Goal: Task Accomplishment & Management: Use online tool/utility

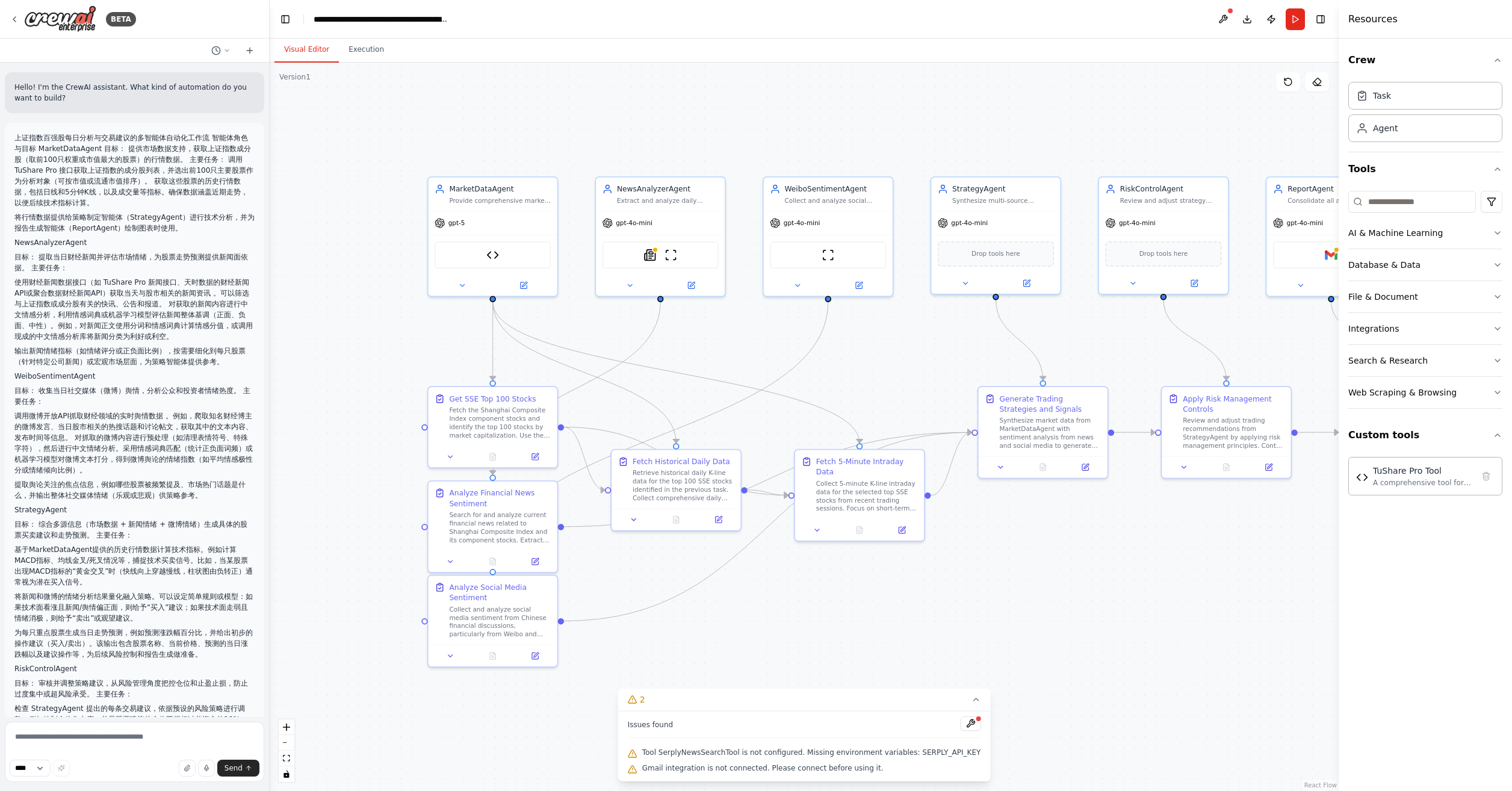
scroll to position [1666, 0]
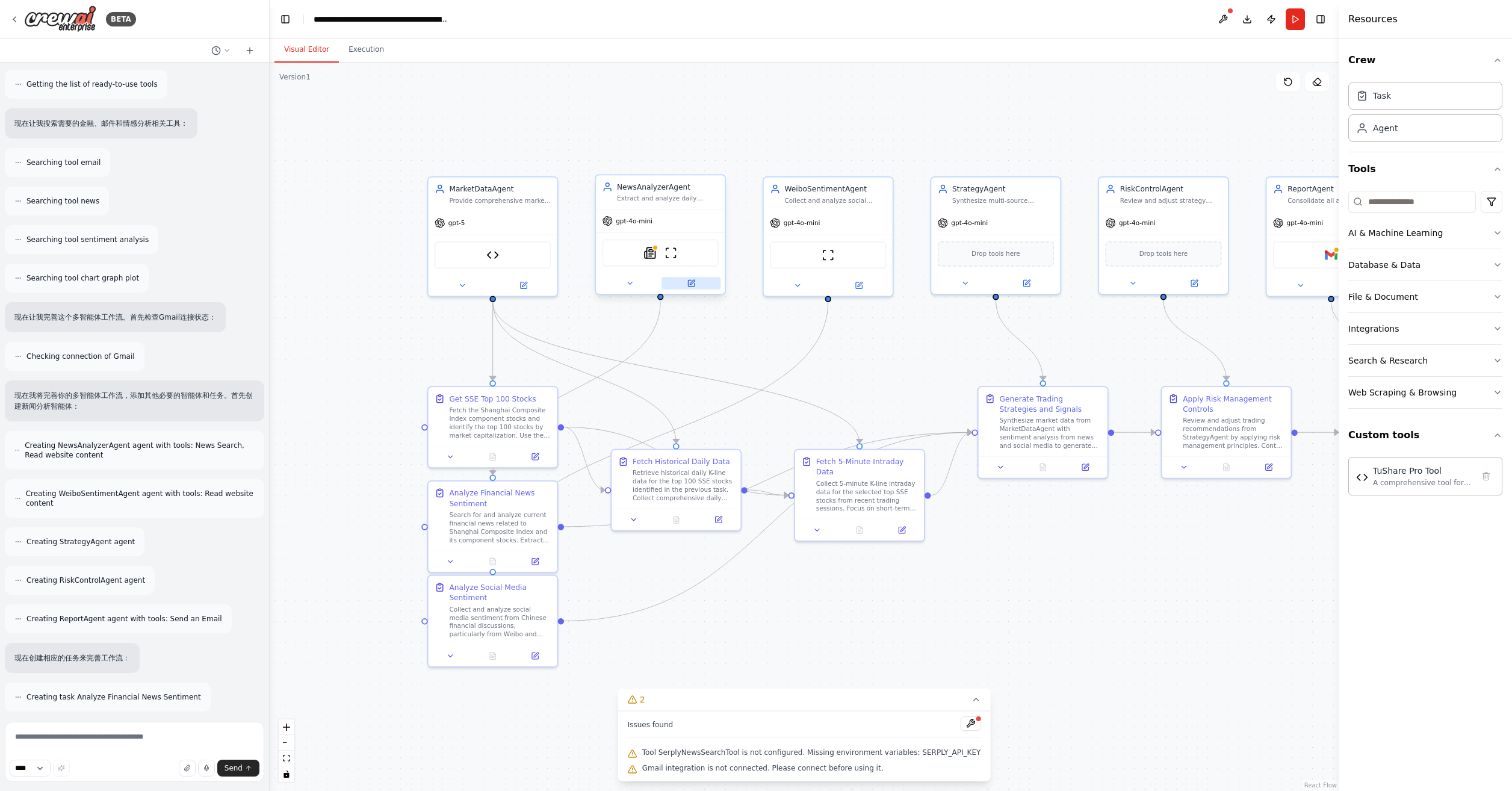
click at [685, 281] on button at bounding box center [692, 283] width 59 height 13
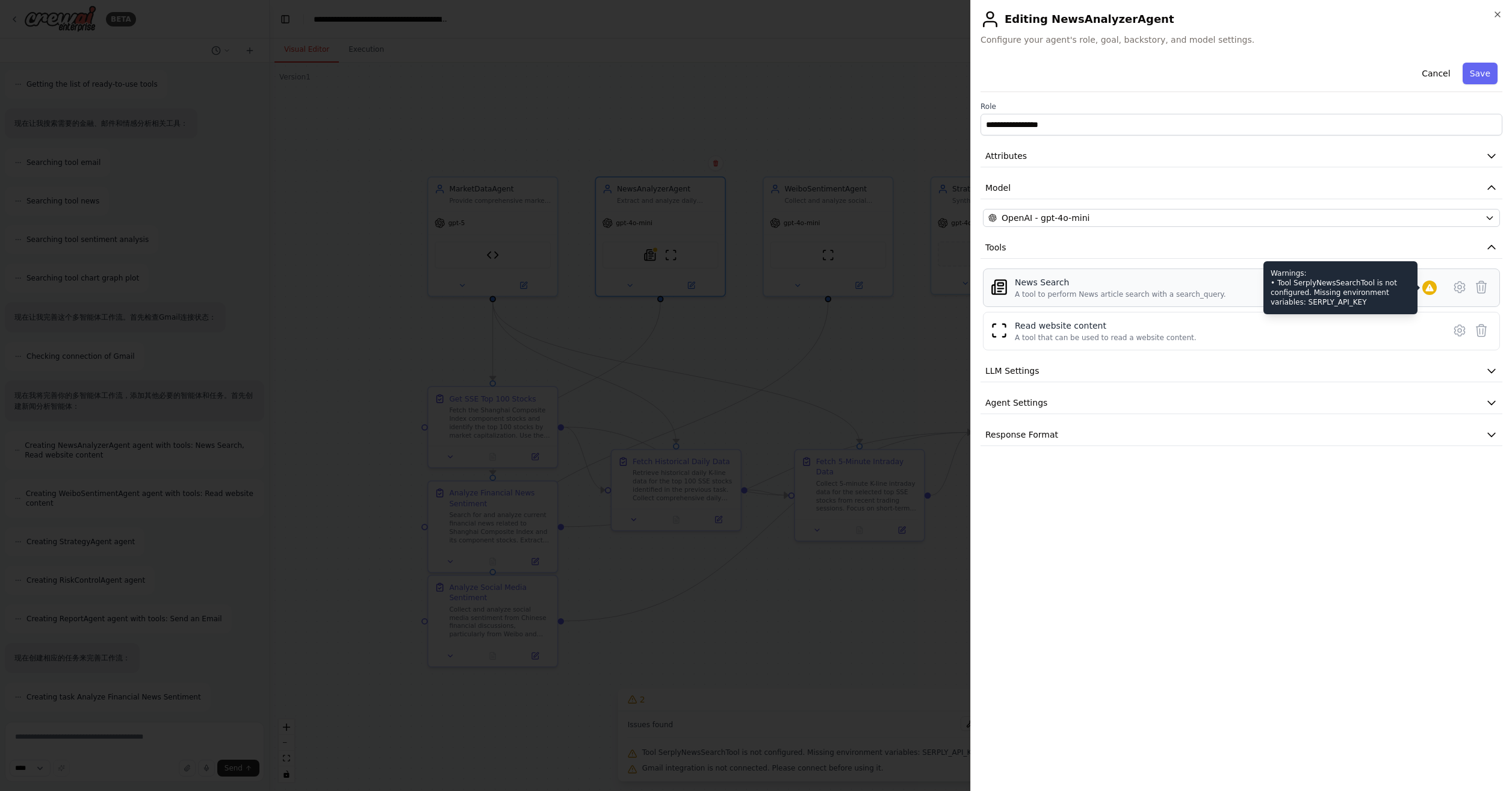
click at [1426, 283] on icon at bounding box center [1430, 288] width 10 height 10
click at [1462, 285] on icon at bounding box center [1460, 287] width 4 height 4
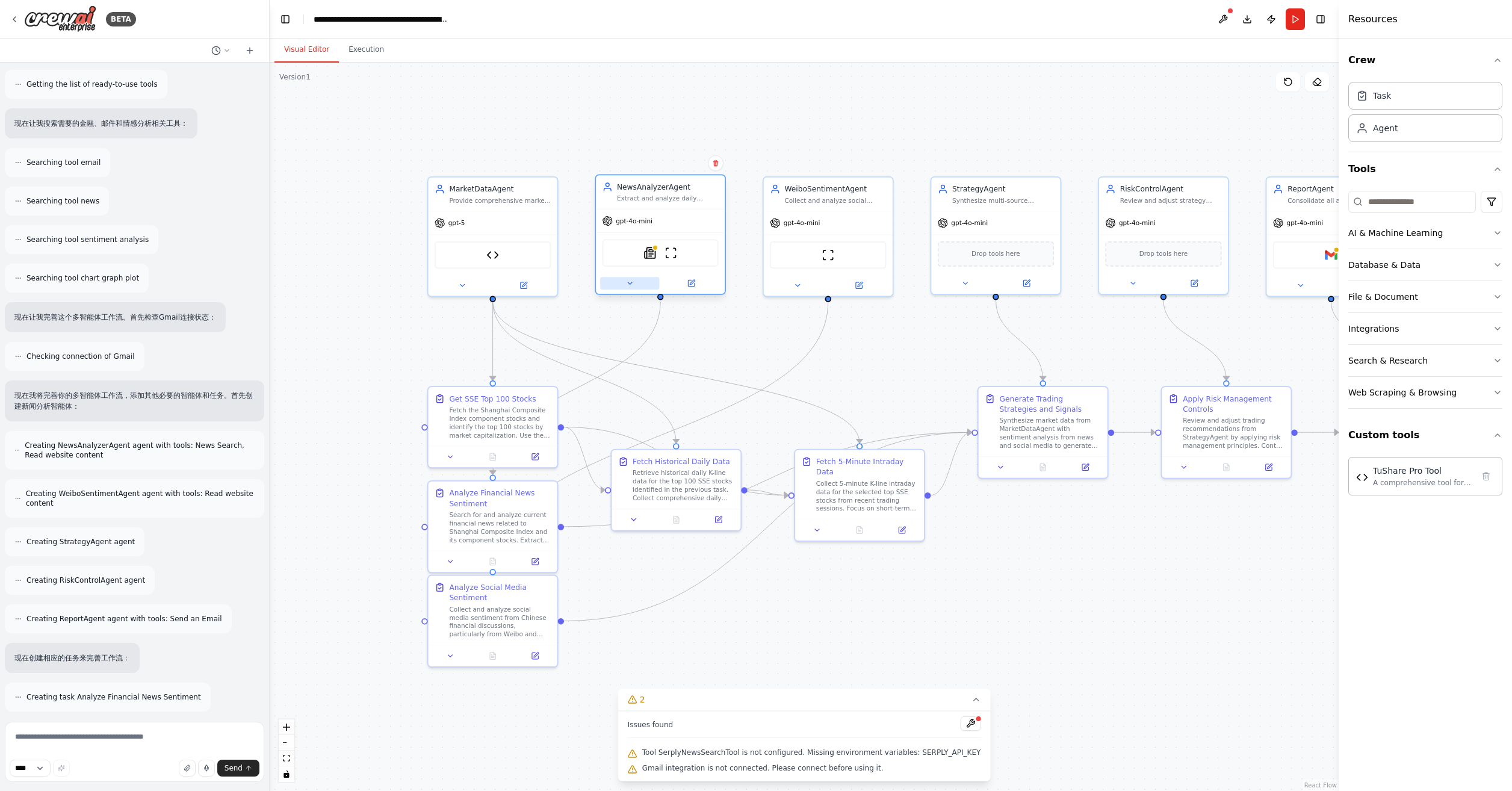
click at [626, 285] on icon at bounding box center [630, 283] width 9 height 9
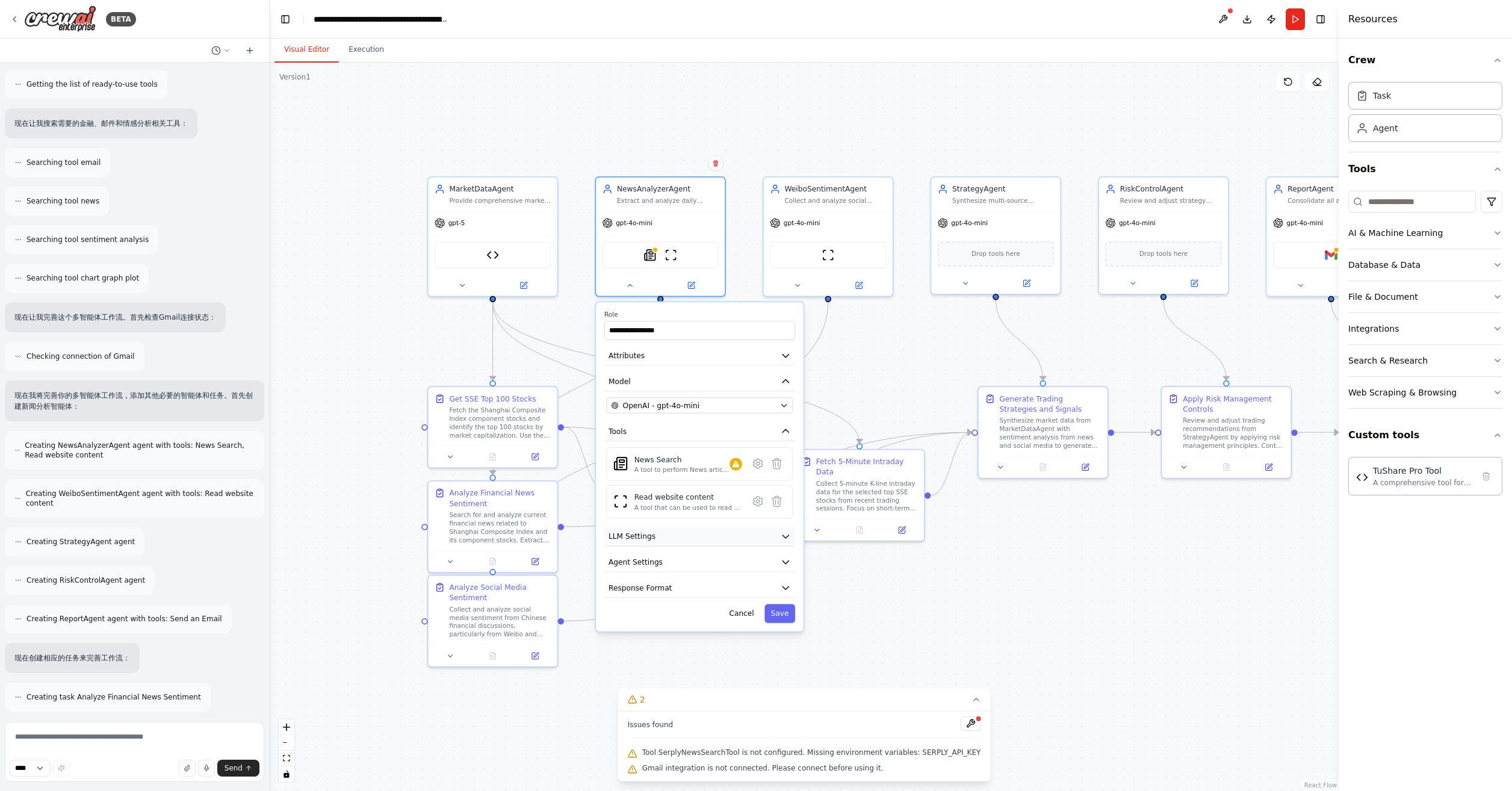
click at [751, 536] on button "LLM Settings" at bounding box center [700, 537] width 191 height 20
click at [757, 463] on icon at bounding box center [757, 464] width 3 height 3
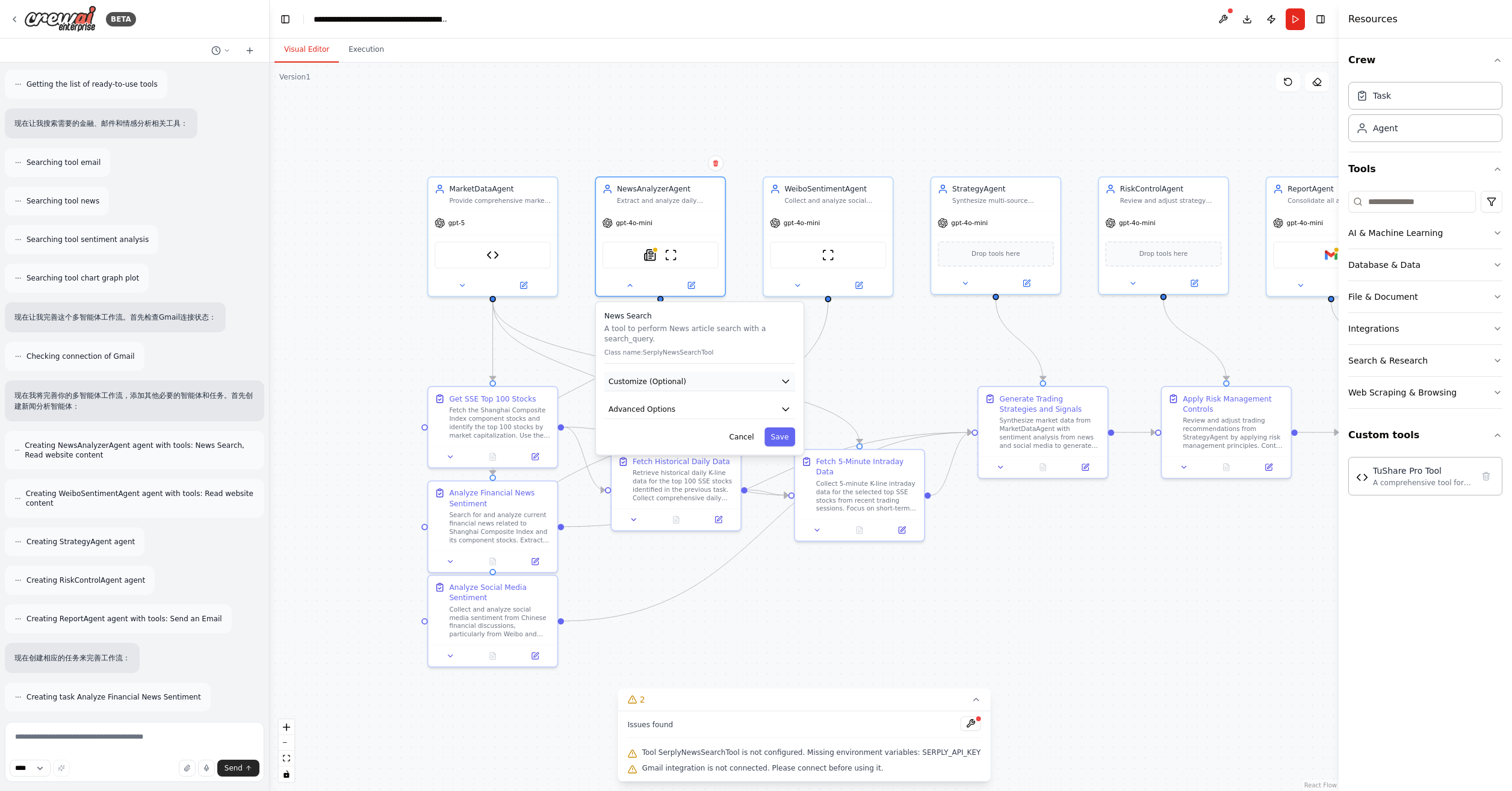
click at [737, 389] on button "Customize (Optional)" at bounding box center [700, 382] width 191 height 20
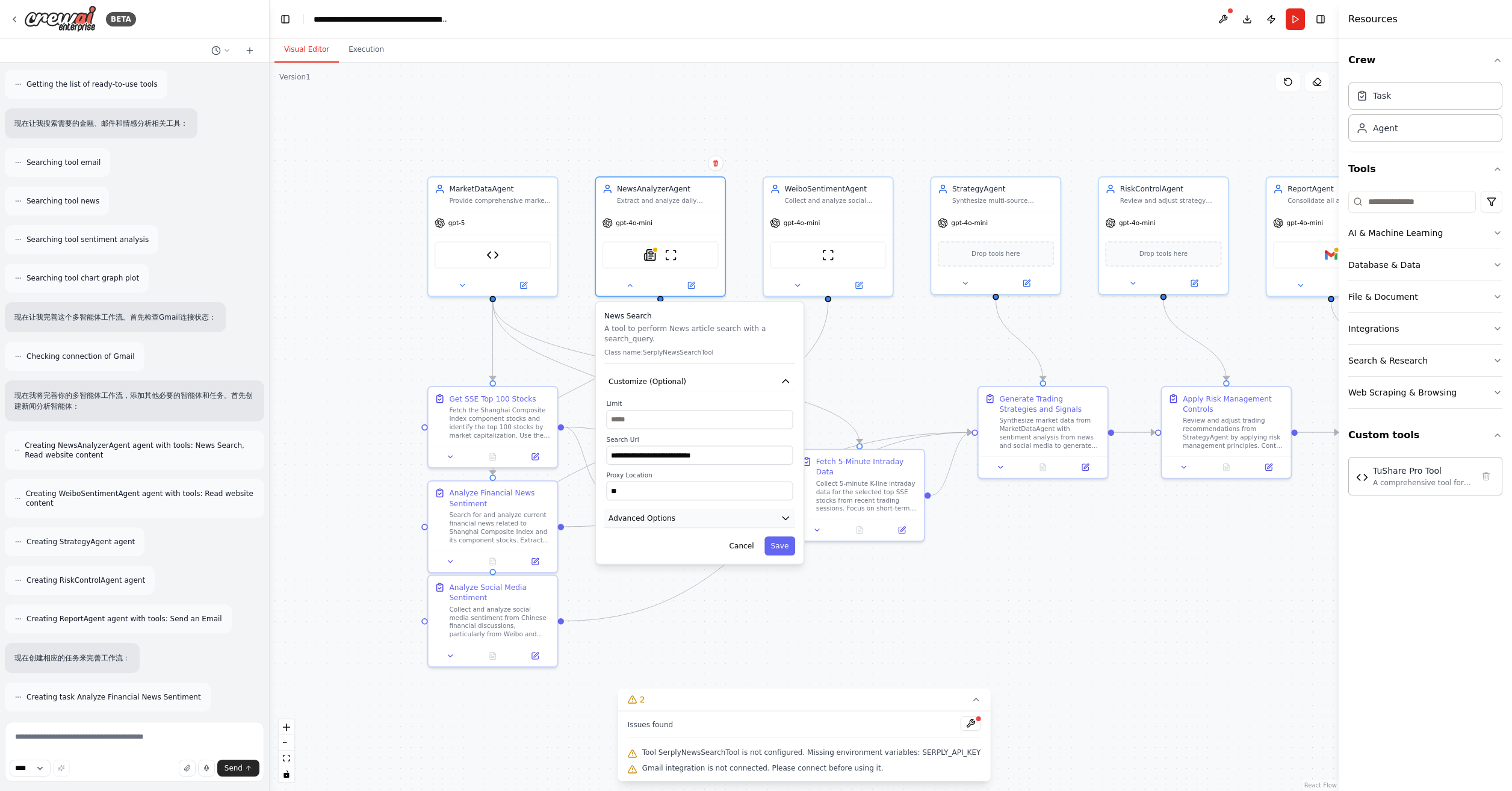
click at [692, 525] on button "Advanced Options" at bounding box center [700, 519] width 191 height 20
click at [676, 582] on input "text" at bounding box center [700, 580] width 173 height 19
click at [679, 584] on input "text" at bounding box center [700, 580] width 173 height 19
click at [460, 285] on icon at bounding box center [462, 283] width 9 height 9
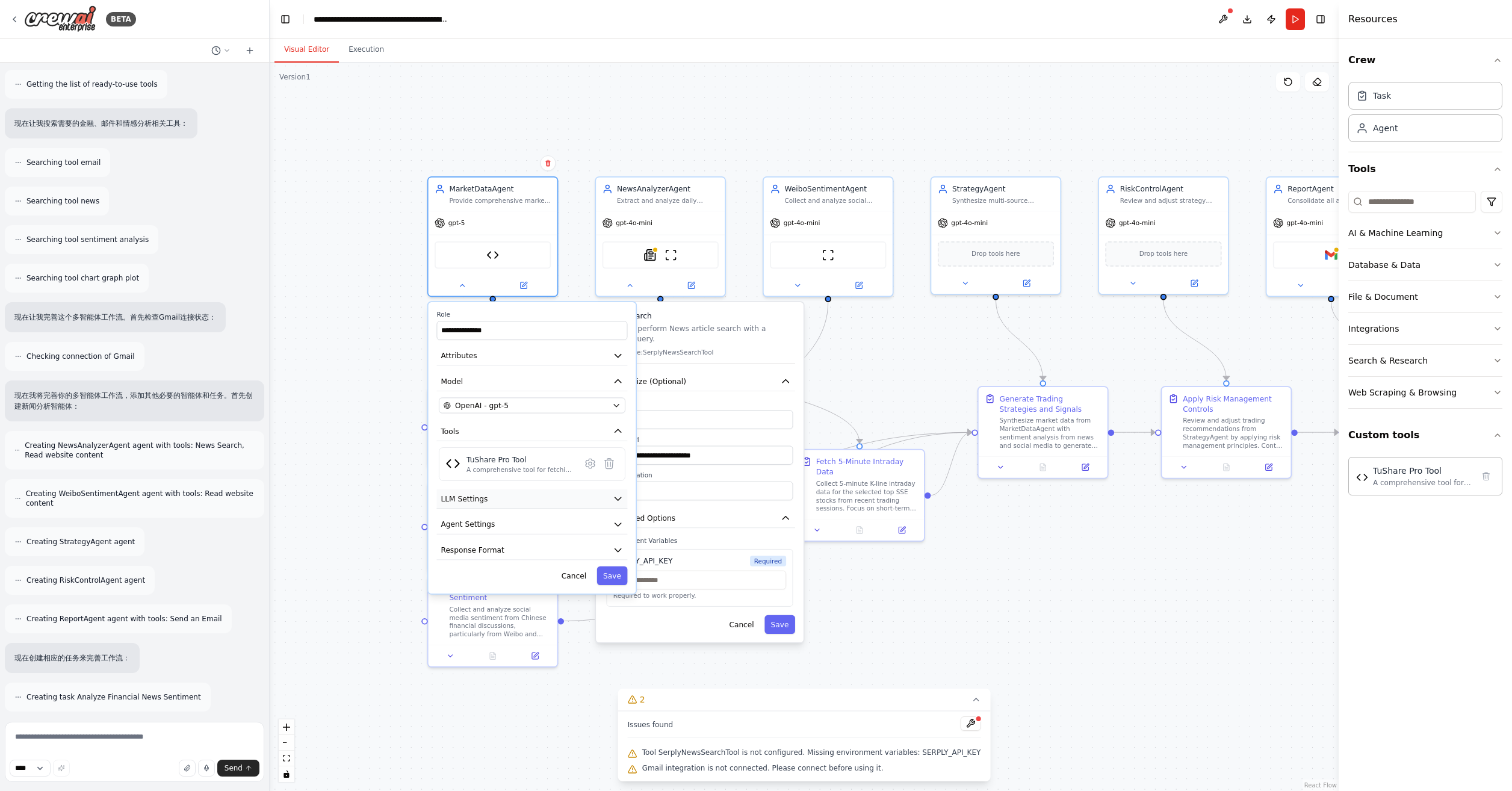
click at [564, 503] on button "LLM Settings" at bounding box center [532, 499] width 191 height 20
click at [565, 500] on button "LLM Settings" at bounding box center [532, 499] width 191 height 20
click at [590, 463] on icon at bounding box center [589, 464] width 3 height 3
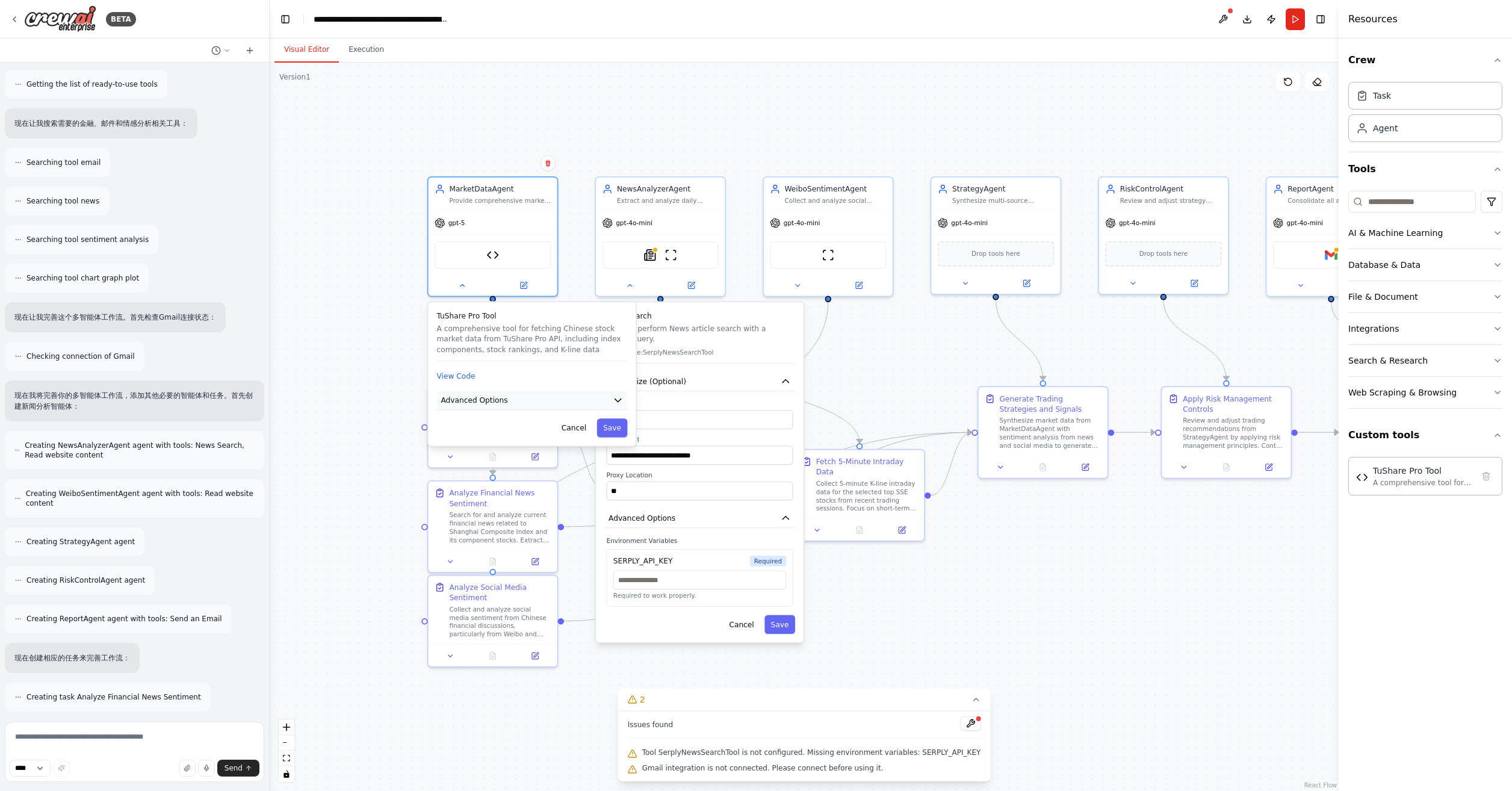
click at [567, 403] on button "Advanced Options" at bounding box center [532, 401] width 191 height 20
drag, startPoint x: 463, startPoint y: 459, endPoint x: 587, endPoint y: 471, distance: 124.6
click at [587, 471] on input "text" at bounding box center [532, 462] width 173 height 19
click at [613, 514] on button "Save" at bounding box center [612, 515] width 30 height 19
click at [675, 583] on input "text" at bounding box center [700, 580] width 173 height 19
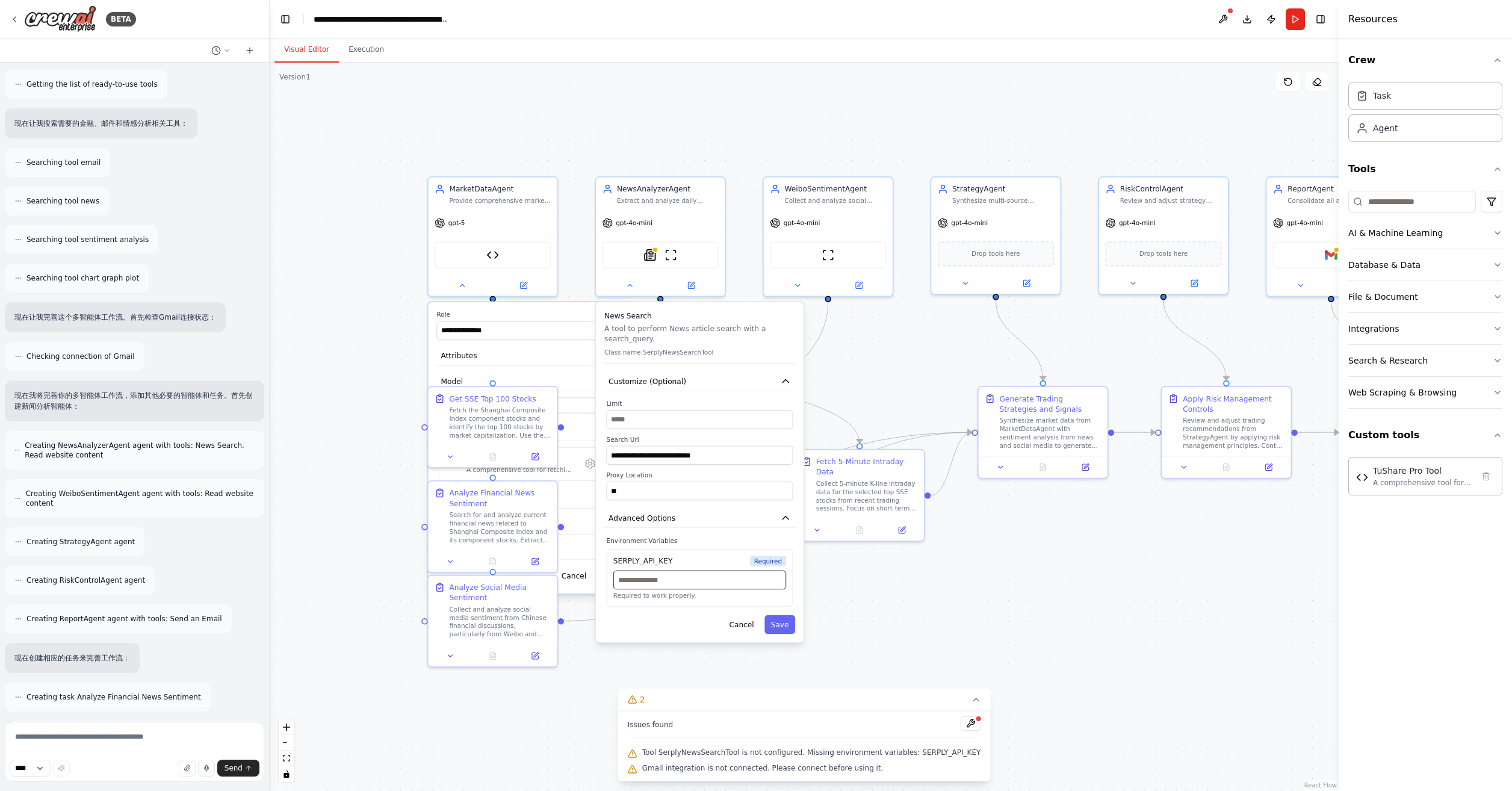
paste input "**********"
type input "**********"
click at [783, 620] on button "Save" at bounding box center [779, 624] width 30 height 19
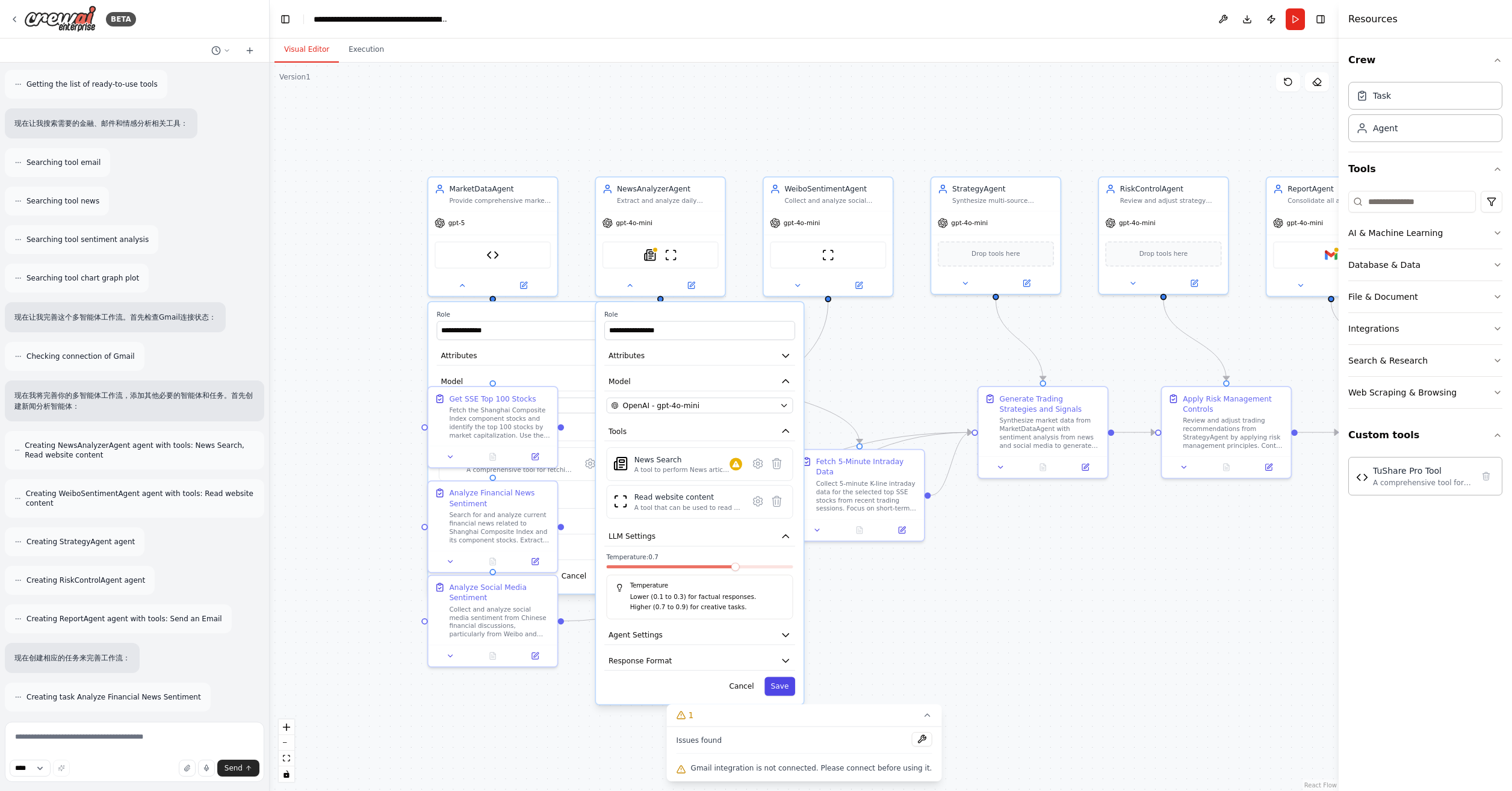
click at [783, 684] on button "Save" at bounding box center [779, 686] width 30 height 19
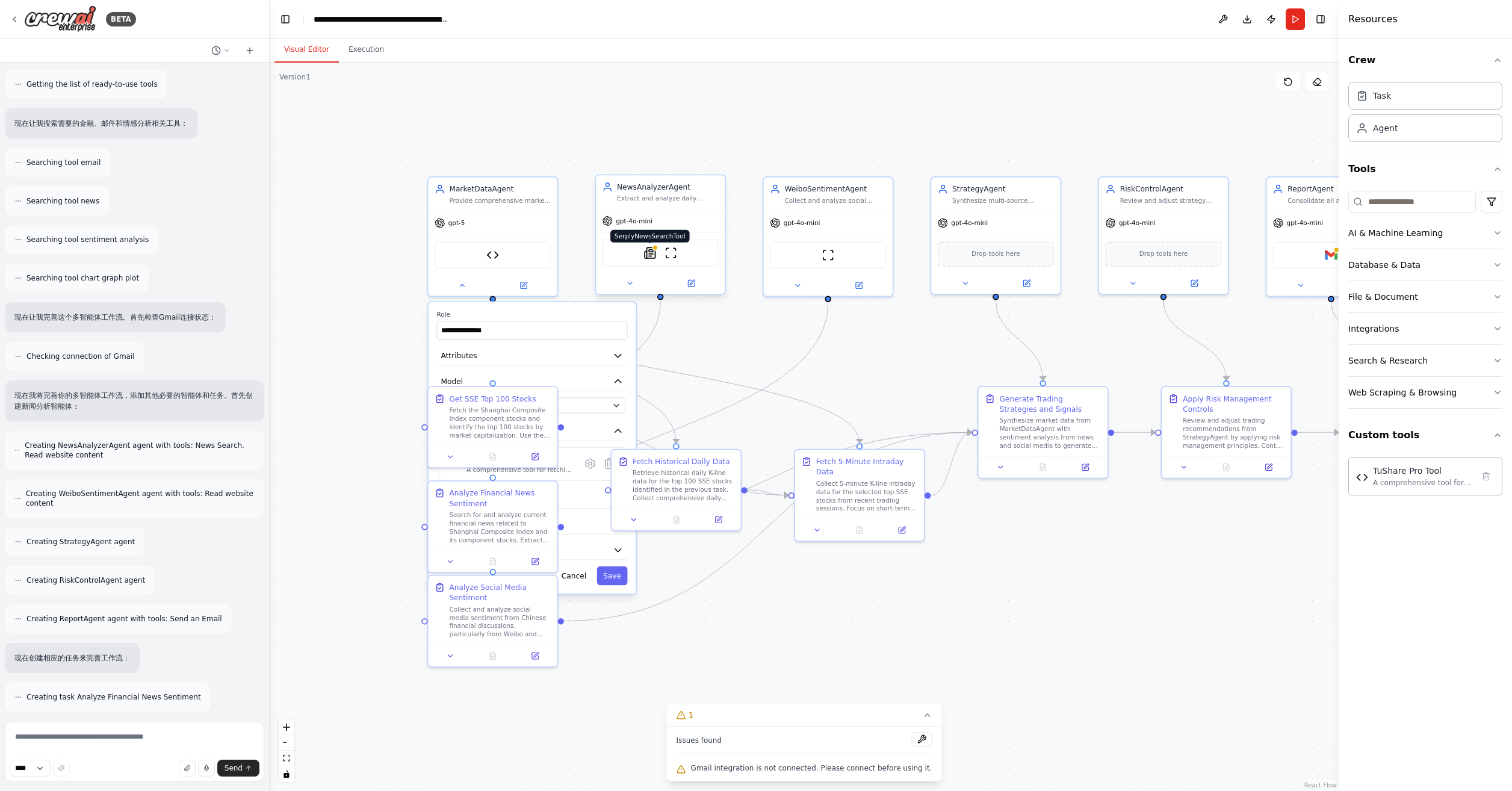
click at [649, 252] on img at bounding box center [649, 253] width 13 height 13
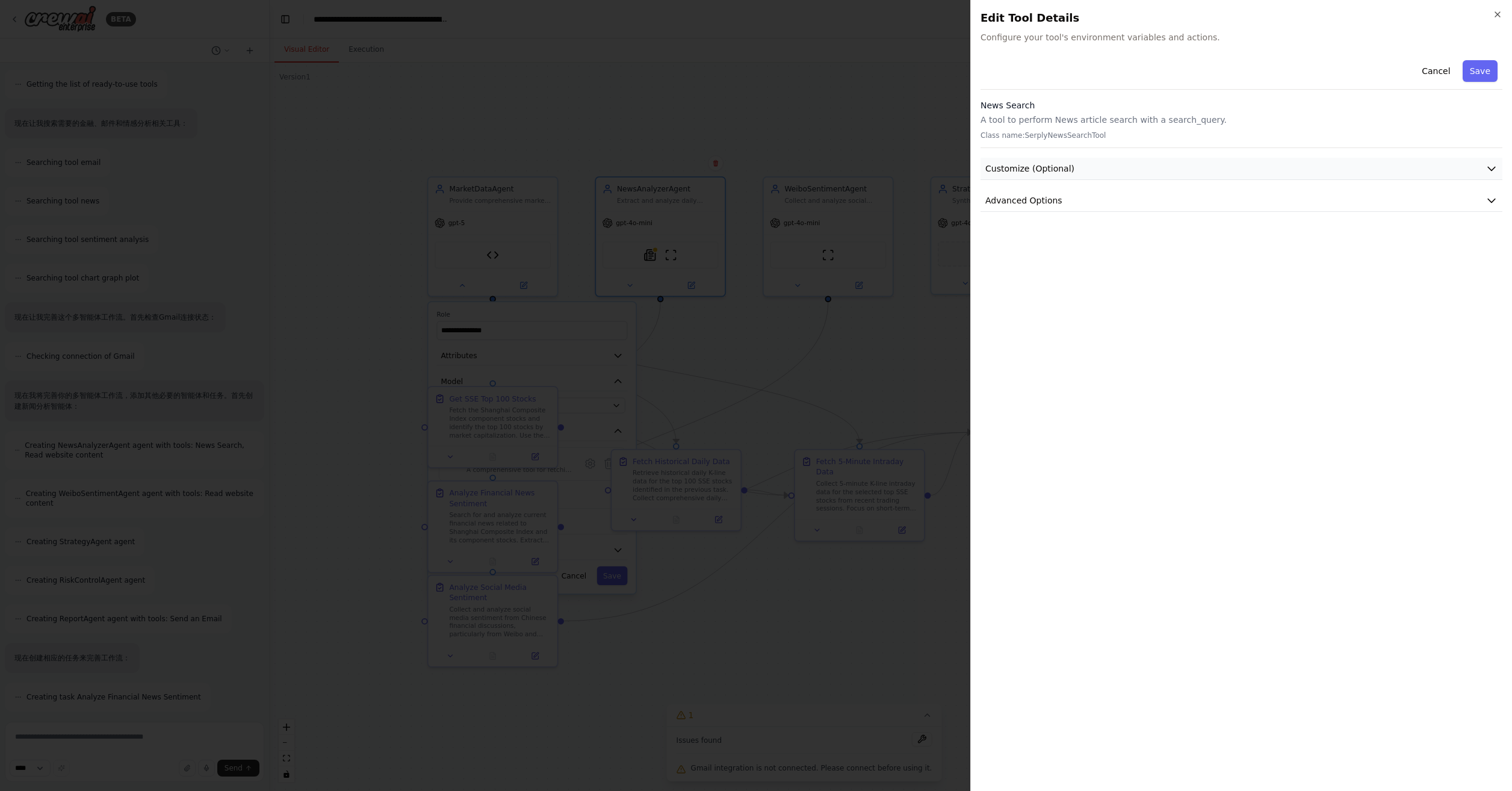
click at [1088, 161] on button "Customize (Optional)" at bounding box center [1241, 169] width 522 height 23
click at [1079, 201] on button "Advanced Options" at bounding box center [1241, 200] width 522 height 23
click at [1236, 272] on input "text" at bounding box center [1242, 271] width 502 height 22
paste input "**********"
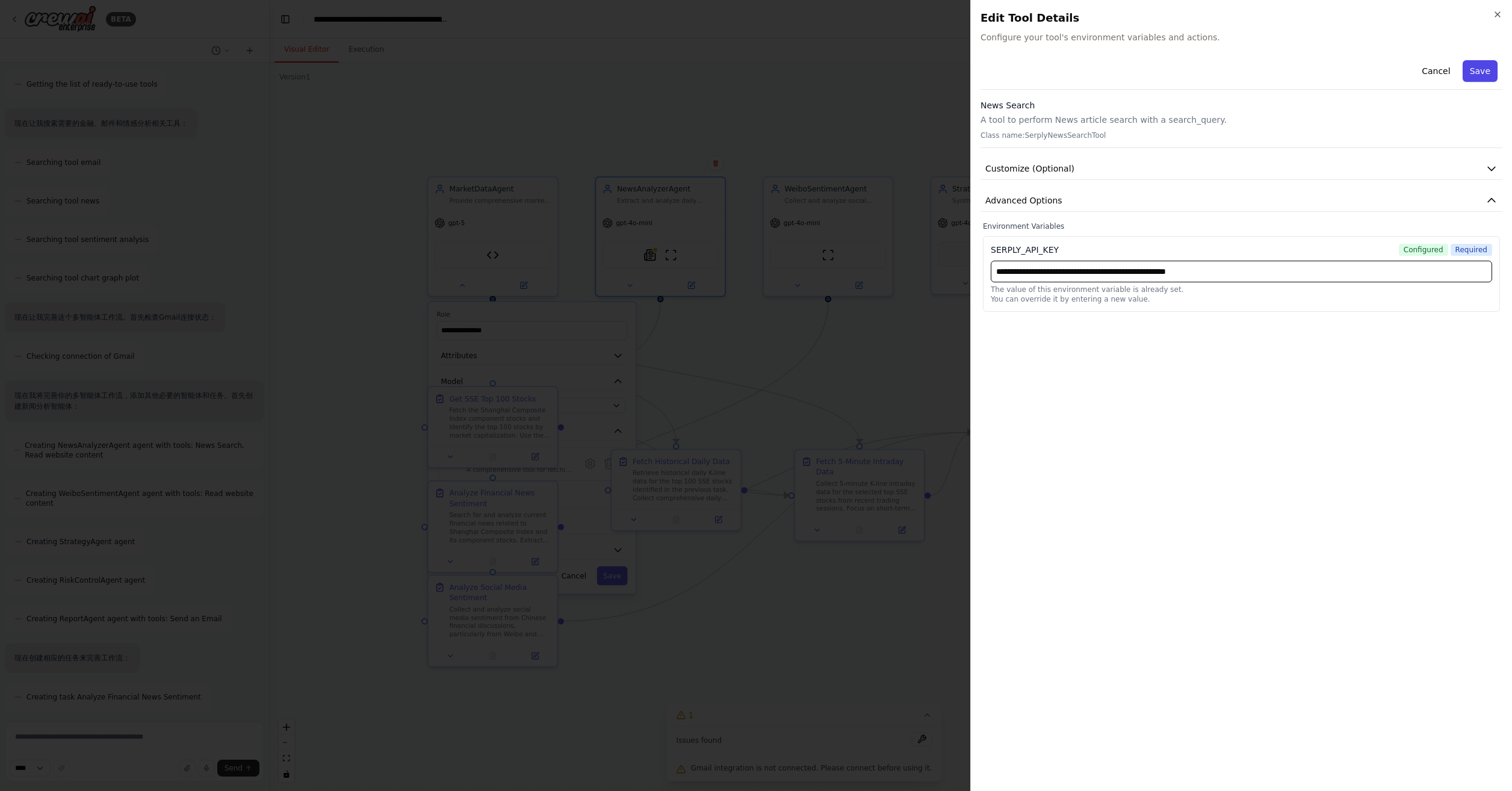
type input "**********"
click at [1486, 66] on button "Save" at bounding box center [1481, 71] width 35 height 22
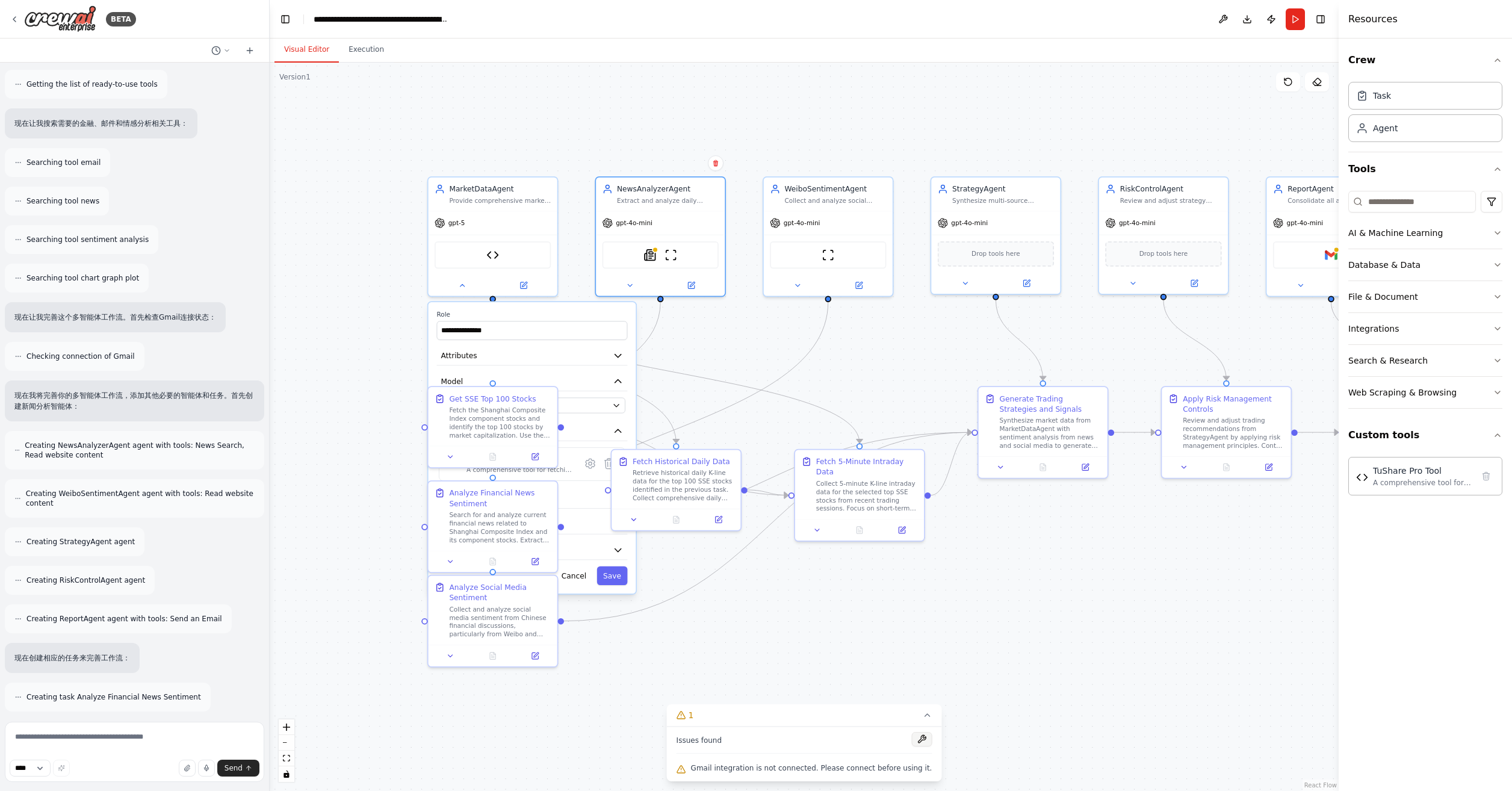
click at [915, 736] on button at bounding box center [922, 739] width 21 height 15
click at [924, 714] on icon at bounding box center [927, 715] width 10 height 10
click at [808, 780] on button "1" at bounding box center [804, 770] width 46 height 23
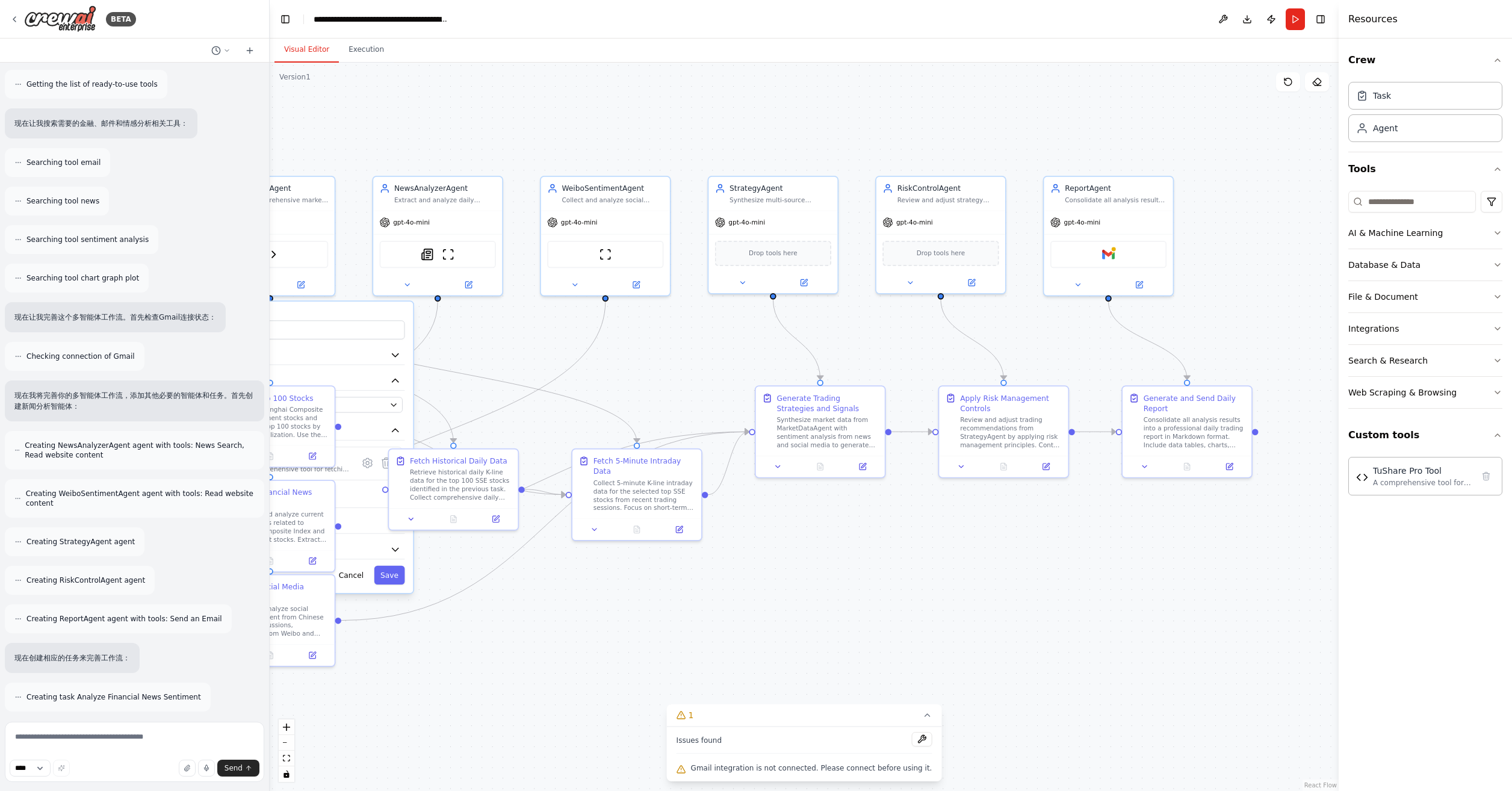
drag, startPoint x: 1034, startPoint y: 602, endPoint x: 812, endPoint y: 601, distance: 222.0
click at [812, 601] on div "**********" at bounding box center [805, 427] width 1069 height 729
click at [1102, 260] on div "Gmail" at bounding box center [1108, 253] width 116 height 28
click at [1085, 279] on button at bounding box center [1078, 282] width 59 height 13
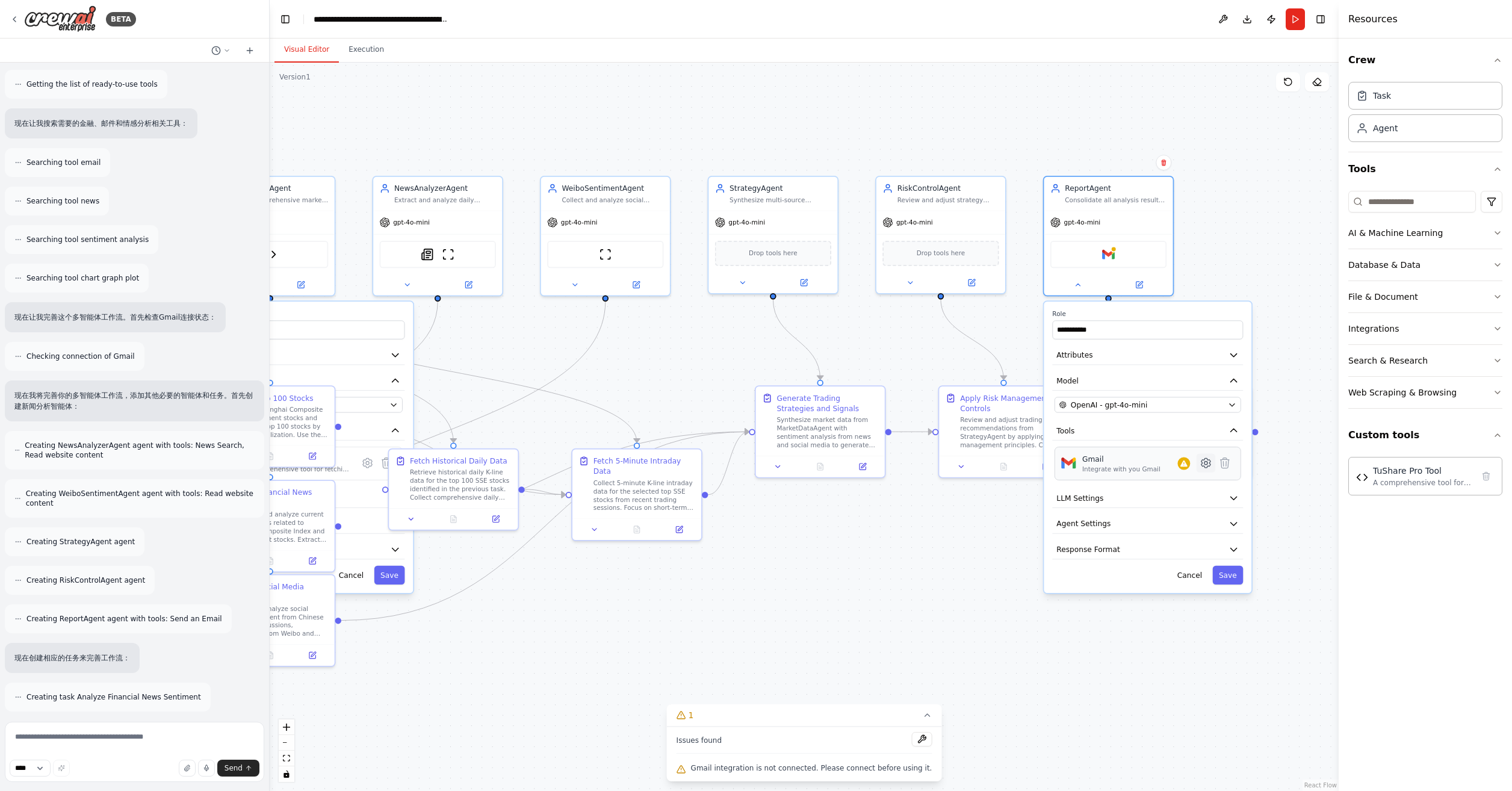
click at [1205, 462] on icon at bounding box center [1205, 463] width 3 height 3
click at [1188, 466] on icon at bounding box center [1184, 464] width 9 height 9
click at [1209, 460] on icon at bounding box center [1205, 463] width 9 height 10
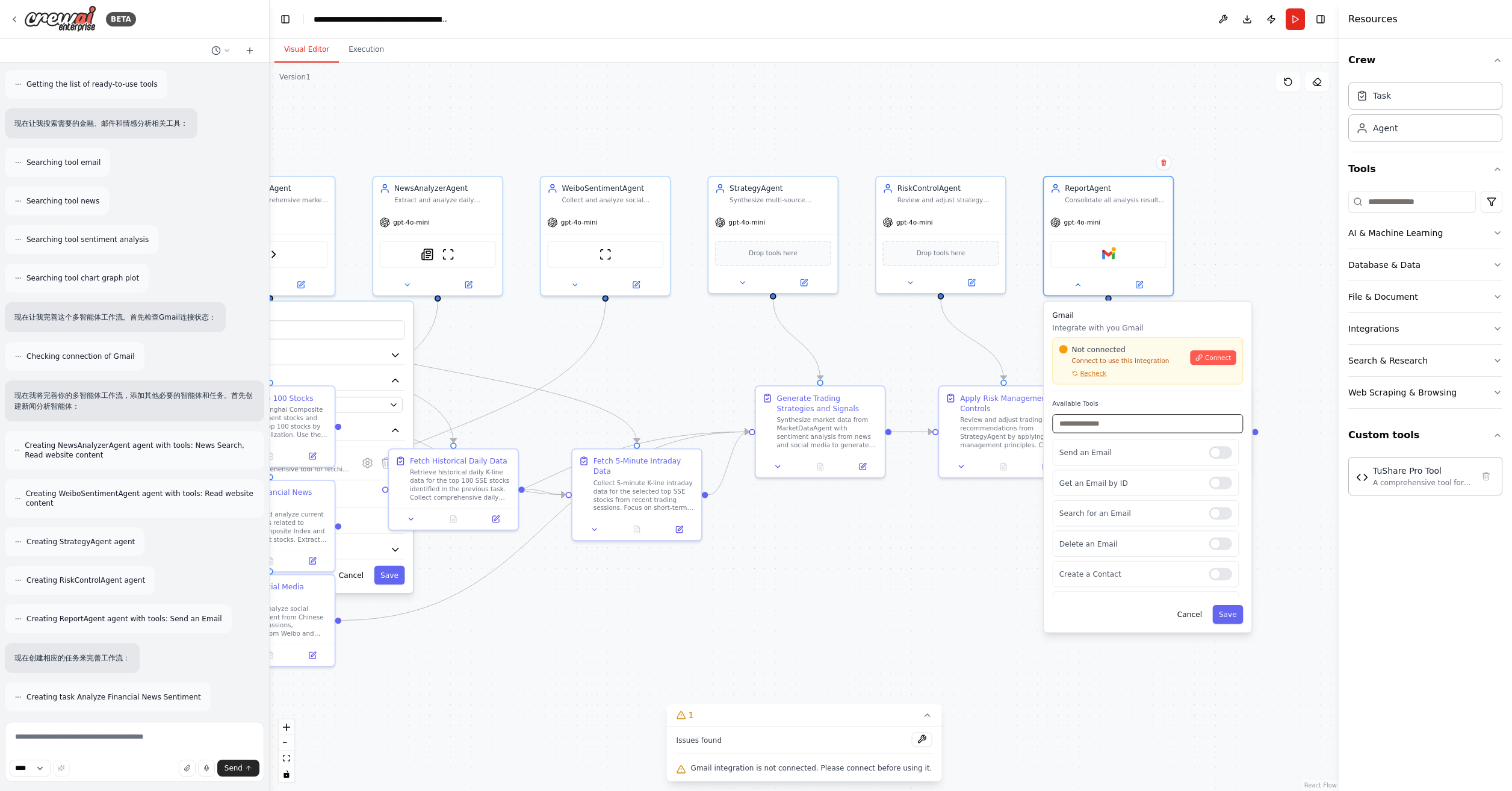
click at [1105, 425] on input "text" at bounding box center [1148, 424] width 191 height 19
click at [1217, 356] on span "Connect" at bounding box center [1218, 358] width 26 height 9
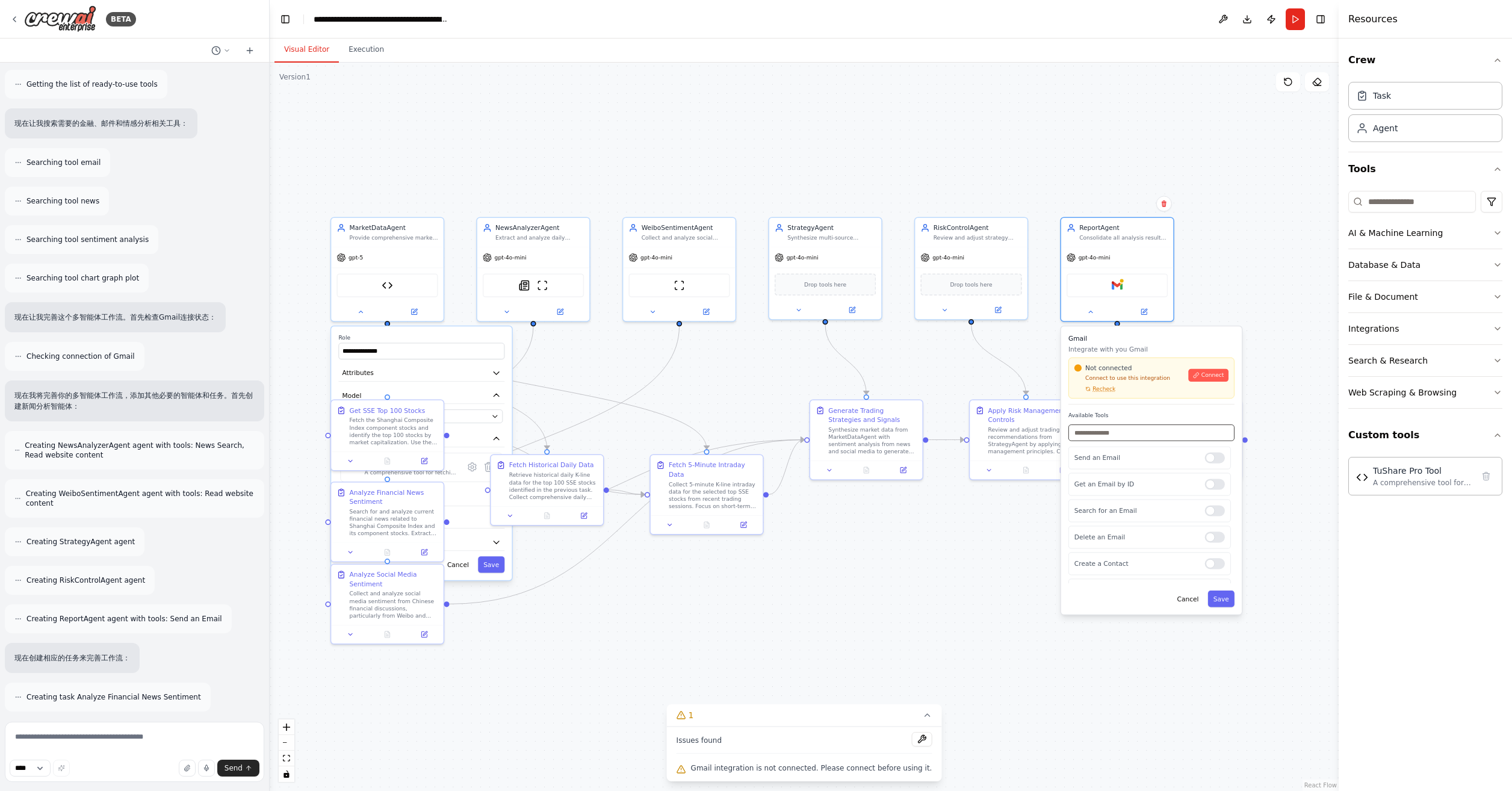
click at [1117, 428] on input "text" at bounding box center [1151, 432] width 166 height 17
click at [1208, 457] on div at bounding box center [1215, 457] width 20 height 11
click at [1206, 511] on div at bounding box center [1215, 510] width 20 height 11
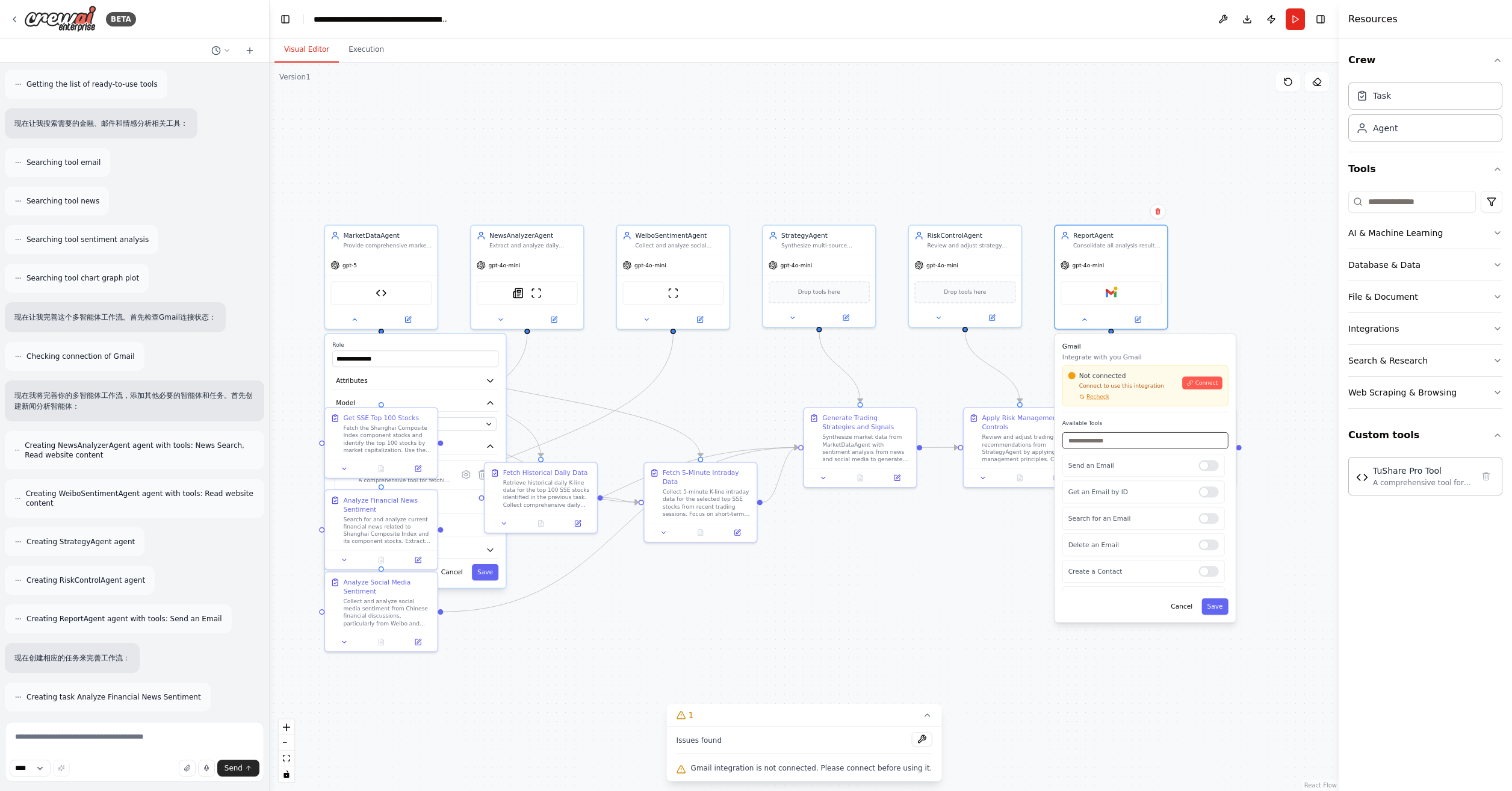
click at [1121, 438] on input "text" at bounding box center [1146, 440] width 166 height 17
type input "*"
click at [1202, 469] on div at bounding box center [1208, 465] width 20 height 11
click at [1136, 318] on icon at bounding box center [1139, 318] width 6 height 6
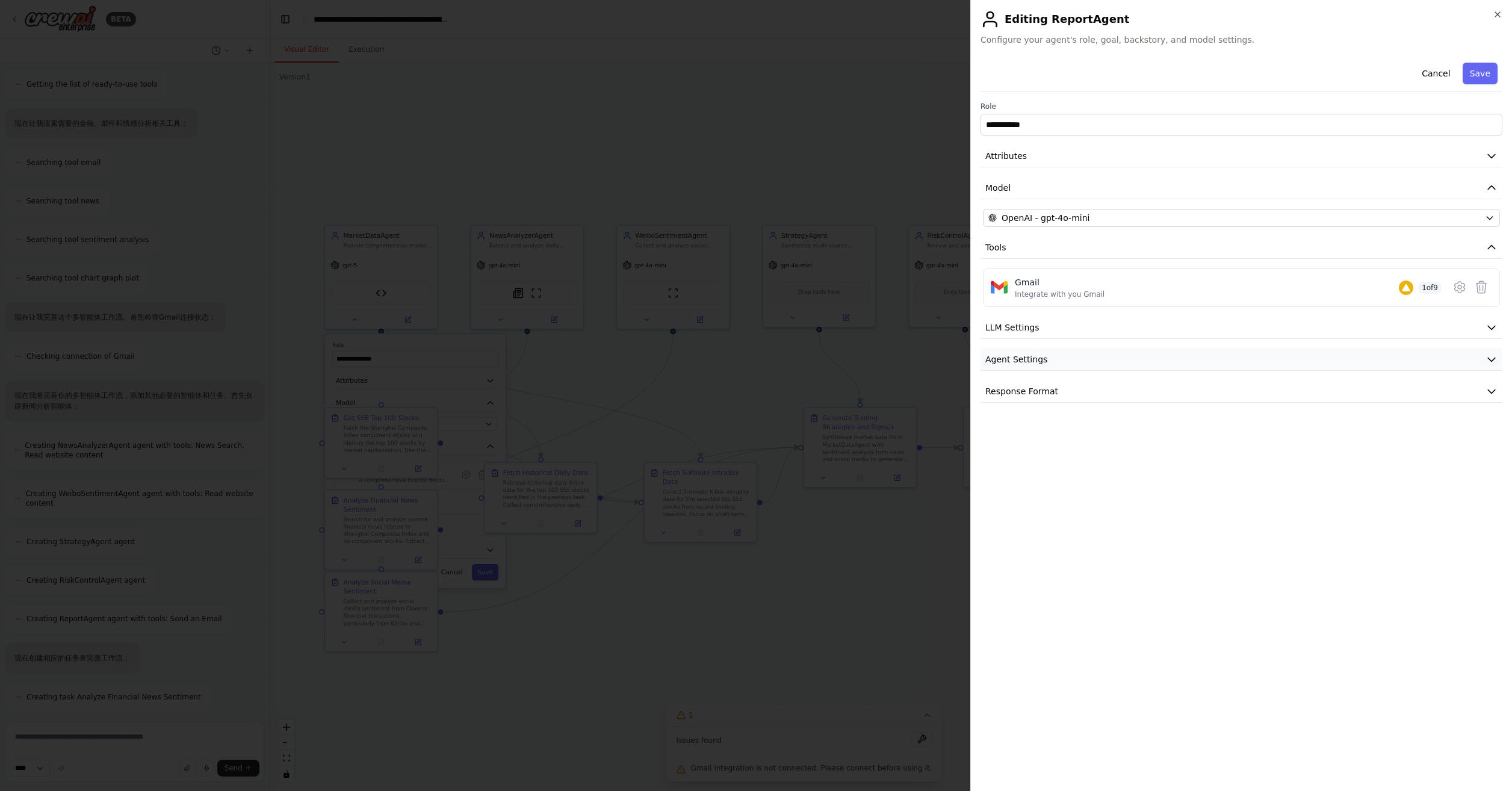
click at [1341, 349] on button "Agent Settings" at bounding box center [1241, 360] width 522 height 23
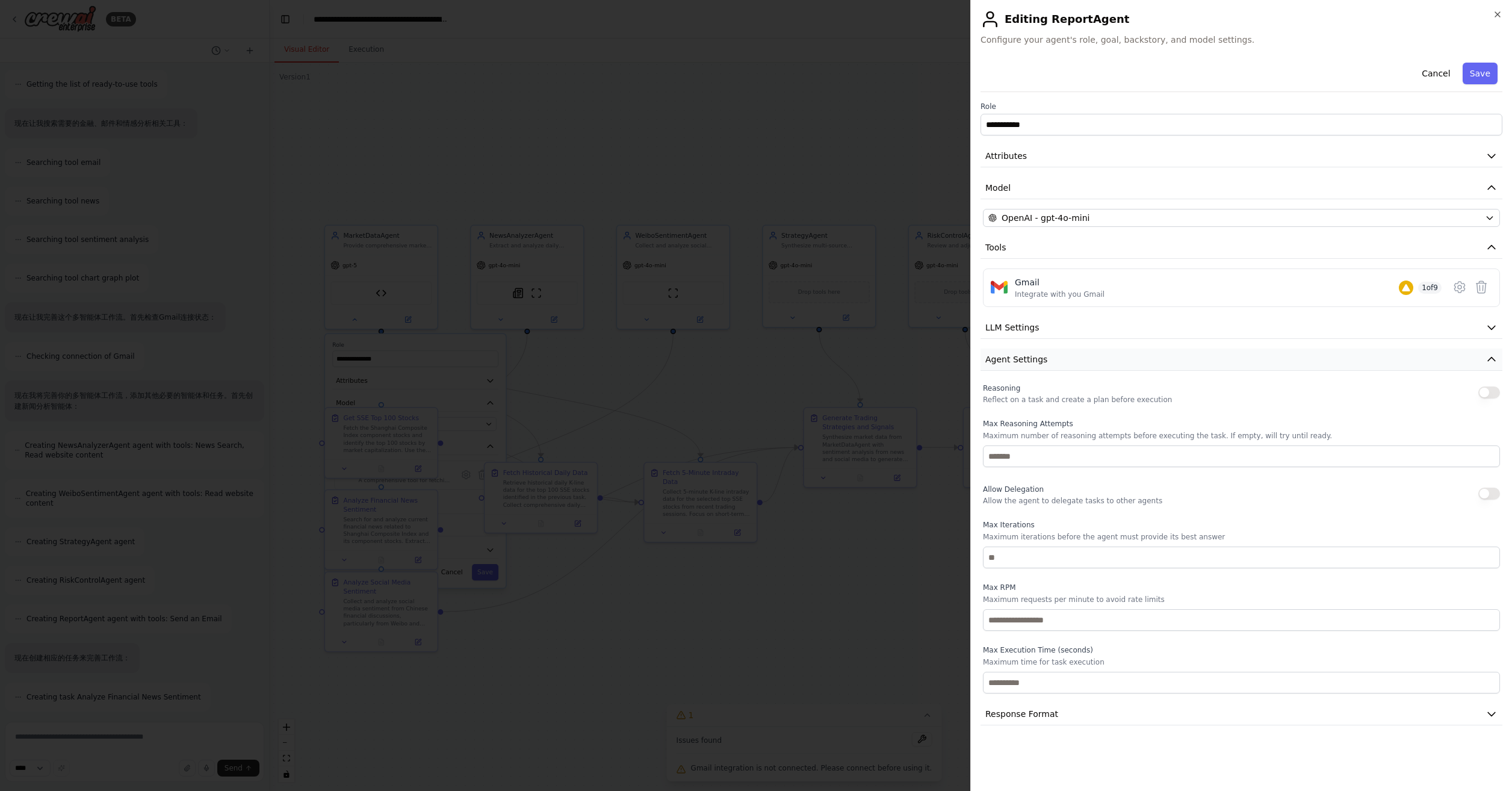
click at [1339, 354] on button "Agent Settings" at bounding box center [1241, 360] width 522 height 23
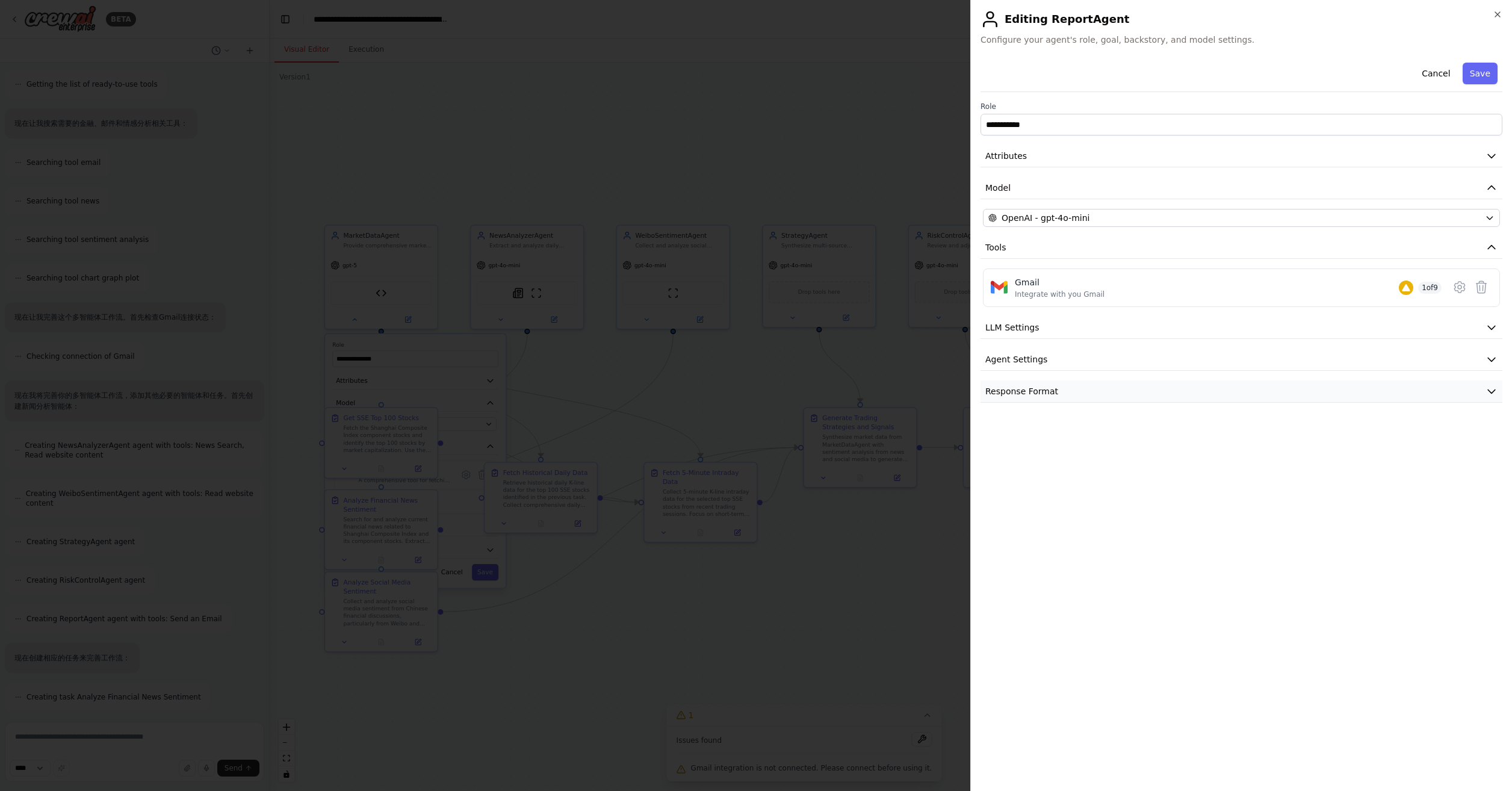
click at [1281, 396] on button "Response Format" at bounding box center [1241, 391] width 522 height 23
click at [1280, 396] on button "Response Format" at bounding box center [1241, 391] width 522 height 23
click at [1148, 321] on button "LLM Settings" at bounding box center [1241, 327] width 522 height 23
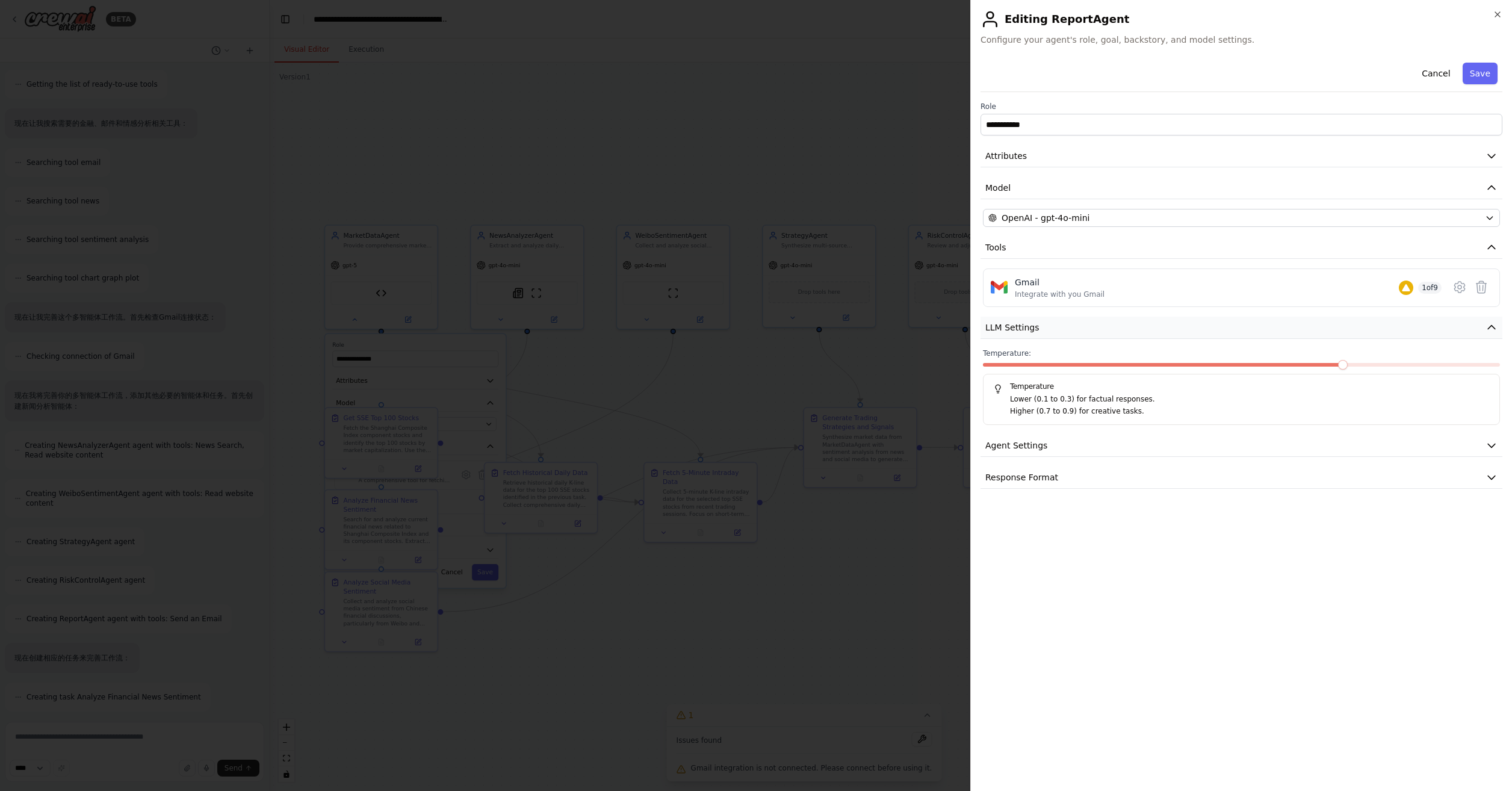
click at [1148, 321] on button "LLM Settings" at bounding box center [1241, 327] width 522 height 23
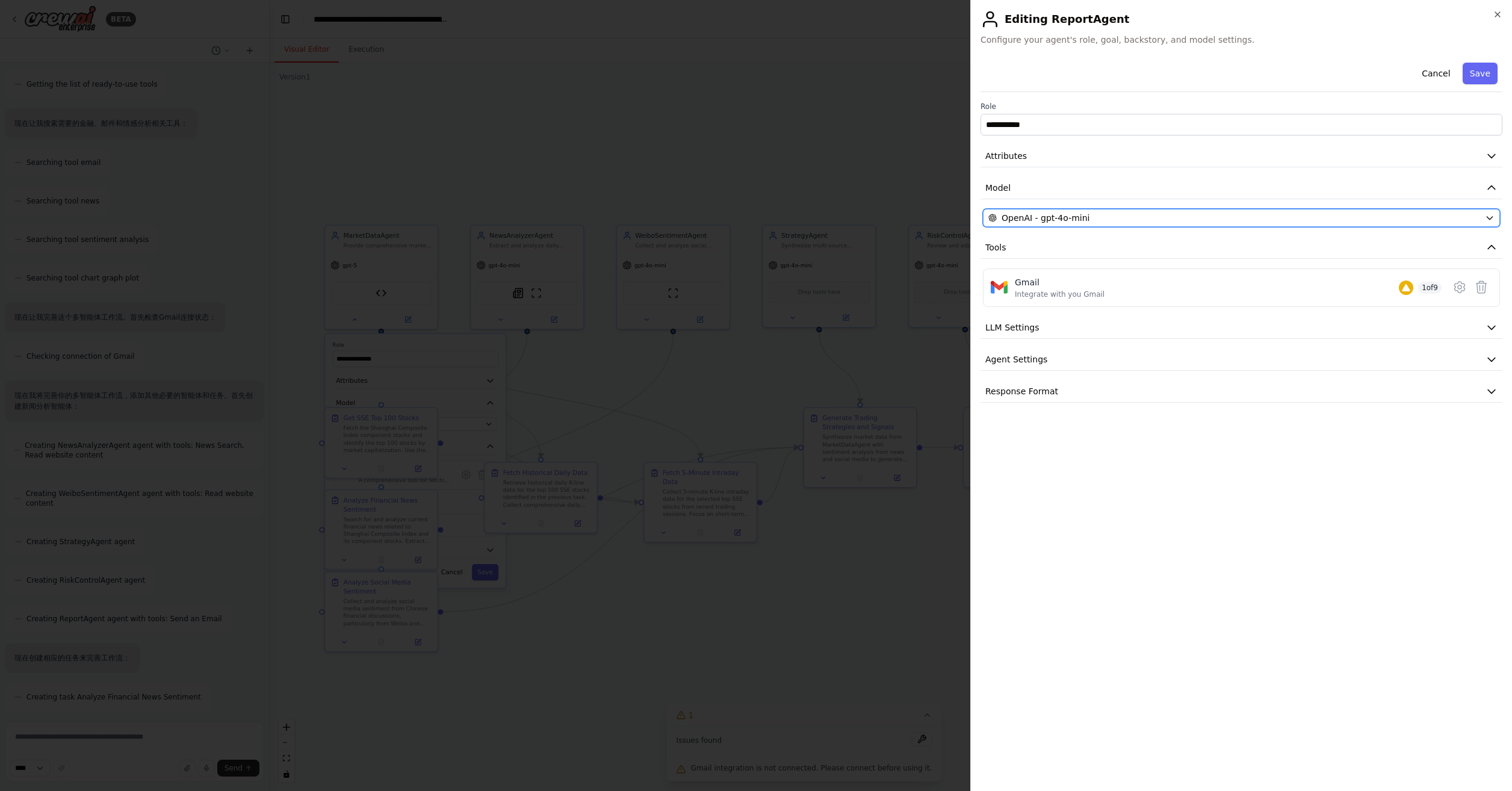
click at [1143, 214] on div "OpenAI - gpt-4o-mini" at bounding box center [1234, 218] width 492 height 12
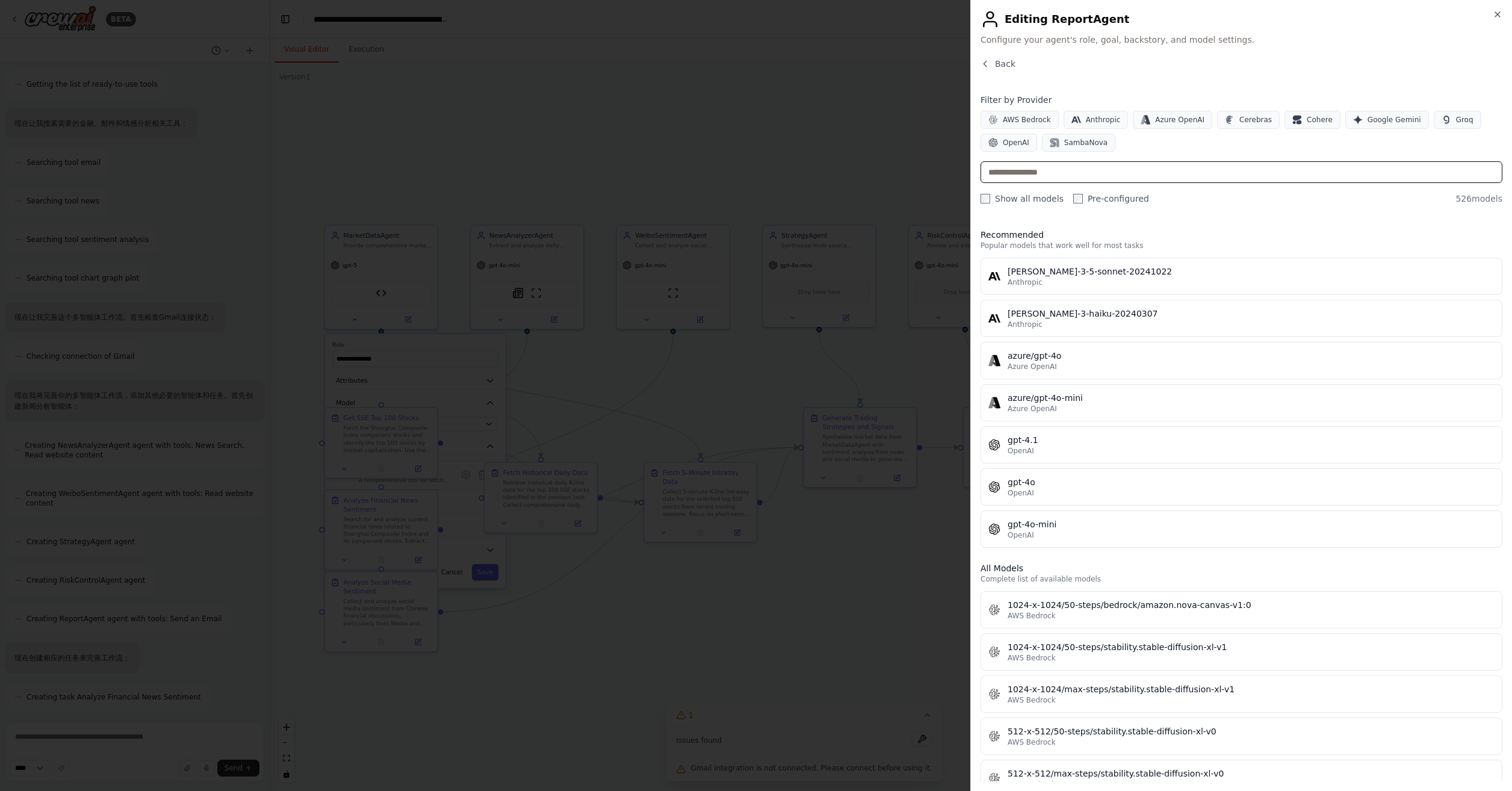
click at [1070, 176] on input "text" at bounding box center [1241, 172] width 522 height 22
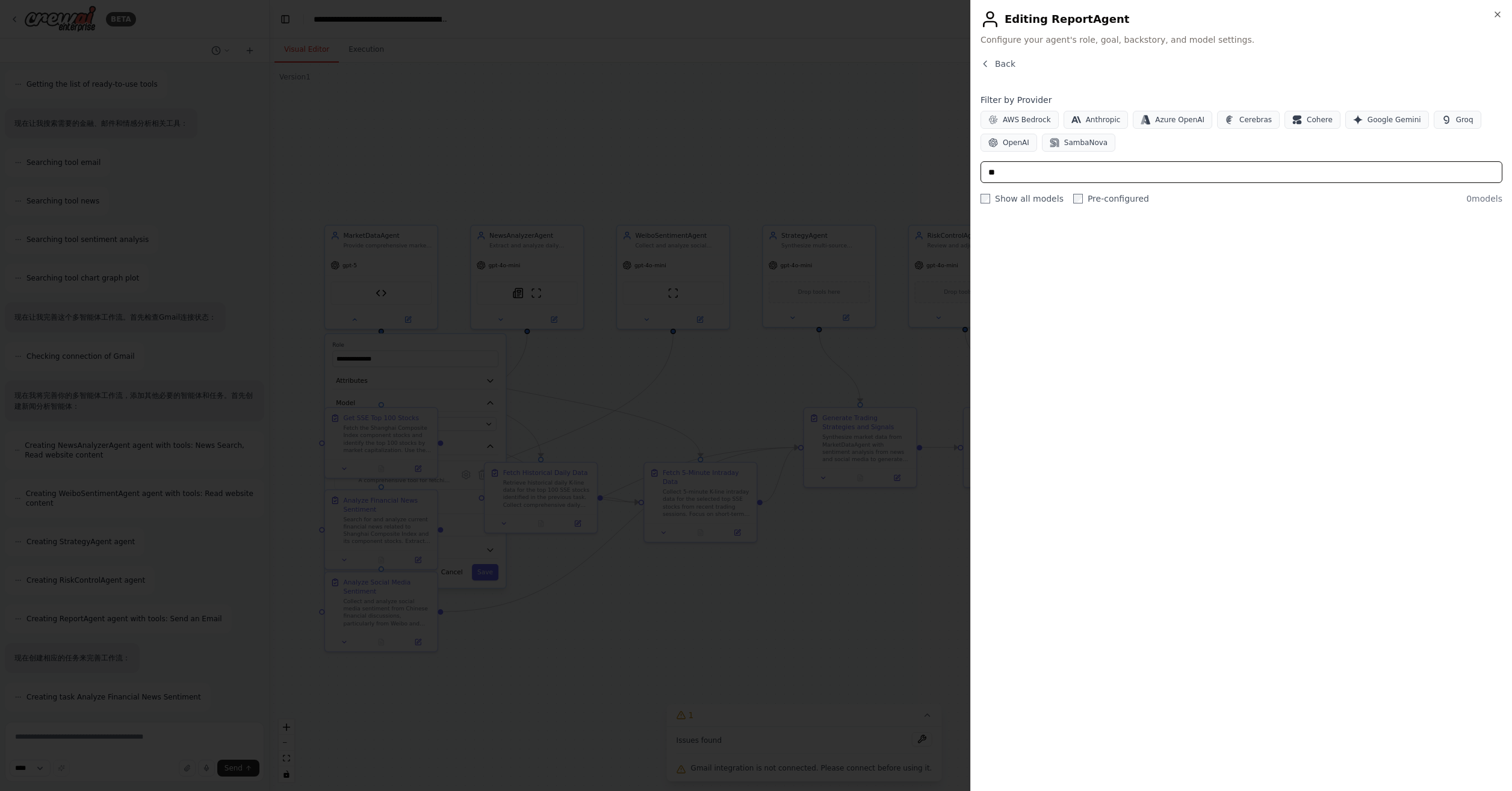
type input "*"
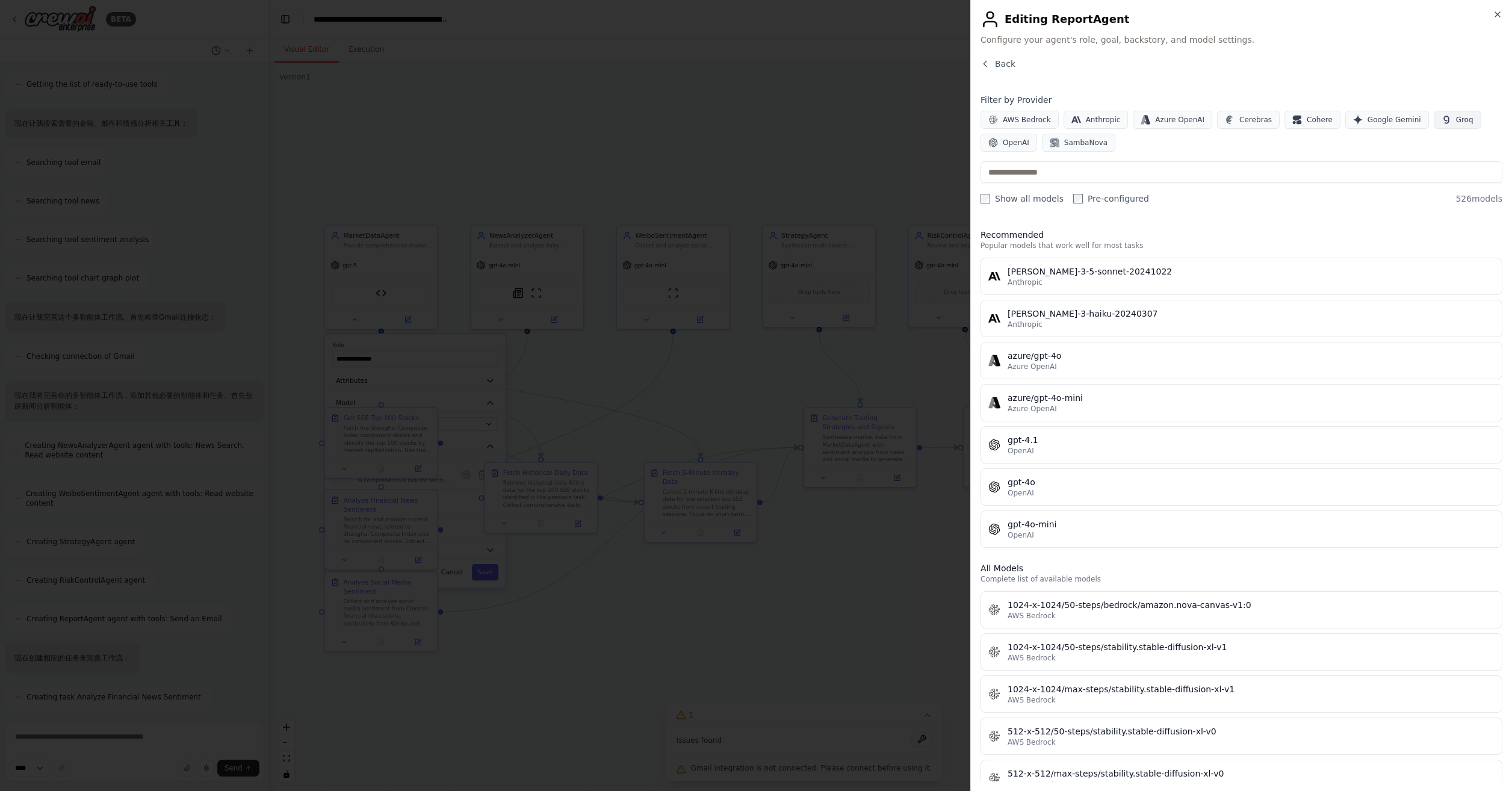
click at [1456, 119] on span "Groq" at bounding box center [1465, 120] width 18 height 10
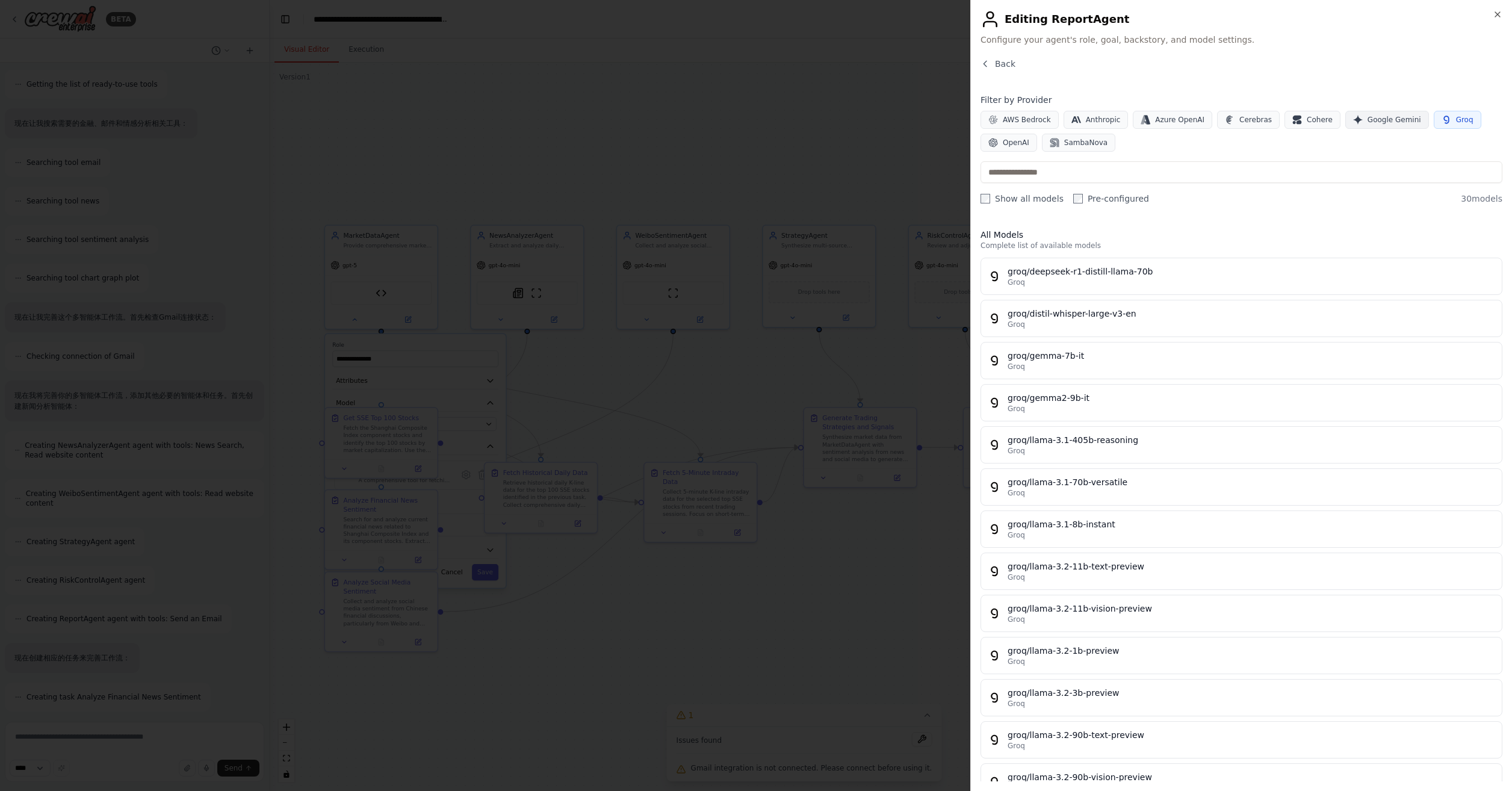
click at [1382, 118] on span "Google Gemini" at bounding box center [1394, 120] width 54 height 10
click at [1442, 122] on icon "button" at bounding box center [1447, 120] width 10 height 10
click at [1015, 133] on div "AWS Bedrock Anthropic Azure OpenAI Cerebras Cohere Google Gemini Groq OpenAI Sa…" at bounding box center [1241, 132] width 522 height 41
click at [1017, 141] on span "OpenAI" at bounding box center [1016, 142] width 27 height 10
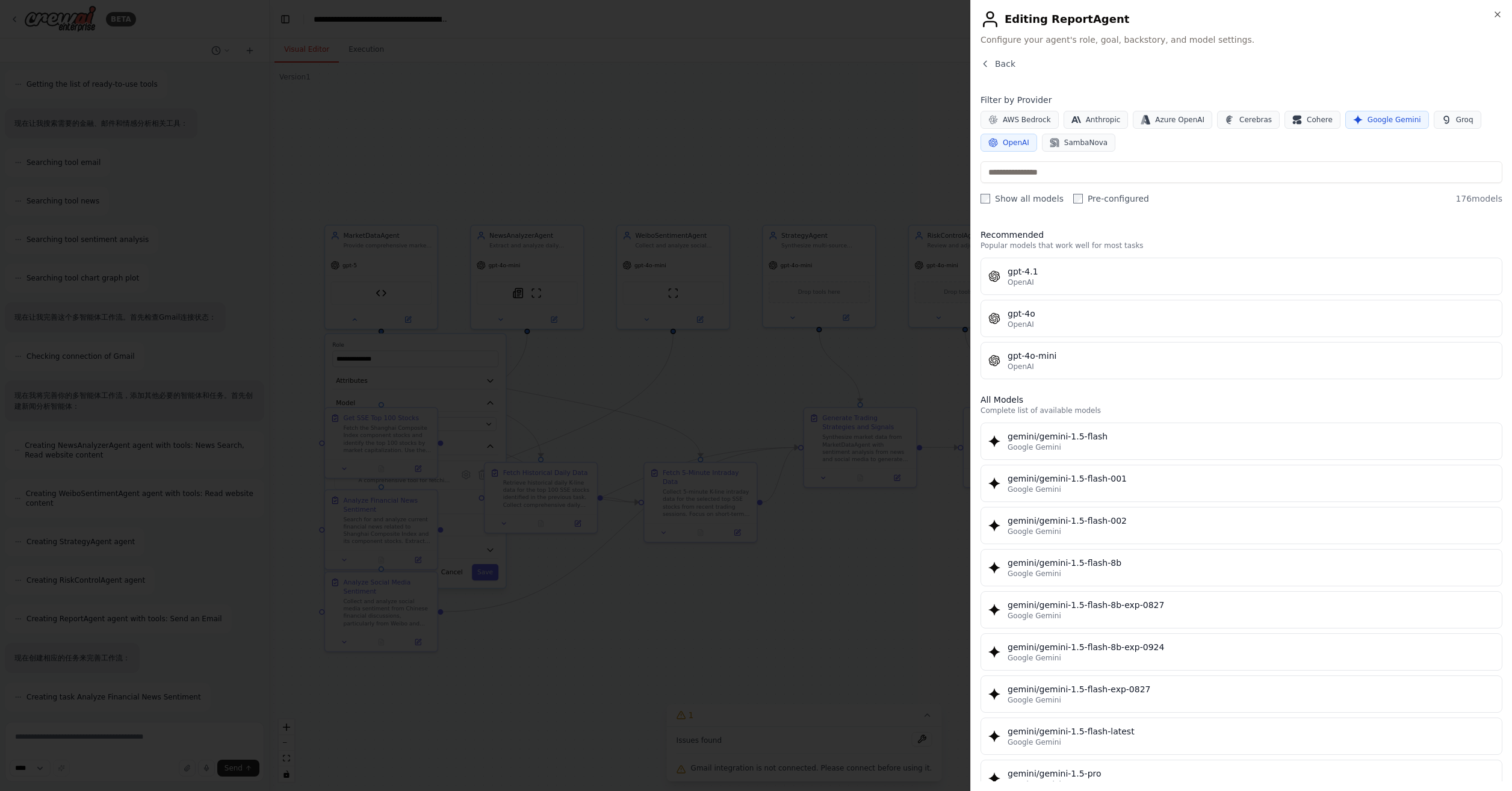
click at [1379, 119] on span "Google Gemini" at bounding box center [1394, 120] width 54 height 10
click at [1040, 172] on input "text" at bounding box center [1241, 172] width 522 height 22
type input "*"
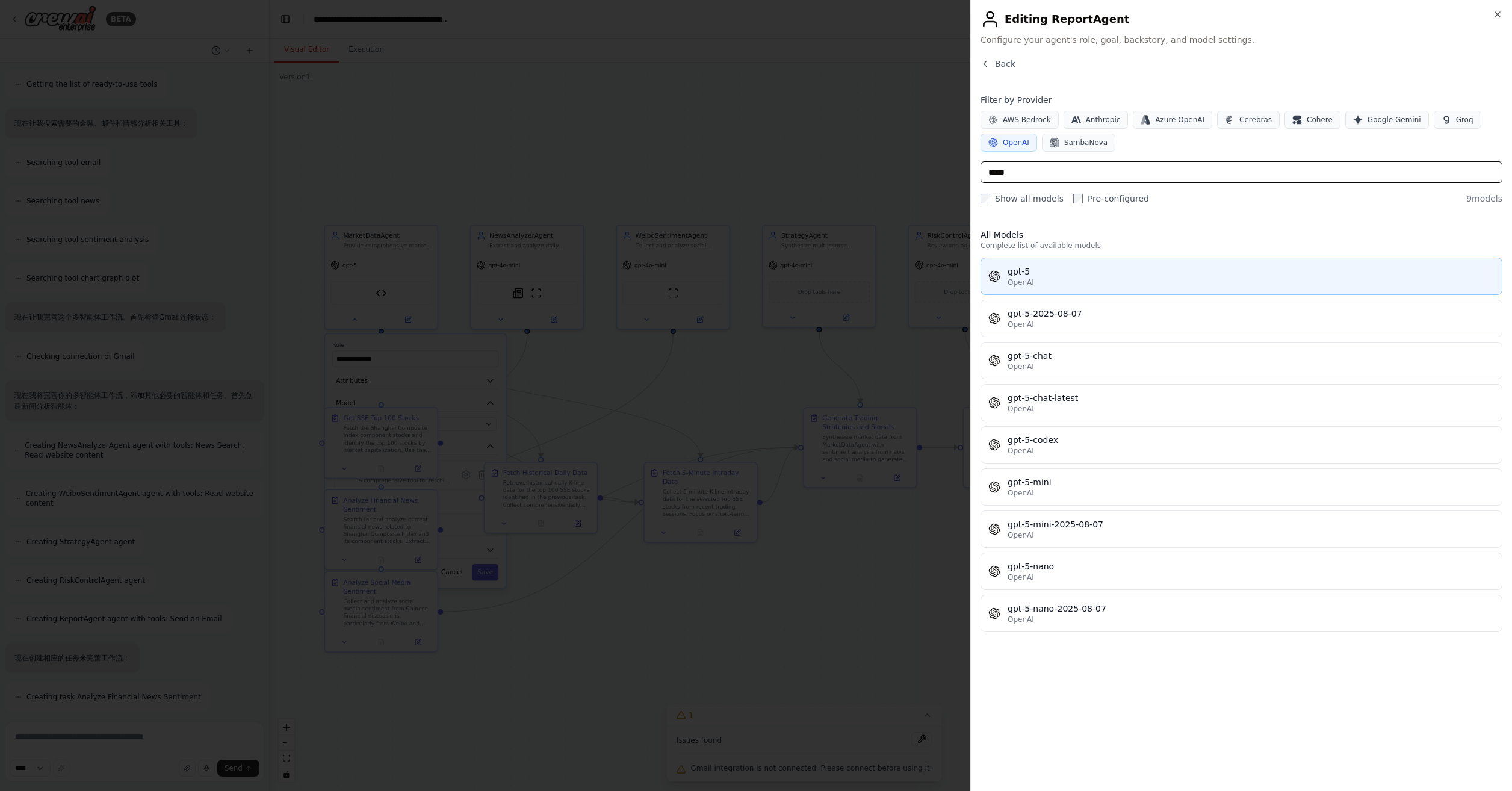
type input "*****"
click at [1156, 278] on div "OpenAI" at bounding box center [1252, 283] width 487 height 10
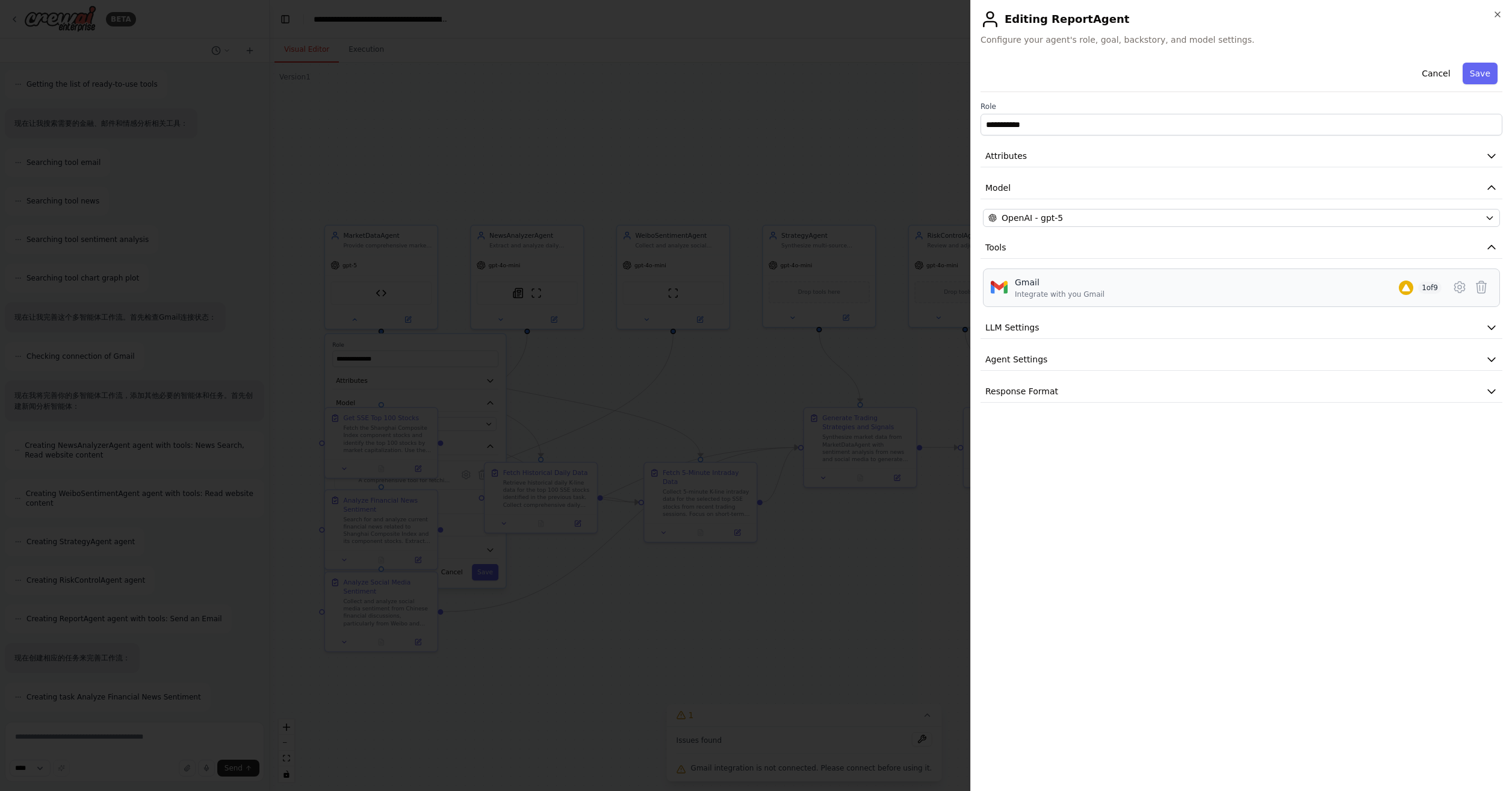
click at [1136, 282] on div "Gmail Integrate with you Gmail 1 of 9" at bounding box center [1228, 287] width 427 height 23
click at [1402, 287] on icon at bounding box center [1406, 287] width 8 height 7
click at [1460, 281] on icon at bounding box center [1460, 287] width 15 height 15
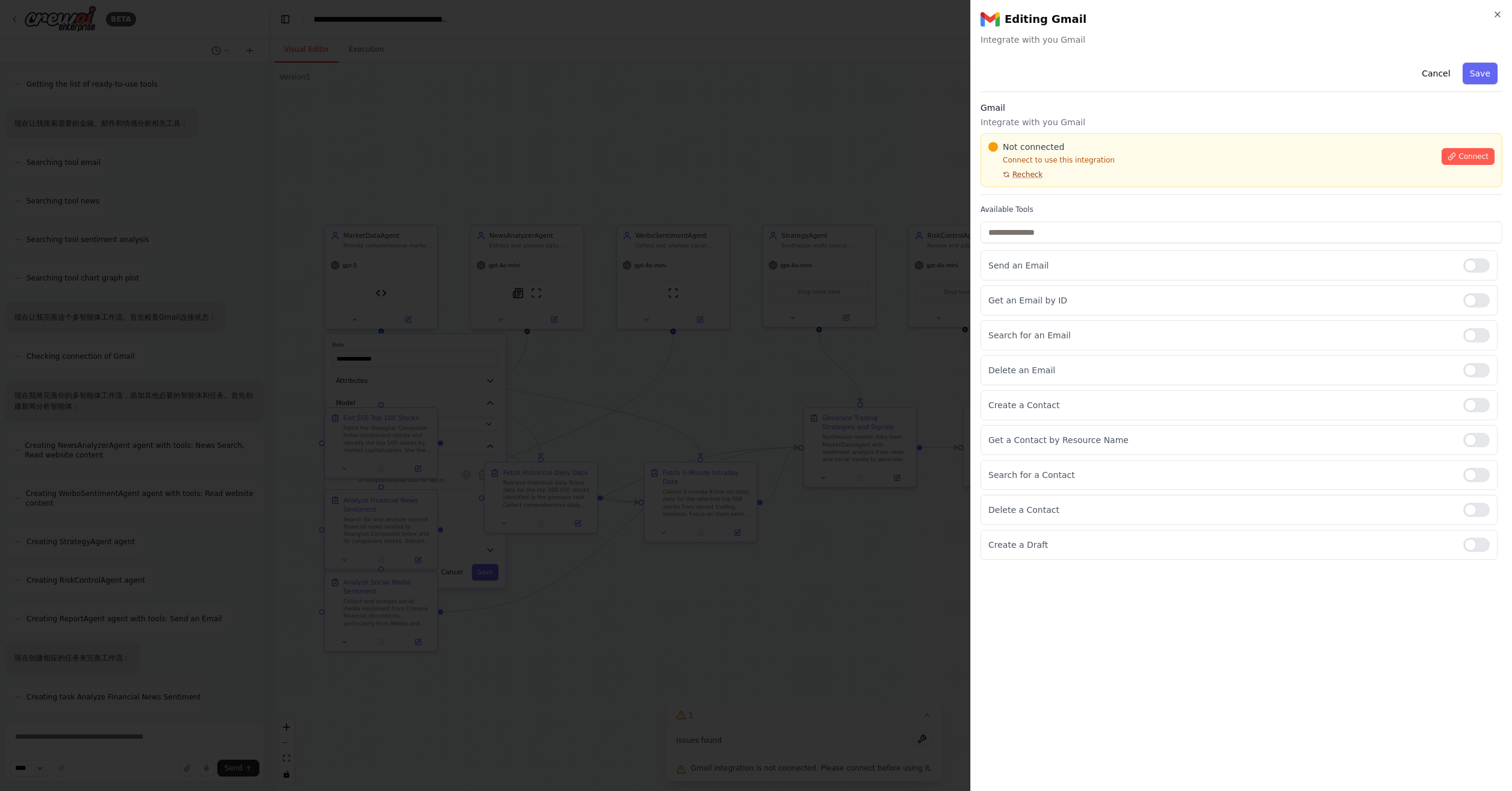
click at [1023, 171] on span "Recheck" at bounding box center [1028, 175] width 30 height 10
click at [1467, 160] on span "Connect" at bounding box center [1474, 156] width 30 height 10
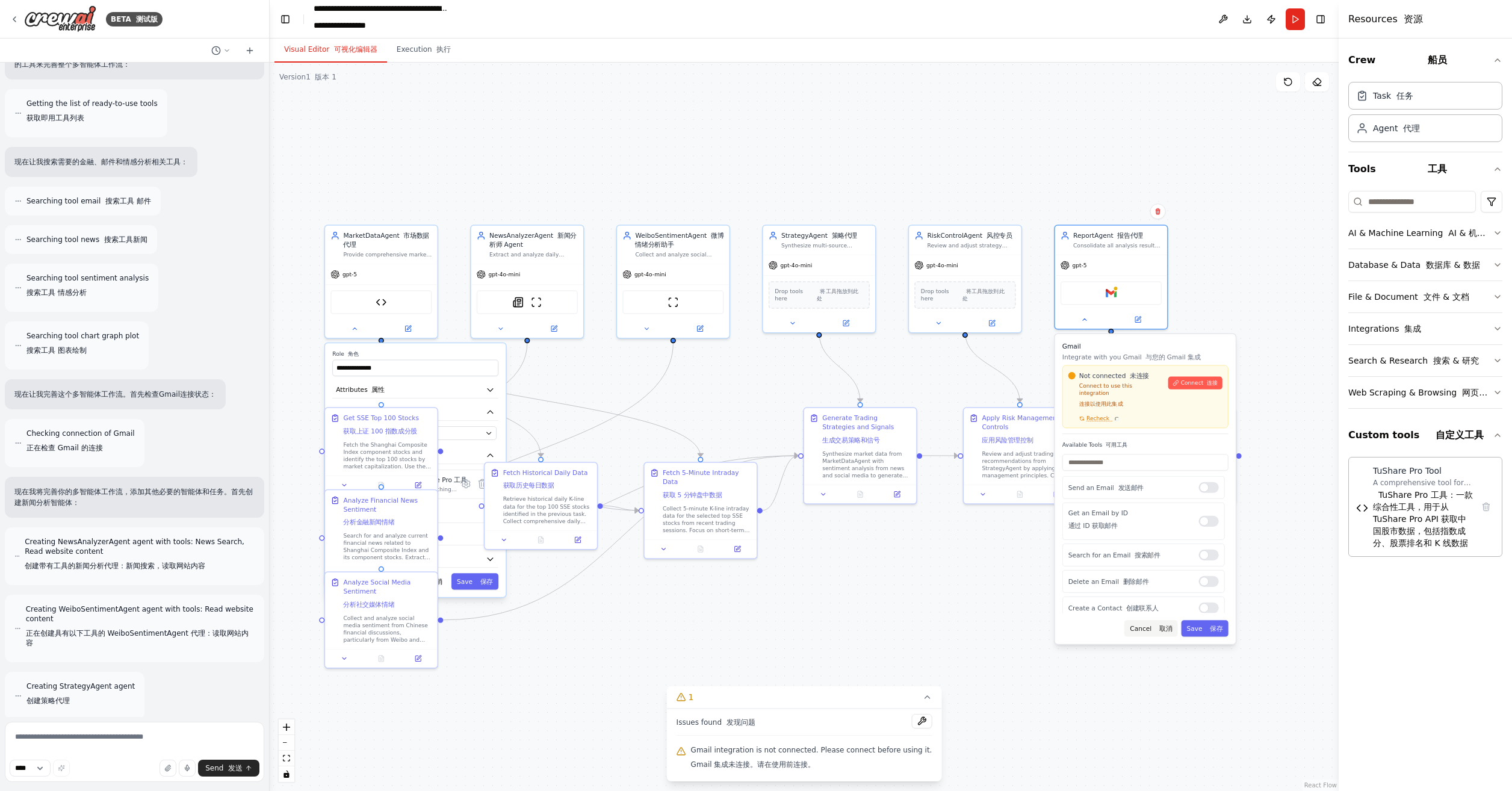
click at [1151, 626] on button "Cancel 取消" at bounding box center [1151, 628] width 53 height 17
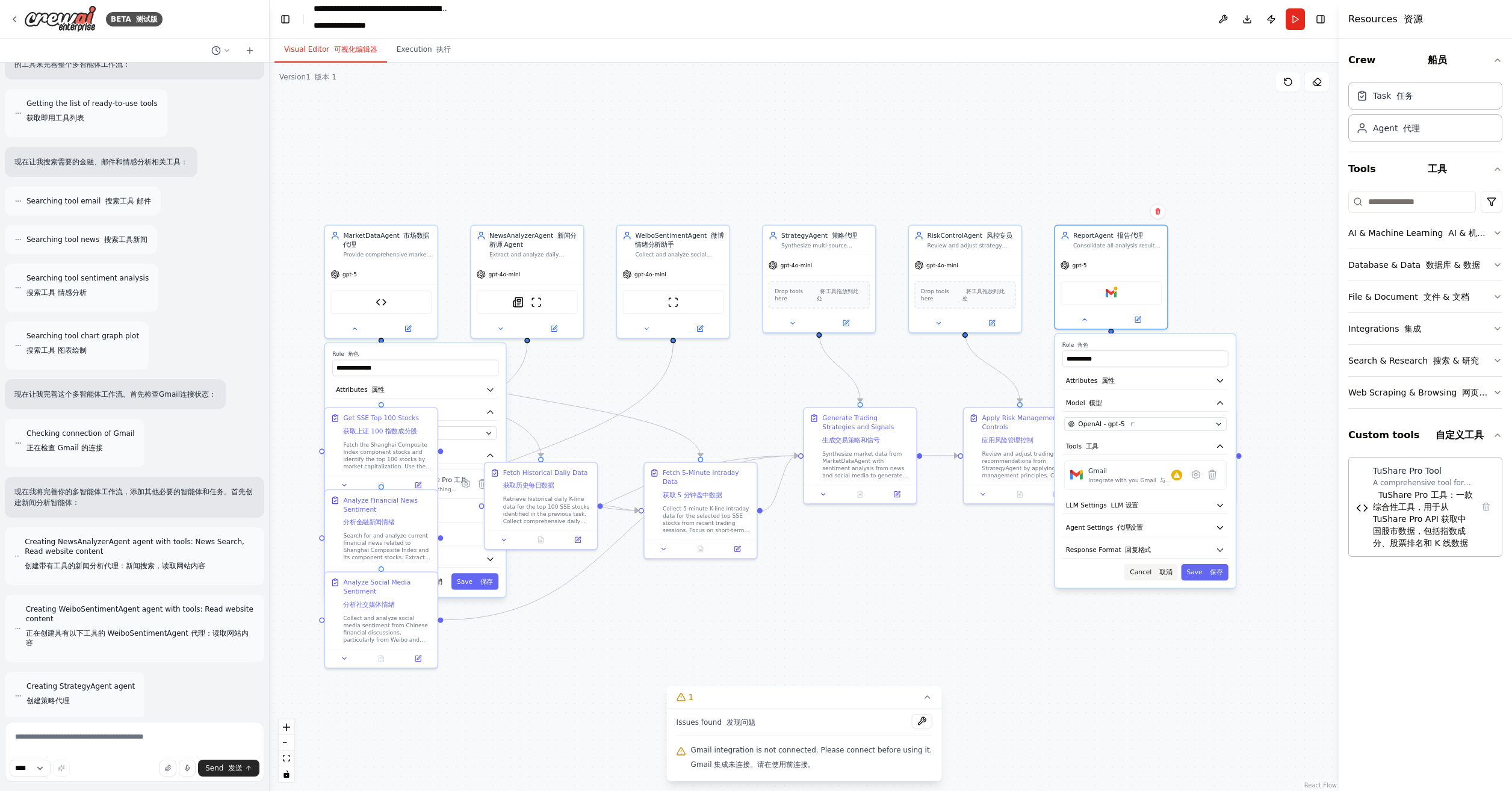
click at [1146, 573] on button "Cancel 取消" at bounding box center [1151, 572] width 53 height 17
click at [1024, 591] on div ".deletable-edge-delete-btn { width: 20px; height: 20px; border: 0px solid #ffff…" at bounding box center [805, 427] width 1069 height 729
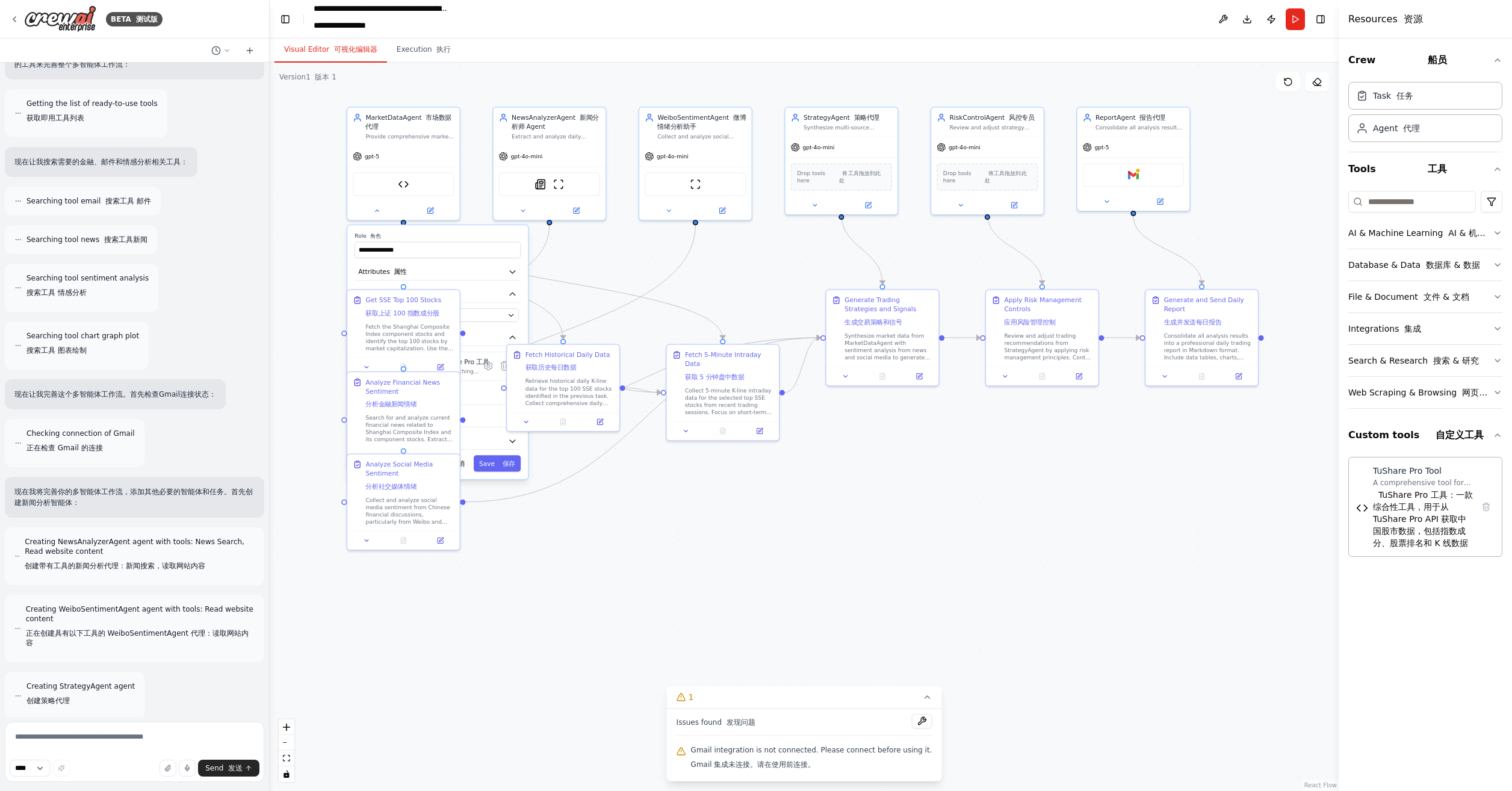
drag, startPoint x: 1026, startPoint y: 591, endPoint x: 1047, endPoint y: 472, distance: 120.8
click at [1047, 472] on div ".deletable-edge-delete-btn { width: 20px; height: 20px; border: 0px solid #ffff…" at bounding box center [805, 427] width 1069 height 729
click at [507, 460] on font "保存" at bounding box center [509, 463] width 13 height 7
click at [1144, 147] on div "gpt-5" at bounding box center [1134, 145] width 112 height 20
click at [1399, 130] on font at bounding box center [1401, 128] width 6 height 10
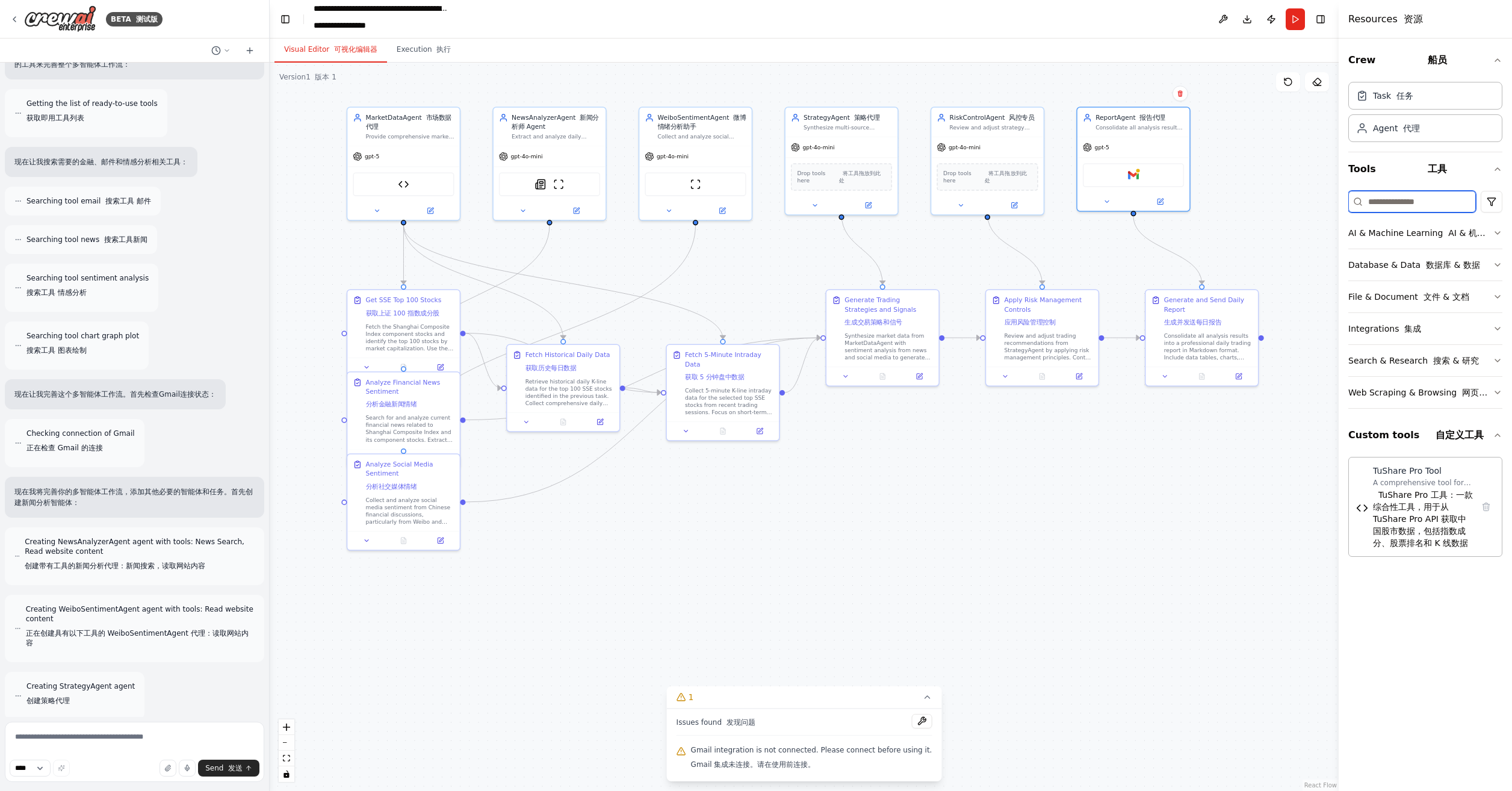
click at [1403, 199] on input at bounding box center [1413, 201] width 128 height 22
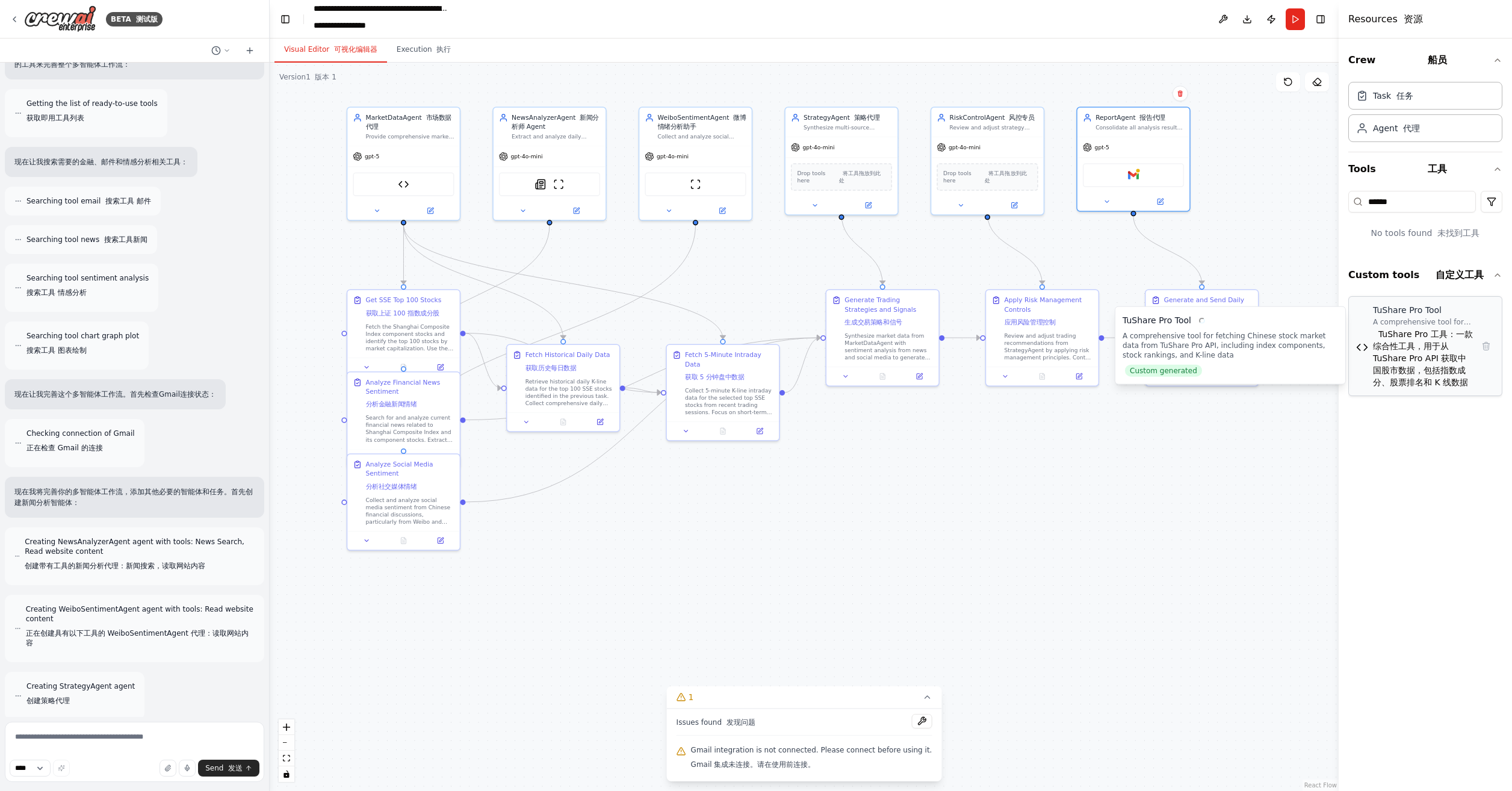
click at [1424, 348] on font "TuShare Pro 工具：一款综合性工具，用于从 TuShare Pro API 获取中国股市数据，包括指数成分、股票排名和 K 线数据" at bounding box center [1424, 358] width 100 height 58
click at [1416, 317] on div "A comprehensive tool for fetching Chinese stock market data from TuShare Pro AP…" at bounding box center [1424, 322] width 100 height 10
click at [573, 186] on img at bounding box center [567, 182] width 11 height 11
type input "*****"
click at [576, 186] on div "SerplyNewsSearchTool Serply 新闻搜索工具 ScrapeWebsiteTool 抓取网站工具 TuShare Pro Tool Tu…" at bounding box center [549, 182] width 101 height 24
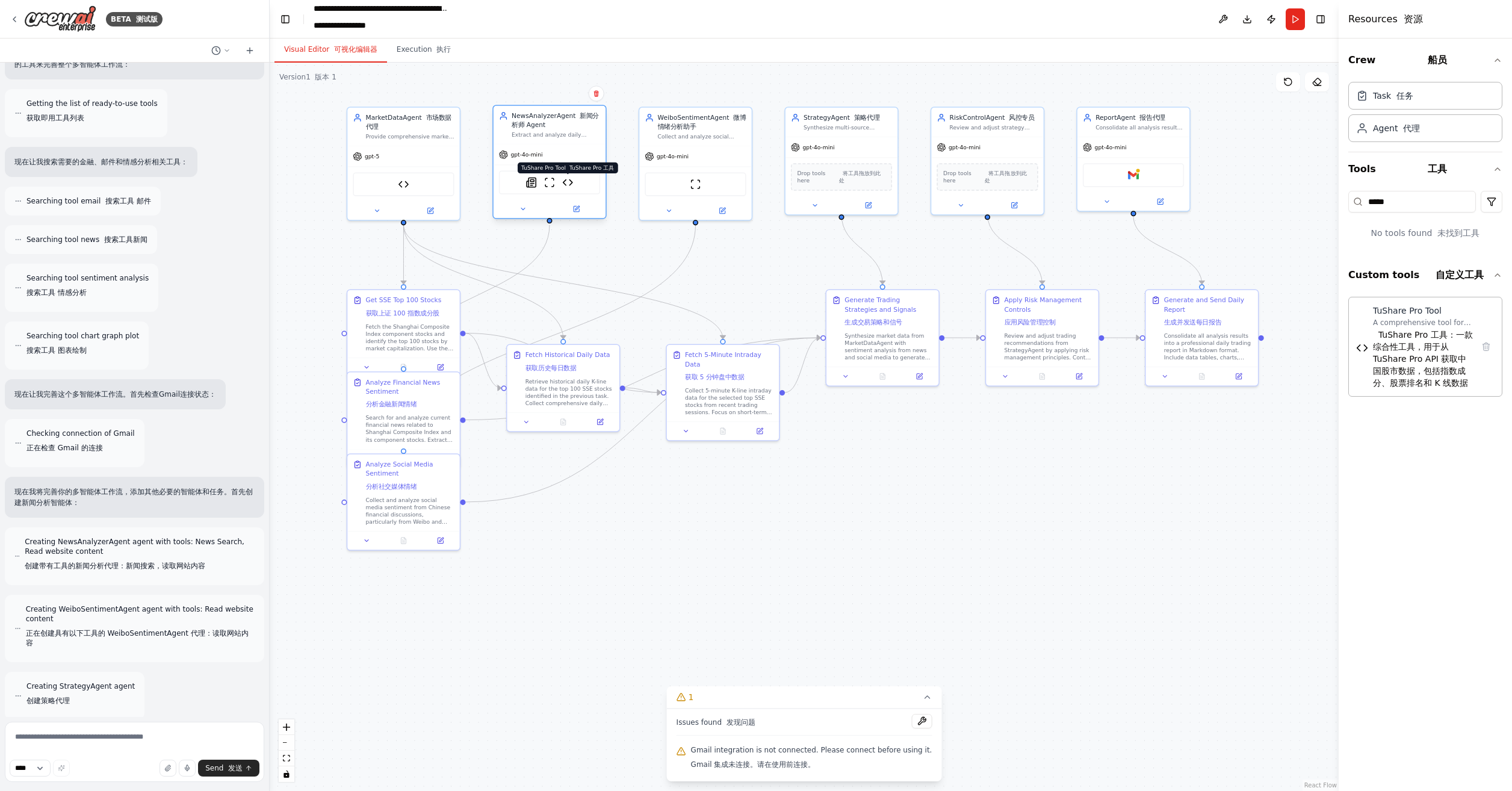
click at [572, 186] on img at bounding box center [567, 182] width 11 height 11
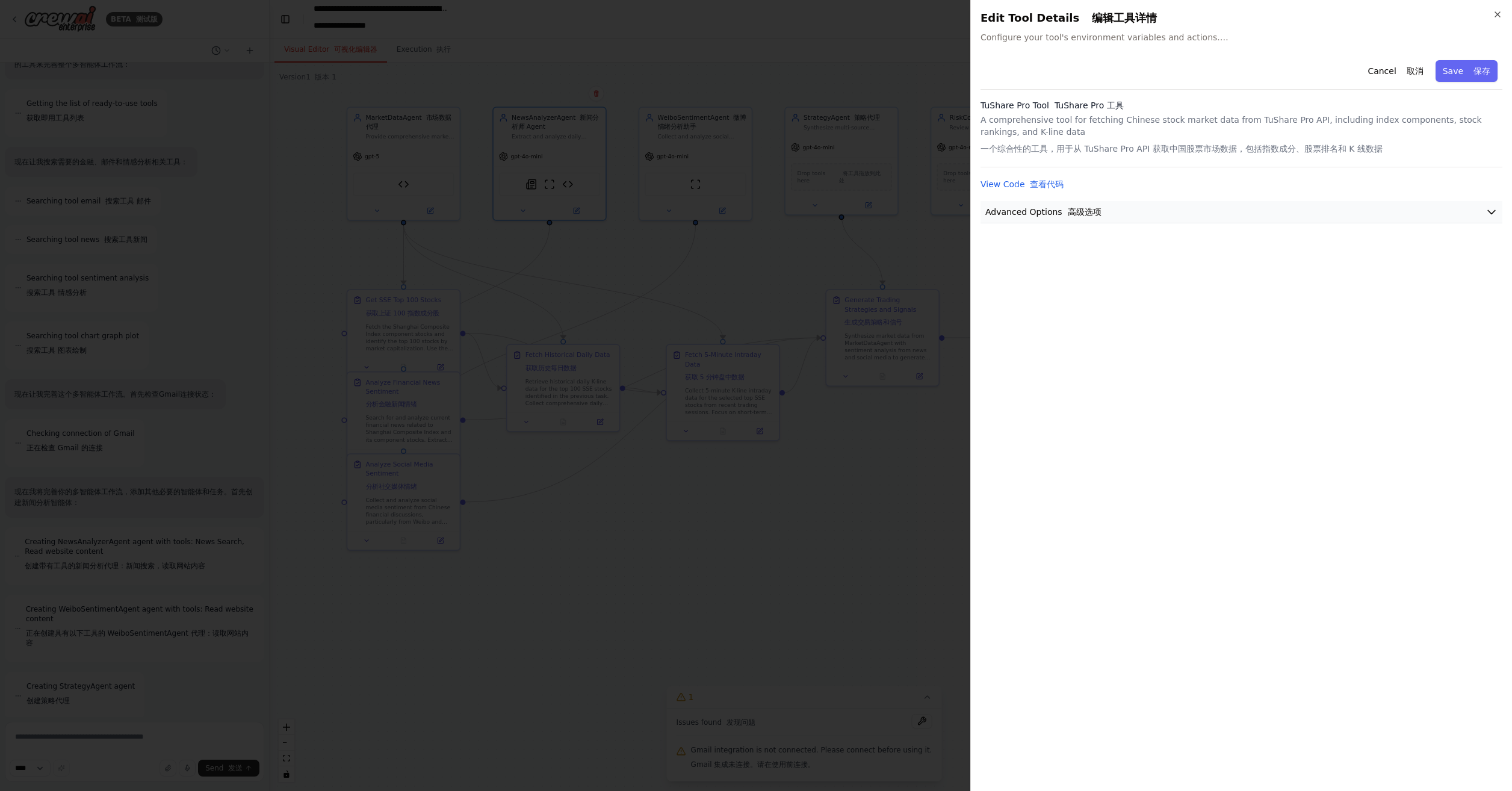
click at [1127, 209] on button "Advanced Options 高级选项" at bounding box center [1241, 212] width 522 height 23
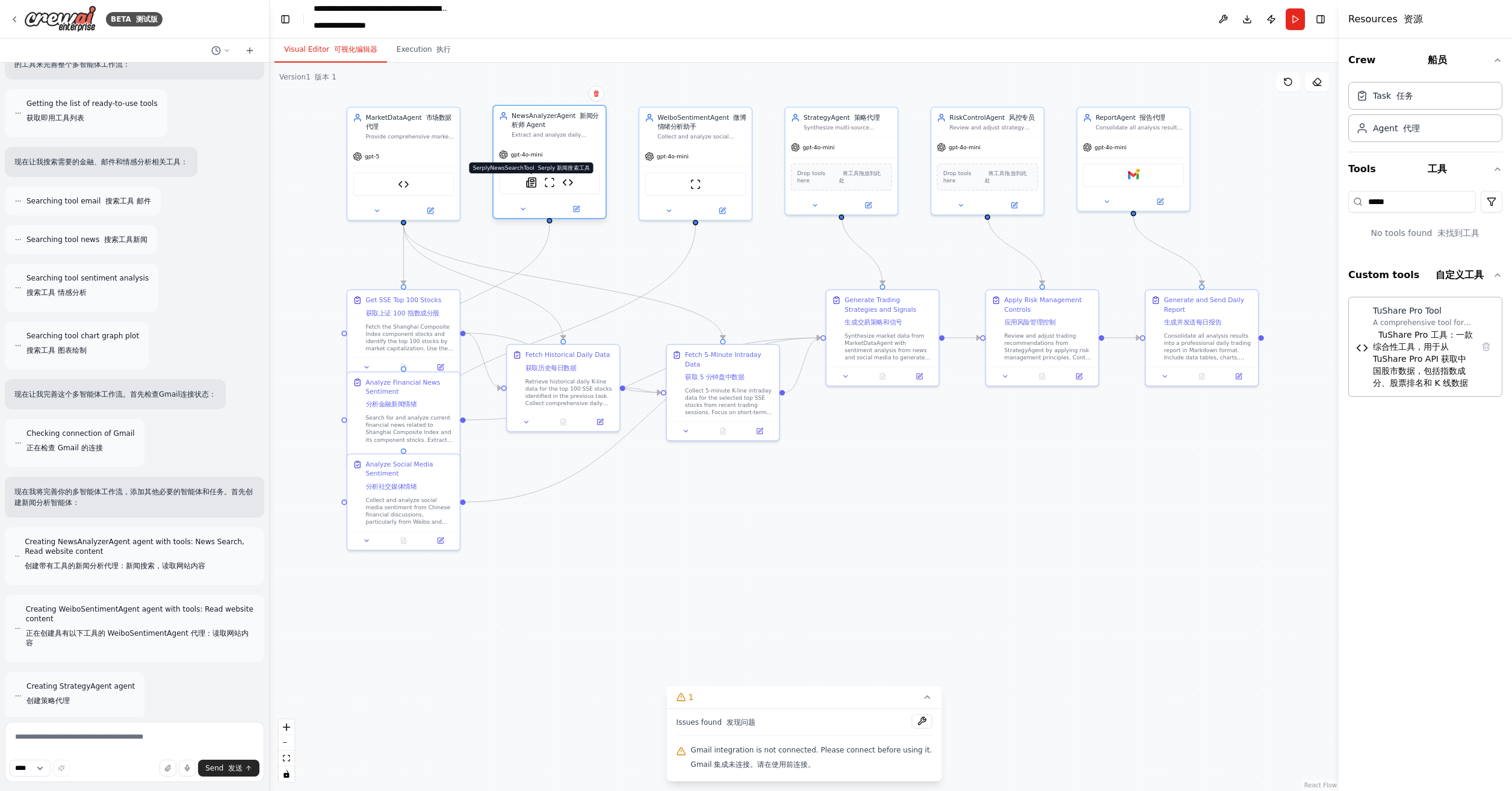
click at [530, 187] on img at bounding box center [532, 182] width 11 height 11
click at [523, 212] on icon at bounding box center [523, 208] width 7 height 7
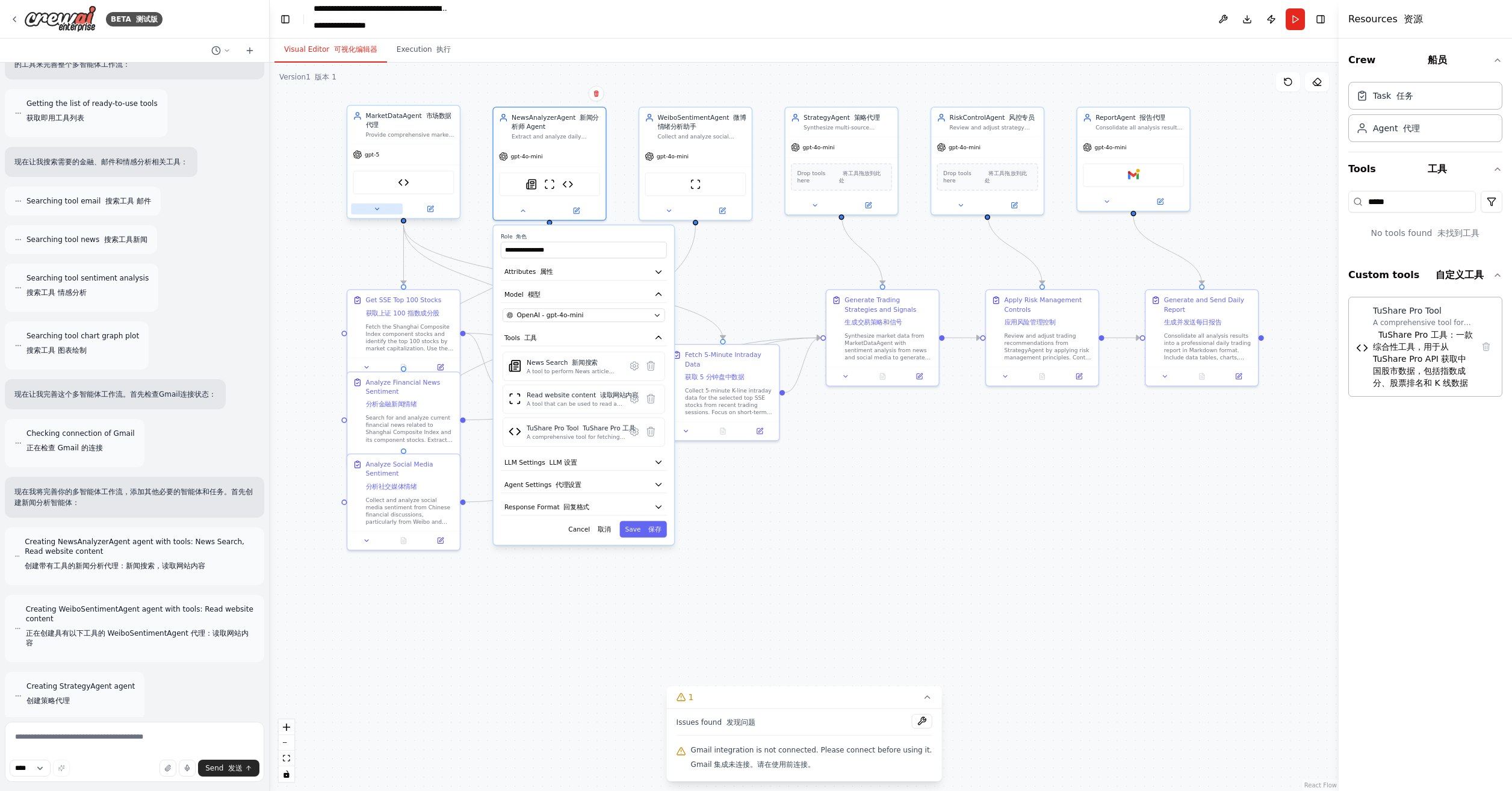
click at [372, 209] on button at bounding box center [376, 208] width 52 height 11
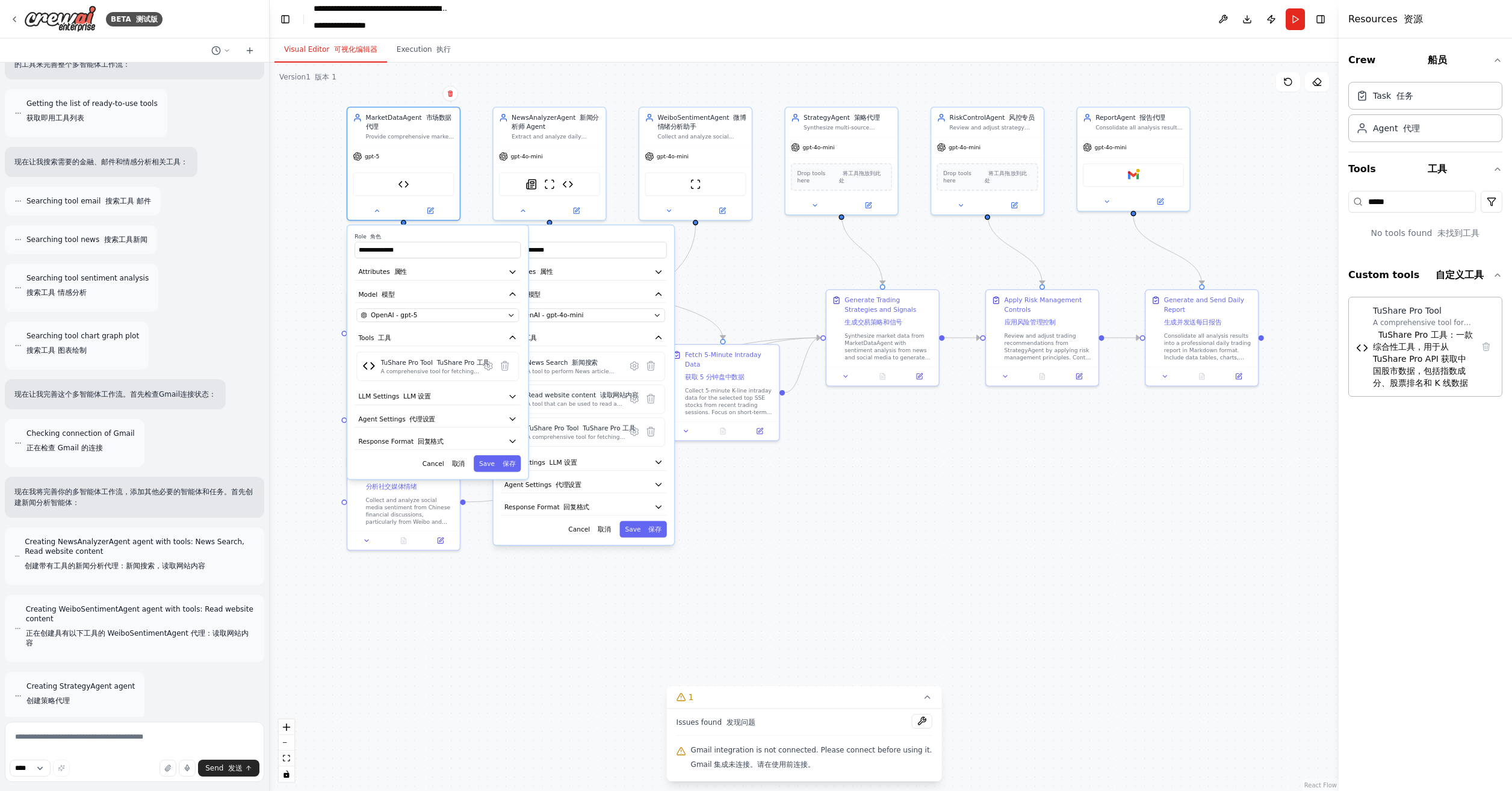
click at [814, 507] on div ".deletable-edge-delete-btn { width: 20px; height: 20px; border: 0px solid #ffff…" at bounding box center [805, 427] width 1069 height 729
click at [654, 431] on icon at bounding box center [650, 431] width 11 height 11
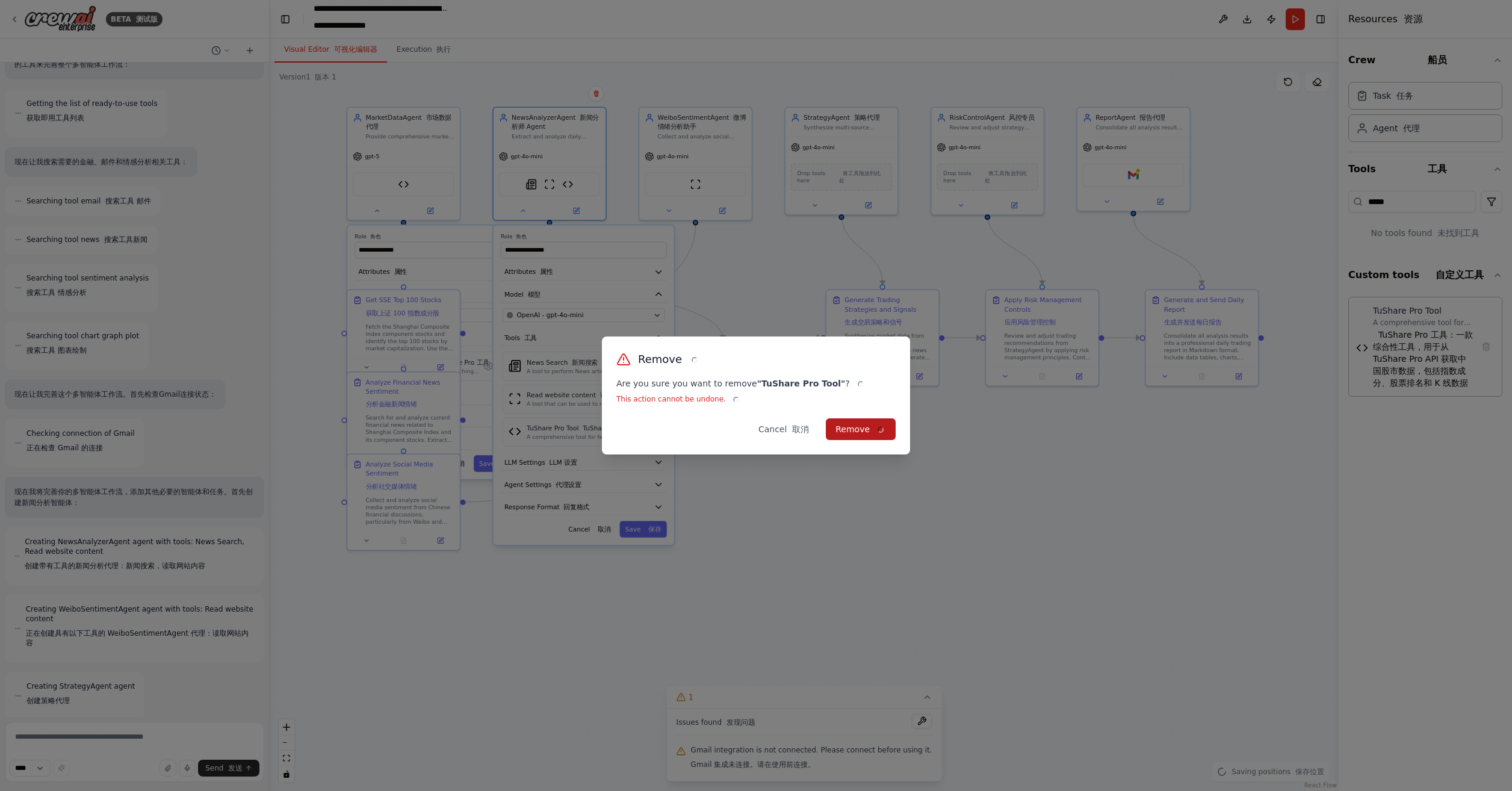
click at [861, 427] on button "Remove" at bounding box center [861, 429] width 70 height 22
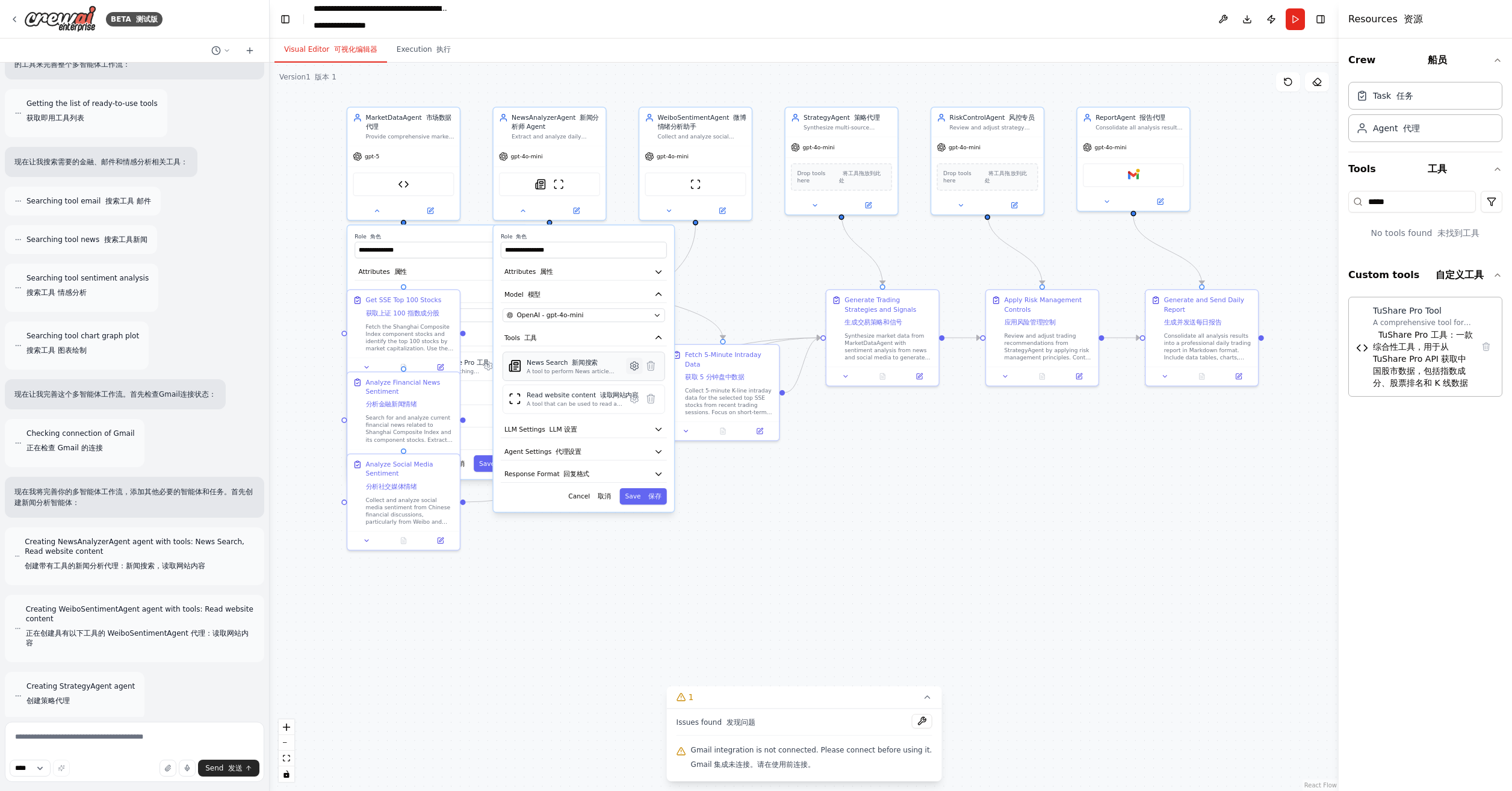
click at [636, 365] on icon at bounding box center [635, 366] width 3 height 3
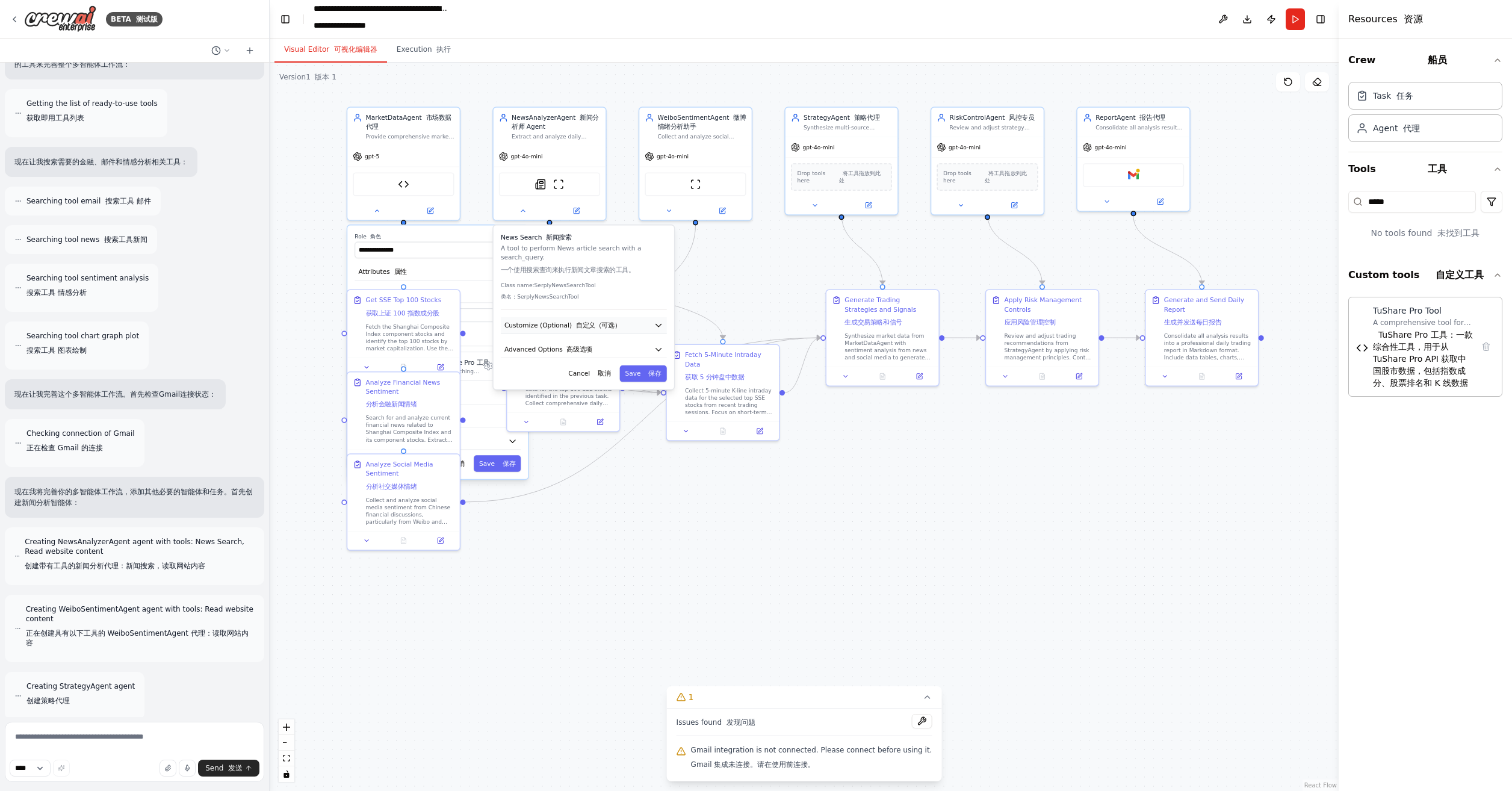
click at [613, 324] on font "自定义（可选）" at bounding box center [598, 324] width 44 height 7
click at [611, 325] on font "自定义（可选）" at bounding box center [598, 324] width 44 height 7
click at [608, 347] on button "Advanced Options 高级选项" at bounding box center [584, 349] width 166 height 17
click at [647, 348] on button "Advanced Options 高级选项" at bounding box center [584, 349] width 166 height 17
click at [588, 374] on button "Cancel 取消" at bounding box center [589, 373] width 53 height 17
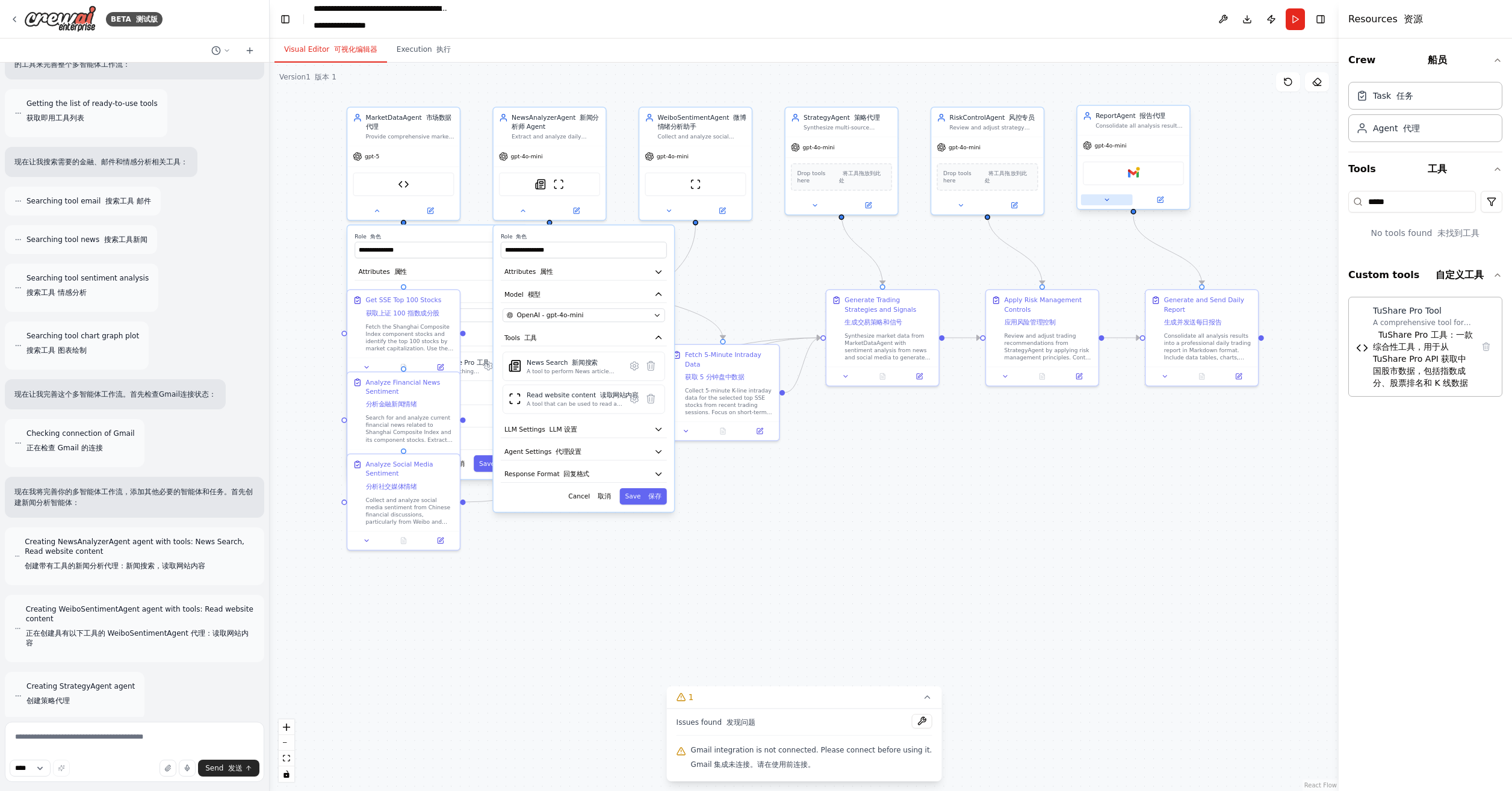
click at [1106, 195] on button at bounding box center [1107, 199] width 52 height 11
click at [1235, 356] on icon at bounding box center [1235, 357] width 8 height 9
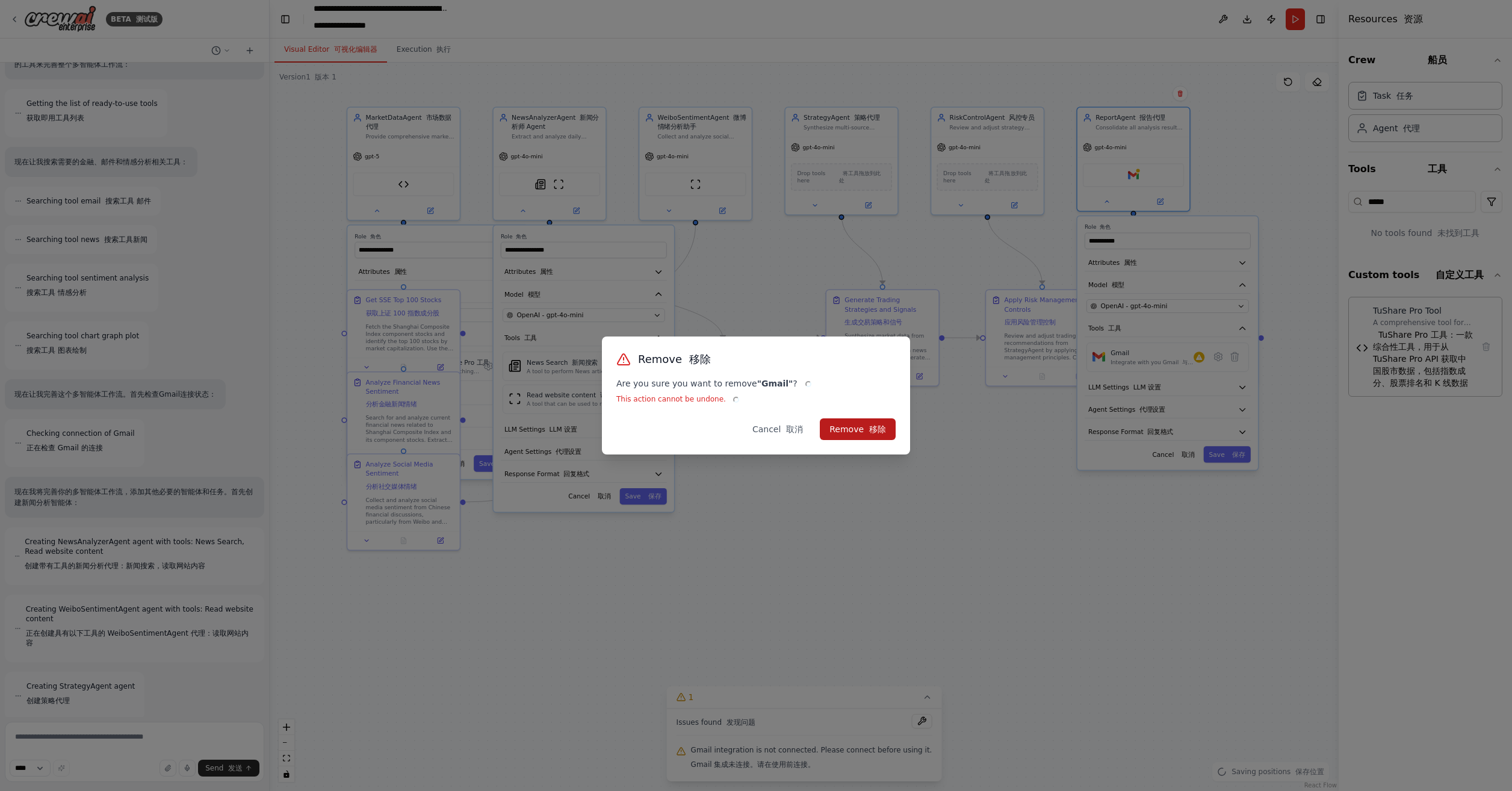
click at [868, 430] on font at bounding box center [867, 429] width 6 height 10
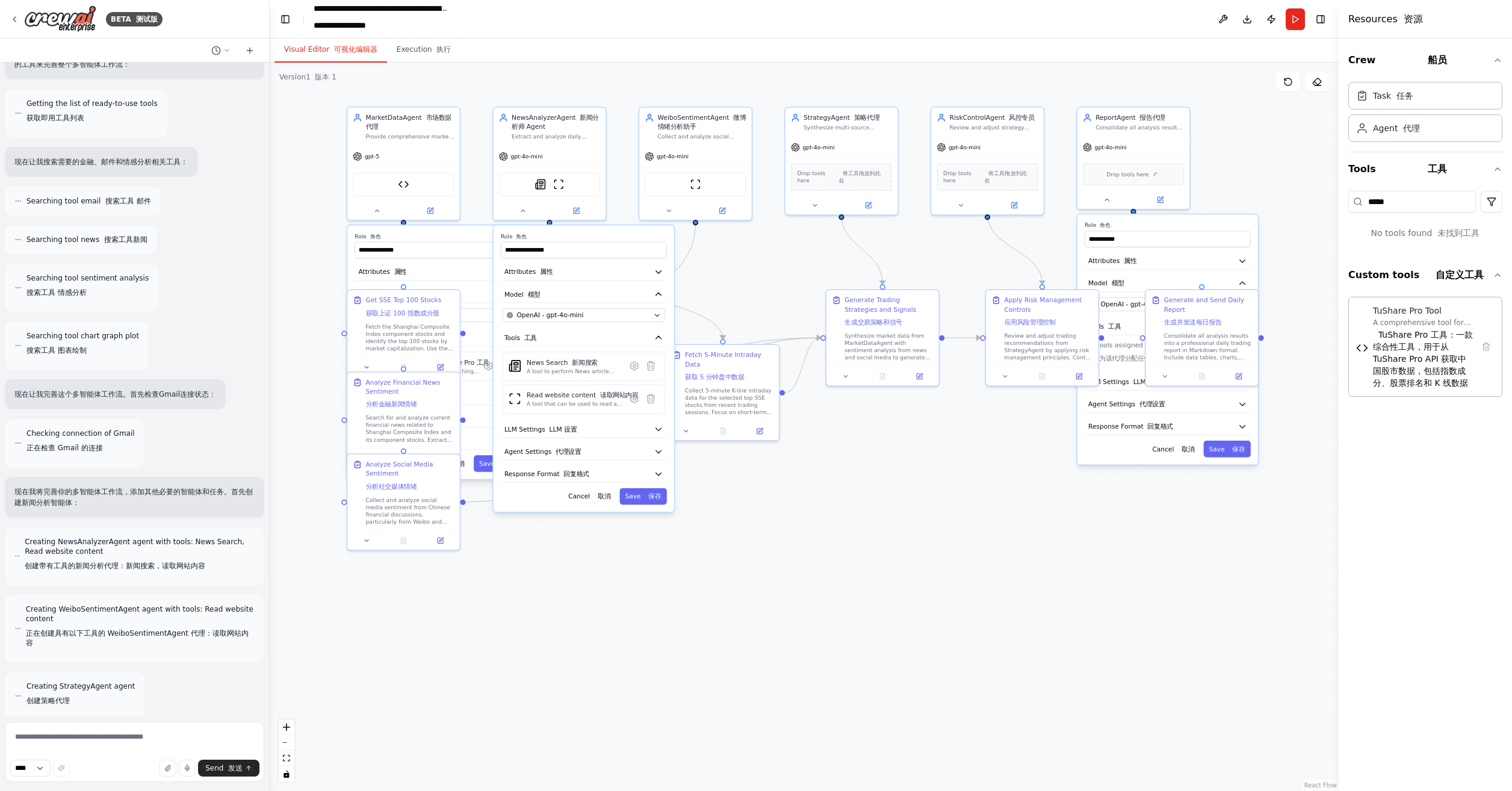
click at [1132, 222] on label "Role 角色" at bounding box center [1167, 225] width 166 height 7
click at [1367, 170] on button "Tools 工具" at bounding box center [1426, 169] width 154 height 33
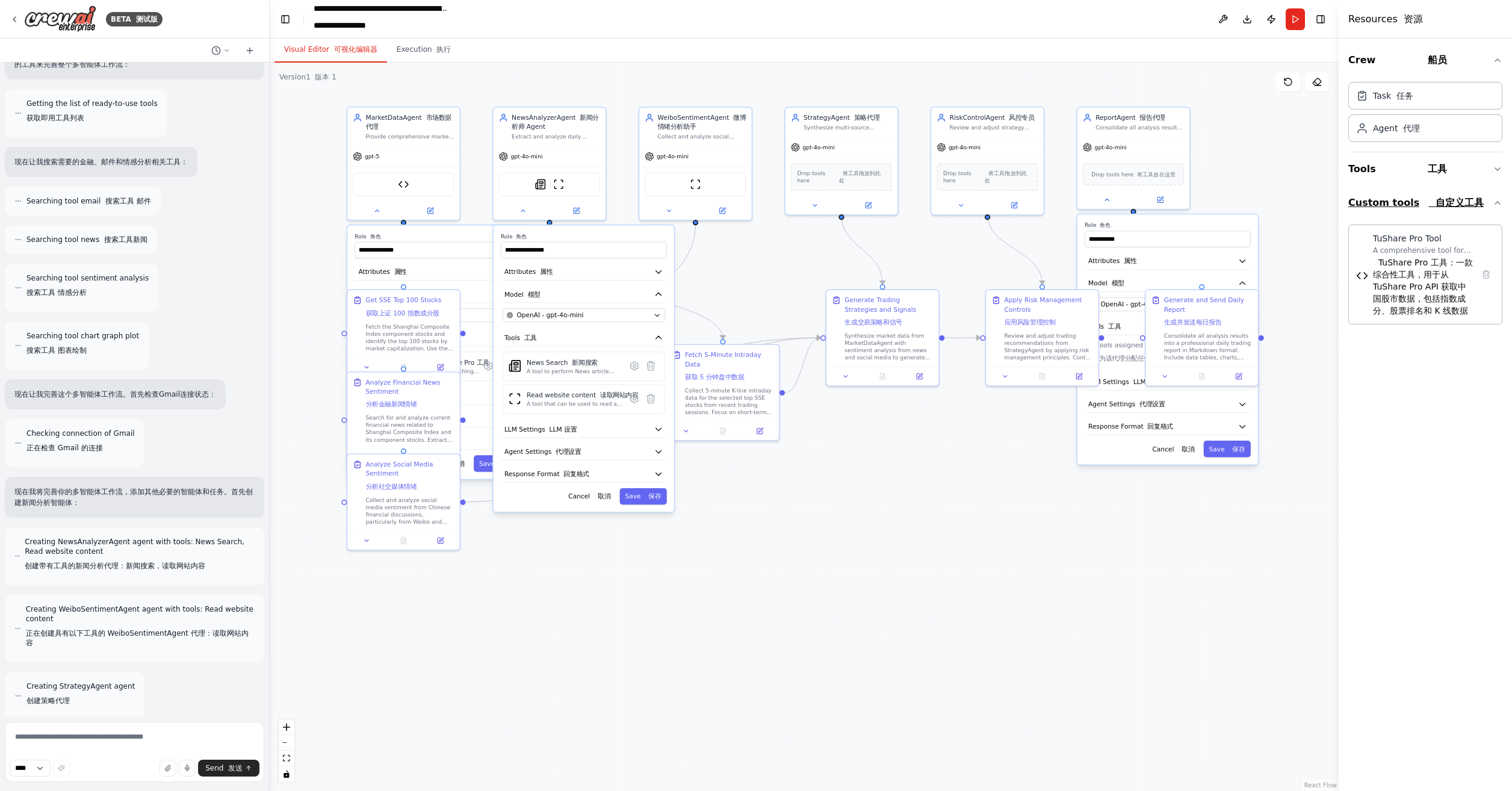
click at [1494, 198] on icon "button" at bounding box center [1498, 203] width 10 height 10
click at [1493, 167] on icon "button" at bounding box center [1498, 169] width 10 height 10
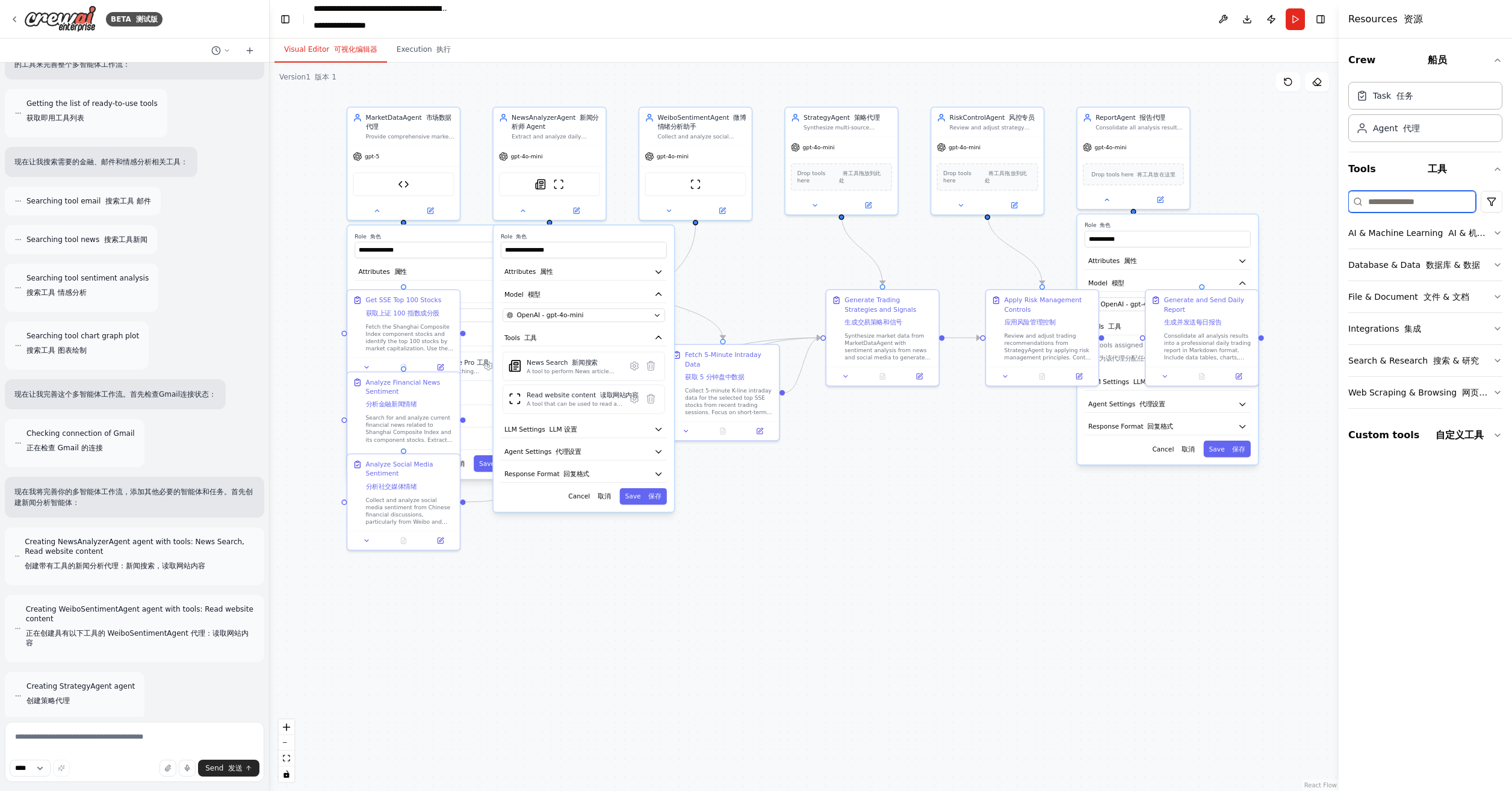
click at [1421, 196] on input at bounding box center [1413, 201] width 128 height 22
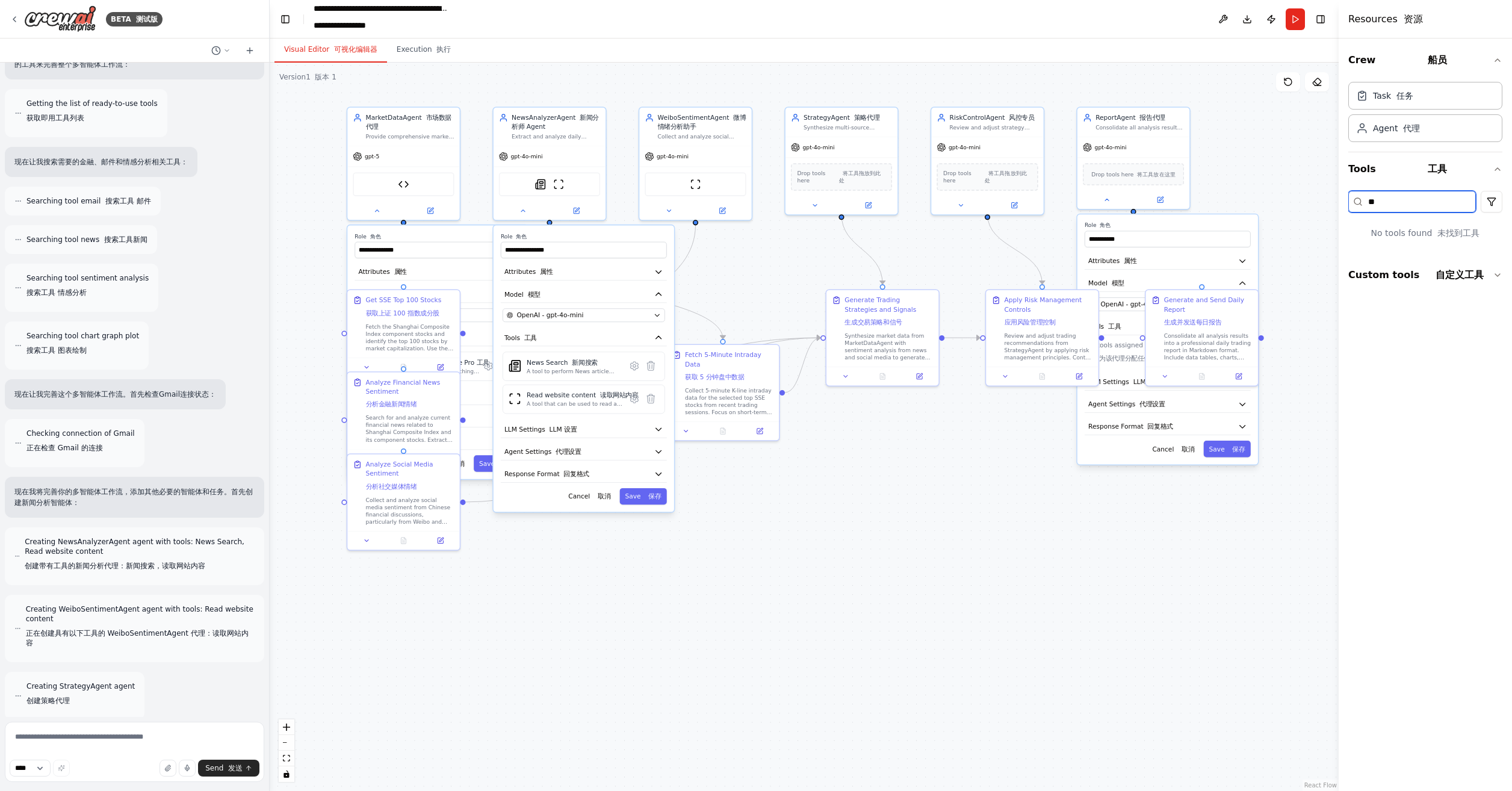
type input "*"
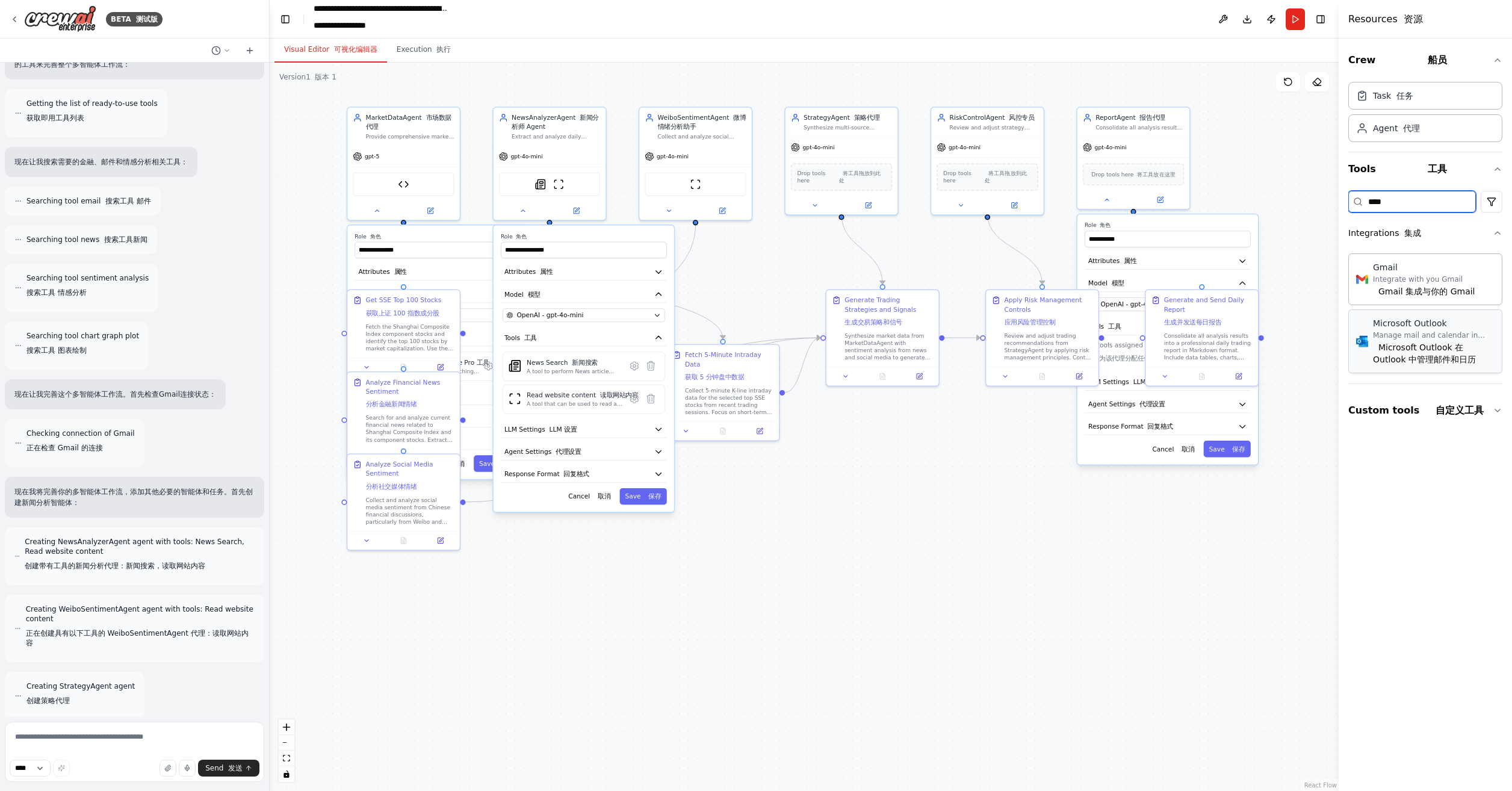
type input "****"
click at [1414, 343] on font "Microsoft Outlook 在 Outlook 中管理邮件和日历" at bounding box center [1425, 354] width 103 height 22
click at [1178, 223] on label "Role 角色" at bounding box center [1167, 226] width 166 height 7
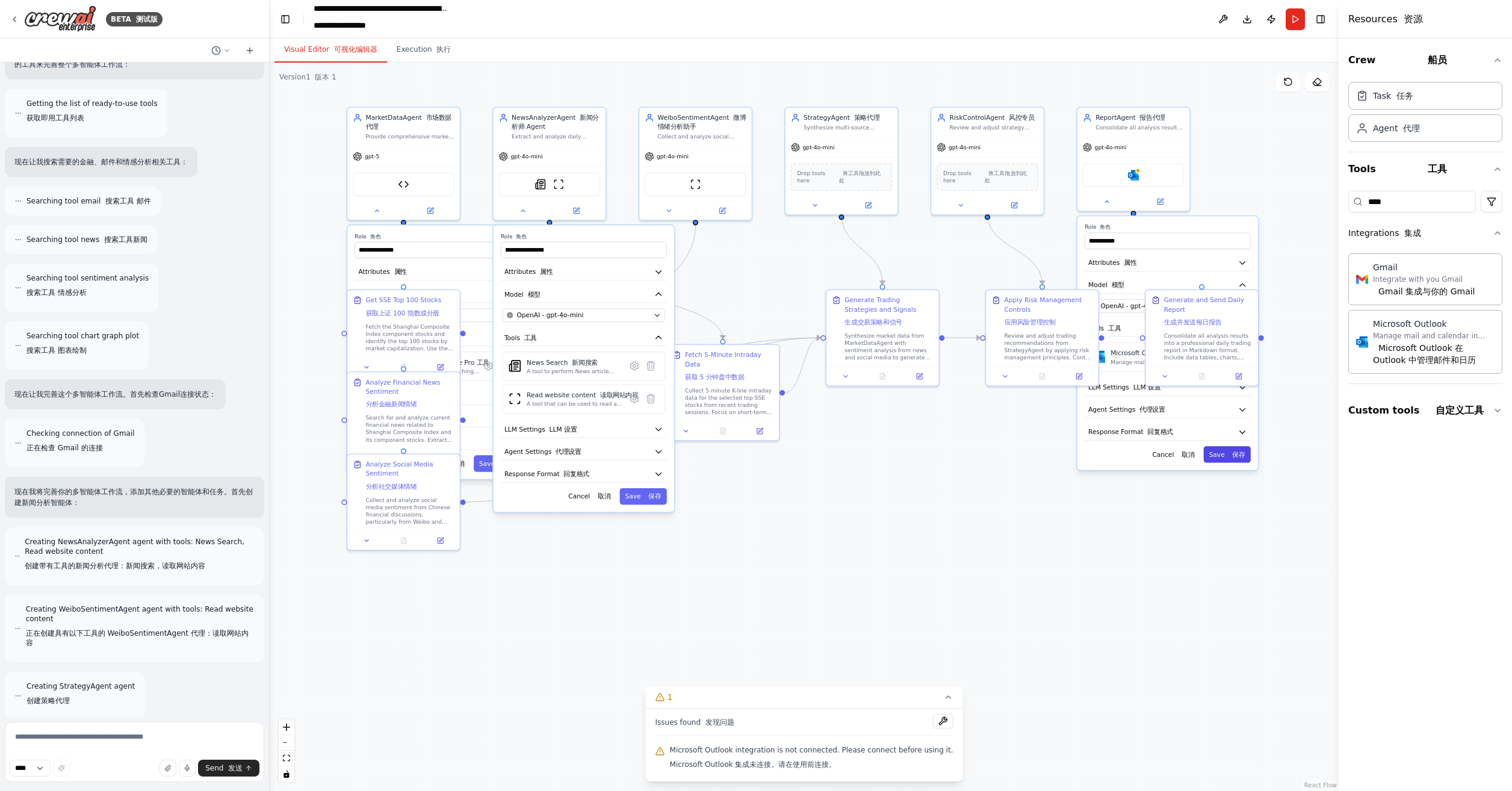
click at [1225, 450] on button "Save 保存" at bounding box center [1228, 454] width 47 height 17
click at [1143, 180] on div "Microsoft Outlook" at bounding box center [1134, 173] width 101 height 24
click at [1132, 172] on img at bounding box center [1133, 173] width 11 height 11
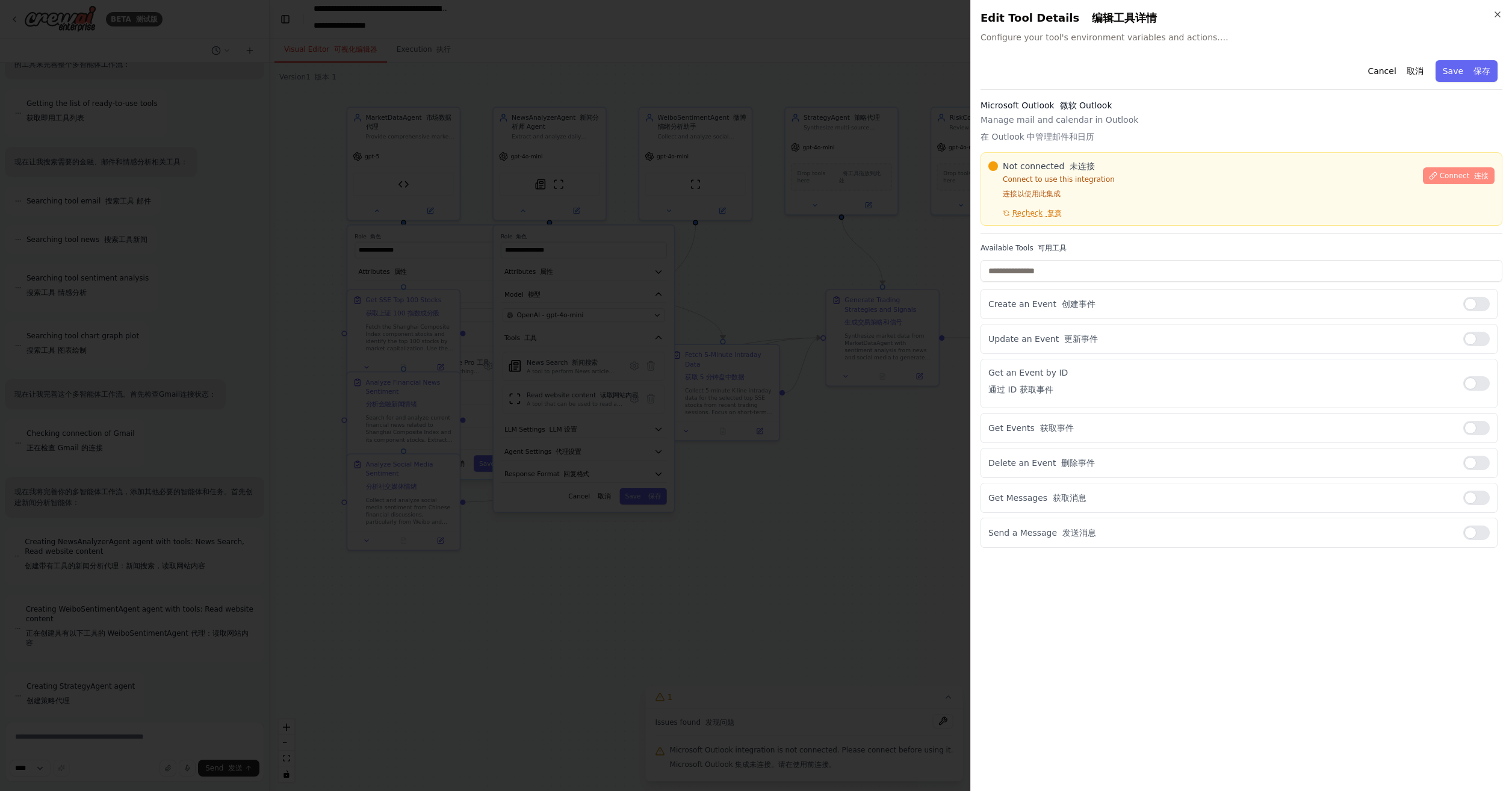
click at [1446, 172] on span "Connect 连接" at bounding box center [1465, 176] width 49 height 10
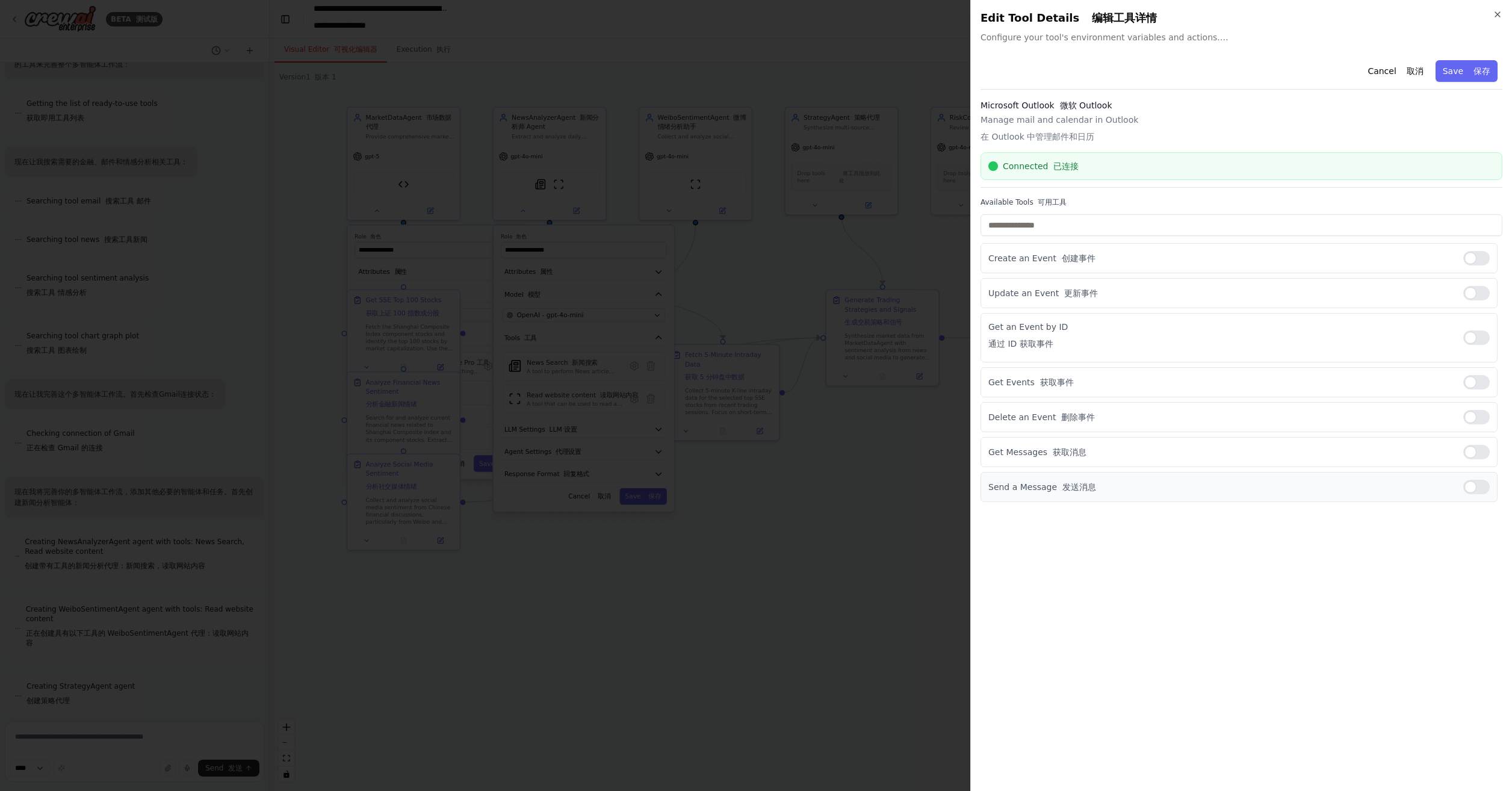
click at [1474, 482] on div at bounding box center [1477, 486] width 27 height 15
click at [1475, 452] on div at bounding box center [1477, 452] width 27 height 15
click at [1477, 375] on div at bounding box center [1477, 382] width 27 height 15
click at [1479, 286] on div at bounding box center [1477, 293] width 27 height 15
click at [1484, 68] on font "保存" at bounding box center [1482, 71] width 17 height 10
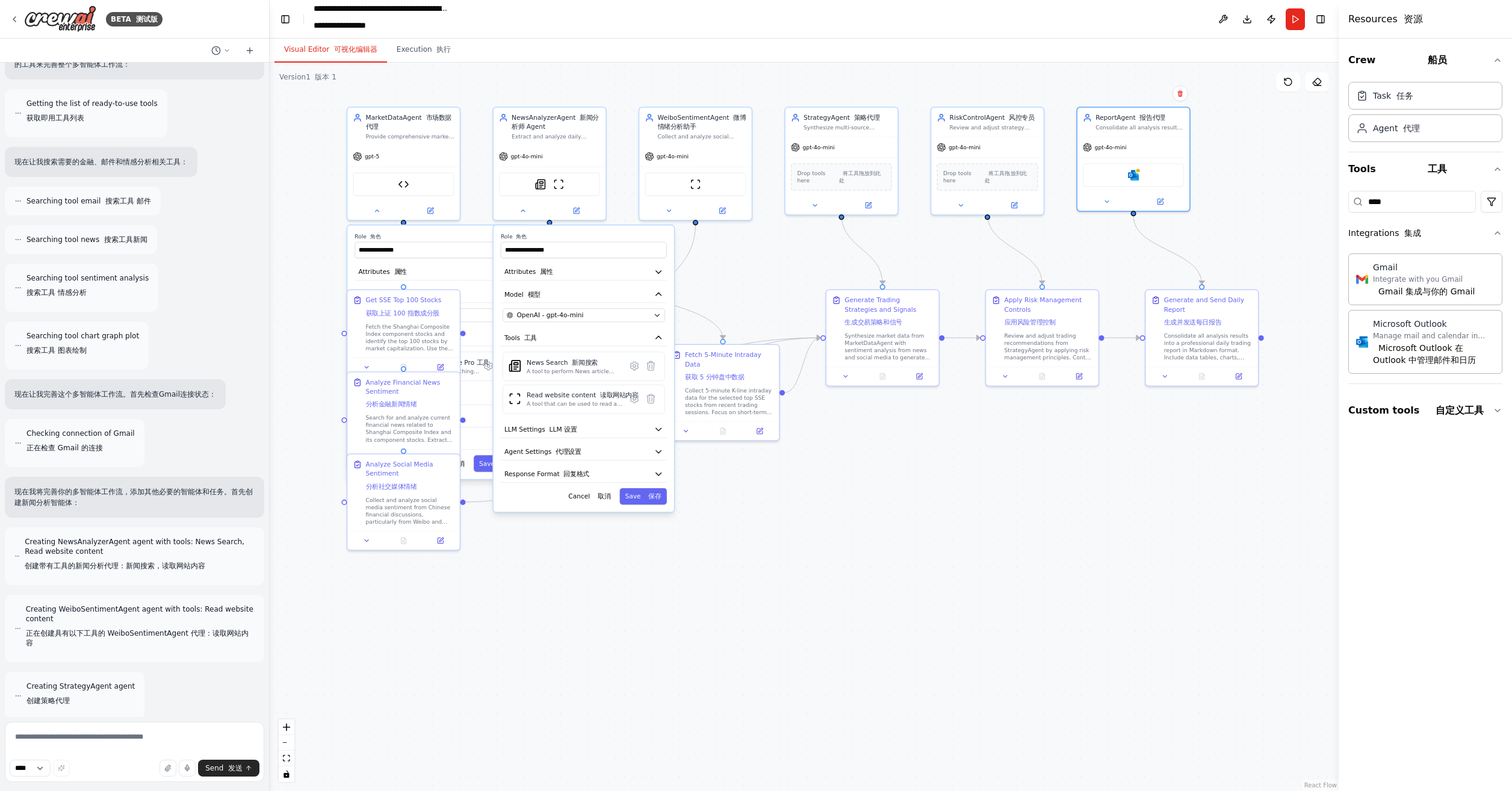
click at [952, 522] on div ".deletable-edge-delete-btn { width: 20px; height: 20px; border: 0px solid #ffff…" at bounding box center [805, 427] width 1069 height 729
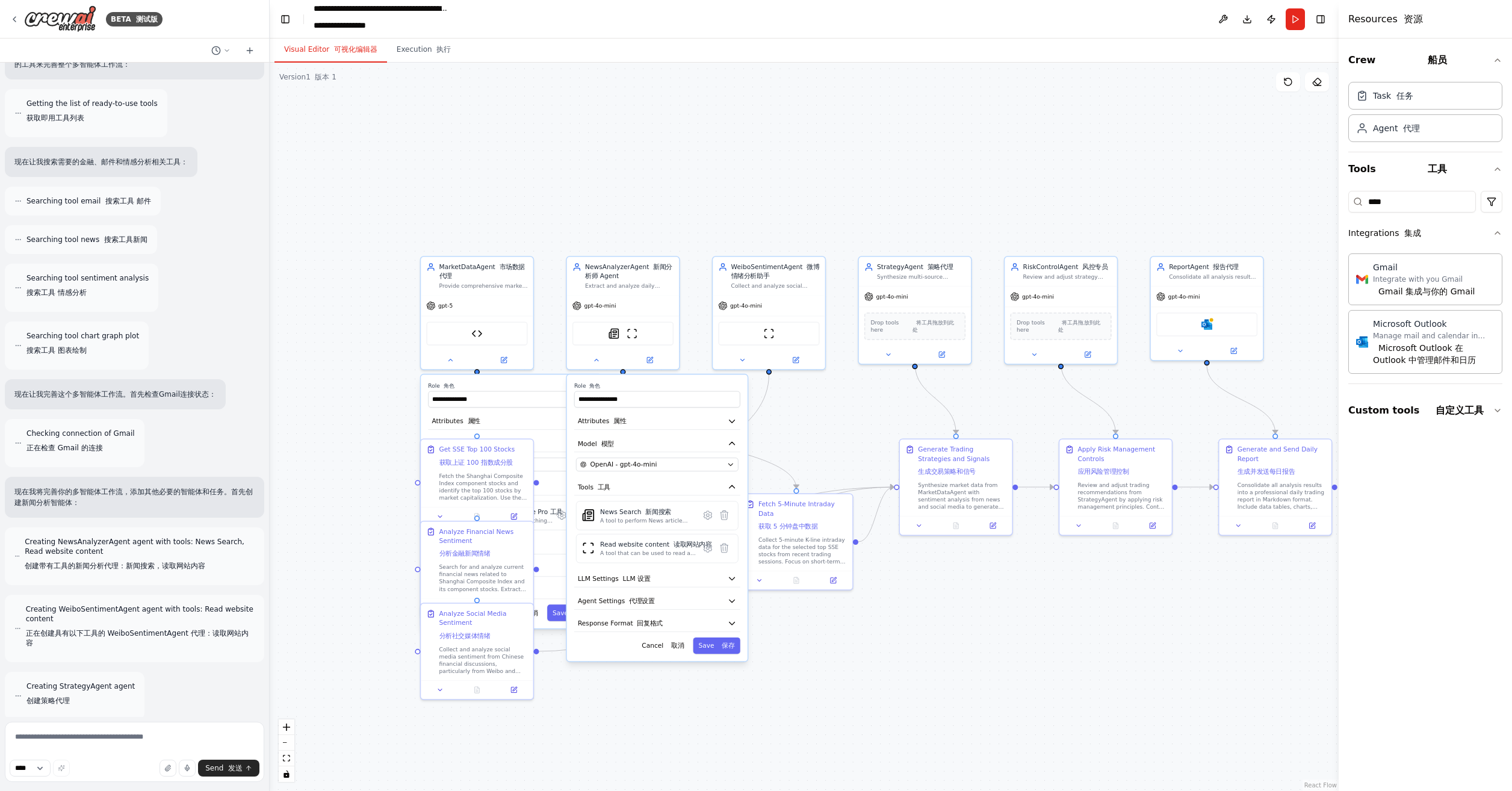
drag, startPoint x: 937, startPoint y: 501, endPoint x: 1011, endPoint y: 664, distance: 179.0
click at [1011, 664] on div ".deletable-edge-delete-btn { width: 20px; height: 20px; border: 0px solid #ffff…" at bounding box center [805, 427] width 1069 height 729
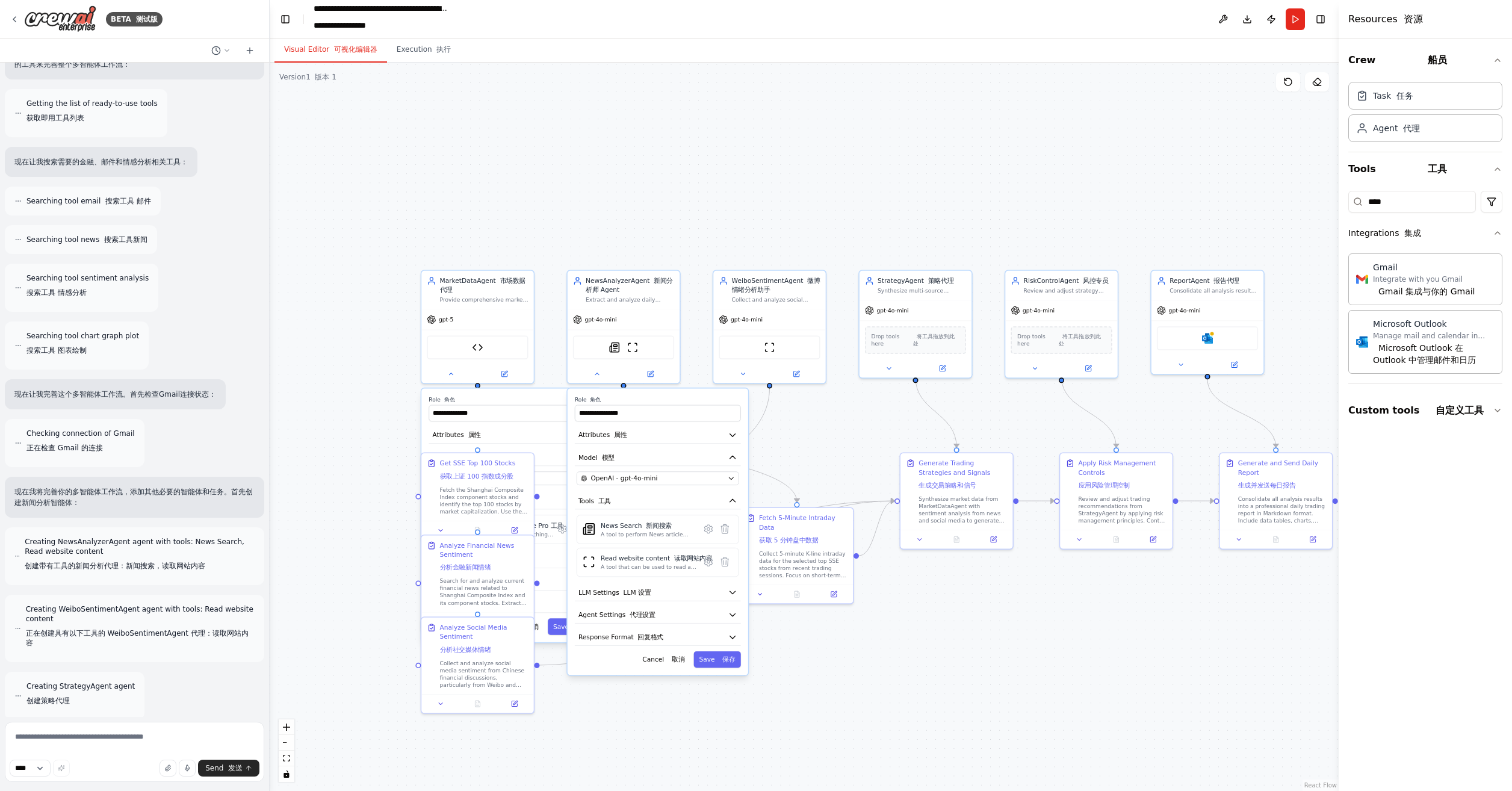
drag, startPoint x: 588, startPoint y: 194, endPoint x: 549, endPoint y: 187, distance: 39.6
click at [549, 187] on div ".deletable-edge-delete-btn { width: 20px; height: 20px; border: 0px solid #ffff…" at bounding box center [805, 427] width 1069 height 729
click at [1219, 17] on button at bounding box center [1224, 20] width 20 height 22
click at [722, 658] on font "保存" at bounding box center [728, 658] width 13 height 7
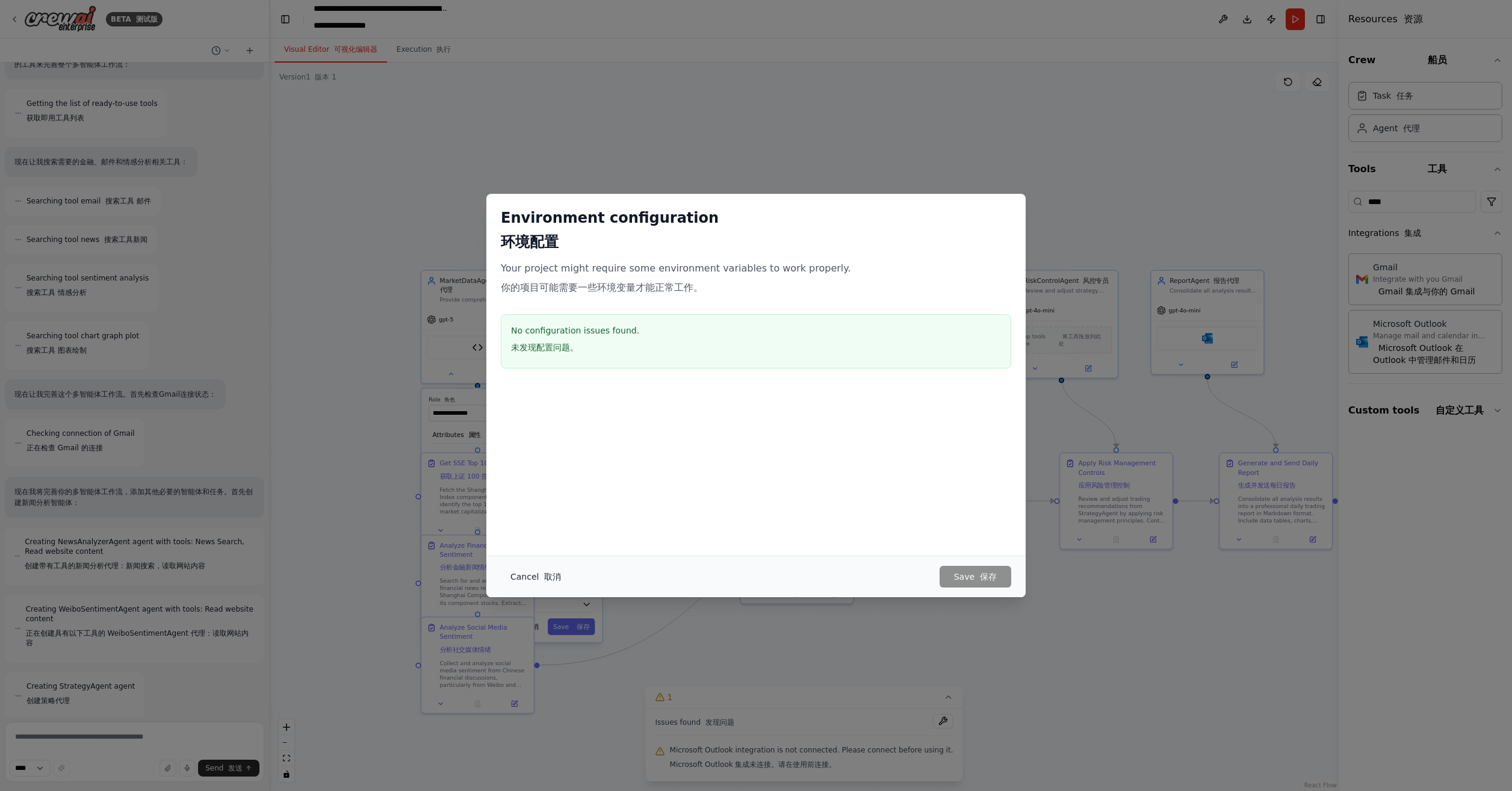
click at [534, 572] on button "Cancel 取消" at bounding box center [535, 577] width 70 height 22
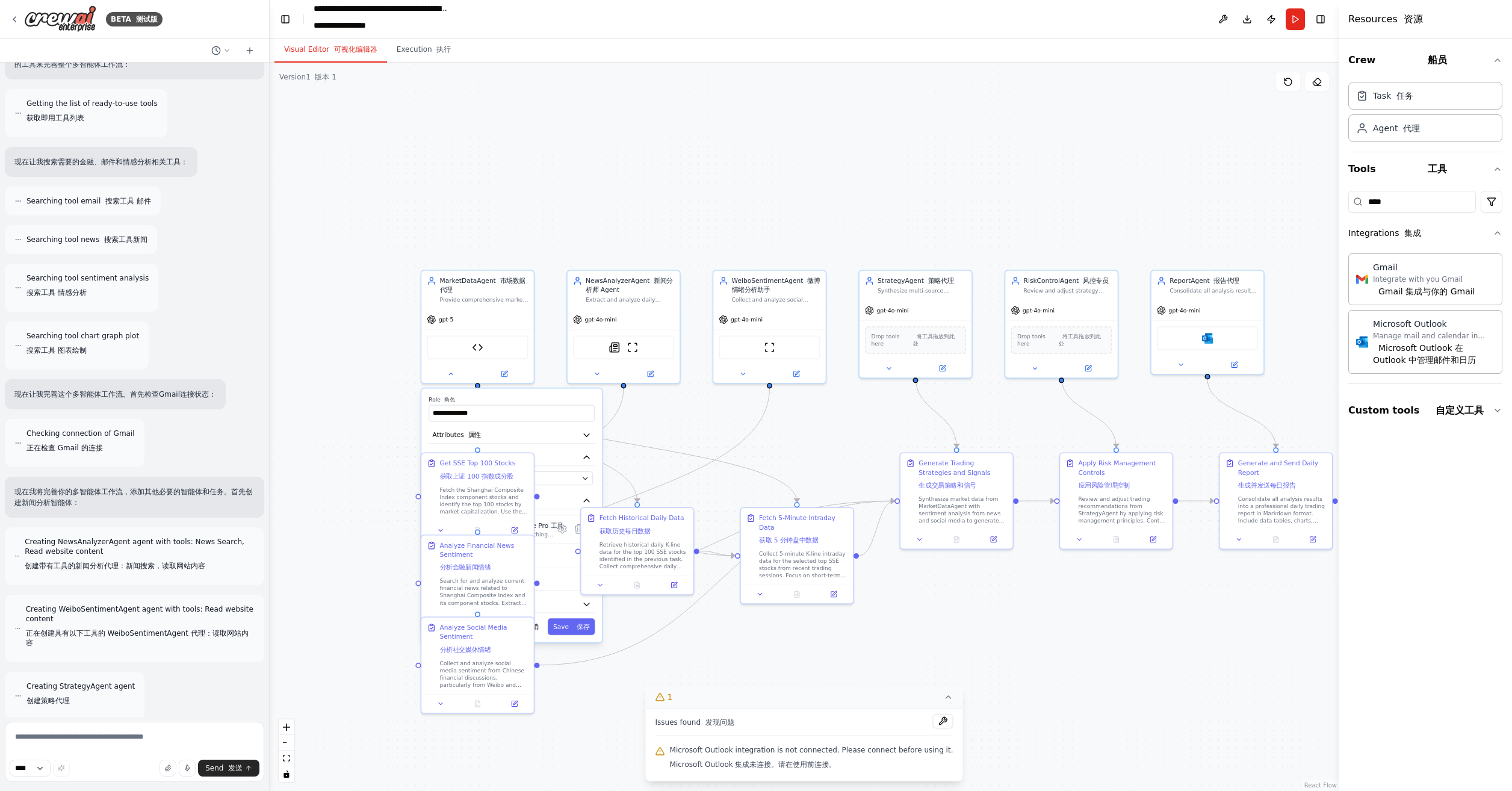
click at [944, 696] on icon at bounding box center [948, 698] width 10 height 10
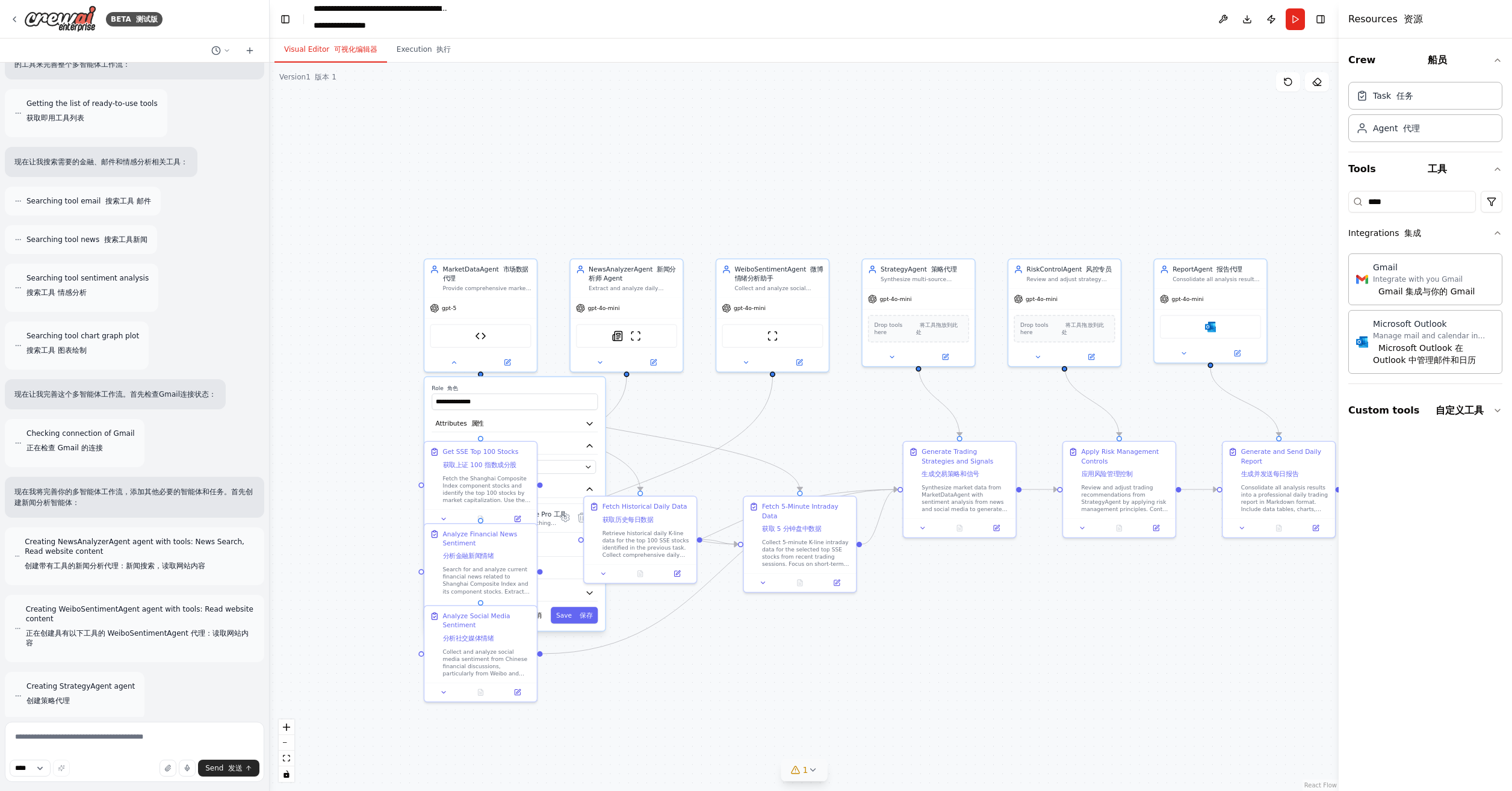
drag, startPoint x: 1104, startPoint y: 621, endPoint x: 1107, endPoint y: 610, distance: 11.4
click at [1107, 610] on div ".deletable-edge-delete-btn { width: 20px; height: 20px; border: 0px solid #ffff…" at bounding box center [805, 427] width 1069 height 729
click at [1221, 15] on button at bounding box center [1224, 20] width 20 height 22
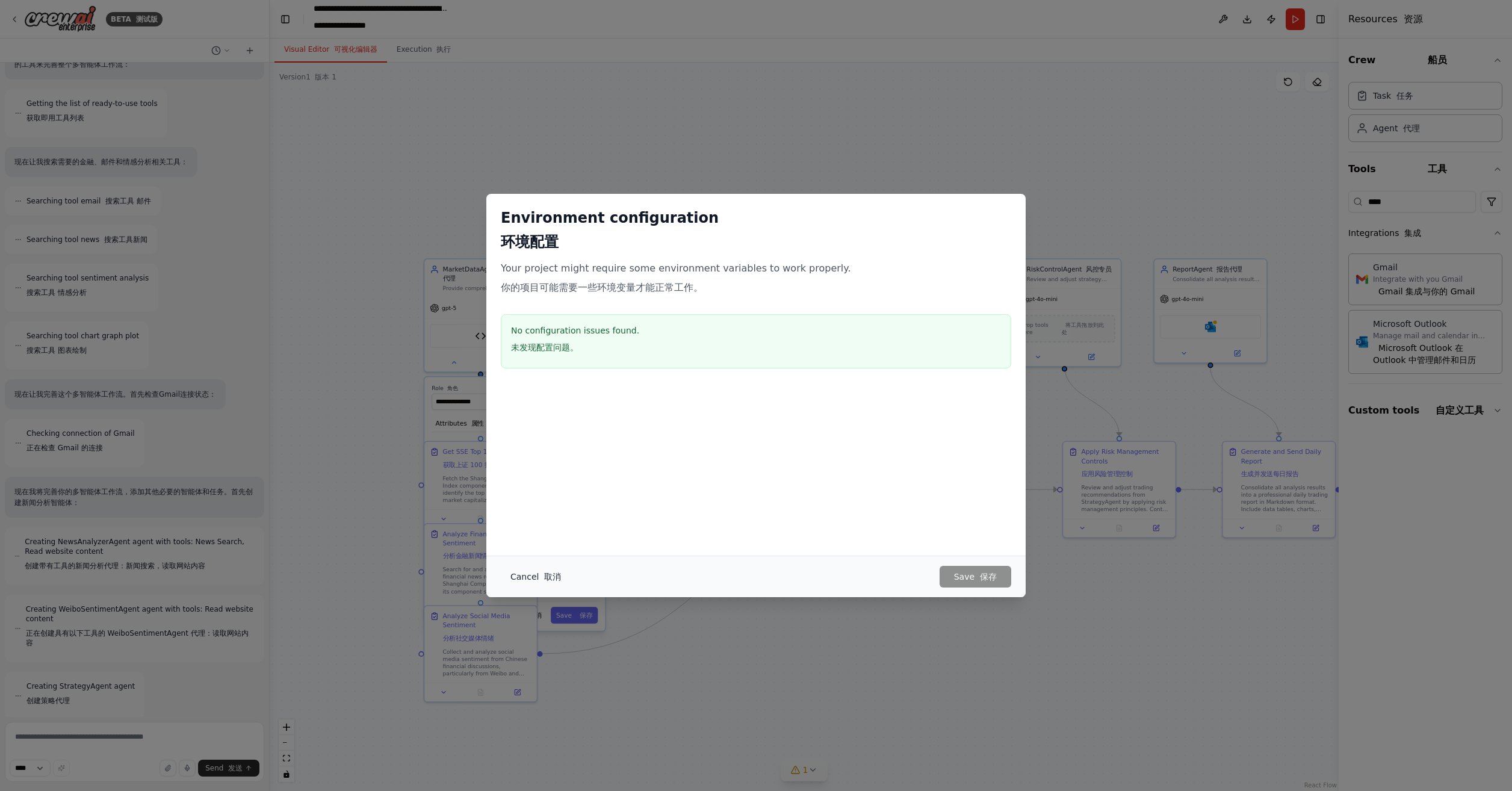
click at [528, 577] on button "Cancel 取消" at bounding box center [535, 577] width 70 height 22
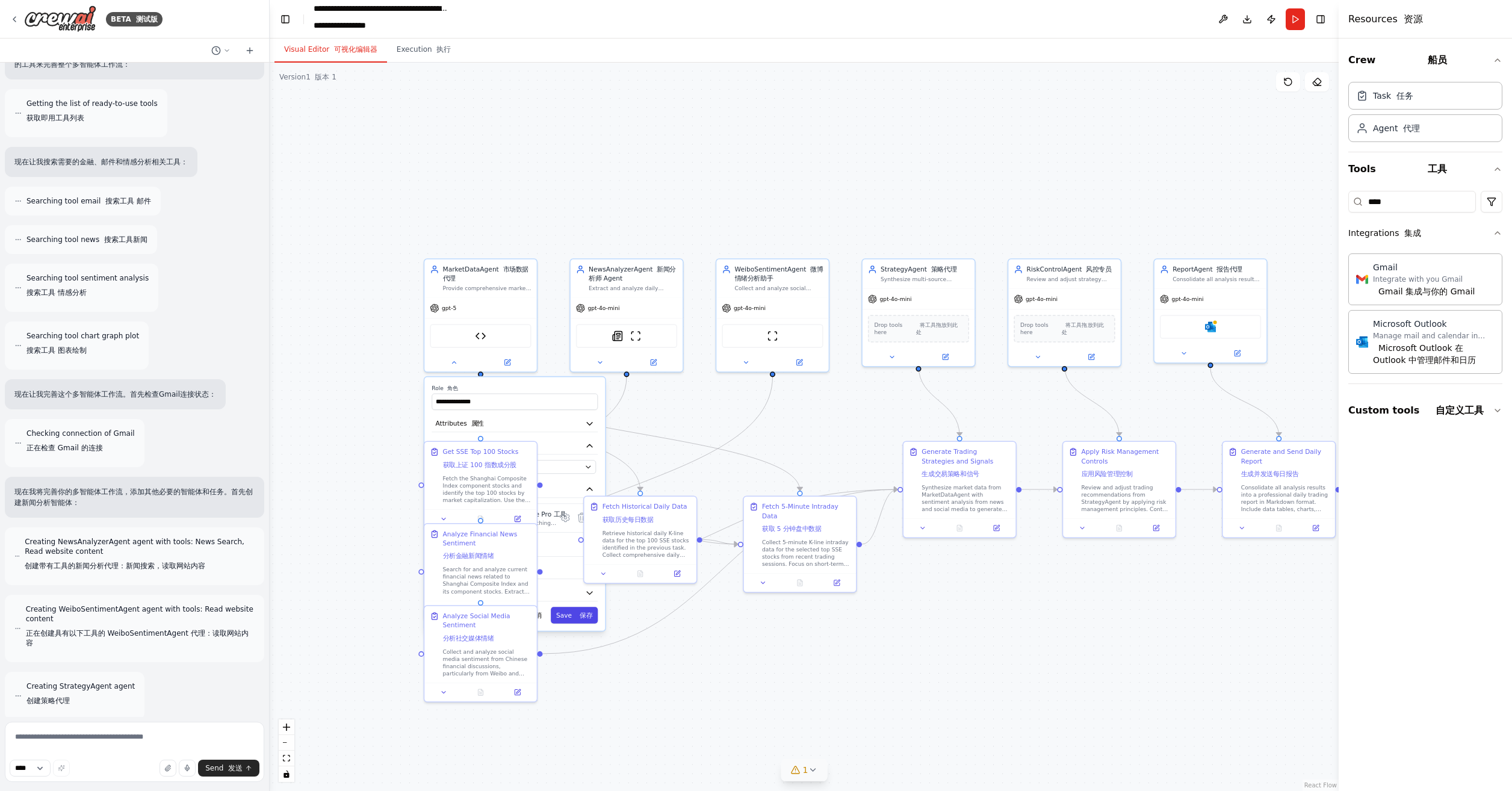
click at [580, 607] on button "Save 保存" at bounding box center [575, 615] width 47 height 17
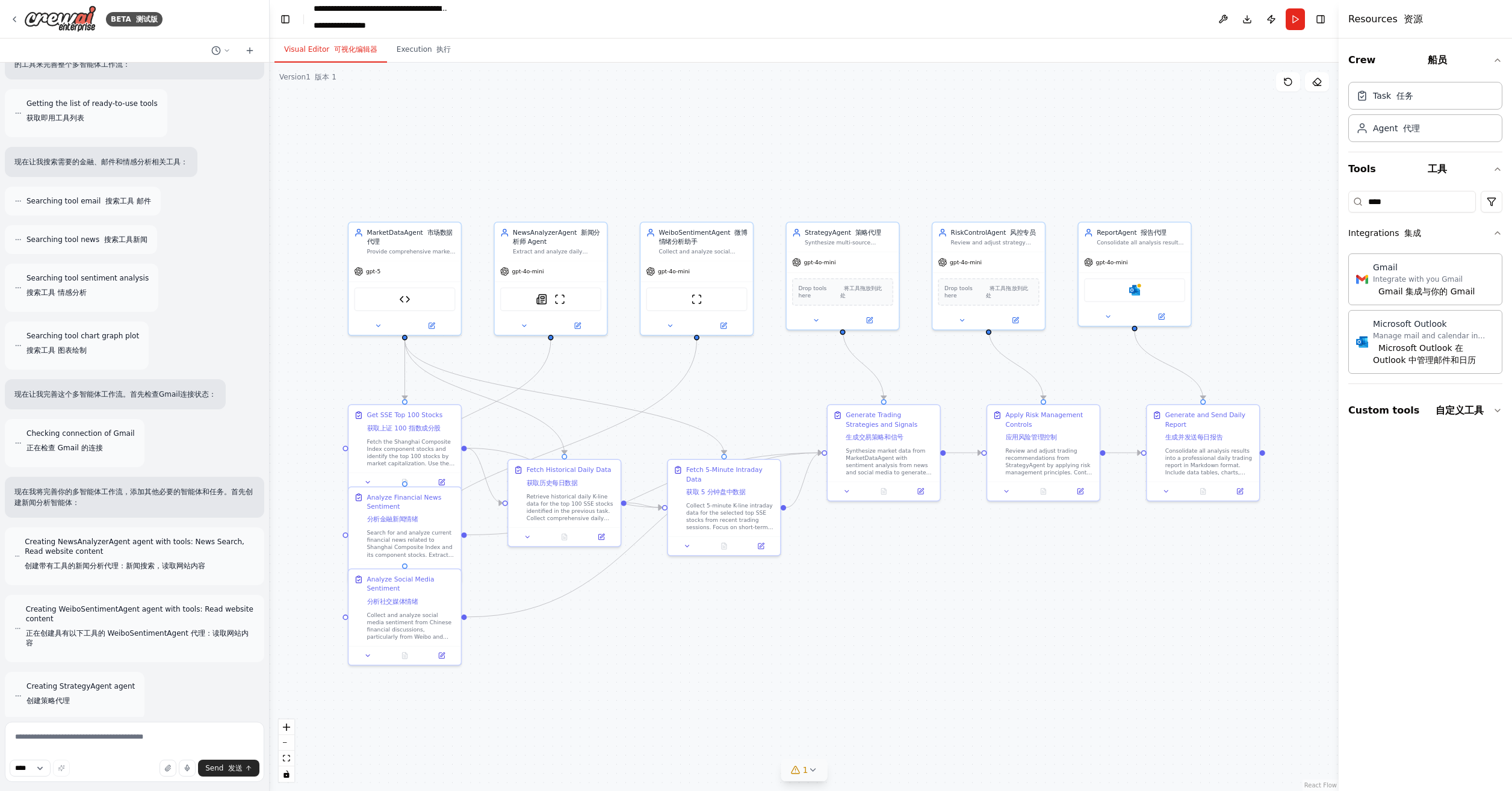
drag, startPoint x: 1040, startPoint y: 615, endPoint x: 957, endPoint y: 611, distance: 83.1
click at [962, 583] on div ".deletable-edge-delete-btn { width: 20px; height: 20px; border: 0px solid #ffff…" at bounding box center [805, 427] width 1069 height 729
click at [1242, 16] on button "Download" at bounding box center [1248, 20] width 20 height 22
click at [1190, 156] on div ".deletable-edge-delete-btn { width: 20px; height: 20px; border: 0px solid #ffff…" at bounding box center [805, 427] width 1069 height 729
click at [1272, 20] on button "Publish" at bounding box center [1272, 20] width 20 height 22
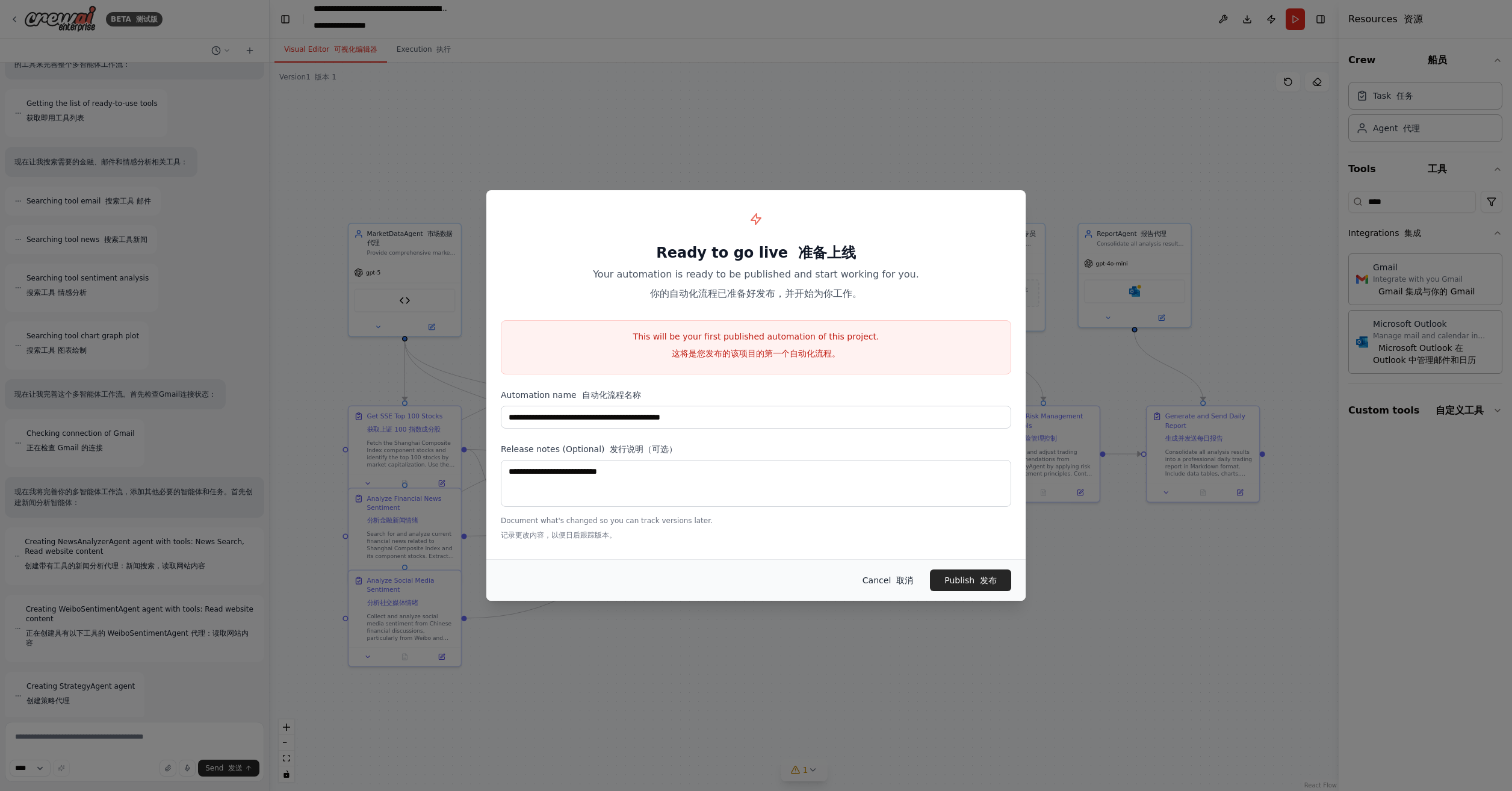
click at [898, 576] on font "取消" at bounding box center [905, 581] width 17 height 10
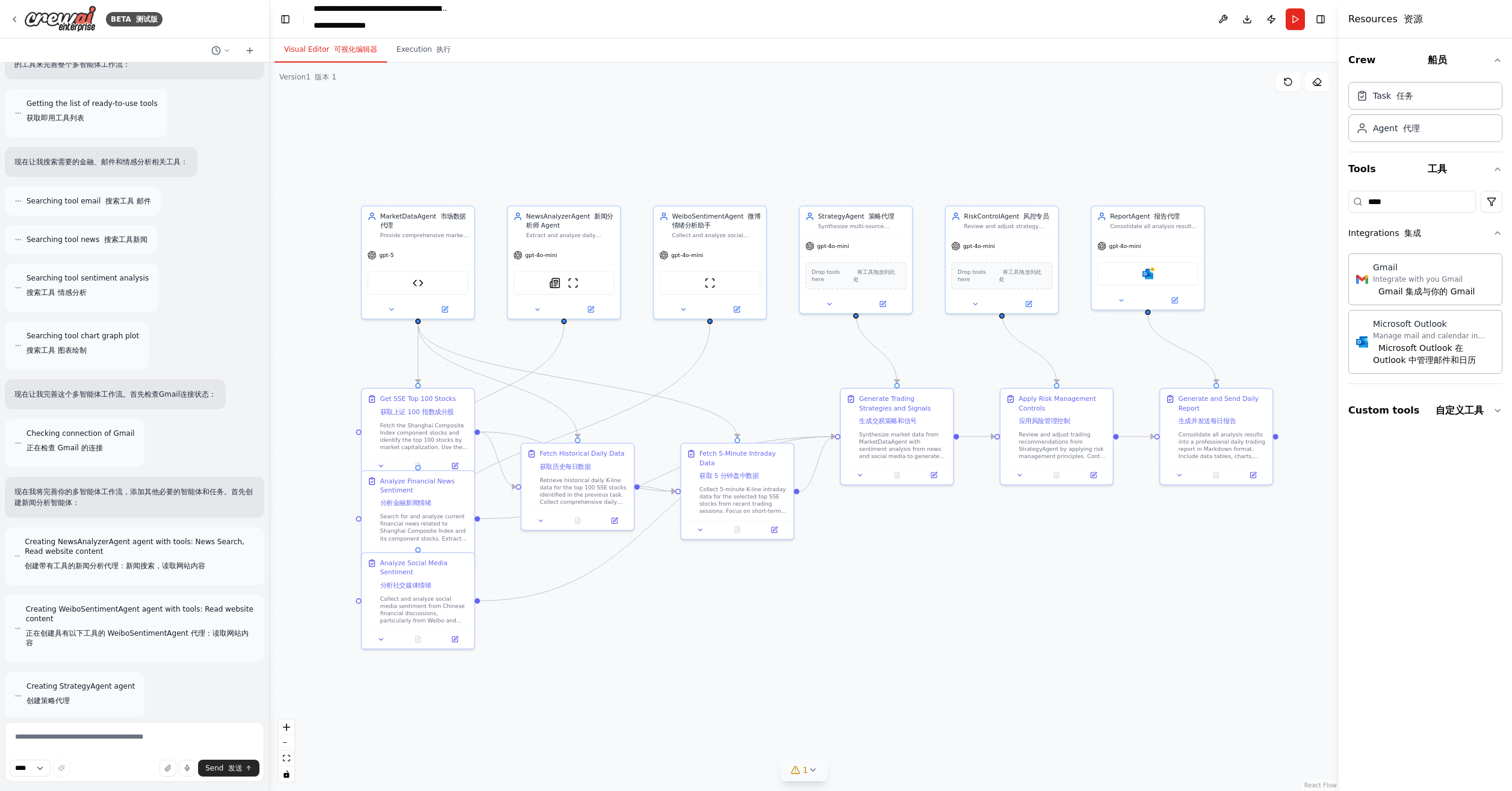
drag, startPoint x: 1061, startPoint y: 581, endPoint x: 1068, endPoint y: 565, distance: 17.5
click at [1068, 565] on div ".deletable-edge-delete-btn { width: 20px; height: 20px; border: 0px solid #ffff…" at bounding box center [805, 427] width 1069 height 729
click at [436, 54] on font "执行" at bounding box center [443, 49] width 15 height 9
click at [334, 49] on font "可视化编辑器" at bounding box center [356, 49] width 43 height 9
click at [288, 772] on icon "toggle interactivity" at bounding box center [287, 773] width 6 height 7
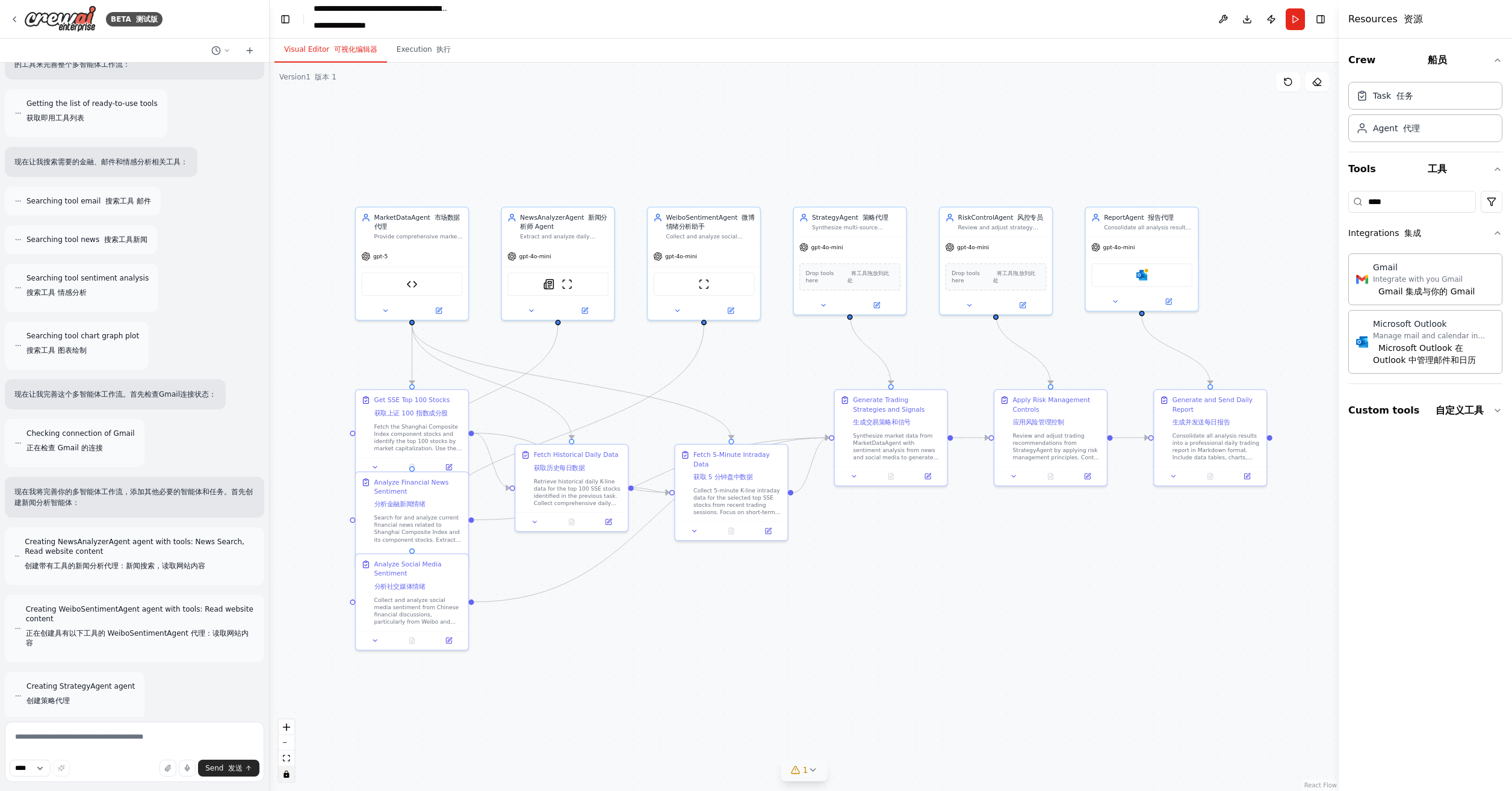
click at [287, 774] on icon "toggle interactivity" at bounding box center [287, 773] width 6 height 7
click at [812, 773] on icon at bounding box center [812, 770] width 10 height 10
click at [1141, 276] on img at bounding box center [1142, 273] width 11 height 11
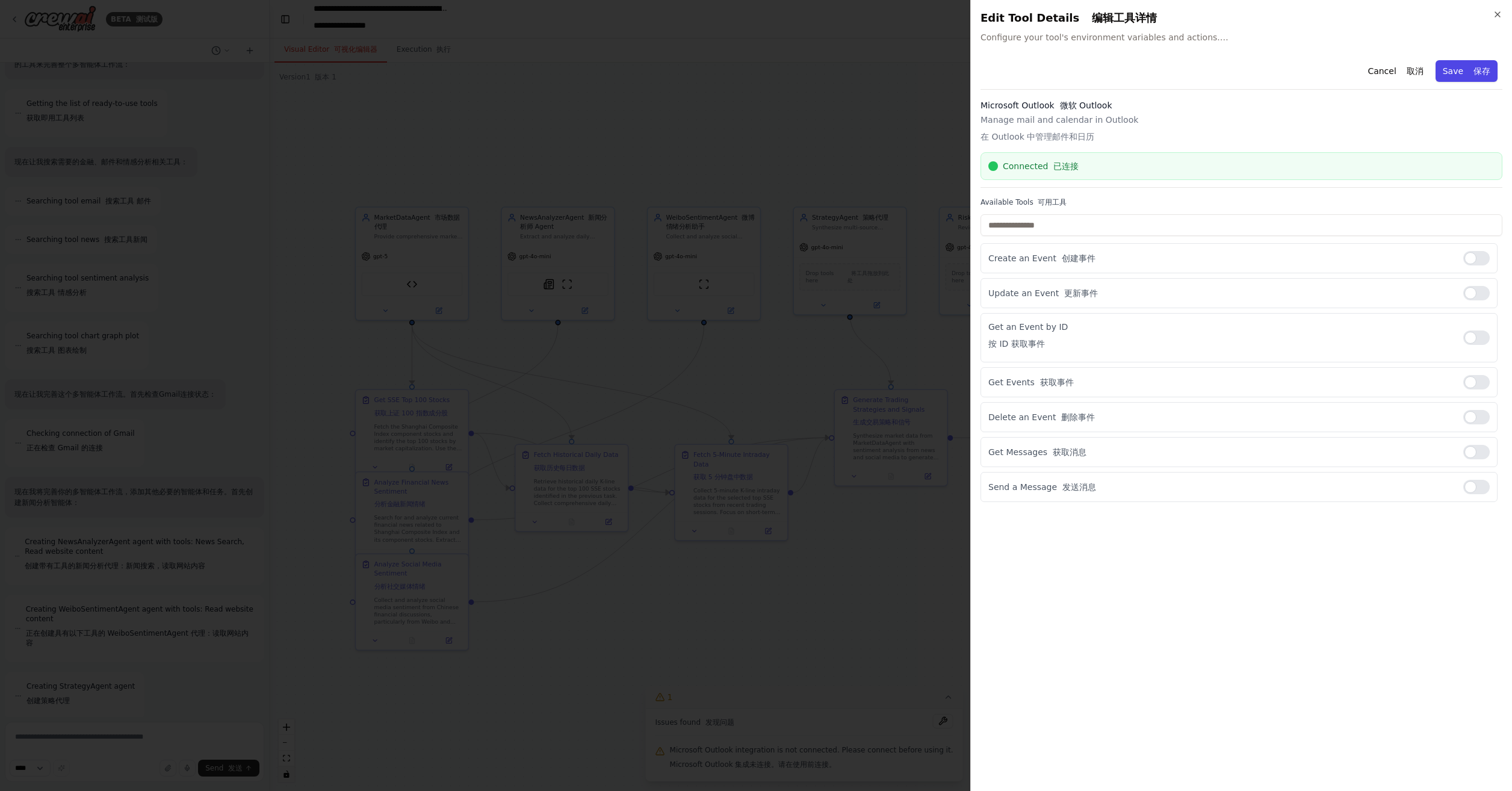
click at [1475, 71] on font "保存" at bounding box center [1482, 71] width 17 height 10
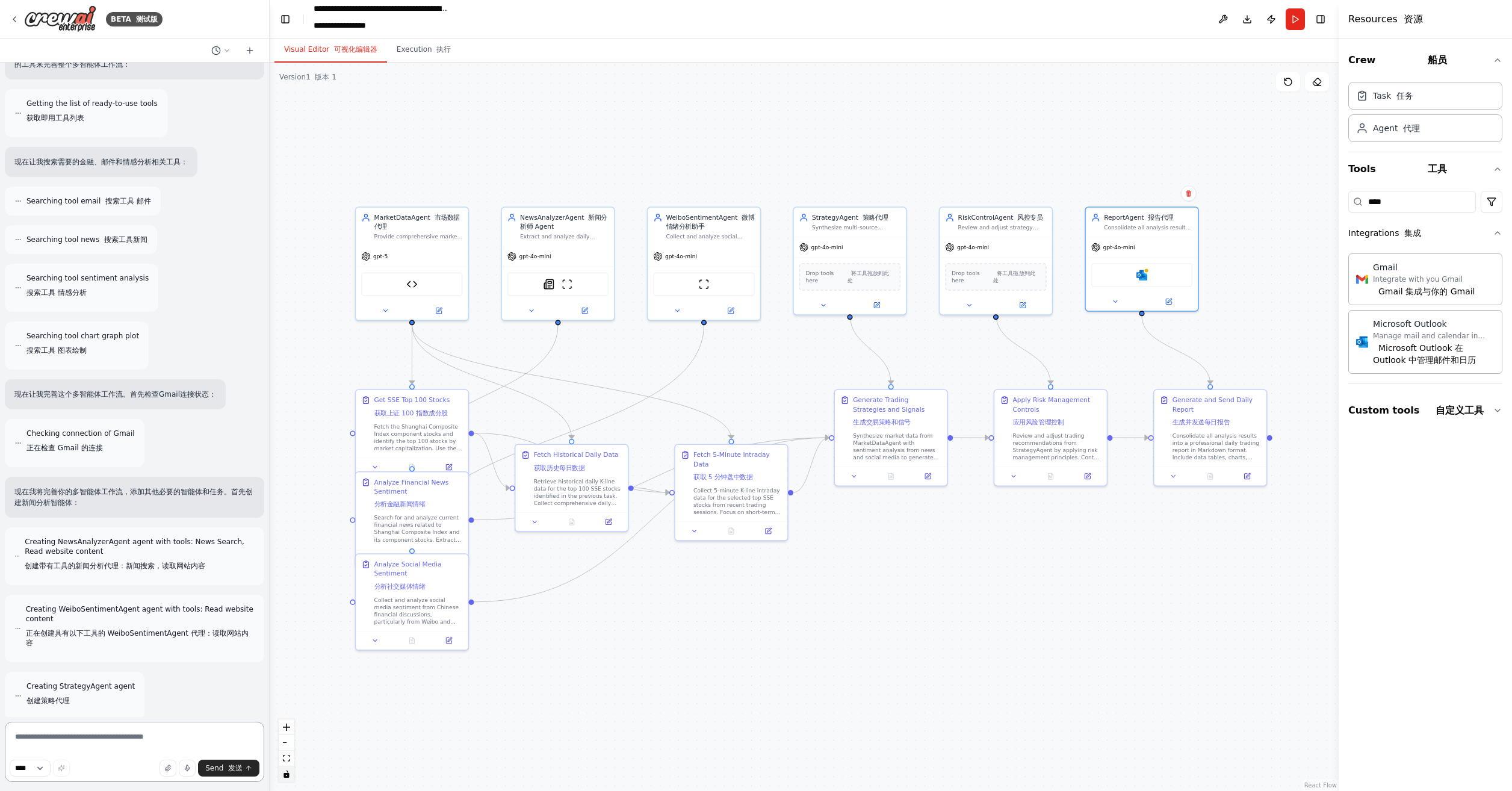
click at [97, 732] on textarea at bounding box center [135, 752] width 259 height 60
paste textarea "**********"
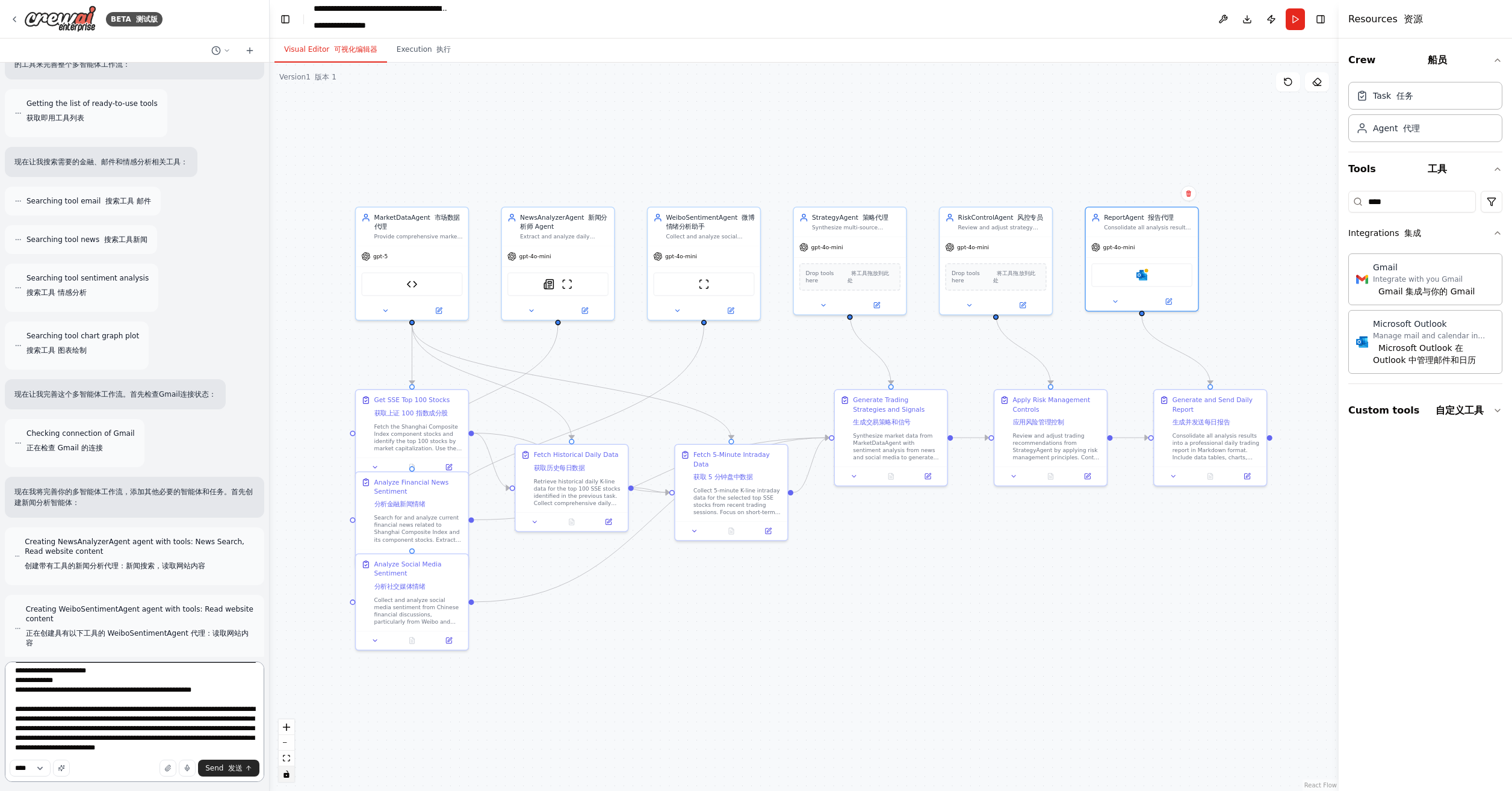
scroll to position [1783, 0]
drag, startPoint x: 89, startPoint y: 743, endPoint x: 97, endPoint y: 735, distance: 11.3
click at [97, 735] on textarea at bounding box center [135, 722] width 259 height 121
drag, startPoint x: 113, startPoint y: 690, endPoint x: 129, endPoint y: 679, distance: 19.4
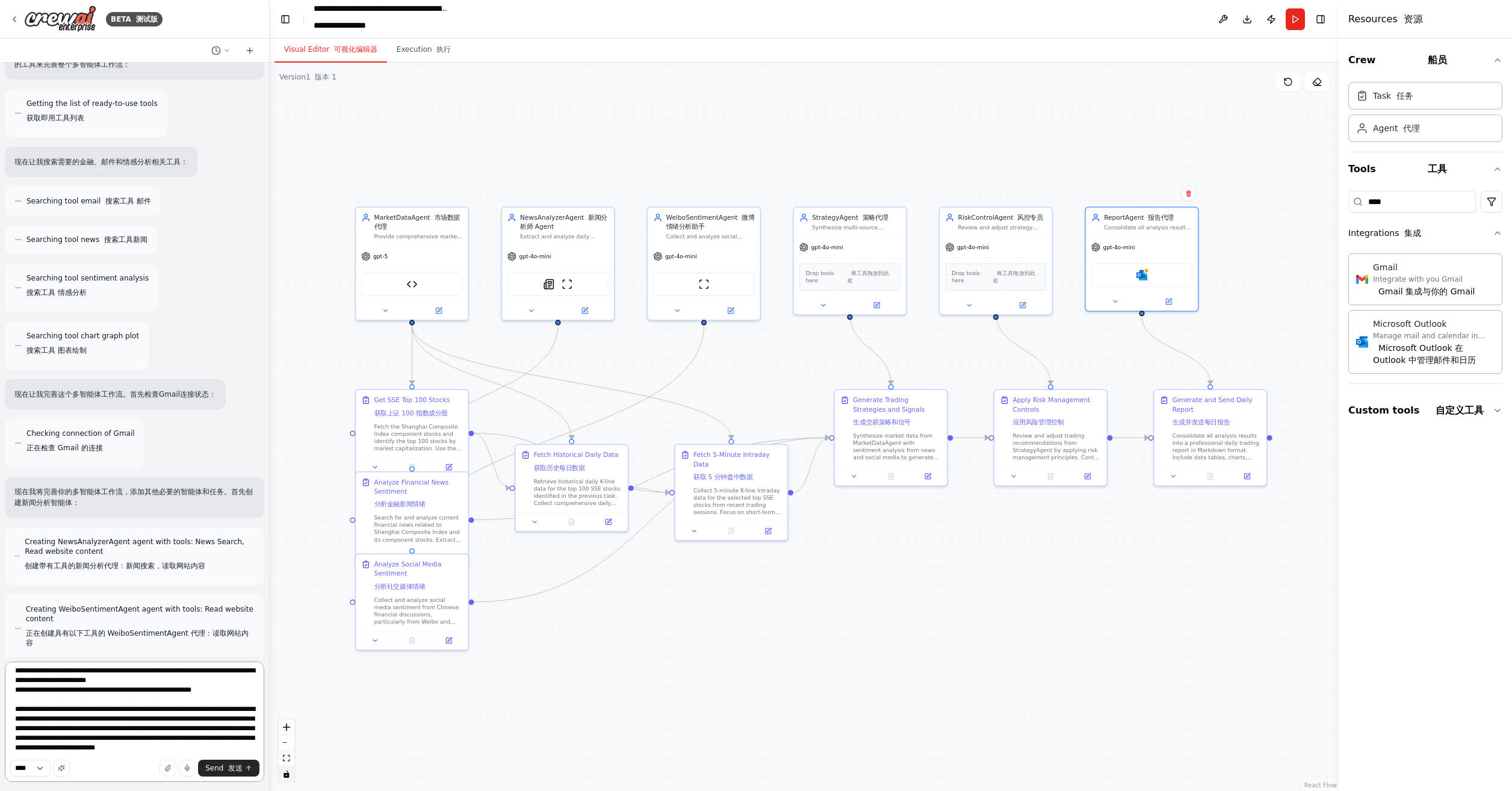
click at [129, 679] on textarea at bounding box center [135, 722] width 259 height 121
drag, startPoint x: 105, startPoint y: 725, endPoint x: 241, endPoint y: 715, distance: 136.4
click at [241, 715] on textarea at bounding box center [135, 722] width 259 height 121
drag, startPoint x: 108, startPoint y: 694, endPoint x: 186, endPoint y: 688, distance: 78.2
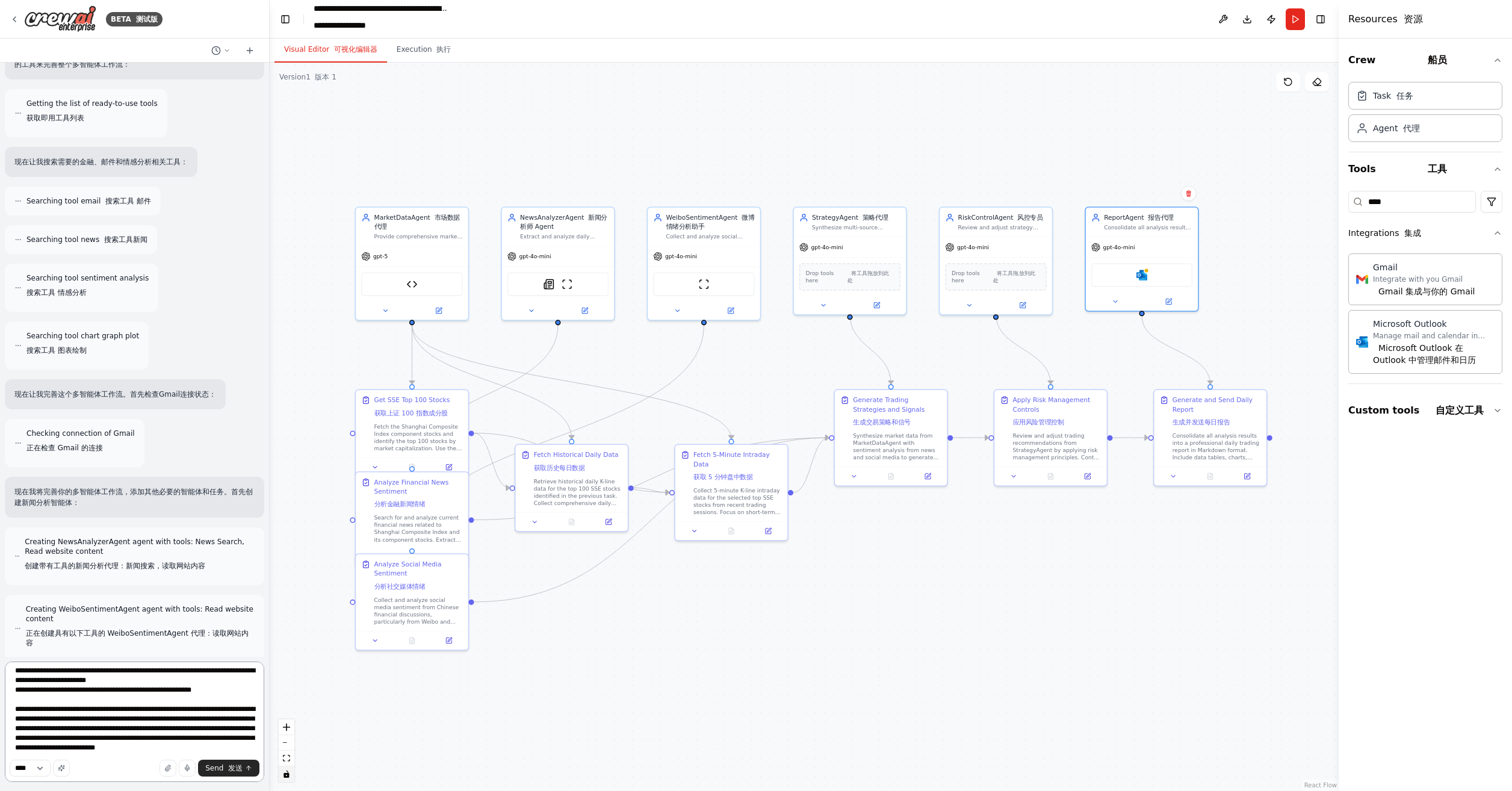
click at [186, 688] on textarea at bounding box center [135, 722] width 259 height 121
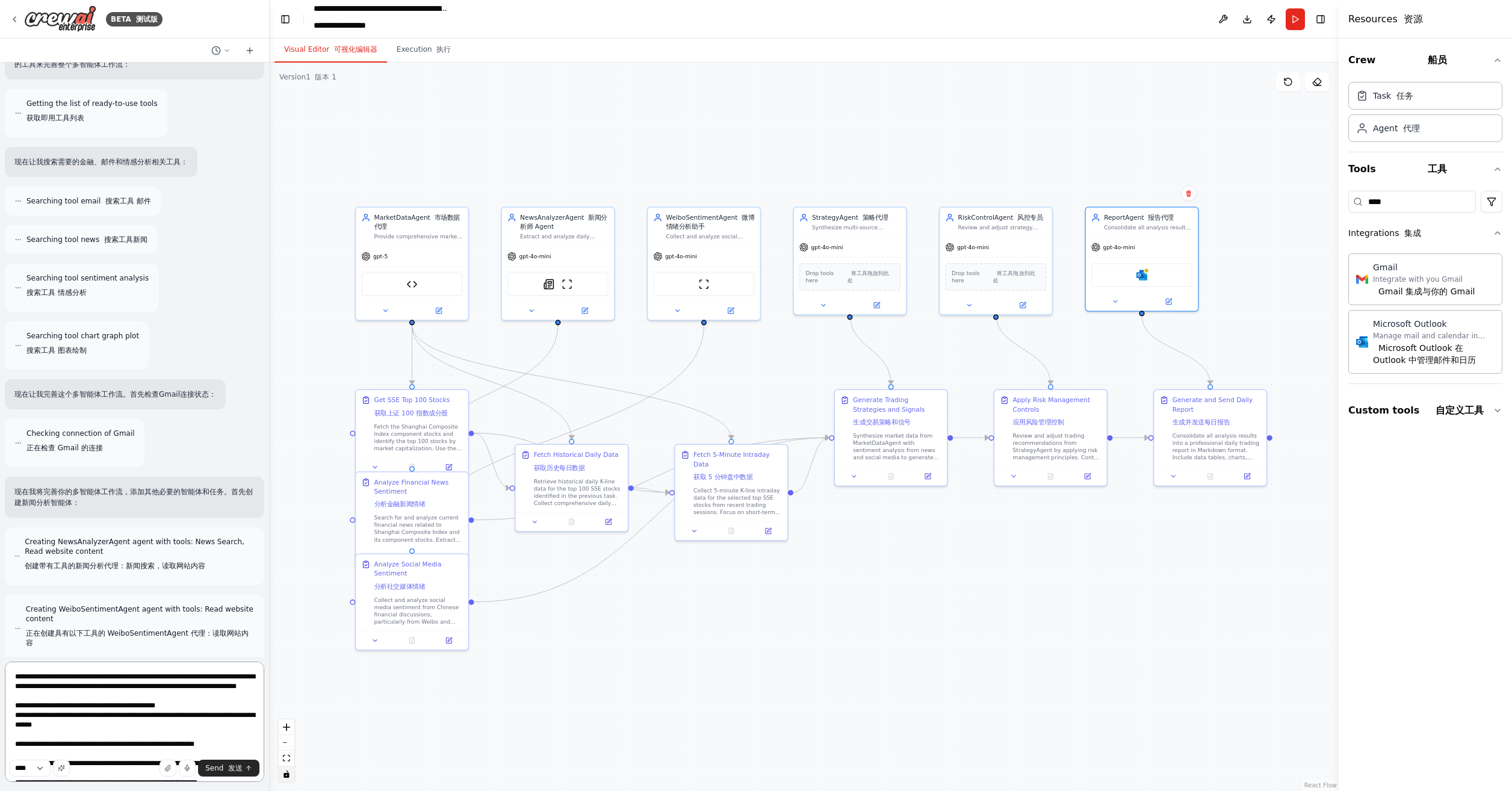
scroll to position [990, 0]
drag, startPoint x: 141, startPoint y: 717, endPoint x: 248, endPoint y: 708, distance: 107.4
click at [248, 708] on textarea at bounding box center [135, 722] width 259 height 121
drag, startPoint x: 142, startPoint y: 714, endPoint x: 254, endPoint y: 707, distance: 112.2
click at [254, 707] on textarea at bounding box center [135, 722] width 259 height 121
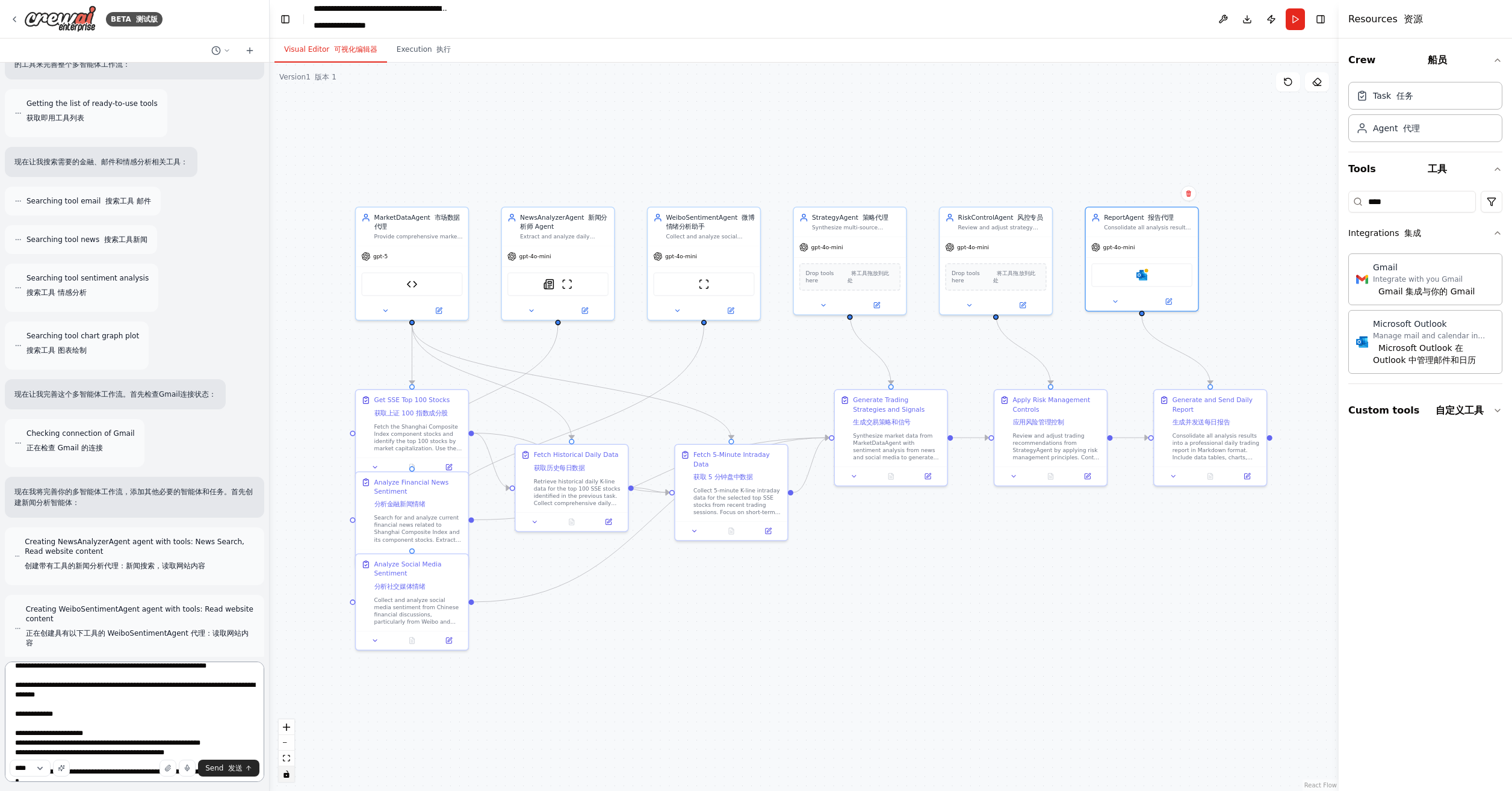
scroll to position [861, 0]
drag, startPoint x: 192, startPoint y: 703, endPoint x: 204, endPoint y: 693, distance: 15.6
click at [204, 693] on textarea at bounding box center [135, 722] width 259 height 121
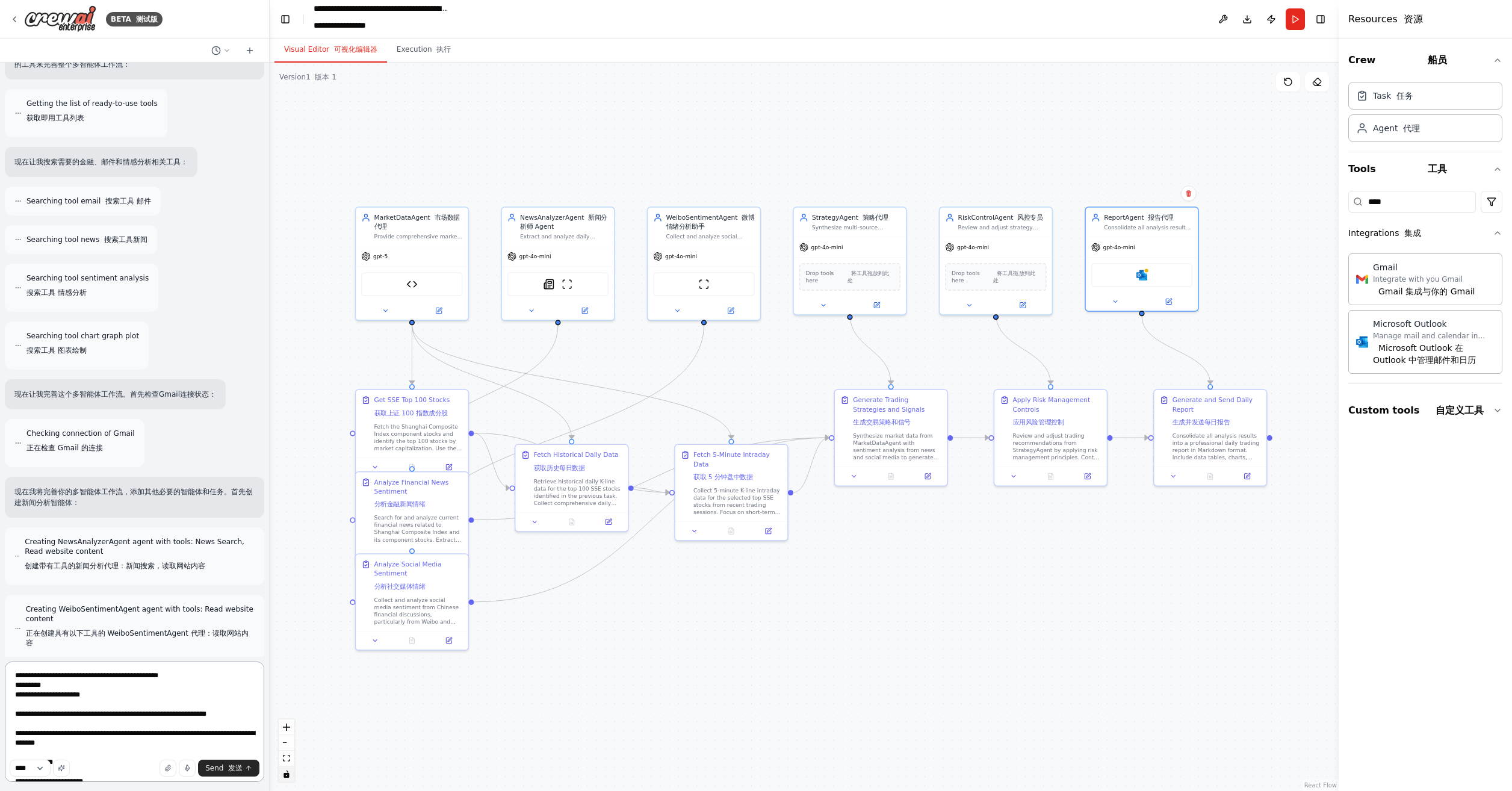
scroll to position [800, 0]
drag, startPoint x: 131, startPoint y: 729, endPoint x: 135, endPoint y: 722, distance: 8.1
click at [135, 722] on textarea at bounding box center [135, 722] width 259 height 121
drag, startPoint x: 111, startPoint y: 721, endPoint x: 112, endPoint y: 735, distance: 14.0
click at [112, 735] on textarea at bounding box center [135, 722] width 259 height 121
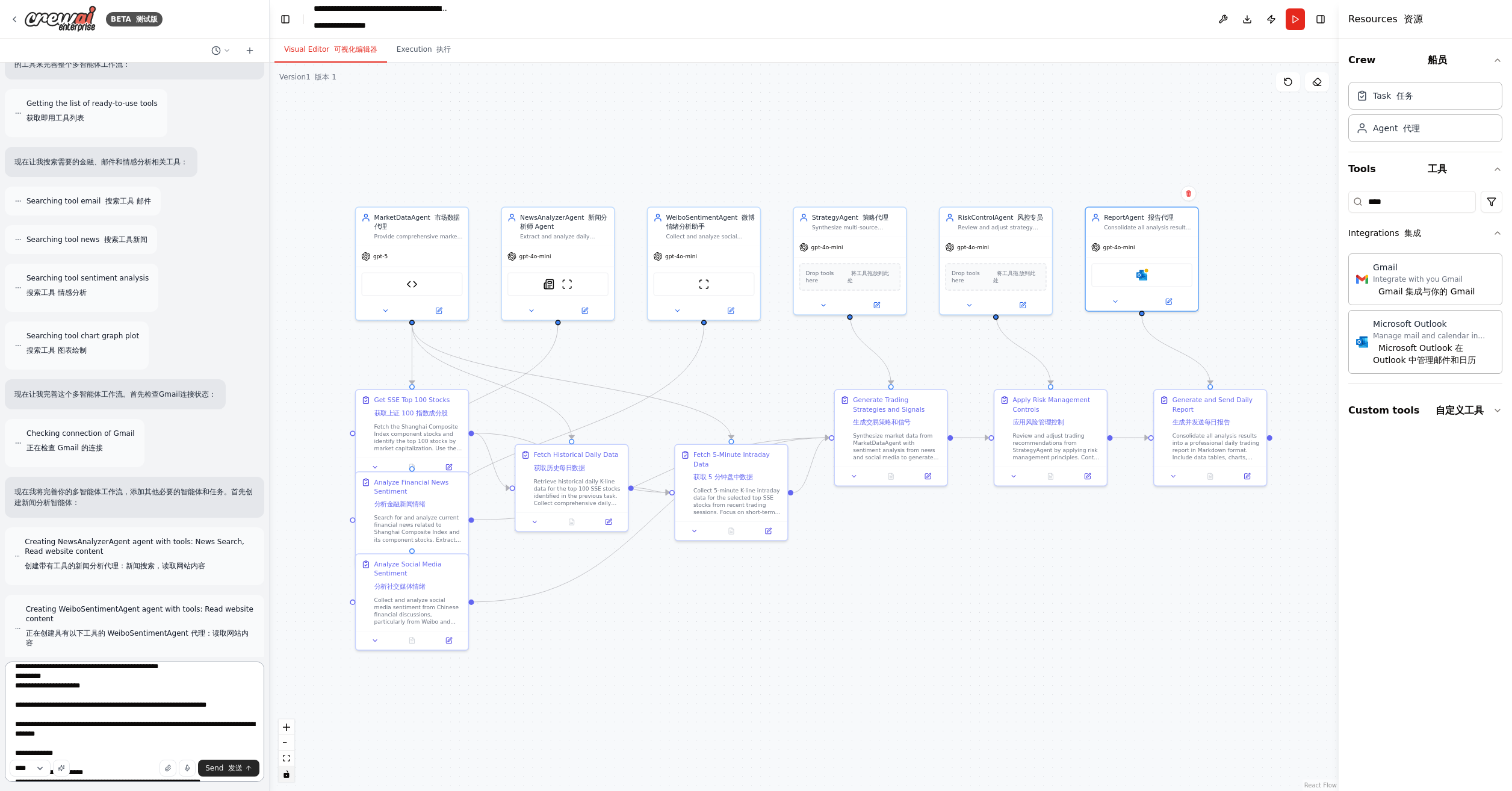
drag, startPoint x: 126, startPoint y: 693, endPoint x: 126, endPoint y: 704, distance: 11.0
click at [126, 704] on textarea at bounding box center [135, 722] width 259 height 121
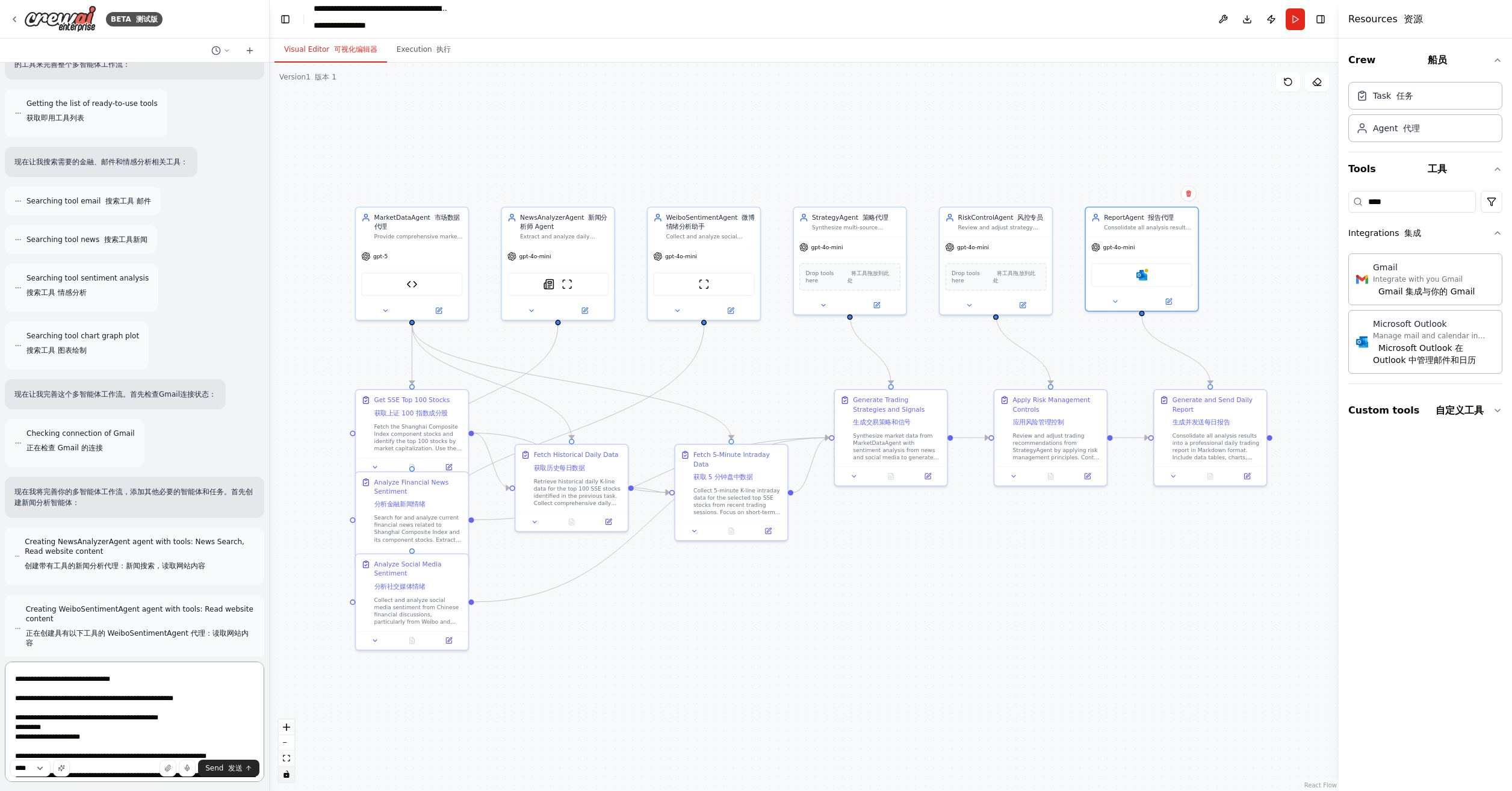
scroll to position [740, 0]
drag, startPoint x: 160, startPoint y: 698, endPoint x: 164, endPoint y: 688, distance: 10.8
click at [164, 688] on textarea at bounding box center [135, 722] width 259 height 121
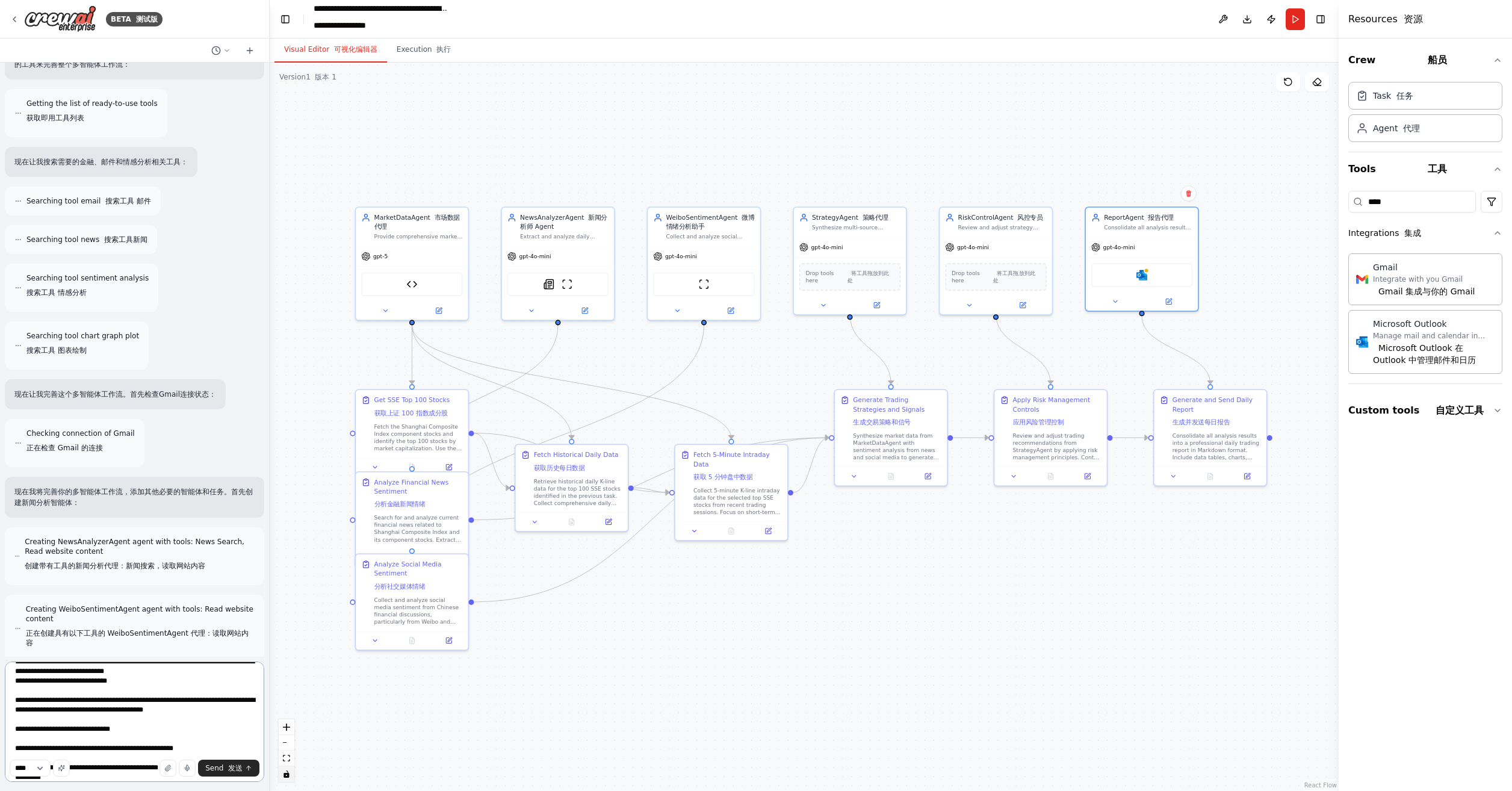
drag, startPoint x: 113, startPoint y: 718, endPoint x: 122, endPoint y: 708, distance: 13.5
click at [122, 708] on textarea at bounding box center [135, 722] width 259 height 121
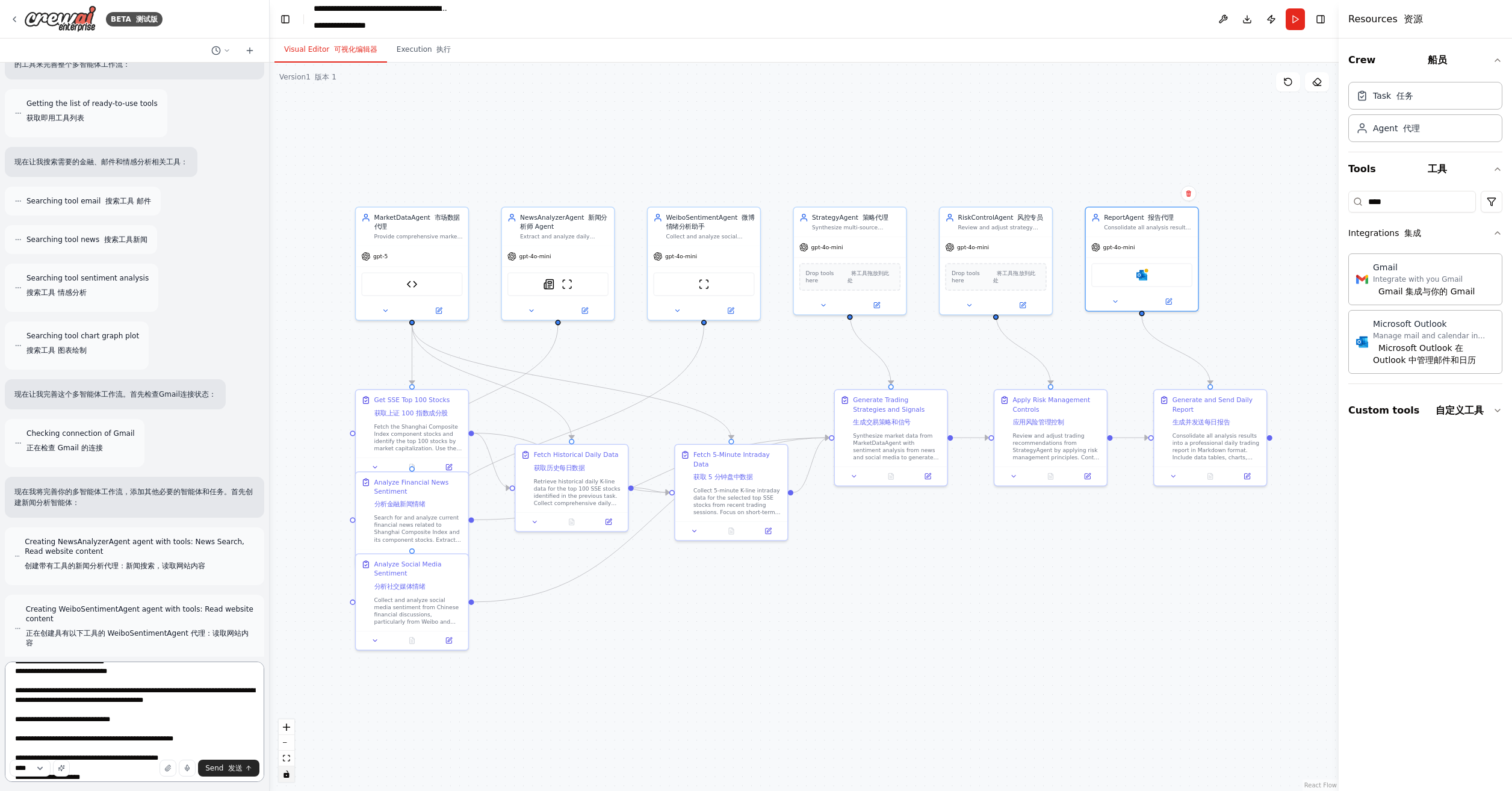
drag, startPoint x: 160, startPoint y: 687, endPoint x: 194, endPoint y: 678, distance: 35.2
click at [194, 678] on textarea at bounding box center [135, 722] width 259 height 121
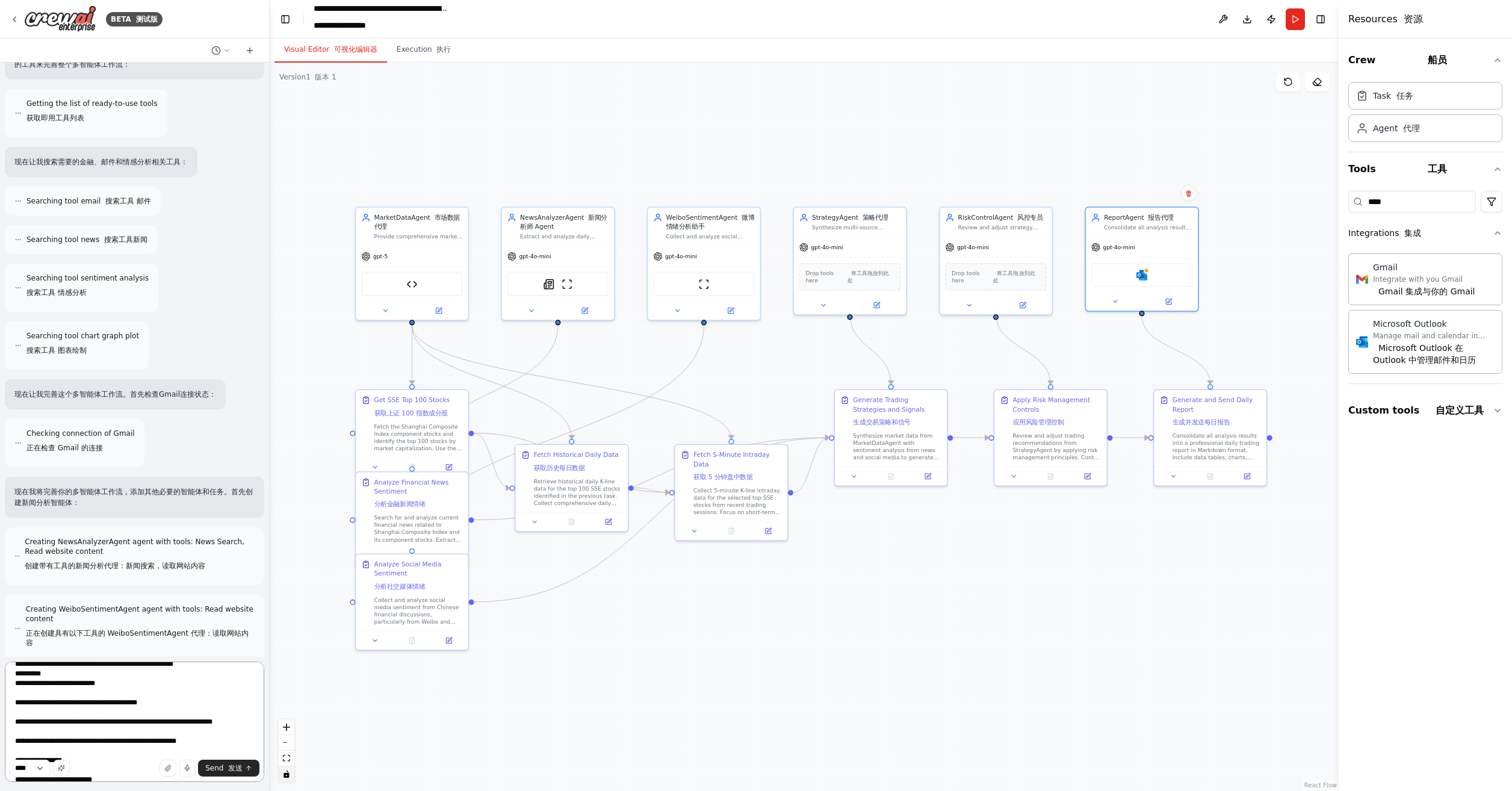
drag, startPoint x: 168, startPoint y: 698, endPoint x: 185, endPoint y: 688, distance: 19.7
click at [185, 688] on textarea at bounding box center [135, 722] width 259 height 121
click at [181, 694] on textarea at bounding box center [135, 722] width 259 height 121
click at [181, 701] on textarea at bounding box center [135, 722] width 259 height 121
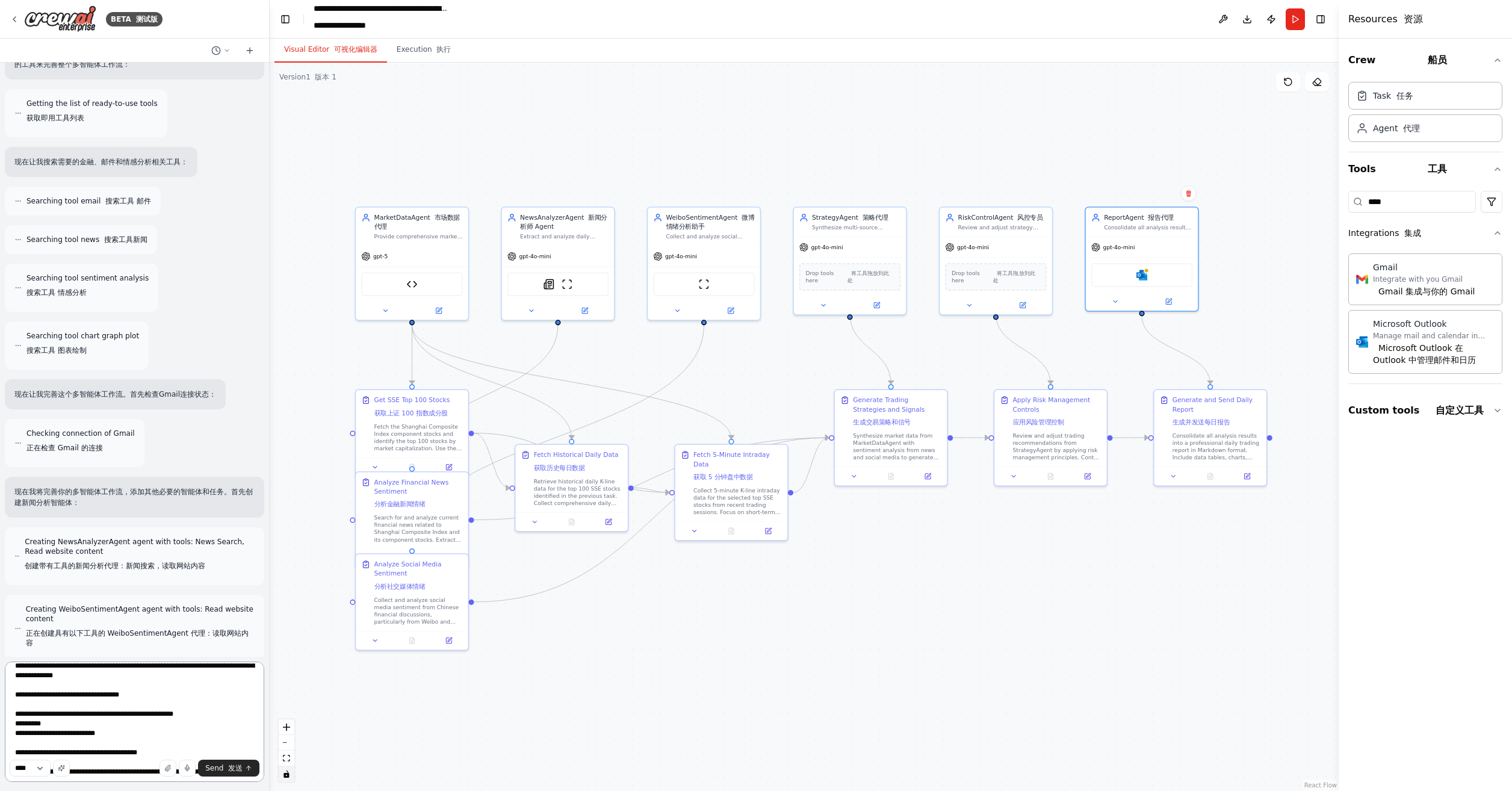
scroll to position [318, 0]
drag, startPoint x: 147, startPoint y: 722, endPoint x: 151, endPoint y: 713, distance: 9.8
click at [151, 713] on textarea at bounding box center [135, 722] width 259 height 121
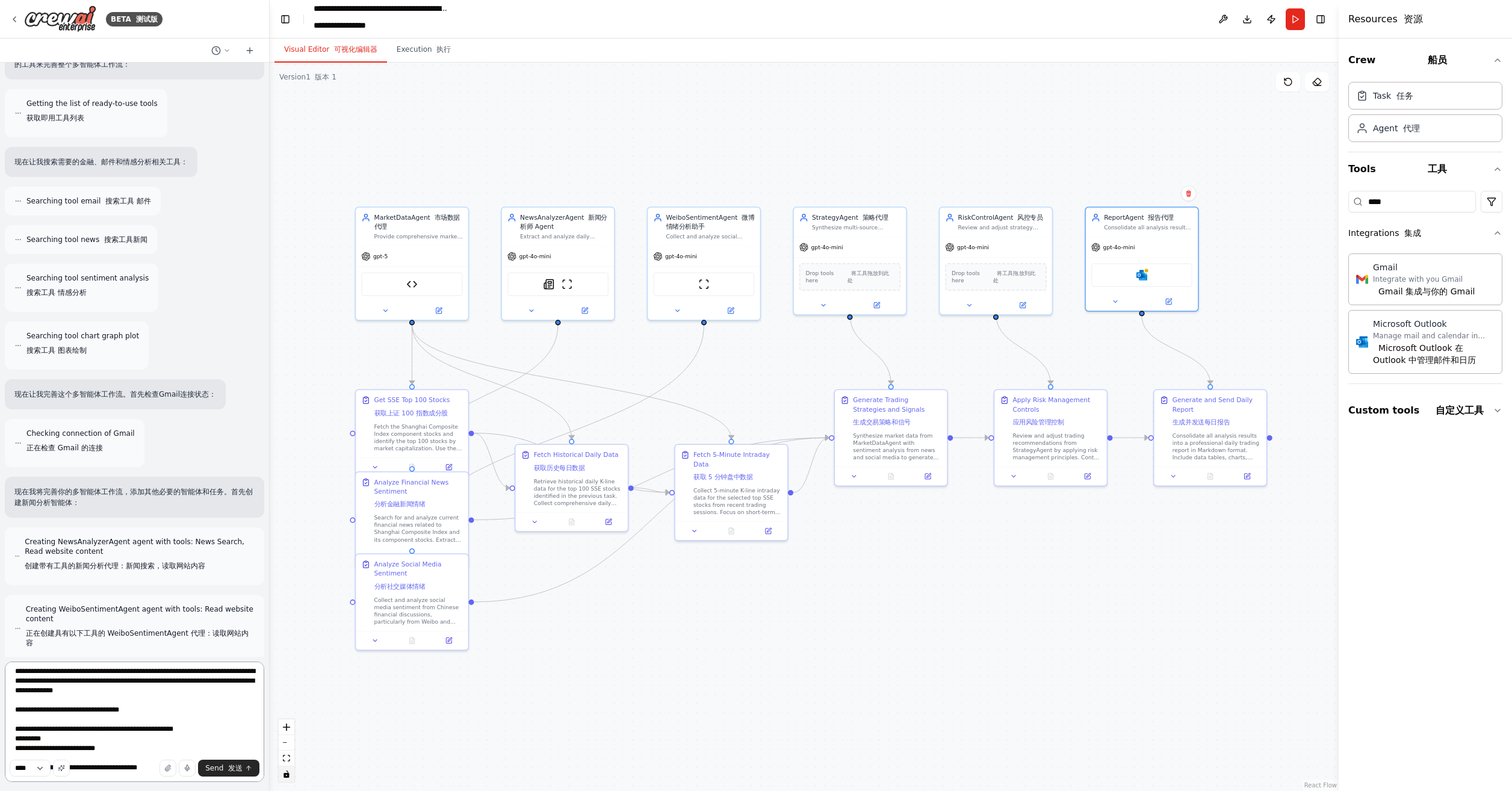
scroll to position [258, 0]
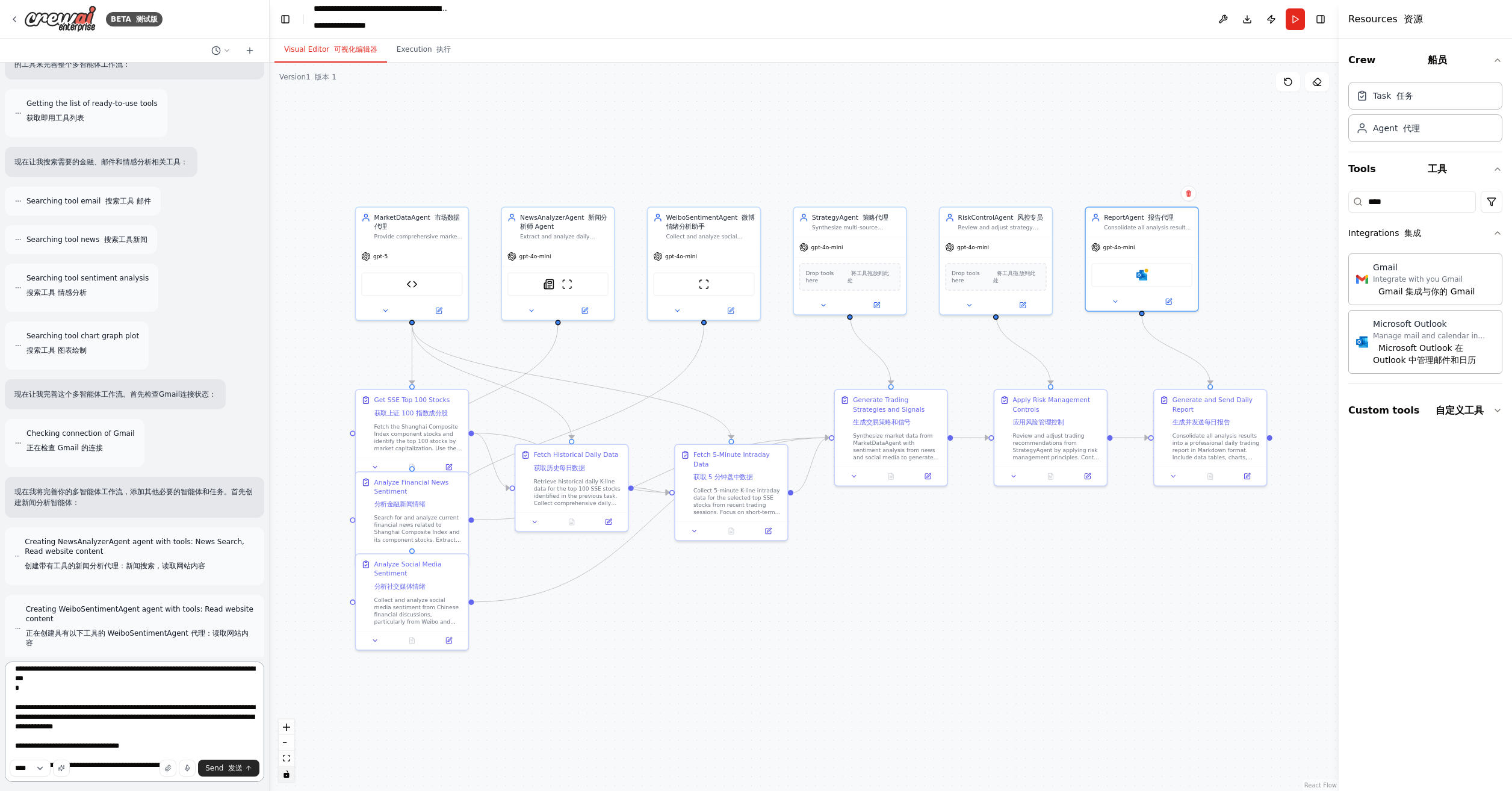
drag, startPoint x: 140, startPoint y: 752, endPoint x: 145, endPoint y: 749, distance: 5.8
click at [145, 749] on textarea at bounding box center [135, 722] width 259 height 121
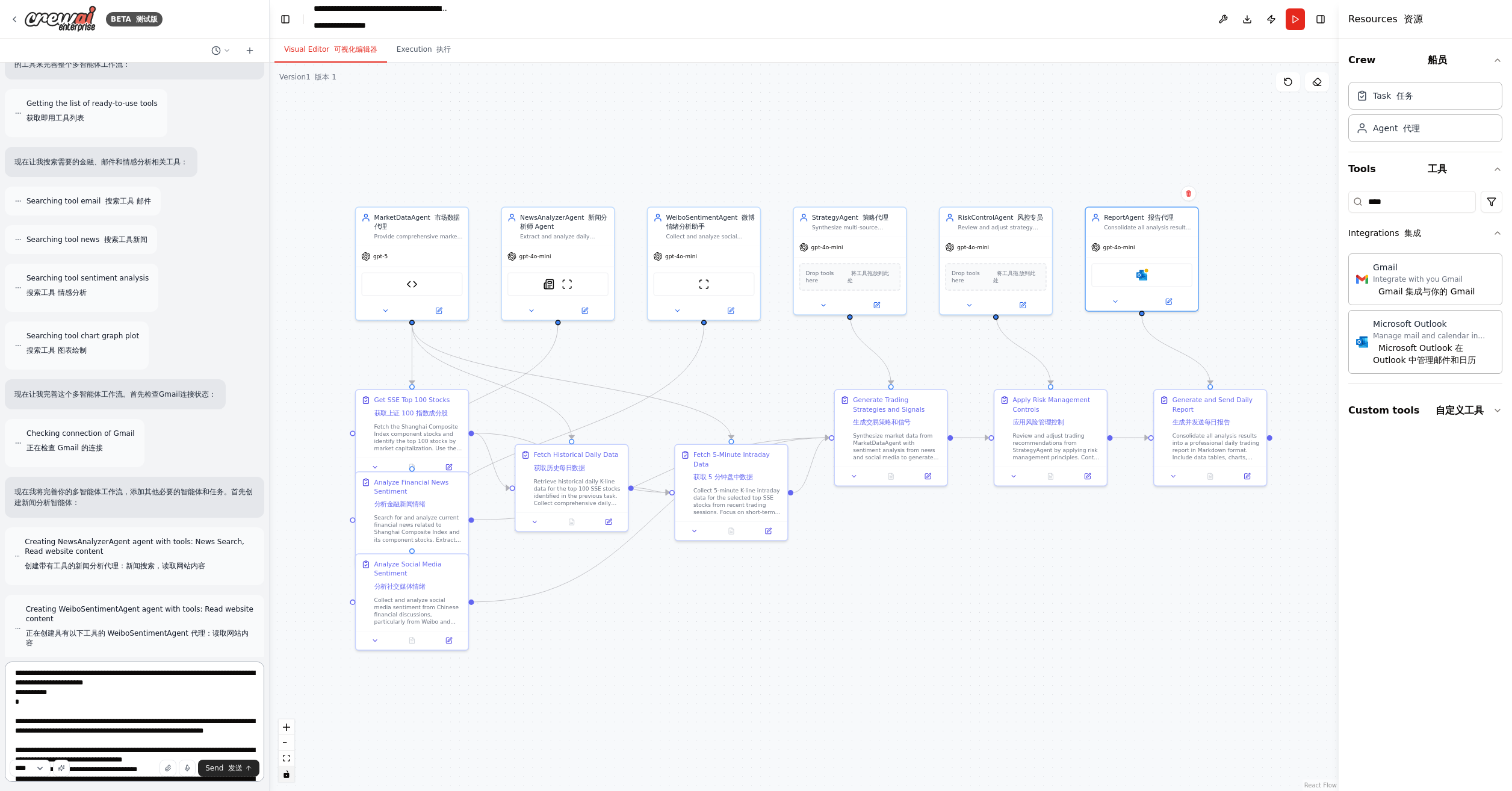
scroll to position [138, 0]
drag, startPoint x: 132, startPoint y: 752, endPoint x: 213, endPoint y: 741, distance: 81.7
click at [213, 741] on textarea at bounding box center [135, 722] width 259 height 121
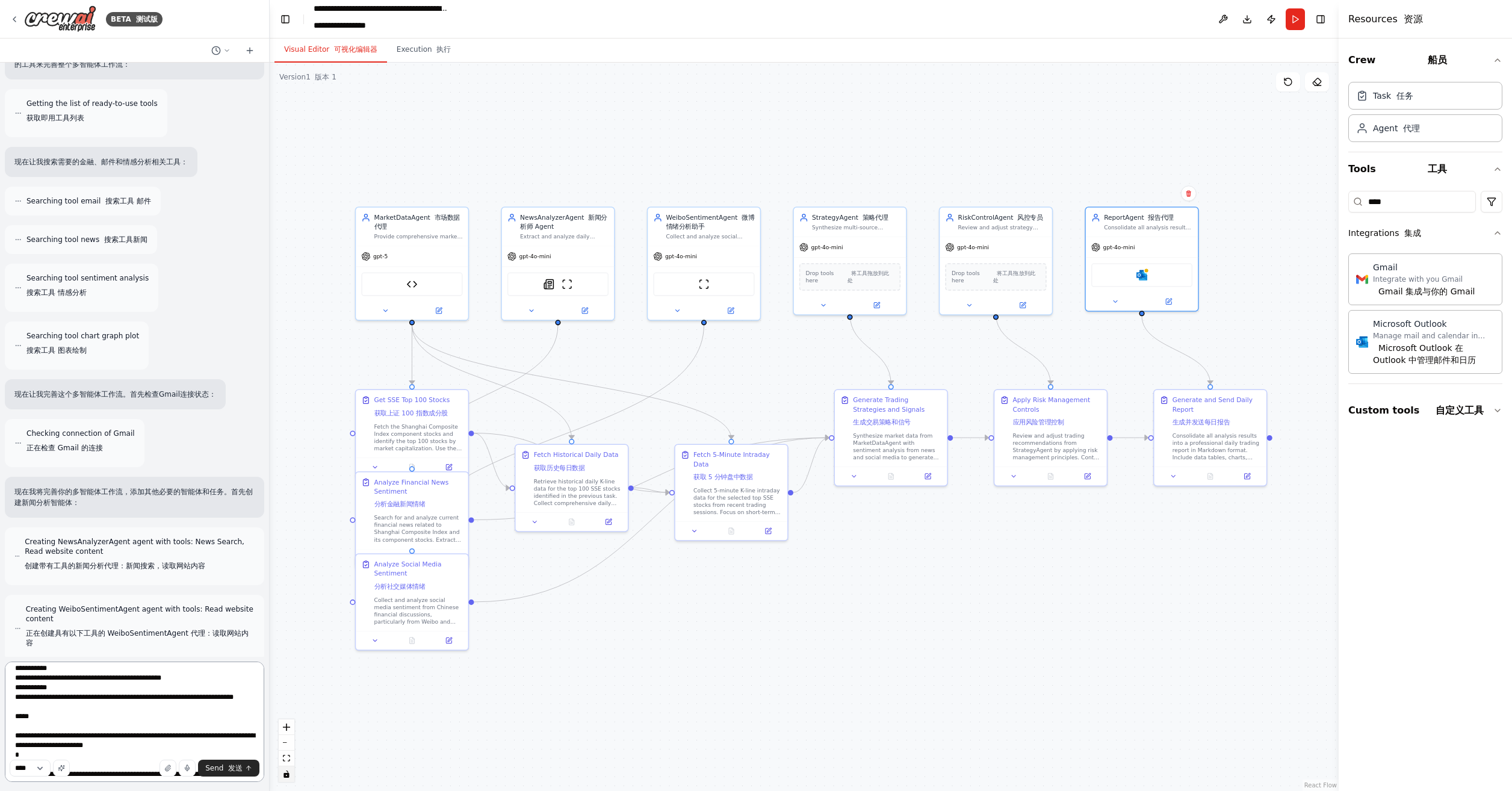
scroll to position [78, 0]
drag, startPoint x: 139, startPoint y: 711, endPoint x: 172, endPoint y: 705, distance: 33.5
click at [172, 705] on textarea at bounding box center [135, 722] width 259 height 121
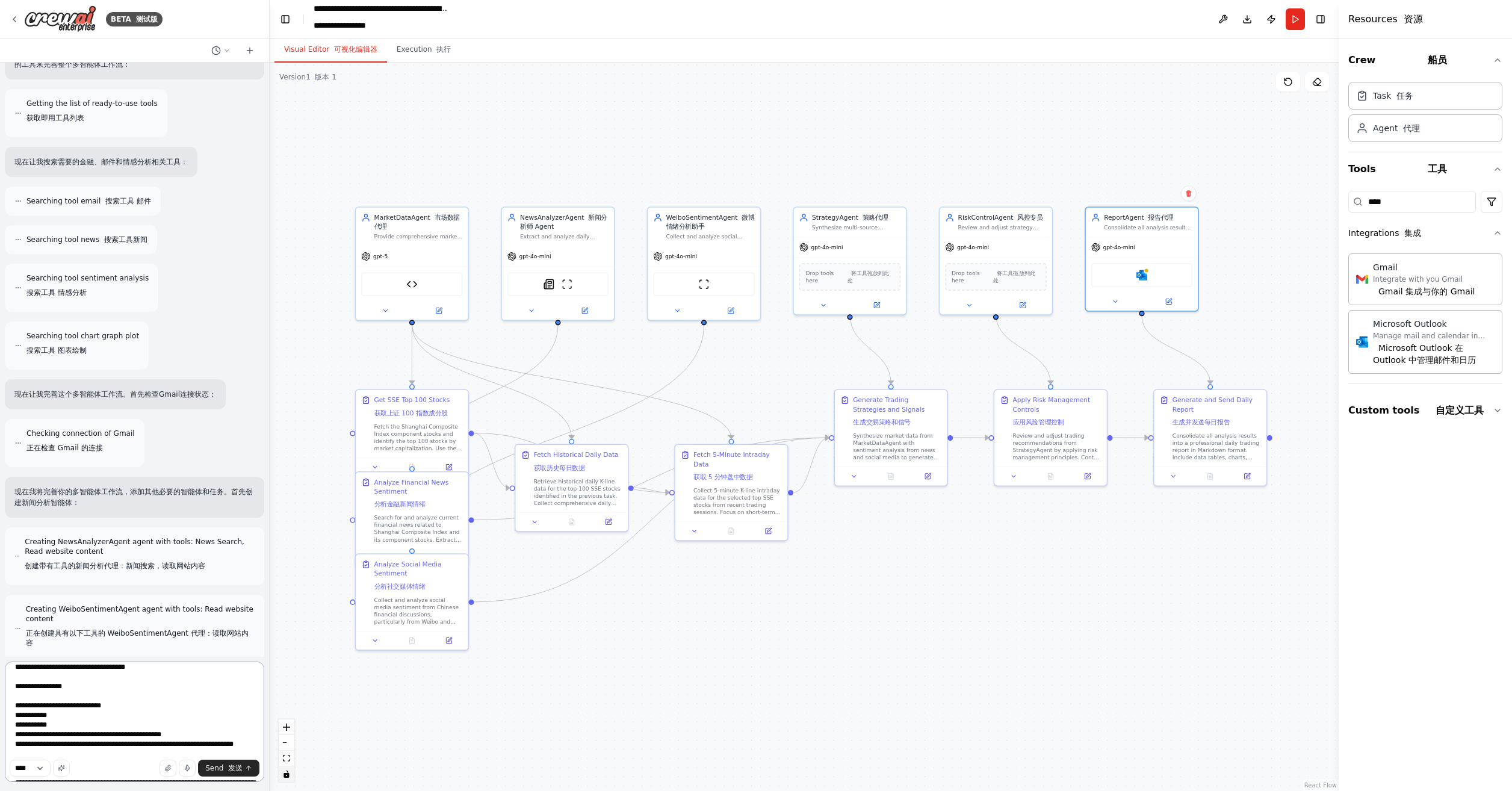
scroll to position [18, 0]
drag, startPoint x: 114, startPoint y: 749, endPoint x: 194, endPoint y: 724, distance: 83.8
click at [194, 724] on textarea at bounding box center [135, 722] width 259 height 121
type textarea "**********"
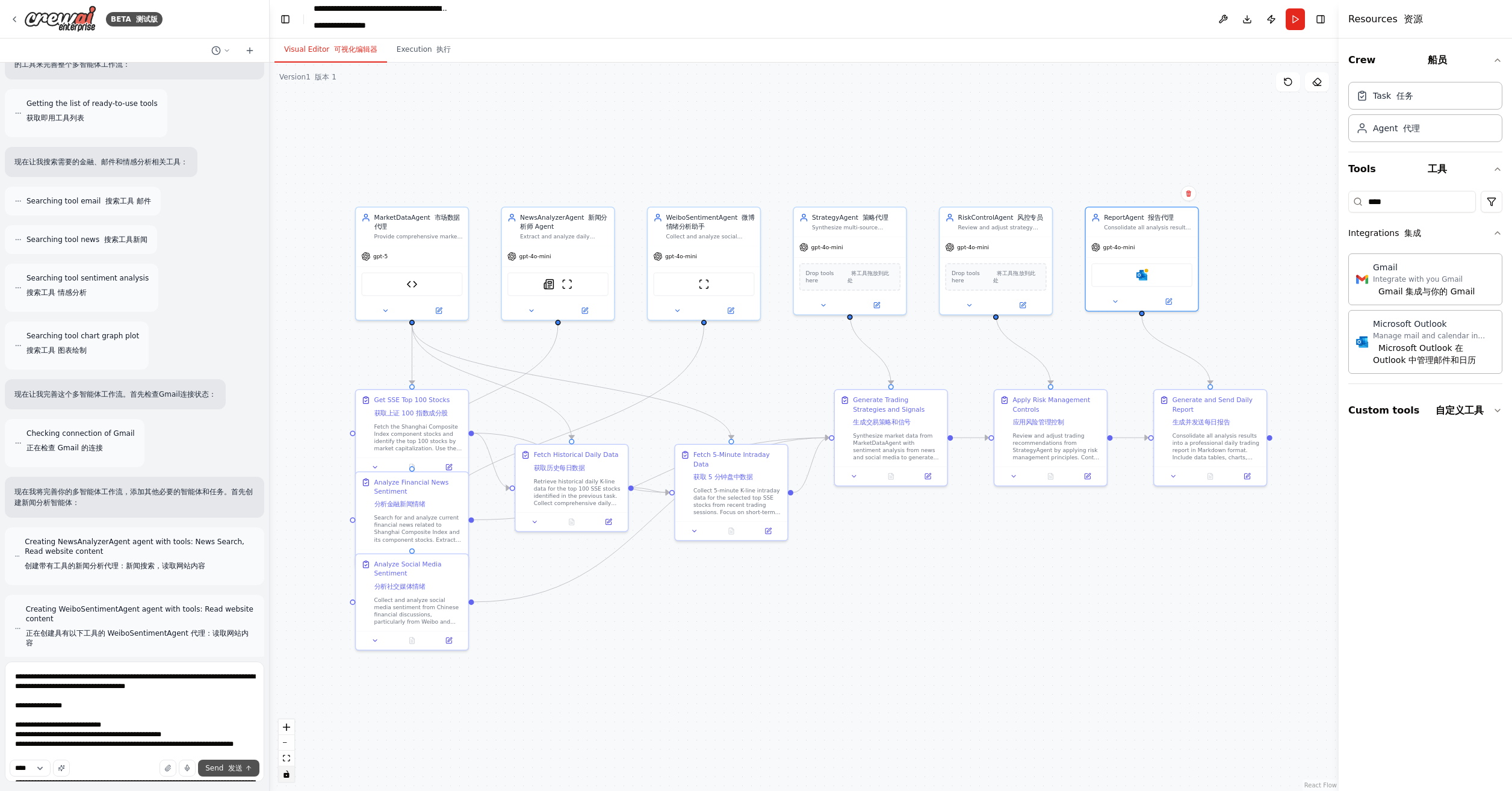
click at [232, 767] on font "发送" at bounding box center [235, 768] width 15 height 9
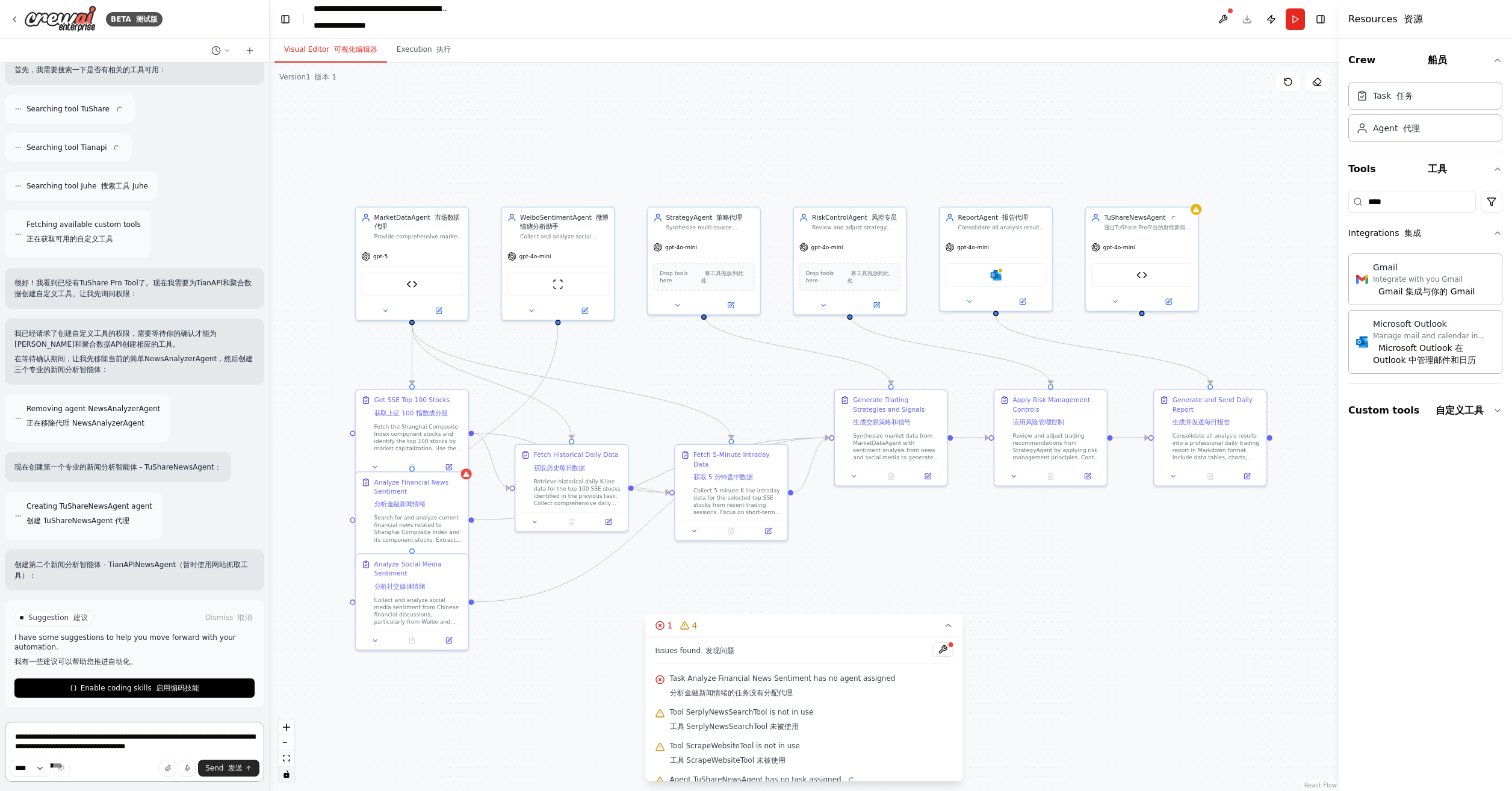
scroll to position [5210, 0]
click at [145, 683] on button "Enable coding skills 启用编码技能" at bounding box center [135, 689] width 241 height 20
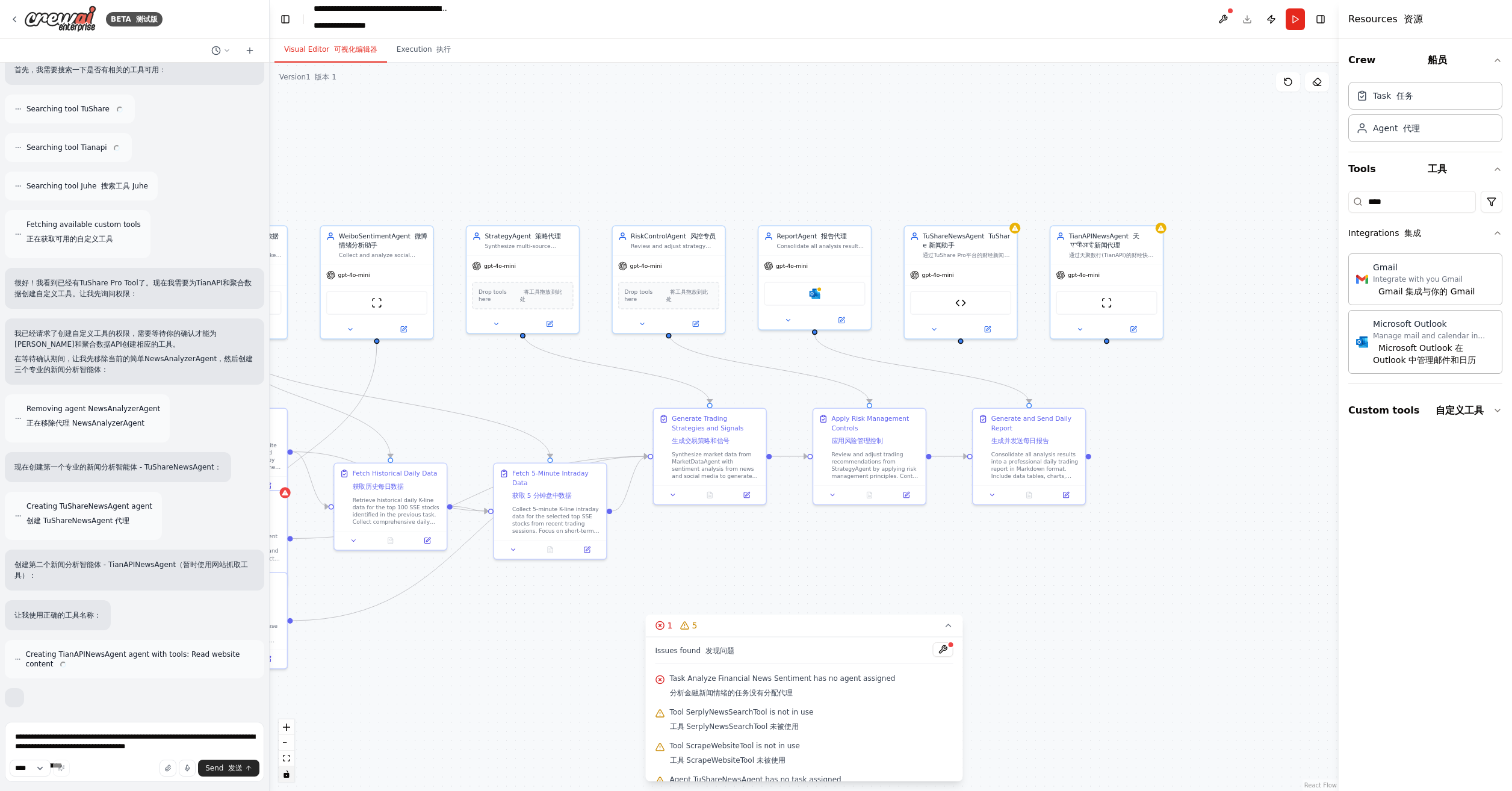
scroll to position [5310, 0]
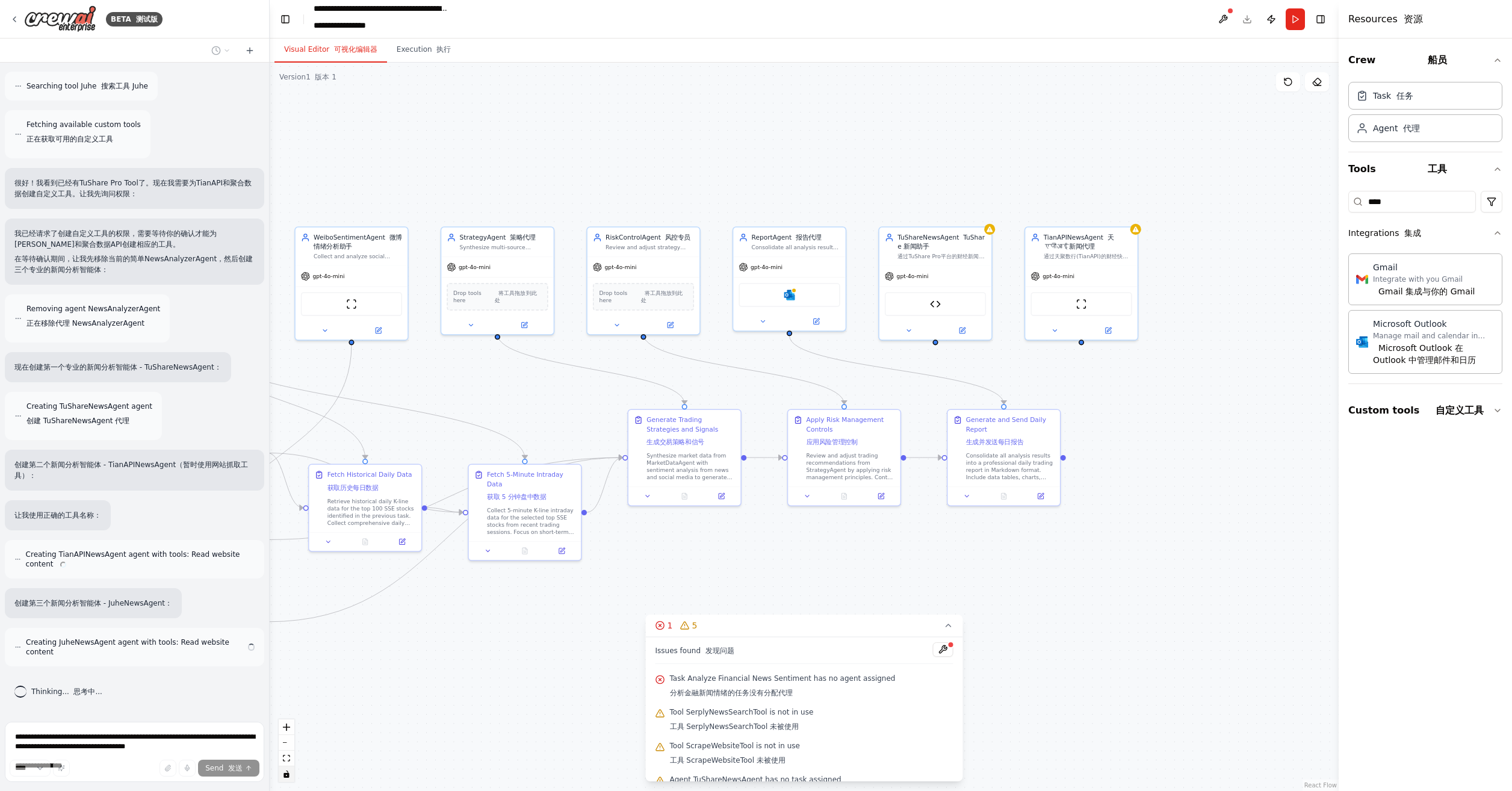
drag, startPoint x: 1027, startPoint y: 562, endPoint x: 820, endPoint y: 583, distance: 208.1
click at [820, 583] on div ".deletable-edge-delete-btn { width: 20px; height: 20px; border: 0px solid #ffff…" at bounding box center [805, 427] width 1069 height 729
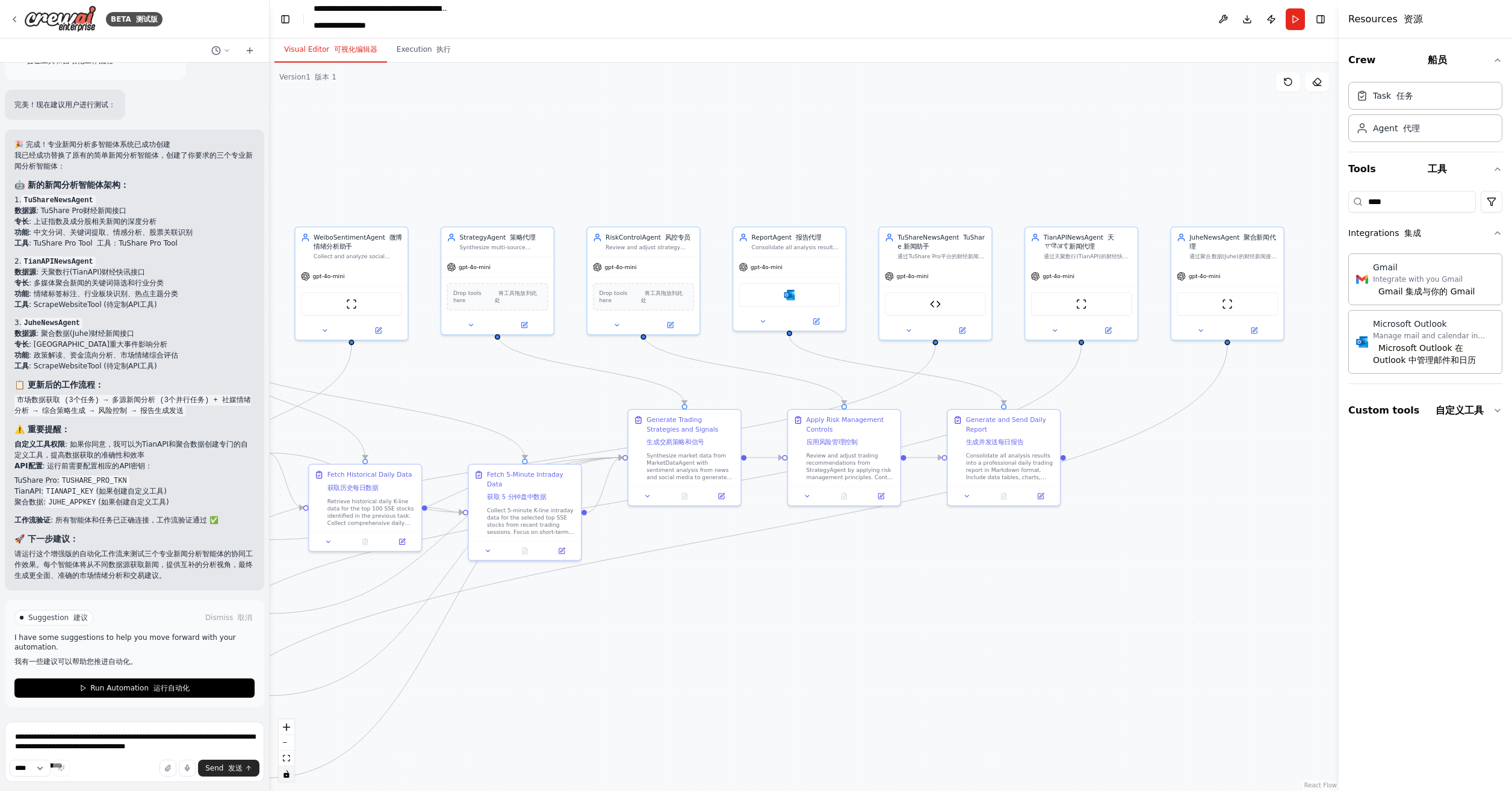
scroll to position [6693, 0]
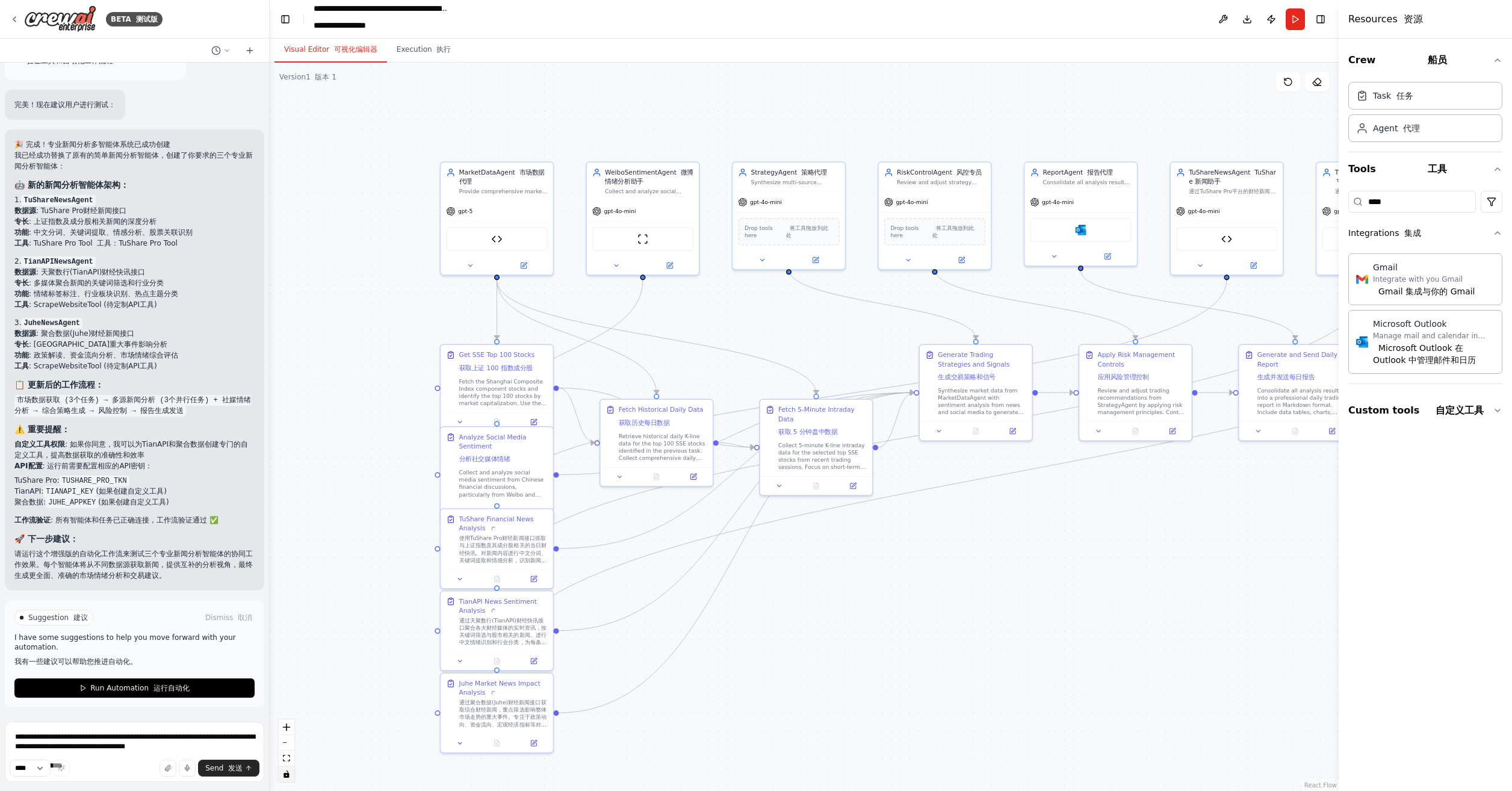
drag, startPoint x: 634, startPoint y: 640, endPoint x: 925, endPoint y: 575, distance: 298.2
click at [925, 575] on div ".deletable-edge-delete-btn { width: 20px; height: 20px; border: 0px solid #ffff…" at bounding box center [805, 427] width 1069 height 729
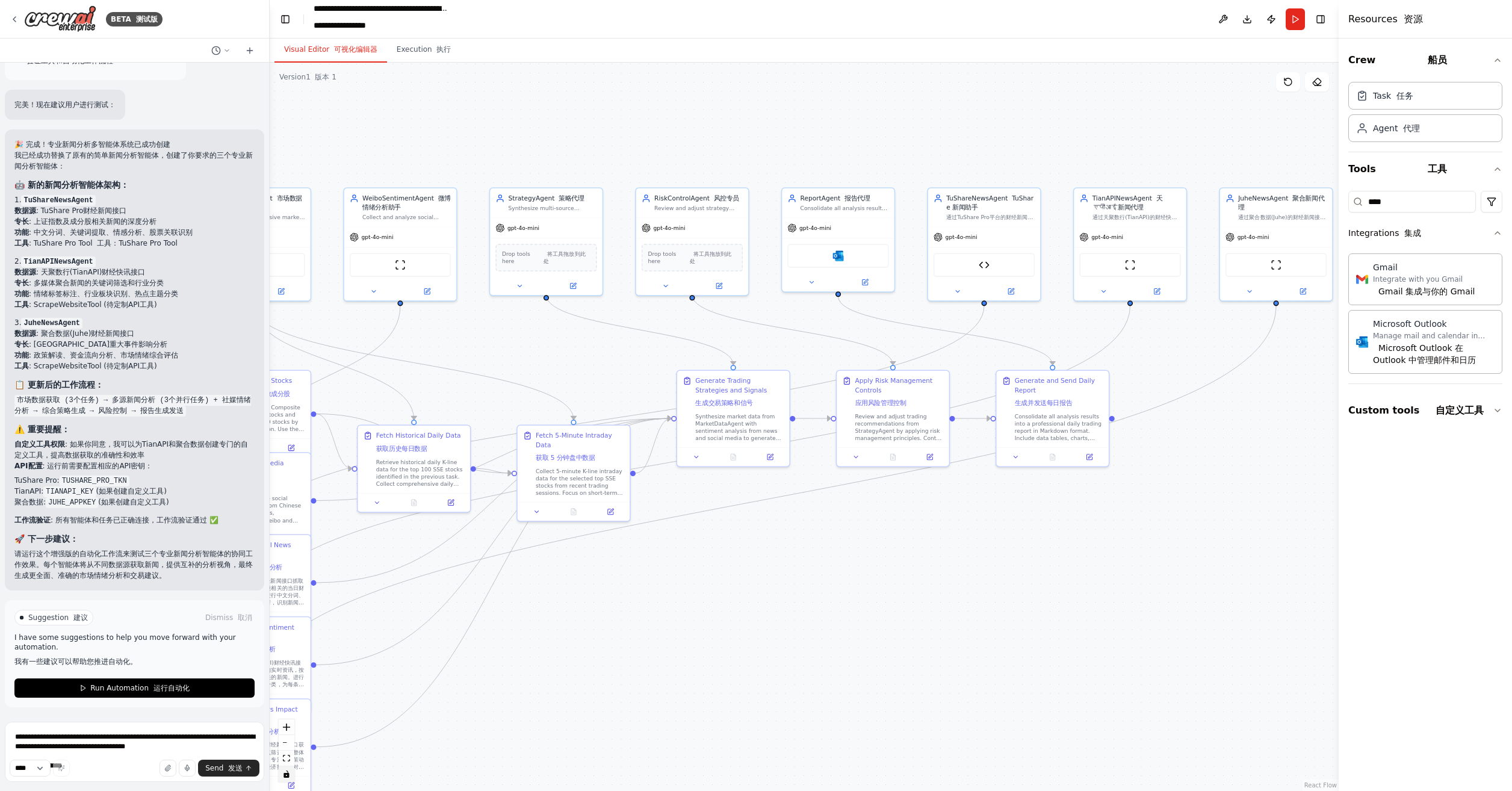
drag, startPoint x: 909, startPoint y: 591, endPoint x: 651, endPoint y: 618, distance: 259.4
click at [649, 618] on div ".deletable-edge-delete-btn { width: 20px; height: 20px; border: 0px solid #ffff…" at bounding box center [805, 427] width 1069 height 729
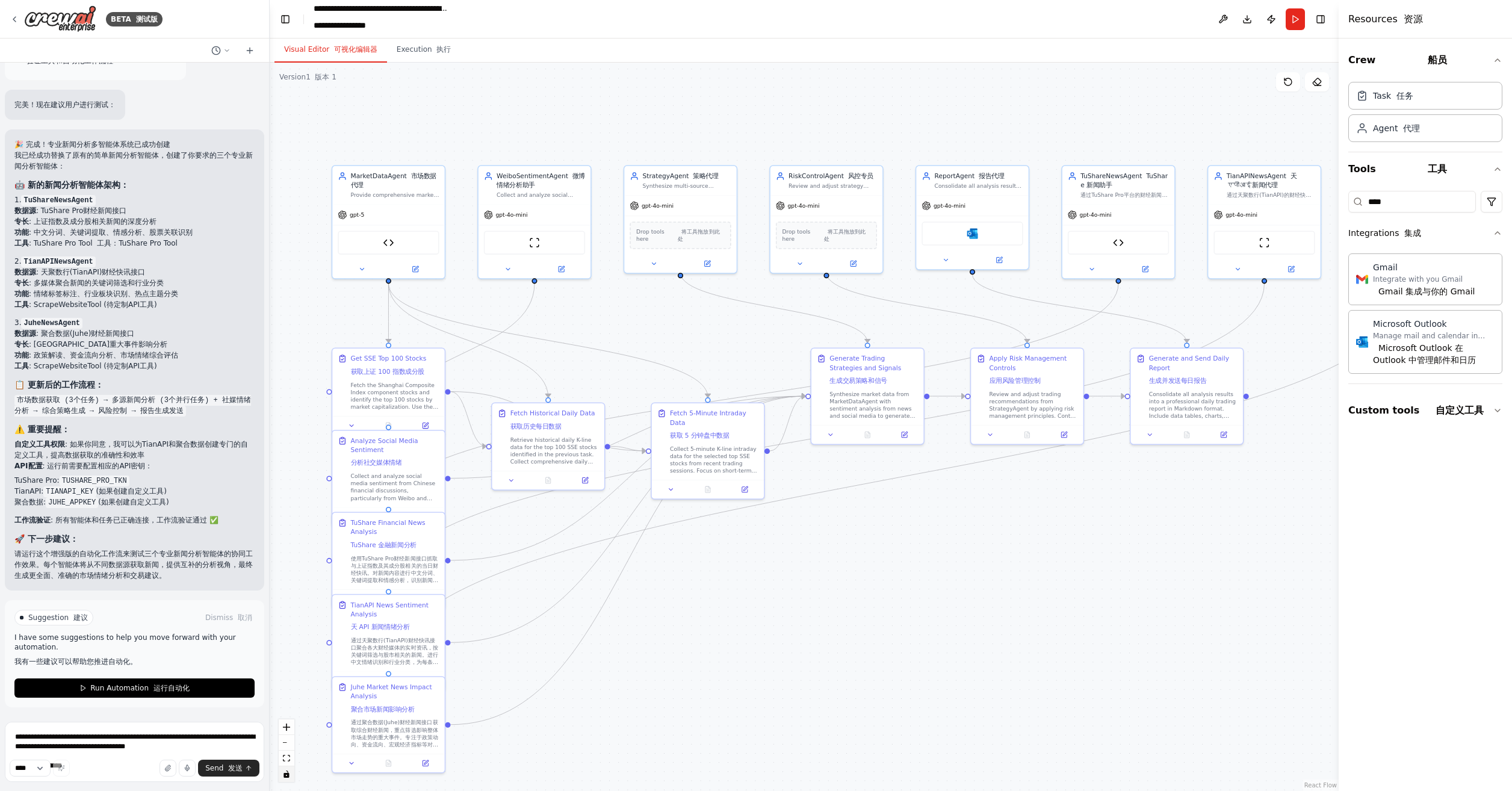
drag, startPoint x: 909, startPoint y: 623, endPoint x: 1068, endPoint y: 595, distance: 161.4
click at [1068, 595] on div ".deletable-edge-delete-btn { width: 20px; height: 20px; border: 0px solid #ffff…" at bounding box center [805, 427] width 1069 height 729
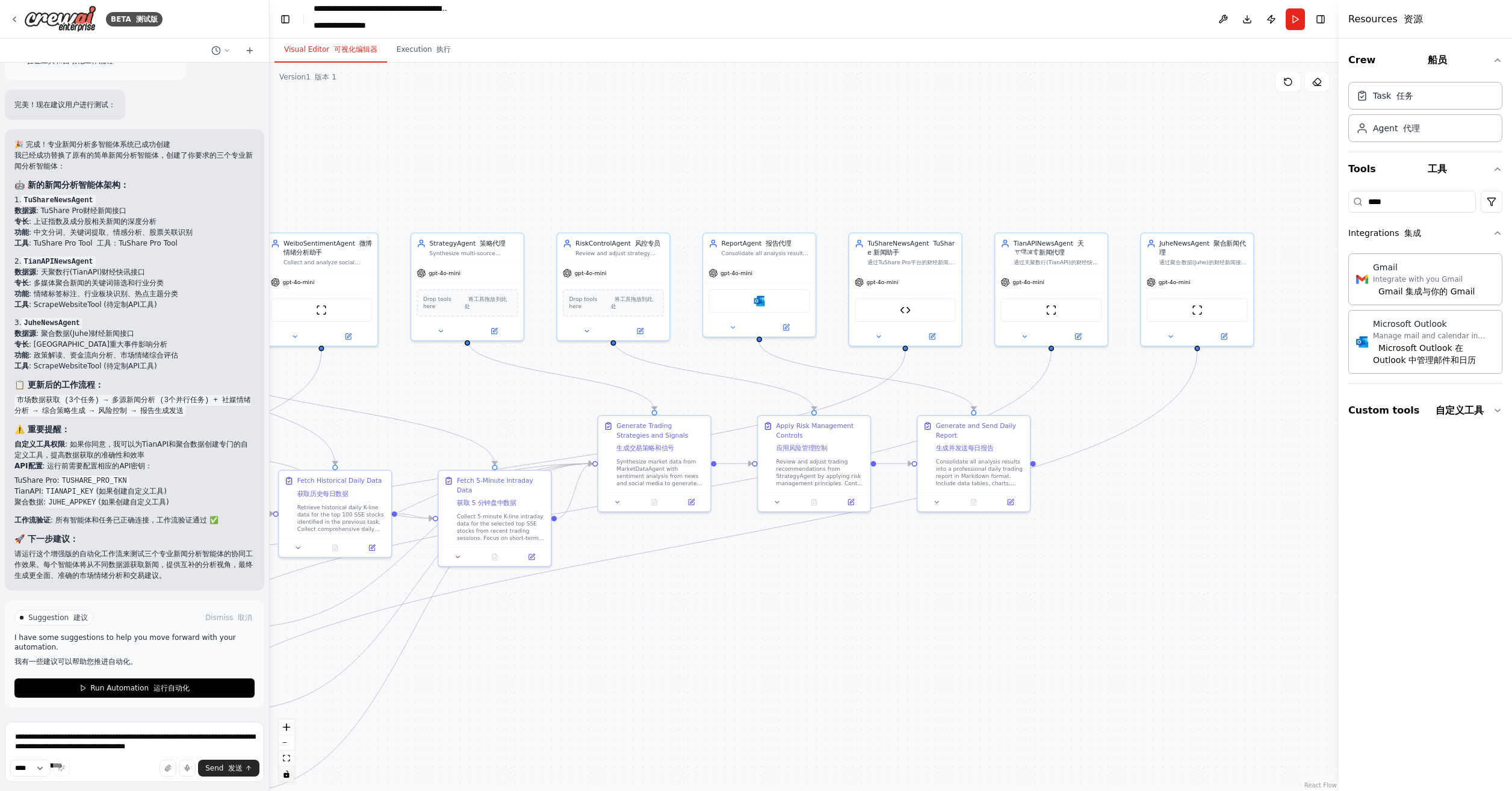
drag, startPoint x: 1065, startPoint y: 596, endPoint x: 853, endPoint y: 663, distance: 222.3
click at [853, 663] on div ".deletable-edge-delete-btn { width: 20px; height: 20px; border: 0px solid #ffff…" at bounding box center [805, 427] width 1069 height 729
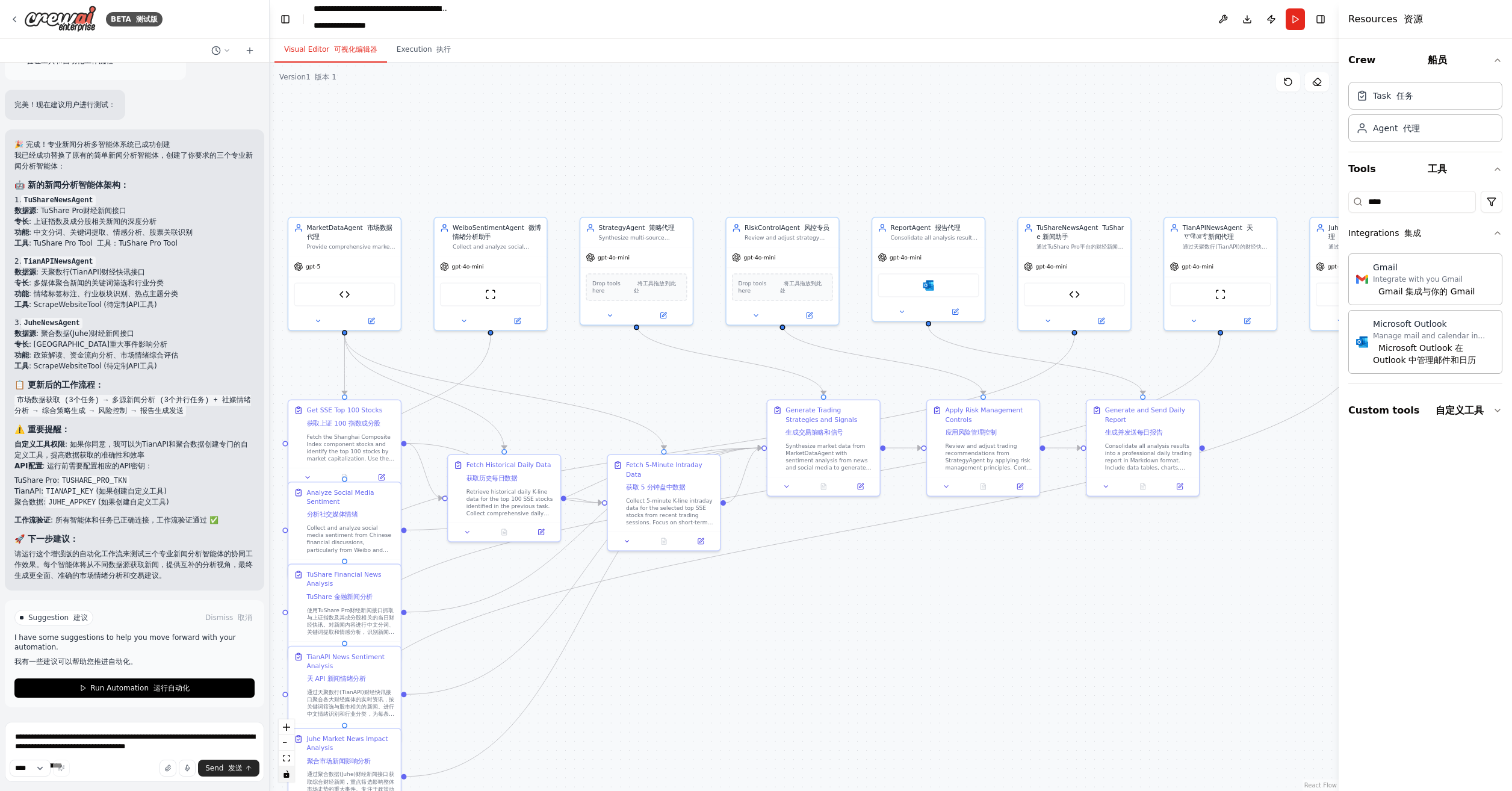
drag, startPoint x: 854, startPoint y: 663, endPoint x: 1023, endPoint y: 648, distance: 169.7
click at [1023, 648] on div ".deletable-edge-delete-btn { width: 20px; height: 20px; border: 0px solid #ffff…" at bounding box center [805, 427] width 1069 height 729
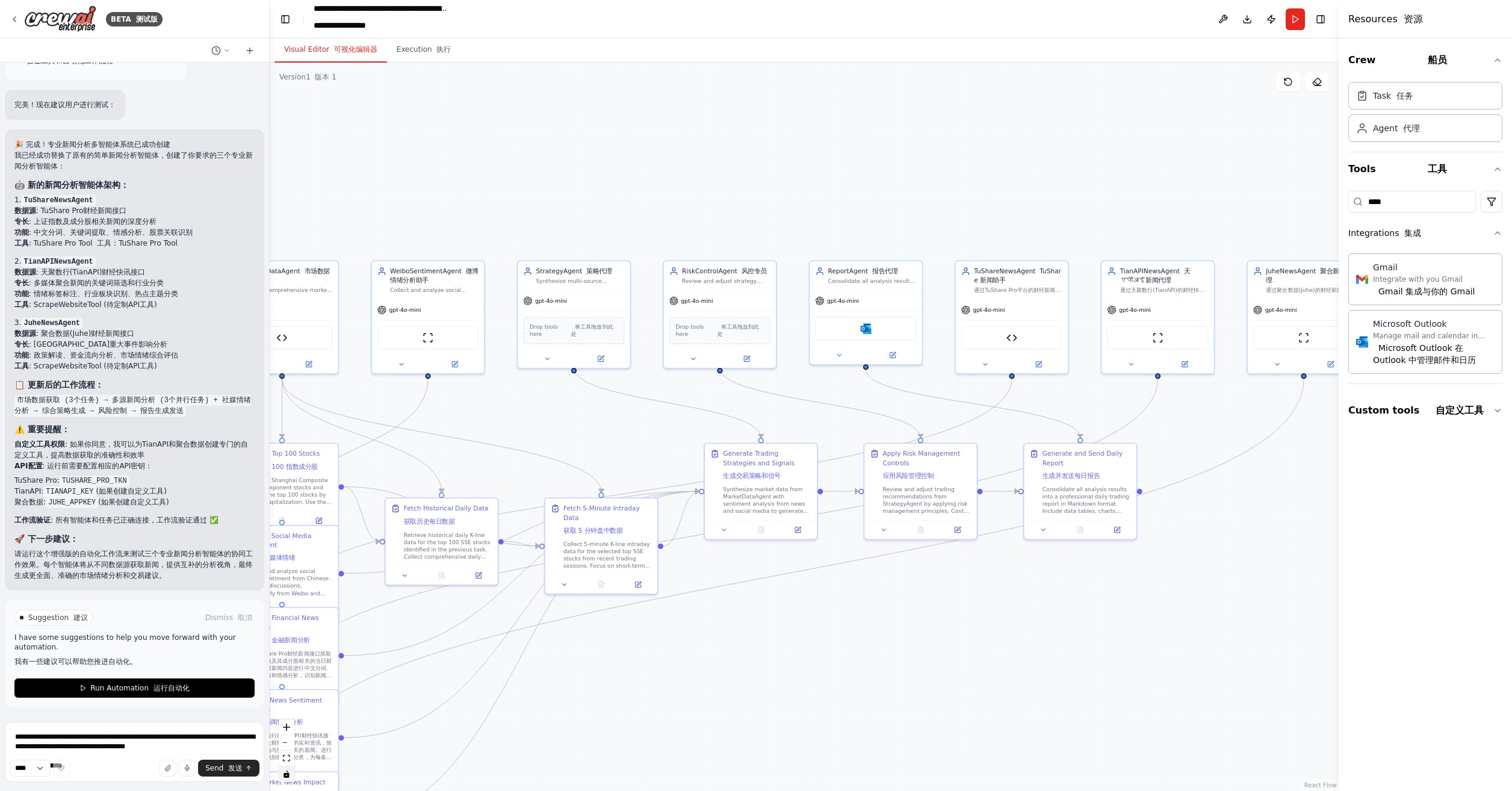
drag, startPoint x: 912, startPoint y: 660, endPoint x: 859, endPoint y: 710, distance: 72.9
click at [859, 710] on div ".deletable-edge-delete-btn { width: 20px; height: 20px; border: 0px solid #ffff…" at bounding box center [805, 427] width 1069 height 729
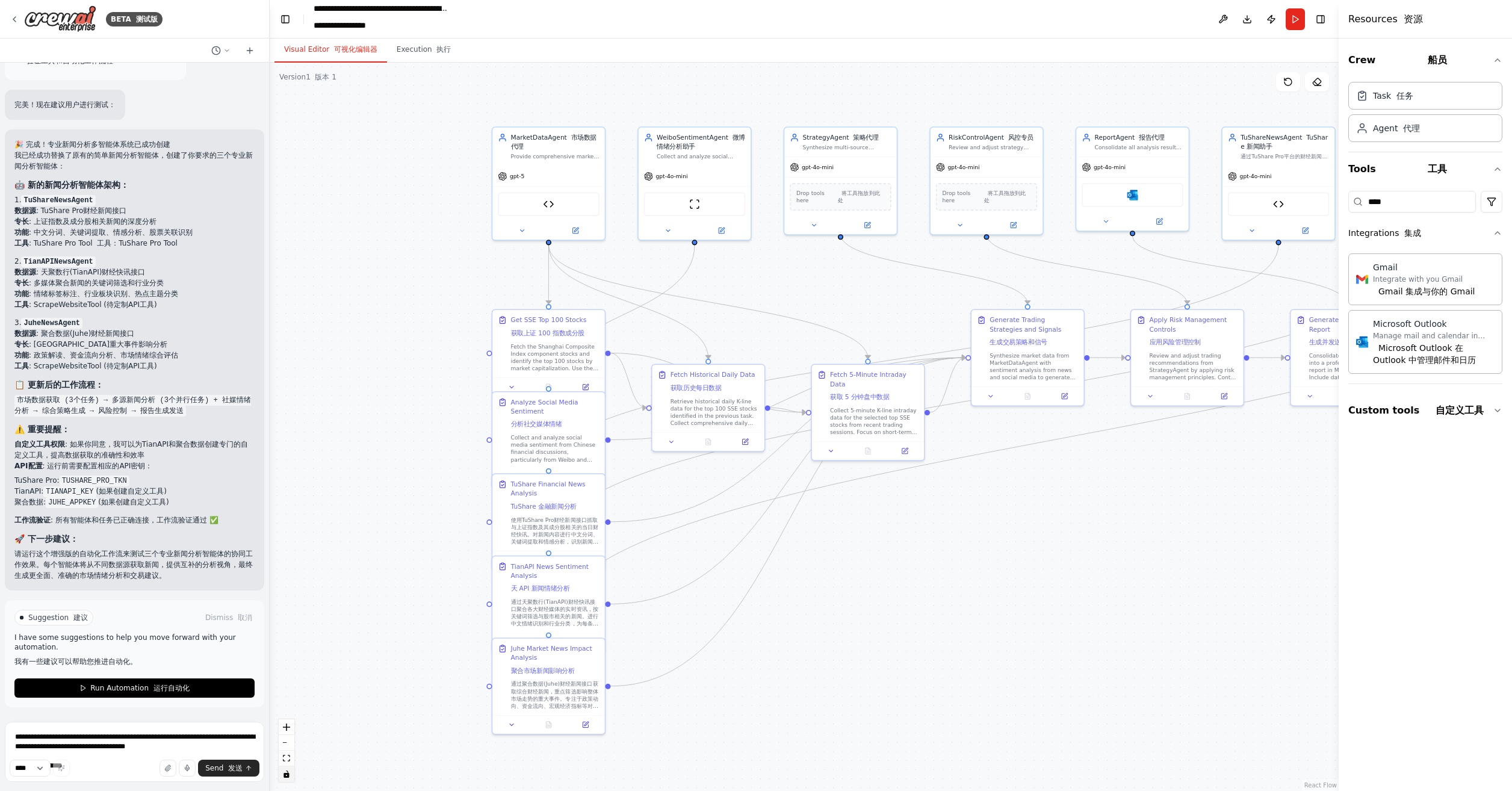
drag, startPoint x: 754, startPoint y: 732, endPoint x: 983, endPoint y: 602, distance: 263.3
click at [983, 602] on div ".deletable-edge-delete-btn { width: 20px; height: 20px; border: 0px solid #ffff…" at bounding box center [805, 427] width 1069 height 729
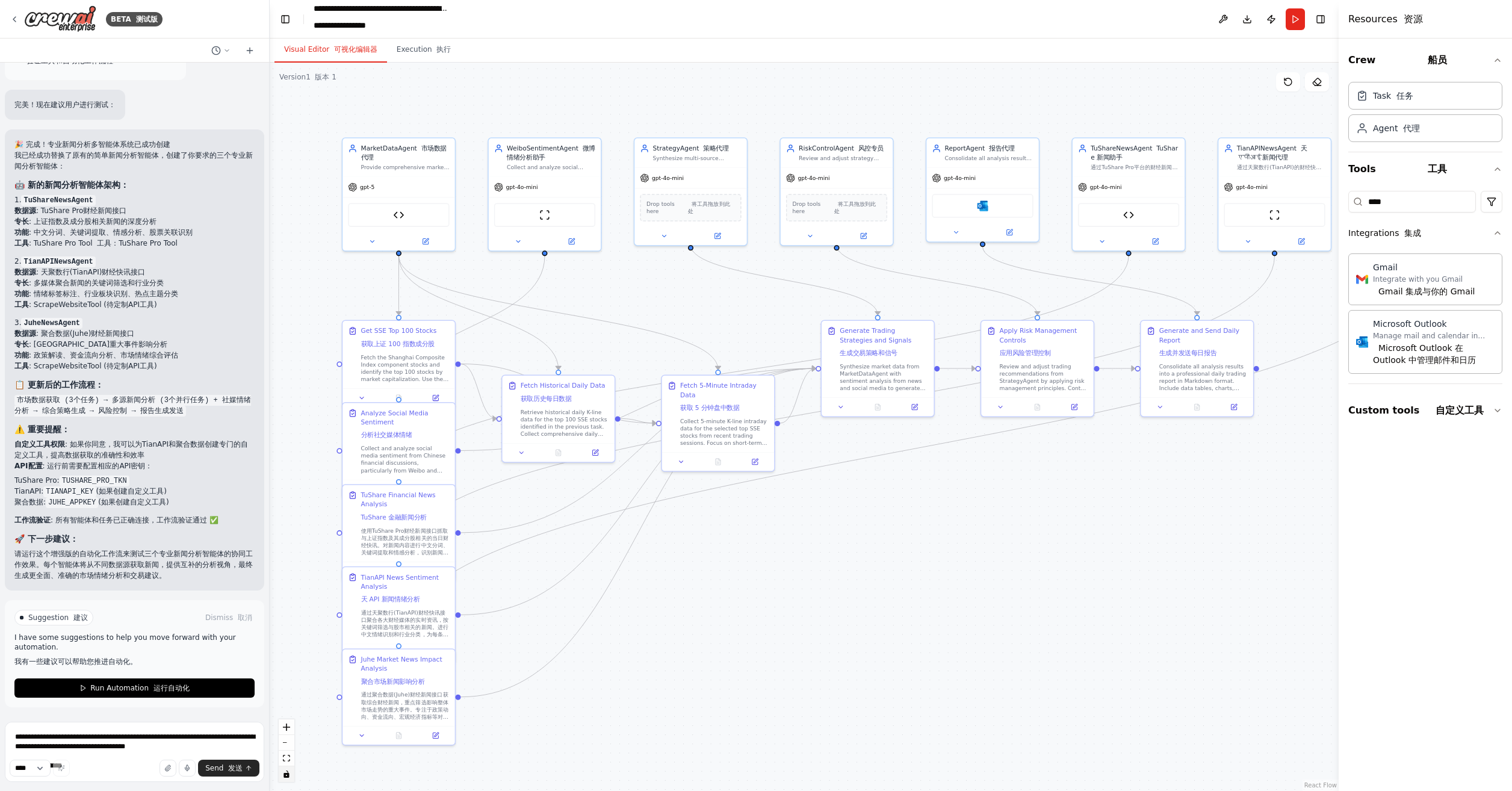
drag, startPoint x: 893, startPoint y: 671, endPoint x: 735, endPoint y: 674, distance: 158.0
click at [739, 676] on div ".deletable-edge-delete-btn { width: 20px; height: 20px; border: 0px solid #ffff…" at bounding box center [805, 427] width 1069 height 729
drag, startPoint x: 735, startPoint y: 674, endPoint x: 722, endPoint y: 660, distance: 19.1
click at [732, 669] on div ".deletable-edge-delete-btn { width: 20px; height: 20px; border: 0px solid #ffff…" at bounding box center [805, 427] width 1069 height 729
drag, startPoint x: 762, startPoint y: 634, endPoint x: 765, endPoint y: 644, distance: 10.4
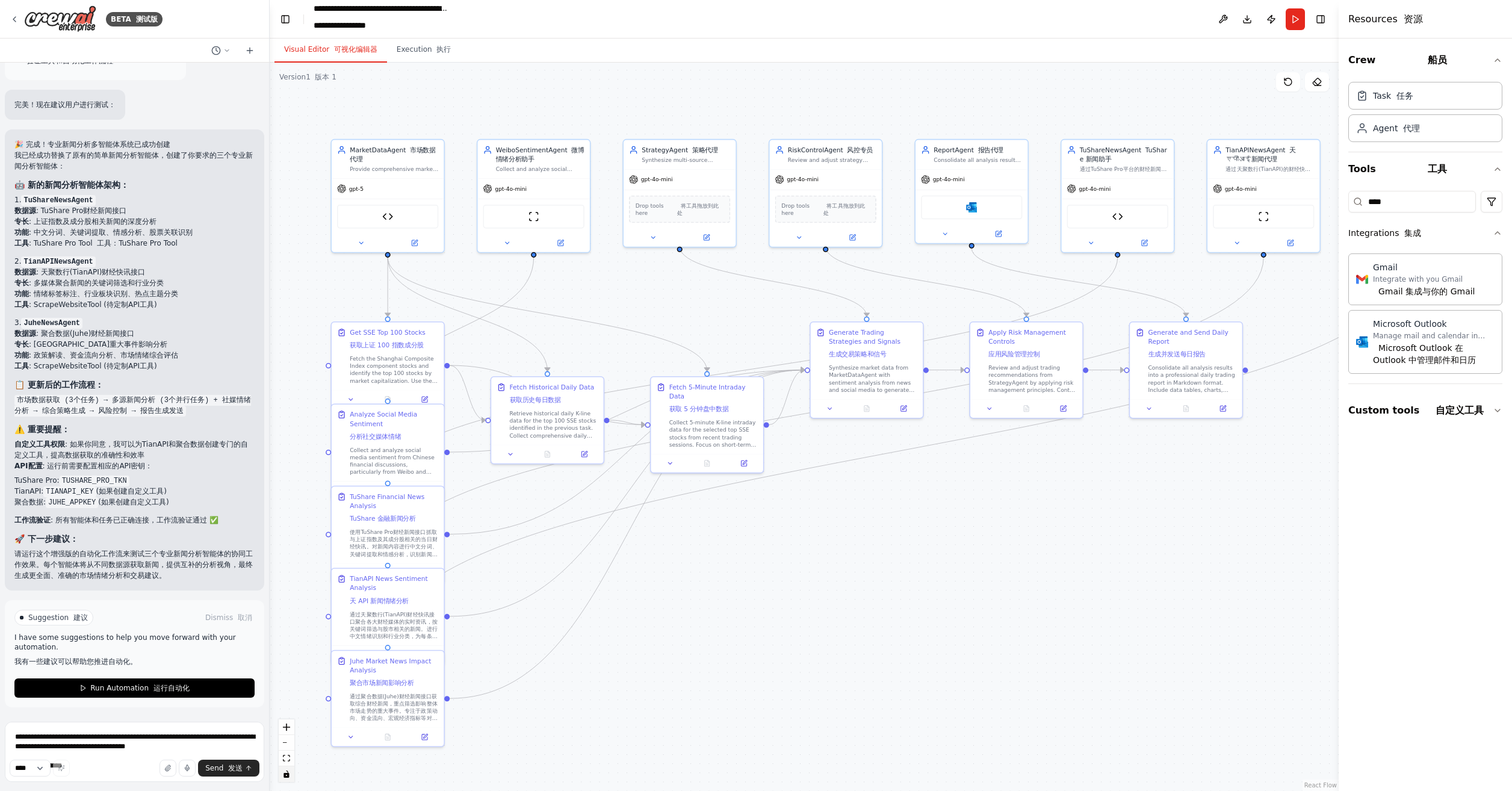
click at [765, 644] on div ".deletable-edge-delete-btn { width: 20px; height: 20px; border: 0px solid #ffff…" at bounding box center [805, 427] width 1069 height 729
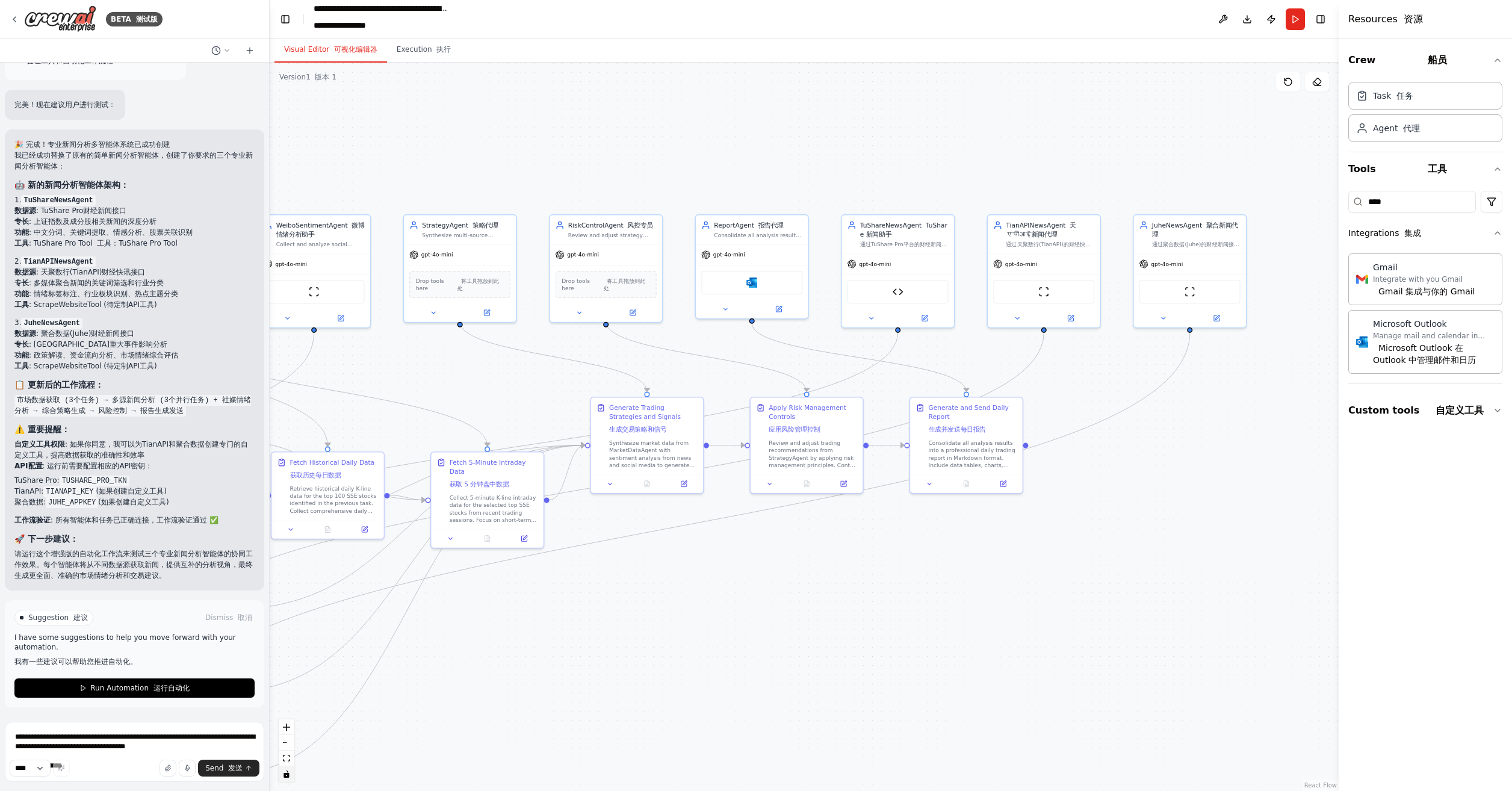
drag, startPoint x: 800, startPoint y: 615, endPoint x: 582, endPoint y: 685, distance: 229.0
click at [582, 685] on div ".deletable-edge-delete-btn { width: 20px; height: 20px; border: 0px solid #ffff…" at bounding box center [805, 427] width 1069 height 729
click at [639, 677] on div ".deletable-edge-delete-btn { width: 20px; height: 20px; border: 0px solid #ffff…" at bounding box center [805, 427] width 1069 height 729
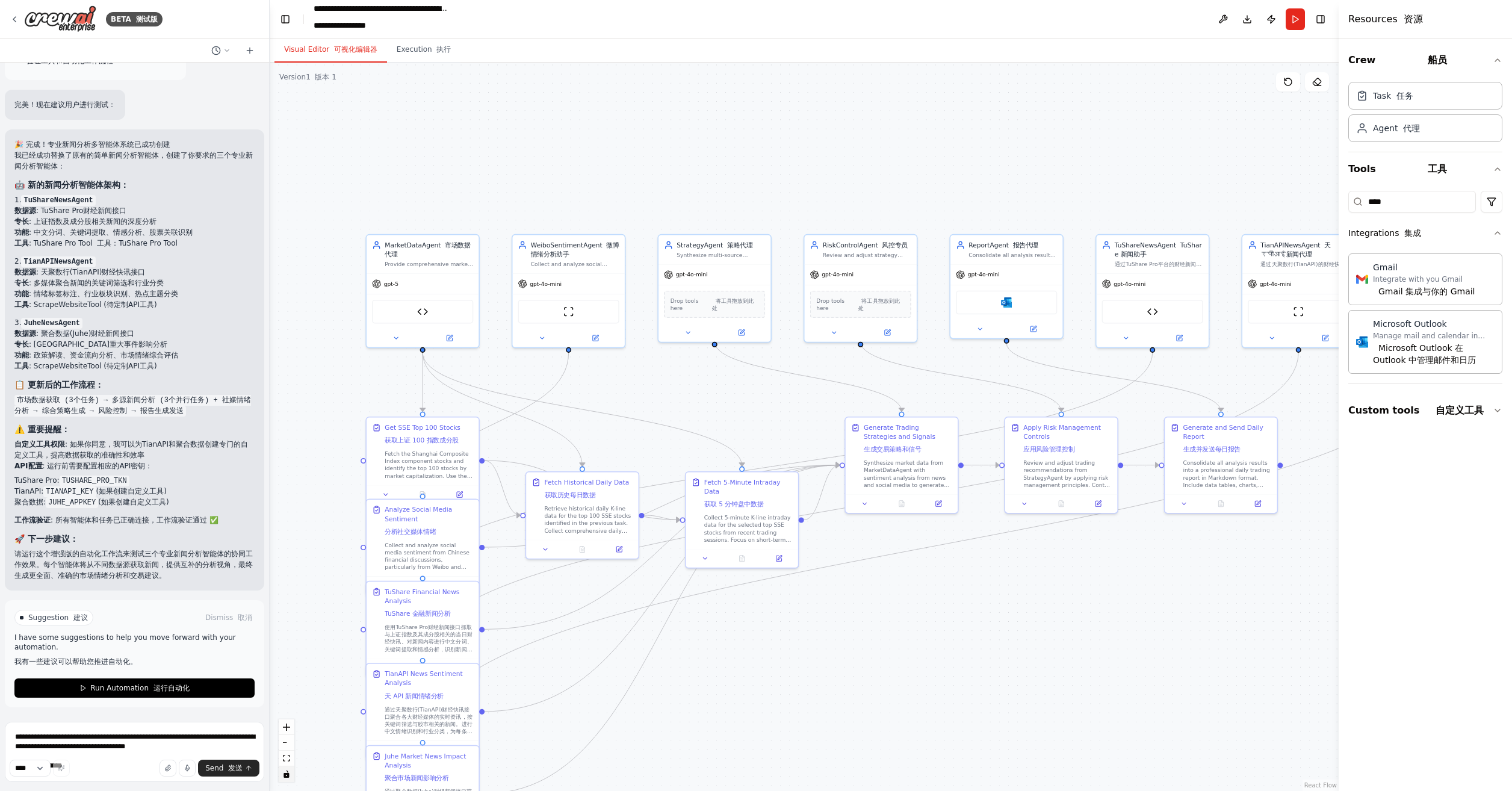
drag, startPoint x: 846, startPoint y: 601, endPoint x: 1004, endPoint y: 643, distance: 163.5
click at [1004, 643] on div ".deletable-edge-delete-btn { width: 20px; height: 20px; border: 0px solid #ffff…" at bounding box center [805, 427] width 1069 height 729
click at [537, 287] on div "gpt-4o-mini" at bounding box center [541, 282] width 44 height 9
click at [550, 337] on button at bounding box center [543, 337] width 52 height 11
click at [651, 527] on button "LLM Settings LLM 设置" at bounding box center [604, 524] width 166 height 17
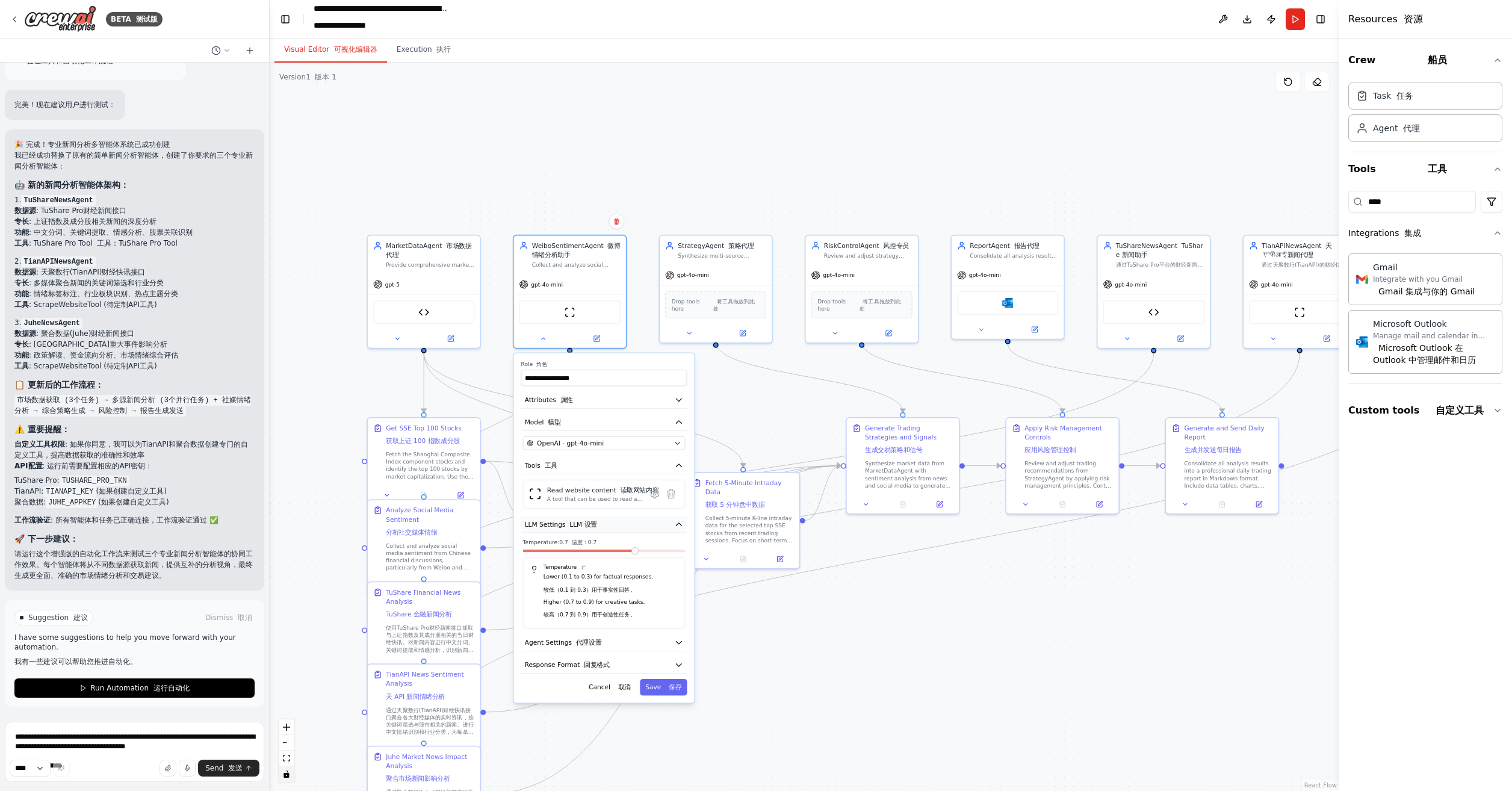
click at [647, 524] on button "LLM Settings LLM 设置" at bounding box center [604, 524] width 166 height 17
click at [651, 490] on icon at bounding box center [654, 494] width 8 height 9
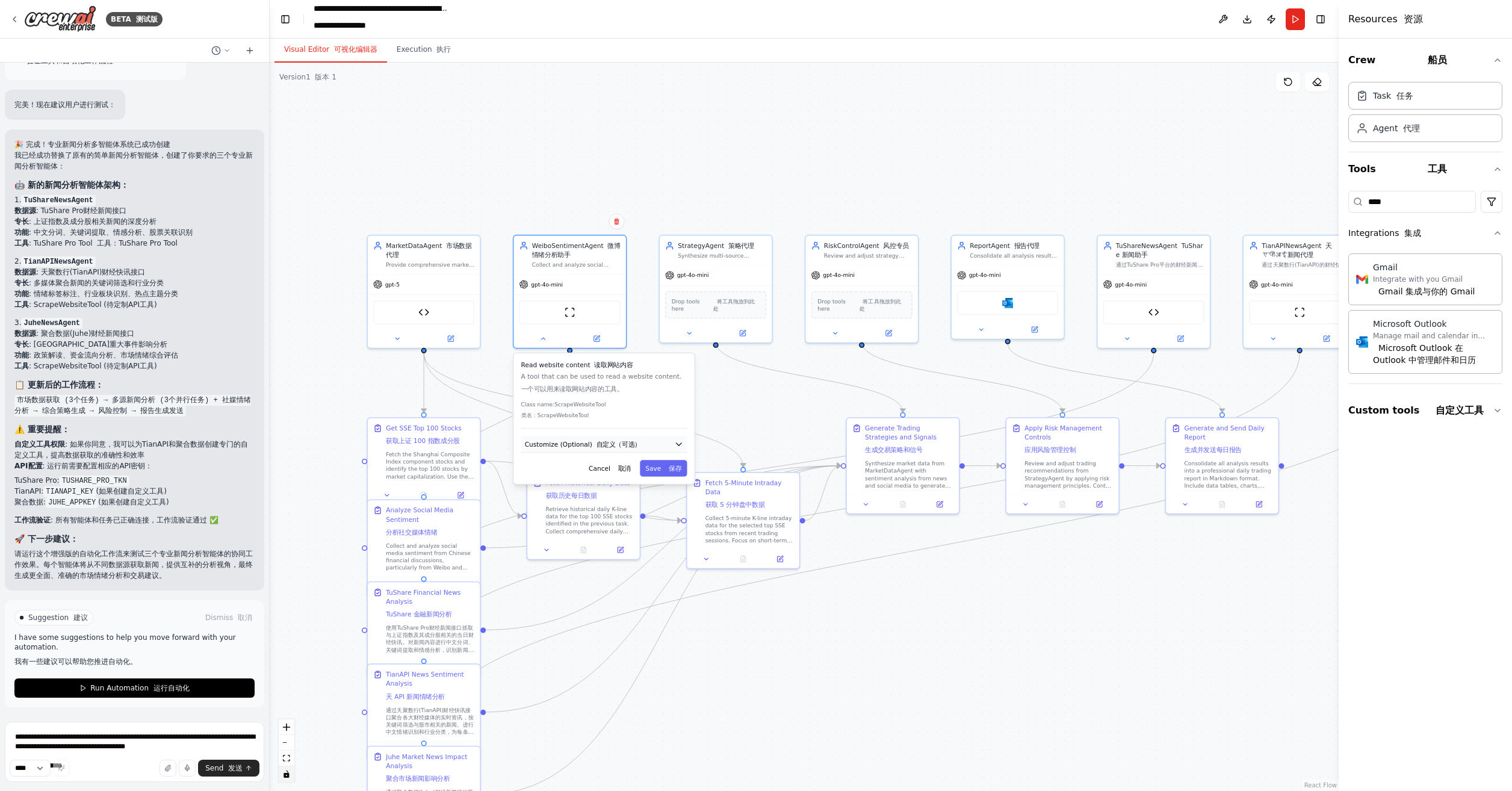
click at [657, 441] on button "Customize (Optional) 自定义（可选）" at bounding box center [604, 444] width 166 height 17
click at [594, 481] on input "text" at bounding box center [604, 477] width 162 height 17
click at [660, 444] on button "Customize (Optional) 自定义（可选）" at bounding box center [604, 444] width 166 height 17
drag, startPoint x: 36, startPoint y: 556, endPoint x: 166, endPoint y: 558, distance: 130.0
click at [166, 558] on p "请运行这个增强版的自动化工作流来测试三个专业新闻分析智能体的协同工作效果。每个智能体将从不同数据源获取新闻，提供互补的分析视角，最终生成更全面、准确的市场情绪…" at bounding box center [135, 564] width 241 height 32
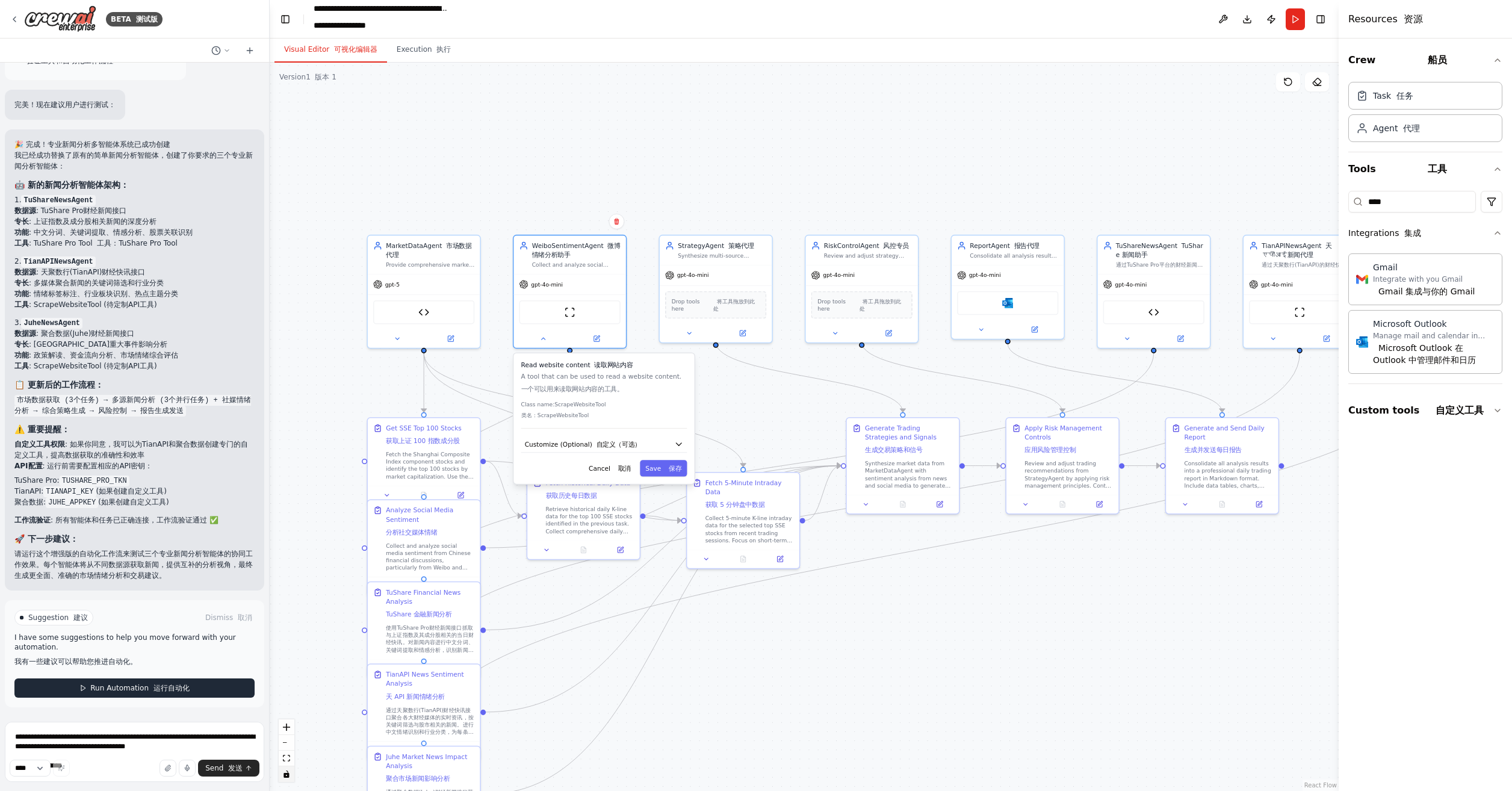
click at [166, 685] on font "运行自动化" at bounding box center [171, 688] width 36 height 9
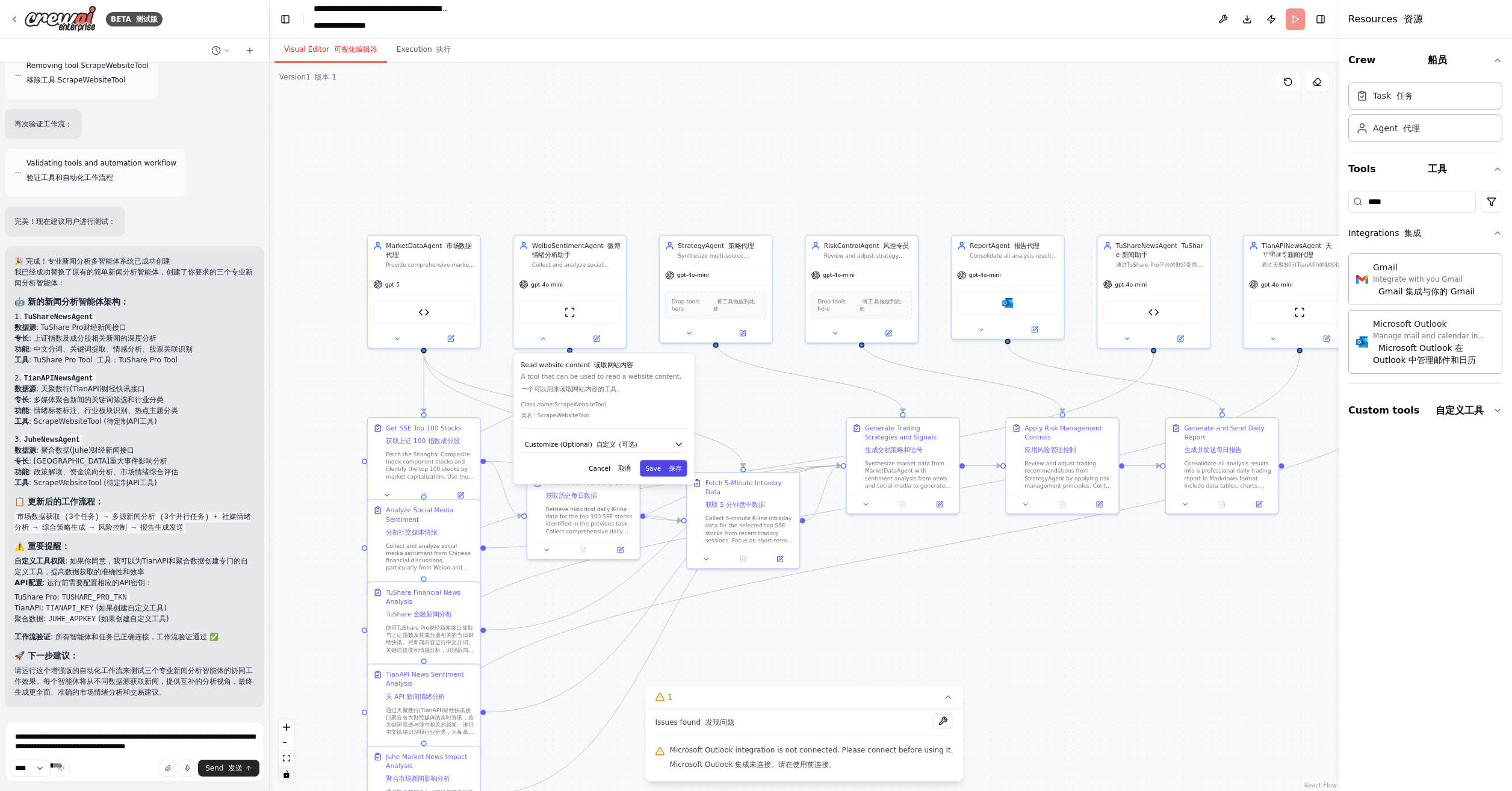
click at [668, 469] on font at bounding box center [667, 468] width 4 height 7
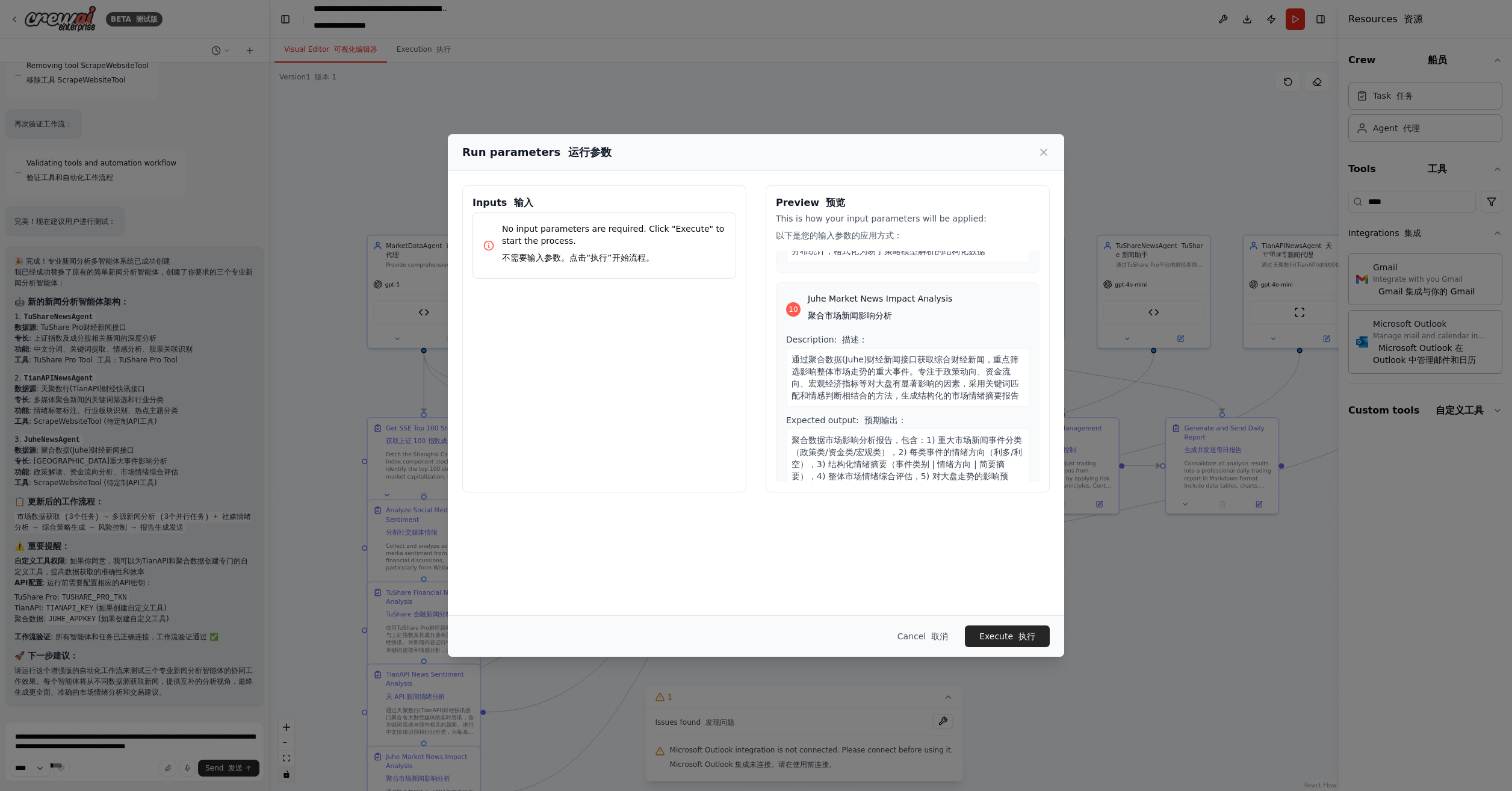
scroll to position [3182, 0]
click at [1017, 632] on font "submit" at bounding box center [1016, 637] width 6 height 10
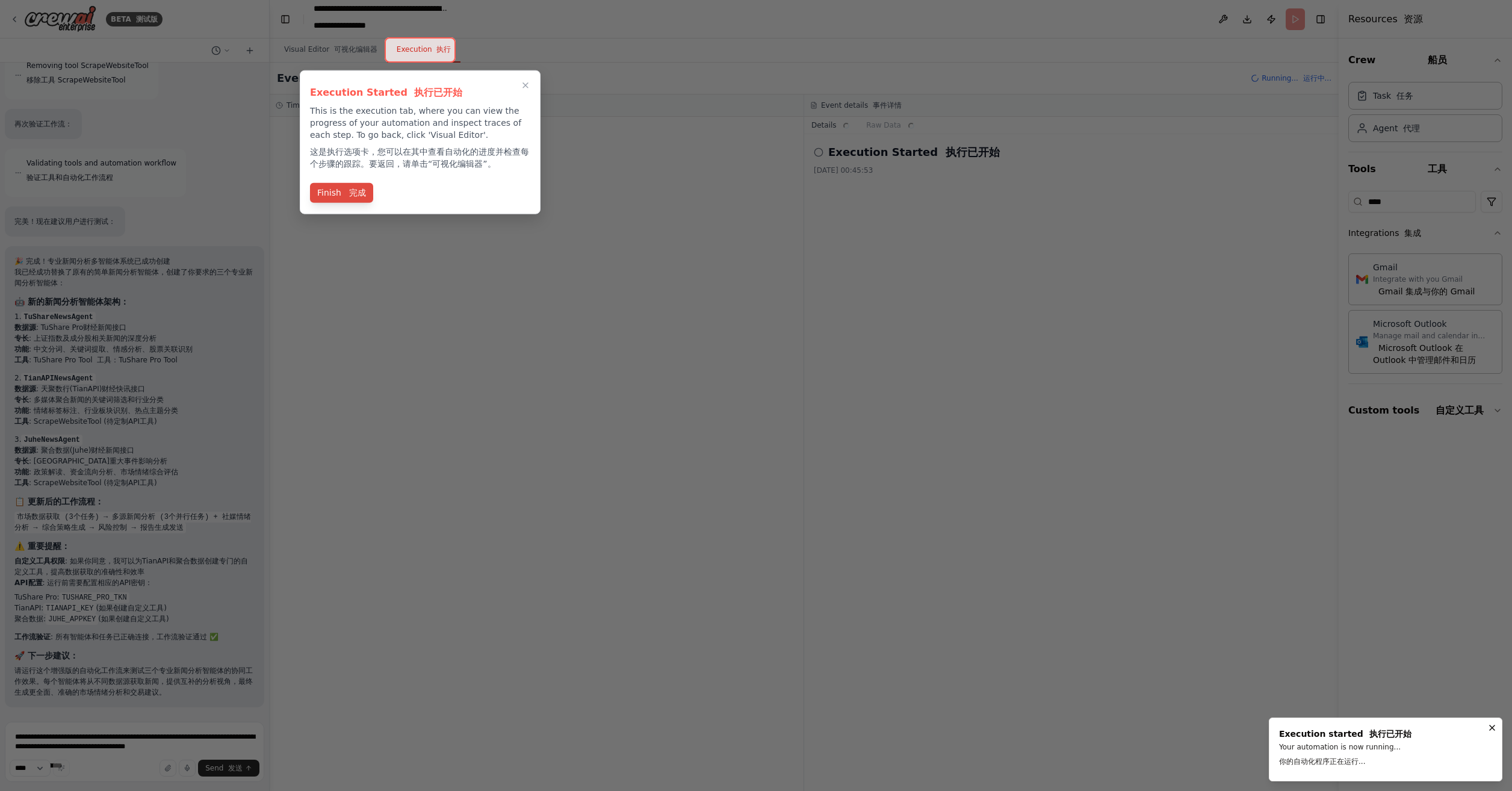
click at [338, 195] on button "Finish 完成" at bounding box center [342, 193] width 63 height 20
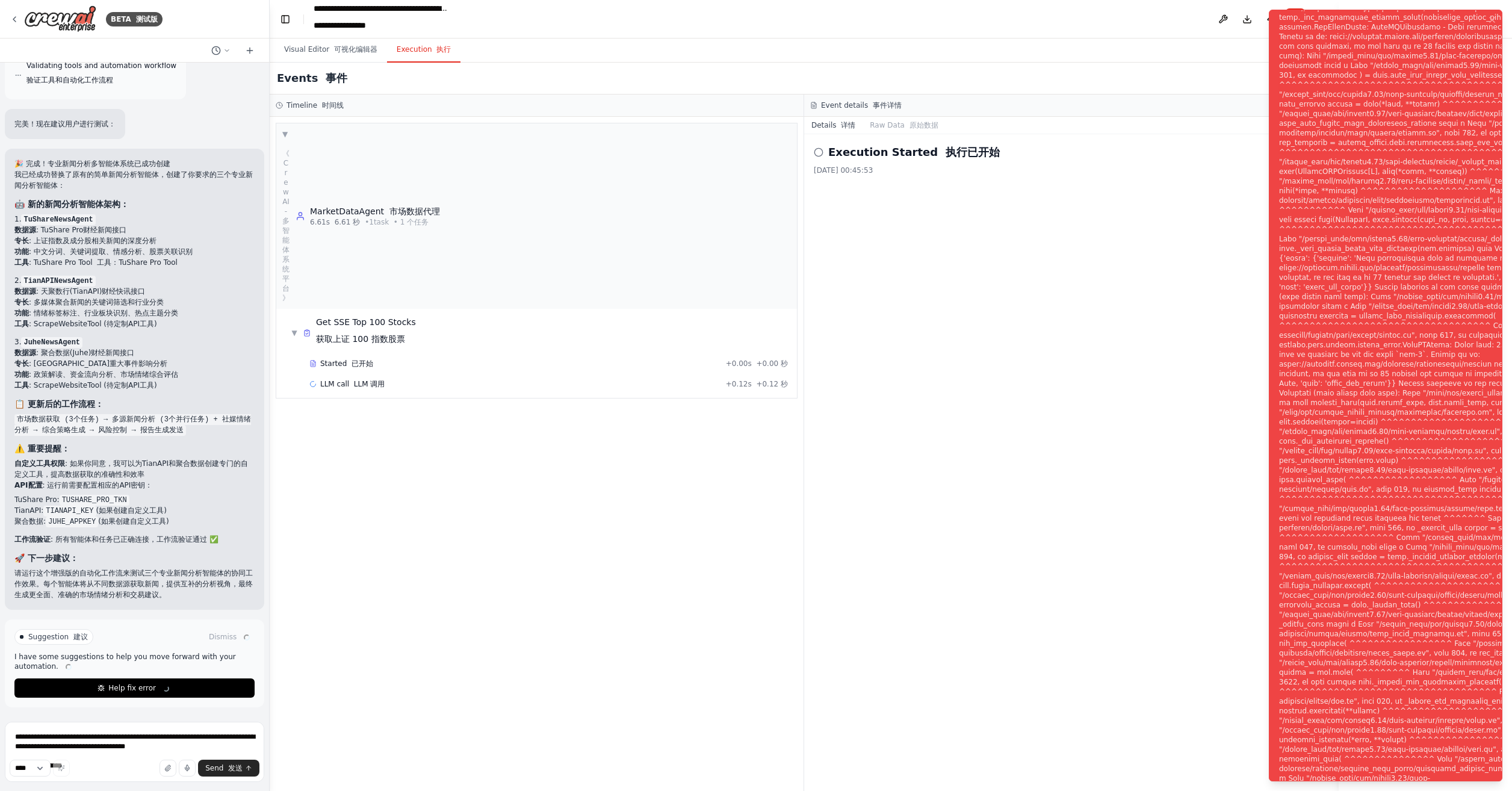
scroll to position [6693, 0]
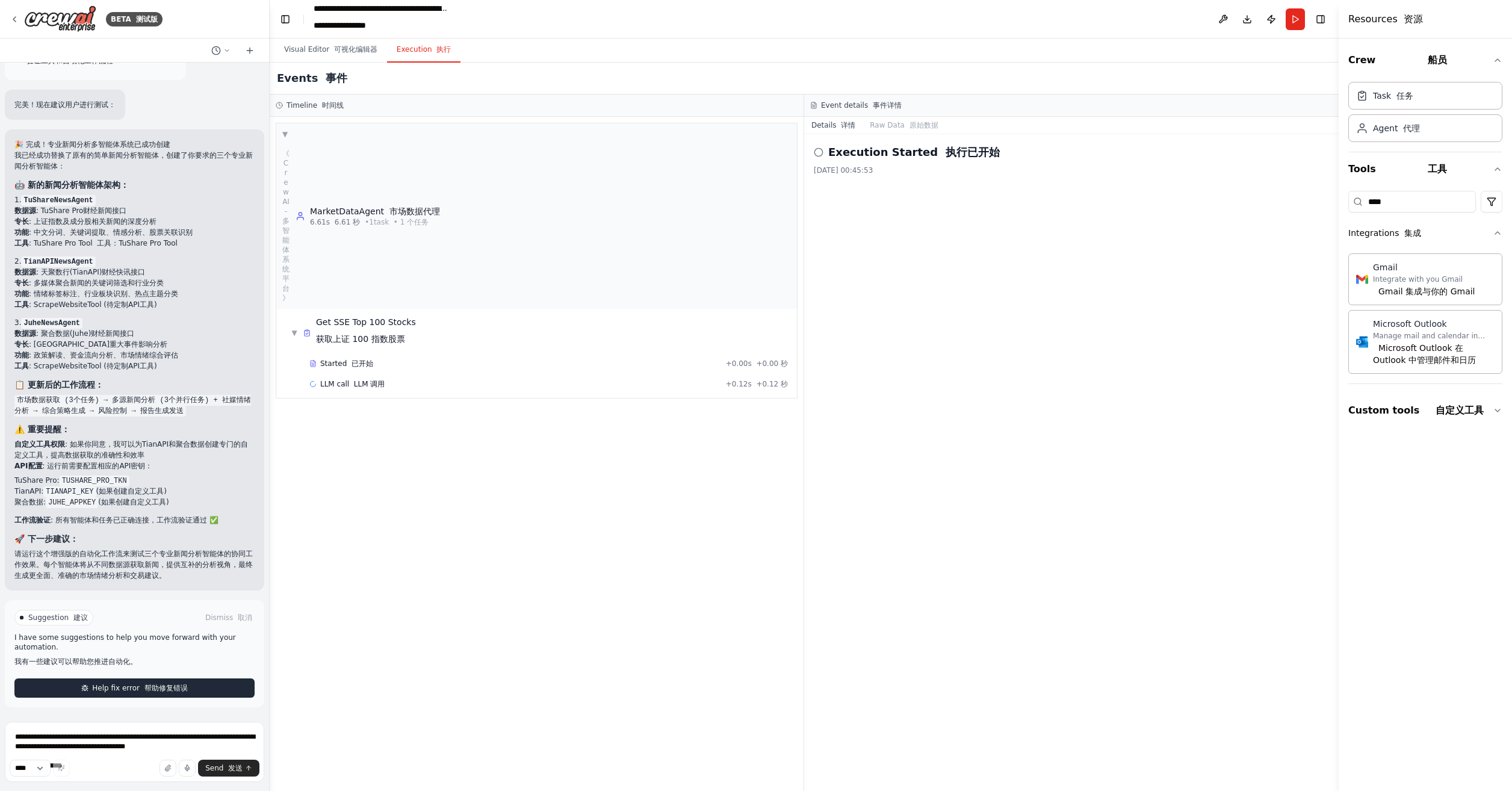
click at [140, 692] on font at bounding box center [141, 688] width 5 height 9
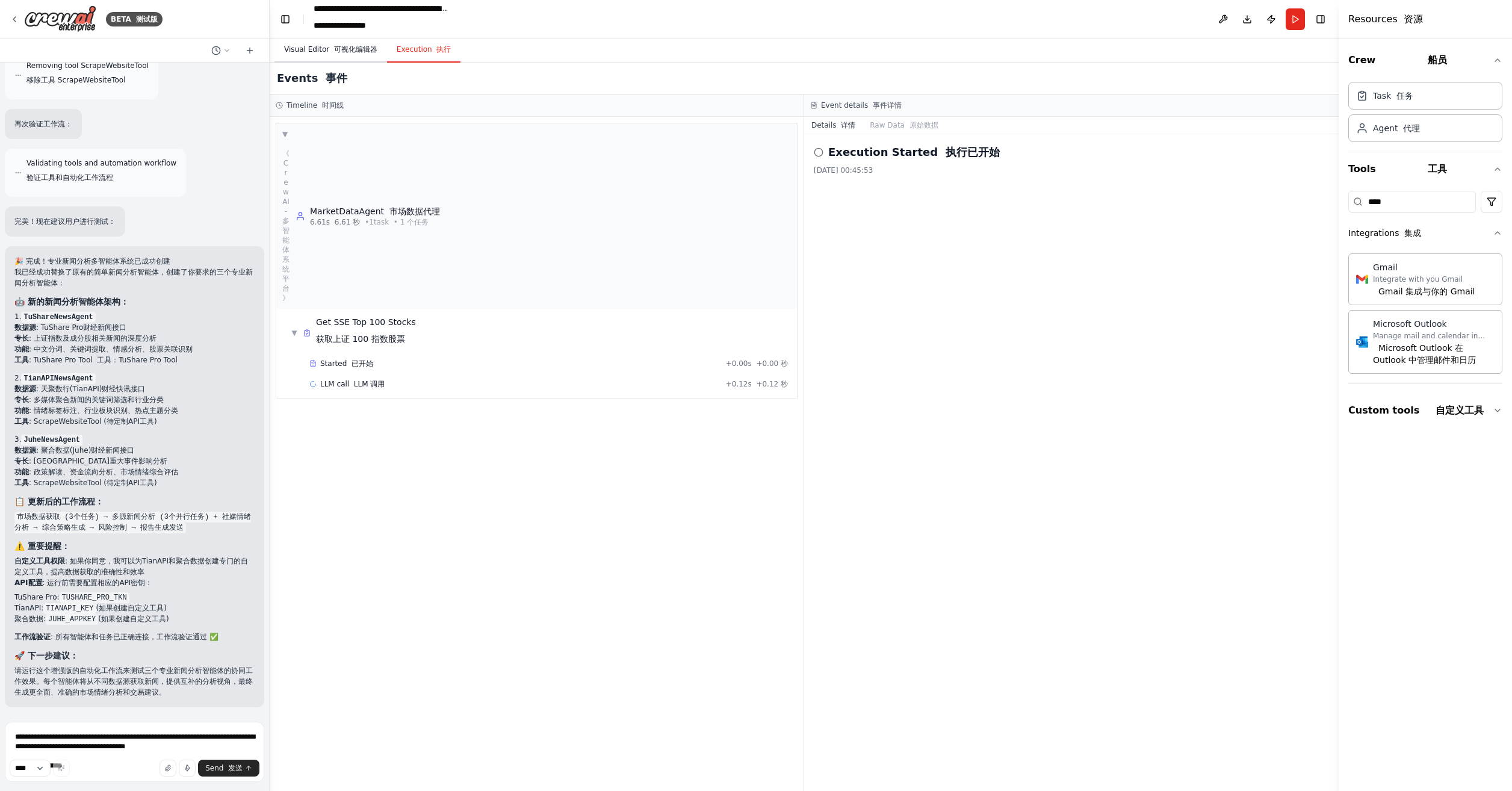
click at [329, 50] on font "button" at bounding box center [331, 49] width 5 height 9
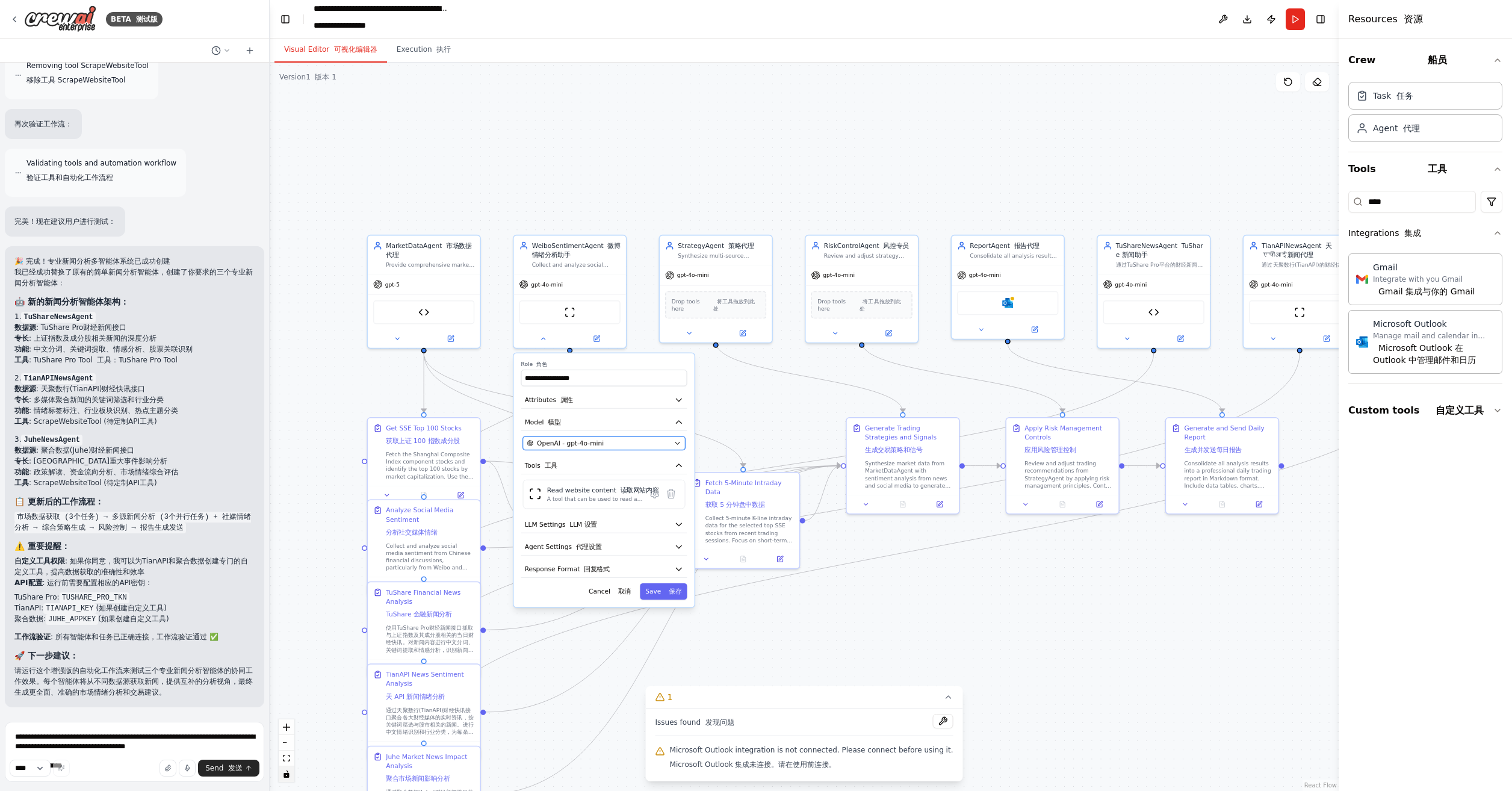
click at [617, 441] on div "OpenAI - gpt-4o-mini" at bounding box center [598, 443] width 143 height 9
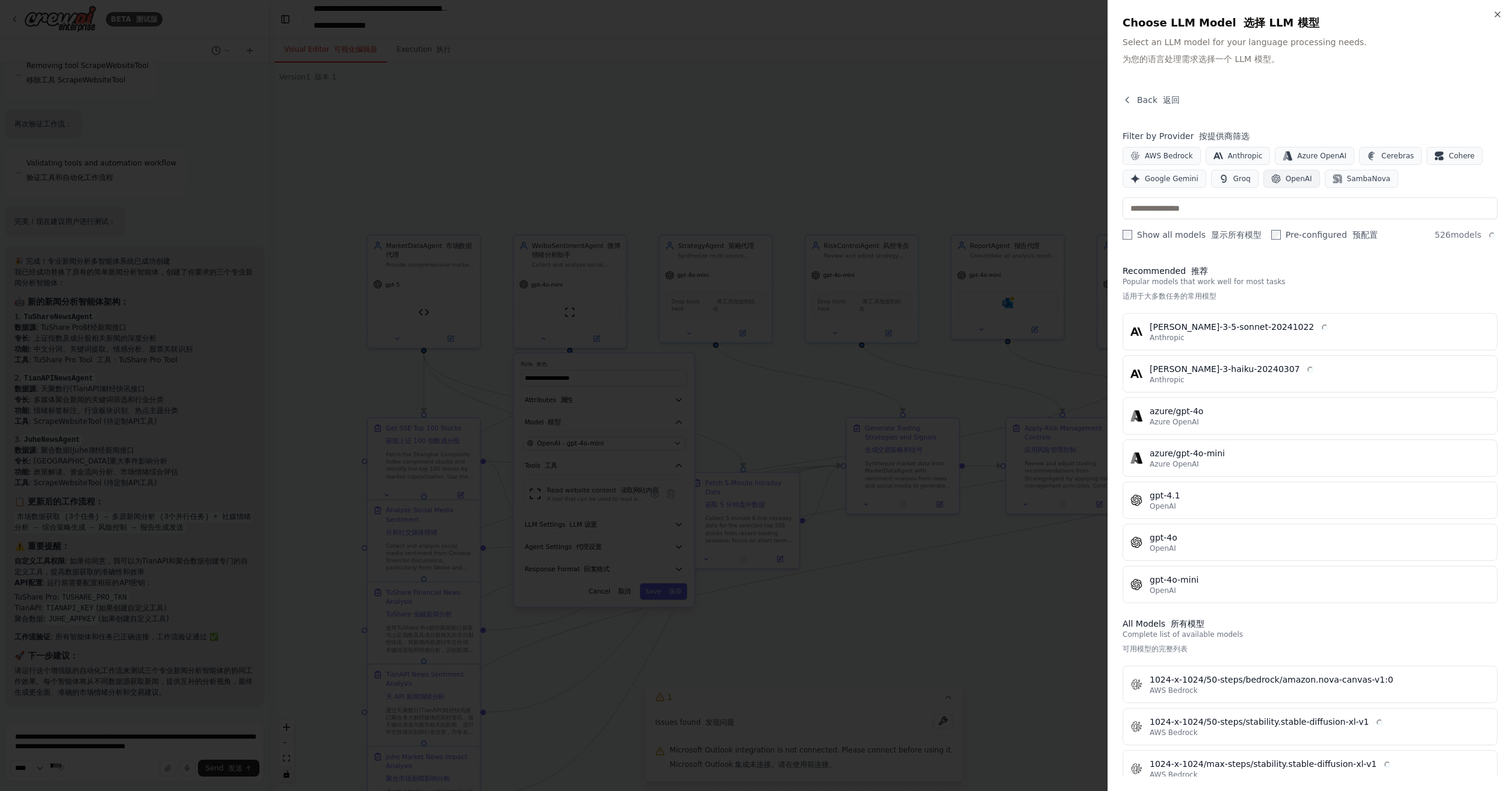
click at [1294, 177] on span "OpenAI" at bounding box center [1299, 179] width 27 height 10
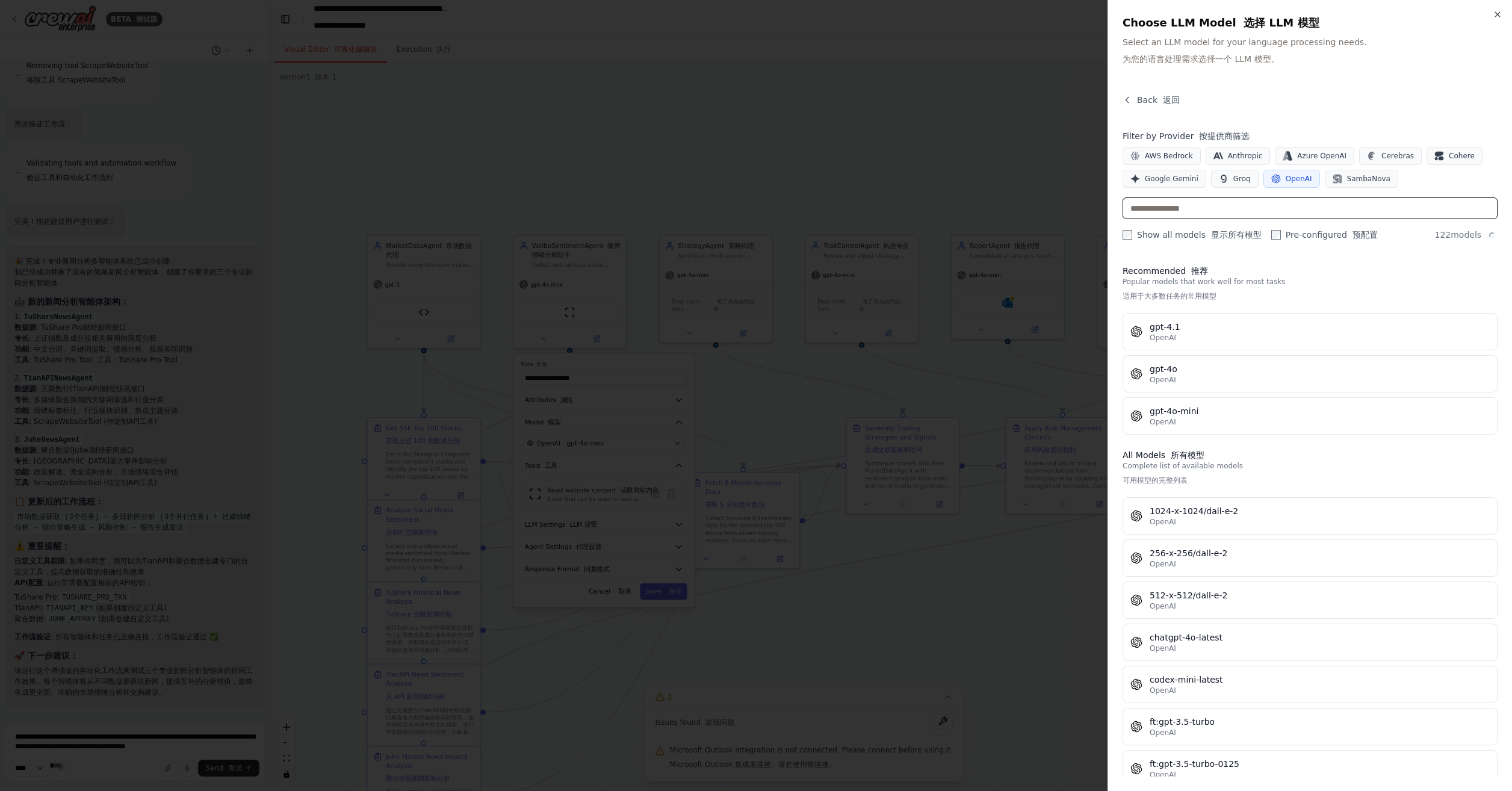
click at [1189, 206] on input "text" at bounding box center [1311, 208] width 375 height 22
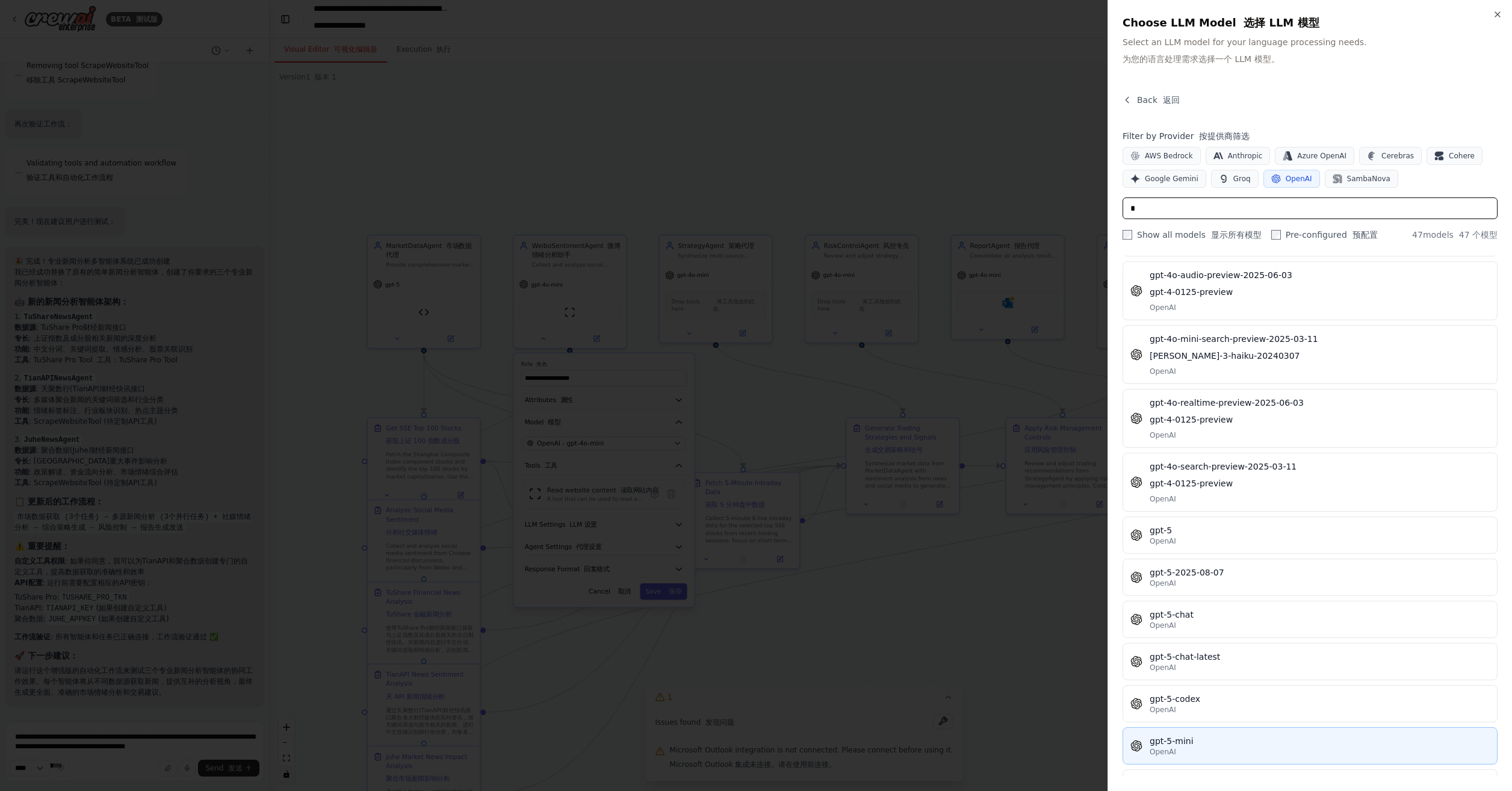
scroll to position [964, 0]
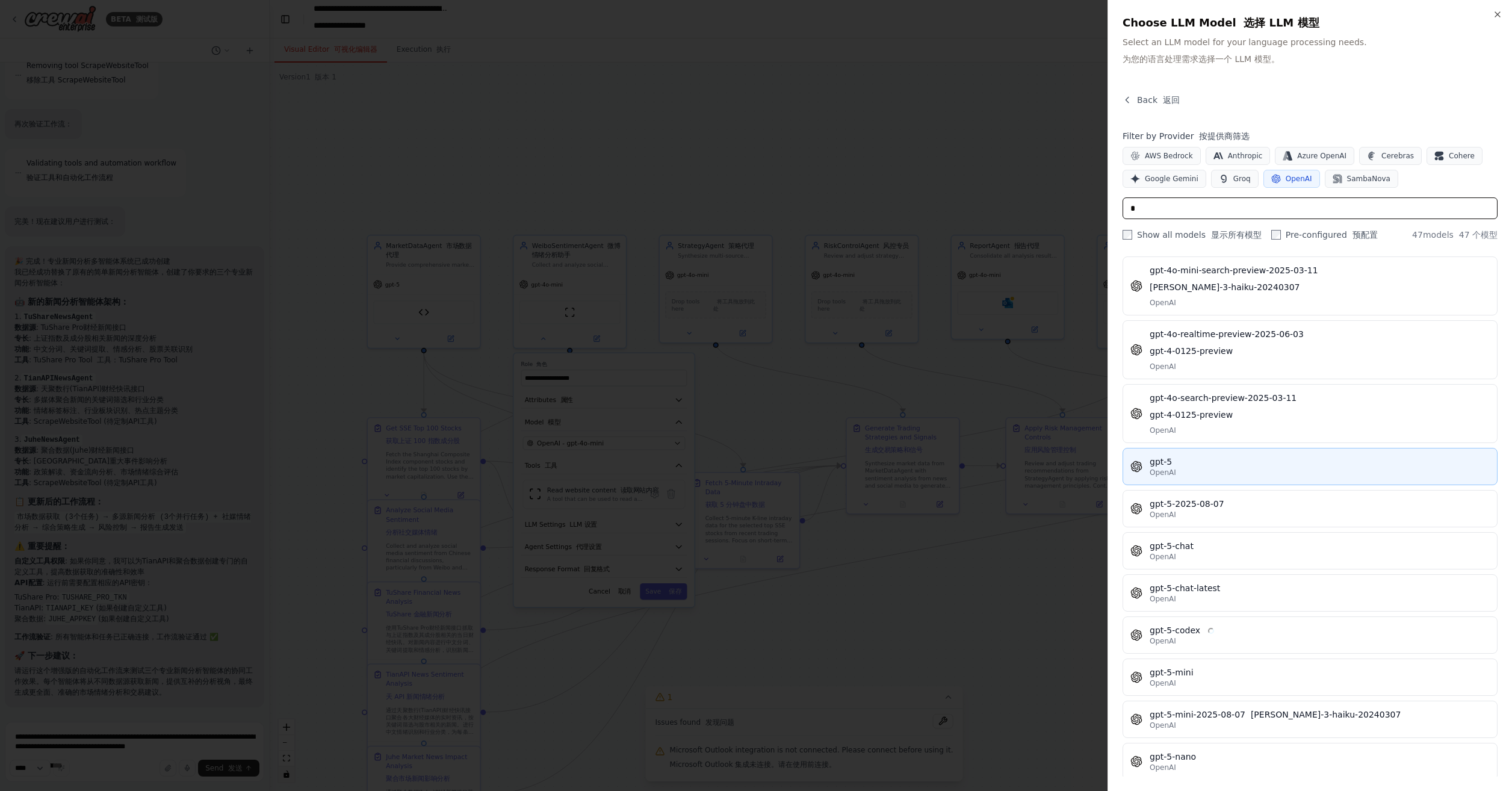
type input "*"
click at [1238, 456] on div "gpt-5" at bounding box center [1320, 462] width 340 height 12
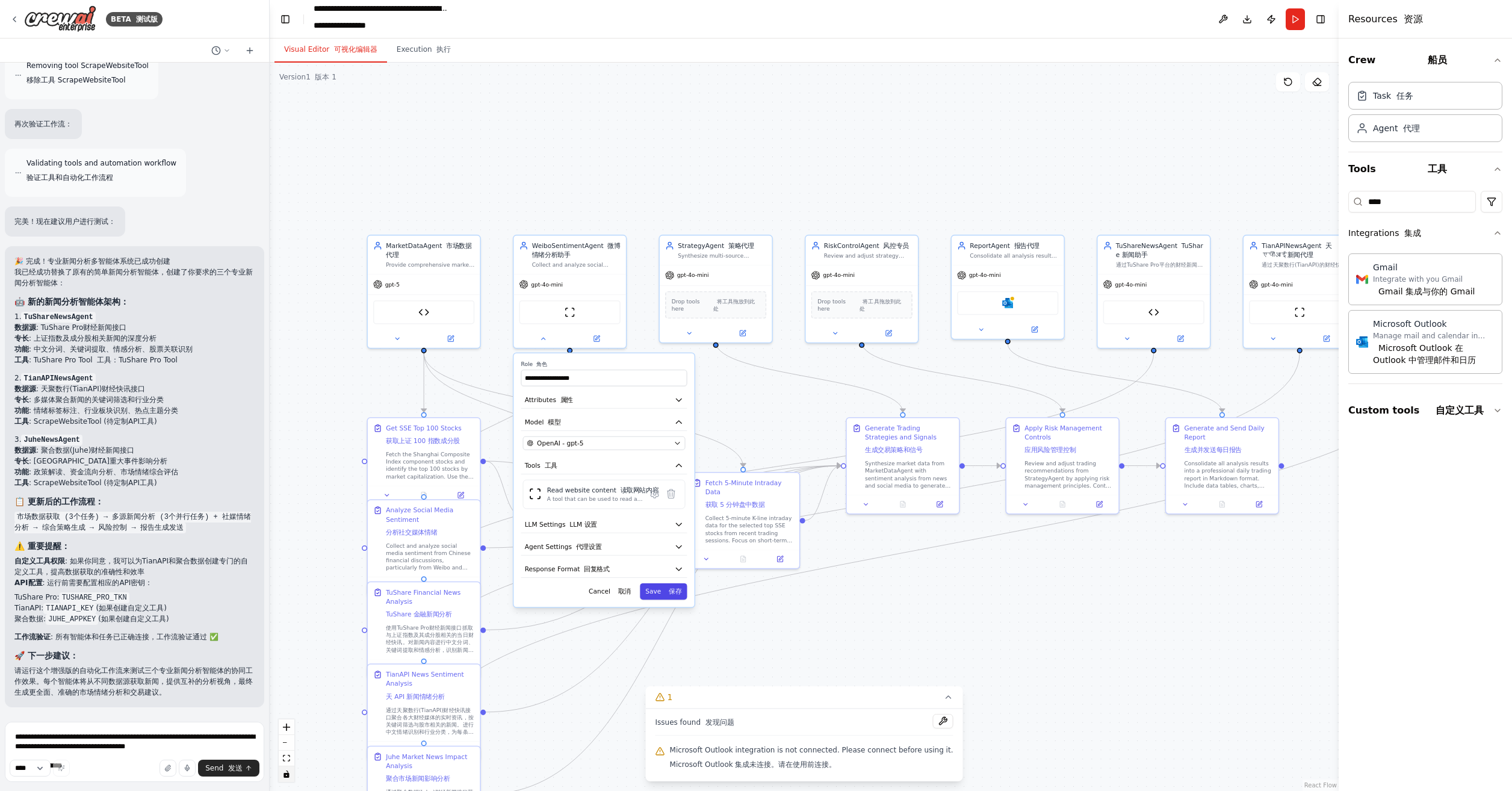
click at [668, 591] on font at bounding box center [667, 591] width 4 height 7
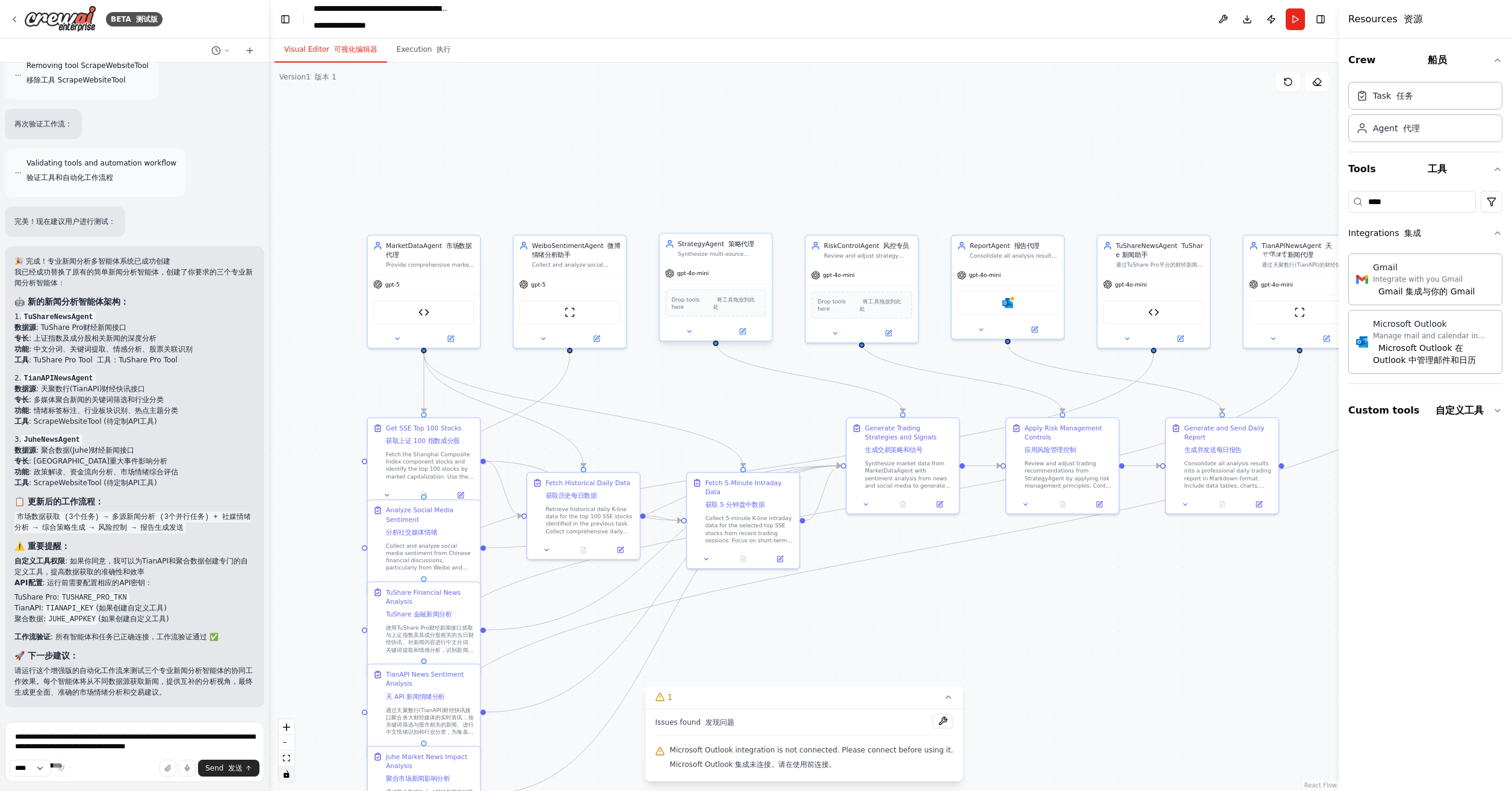
click at [692, 274] on span "gpt-4o-mini" at bounding box center [693, 273] width 31 height 7
click at [689, 327] on icon at bounding box center [689, 330] width 7 height 7
click at [738, 438] on div "**********" at bounding box center [751, 473] width 181 height 250
click at [761, 433] on div "OpenAI - gpt-4o-mini" at bounding box center [745, 437] width 143 height 9
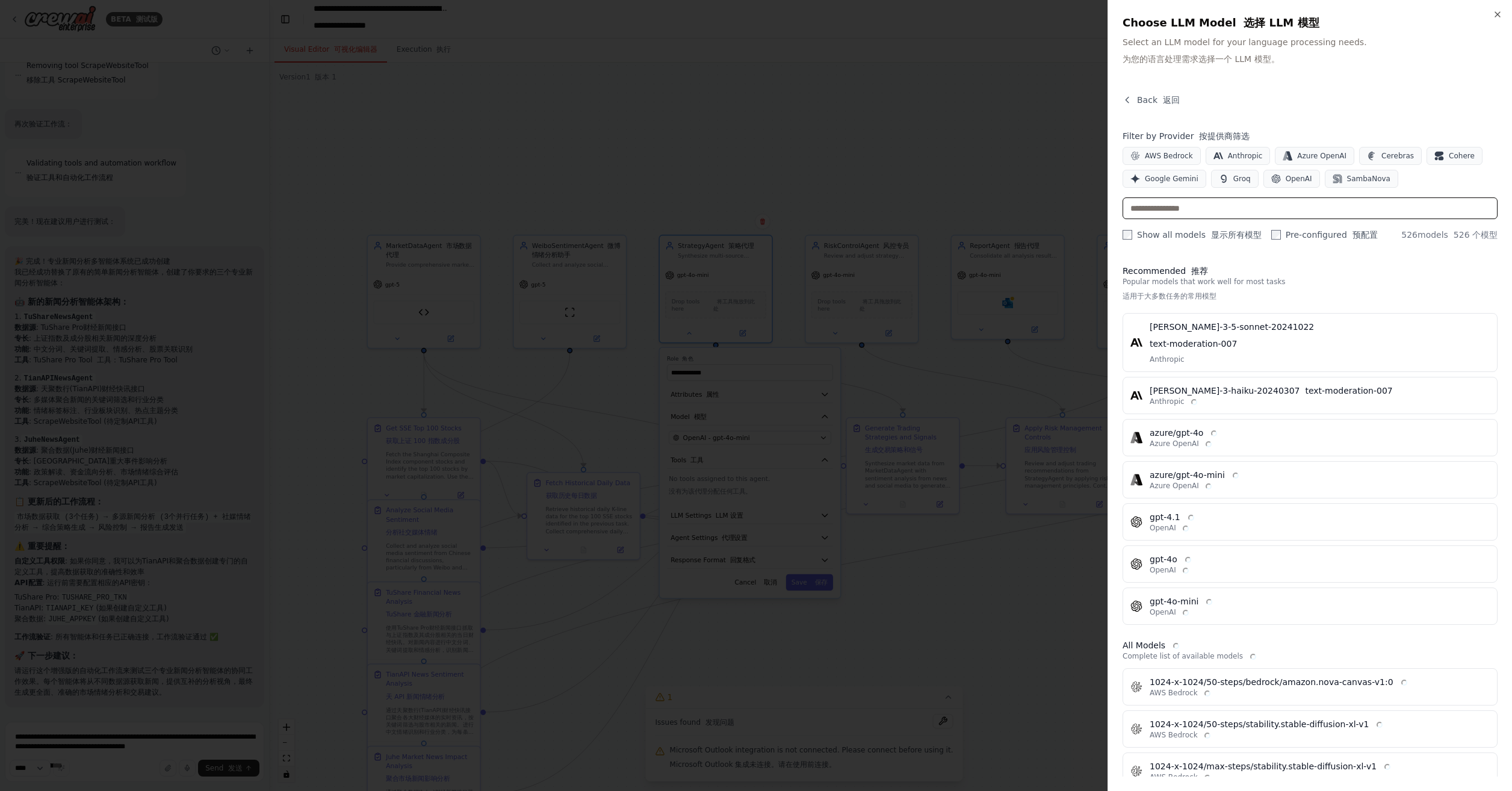
click at [1204, 210] on input "text" at bounding box center [1311, 208] width 375 height 22
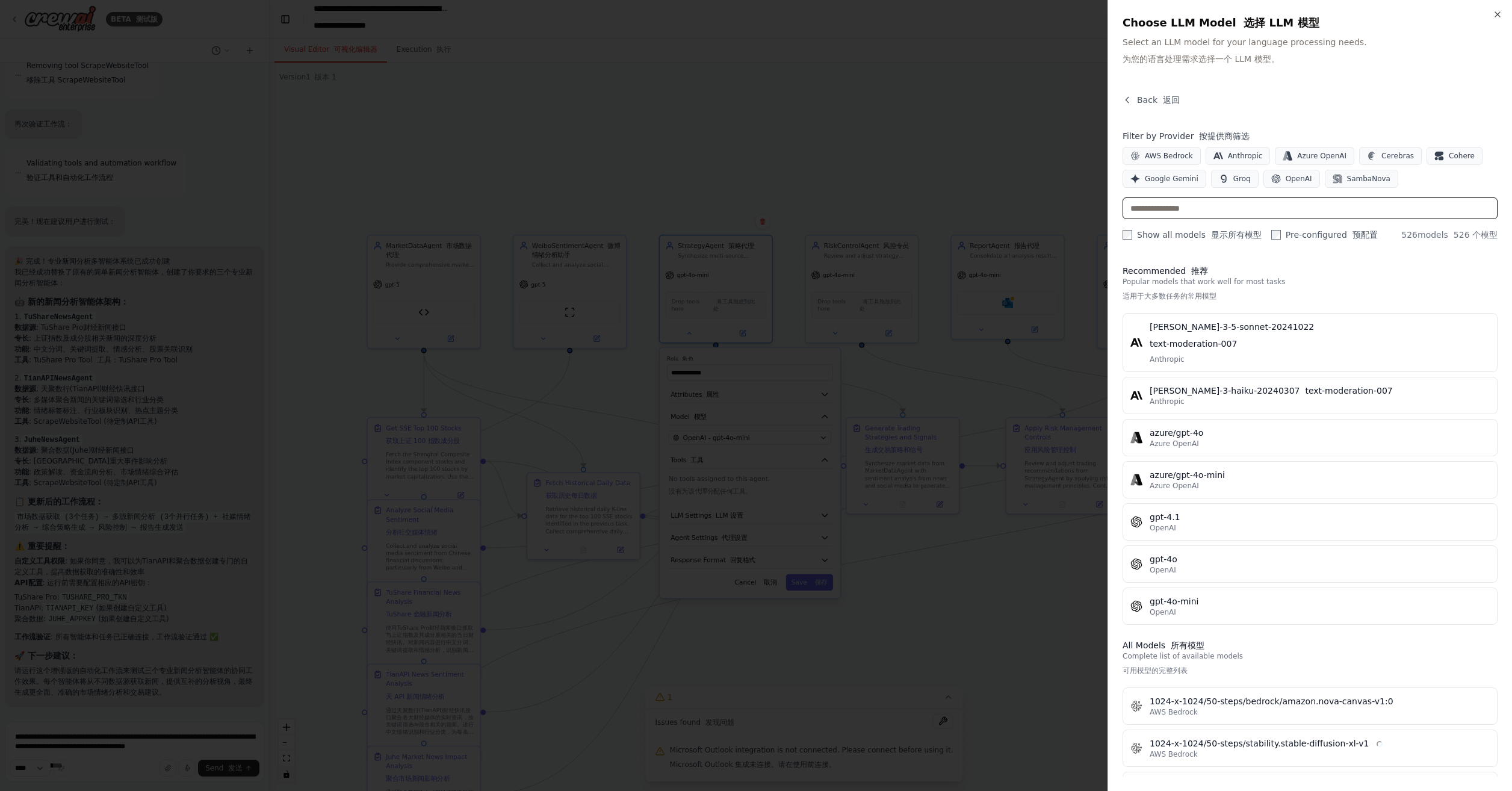
type input "*"
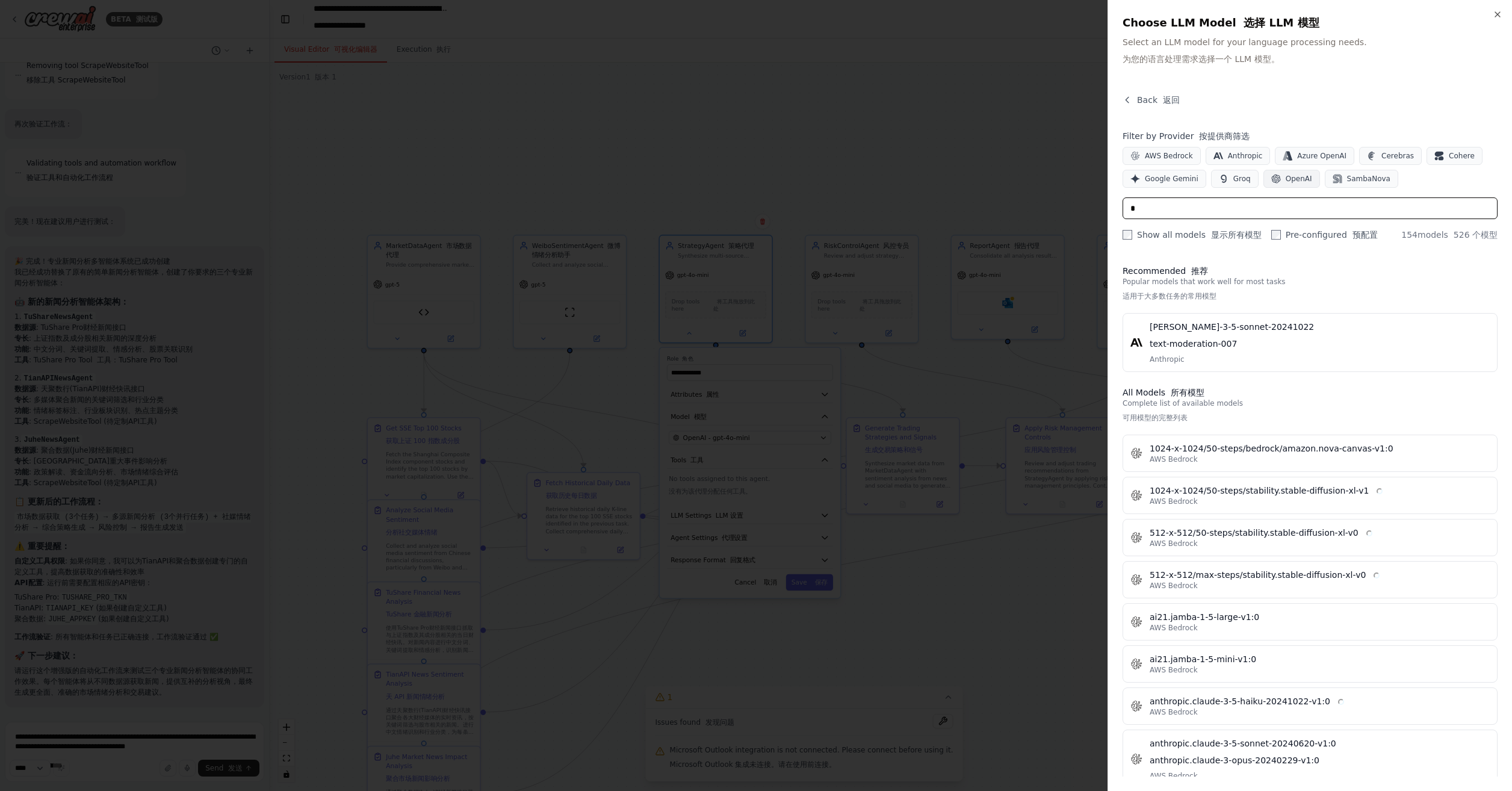
type input "*"
click at [1292, 180] on span "OpenAI" at bounding box center [1299, 179] width 27 height 10
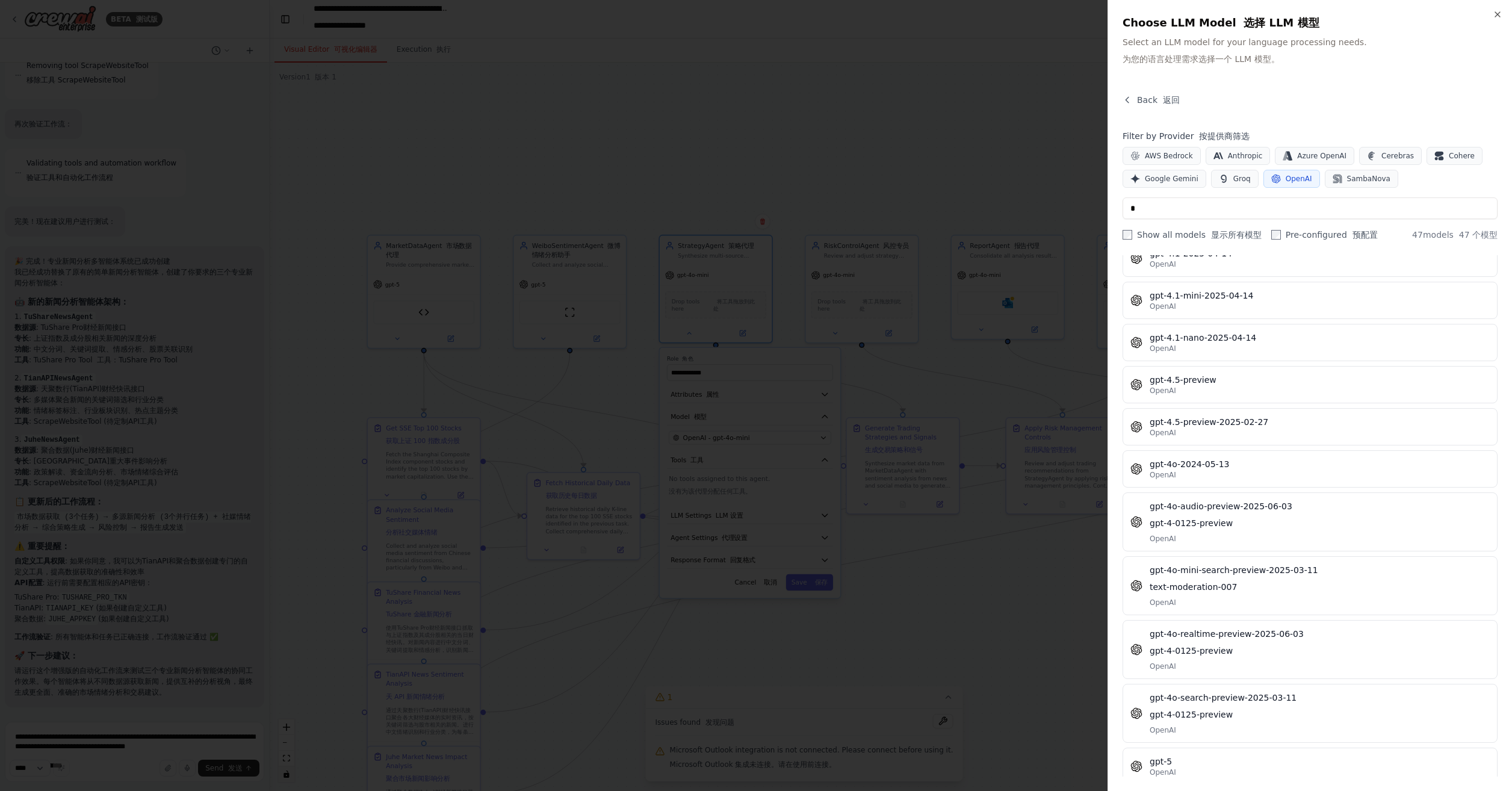
scroll to position [1024, 0]
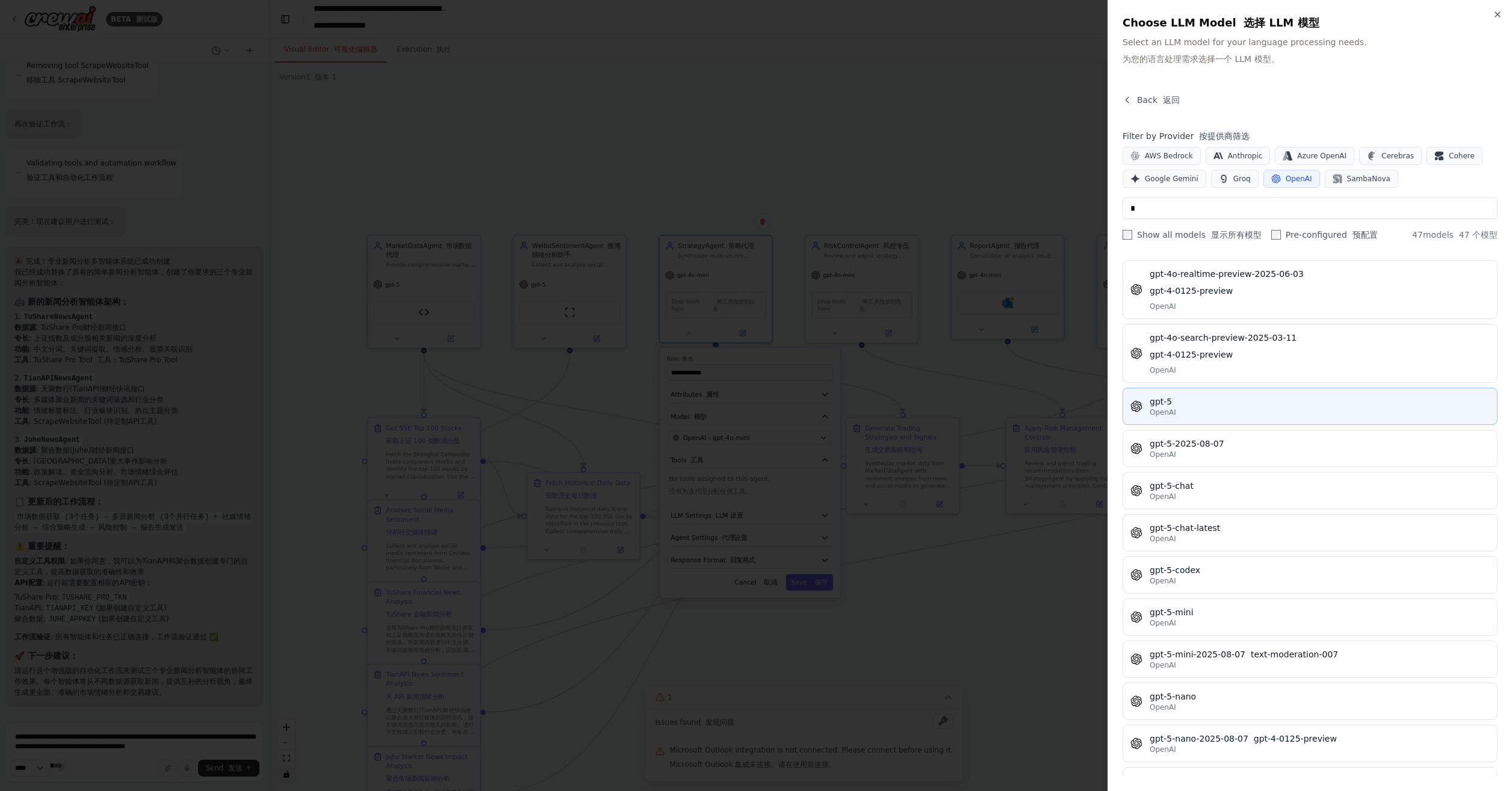
click at [1236, 396] on div "gpt-5" at bounding box center [1320, 402] width 340 height 12
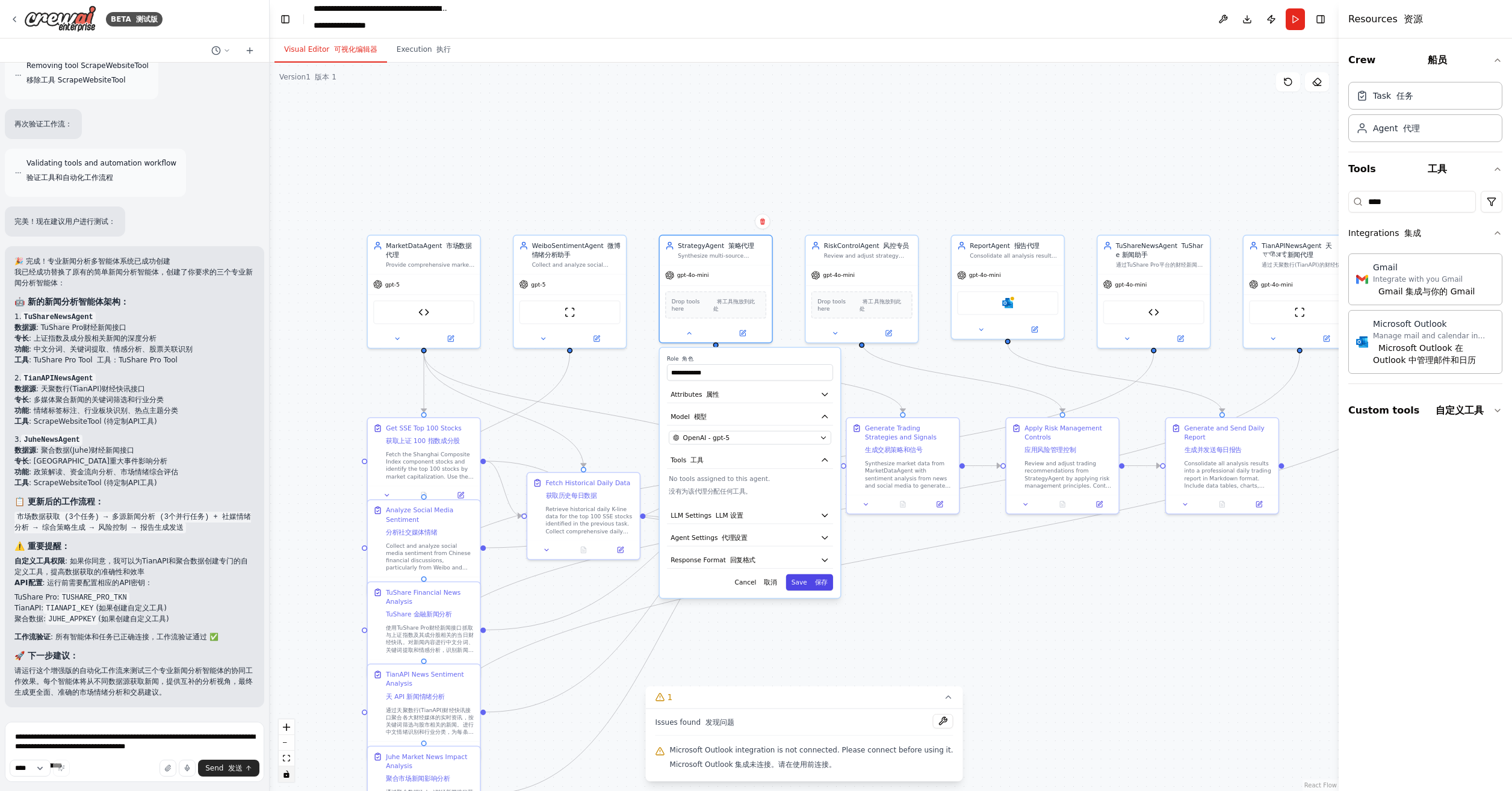
click at [818, 579] on font "保存" at bounding box center [821, 582] width 13 height 7
click at [843, 278] on div "gpt-4o-mini" at bounding box center [862, 273] width 112 height 20
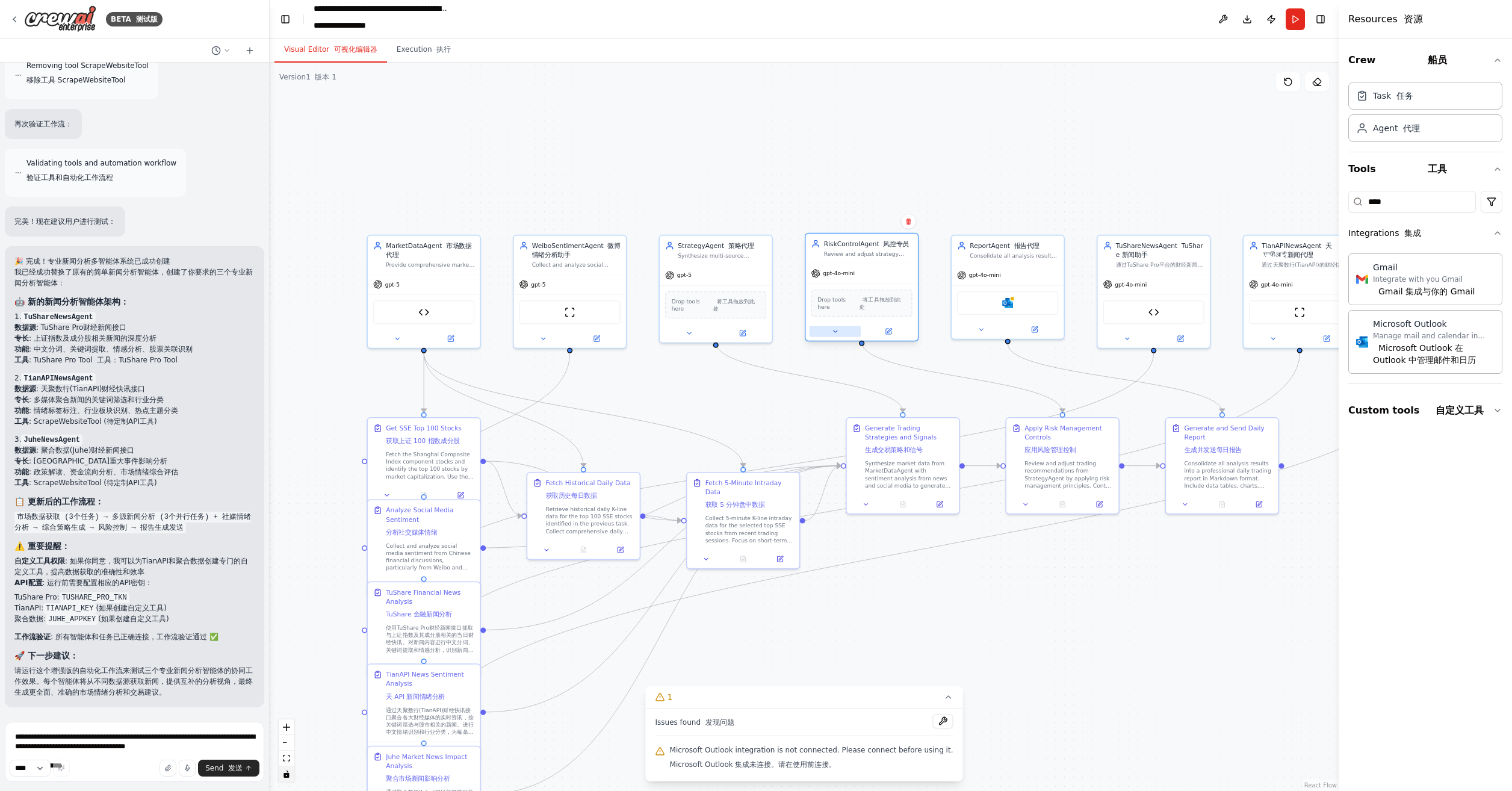
click at [832, 327] on icon at bounding box center [834, 330] width 7 height 7
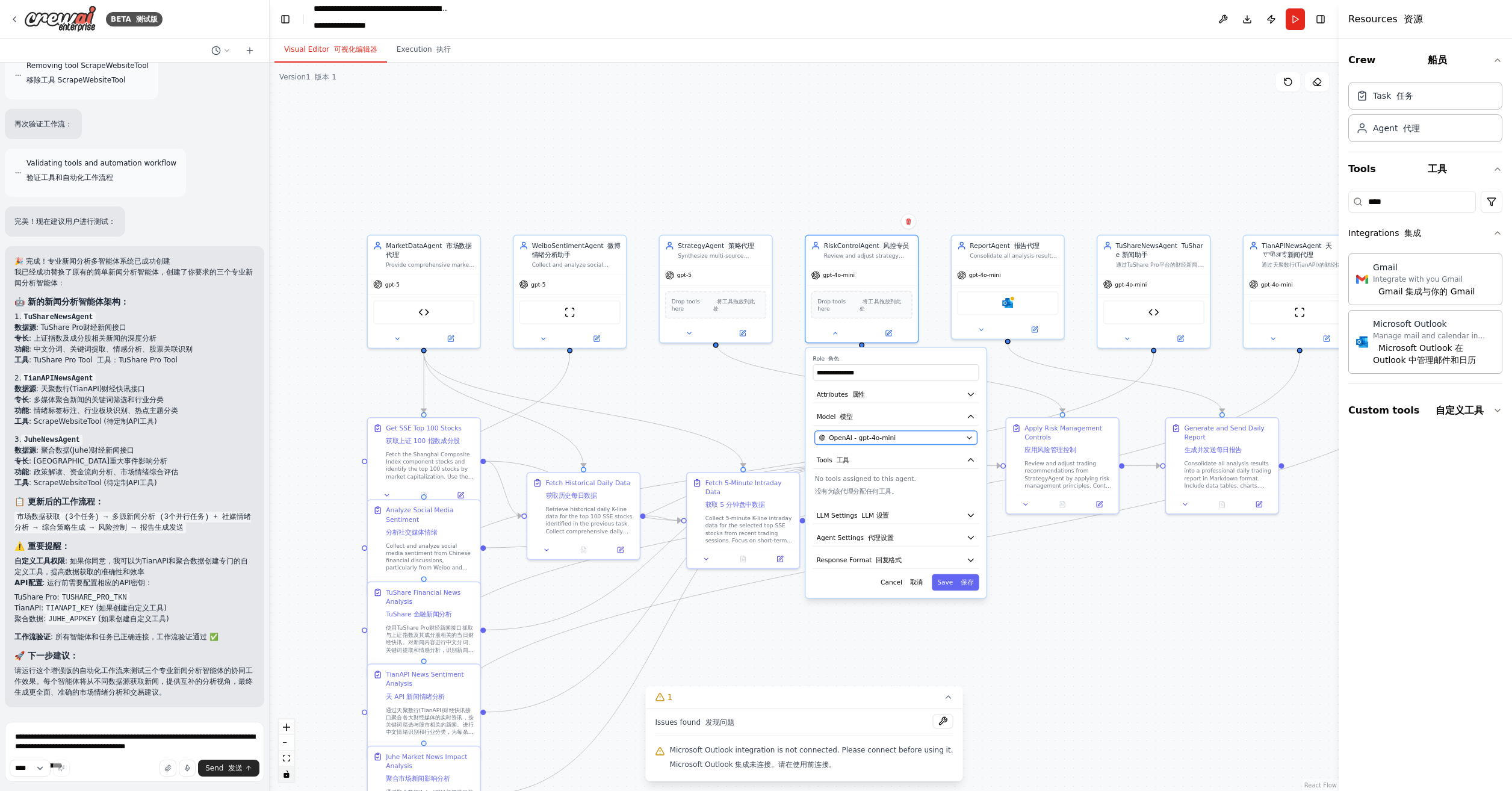
click at [874, 433] on span "OpenAI - gpt-4o-mini" at bounding box center [863, 437] width 67 height 9
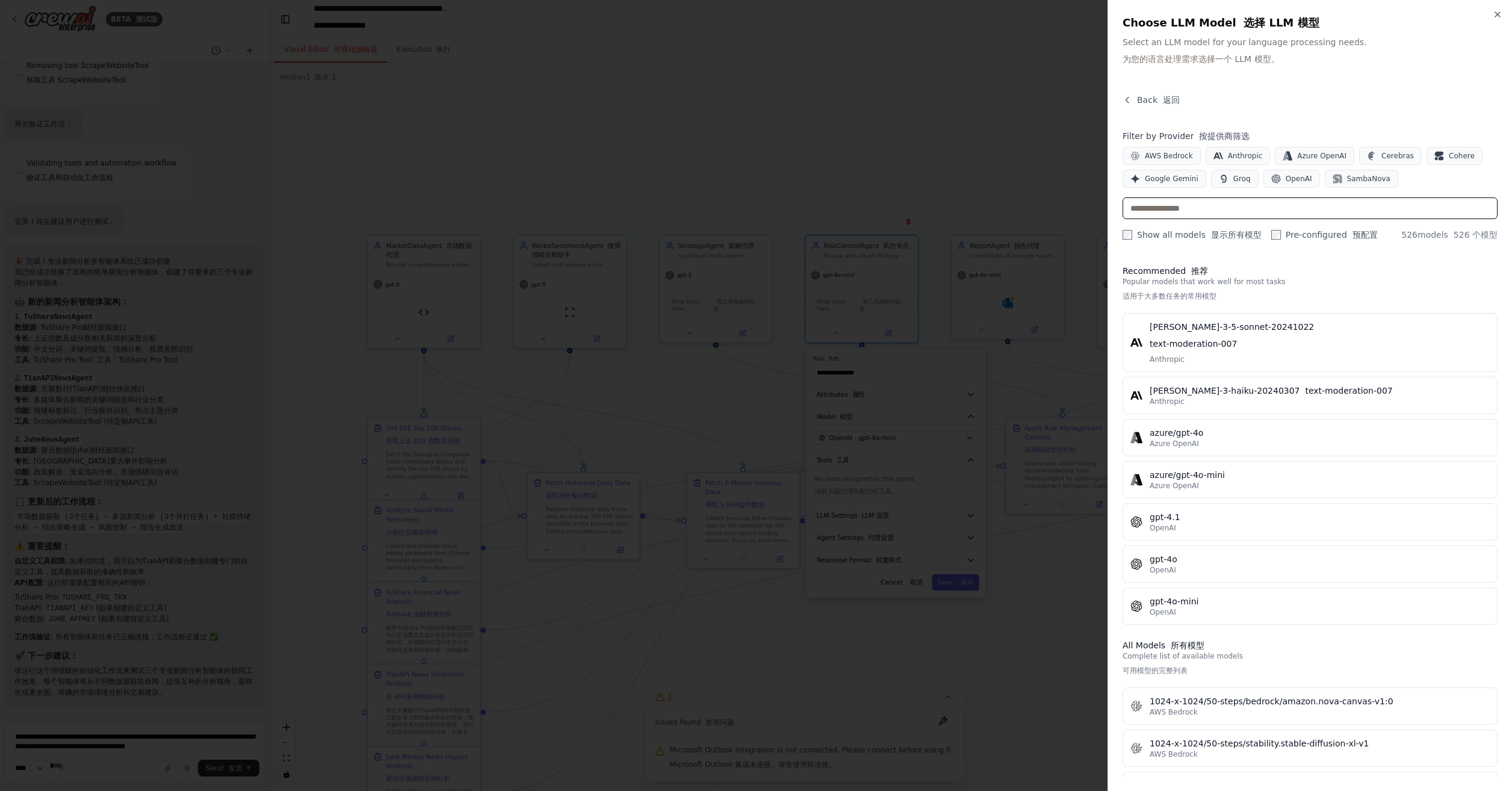
click at [1197, 208] on input "text" at bounding box center [1311, 208] width 375 height 22
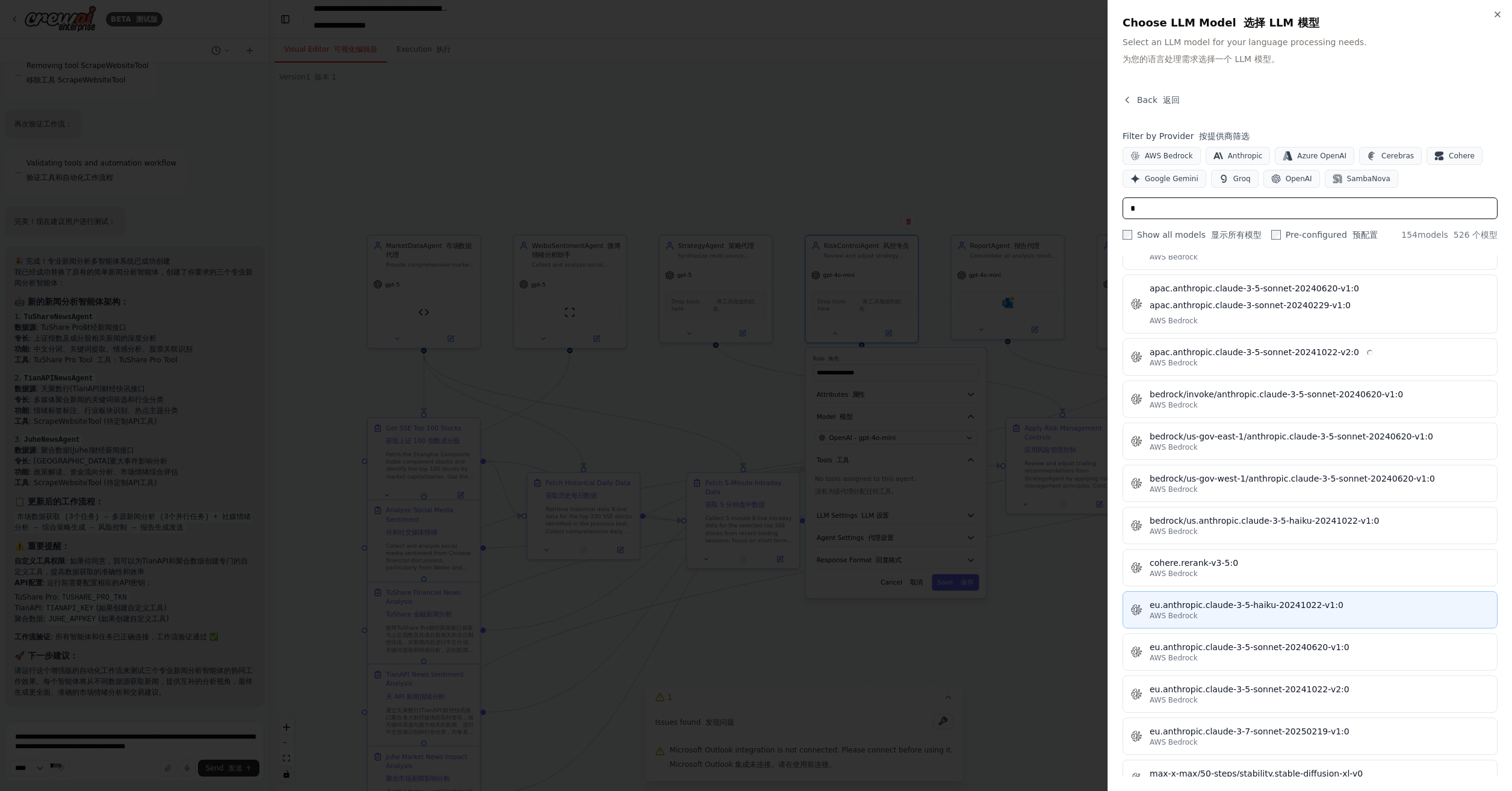
scroll to position [602, 0]
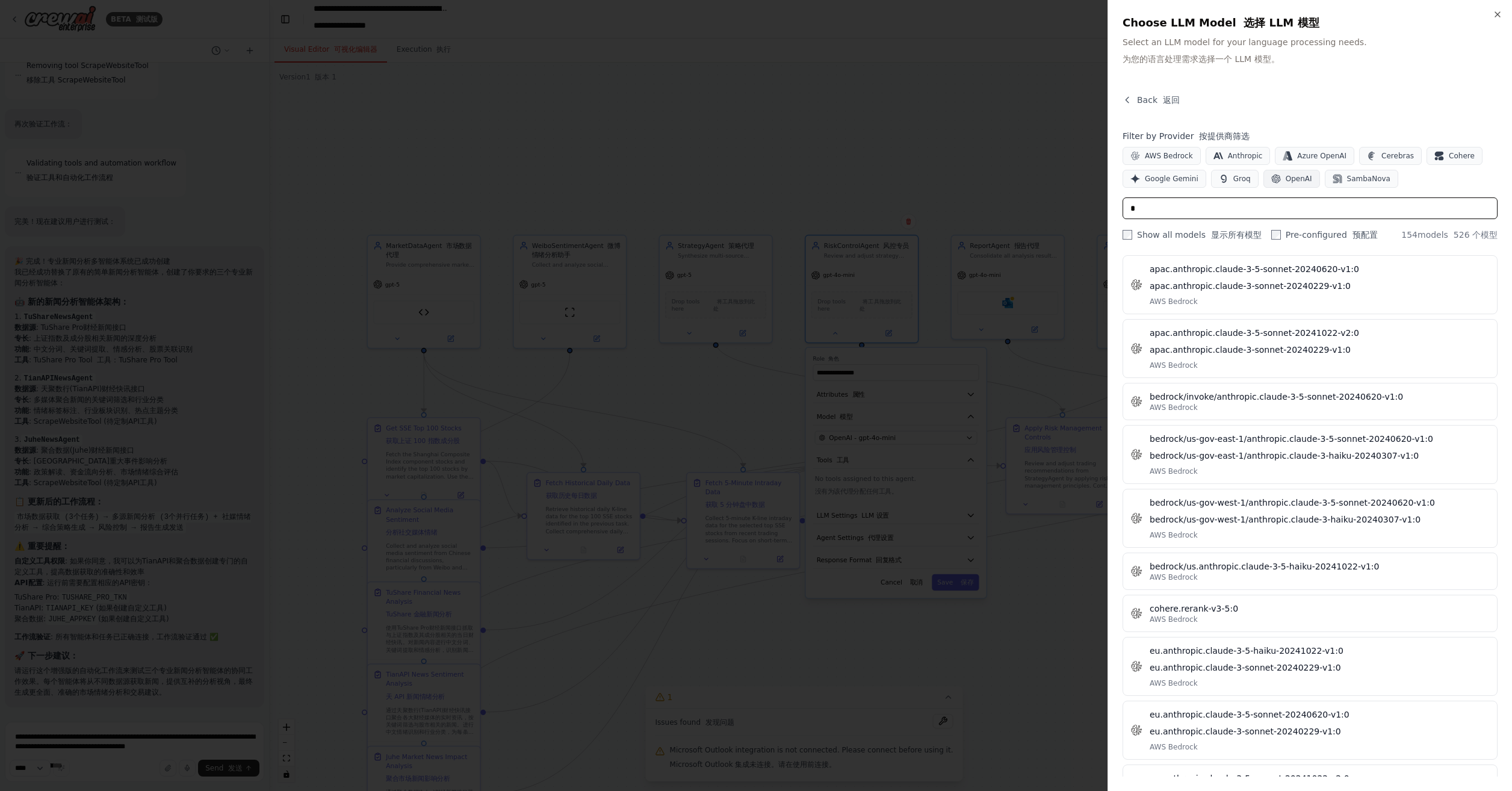
type input "*"
drag, startPoint x: 1304, startPoint y: 178, endPoint x: 1309, endPoint y: 214, distance: 36.3
click at [1304, 178] on span "OpenAI" at bounding box center [1299, 179] width 27 height 10
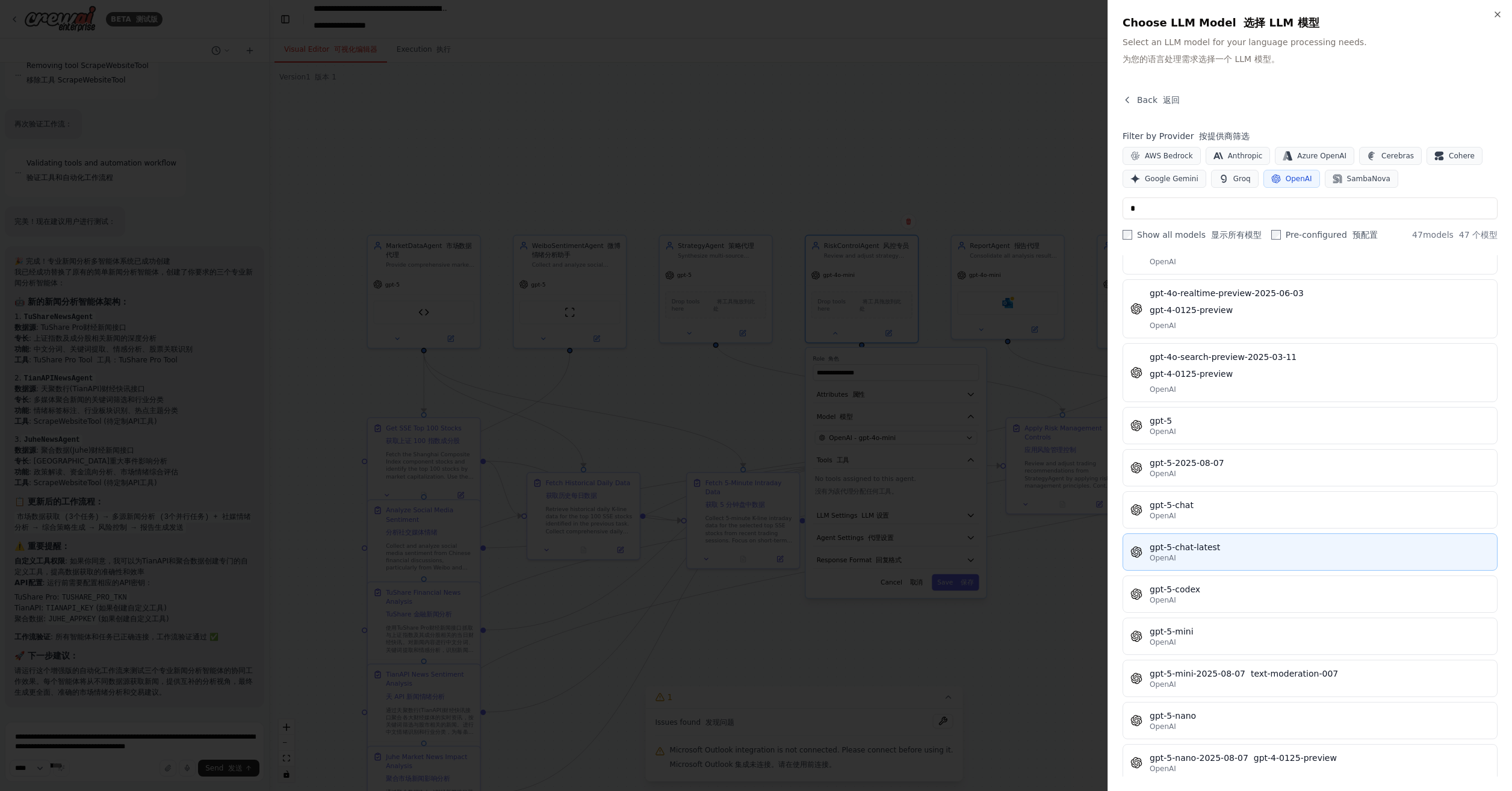
scroll to position [964, 0]
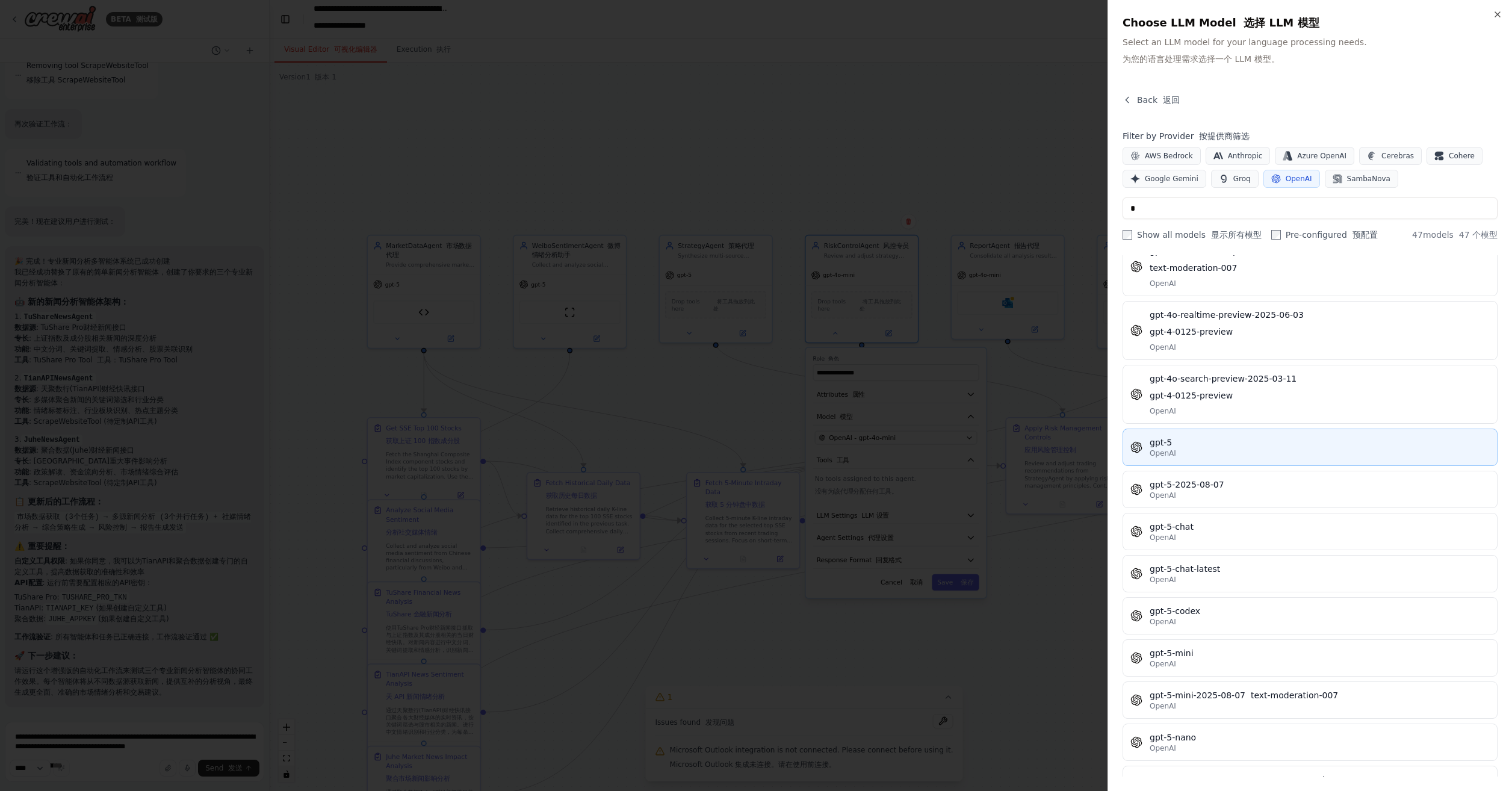
click at [1192, 428] on button "gpt-5 OpenAI" at bounding box center [1311, 447] width 375 height 37
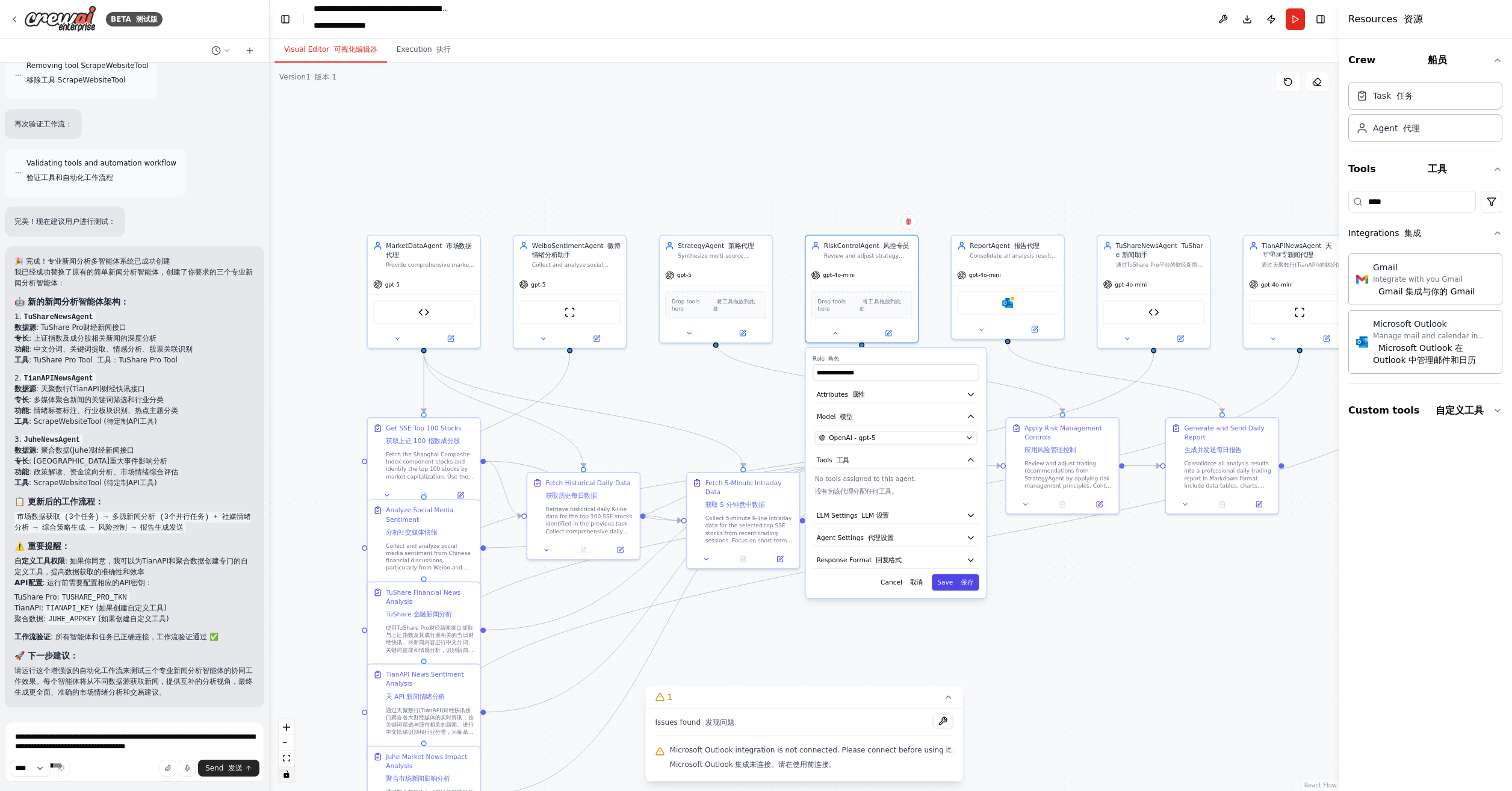
click at [947, 575] on button "Save 保存" at bounding box center [956, 583] width 47 height 17
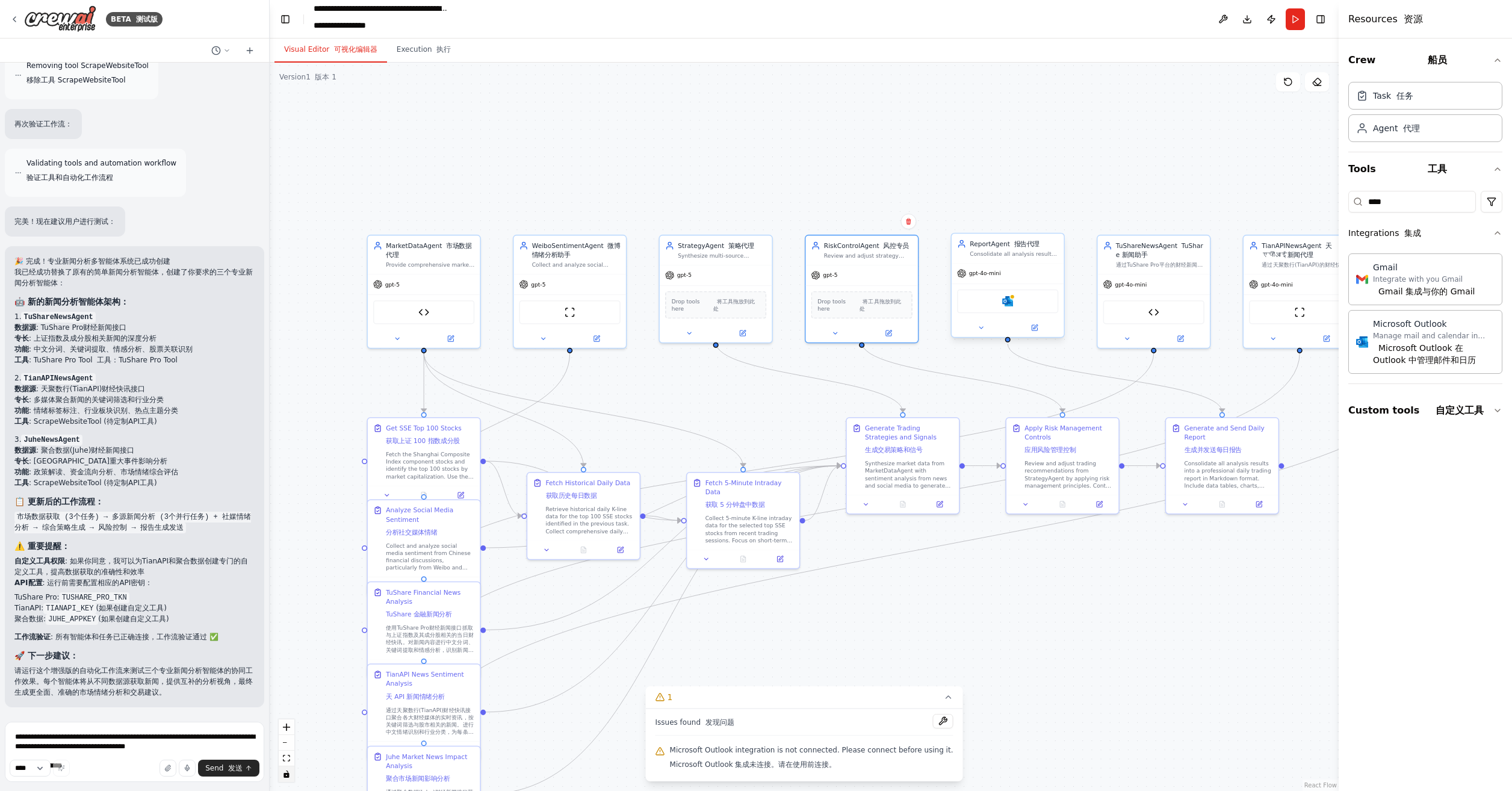
click at [985, 277] on div "gpt-4o-mini" at bounding box center [979, 273] width 44 height 9
click at [981, 329] on icon at bounding box center [980, 327] width 7 height 7
click at [1015, 433] on span "OpenAI - gpt-4o-mini" at bounding box center [1009, 433] width 67 height 9
click at [1038, 432] on span "OpenAI - gpt-4o-mini" at bounding box center [1009, 433] width 67 height 9
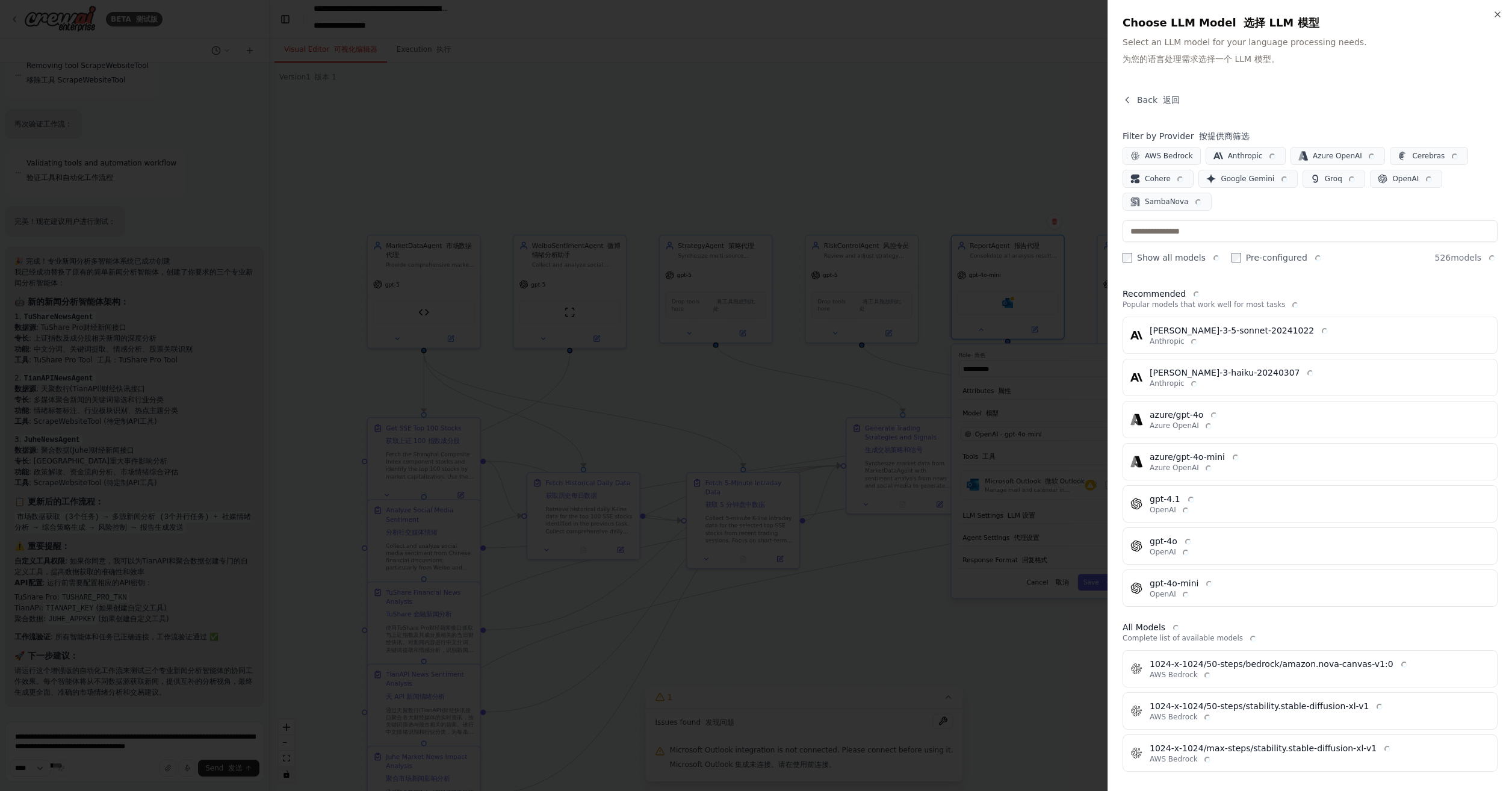
click at [1199, 215] on div "Filter by Provider 按提供商筛选 AWS Bedrock Anthropic Azure OpenAI Cerebras Cohere Go…" at bounding box center [1311, 197] width 375 height 134
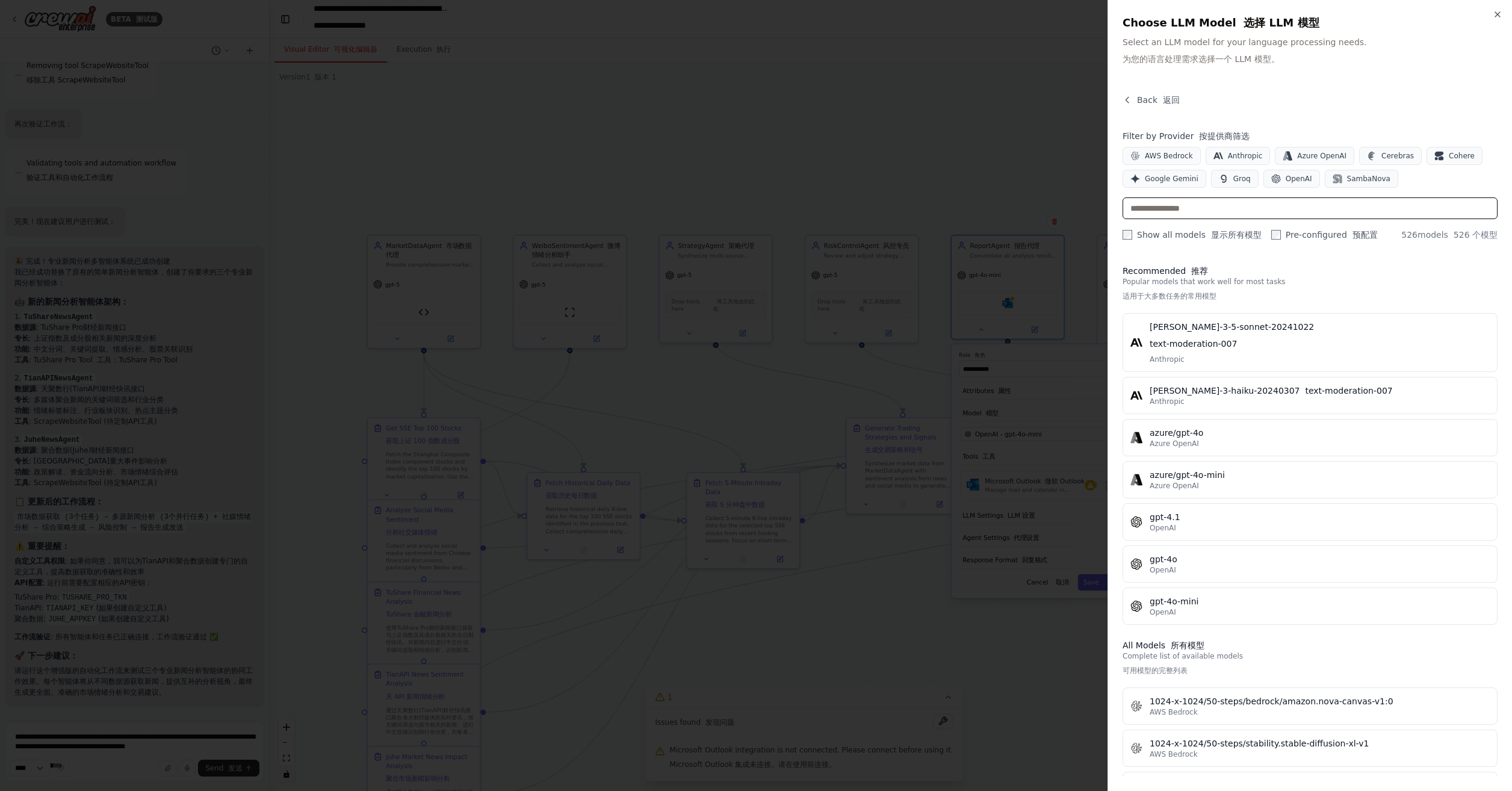
click at [1207, 207] on input "text" at bounding box center [1311, 208] width 375 height 22
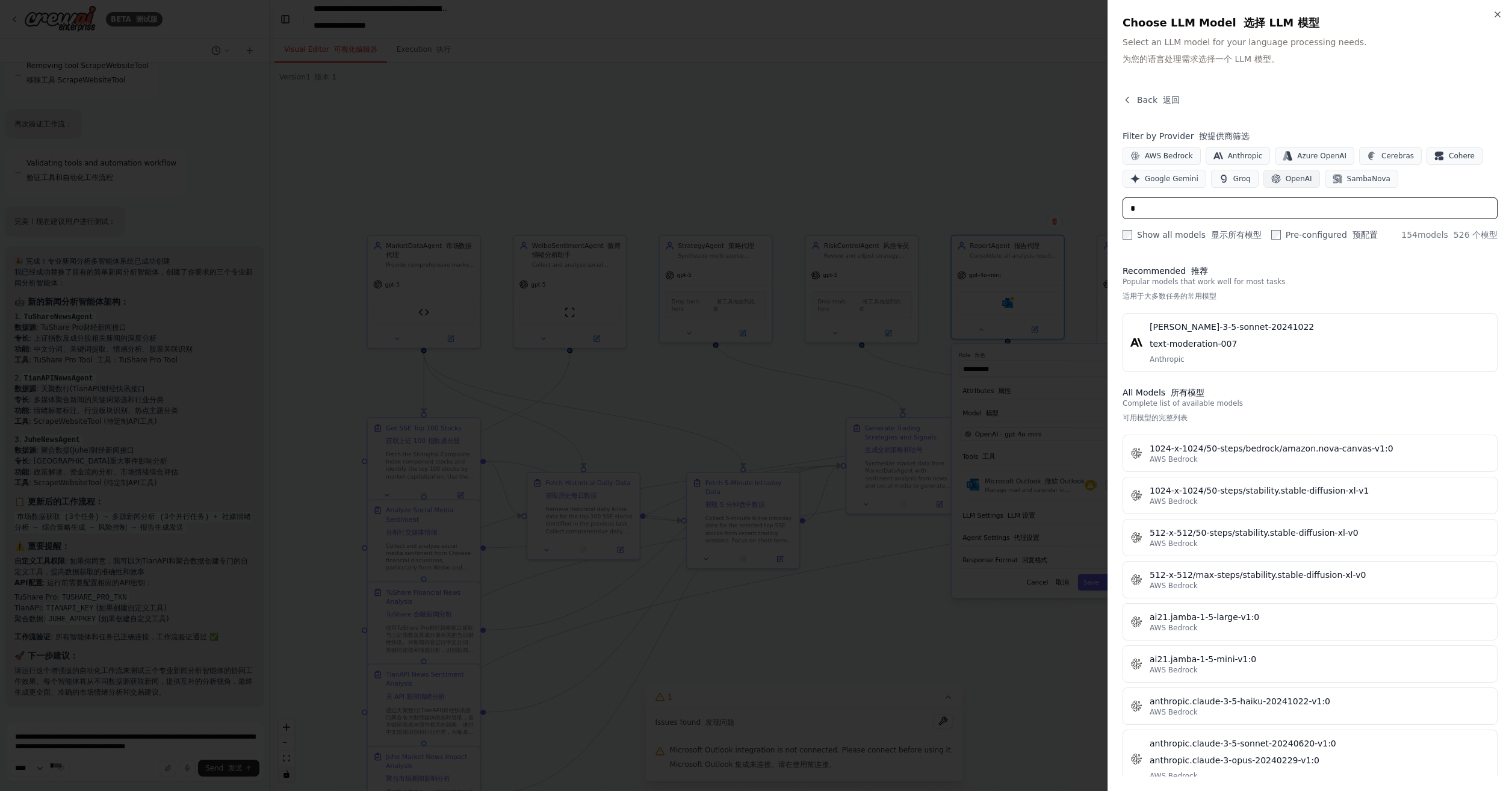
type input "*"
click at [1289, 175] on span "OpenAI" at bounding box center [1299, 179] width 27 height 10
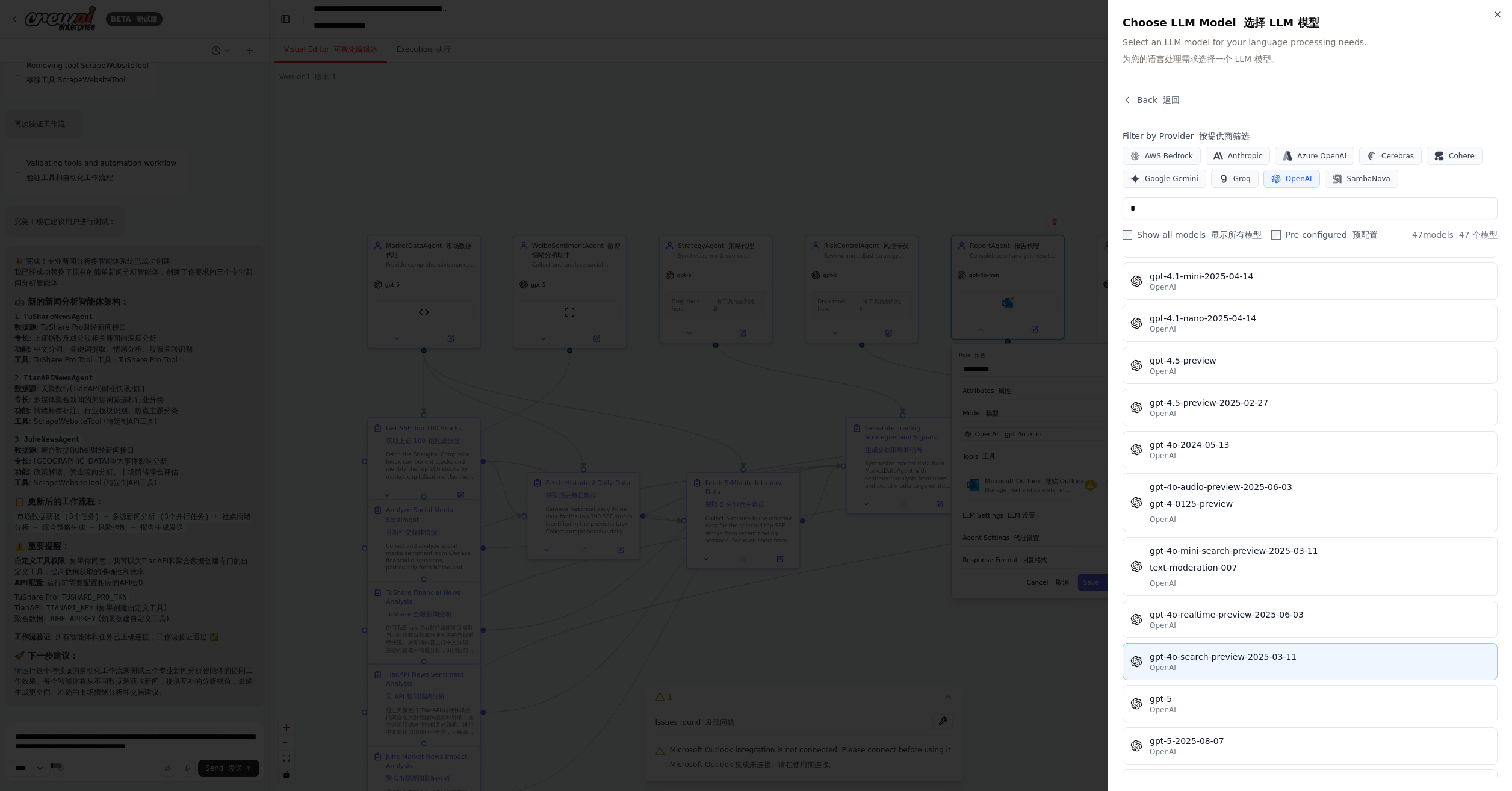
scroll to position [722, 0]
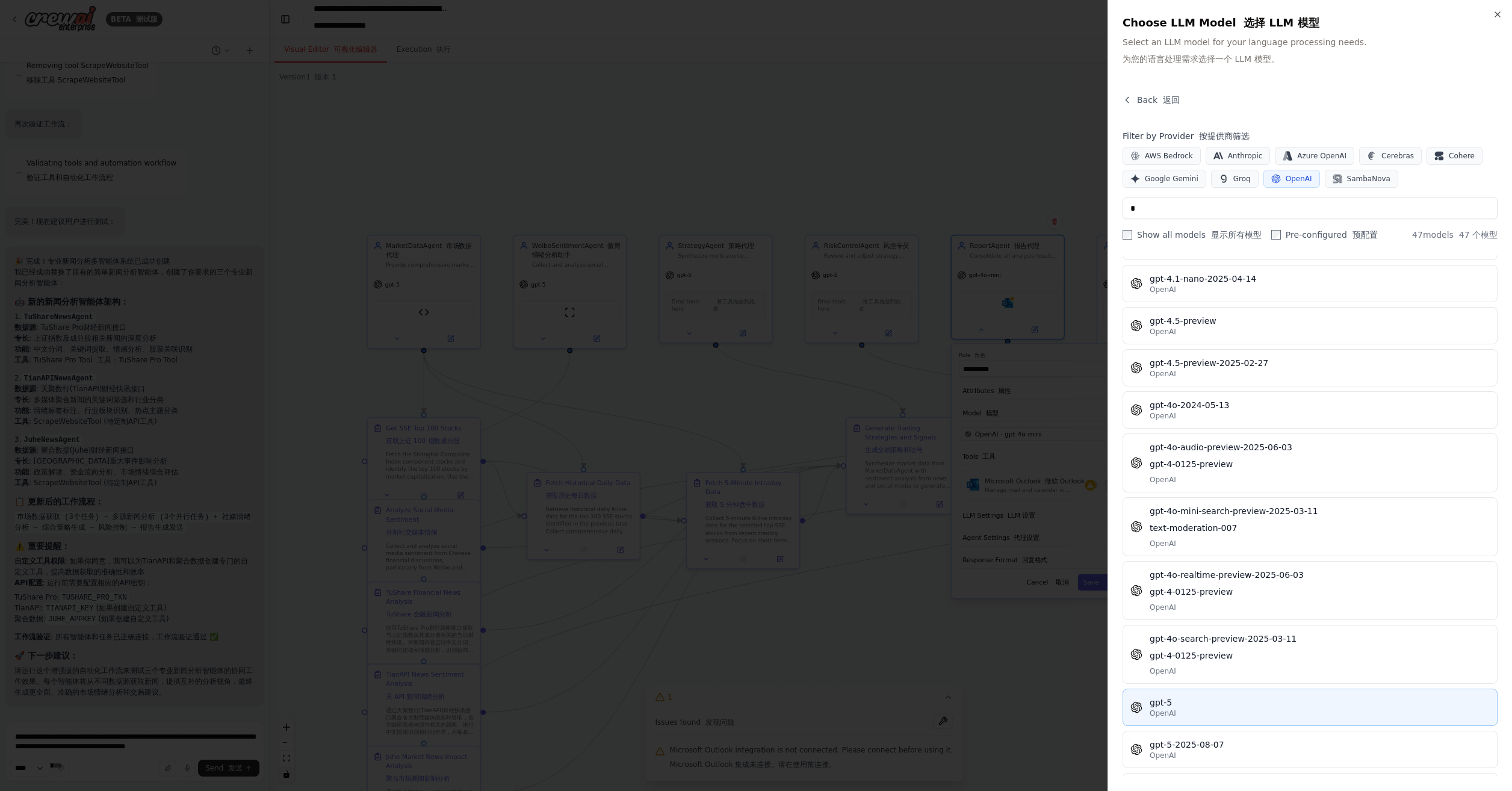
click at [1189, 708] on div "OpenAI" at bounding box center [1320, 713] width 340 height 10
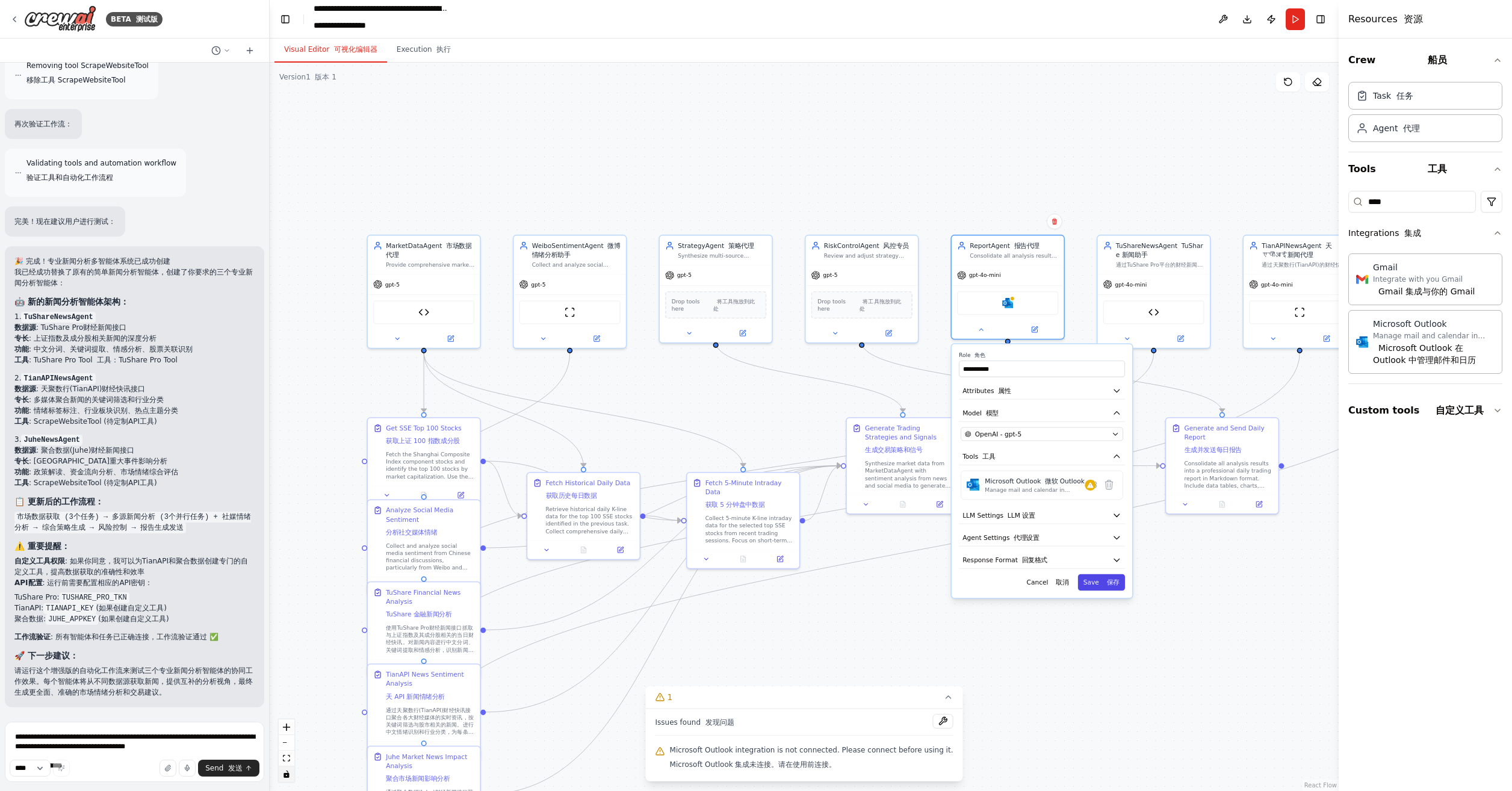
click at [1114, 581] on font "保存" at bounding box center [1113, 582] width 13 height 7
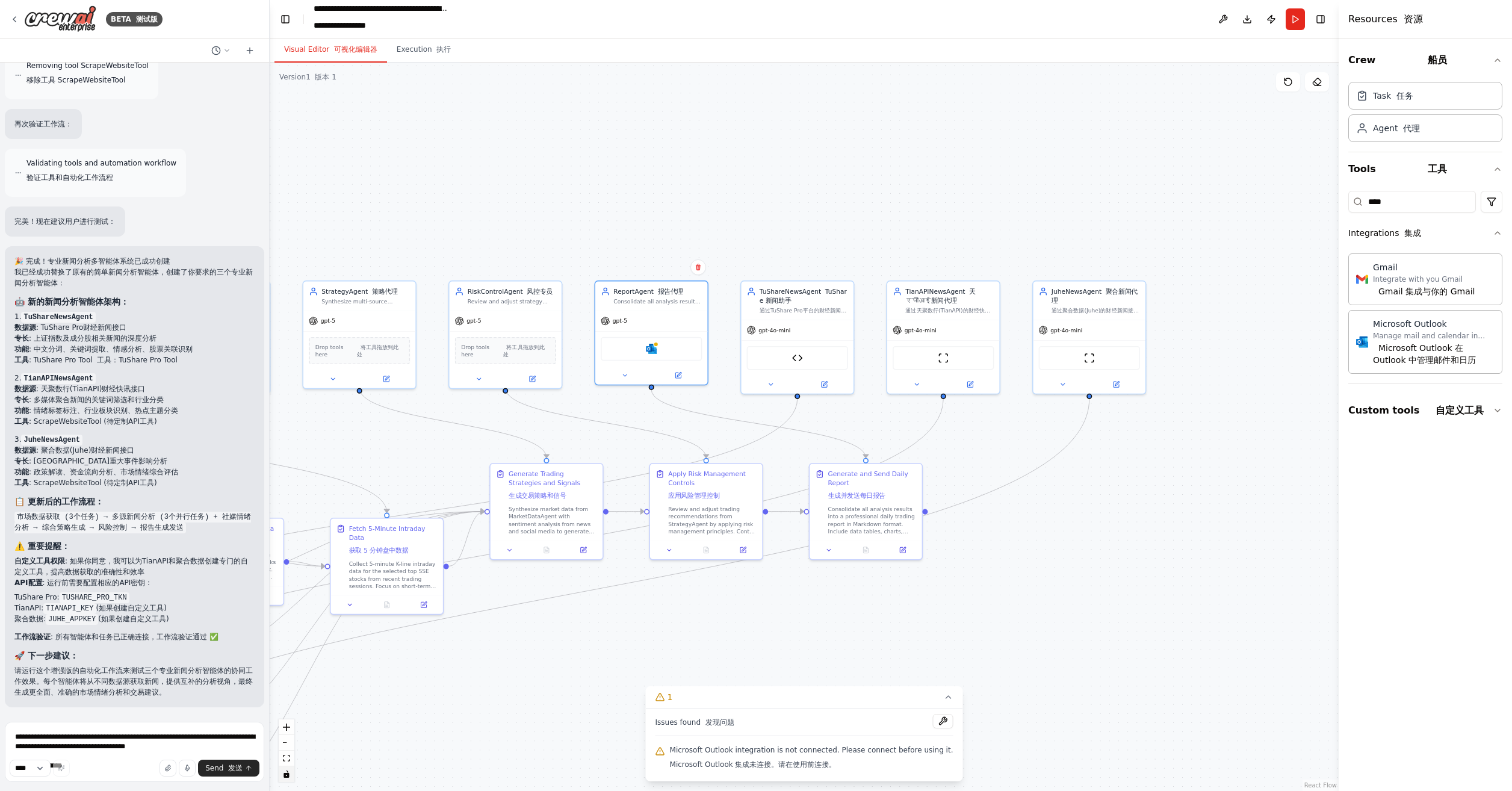
drag, startPoint x: 1231, startPoint y: 596, endPoint x: 875, endPoint y: 642, distance: 359.0
click at [875, 642] on div ".deletable-edge-delete-btn { width: 20px; height: 20px; border: 0px solid #ffff…" at bounding box center [805, 427] width 1069 height 729
click at [777, 331] on span "gpt-4o-mini" at bounding box center [774, 327] width 31 height 7
click at [771, 381] on icon at bounding box center [770, 382] width 7 height 7
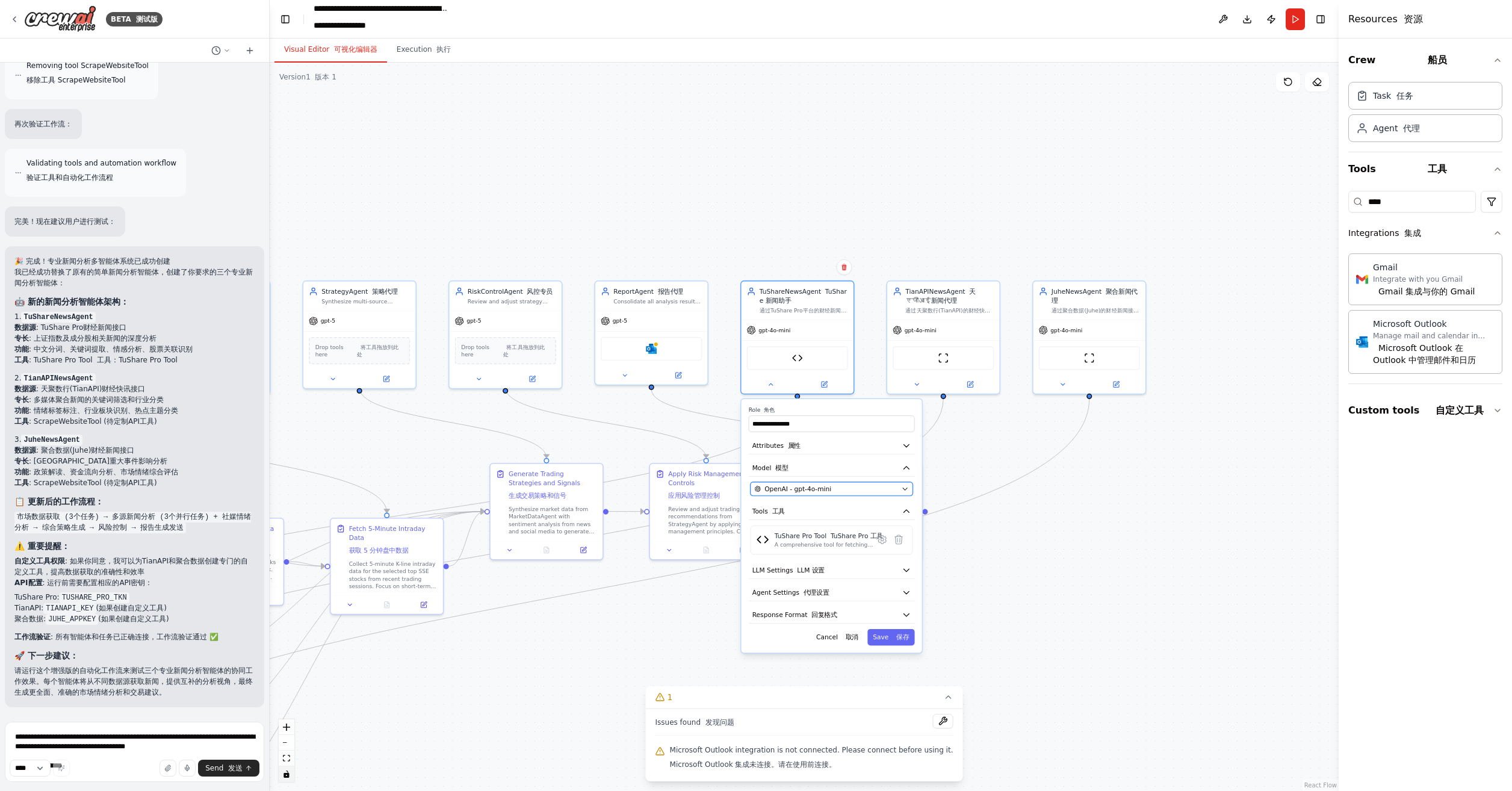
click at [831, 491] on div "OpenAI - gpt-4o-mini" at bounding box center [826, 488] width 143 height 9
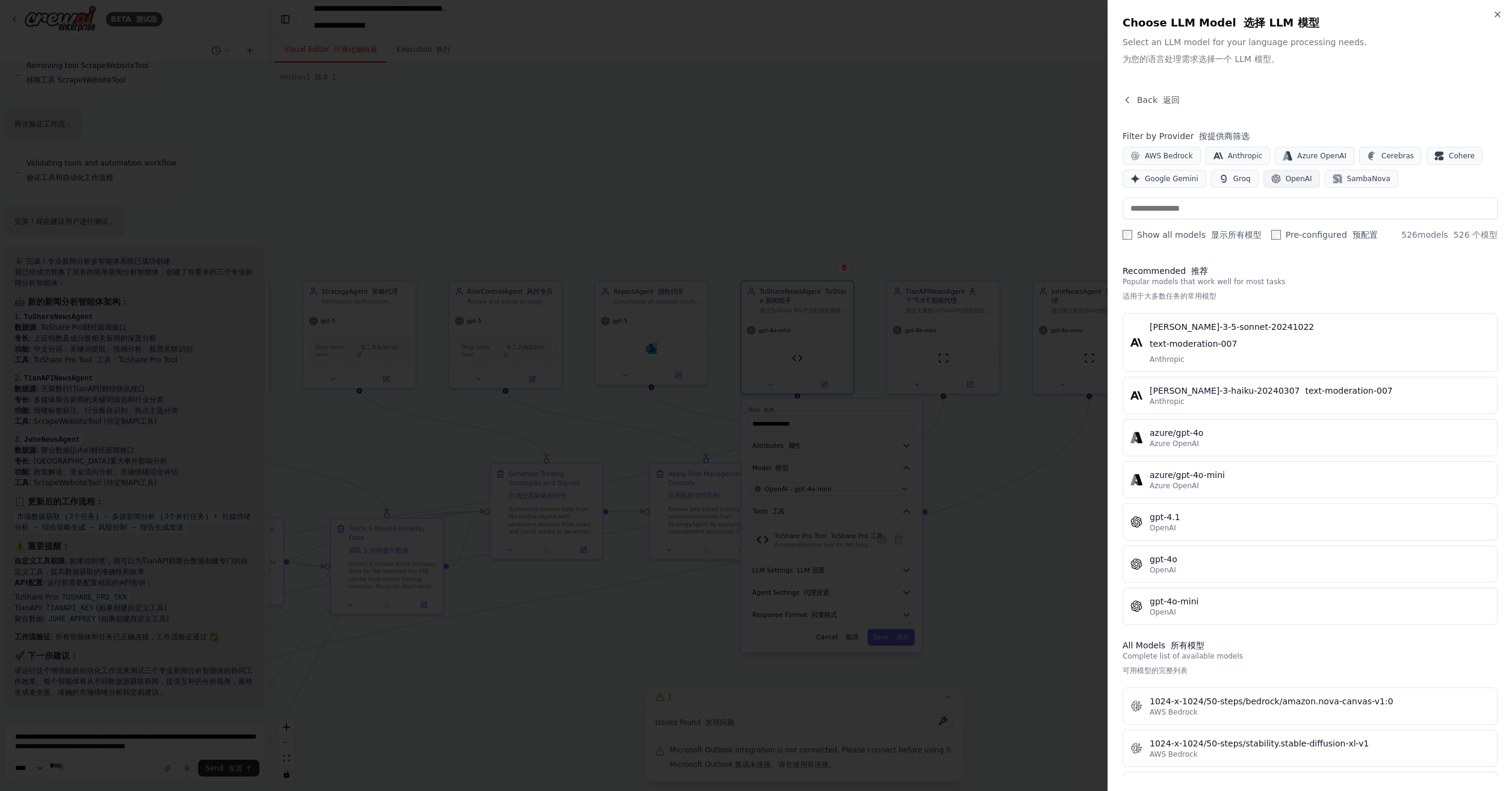
click at [1300, 176] on span "OpenAI" at bounding box center [1299, 179] width 27 height 10
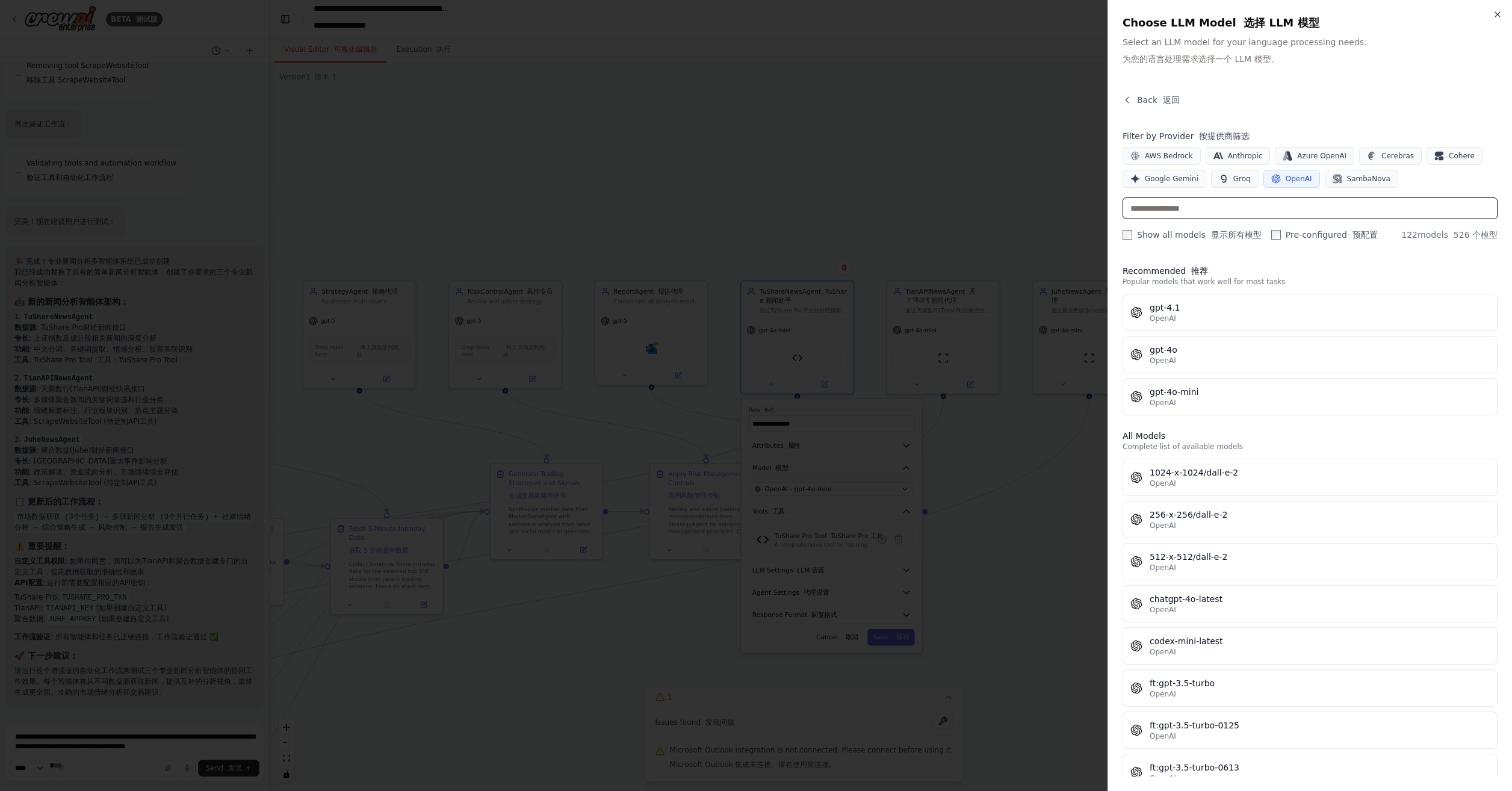
click at [1271, 213] on input "text" at bounding box center [1311, 208] width 375 height 22
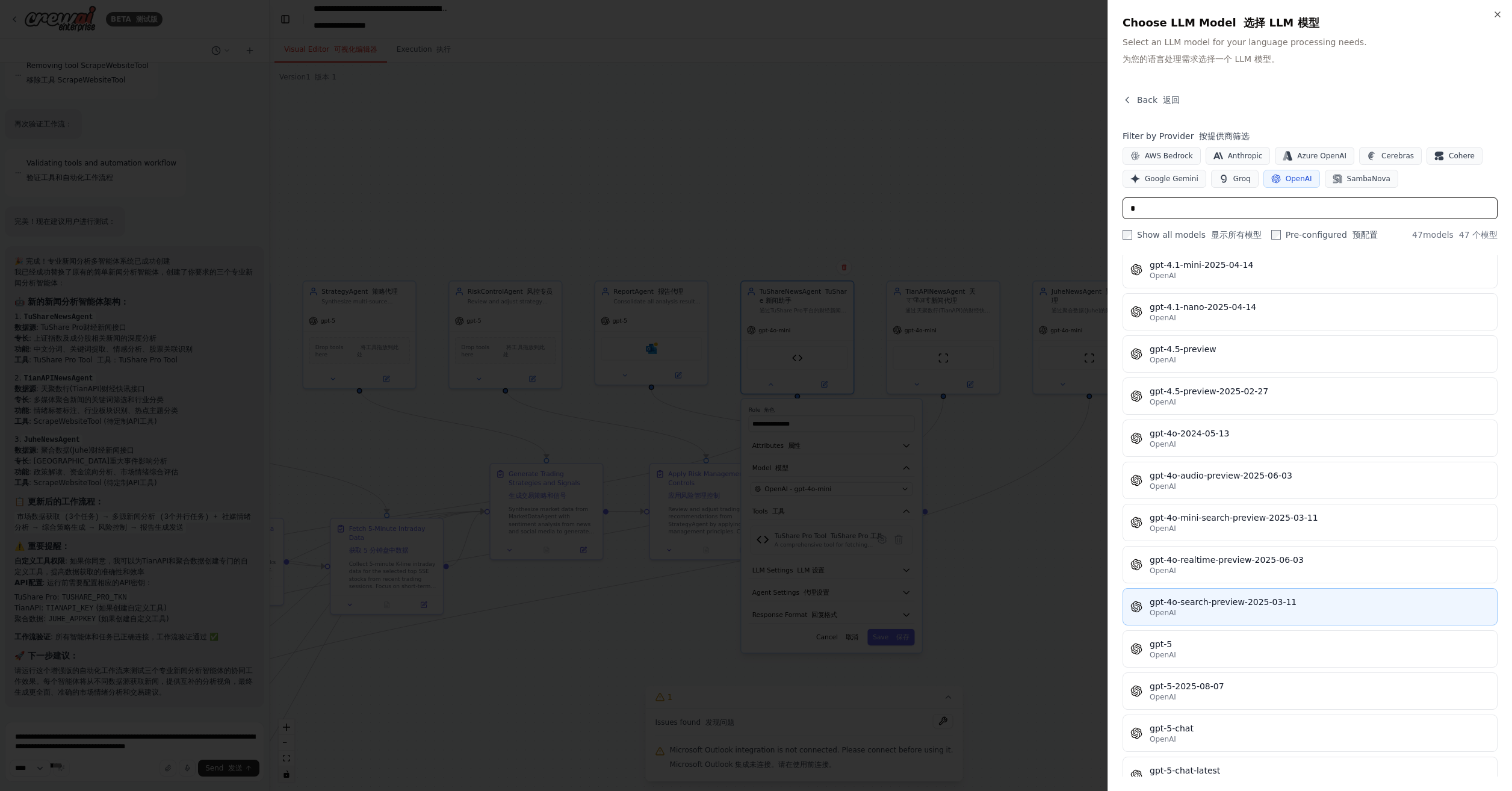
scroll to position [682, 0]
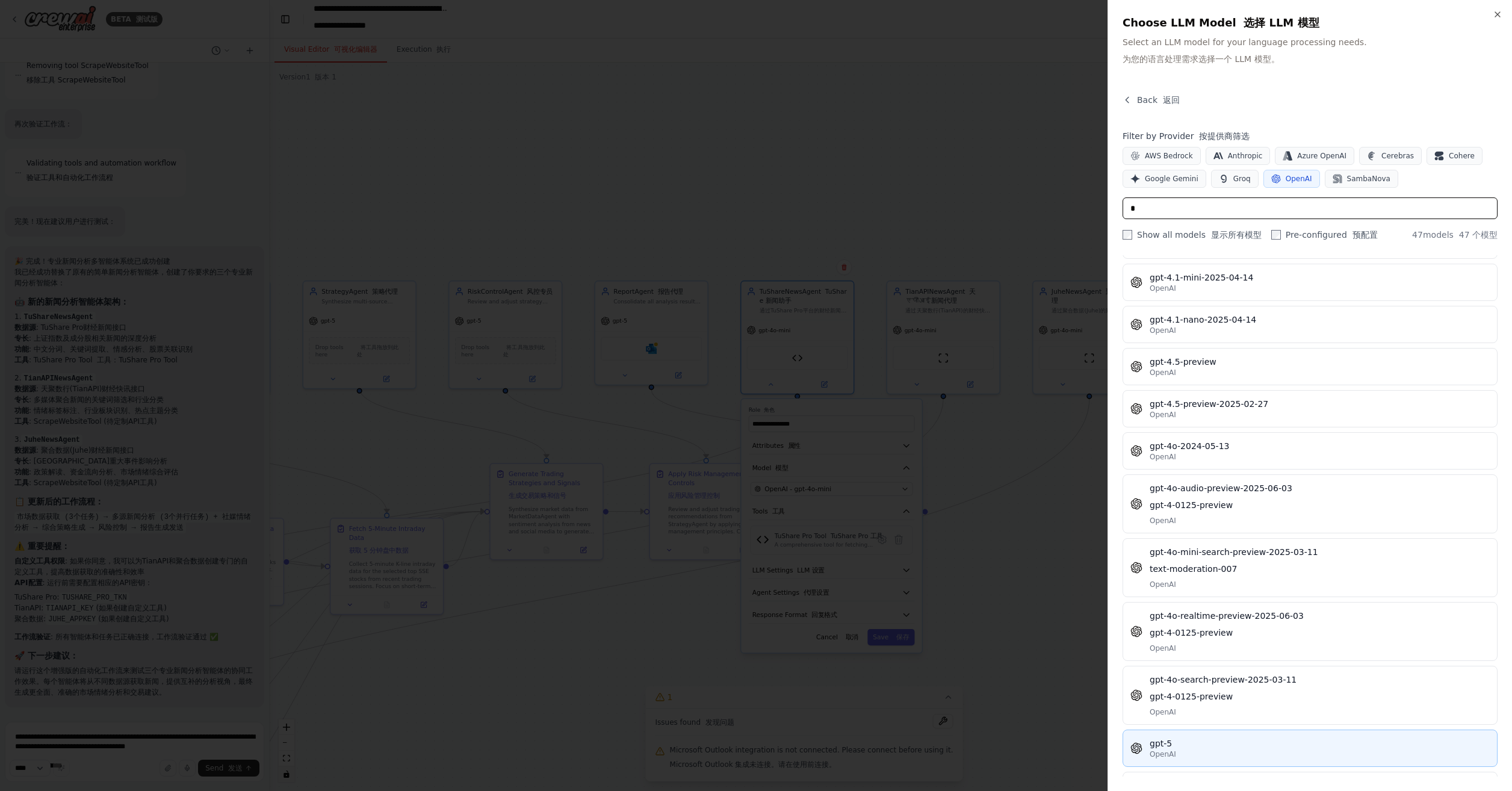
type input "*"
click at [1227, 738] on div "gpt-5" at bounding box center [1320, 744] width 340 height 12
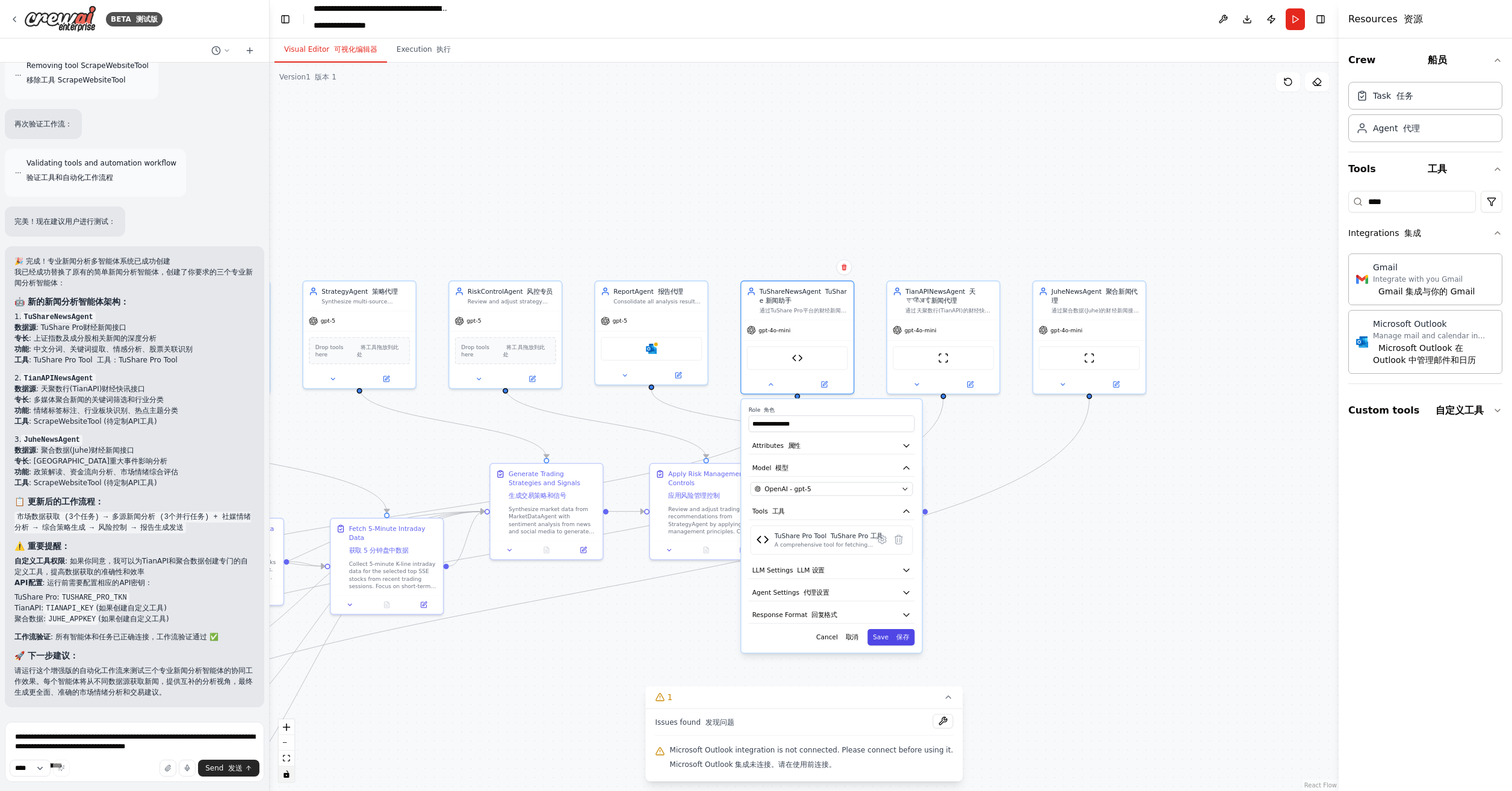
click at [895, 637] on font at bounding box center [894, 637] width 4 height 7
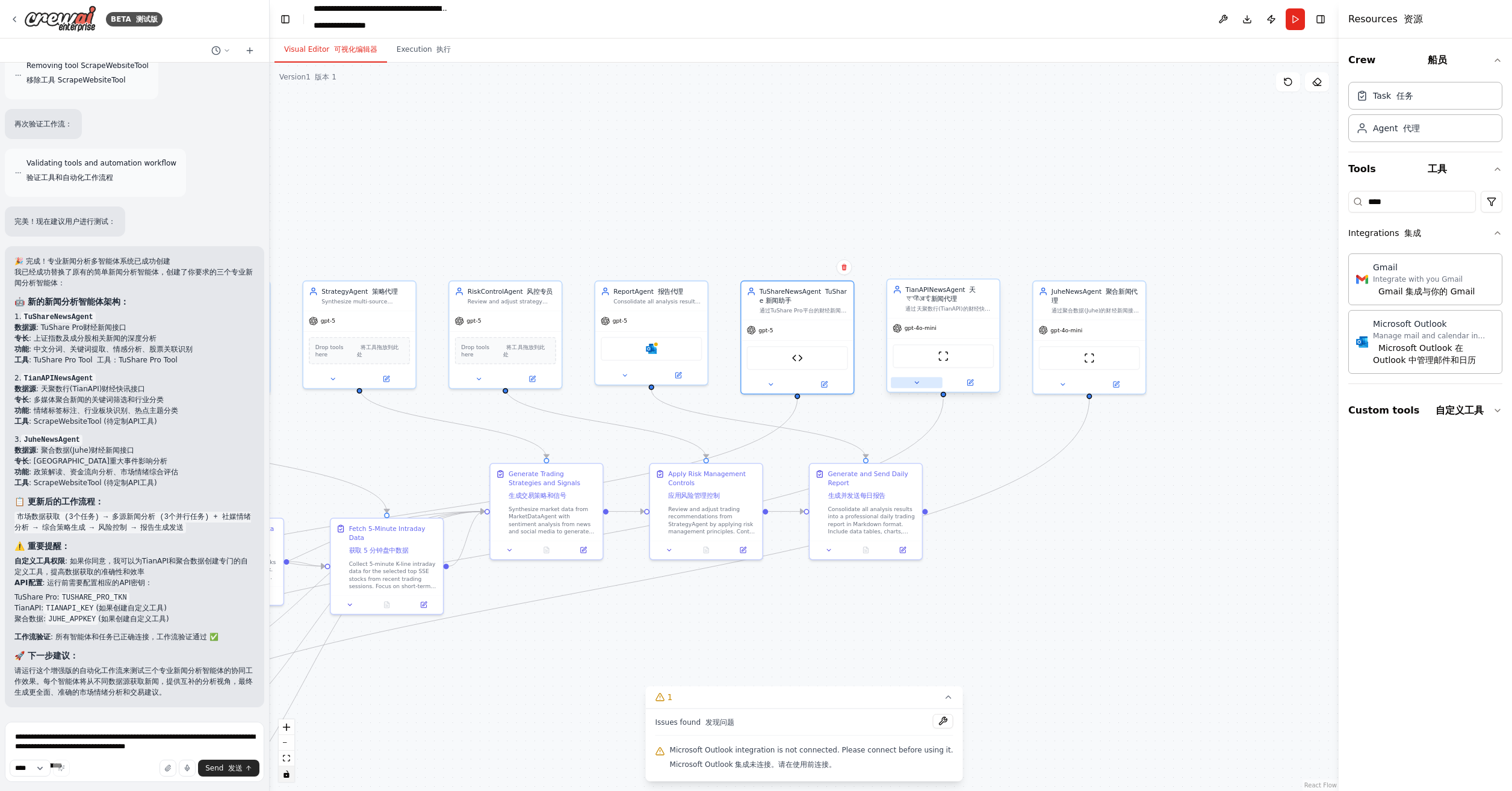
click at [919, 380] on icon at bounding box center [917, 382] width 7 height 7
click at [949, 488] on span "Loading... 正在加载..." at bounding box center [944, 488] width 67 height 9
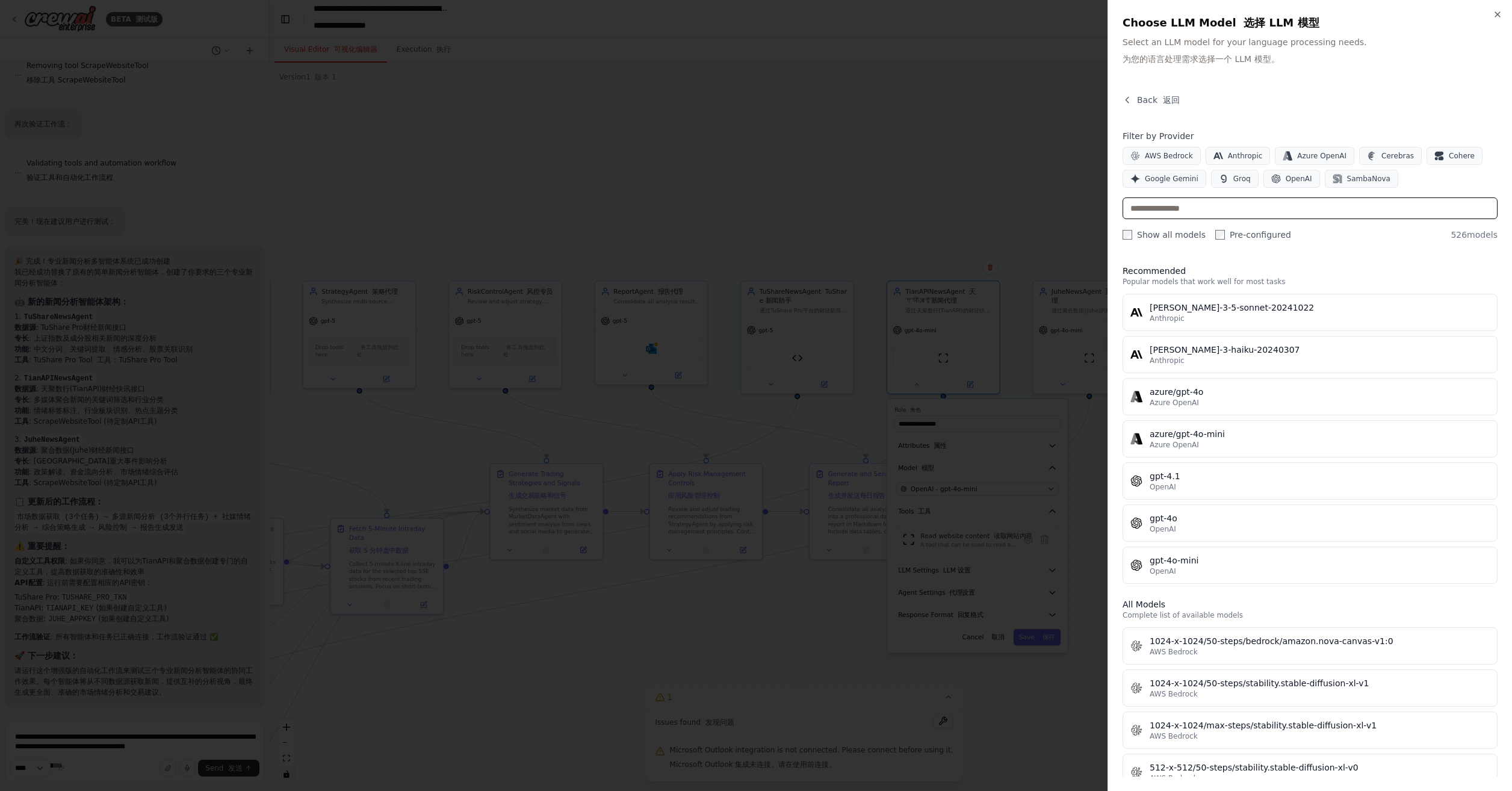
click at [1204, 210] on div "Filter by Provider AWS Bedrock Anthropic Azure OpenAI Cerebras Cohere Google Ge…" at bounding box center [1311, 185] width 375 height 111
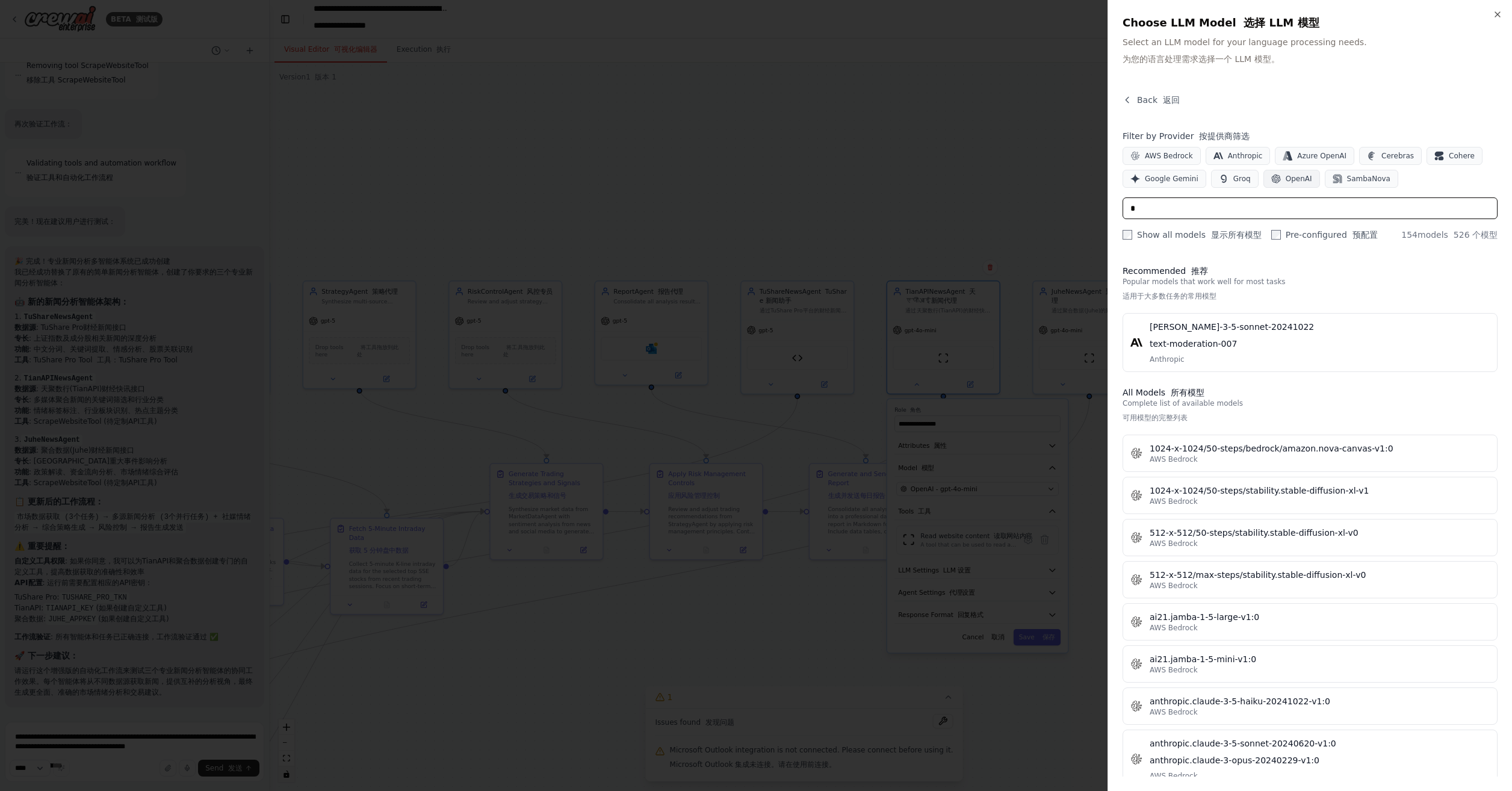
type input "*"
click at [1306, 175] on span "OpenAI" at bounding box center [1299, 179] width 27 height 10
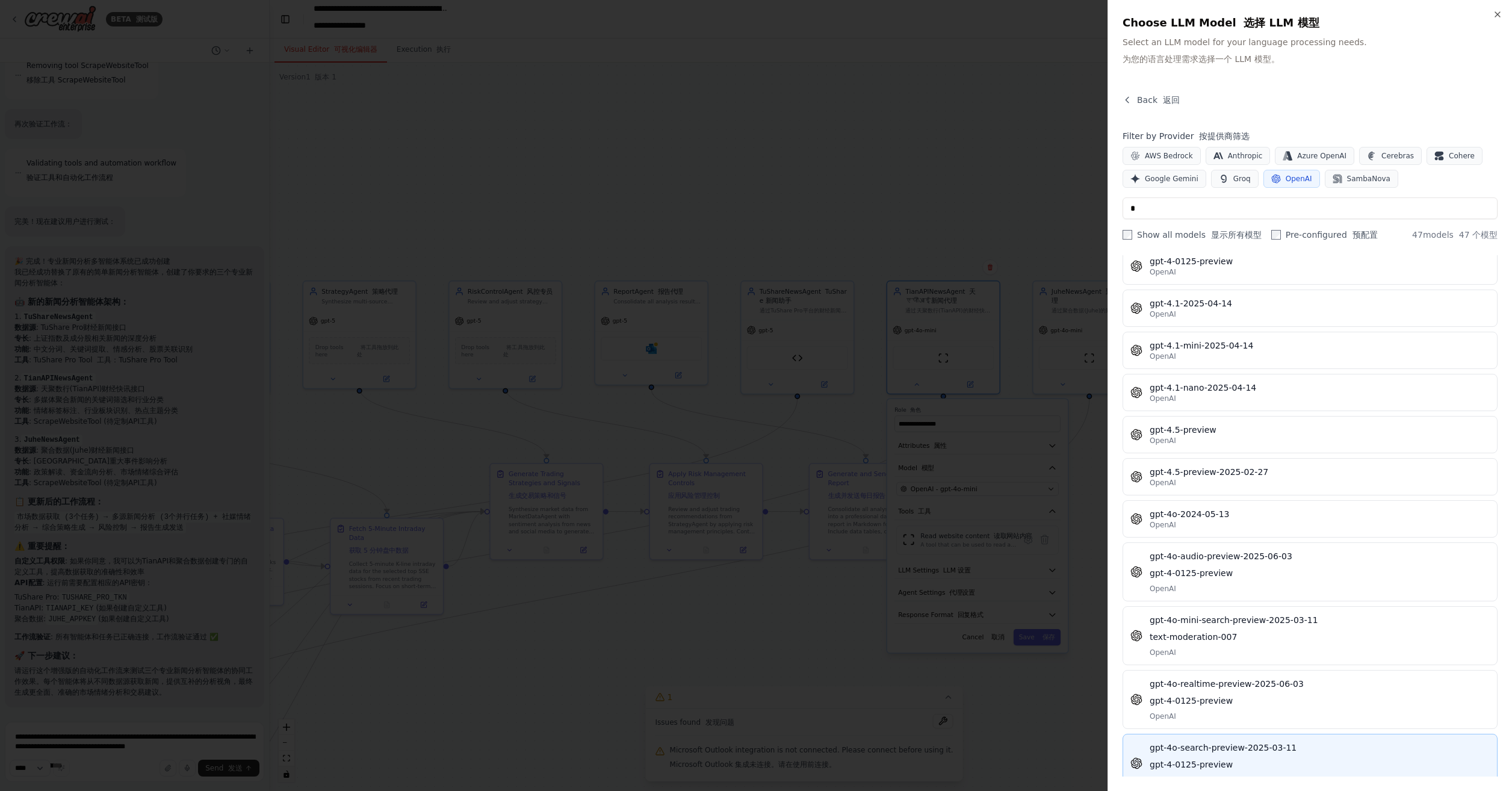
scroll to position [843, 0]
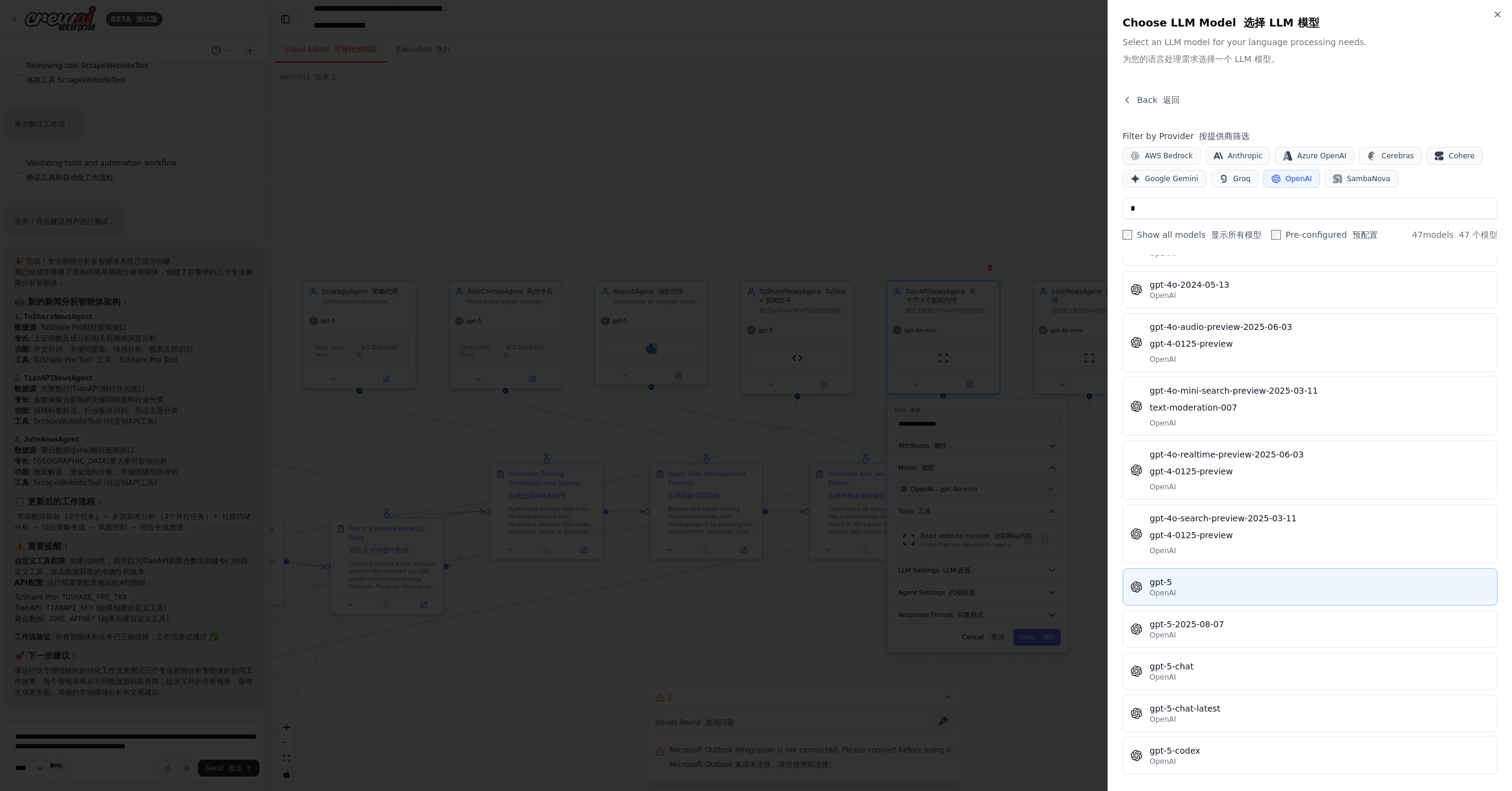
click at [1246, 589] on div "OpenAI" at bounding box center [1320, 593] width 340 height 10
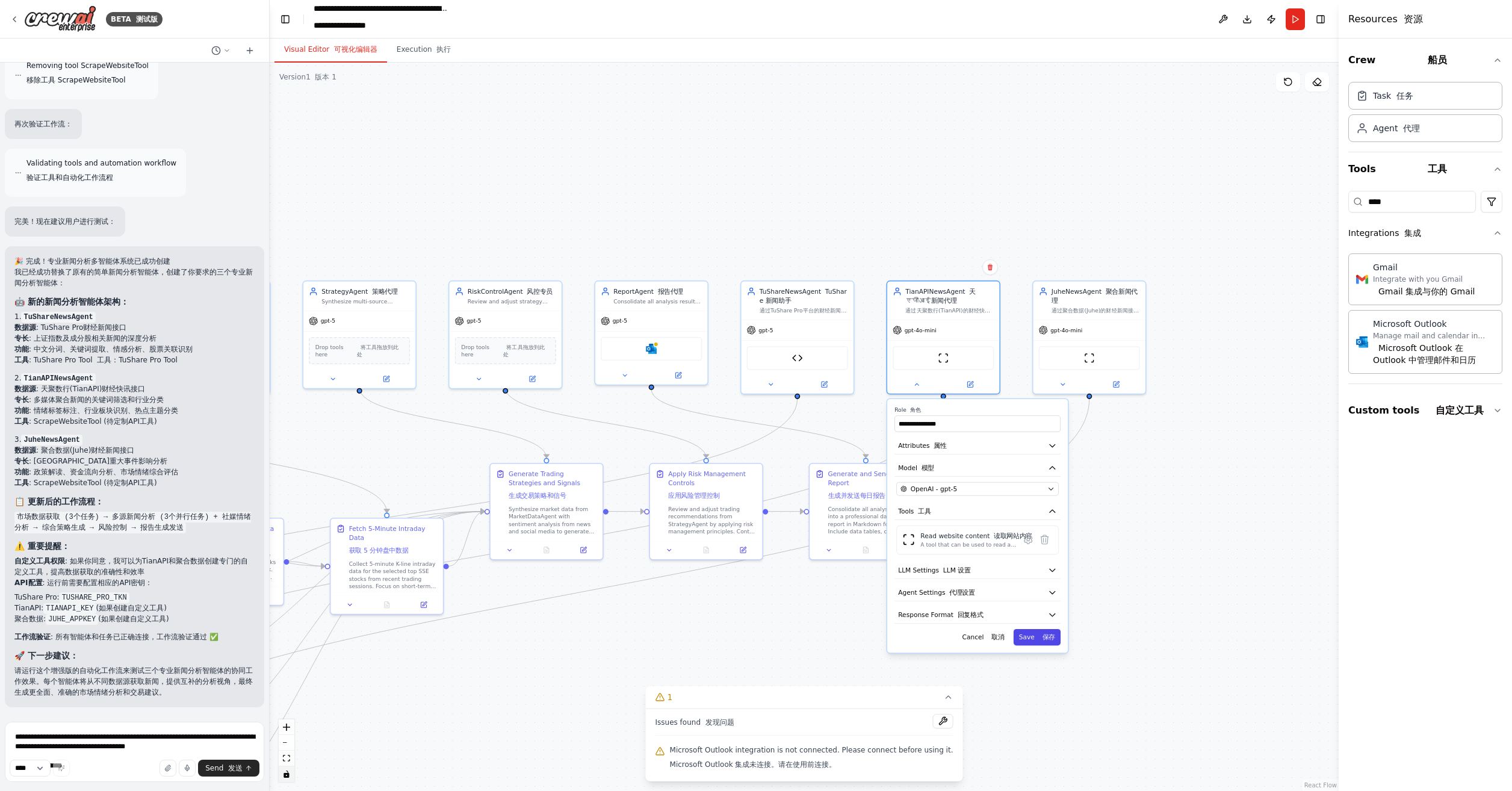
click at [1045, 640] on button "Save 保存" at bounding box center [1037, 637] width 47 height 17
click at [1065, 386] on button at bounding box center [1063, 382] width 52 height 11
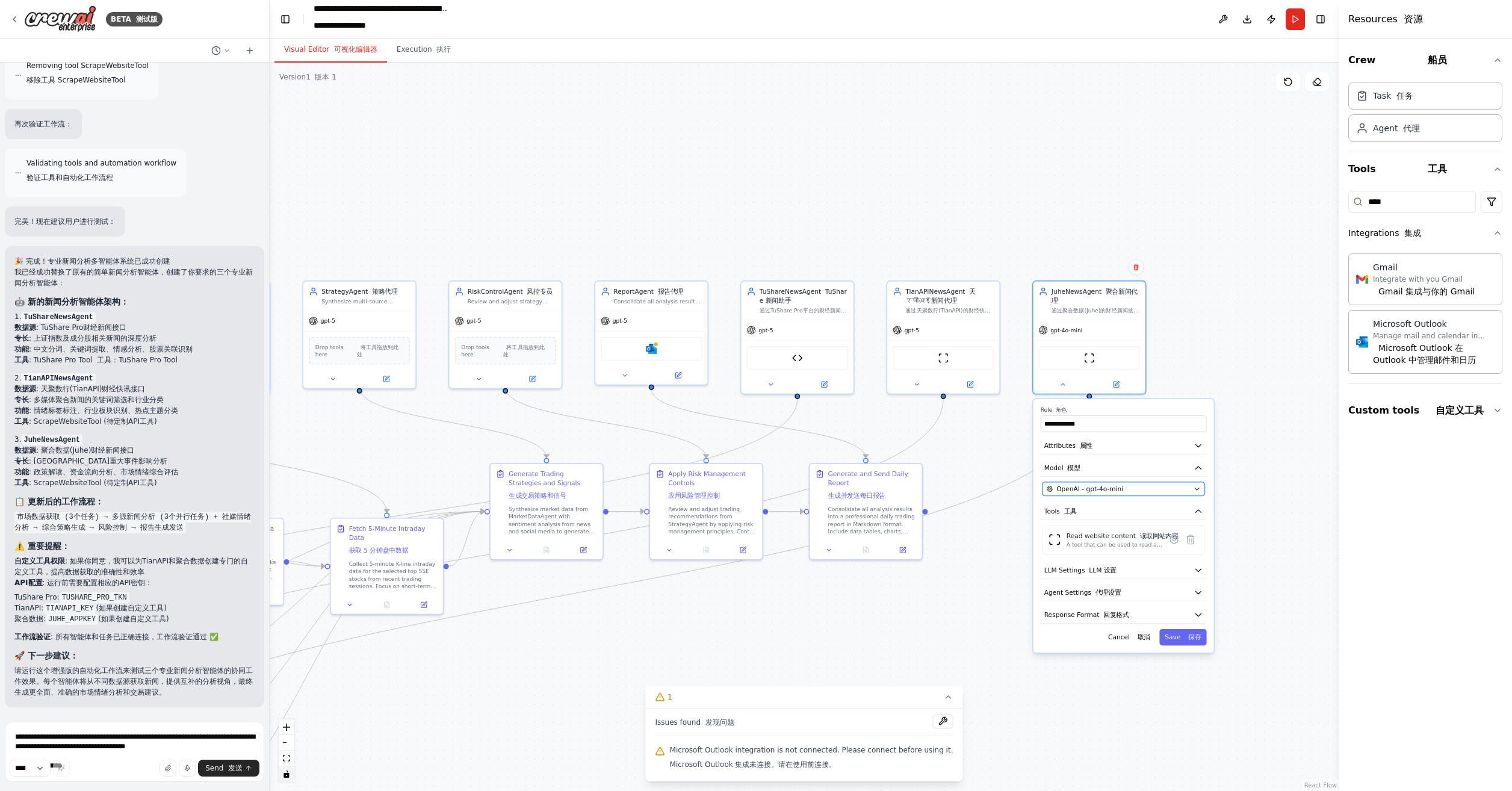
click at [1111, 485] on span "OpenAI - gpt-4o-mini" at bounding box center [1091, 488] width 67 height 9
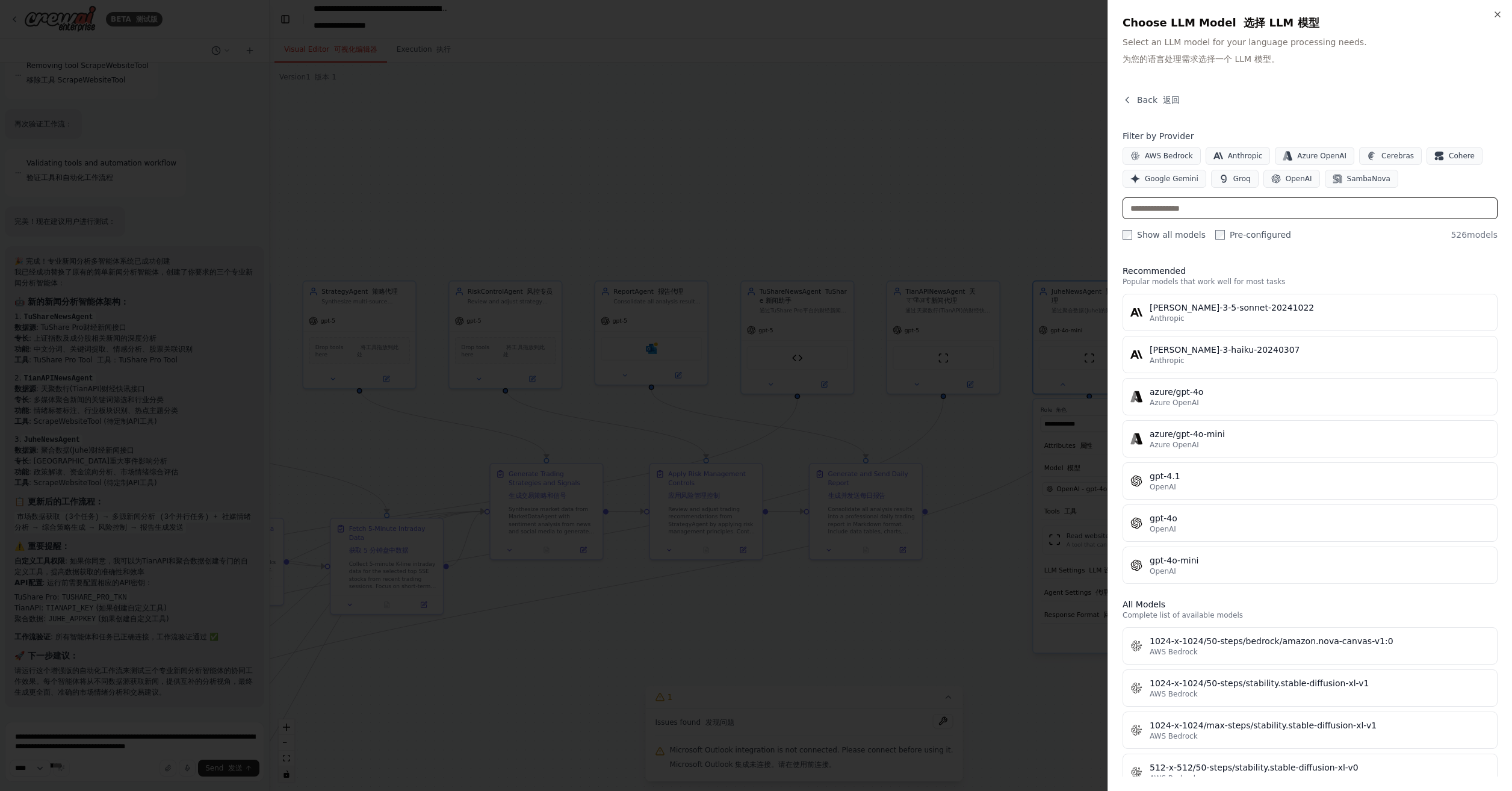
click at [1204, 212] on div "Filter by Provider AWS Bedrock Anthropic Azure OpenAI Cerebras Cohere Google Ge…" at bounding box center [1311, 185] width 375 height 111
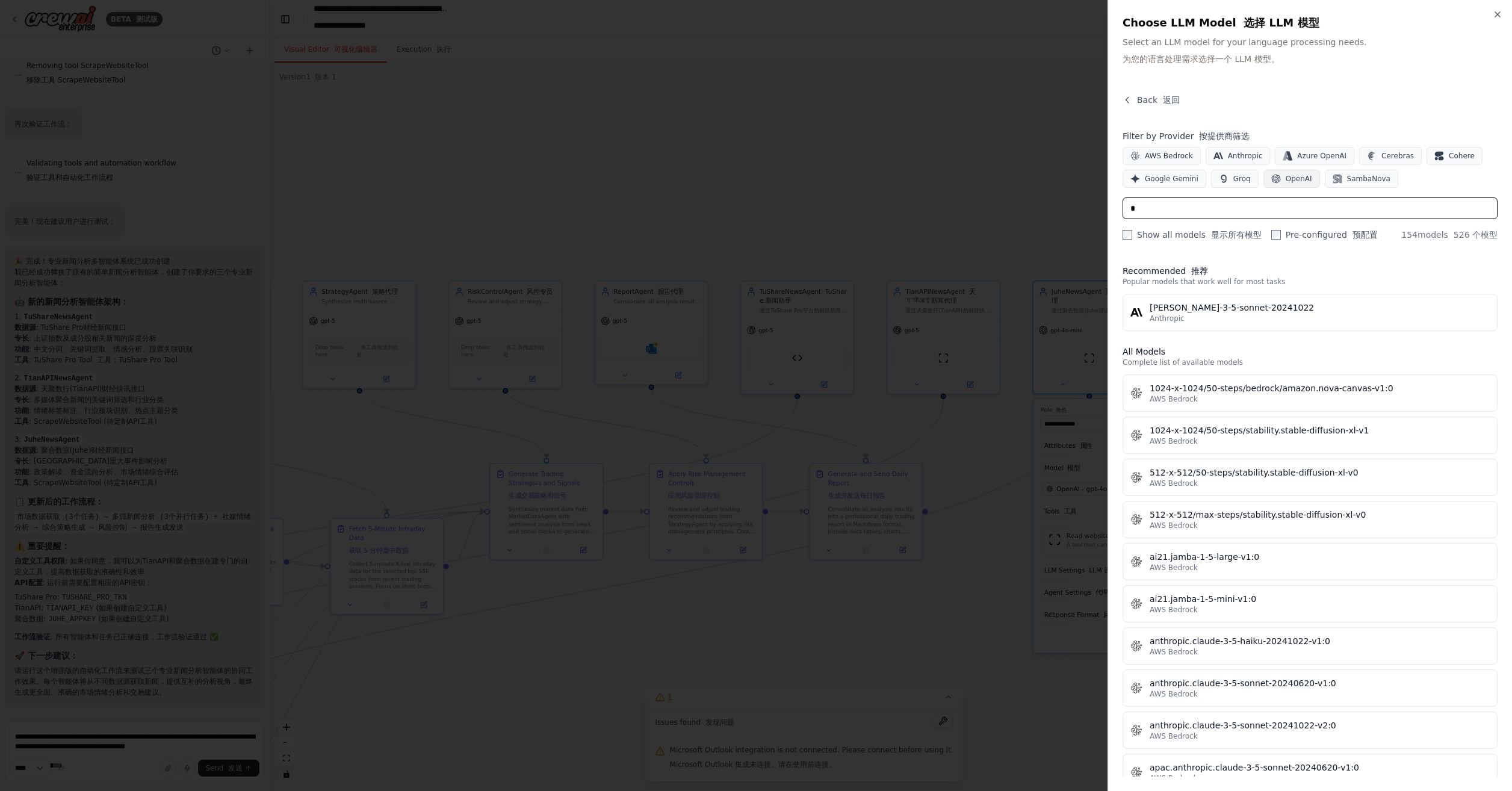
type input "*"
click at [1306, 176] on span "OpenAI" at bounding box center [1299, 179] width 27 height 10
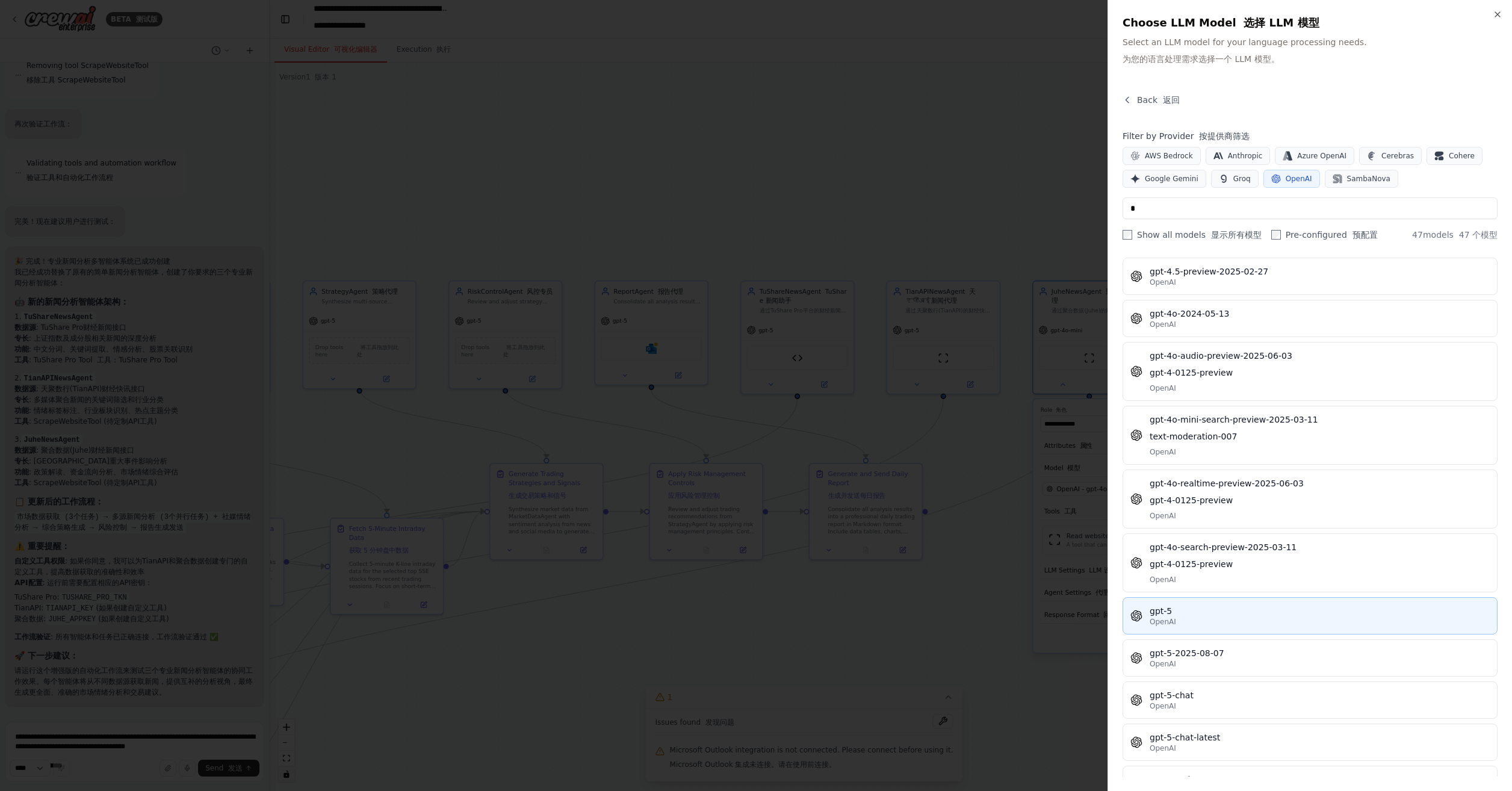
scroll to position [903, 0]
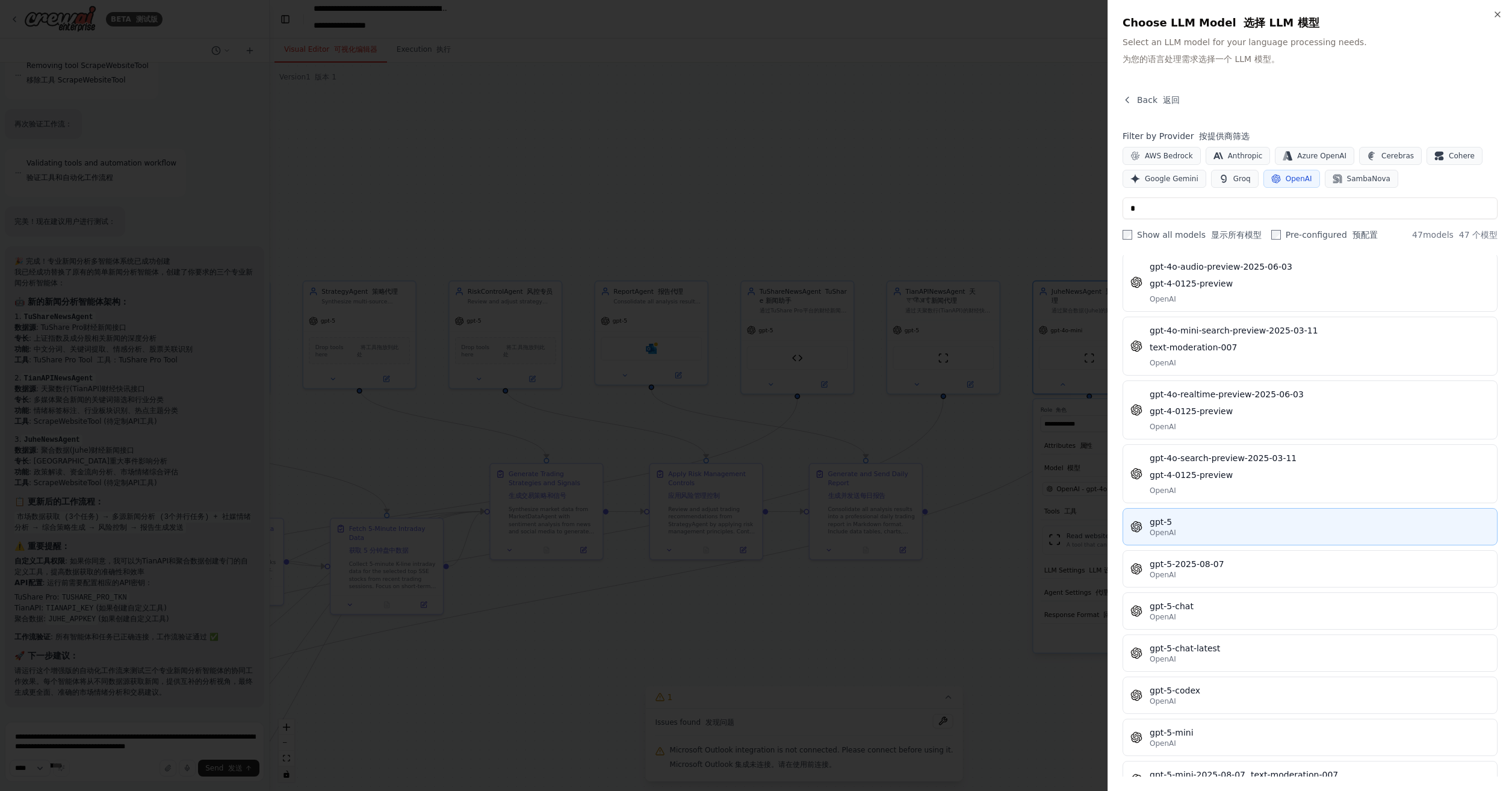
click at [1231, 528] on div "OpenAI" at bounding box center [1320, 533] width 340 height 10
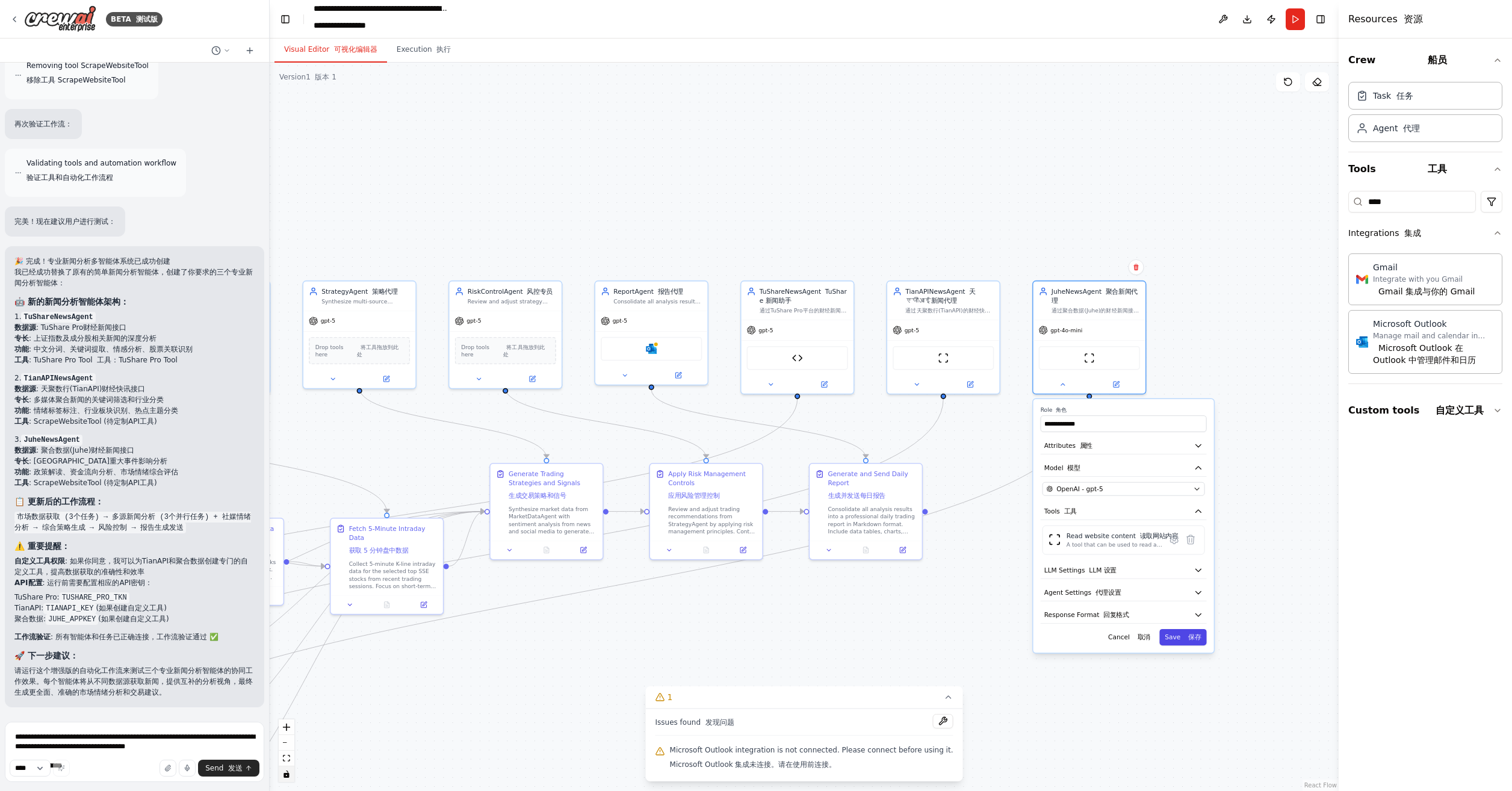
click at [1170, 631] on button "Save 保存" at bounding box center [1183, 637] width 47 height 17
click at [1192, 637] on font "保存" at bounding box center [1195, 637] width 13 height 7
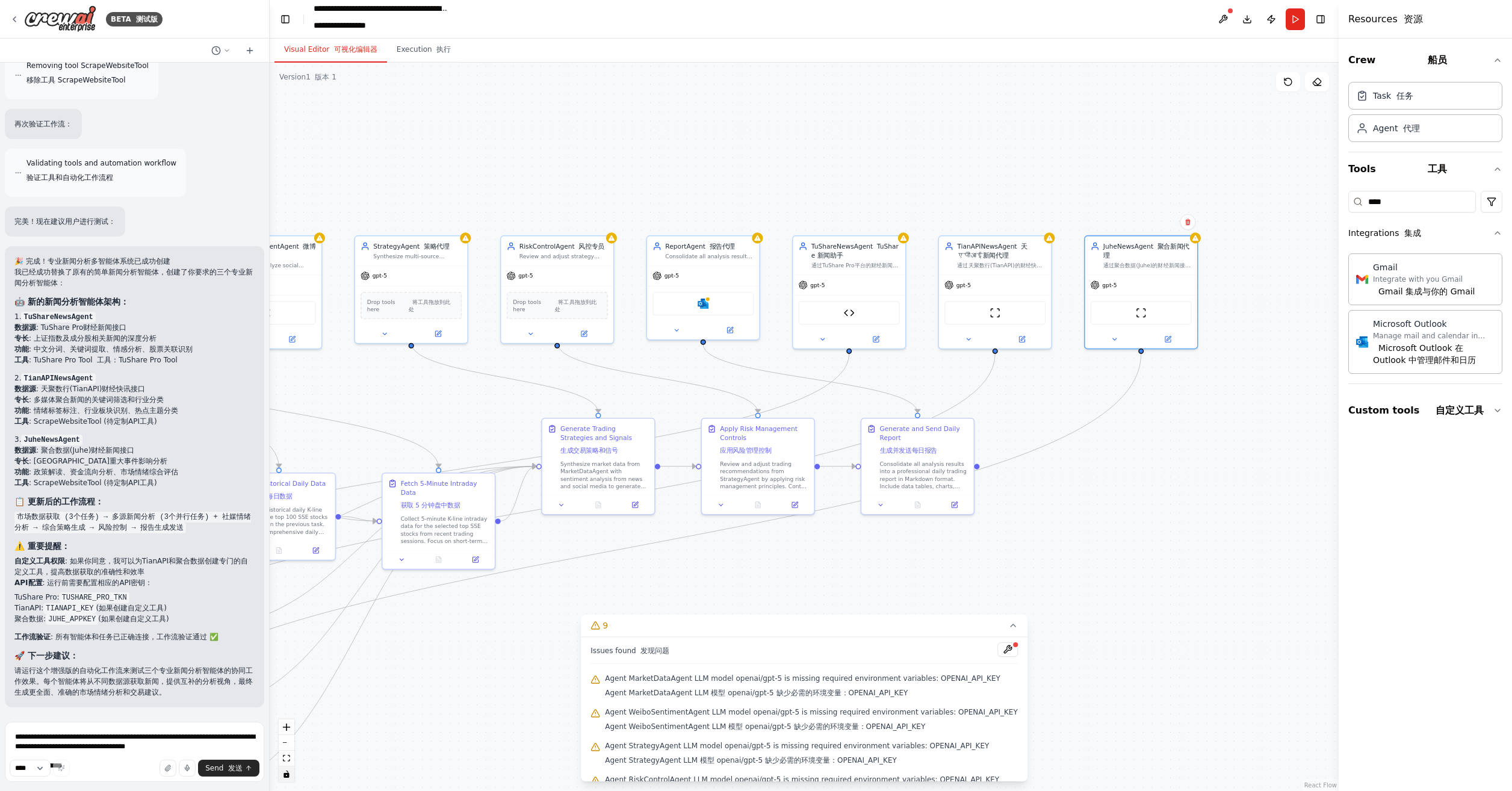
drag, startPoint x: 1094, startPoint y: 549, endPoint x: 1150, endPoint y: 501, distance: 73.8
click at [1150, 501] on div ".deletable-edge-delete-btn { width: 20px; height: 20px; border: 0px solid #ffff…" at bounding box center [805, 427] width 1069 height 729
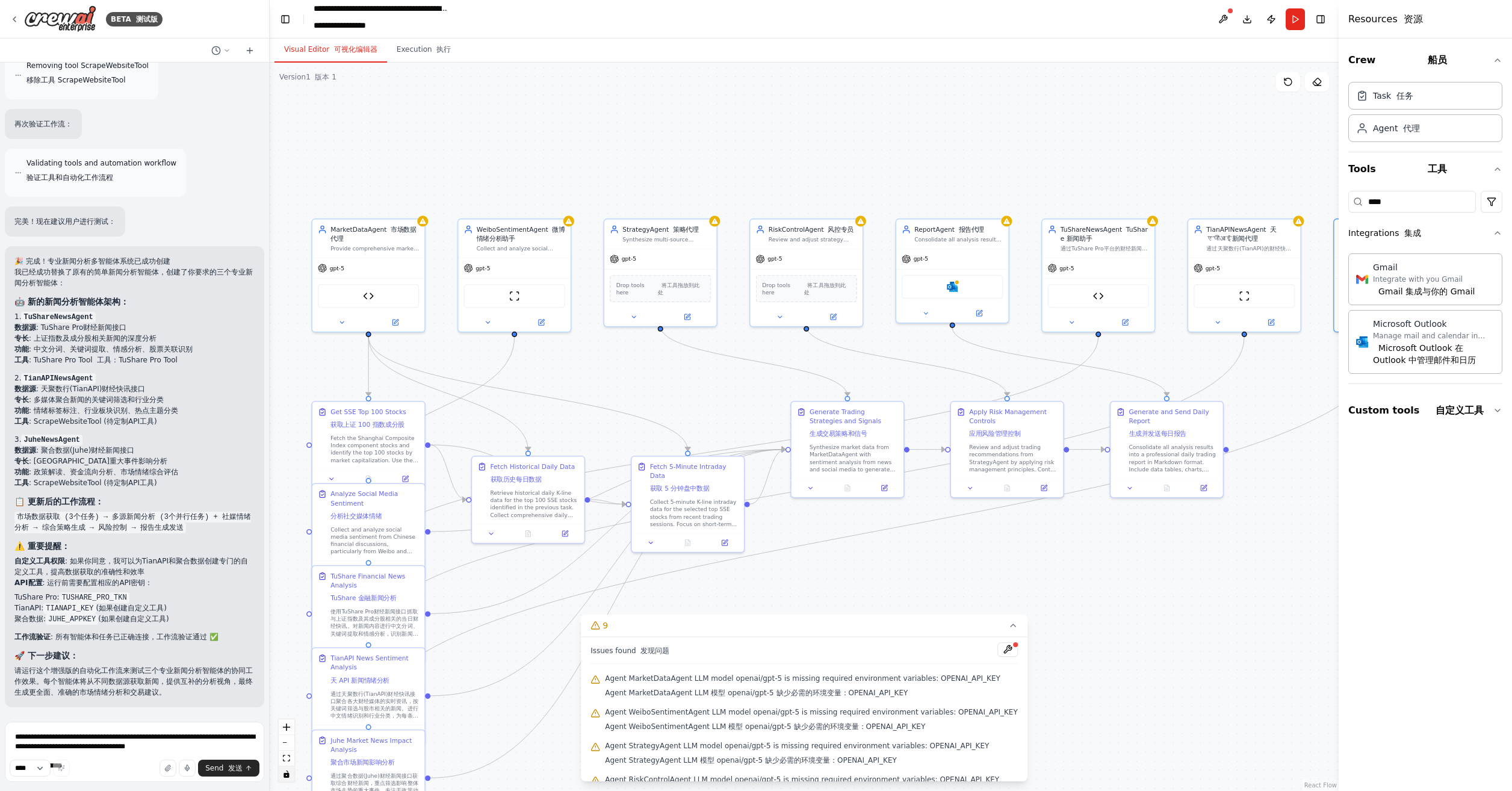
drag, startPoint x: 963, startPoint y: 567, endPoint x: 1224, endPoint y: 551, distance: 261.5
click at [1223, 551] on div ".deletable-edge-delete-btn { width: 20px; height: 20px; border: 0px solid #ffff…" at bounding box center [805, 427] width 1069 height 729
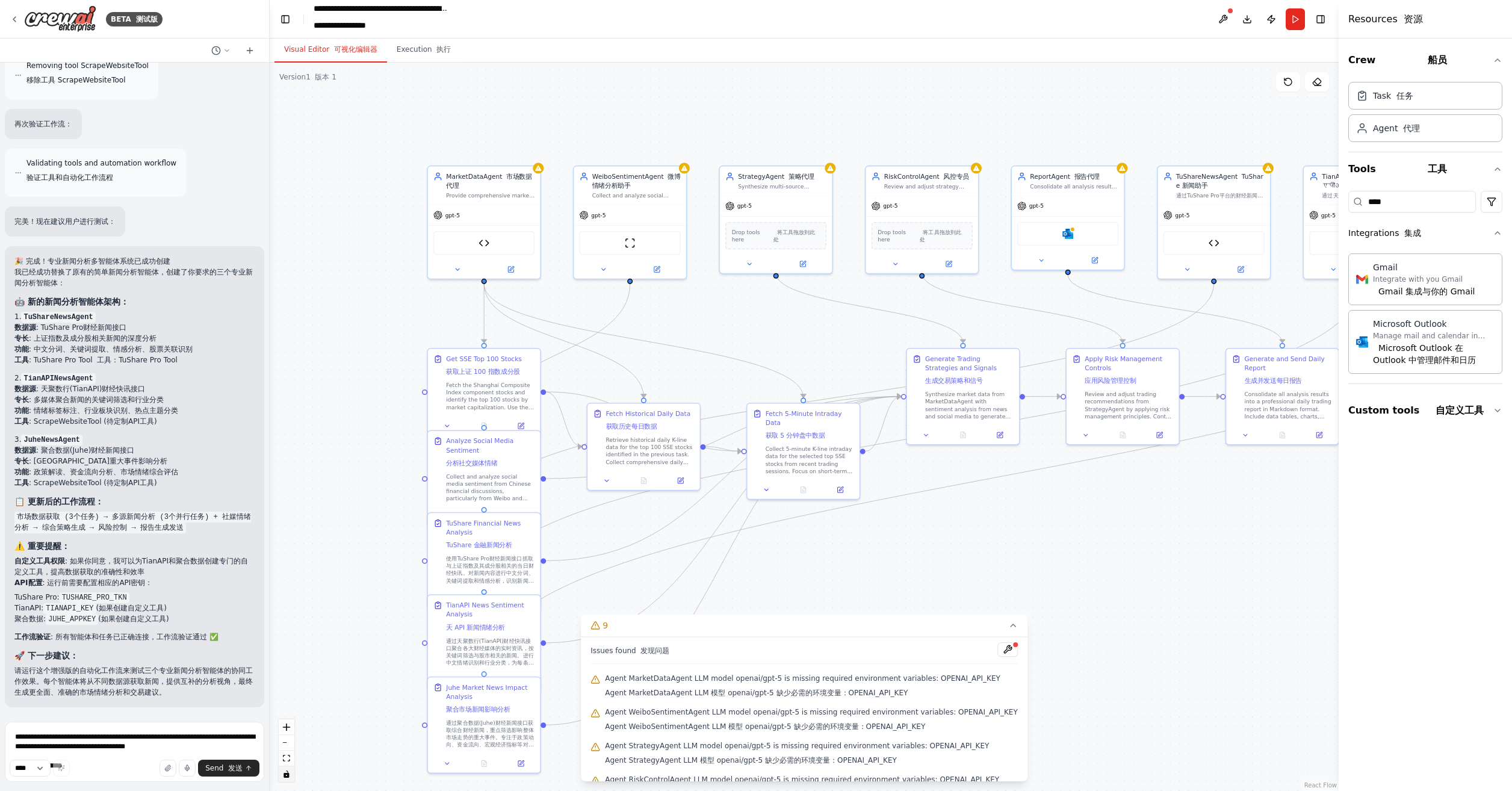
drag, startPoint x: 1025, startPoint y: 578, endPoint x: 1124, endPoint y: 528, distance: 110.9
click at [1124, 528] on div ".deletable-edge-delete-btn { width: 20px; height: 20px; border: 0px solid #ffff…" at bounding box center [805, 427] width 1069 height 729
click at [129, 741] on textarea at bounding box center [135, 752] width 259 height 60
drag, startPoint x: 77, startPoint y: 740, endPoint x: 85, endPoint y: 740, distance: 8.0
click at [77, 740] on textarea at bounding box center [135, 752] width 259 height 60
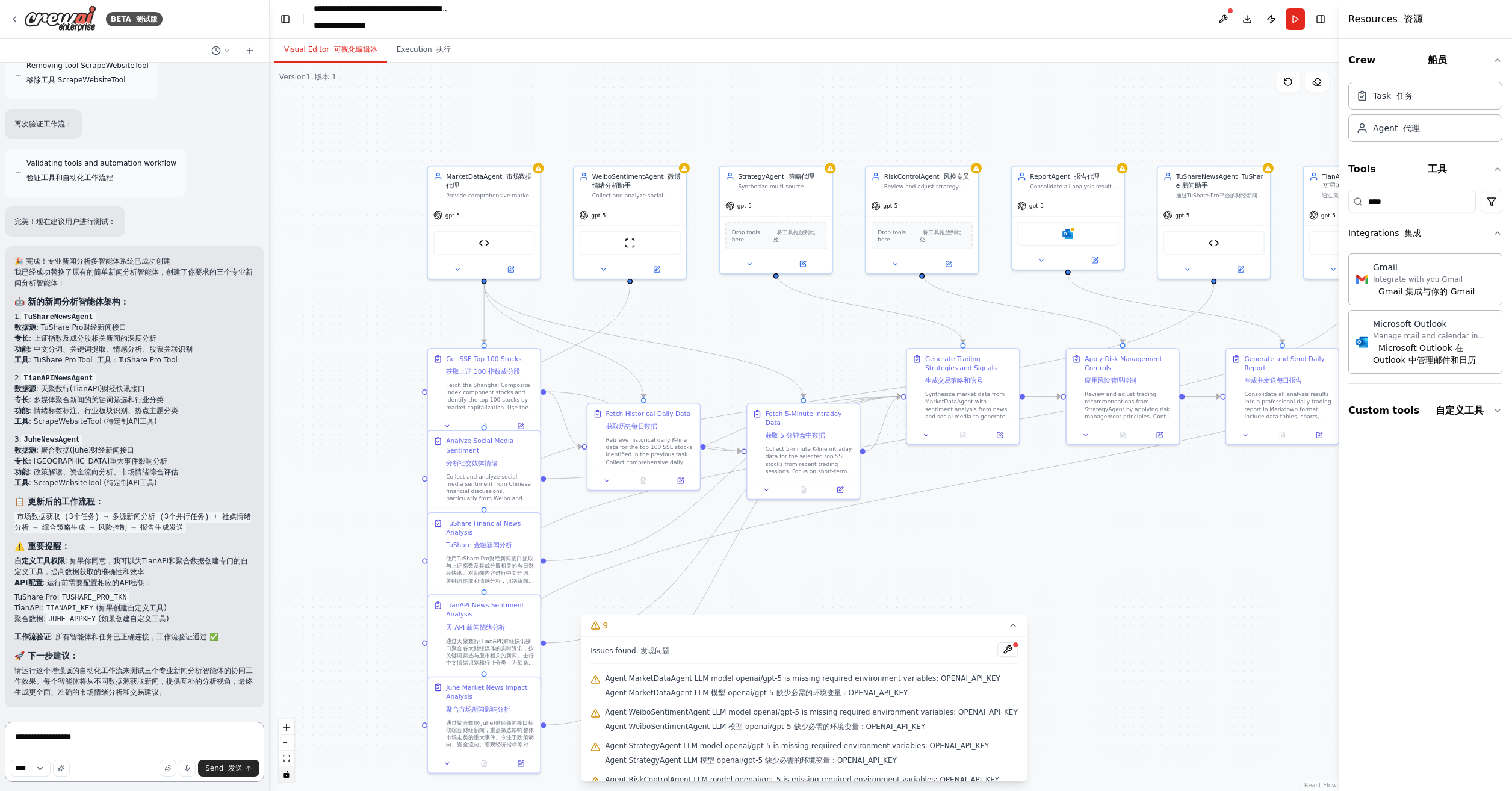
type textarea "**********"
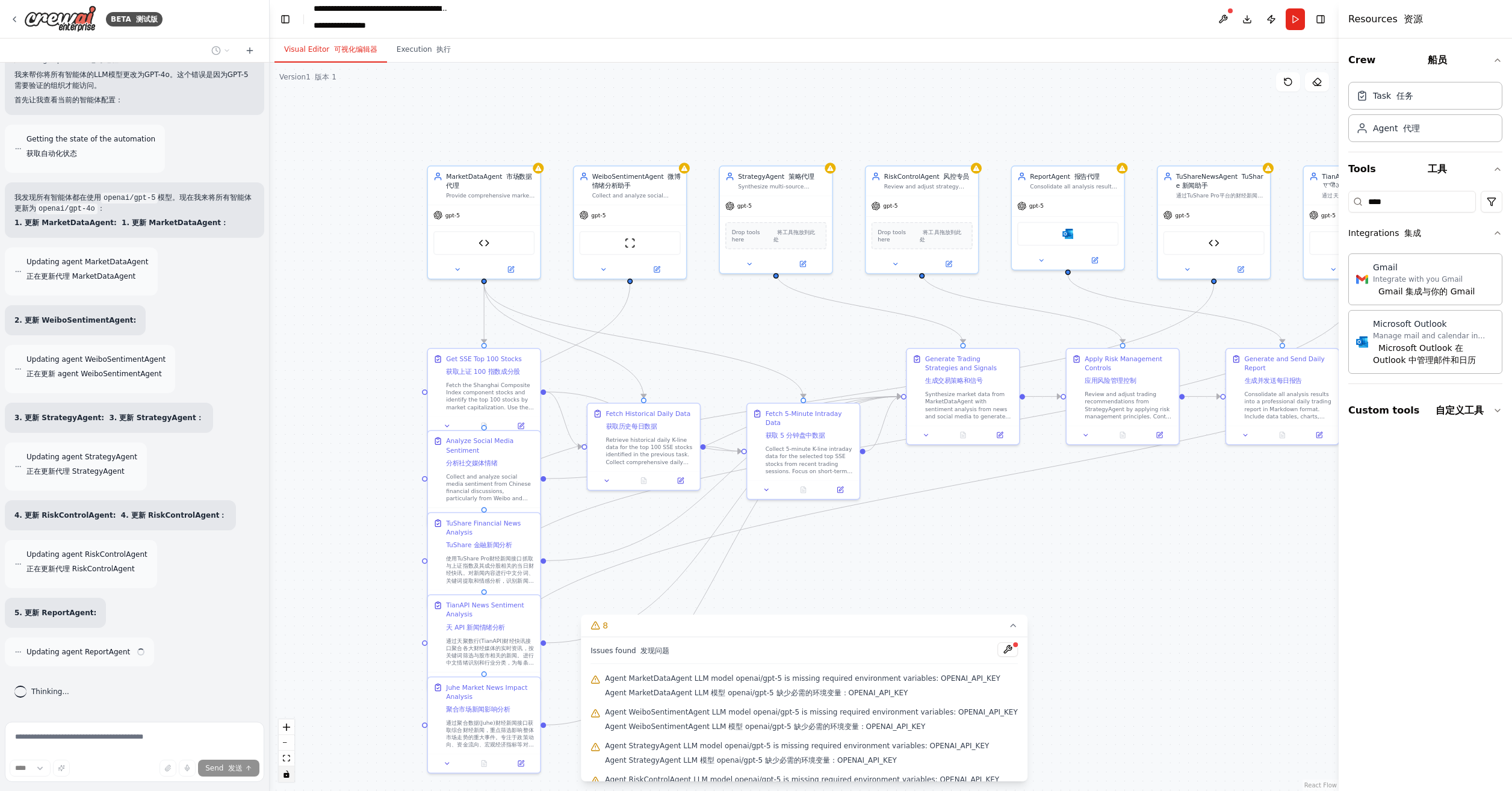
scroll to position [7290, 0]
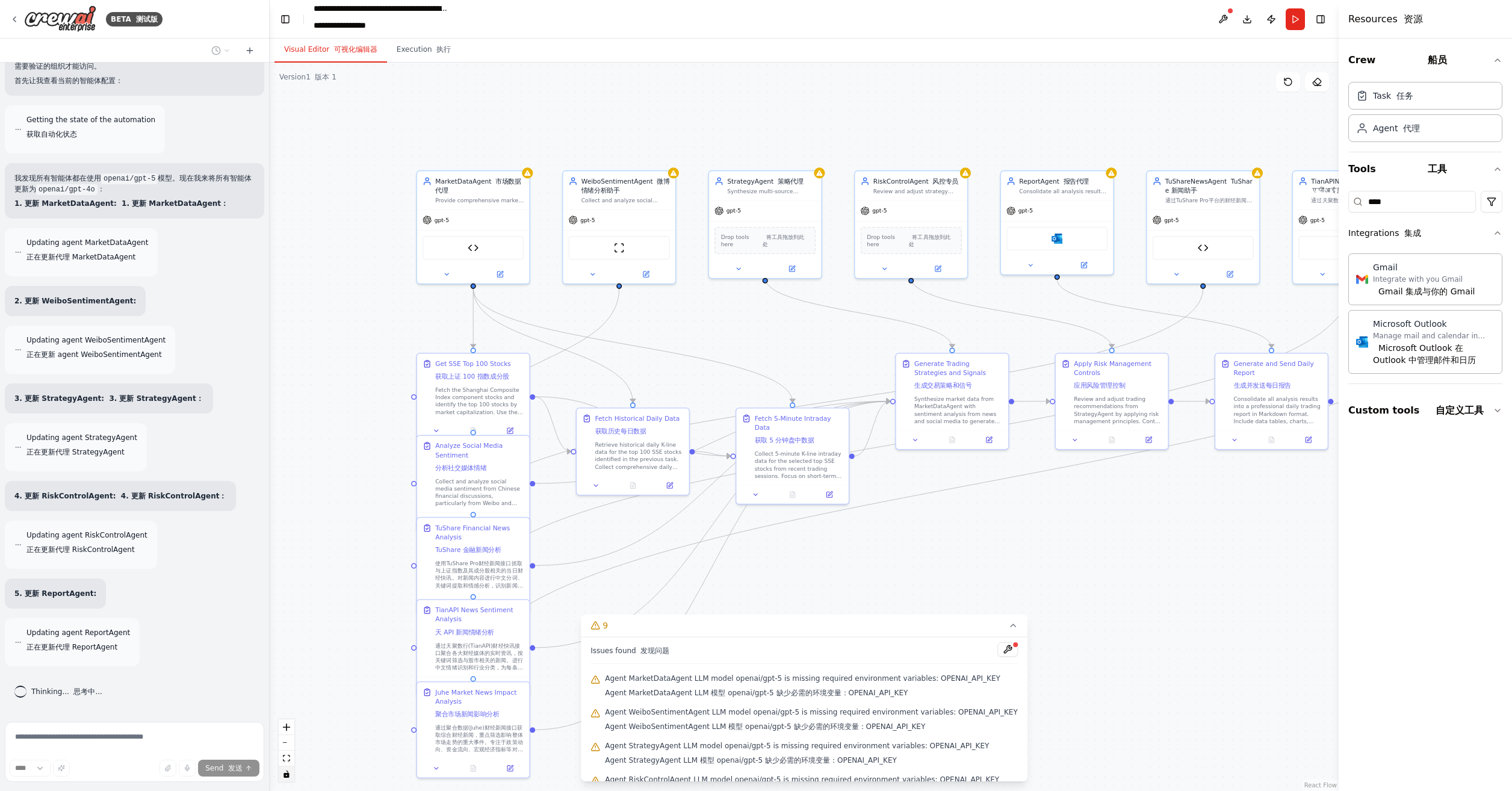
drag, startPoint x: 1270, startPoint y: 522, endPoint x: 1260, endPoint y: 527, distance: 11.2
click at [1260, 527] on div ".deletable-edge-delete-btn { width: 20px; height: 20px; border: 0px solid #ffff…" at bounding box center [805, 427] width 1069 height 729
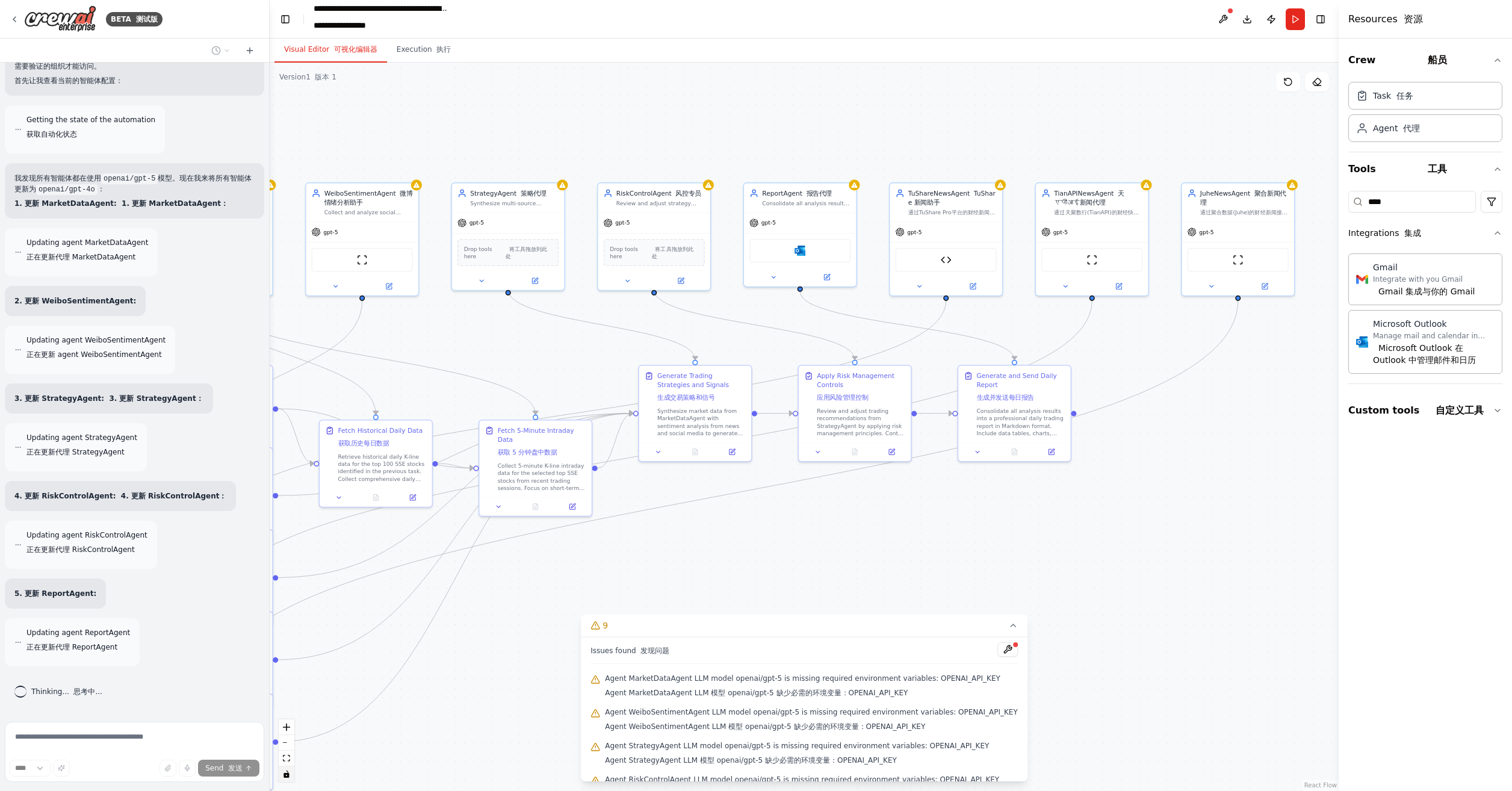
drag, startPoint x: 1221, startPoint y: 528, endPoint x: 945, endPoint y: 542, distance: 276.4
click at [945, 542] on div ".deletable-edge-delete-btn { width: 20px; height: 20px; border: 0px solid #ffff…" at bounding box center [805, 427] width 1069 height 729
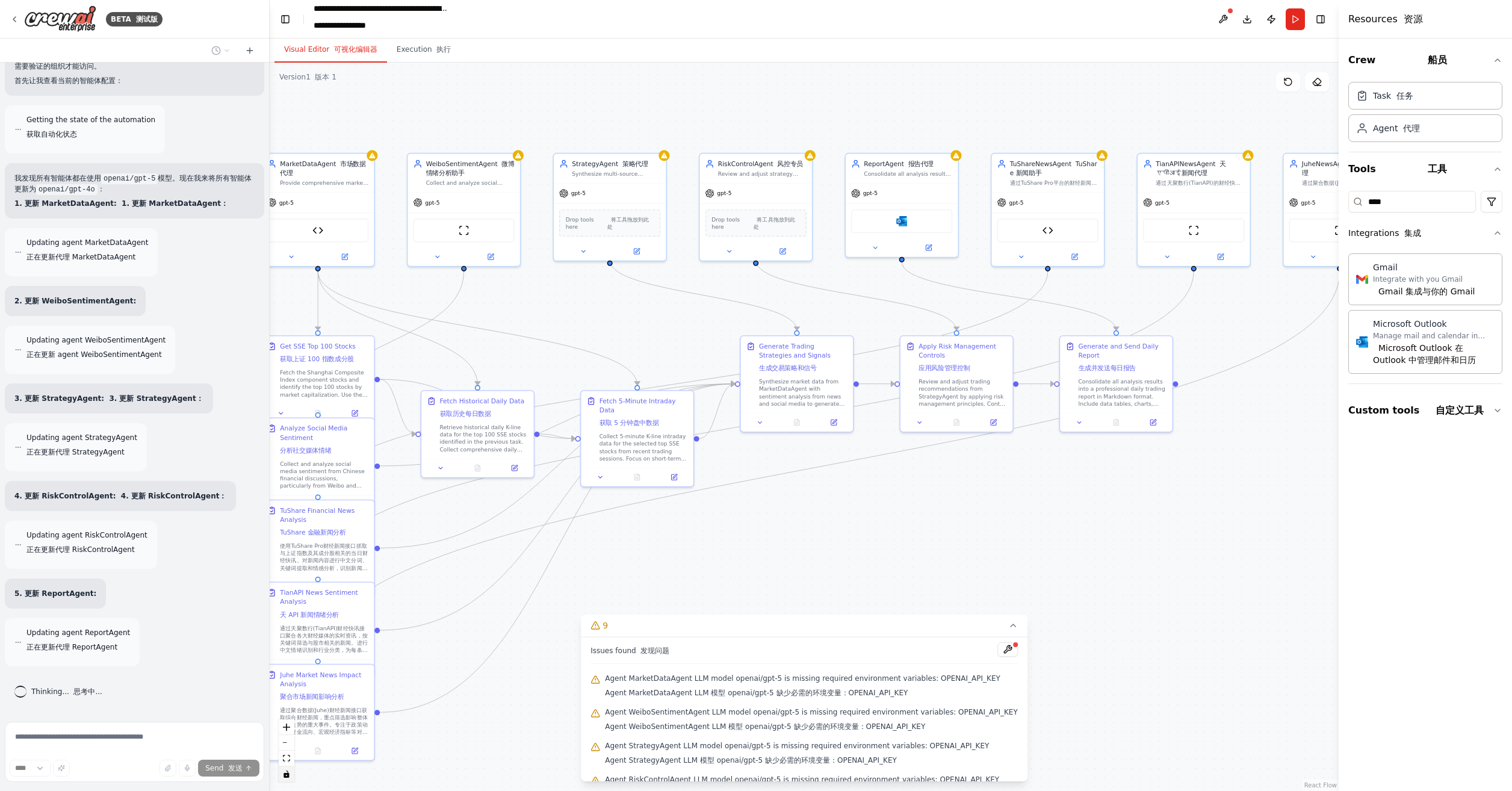
drag, startPoint x: 743, startPoint y: 555, endPoint x: 905, endPoint y: 505, distance: 169.5
click at [905, 506] on div ".deletable-edge-delete-btn { width: 20px; height: 20px; border: 0px solid #ffff…" at bounding box center [805, 427] width 1069 height 729
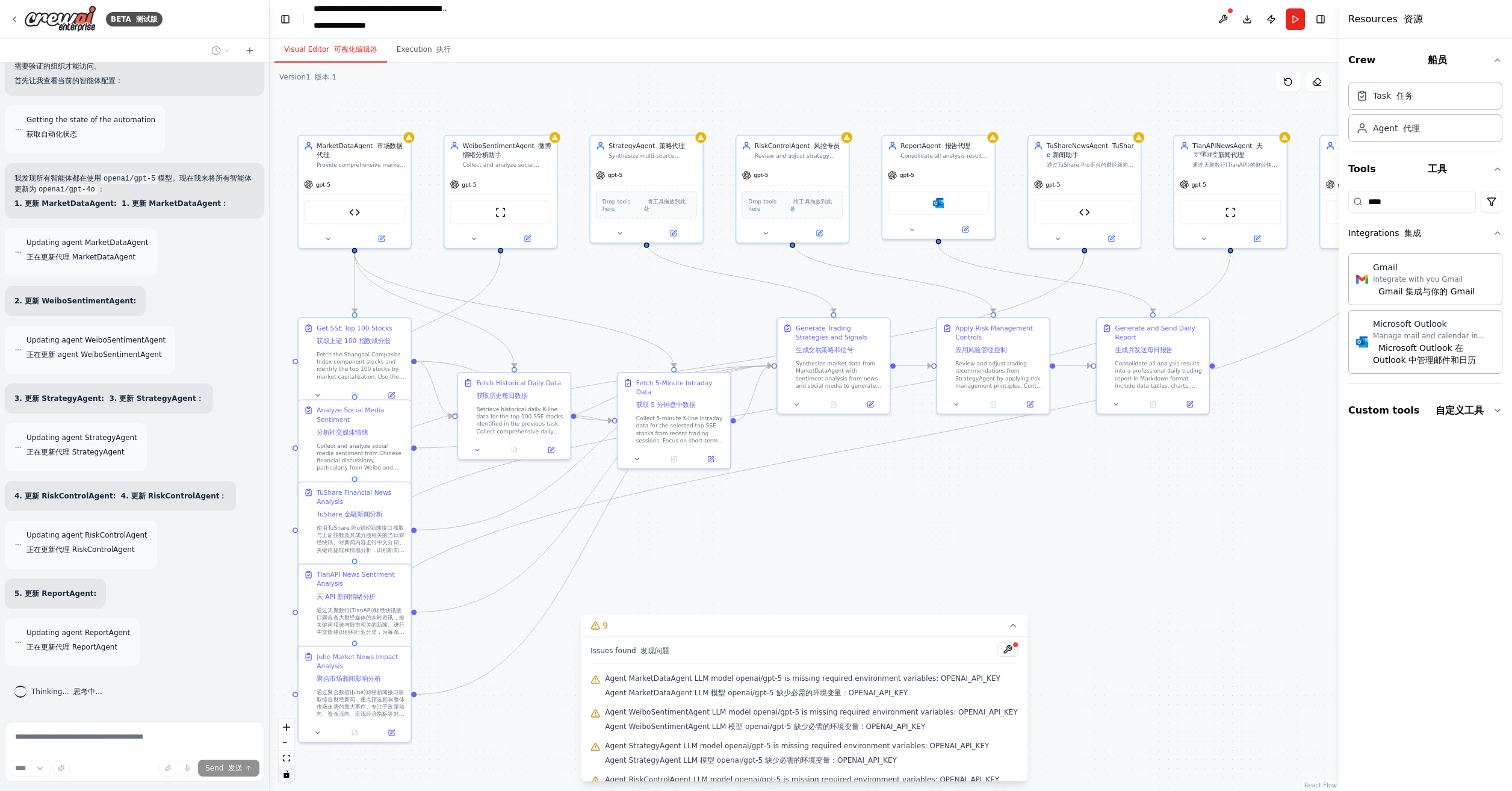
scroll to position [7388, 0]
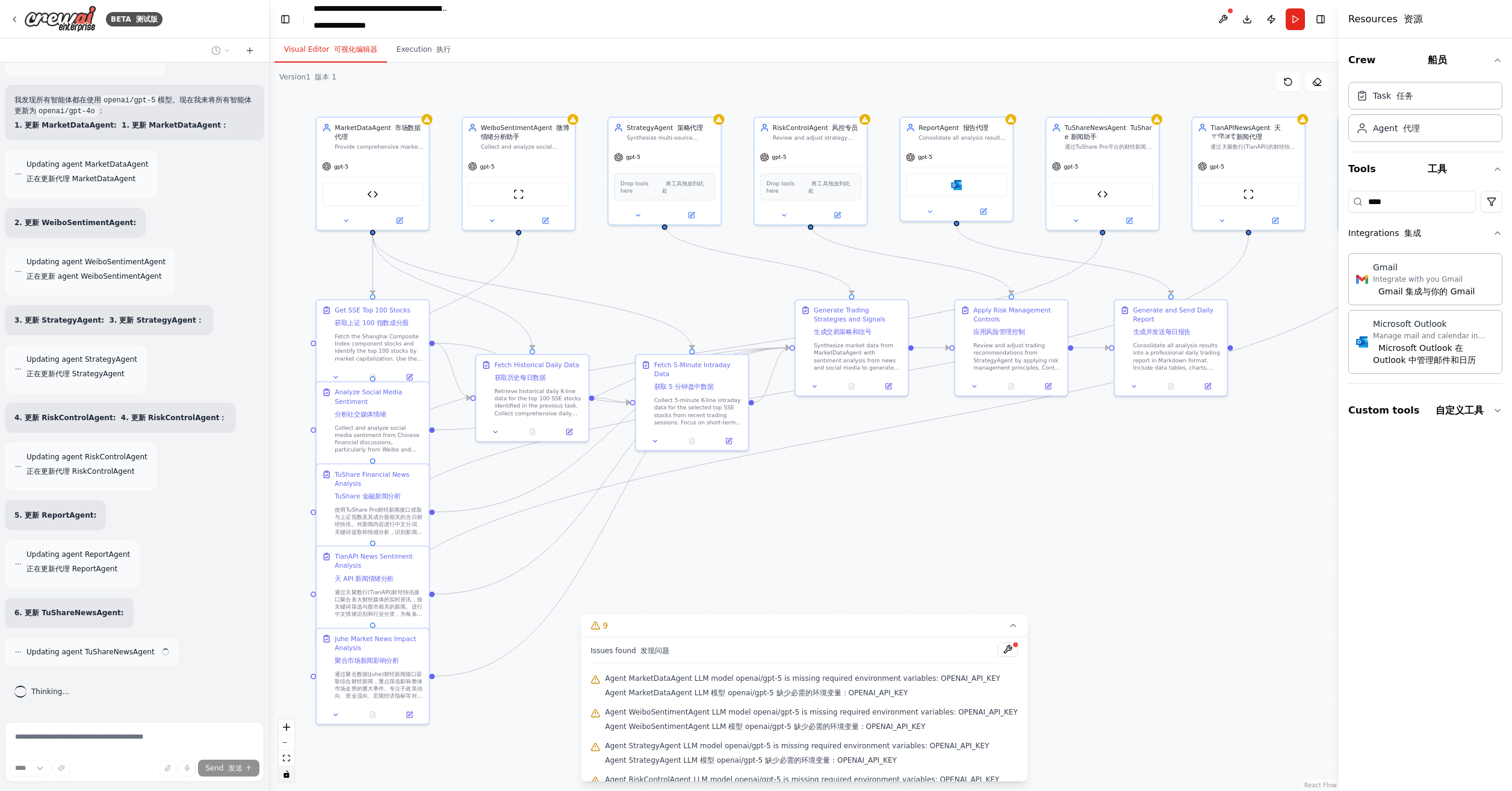
drag, startPoint x: 890, startPoint y: 518, endPoint x: 913, endPoint y: 518, distance: 23.0
click at [916, 495] on div ".deletable-edge-delete-btn { width: 20px; height: 20px; border: 0px solid #ffff…" at bounding box center [805, 427] width 1069 height 729
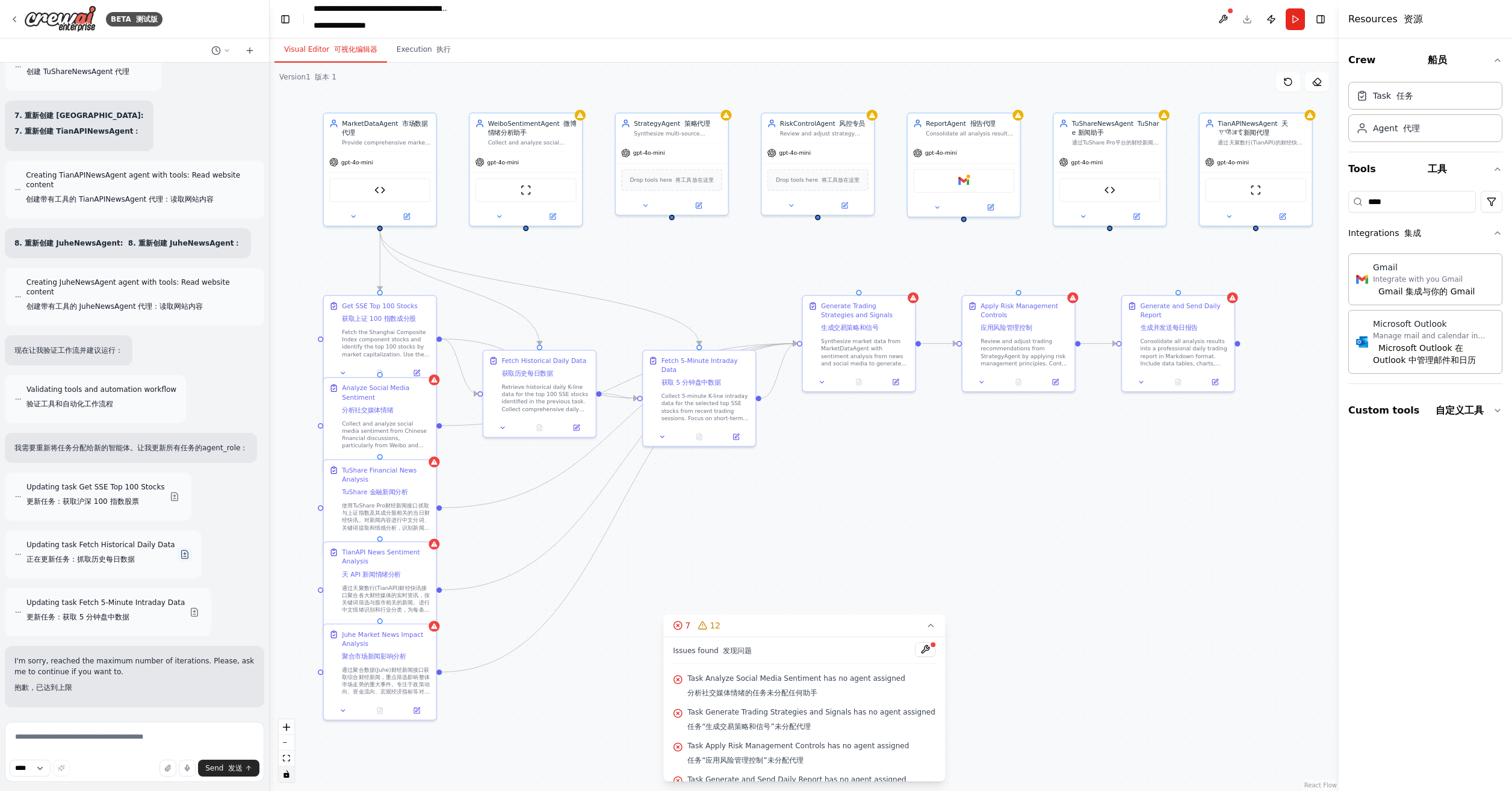
scroll to position [9614, 0]
drag, startPoint x: 28, startPoint y: 665, endPoint x: 102, endPoint y: 674, distance: 74.5
click at [102, 674] on p "I'm sorry, reached the maximum number of iterations. Please, ask me to continue…" at bounding box center [135, 676] width 241 height 42
click at [114, 674] on p "I'm sorry, reached the maximum number of iterations. Please, ask me to continue…" at bounding box center [135, 676] width 241 height 42
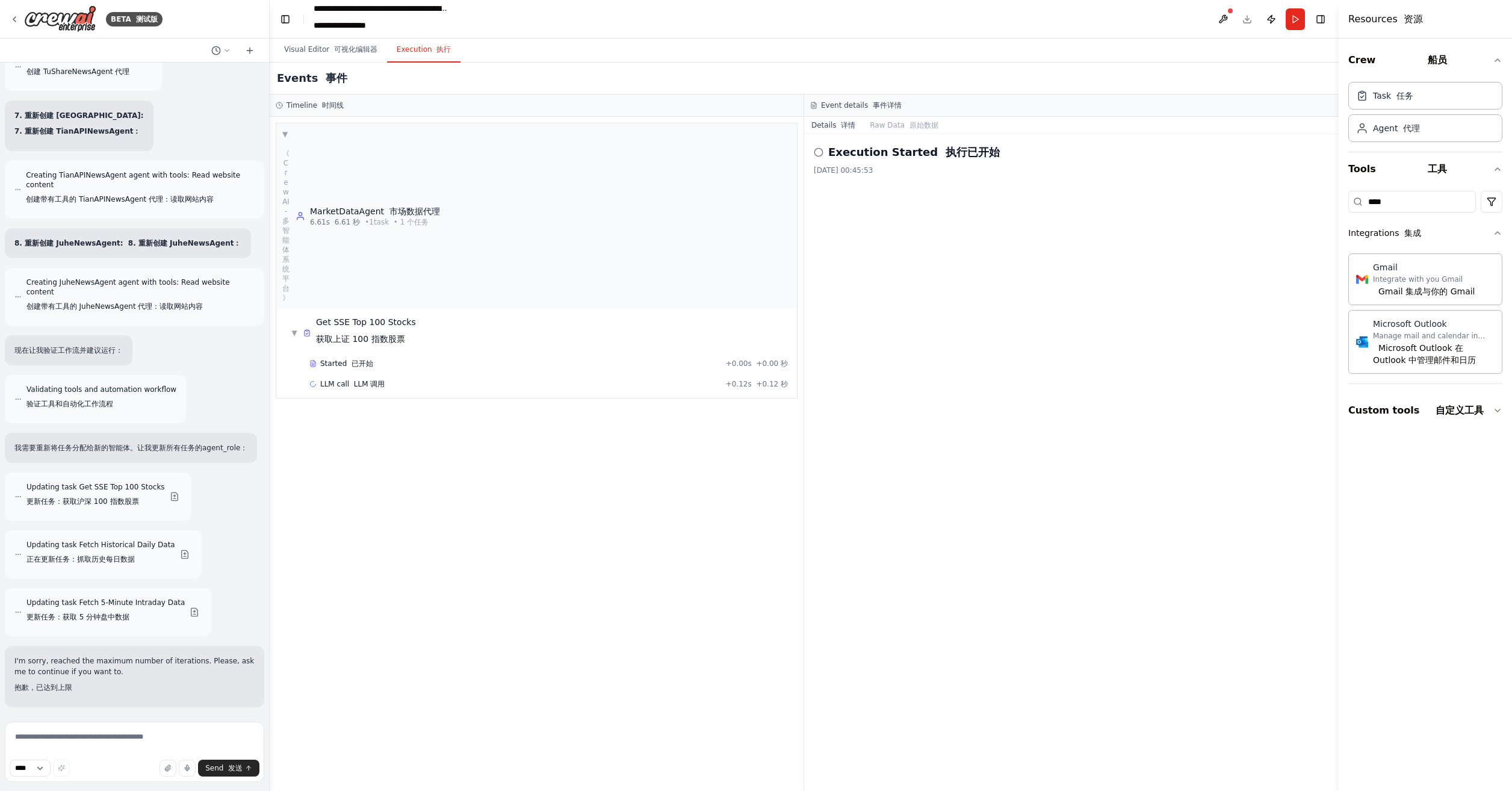
click at [428, 59] on button "Execution 执行" at bounding box center [423, 50] width 74 height 26
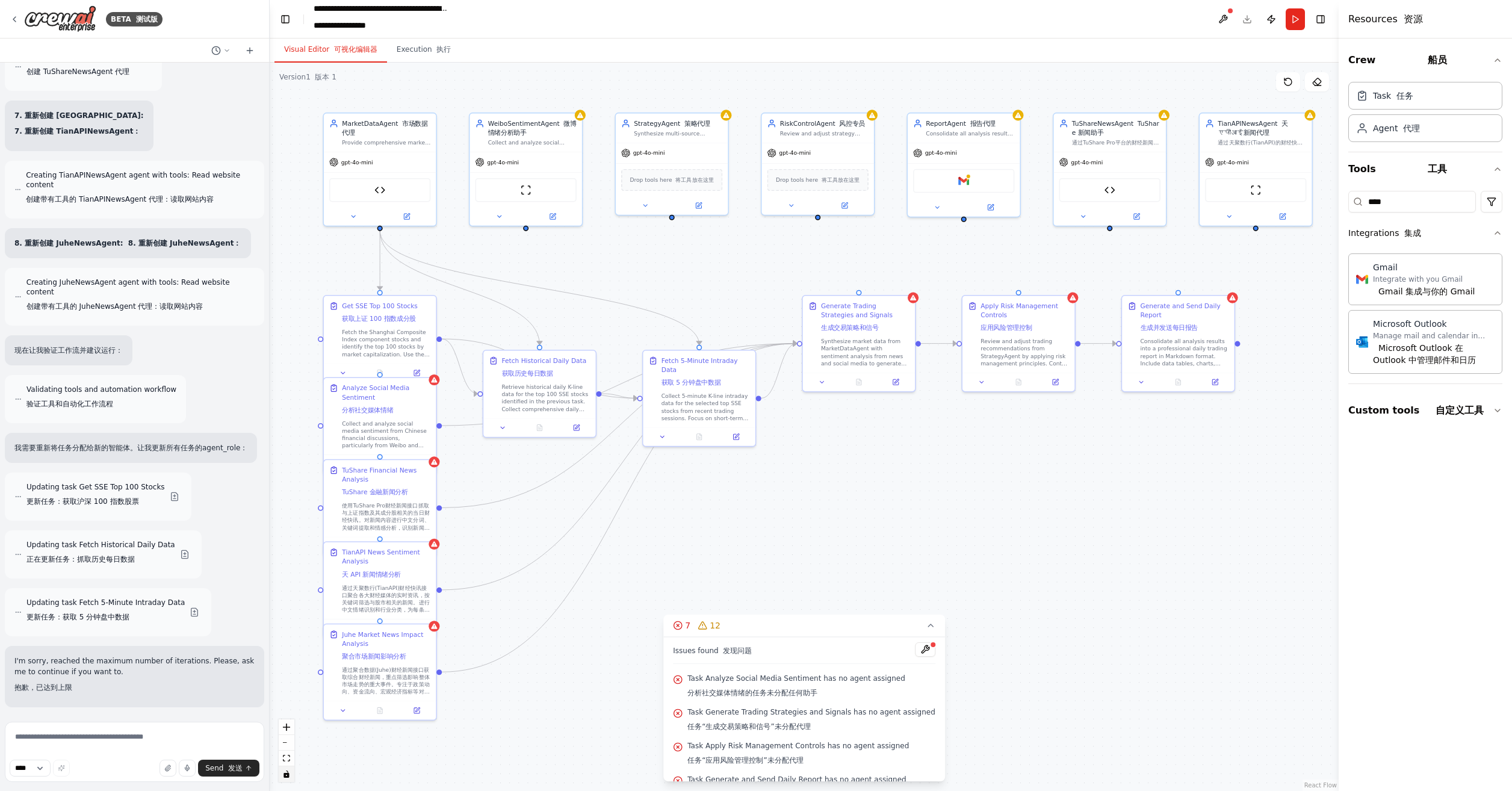
click at [334, 53] on font "可视化编辑器" at bounding box center [356, 49] width 43 height 9
click at [527, 230] on div at bounding box center [527, 229] width 6 height 6
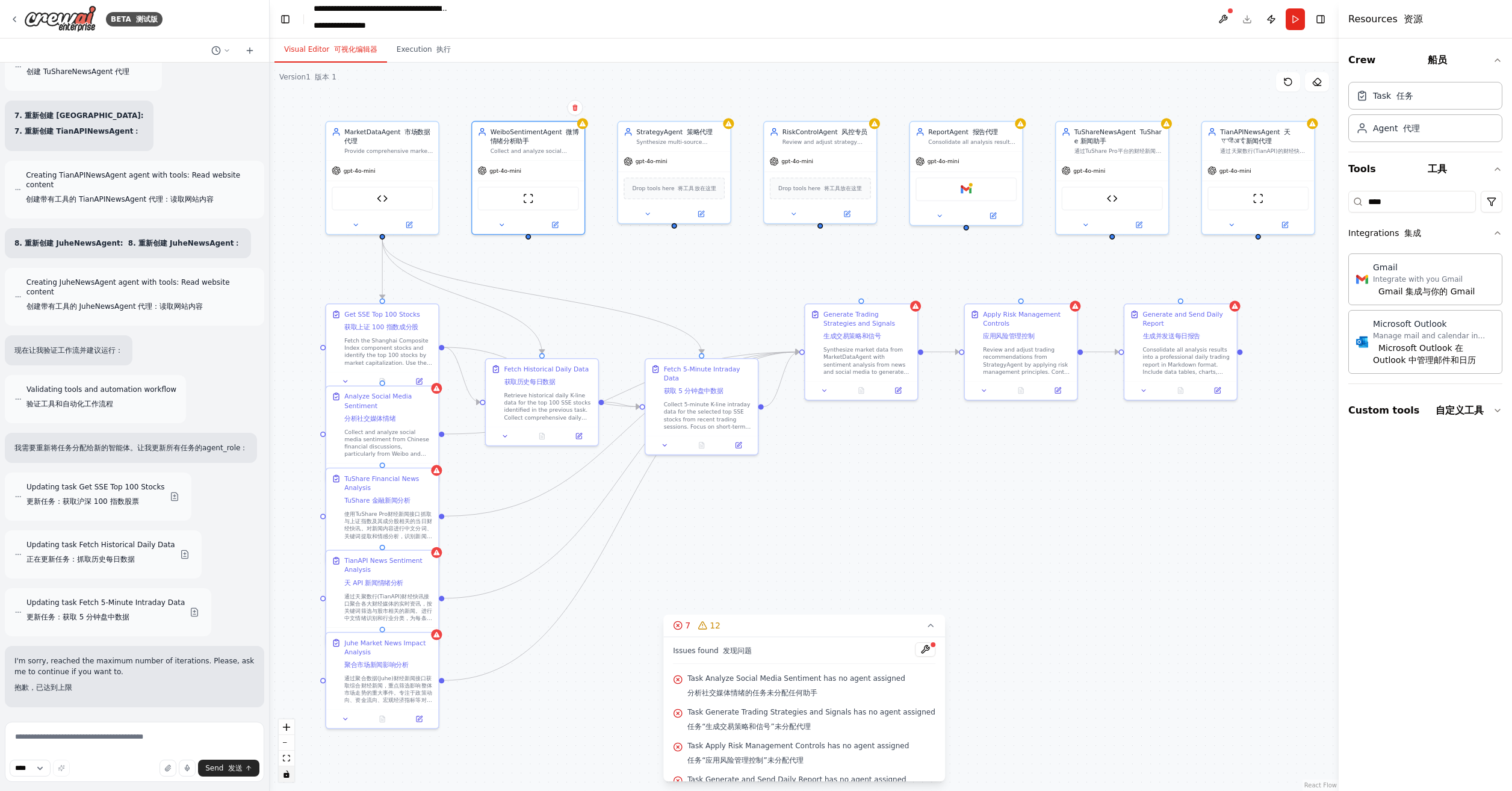
drag, startPoint x: 525, startPoint y: 230, endPoint x: 528, endPoint y: 239, distance: 9.5
click at [528, 239] on div ".deletable-edge-delete-btn { width: 20px; height: 20px; border: 0px solid #ffff…" at bounding box center [805, 427] width 1069 height 729
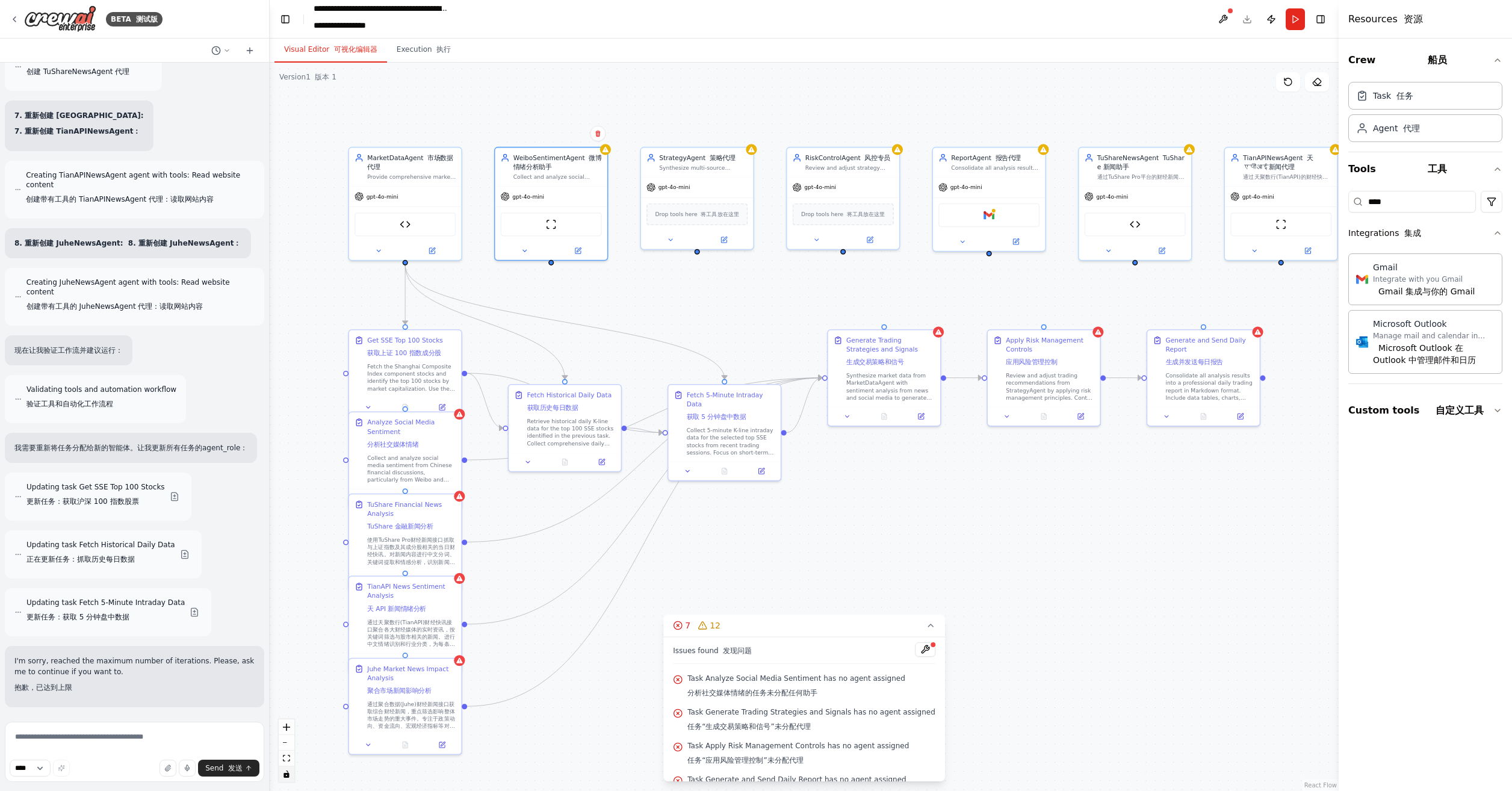
drag, startPoint x: 530, startPoint y: 238, endPoint x: 537, endPoint y: 241, distance: 7.6
click at [537, 241] on div ".deletable-edge-delete-btn { width: 20px; height: 20px; border: 0px solid #ffff…" at bounding box center [805, 427] width 1069 height 729
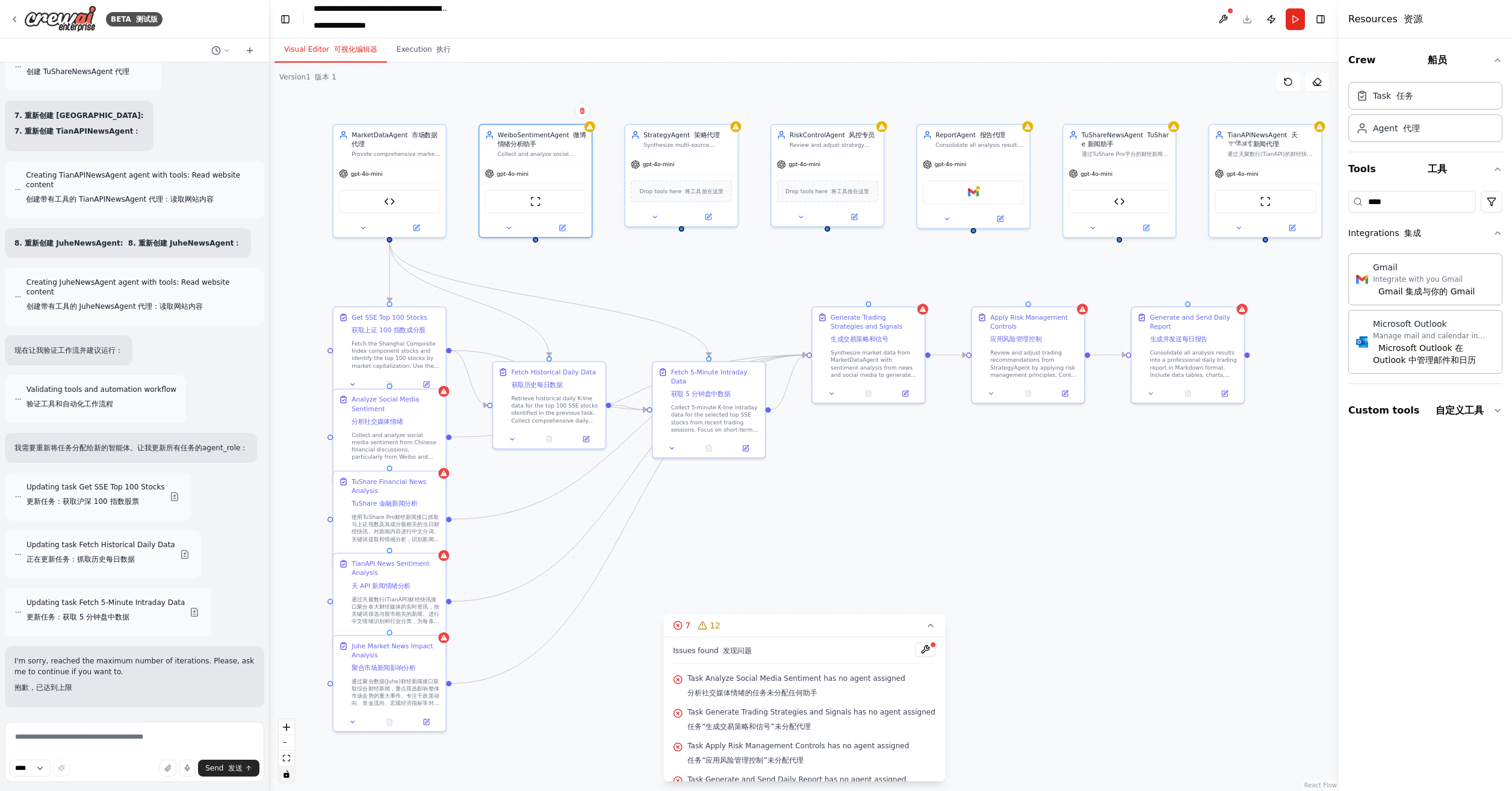
click at [537, 243] on div ".deletable-edge-delete-btn { width: 20px; height: 20px; border: 0px solid #ffff…" at bounding box center [805, 427] width 1069 height 729
click at [162, 747] on textarea at bounding box center [135, 752] width 259 height 60
type textarea "*********"
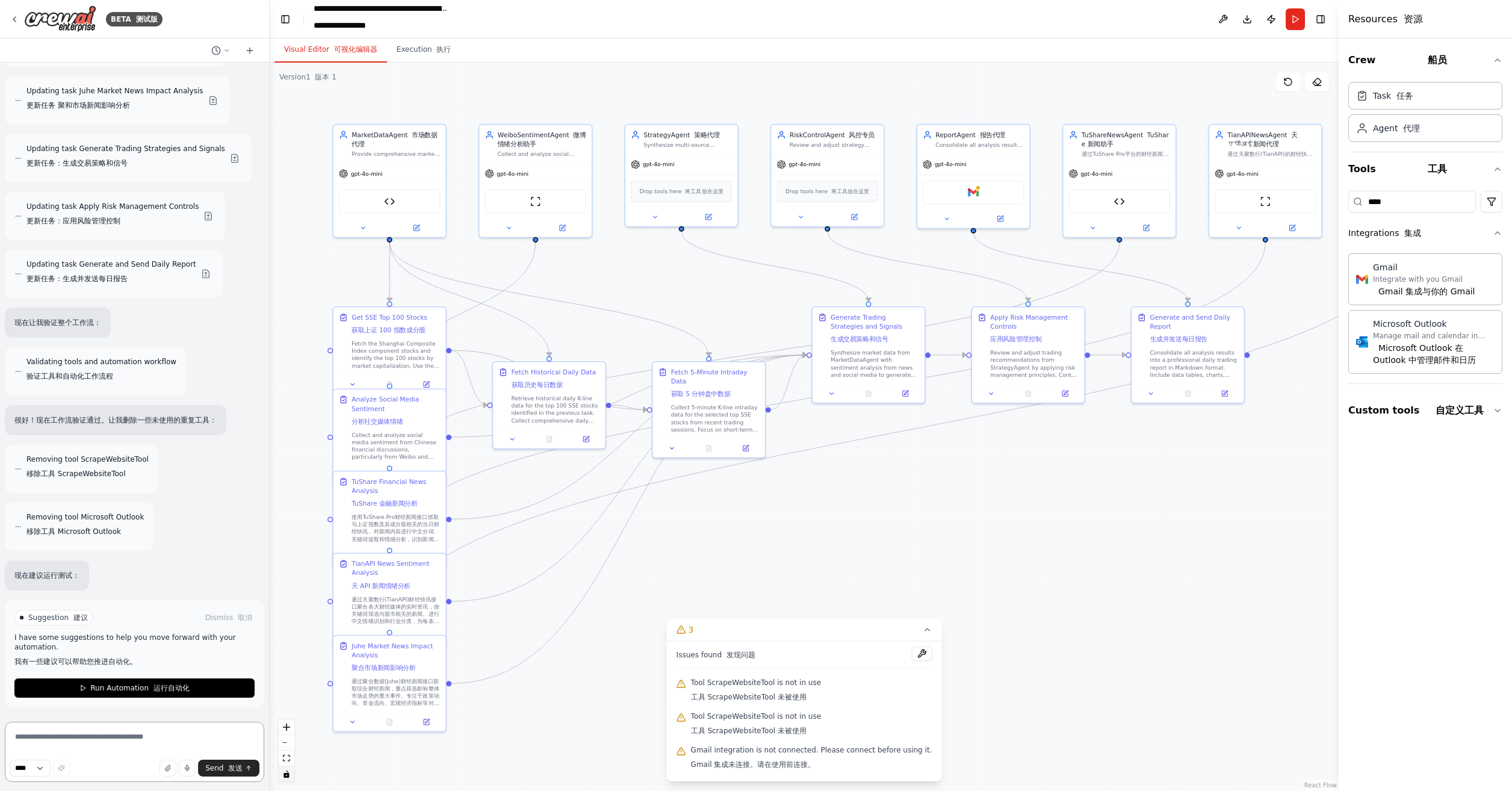
scroll to position [10697, 0]
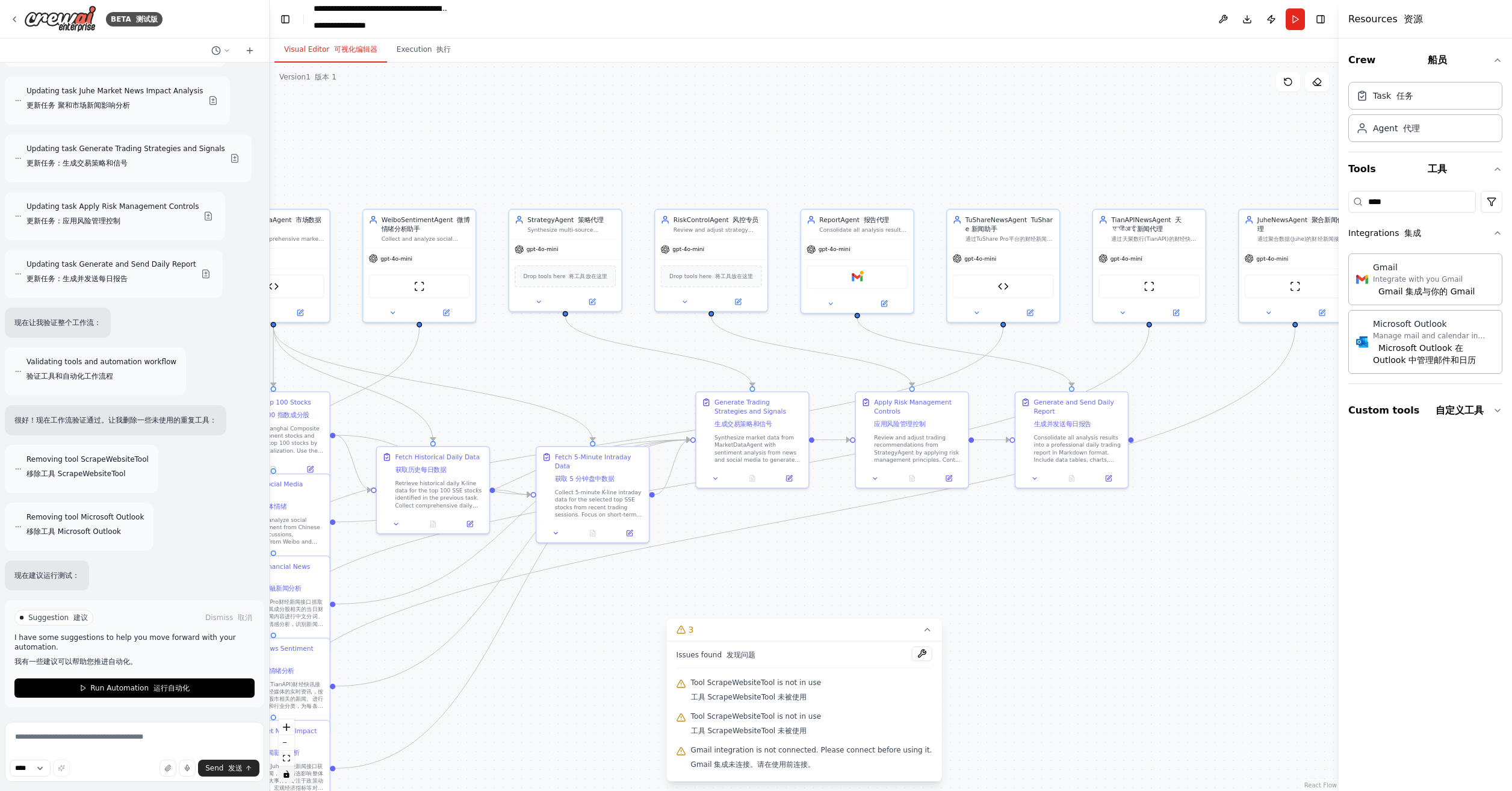
drag, startPoint x: 984, startPoint y: 514, endPoint x: 866, endPoint y: 598, distance: 144.8
click at [866, 598] on div ".deletable-edge-delete-btn { width: 20px; height: 20px; border: 0px solid #ffff…" at bounding box center [805, 427] width 1069 height 729
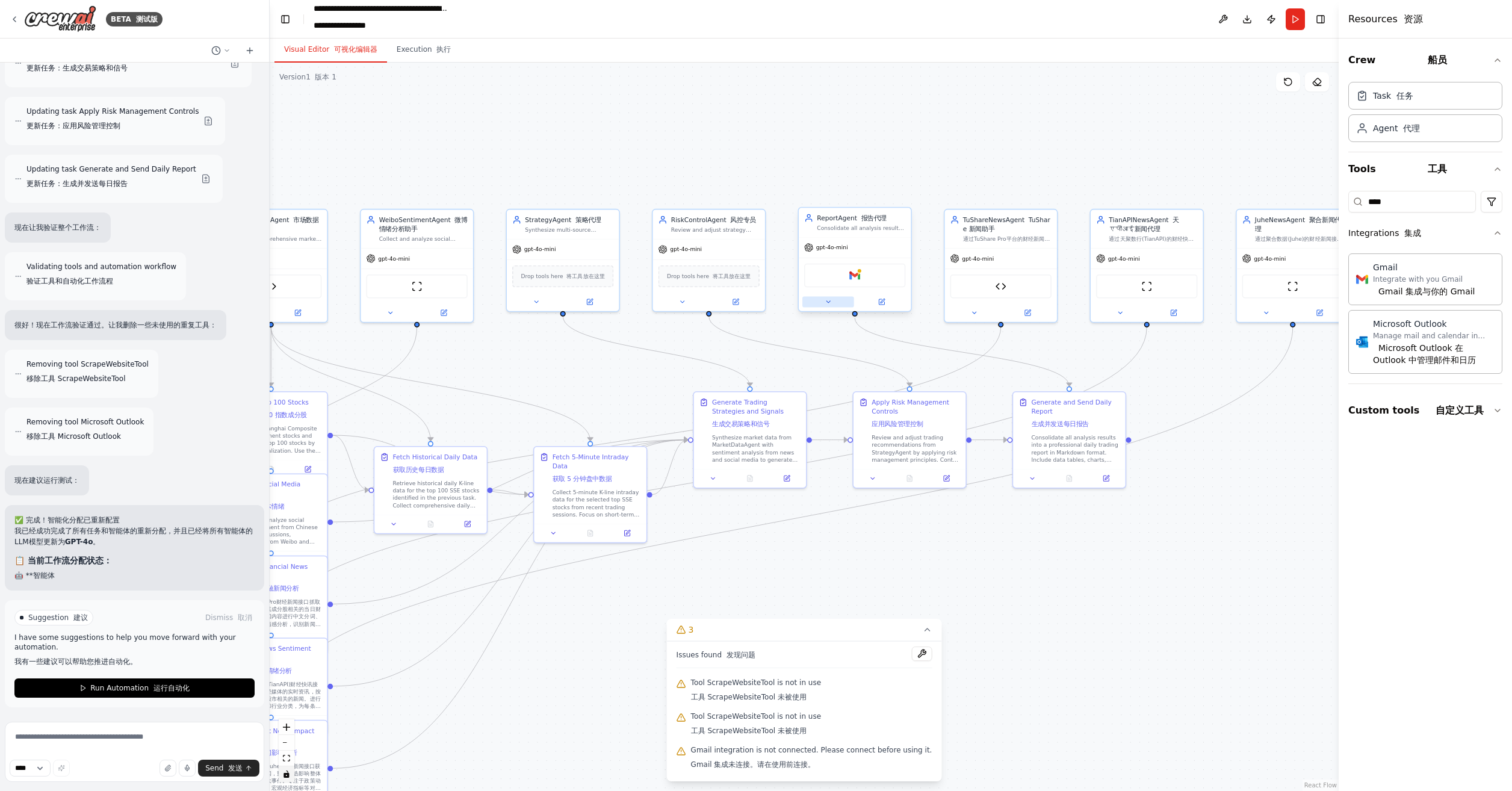
click at [828, 304] on icon at bounding box center [828, 301] width 7 height 7
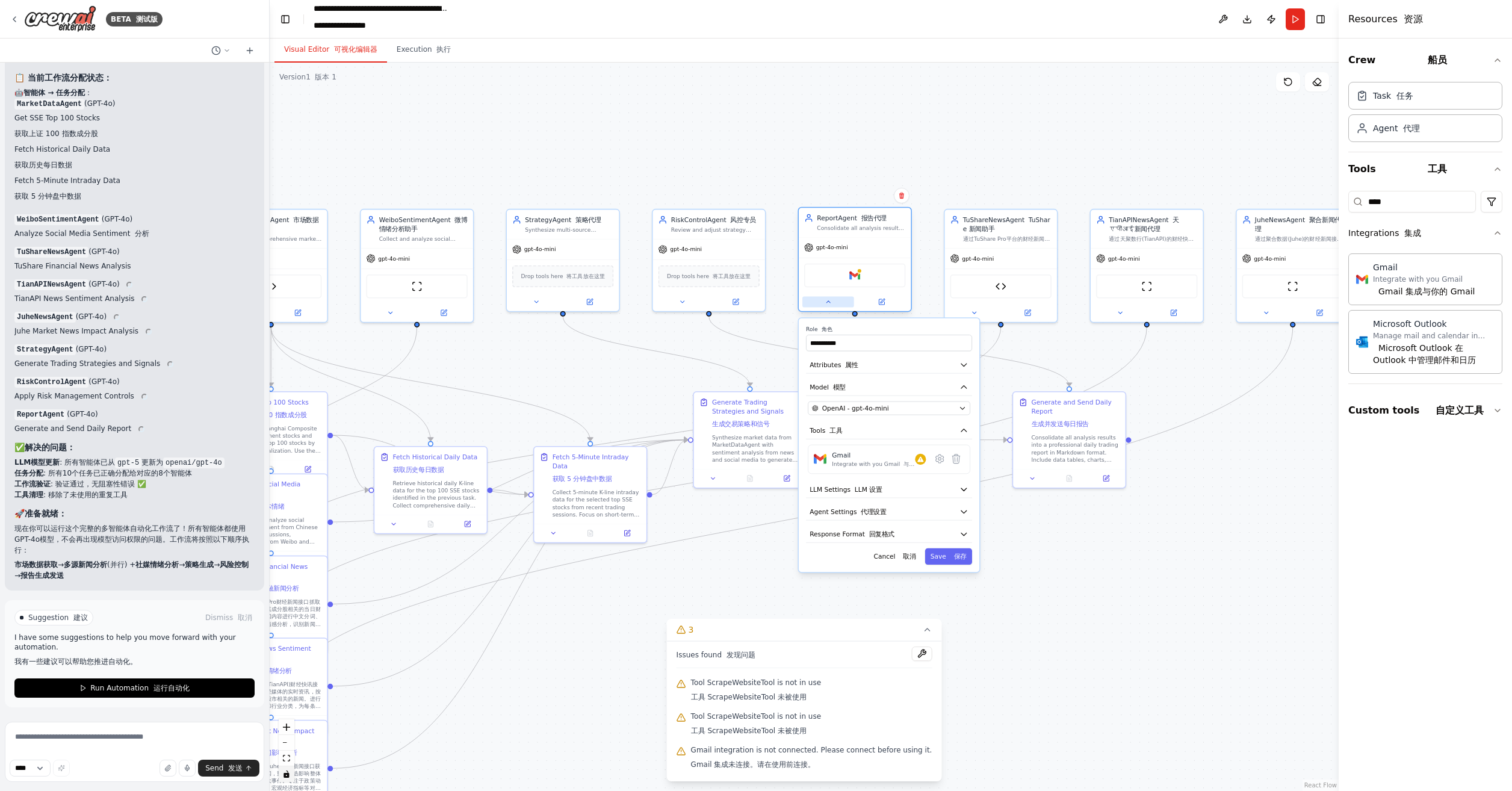
scroll to position [11275, 0]
click at [956, 455] on icon at bounding box center [957, 459] width 8 height 9
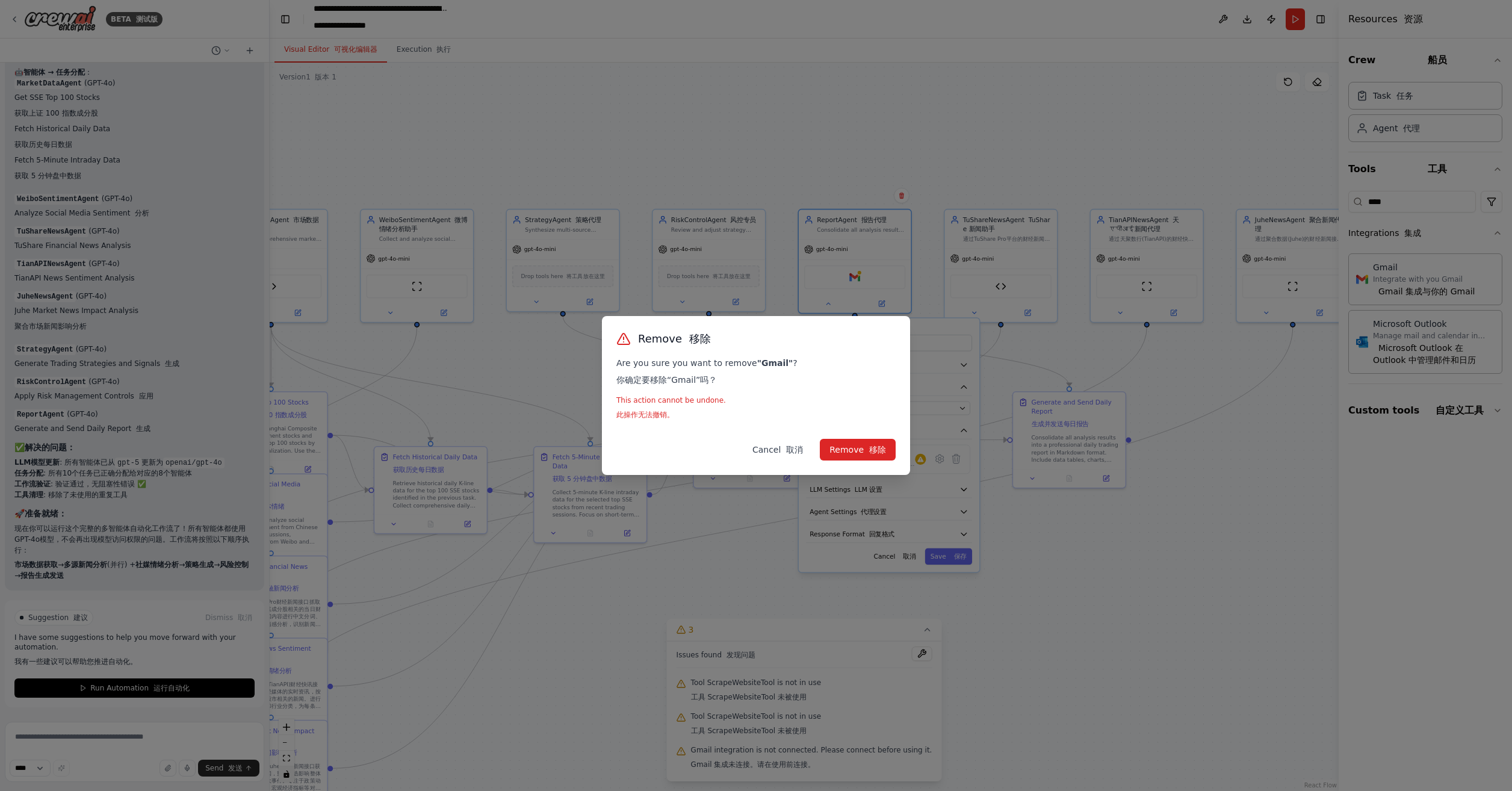
click at [783, 446] on font at bounding box center [784, 450] width 6 height 10
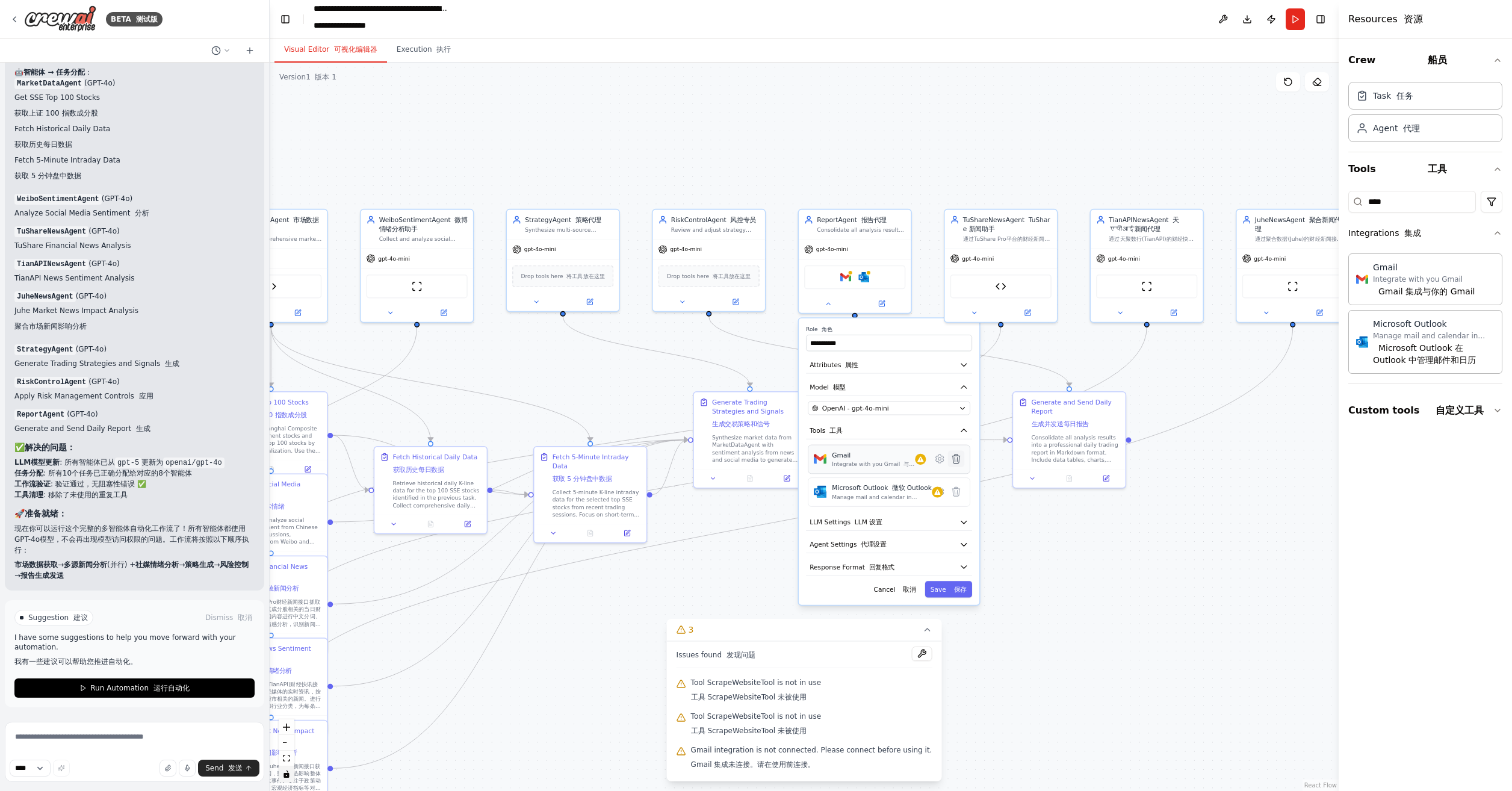
click at [959, 458] on icon at bounding box center [957, 459] width 8 height 9
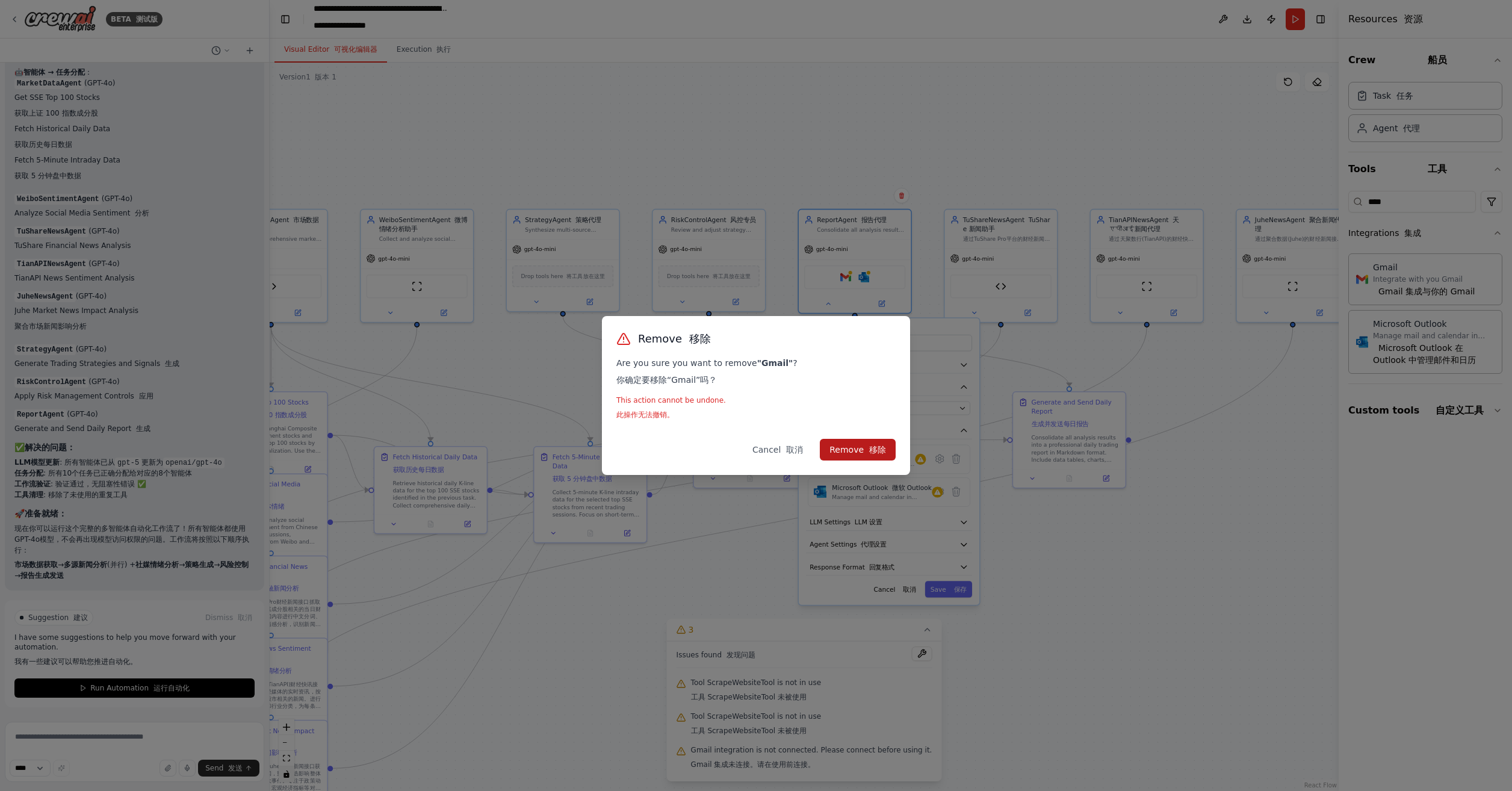
click at [869, 457] on button "Remove 移除" at bounding box center [858, 450] width 76 height 22
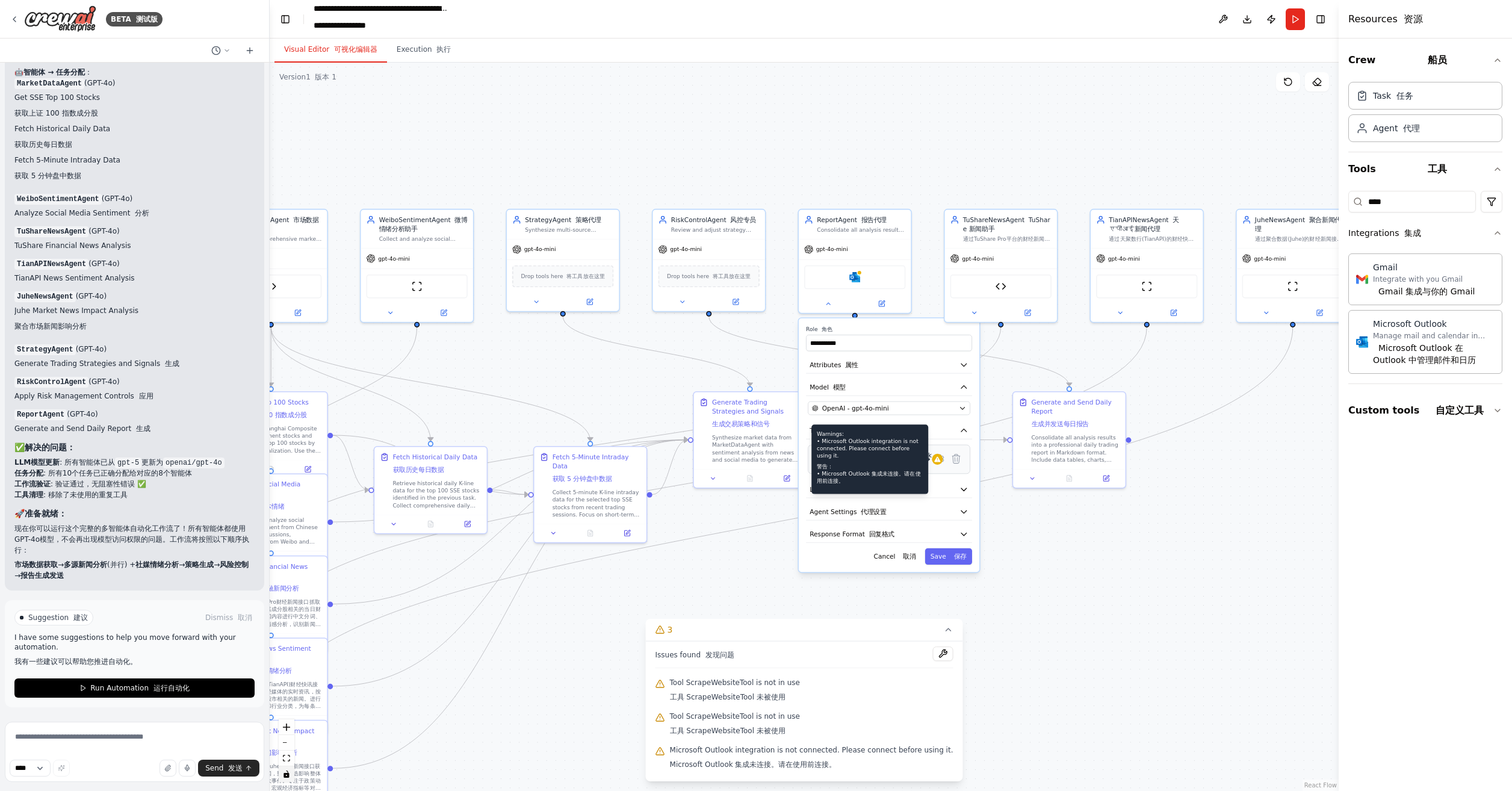
click at [936, 461] on icon at bounding box center [937, 459] width 7 height 7
click at [934, 457] on icon at bounding box center [937, 459] width 7 height 7
click at [900, 489] on button "LLM Settings LLM 设置" at bounding box center [889, 489] width 166 height 17
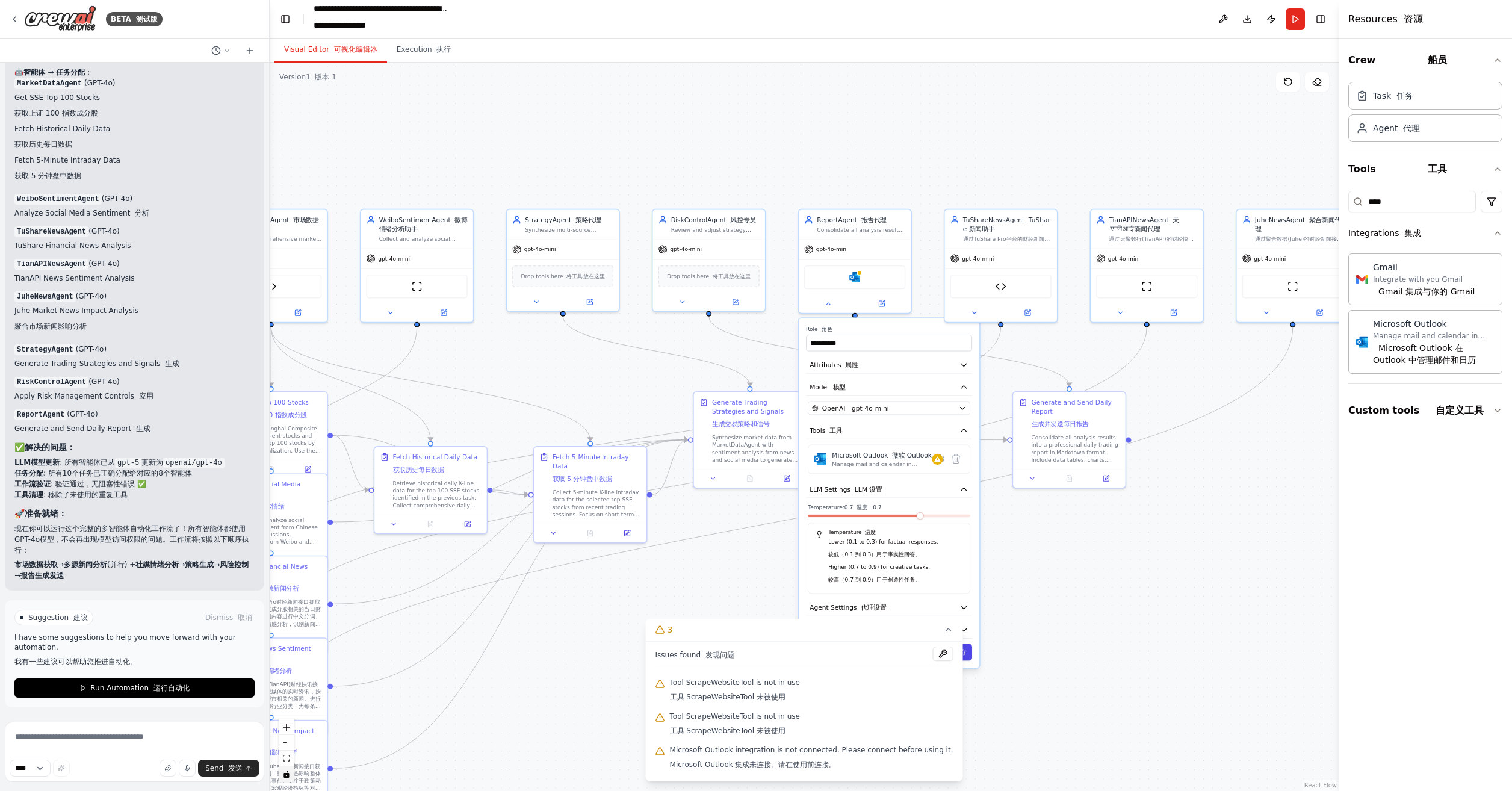
click at [965, 656] on button "Save 保存" at bounding box center [949, 652] width 47 height 17
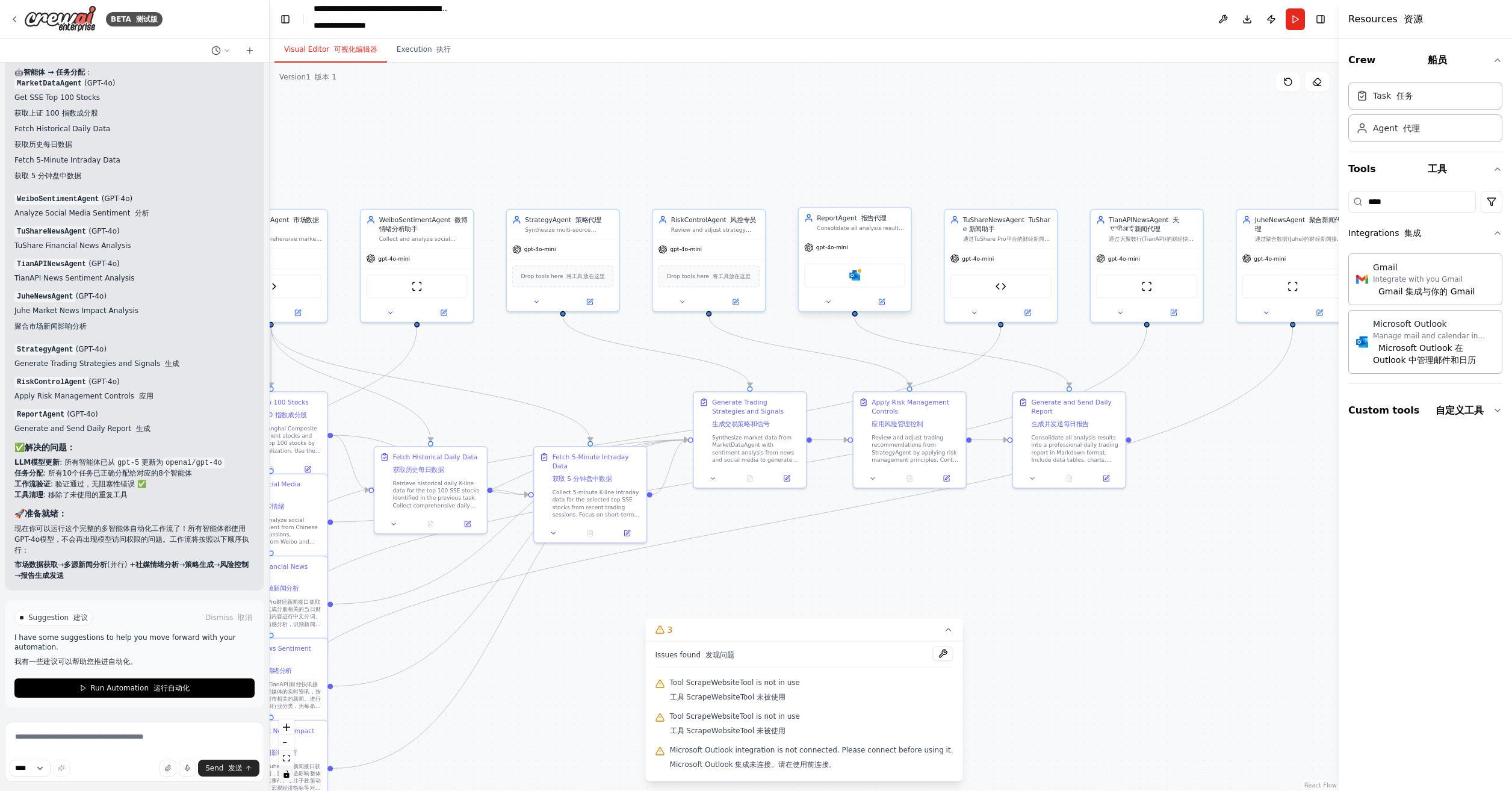
click at [848, 273] on div "Microsoft Outlook 微软 Outlook" at bounding box center [855, 275] width 101 height 24
click at [834, 299] on button at bounding box center [828, 302] width 52 height 11
click at [848, 272] on div "Microsoft Outlook 微软 Outlook" at bounding box center [855, 275] width 101 height 24
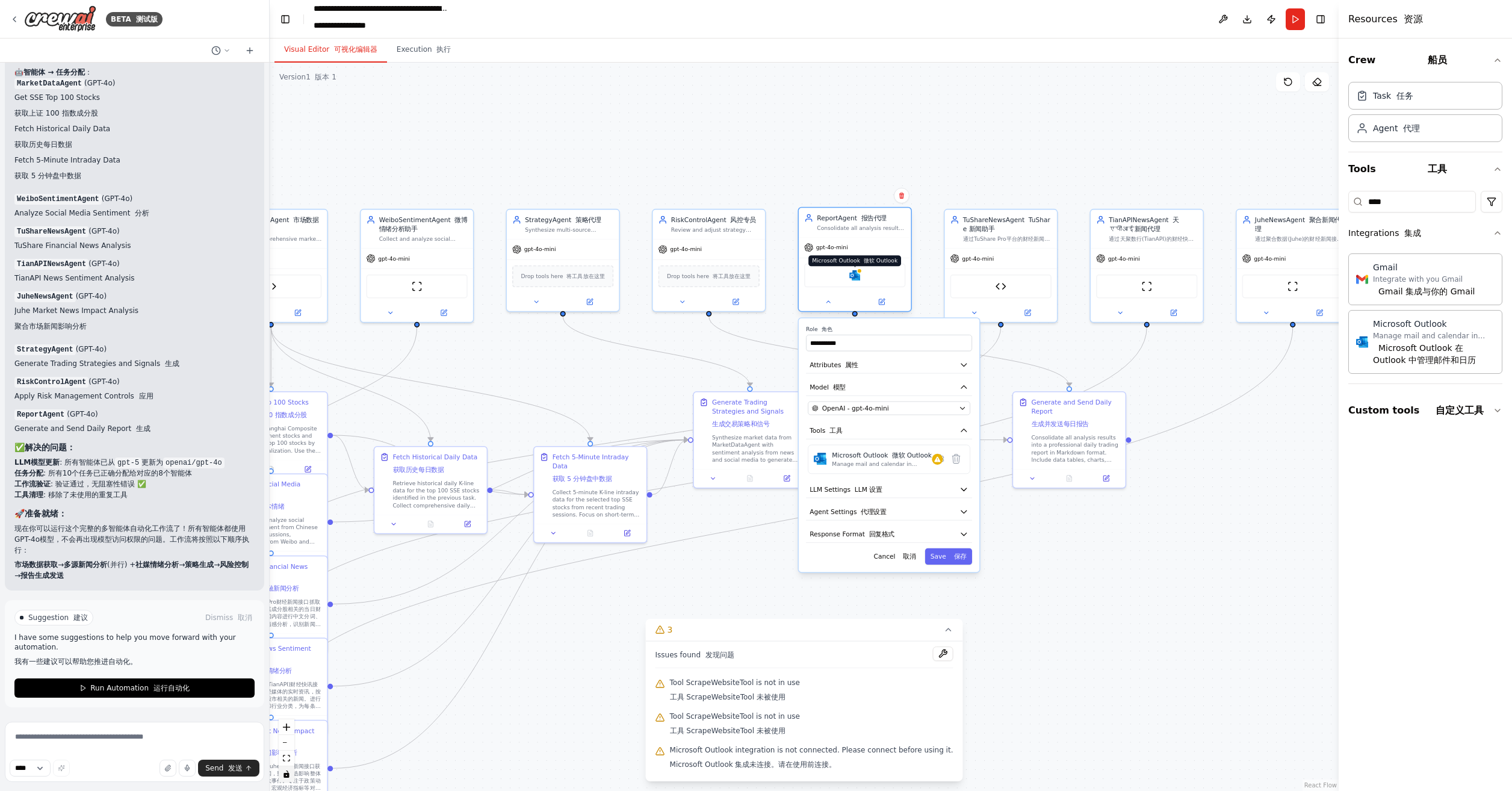
click at [857, 274] on img at bounding box center [855, 275] width 11 height 11
click at [955, 559] on font "保存" at bounding box center [958, 556] width 17 height 9
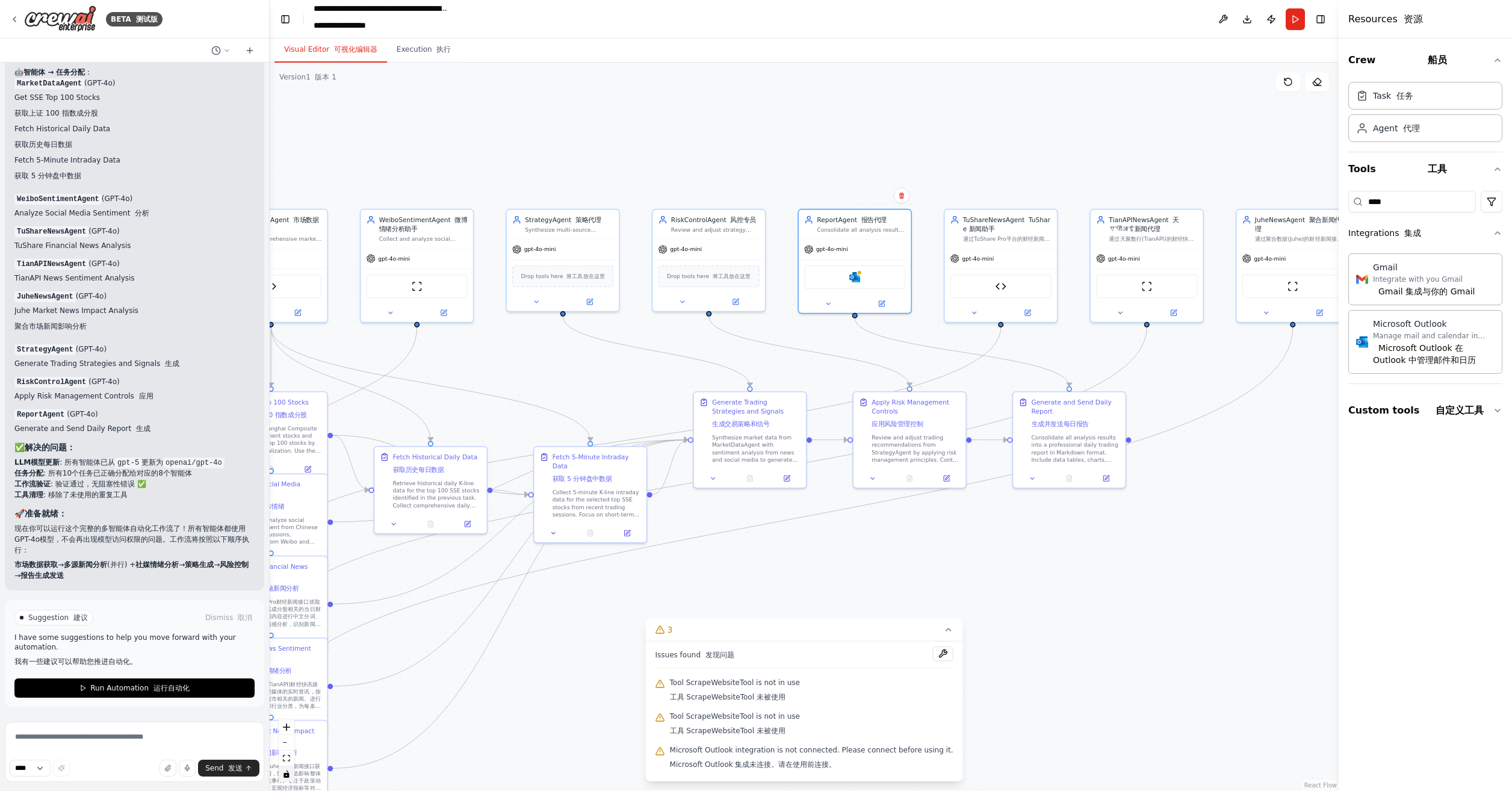
click at [1103, 566] on div ".deletable-edge-delete-btn { width: 20px; height: 20px; border: 0px solid #ffff…" at bounding box center [805, 427] width 1069 height 729
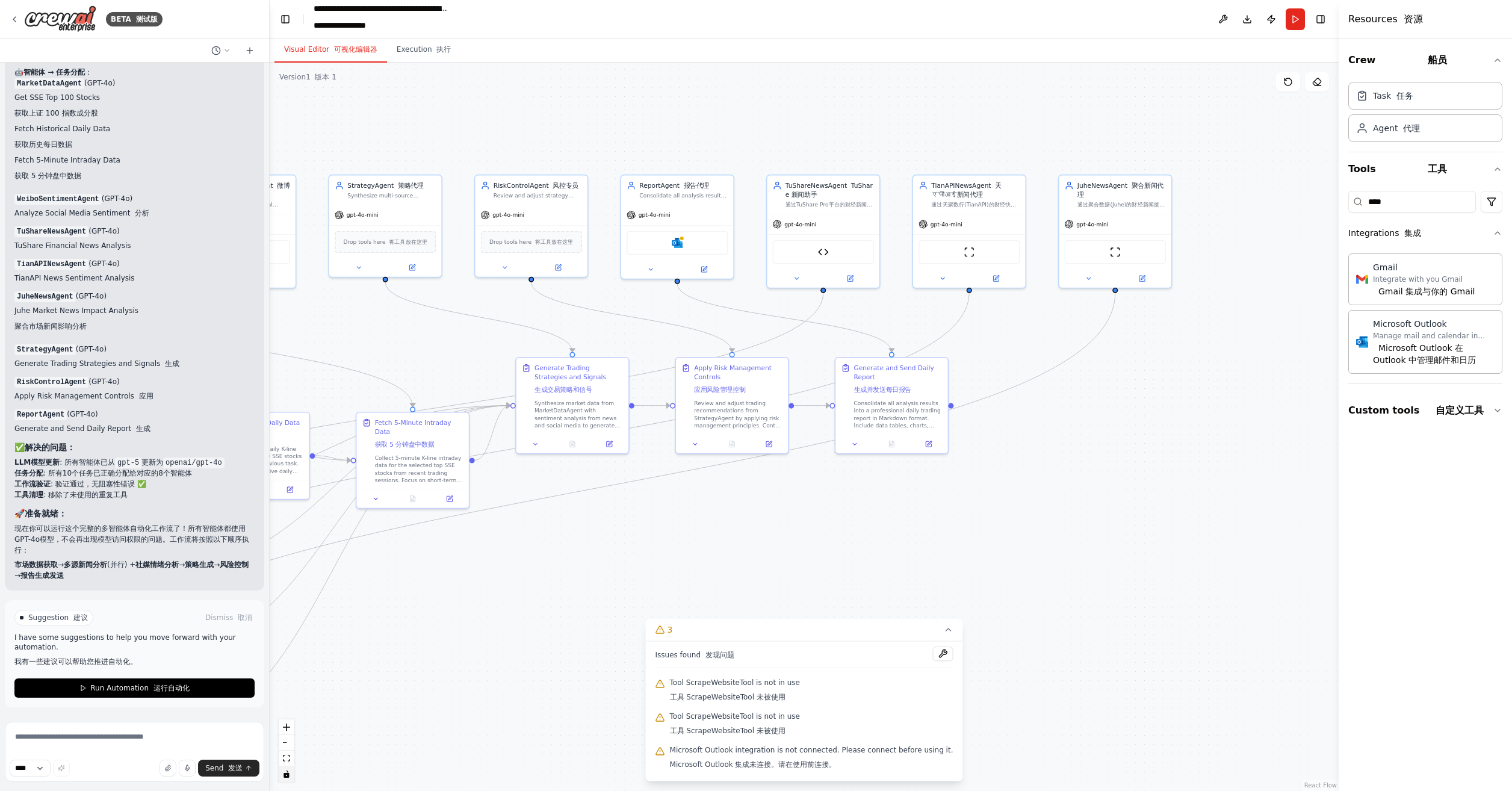
drag, startPoint x: 1177, startPoint y: 540, endPoint x: 1019, endPoint y: 511, distance: 160.6
click at [1019, 511] on div ".deletable-edge-delete-btn { width: 20px; height: 20px; border: 0px solid #ffff…" at bounding box center [805, 427] width 1069 height 729
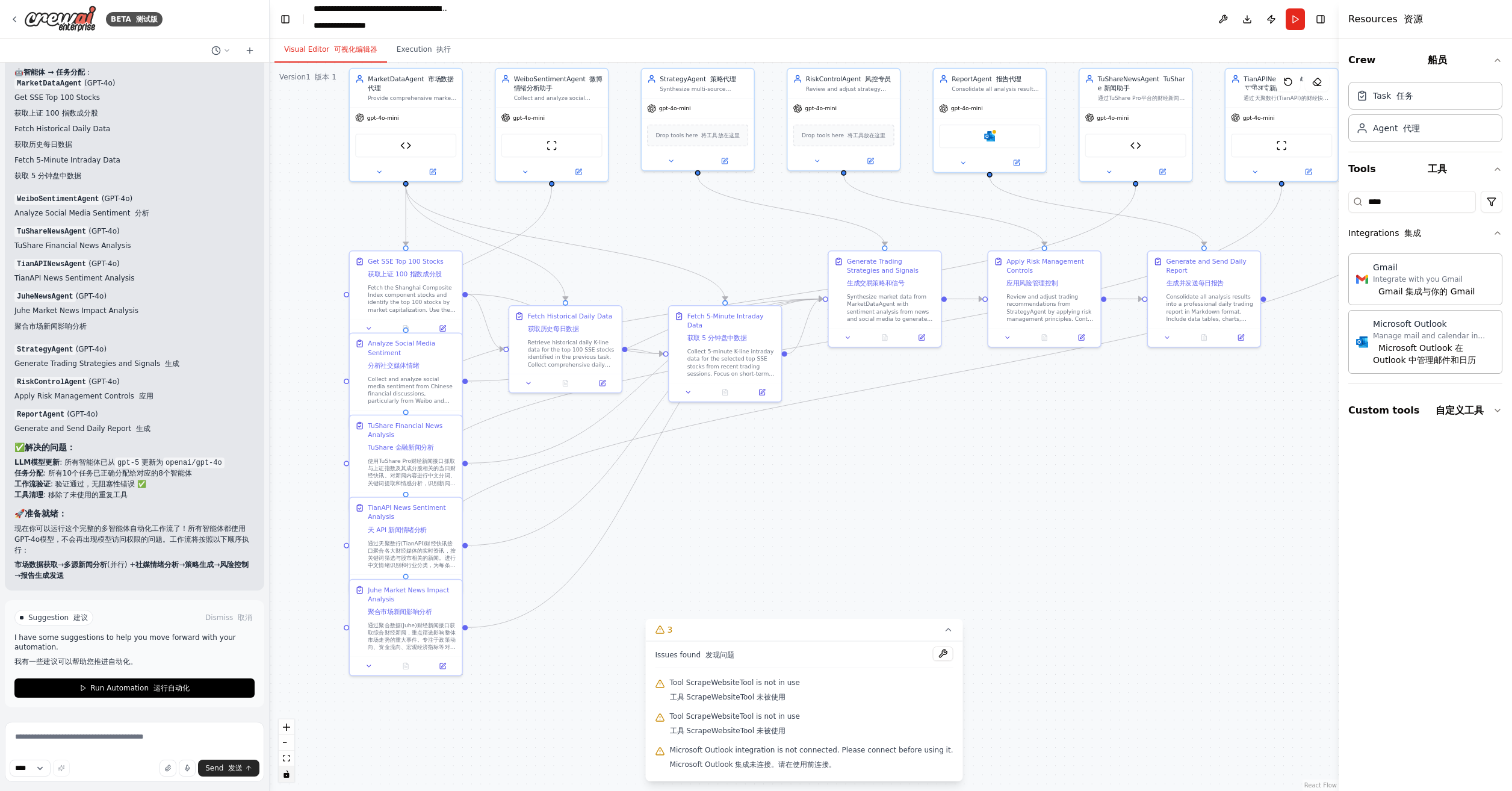
drag, startPoint x: 707, startPoint y: 522, endPoint x: 1028, endPoint y: 417, distance: 337.7
click at [1035, 409] on div ".deletable-edge-delete-btn { width: 20px; height: 20px; border: 0px solid #ffff…" at bounding box center [805, 427] width 1069 height 729
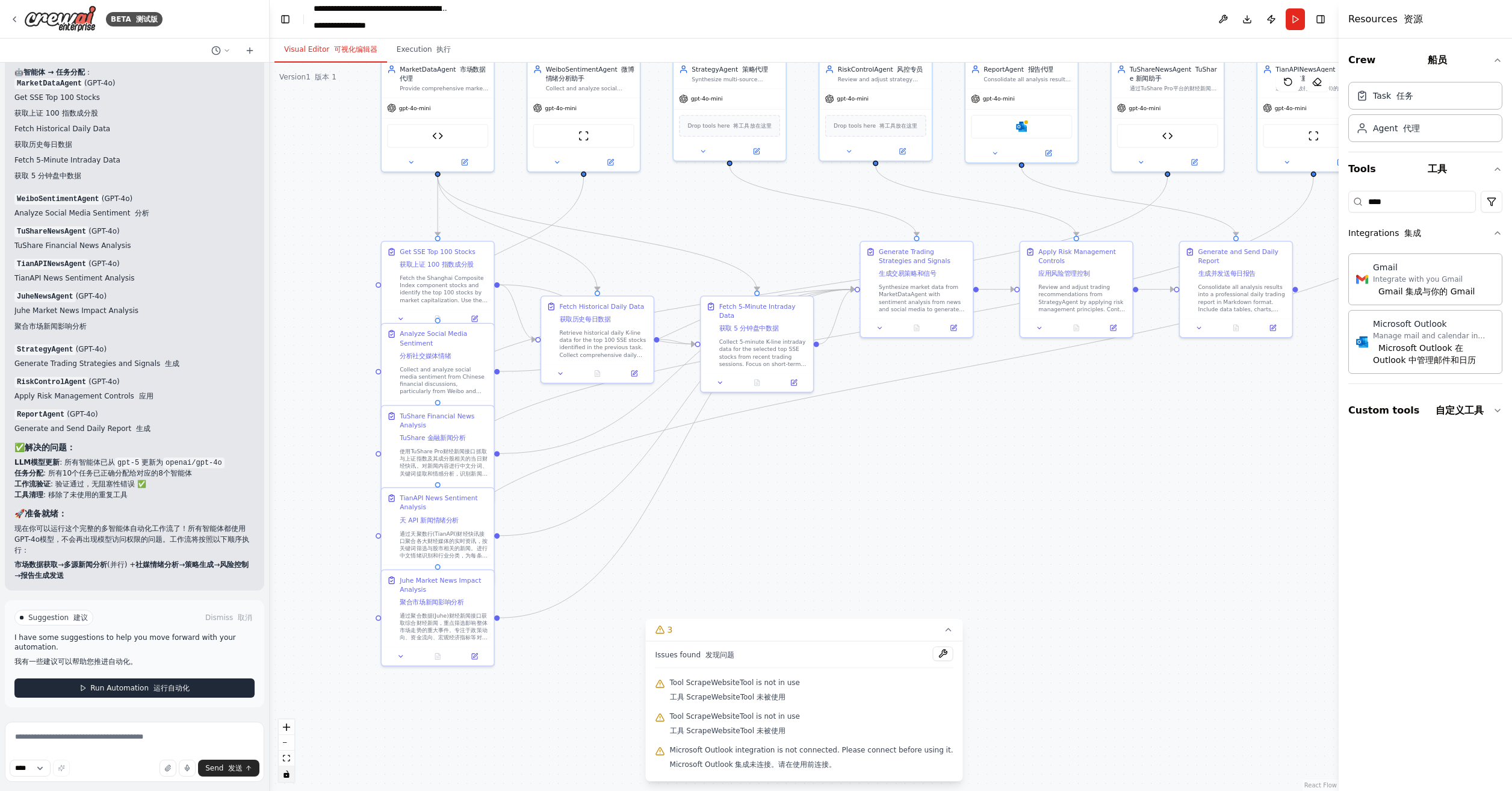
click at [148, 693] on font at bounding box center [150, 688] width 5 height 9
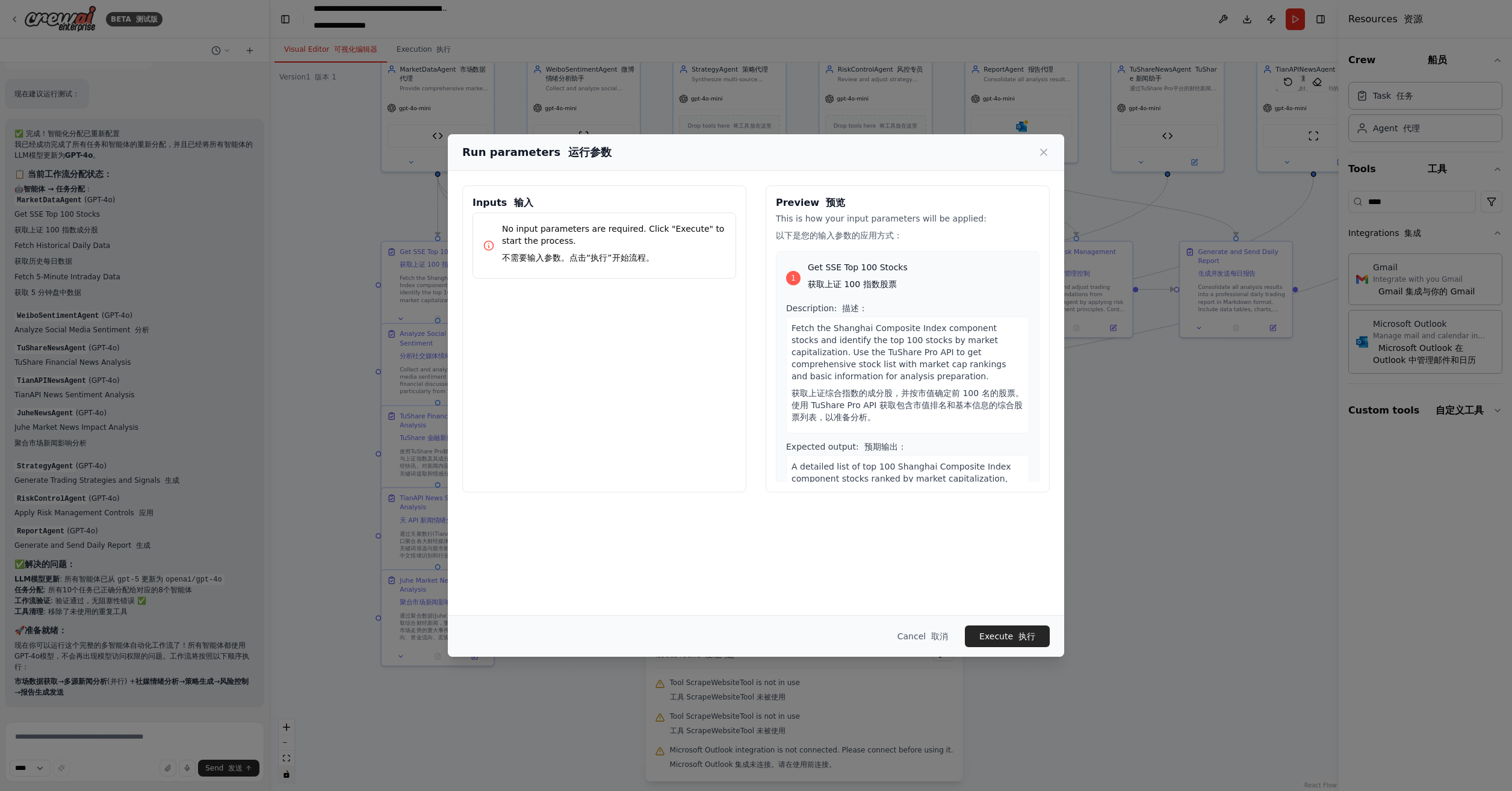
click at [791, 273] on div "1" at bounding box center [793, 278] width 15 height 15
click at [1023, 636] on font "执行" at bounding box center [1027, 637] width 17 height 10
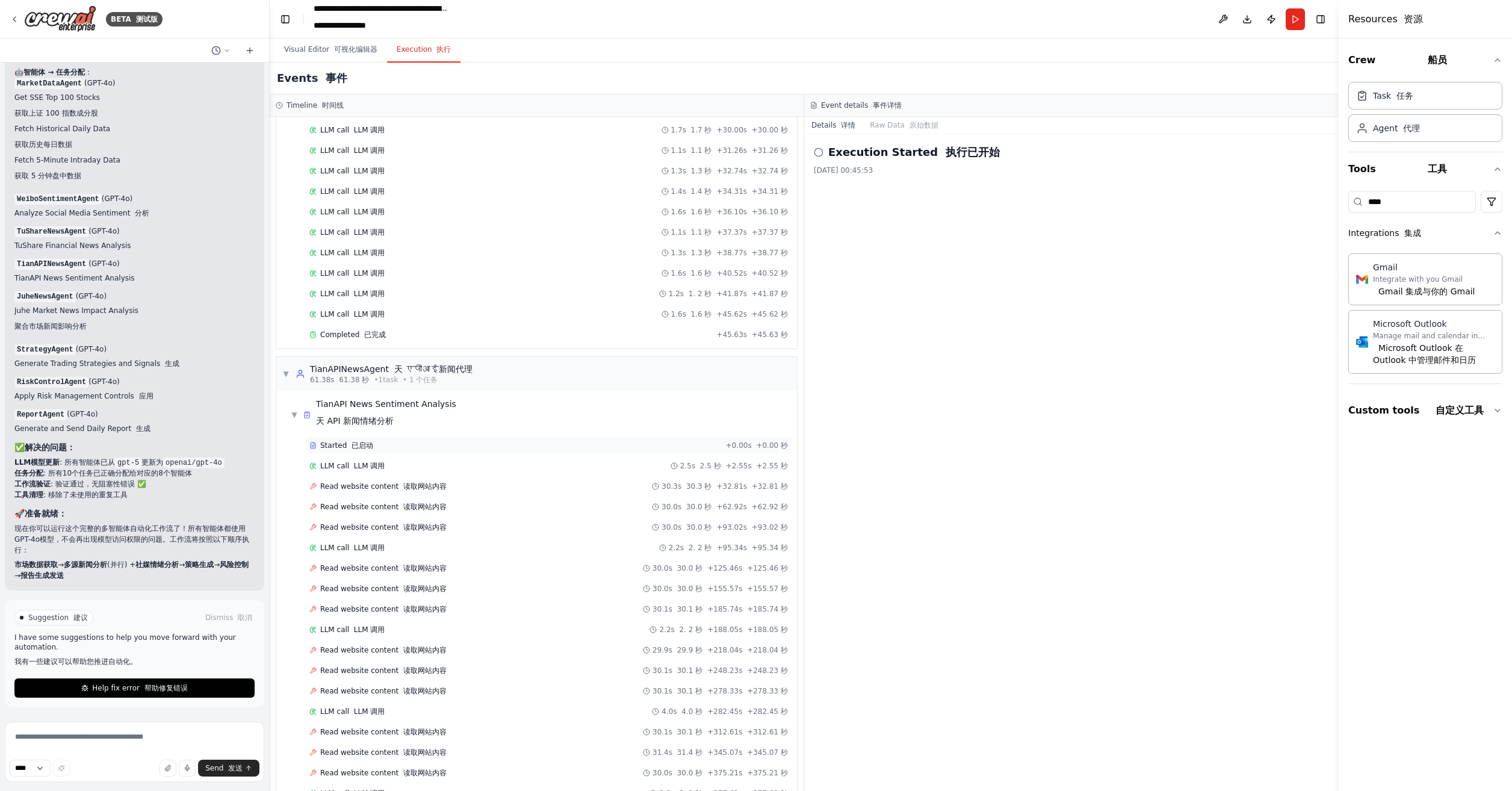
scroll to position [722, 0]
click at [125, 693] on span "Help fix error 帮助修复错误" at bounding box center [140, 689] width 95 height 10
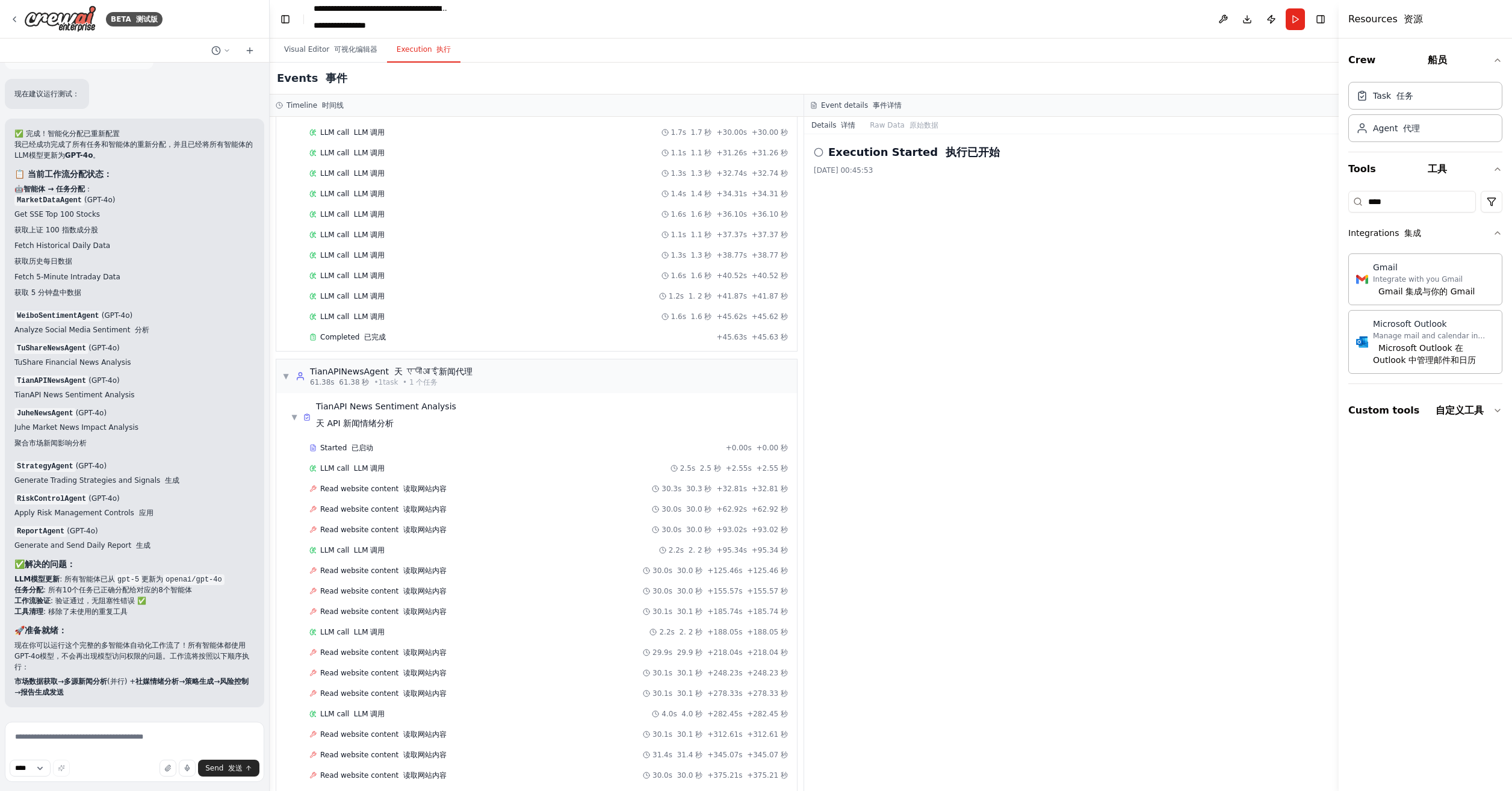
scroll to position [11179, 0]
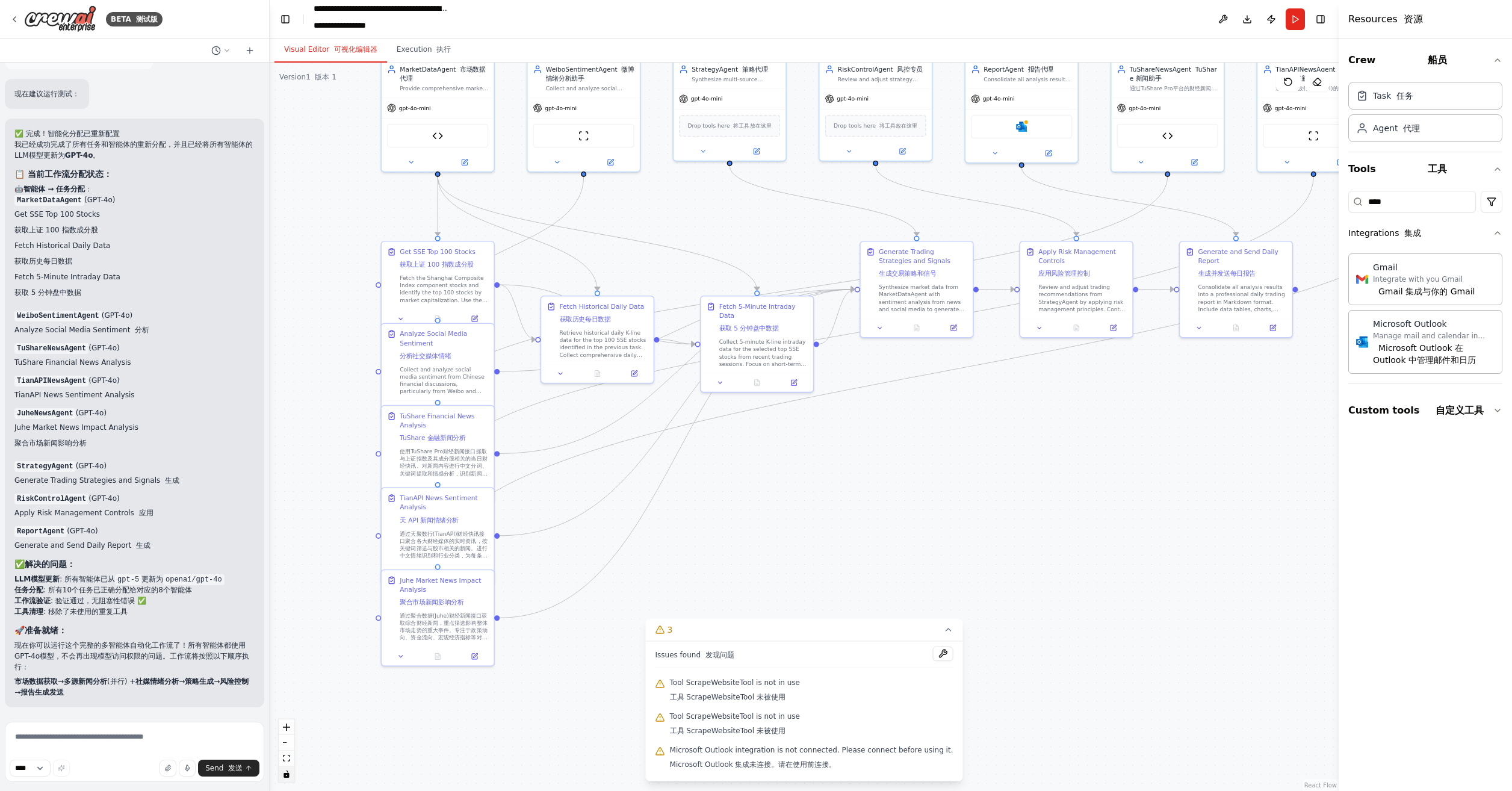
click at [315, 50] on button "Visual Editor 可视化编辑器" at bounding box center [330, 50] width 113 height 26
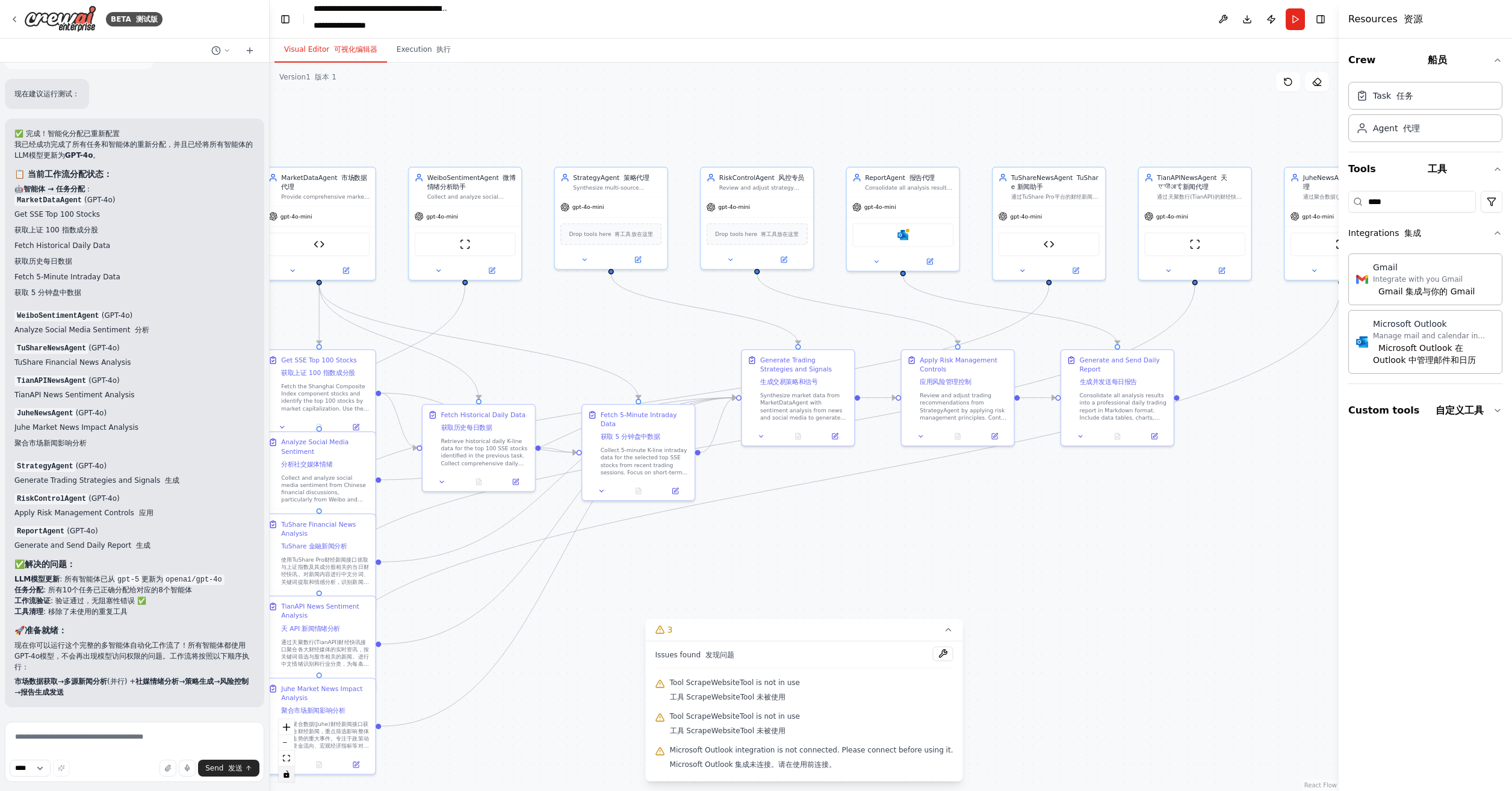
drag, startPoint x: 1053, startPoint y: 453, endPoint x: 931, endPoint y: 565, distance: 165.6
click at [930, 565] on div ".deletable-edge-delete-btn { width: 20px; height: 20px; border: 0px solid #ffff…" at bounding box center [805, 427] width 1069 height 729
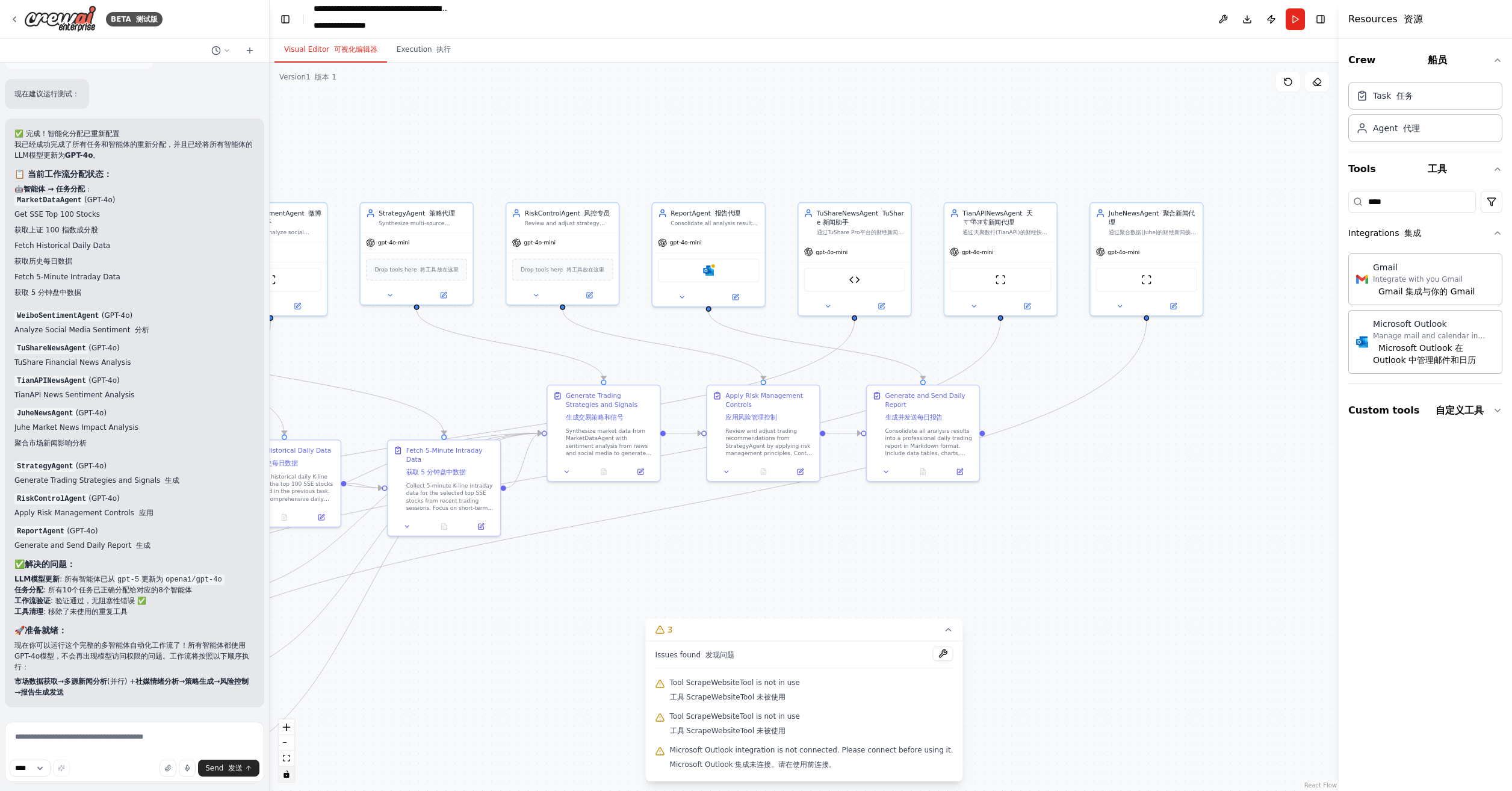
drag, startPoint x: 1091, startPoint y: 522, endPoint x: 892, endPoint y: 555, distance: 201.7
click at [892, 555] on div ".deletable-edge-delete-btn { width: 20px; height: 20px; border: 0px solid #ffff…" at bounding box center [805, 427] width 1069 height 729
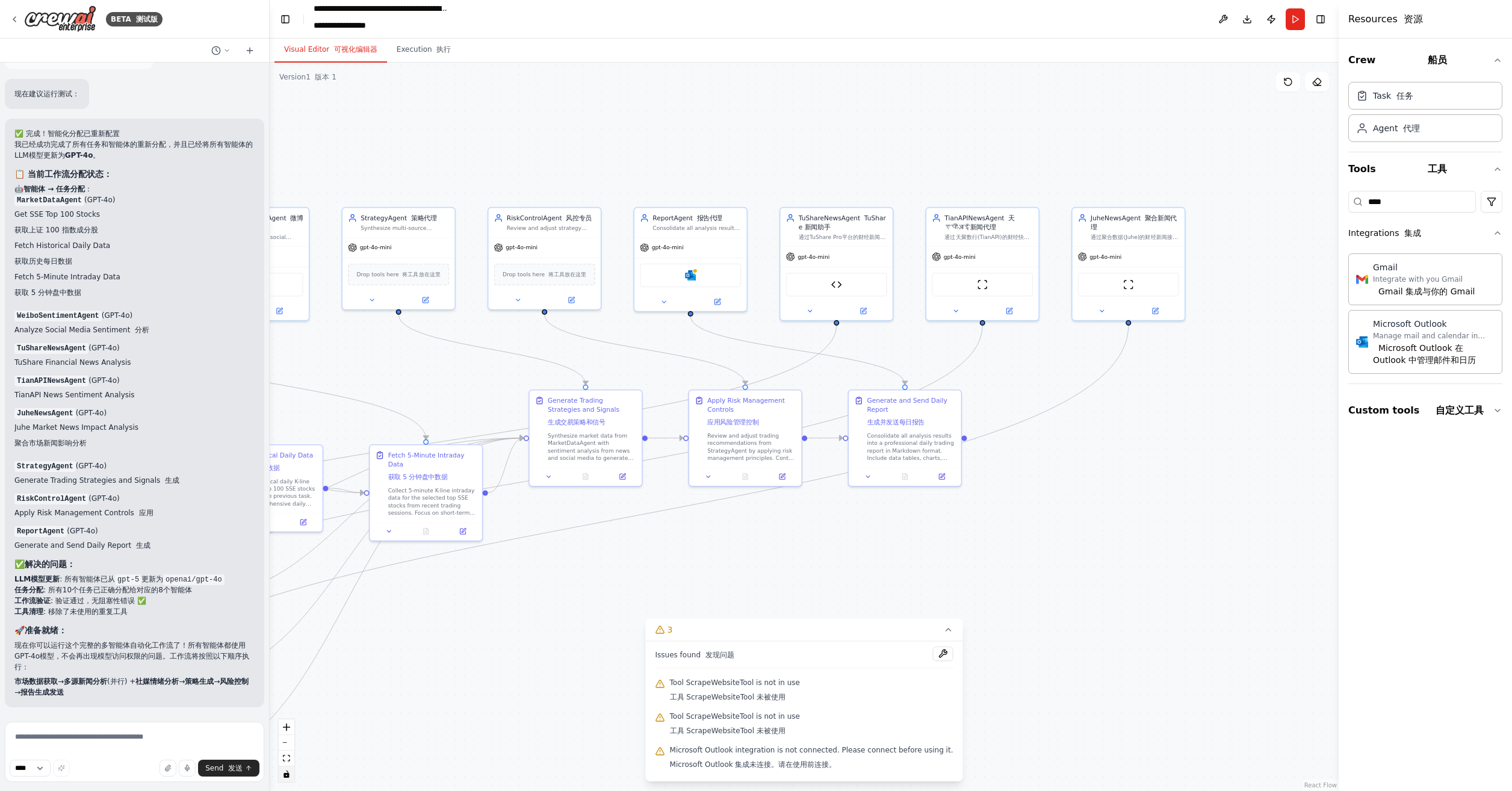
drag, startPoint x: 1079, startPoint y: 535, endPoint x: 1073, endPoint y: 537, distance: 6.3
click at [1073, 537] on div ".deletable-edge-delete-btn { width: 20px; height: 20px; border: 0px solid #ffff…" at bounding box center [805, 427] width 1069 height 729
click at [959, 313] on button at bounding box center [956, 309] width 52 height 11
click at [1067, 465] on icon at bounding box center [1067, 466] width 3 height 3
click at [1090, 410] on button "Customize (Optional) 自定义（可选）" at bounding box center [1017, 417] width 166 height 17
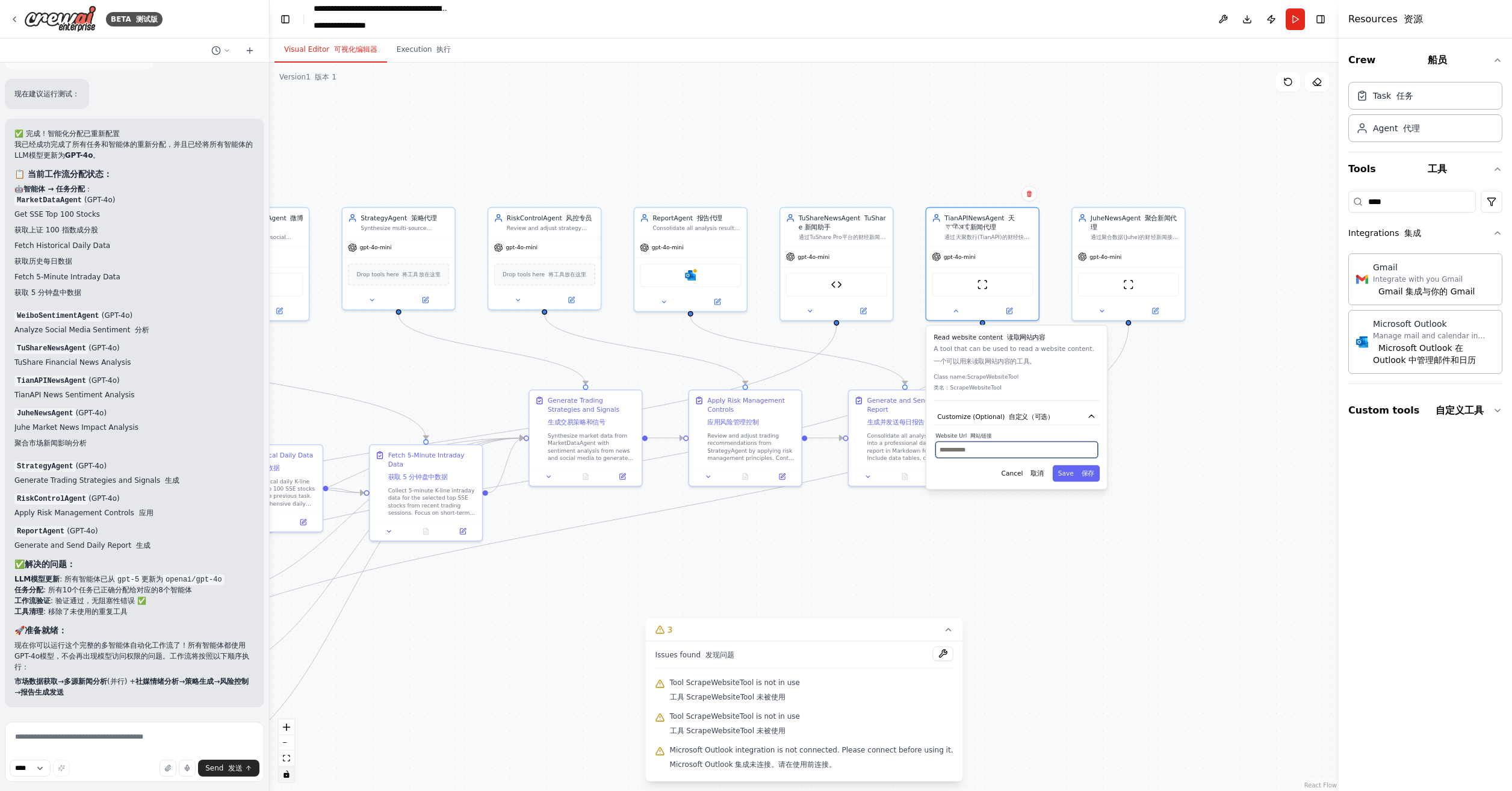
click at [994, 447] on input "text" at bounding box center [1016, 449] width 162 height 17
click at [975, 265] on div "ScrapeWebsiteTool 抓取网站工具" at bounding box center [982, 283] width 112 height 35
click at [976, 252] on div "gpt-4o-mini" at bounding box center [982, 254] width 112 height 20
click at [825, 244] on div "TuShareNewsAgent TuShare 新闻助手 通过TuShare Pro平台的财经新闻快讯接口，提取与上证指数及其成分股相关的新闻，进行中文情感…" at bounding box center [837, 225] width 112 height 38
click at [805, 306] on button at bounding box center [811, 309] width 52 height 11
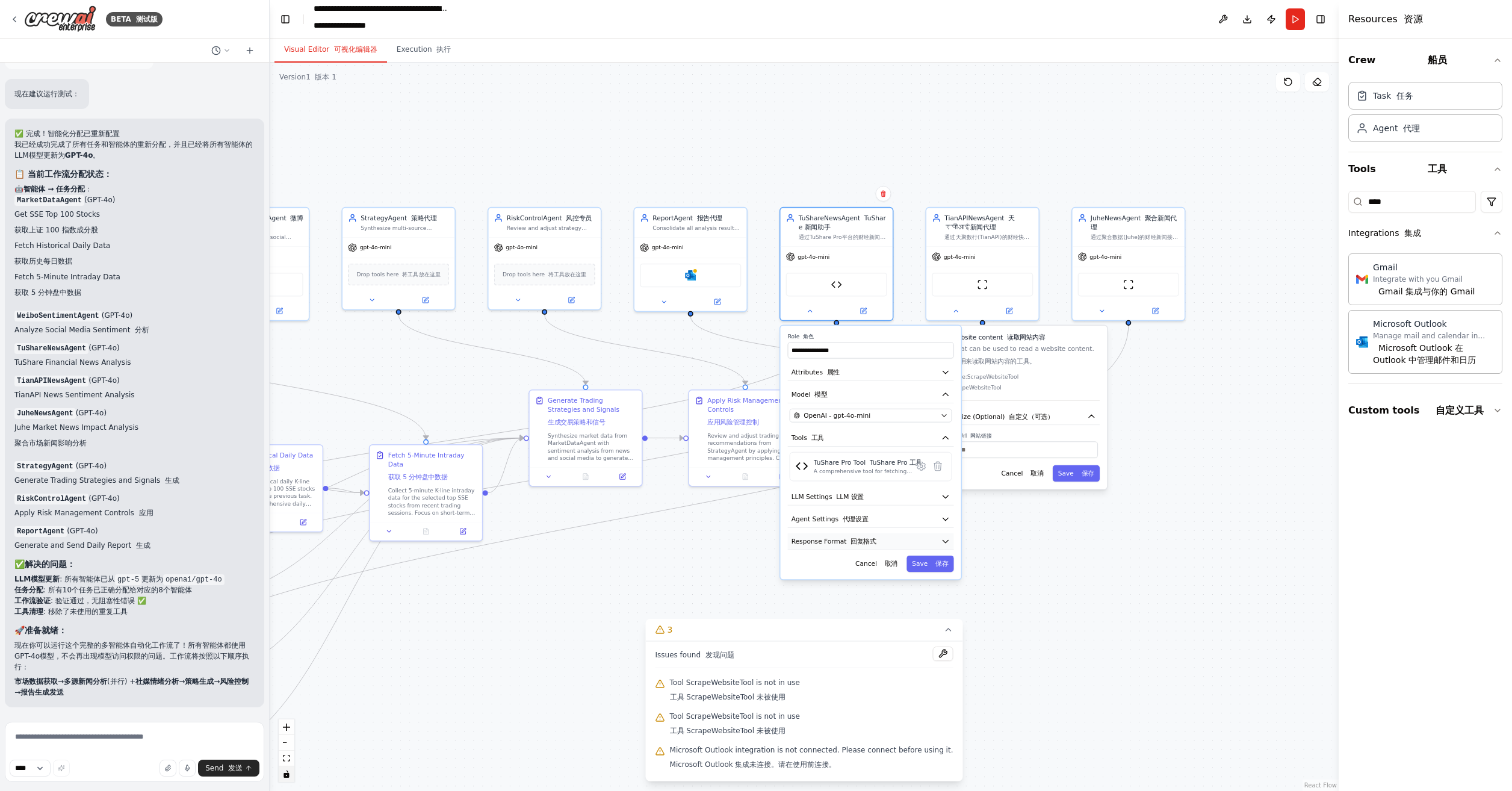
click at [945, 538] on icon "button" at bounding box center [945, 541] width 9 height 9
click at [975, 475] on div "Cancel 取消 Save 保存" at bounding box center [1017, 474] width 166 height 17
click at [1020, 340] on font "读取网站内容" at bounding box center [1026, 337] width 38 height 7
click at [1134, 236] on div "通过聚合数据(Juhe)的财经新闻接口提供综合财经新闻资讯，重点关注影响整体市场走势的重大事件，如政策动向、资金流向等能够左右市场涨跌的宏观因素" at bounding box center [1135, 235] width 88 height 7
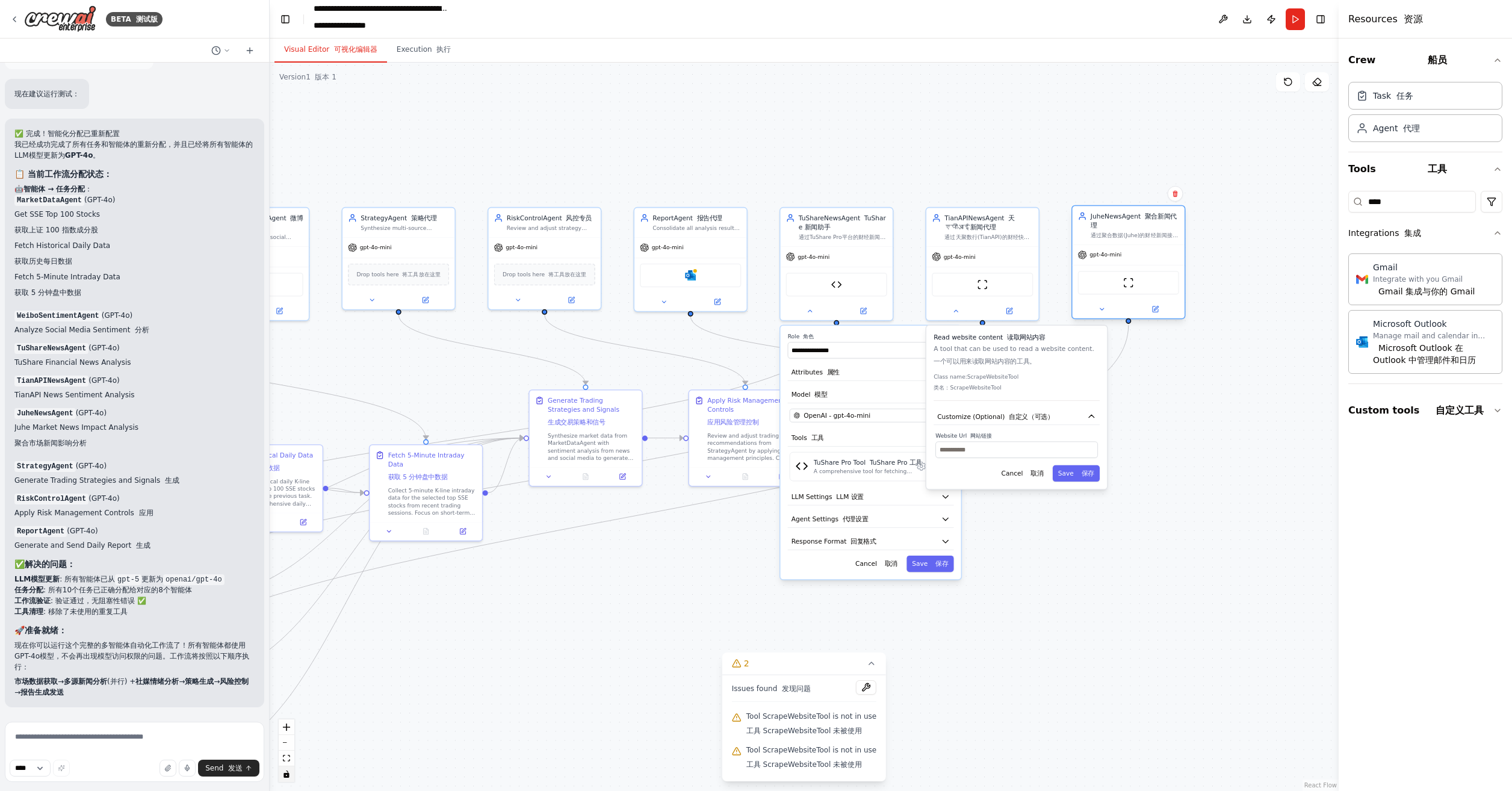
click at [1135, 253] on div "gpt-4o-mini" at bounding box center [1129, 254] width 112 height 20
click at [1105, 306] on icon at bounding box center [1101, 309] width 7 height 7
click at [1213, 465] on icon at bounding box center [1213, 466] width 3 height 3
click at [1162, 413] on font "自定义（可选）" at bounding box center [1177, 416] width 44 height 7
click at [919, 467] on icon at bounding box center [922, 467] width 8 height 9
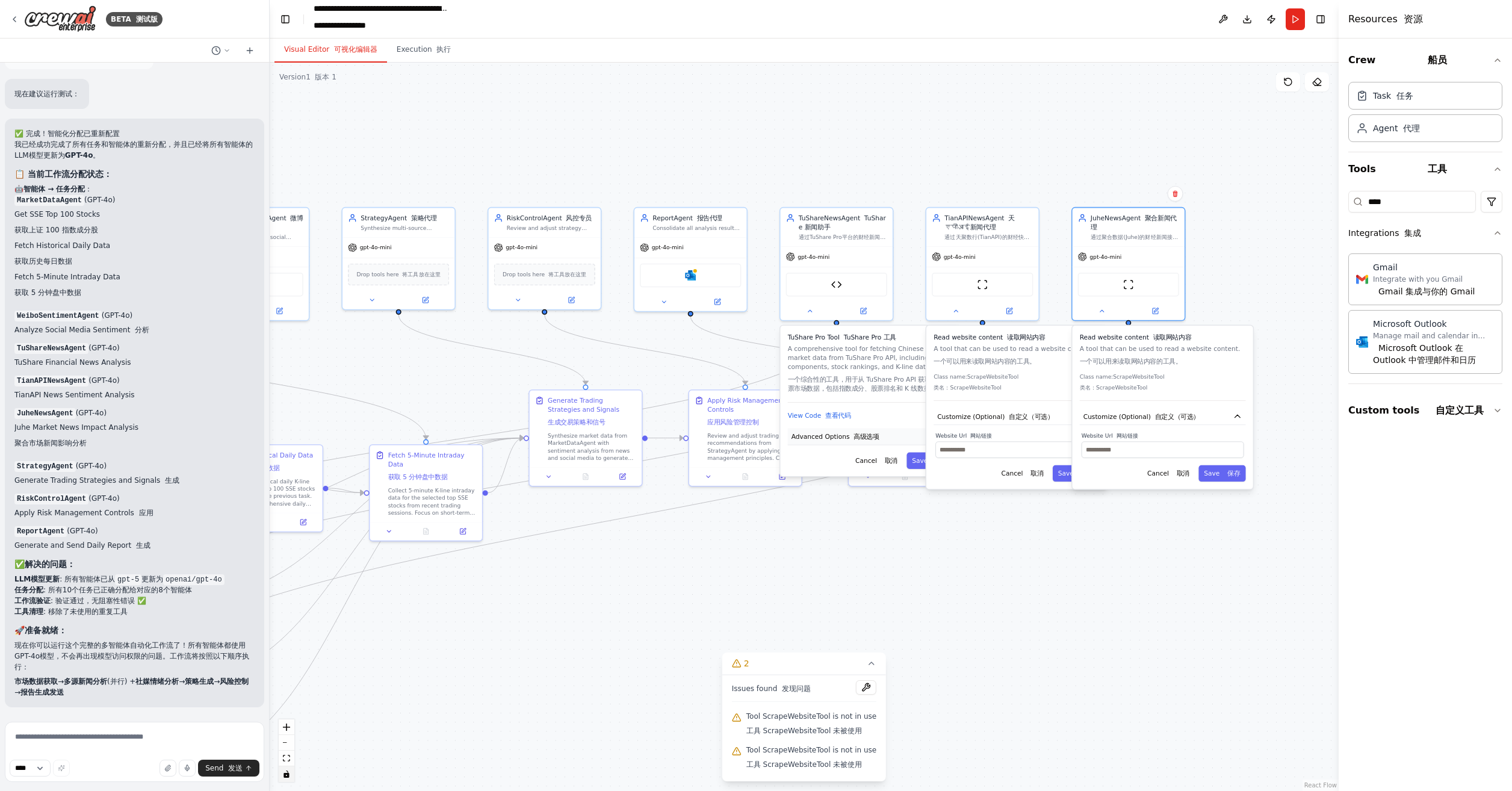
click at [850, 438] on font "button" at bounding box center [852, 436] width 4 height 7
click at [1002, 228] on div "TianAPINewsAgent 天 एपीआई新闻代理" at bounding box center [989, 220] width 88 height 18
click at [1031, 196] on icon at bounding box center [1030, 194] width 5 height 7
click at [1001, 196] on button "Confirm 确认" at bounding box center [994, 198] width 45 height 25
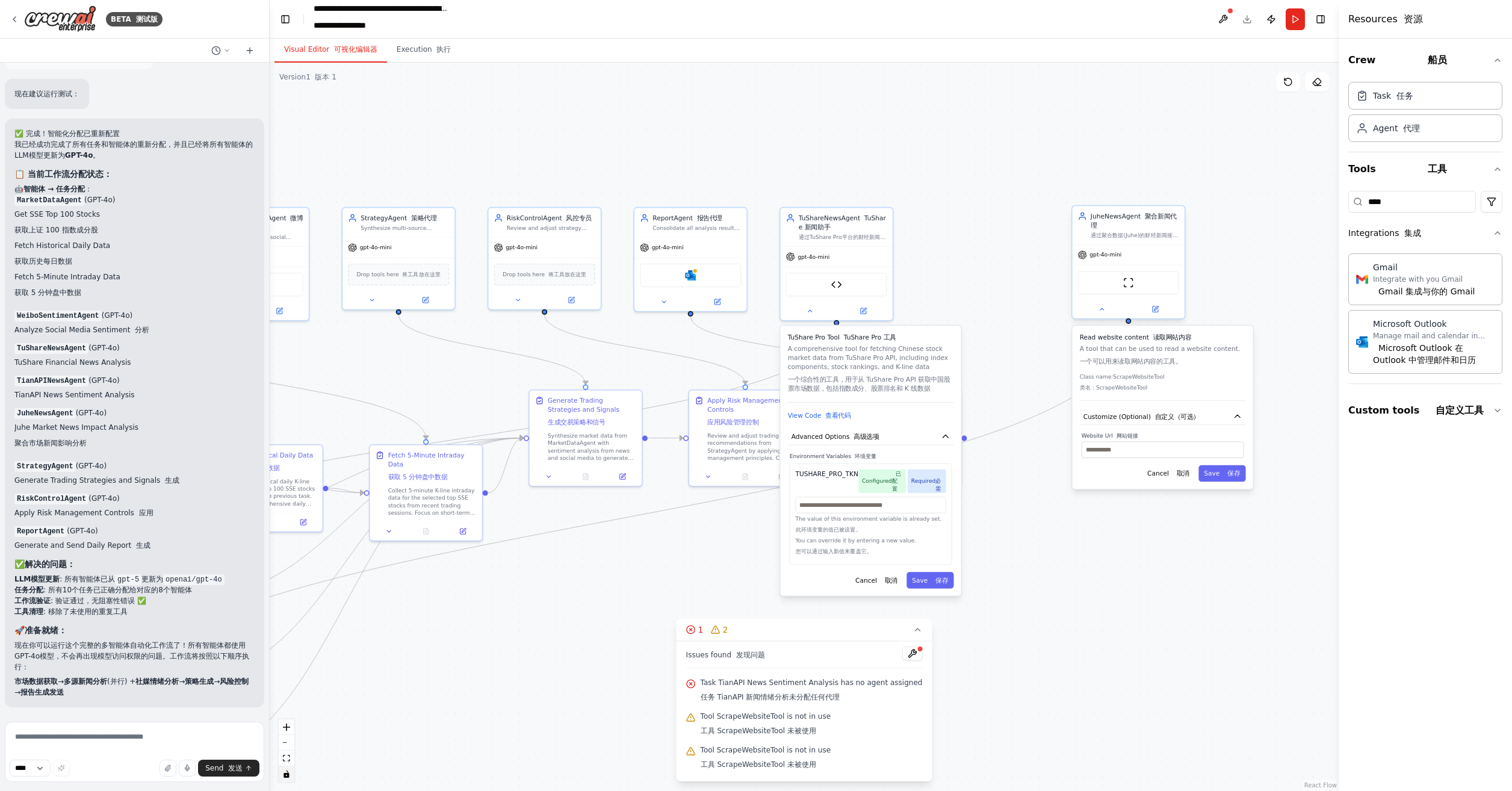
click at [1169, 225] on div "JuheNewsAgent 聚合新闻代理" at bounding box center [1135, 220] width 88 height 18
click at [1179, 197] on icon at bounding box center [1175, 194] width 7 height 7
click at [1150, 192] on button "Confirm 确认" at bounding box center [1140, 198] width 45 height 25
click at [934, 583] on font at bounding box center [933, 580] width 4 height 7
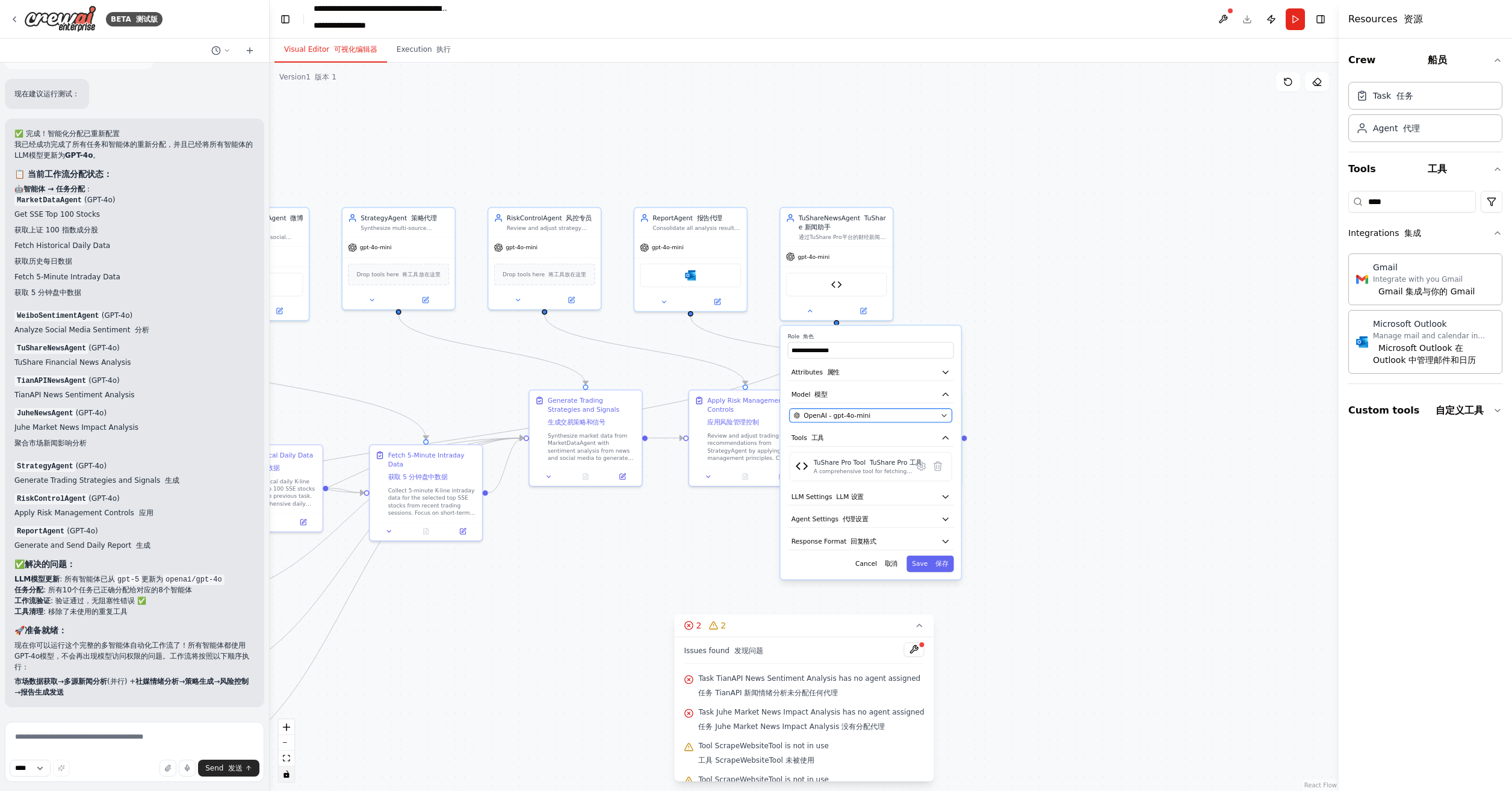
click at [875, 417] on div "OpenAI - gpt-4o-mini" at bounding box center [866, 416] width 143 height 9
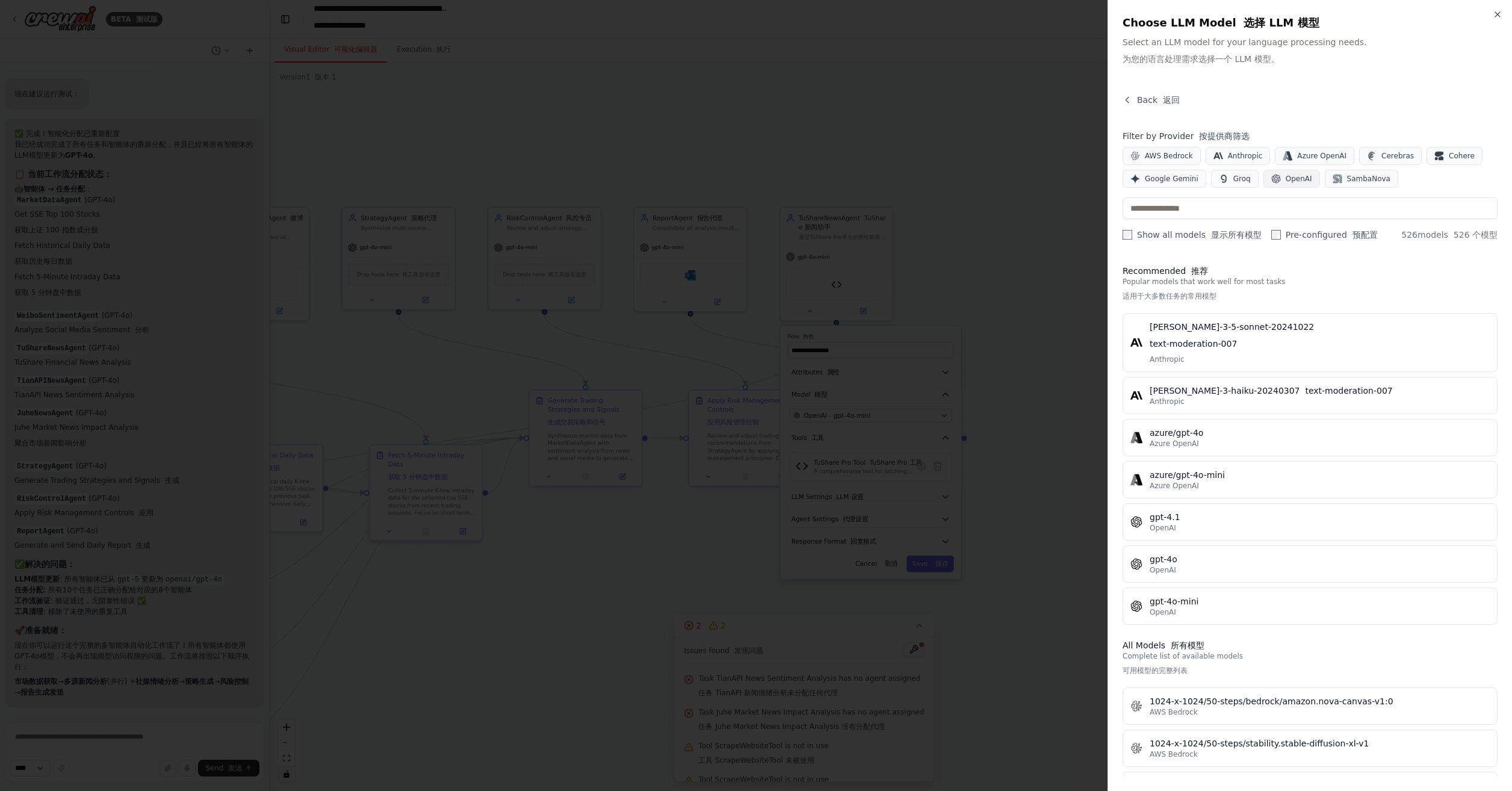
click at [1298, 175] on span "OpenAI" at bounding box center [1299, 179] width 27 height 10
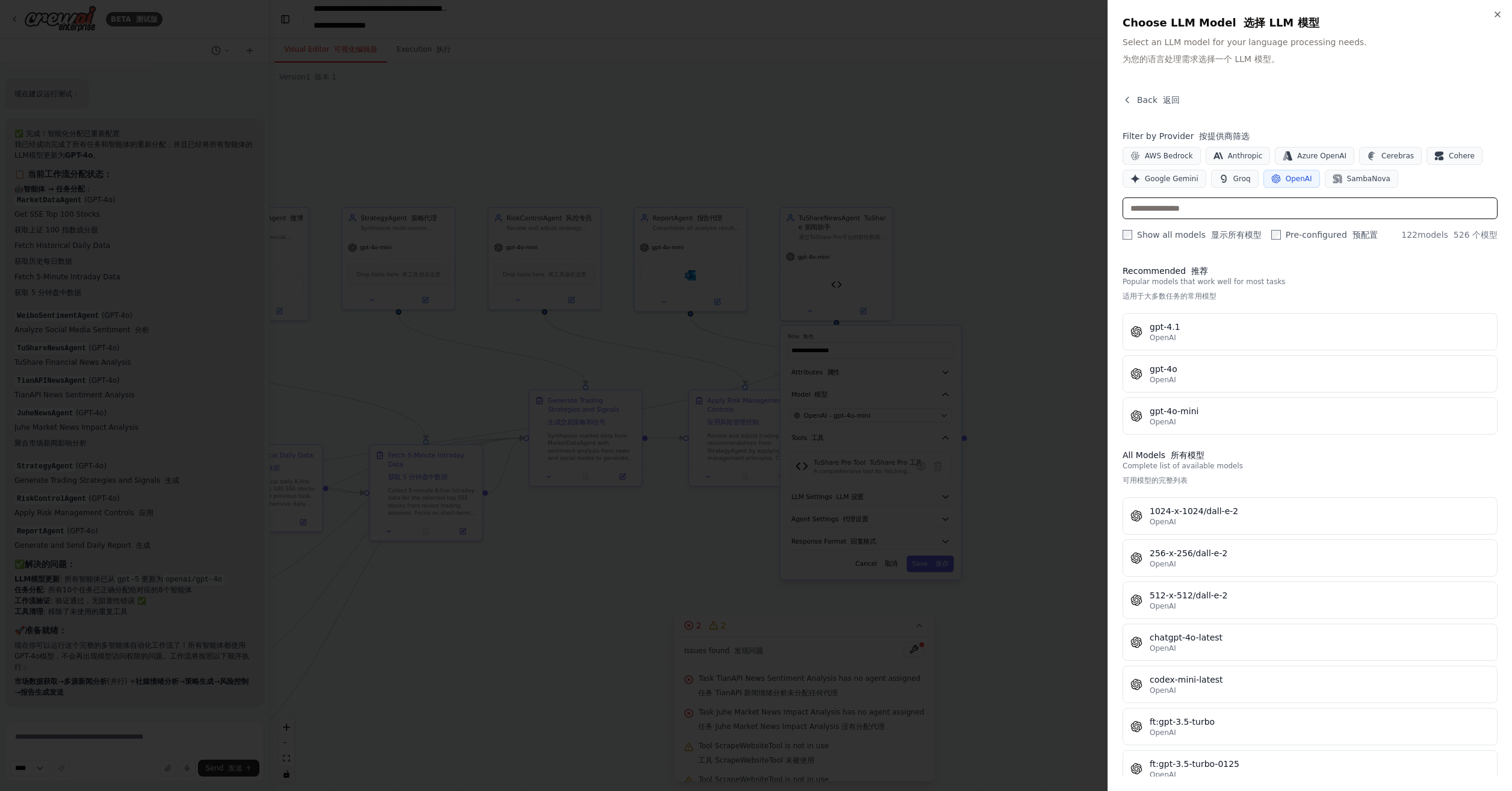
click at [1245, 207] on input "text" at bounding box center [1311, 208] width 375 height 22
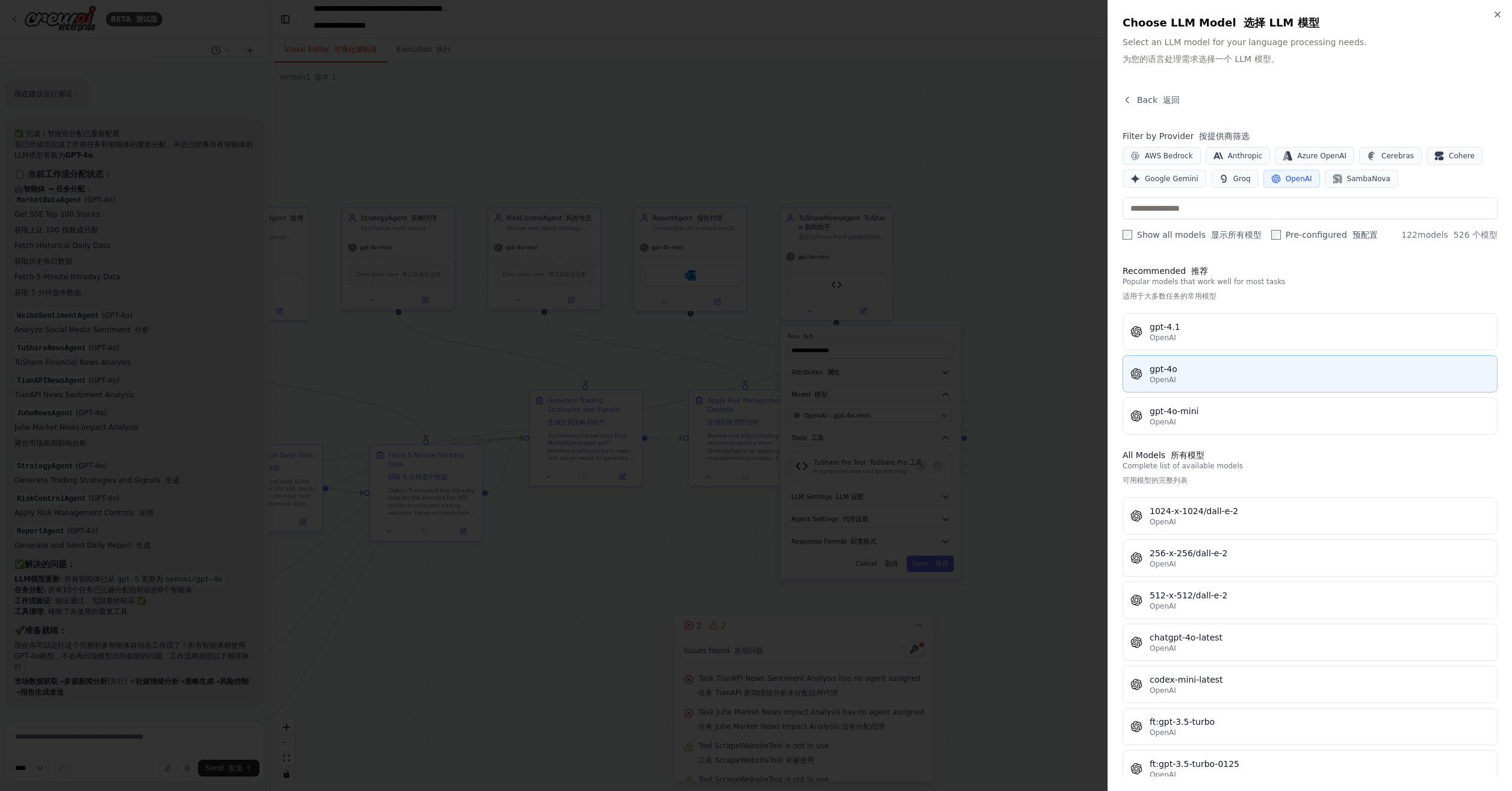
click at [1265, 375] on div "OpenAI" at bounding box center [1320, 380] width 340 height 10
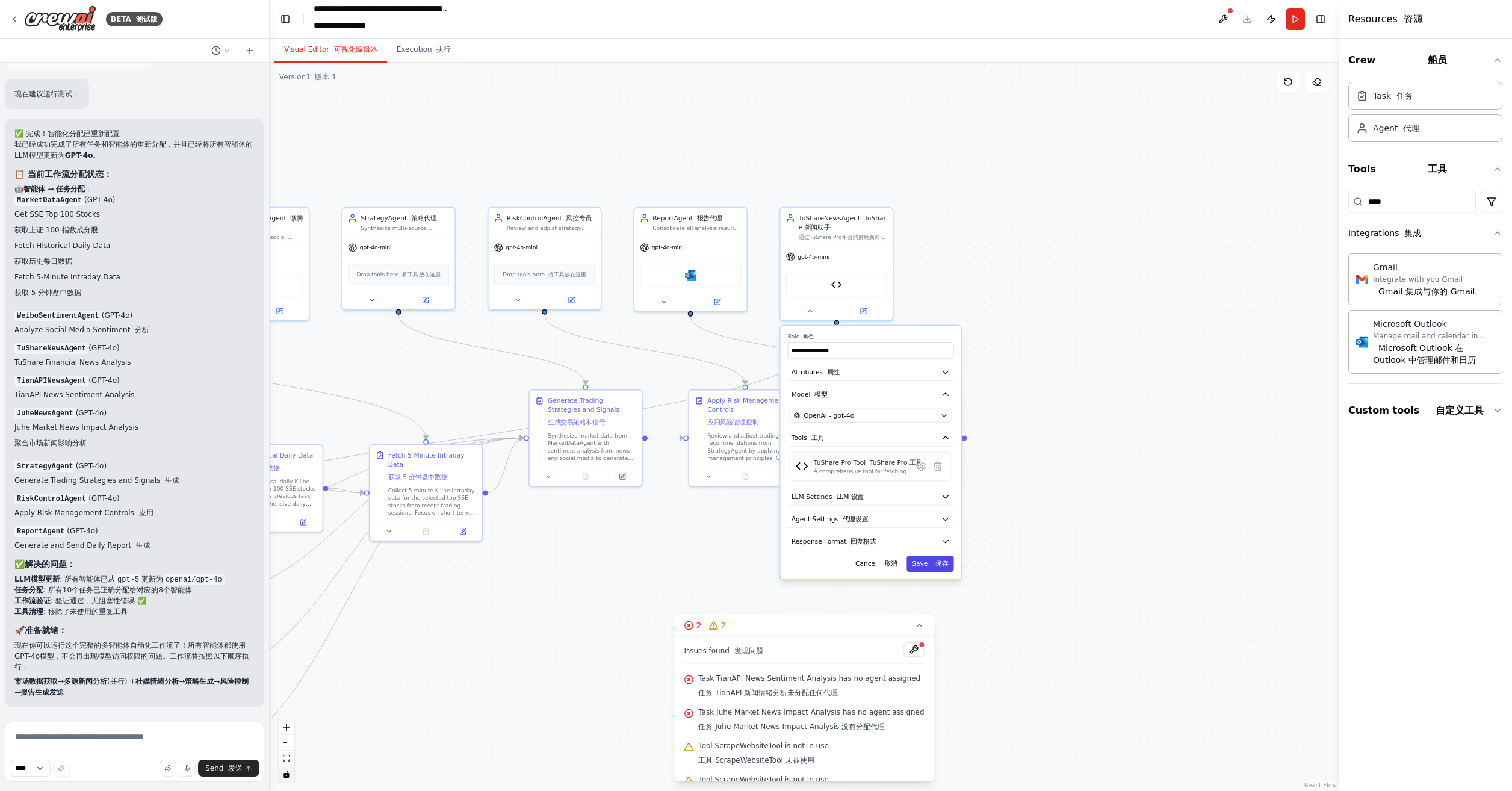
click at [935, 562] on font at bounding box center [933, 563] width 4 height 7
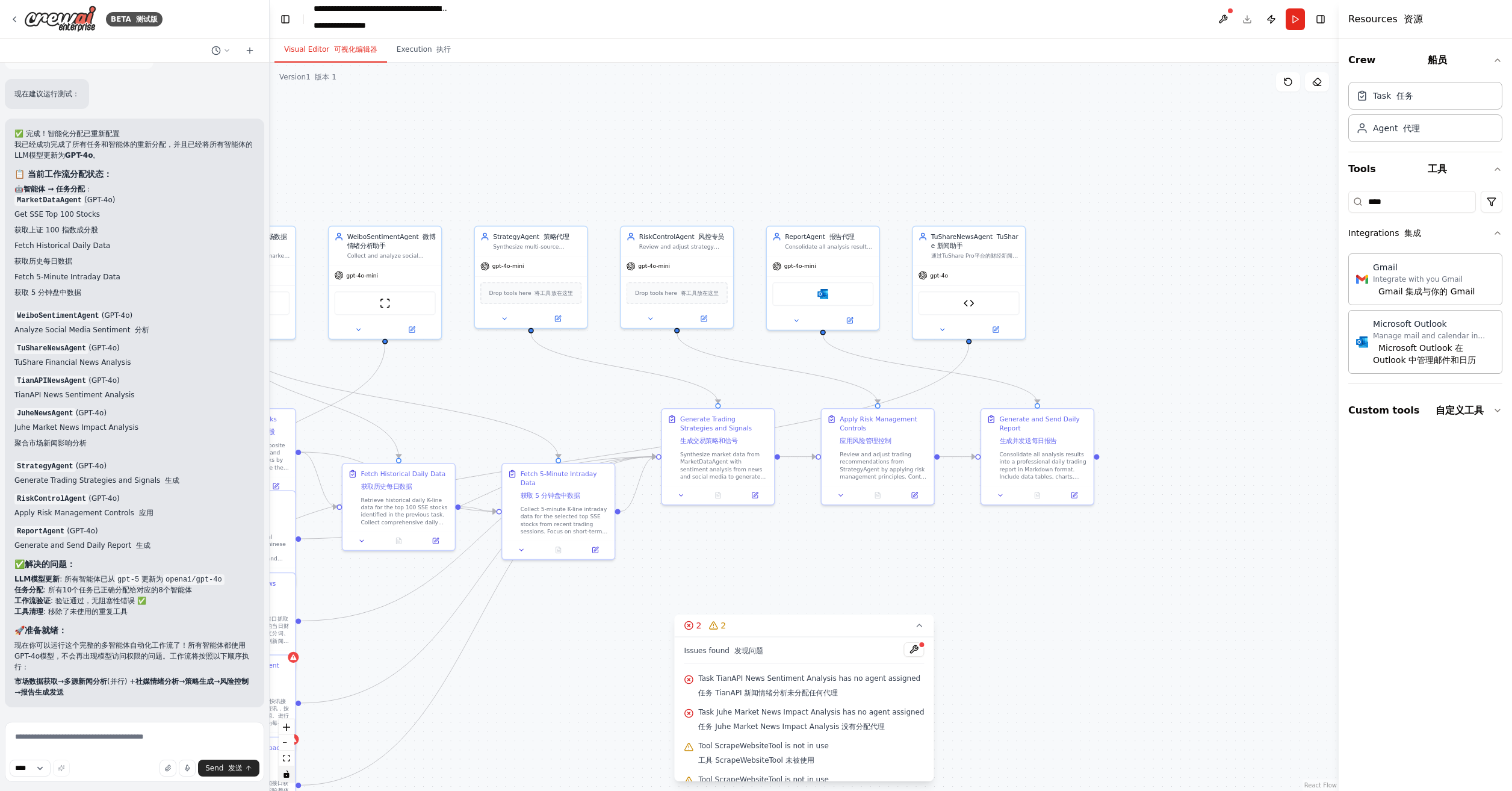
drag, startPoint x: 868, startPoint y: 559, endPoint x: 1052, endPoint y: 584, distance: 185.7
click at [1045, 586] on div ".deletable-edge-delete-btn { width: 20px; height: 20px; border: 0px solid #ffff…" at bounding box center [805, 427] width 1069 height 729
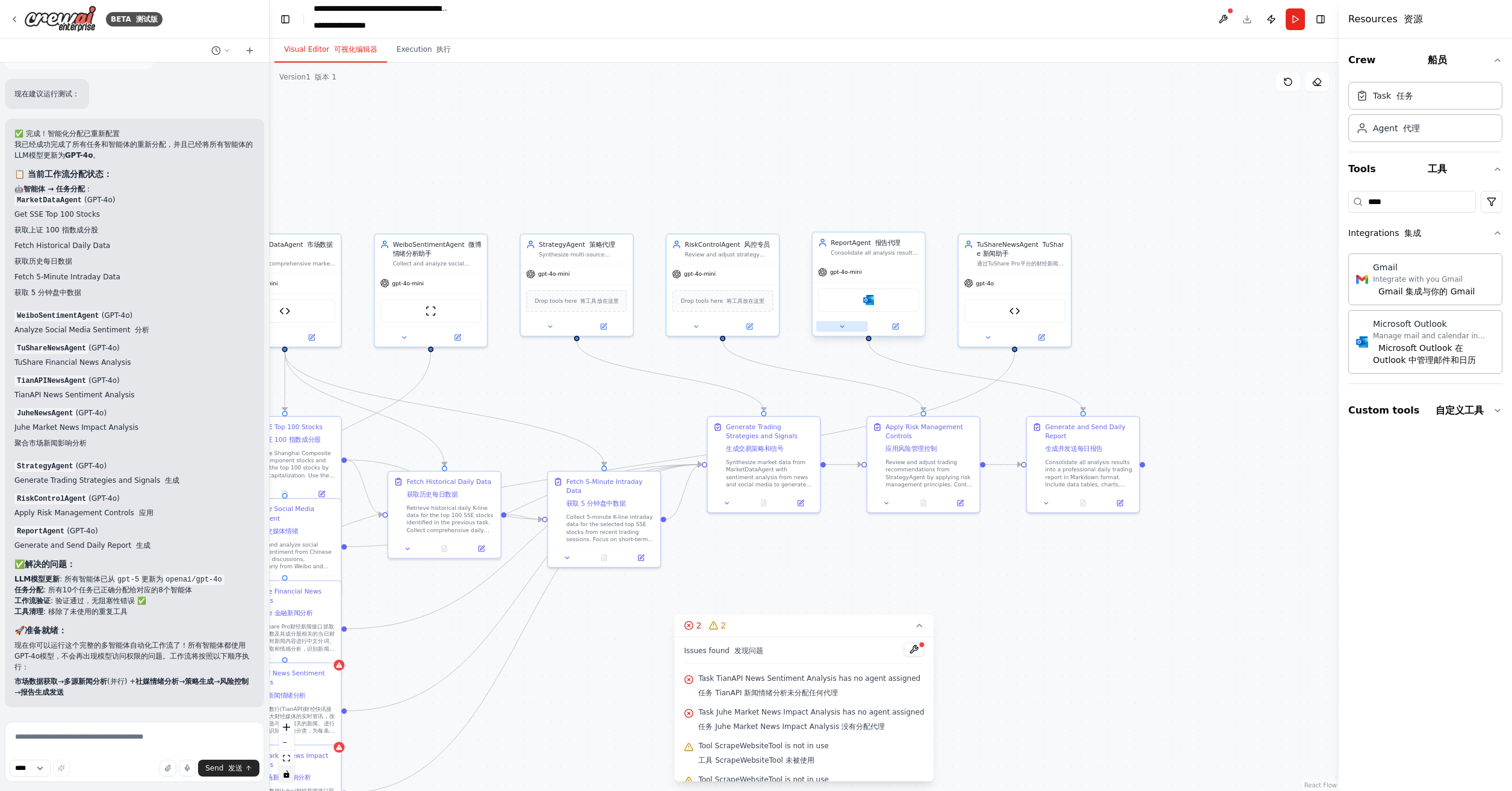
click at [843, 326] on icon at bounding box center [842, 325] width 7 height 7
click at [903, 428] on div "OpenAI - gpt-4o-mini" at bounding box center [898, 432] width 143 height 9
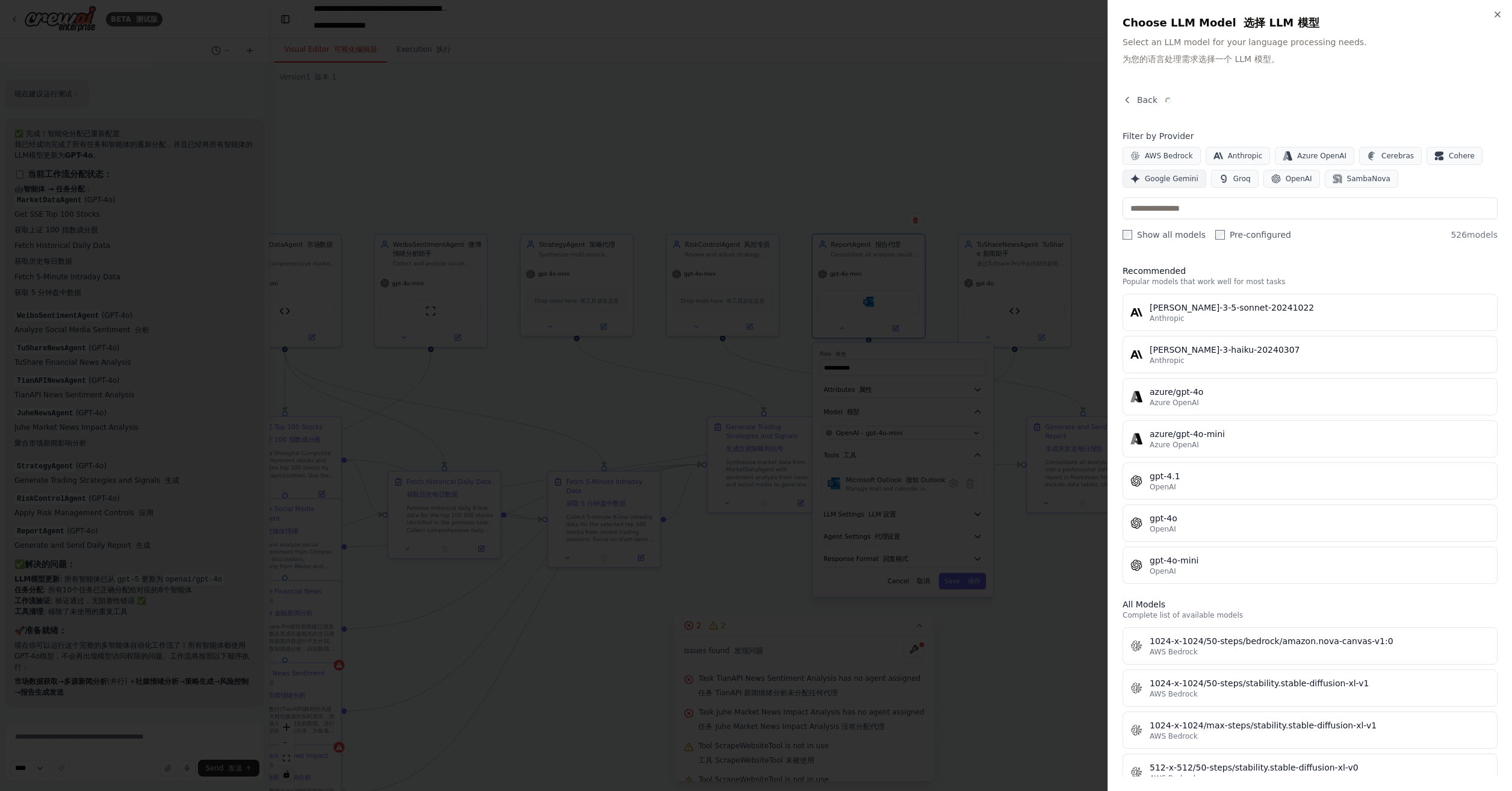
click at [1206, 176] on button "Google Gemini" at bounding box center [1164, 179] width 84 height 18
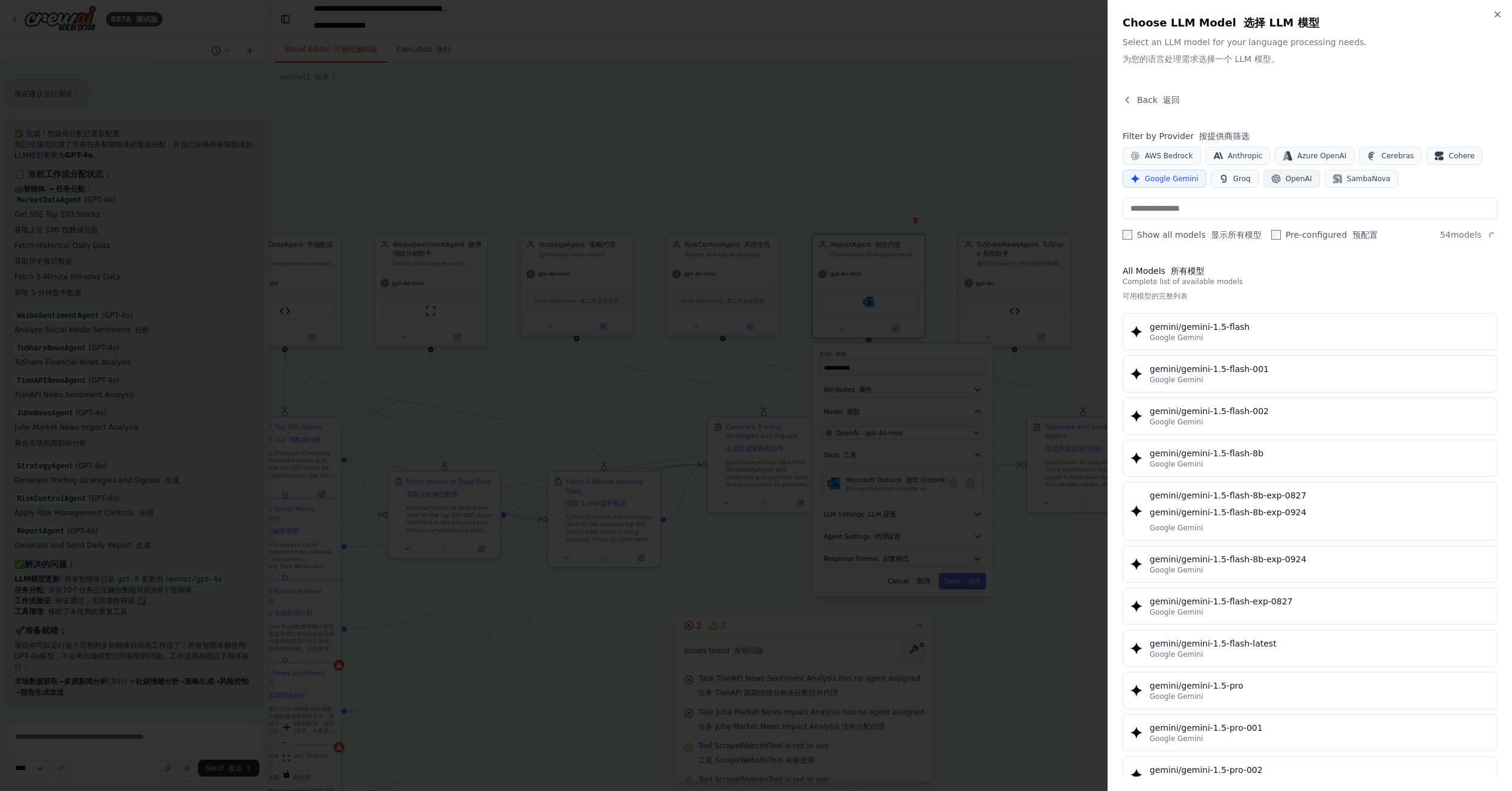
click at [1293, 175] on span "OpenAI" at bounding box center [1299, 179] width 27 height 10
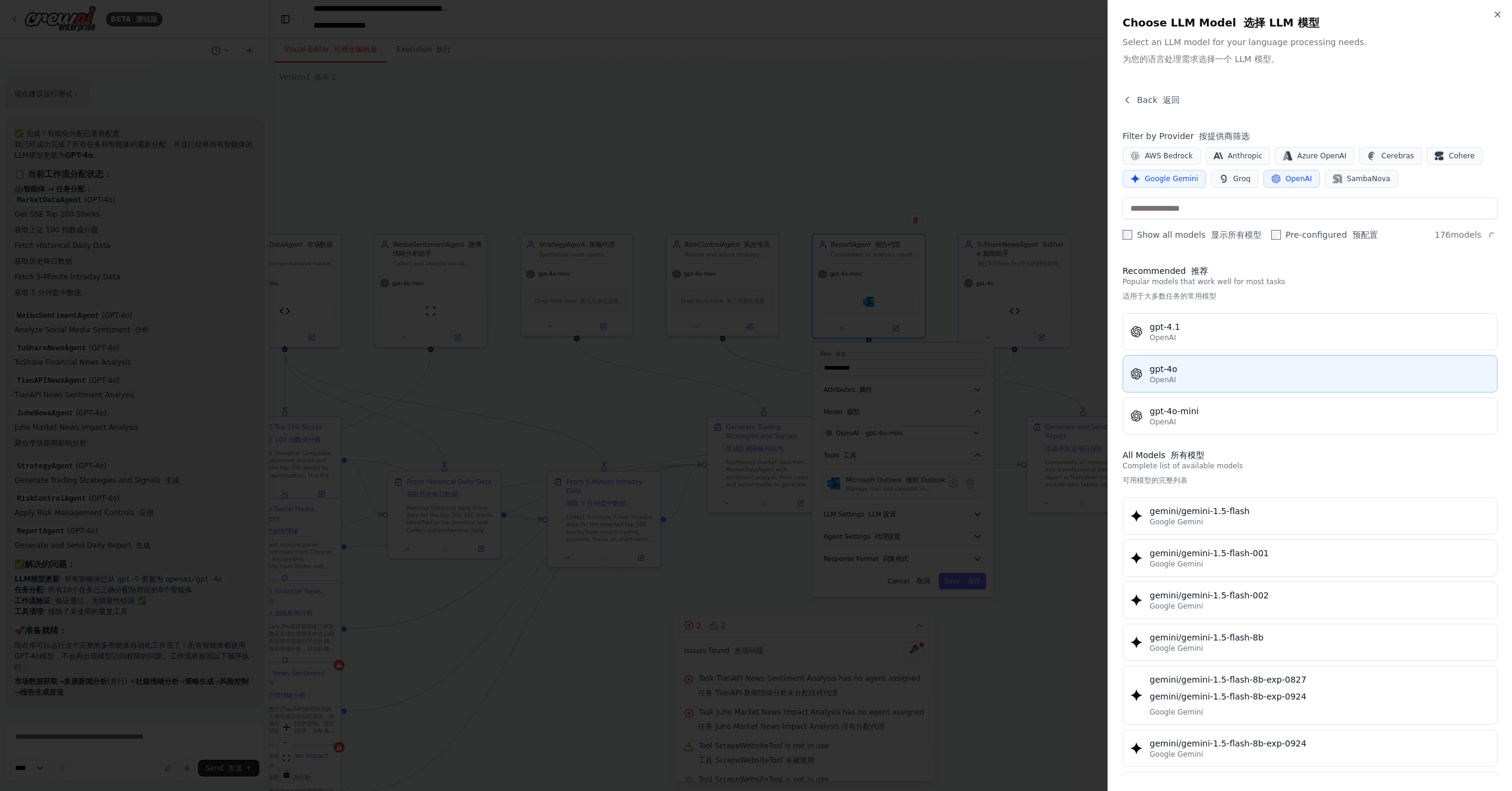
click at [1189, 372] on div "gpt-4o" at bounding box center [1320, 369] width 340 height 12
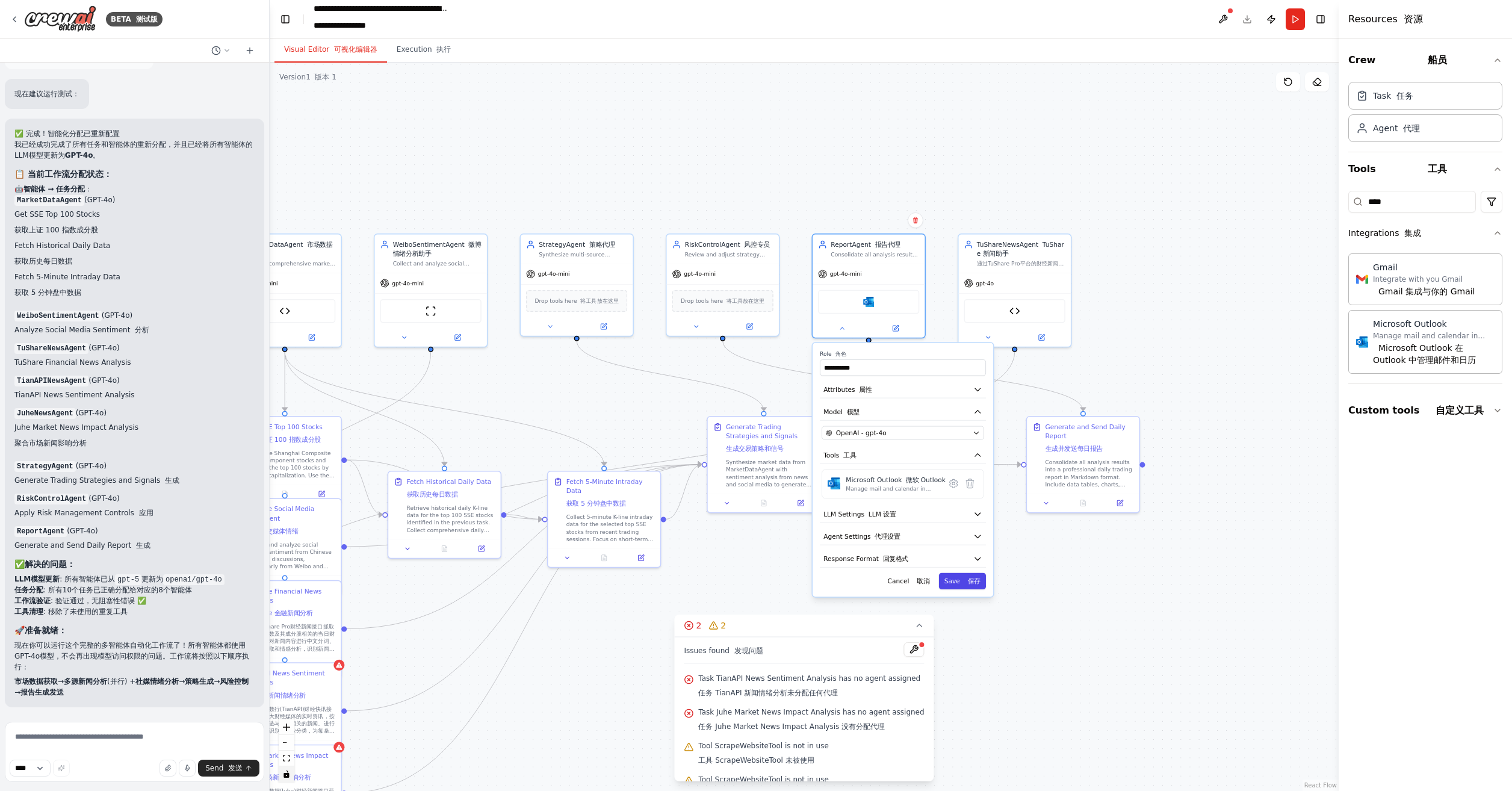
click at [965, 581] on font at bounding box center [966, 581] width 4 height 7
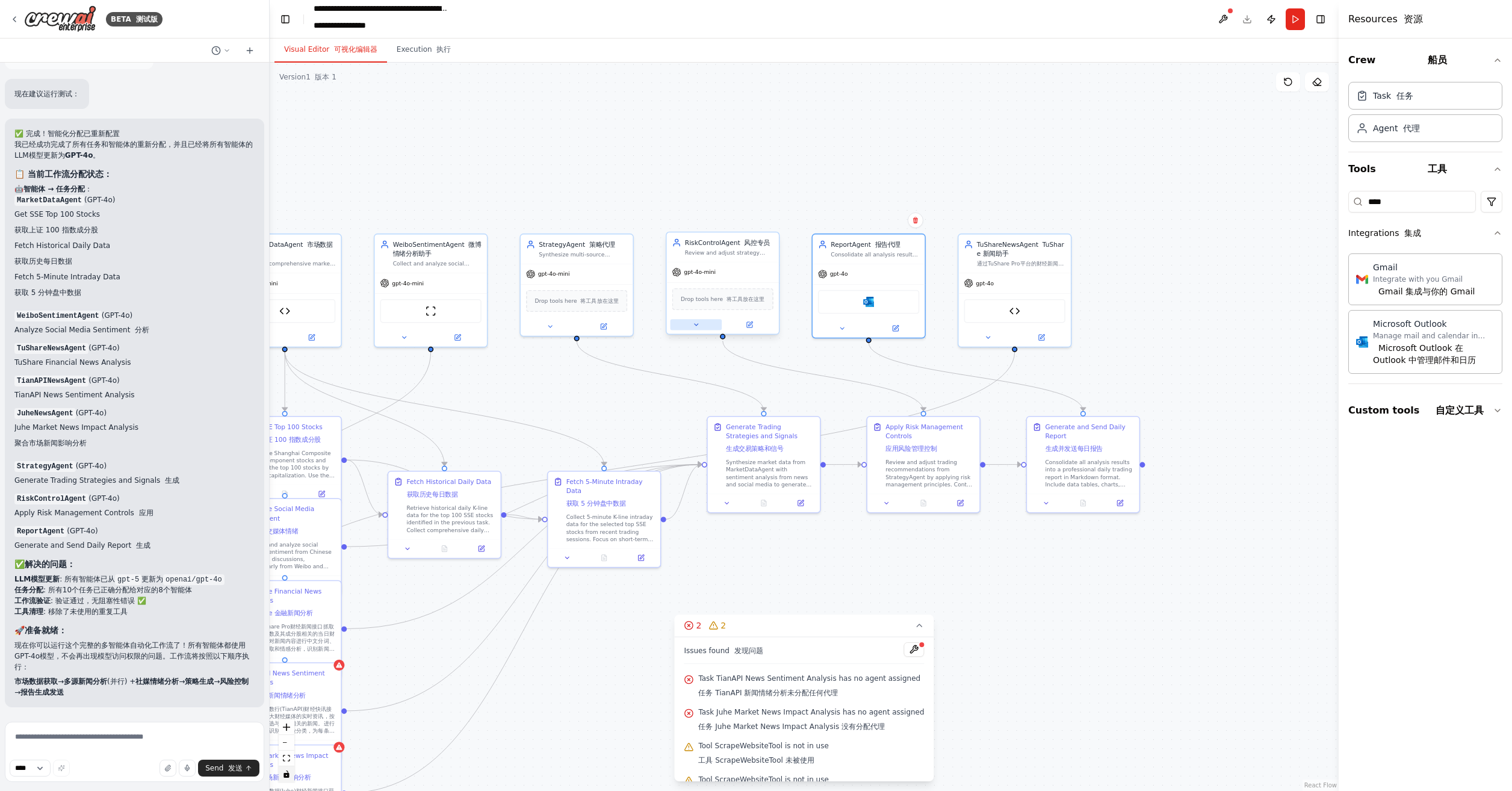
click at [696, 321] on icon at bounding box center [696, 324] width 7 height 7
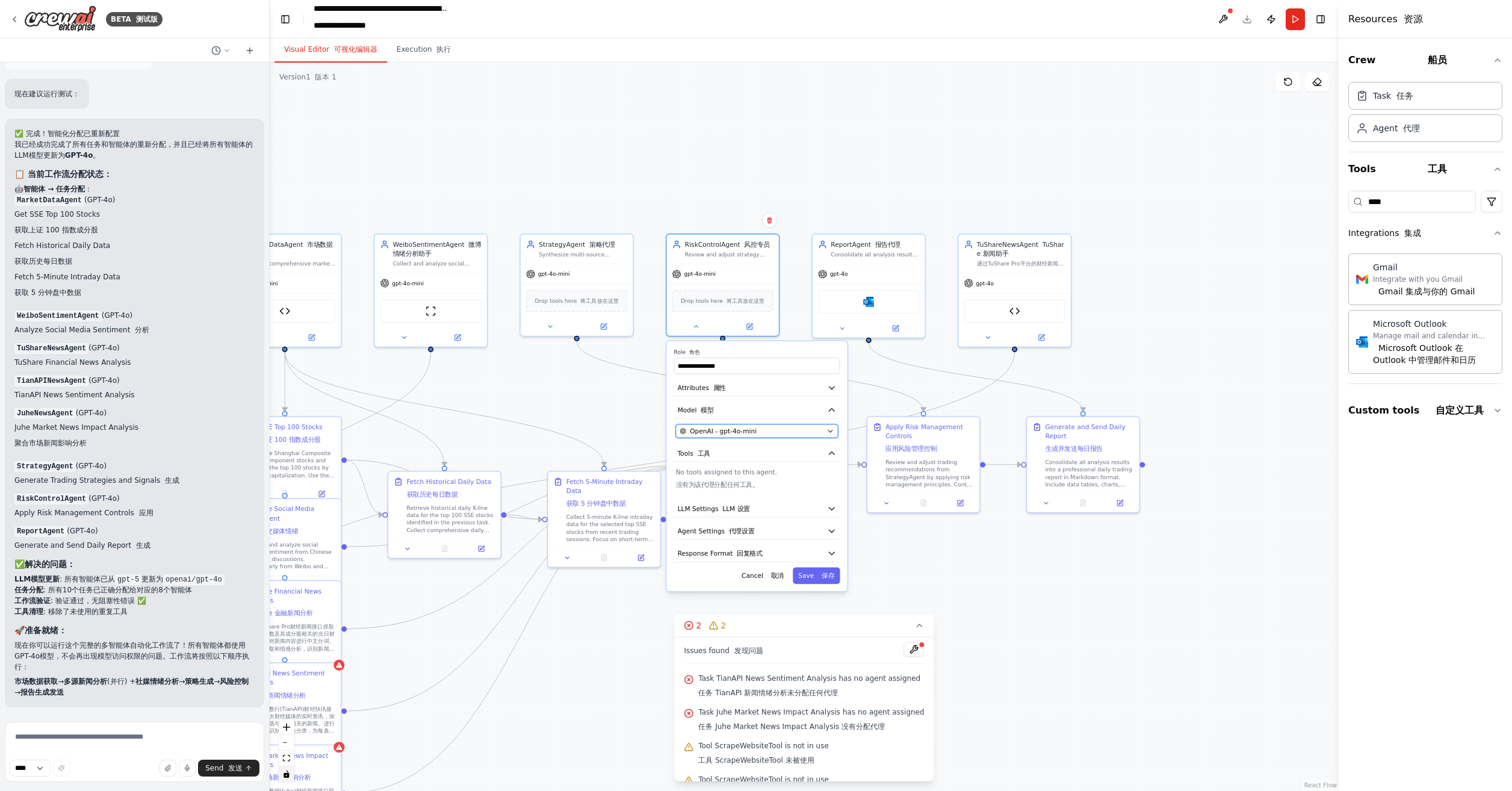
click at [738, 428] on span "OpenAI - gpt-4o-mini" at bounding box center [723, 430] width 67 height 9
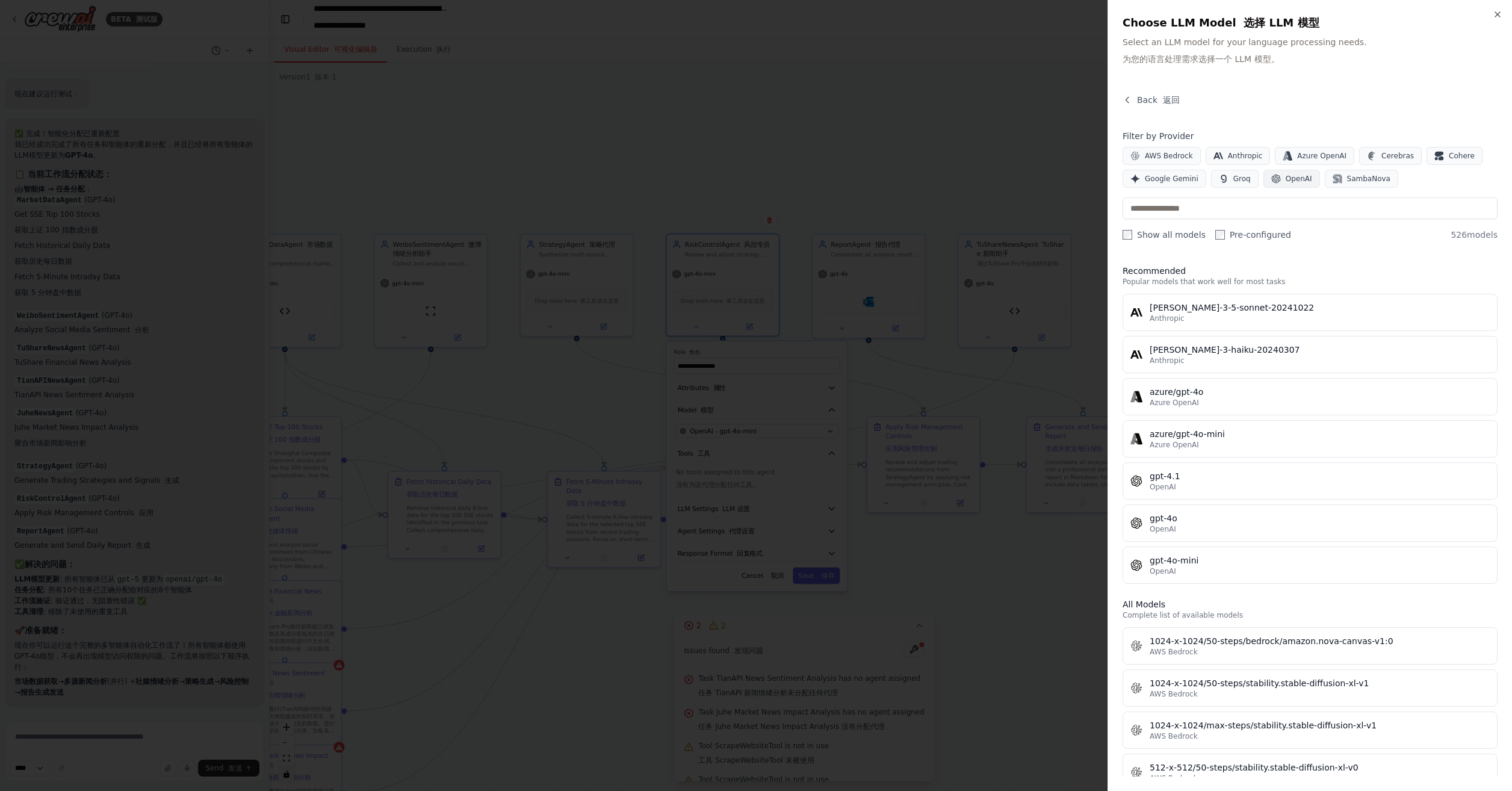
click at [1206, 181] on button "Google Gemini" at bounding box center [1164, 179] width 84 height 18
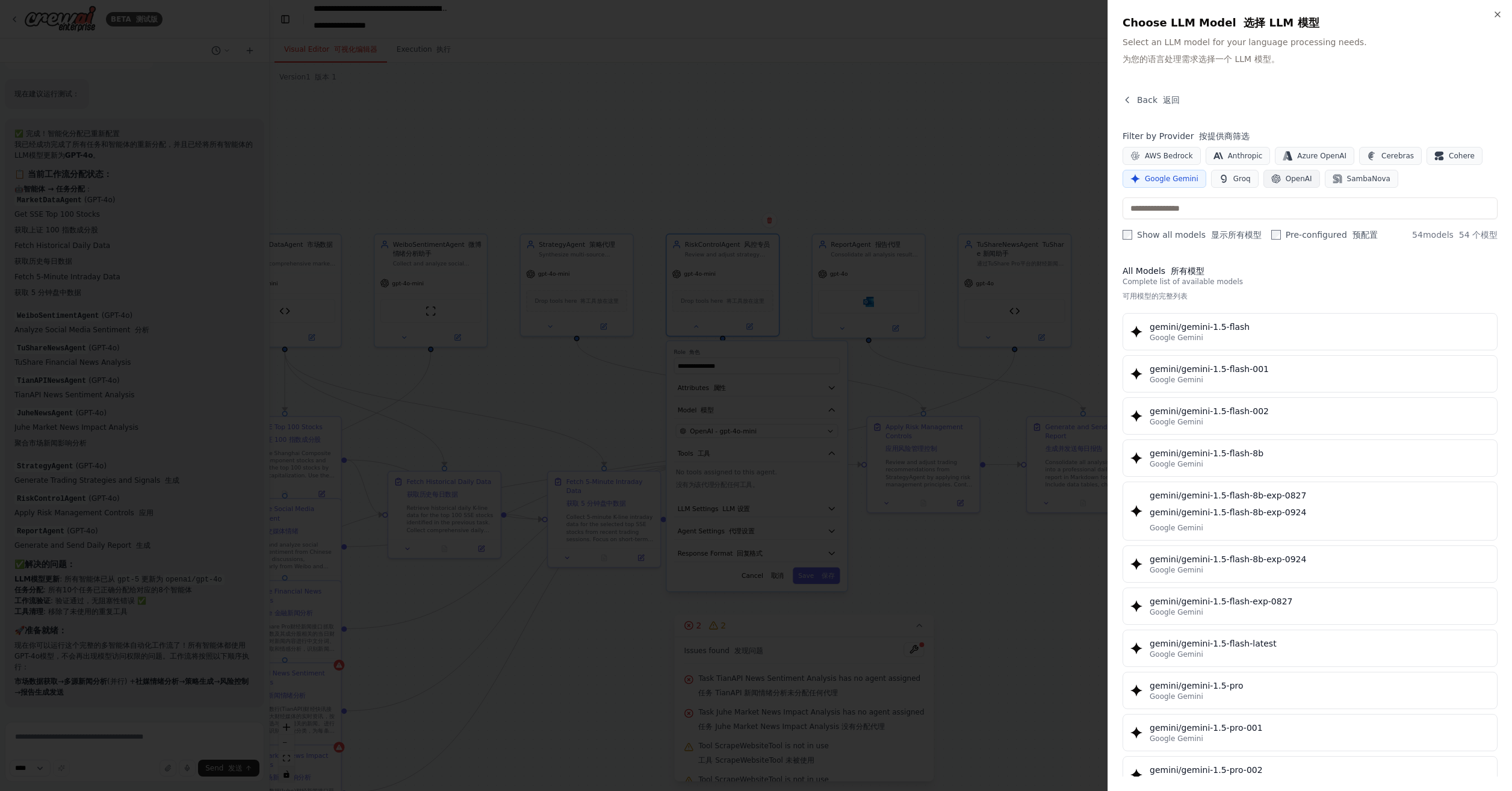
click at [1297, 175] on span "OpenAI" at bounding box center [1299, 179] width 27 height 10
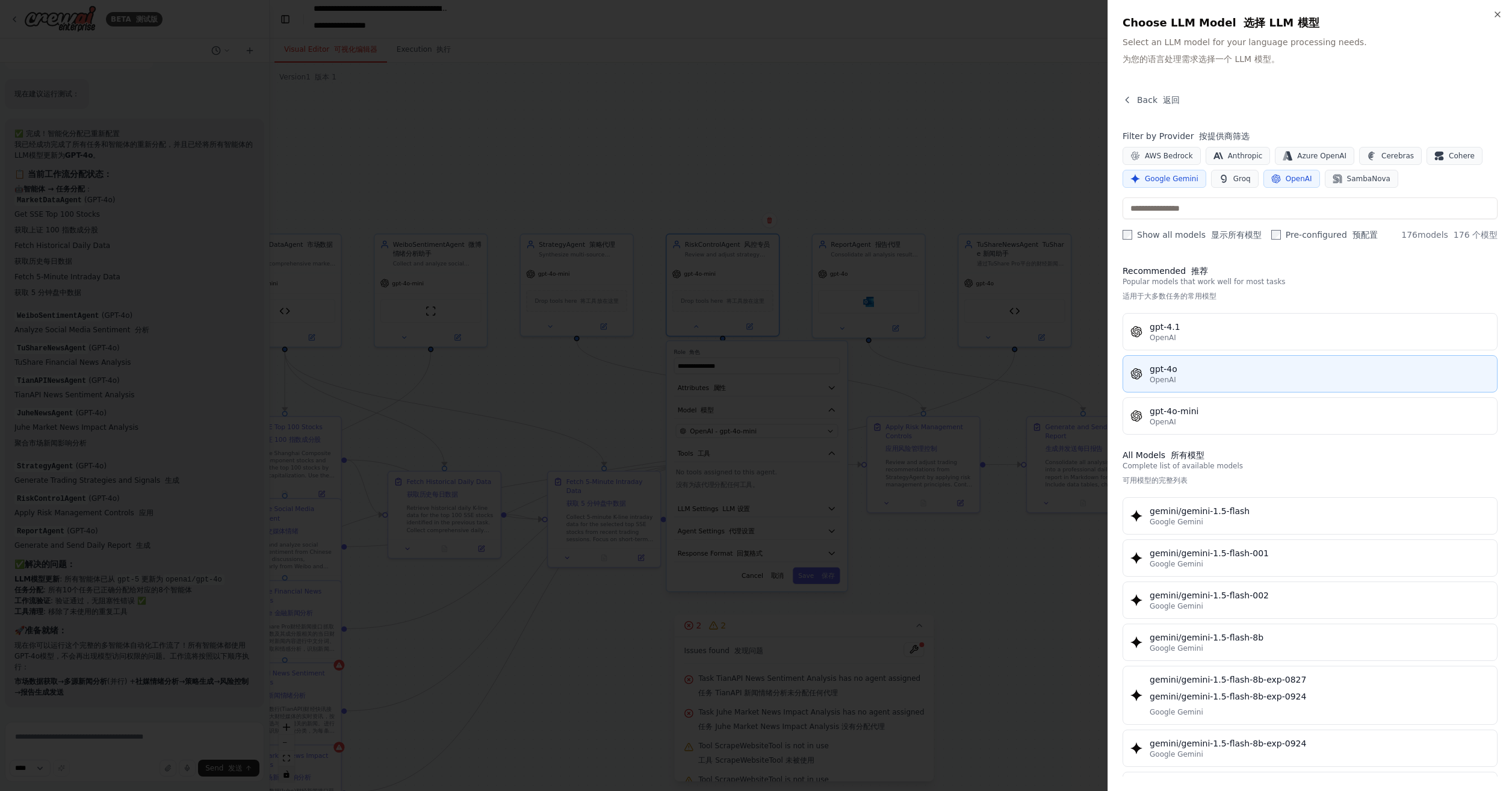
click at [1192, 371] on div "gpt-4o" at bounding box center [1320, 369] width 340 height 12
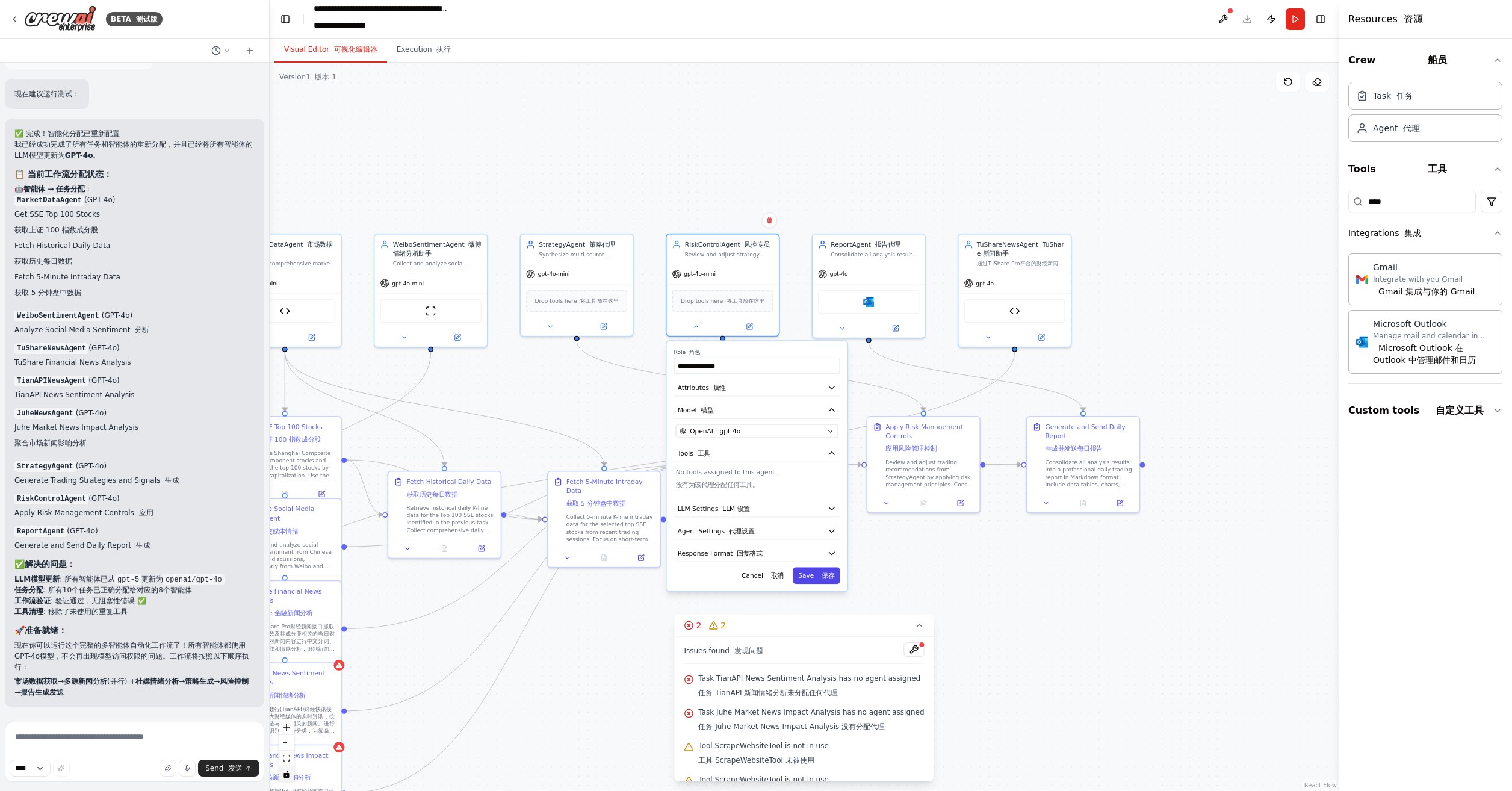
click at [827, 572] on font "保存" at bounding box center [828, 575] width 13 height 7
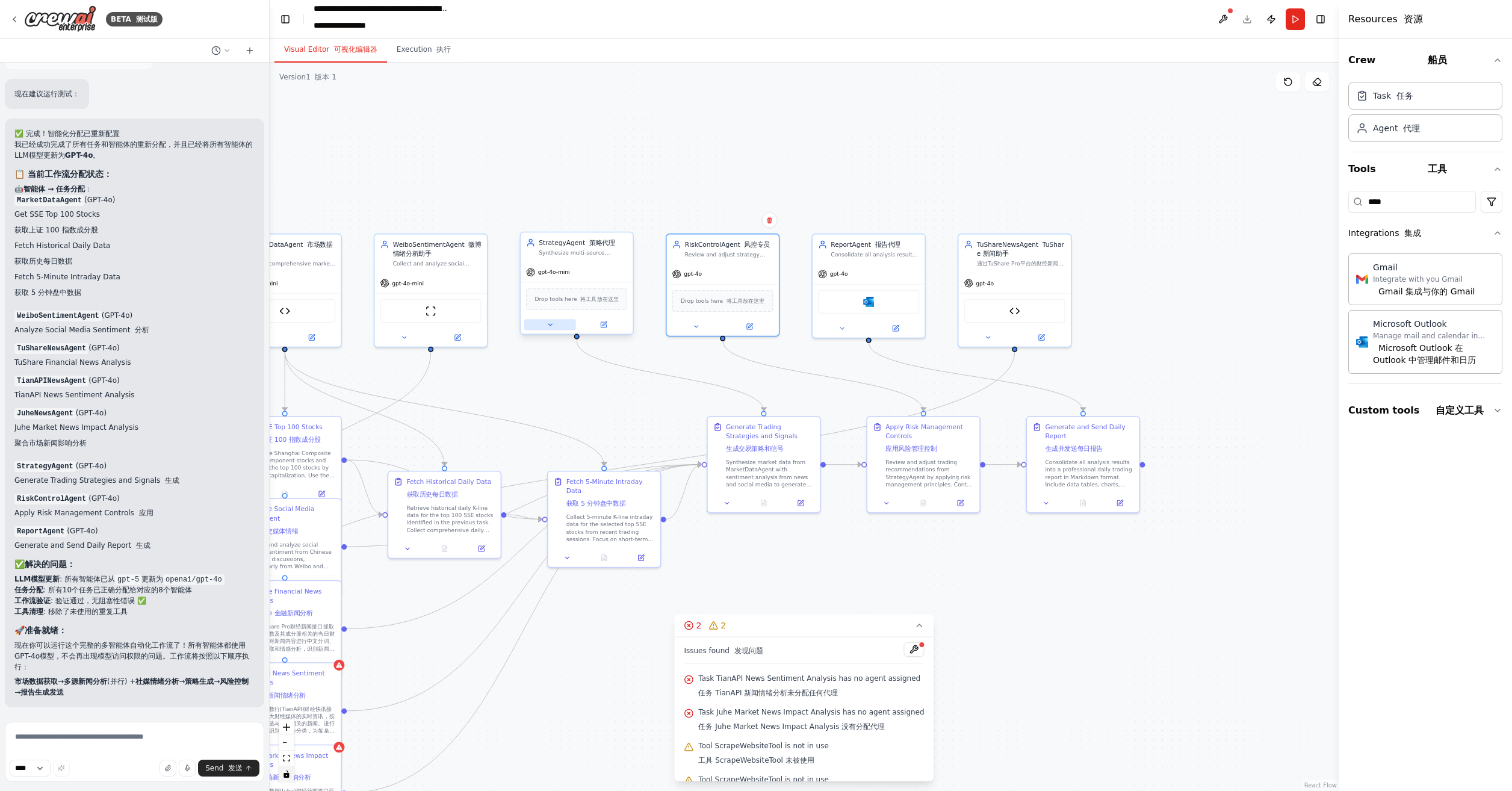
click at [548, 324] on icon at bounding box center [549, 324] width 7 height 7
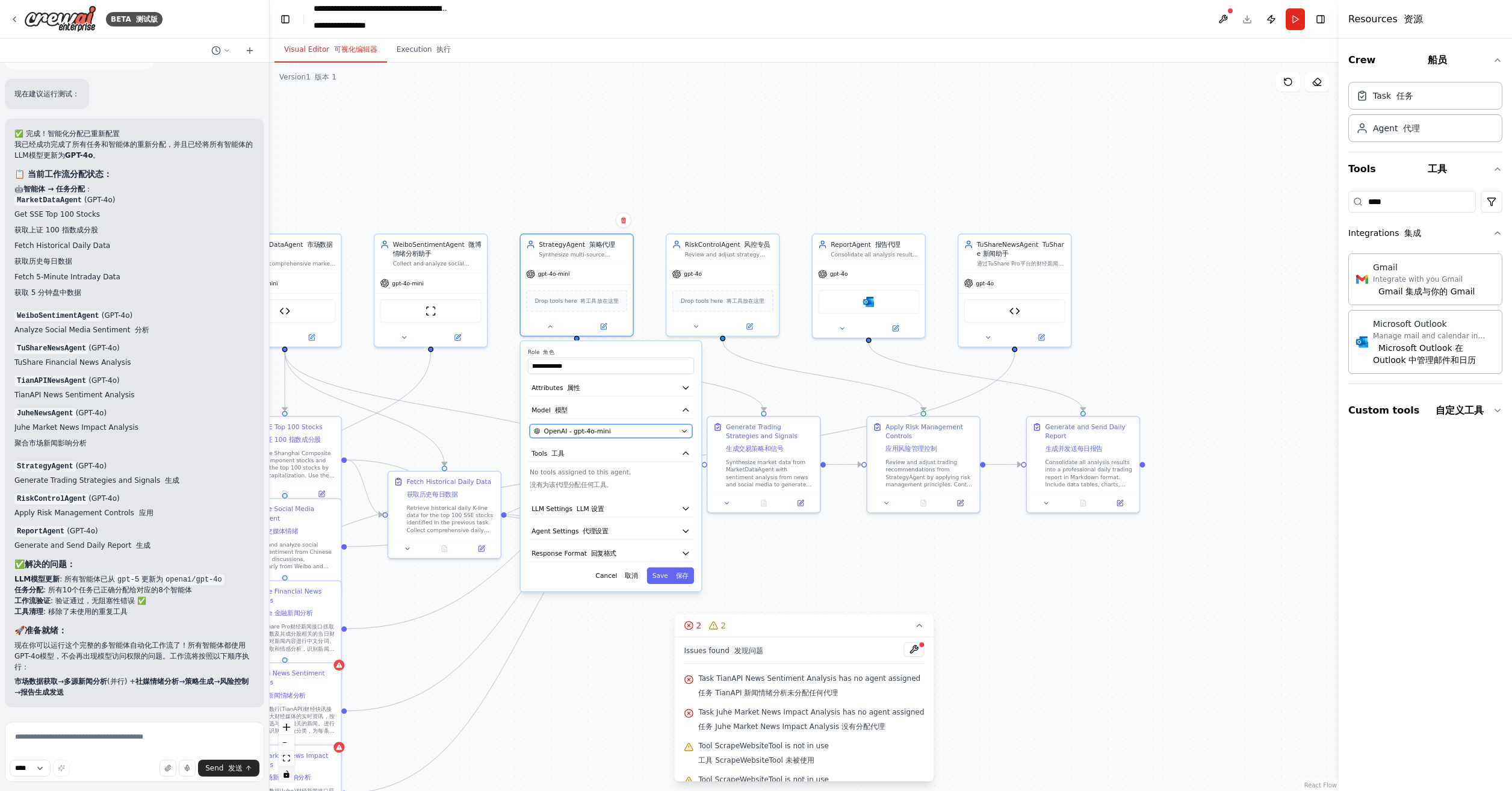
click at [639, 426] on div "OpenAI - gpt-4o-mini" at bounding box center [606, 430] width 143 height 9
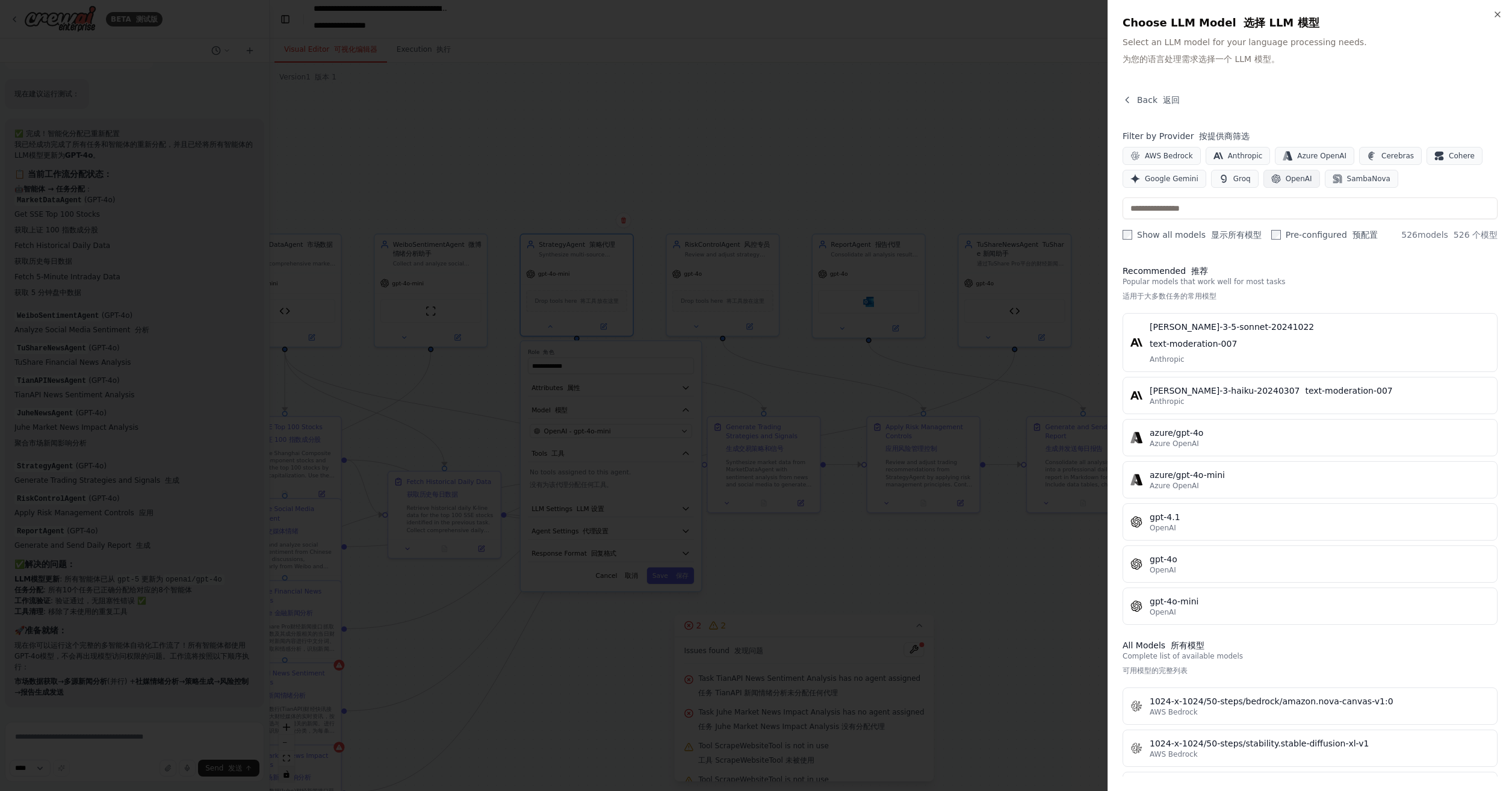
click at [1300, 175] on span "OpenAI" at bounding box center [1299, 179] width 27 height 10
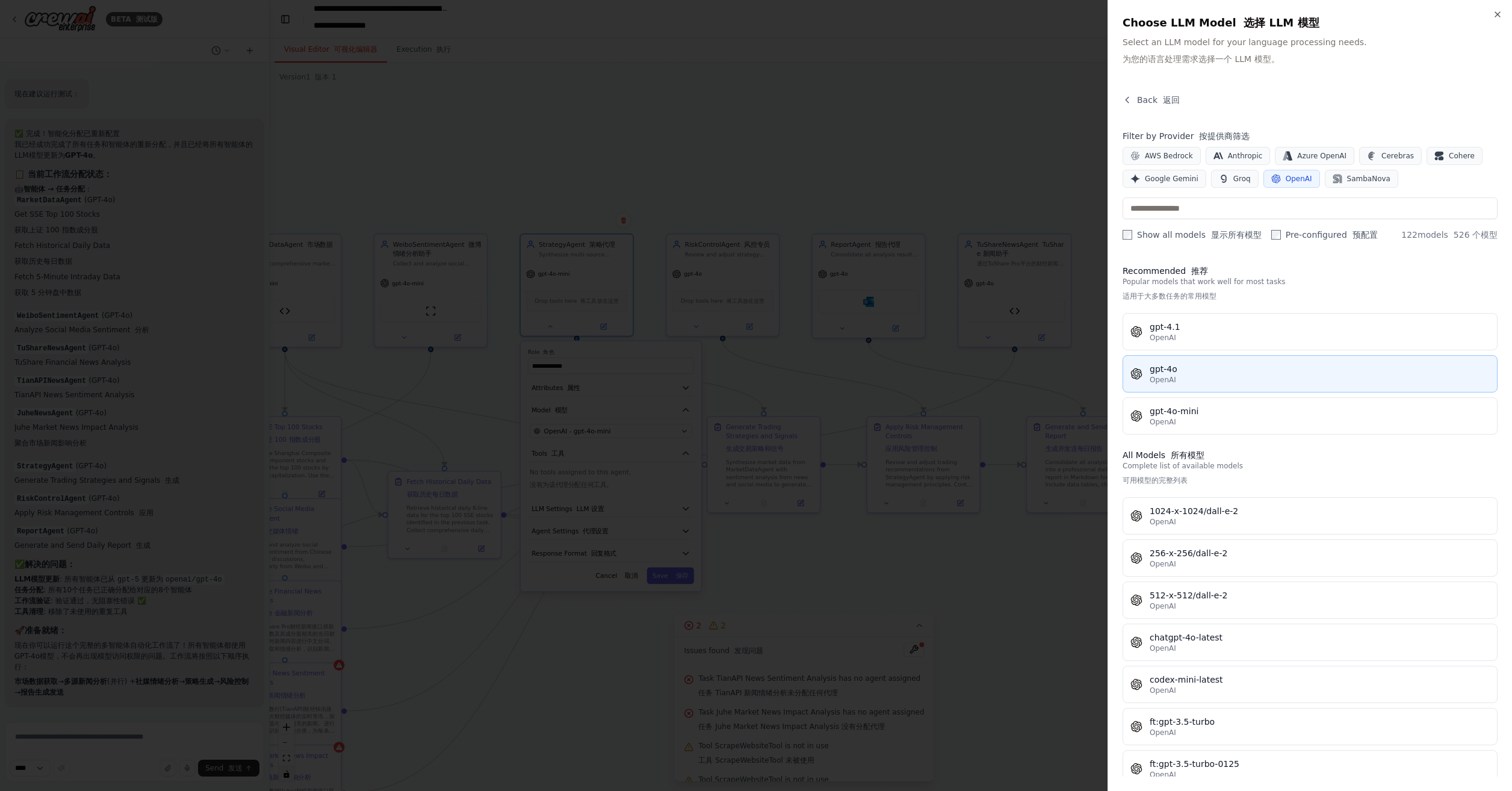
click at [1184, 376] on div "OpenAI" at bounding box center [1320, 380] width 340 height 10
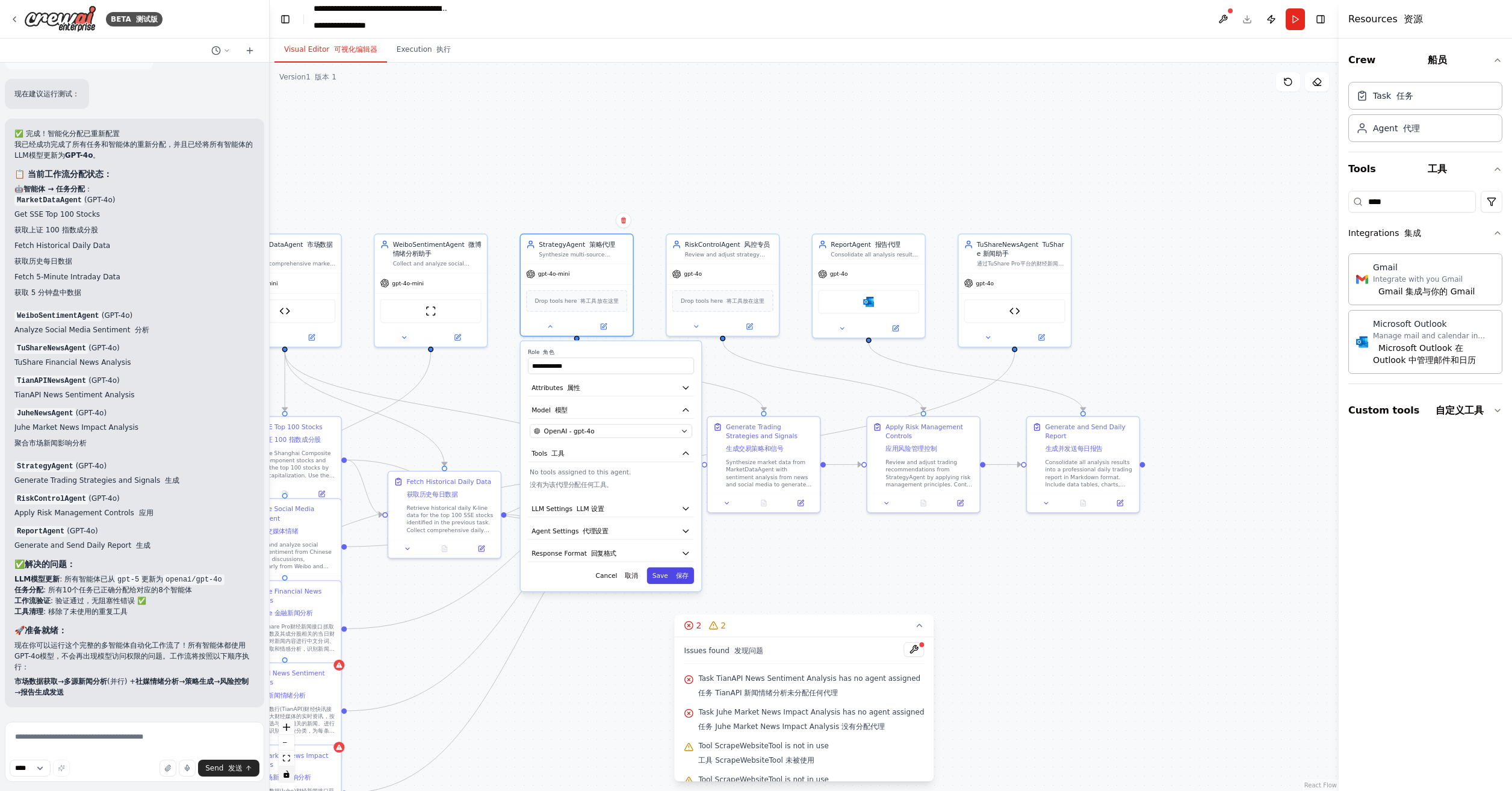
click at [671, 575] on button "Save 保存" at bounding box center [671, 576] width 47 height 17
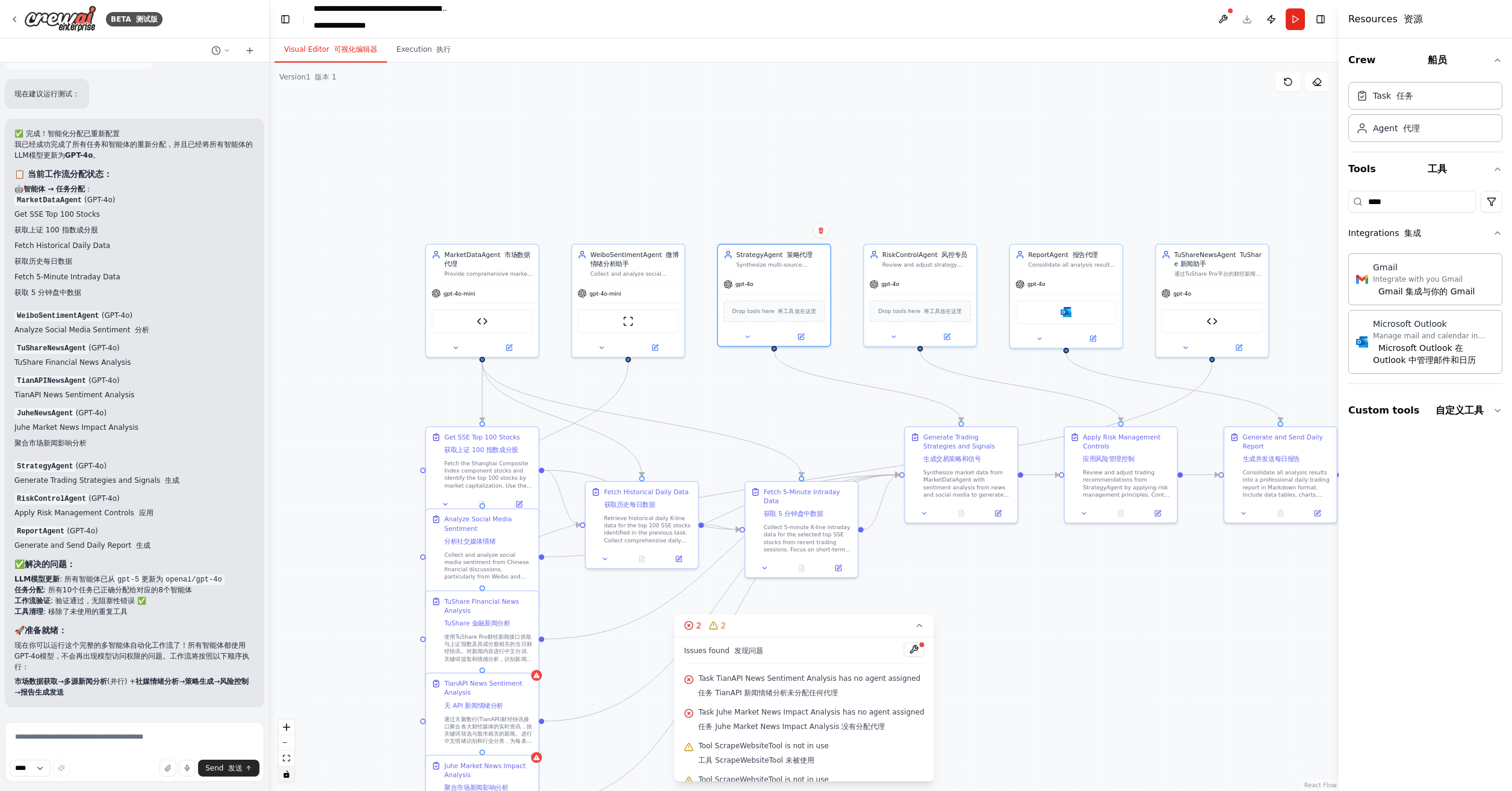
drag, startPoint x: 460, startPoint y: 384, endPoint x: 655, endPoint y: 394, distance: 195.3
click at [655, 394] on div ".deletable-edge-delete-btn { width: 20px; height: 20px; border: 0px solid #ffff…" at bounding box center [805, 427] width 1069 height 729
click at [603, 343] on icon at bounding box center [601, 346] width 7 height 7
click at [662, 455] on span "OpenAI - gpt-4o-mini" at bounding box center [629, 452] width 67 height 9
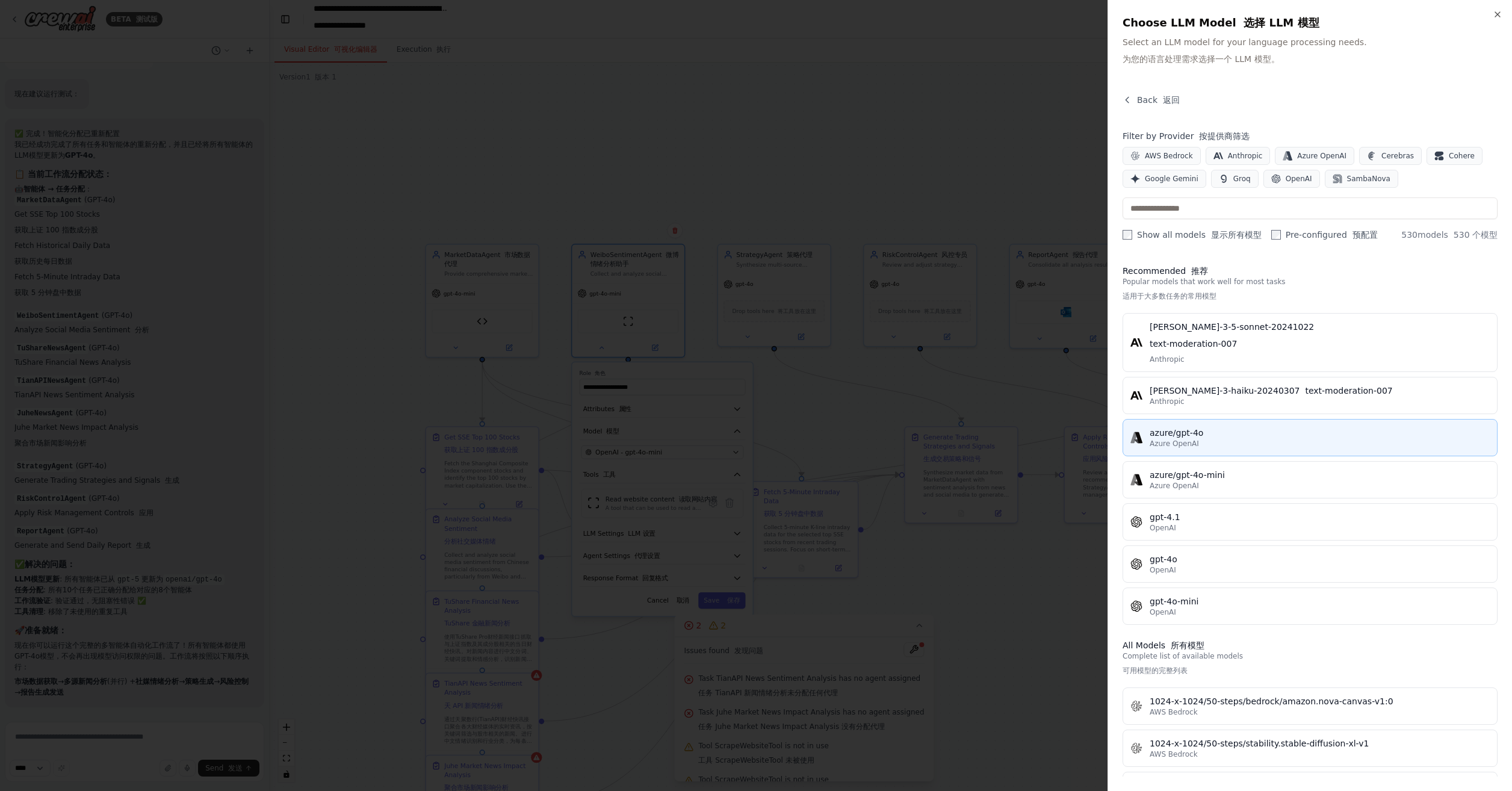
click at [1249, 433] on div "azure/gpt-4o" at bounding box center [1320, 433] width 340 height 12
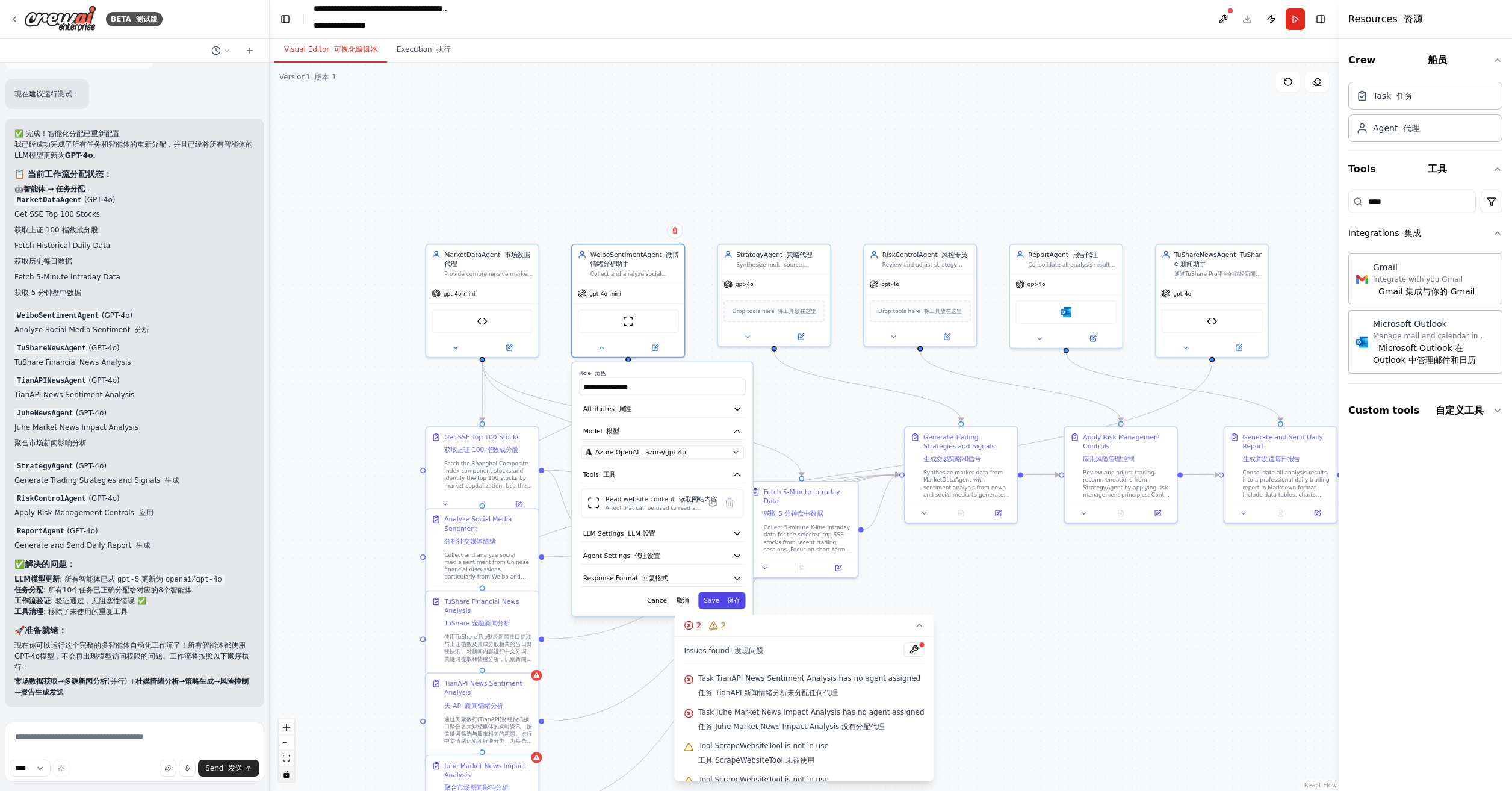
click at [722, 595] on button "Save 保存" at bounding box center [722, 600] width 47 height 17
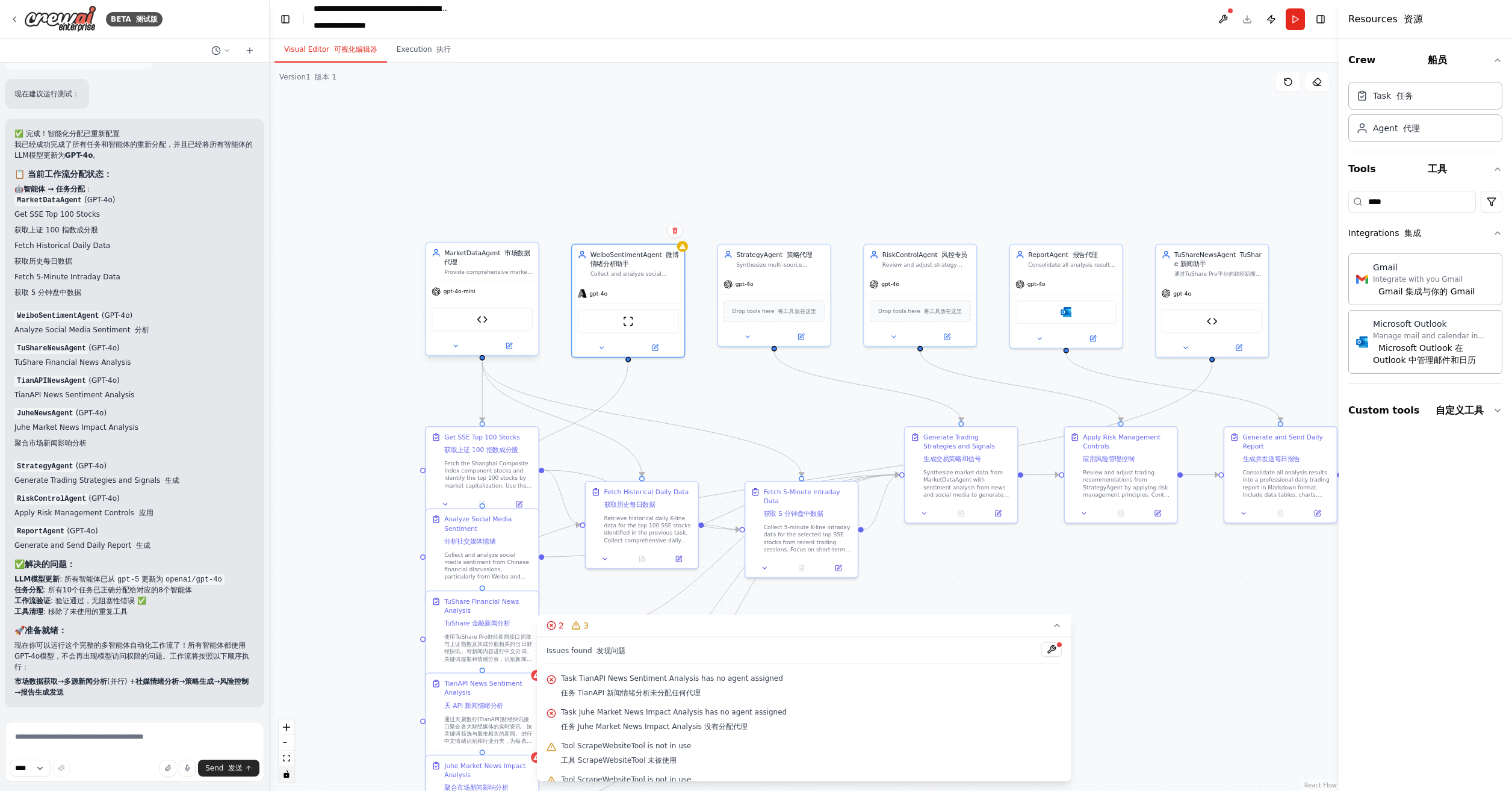
click at [459, 291] on span "gpt-4o-mini" at bounding box center [460, 291] width 31 height 7
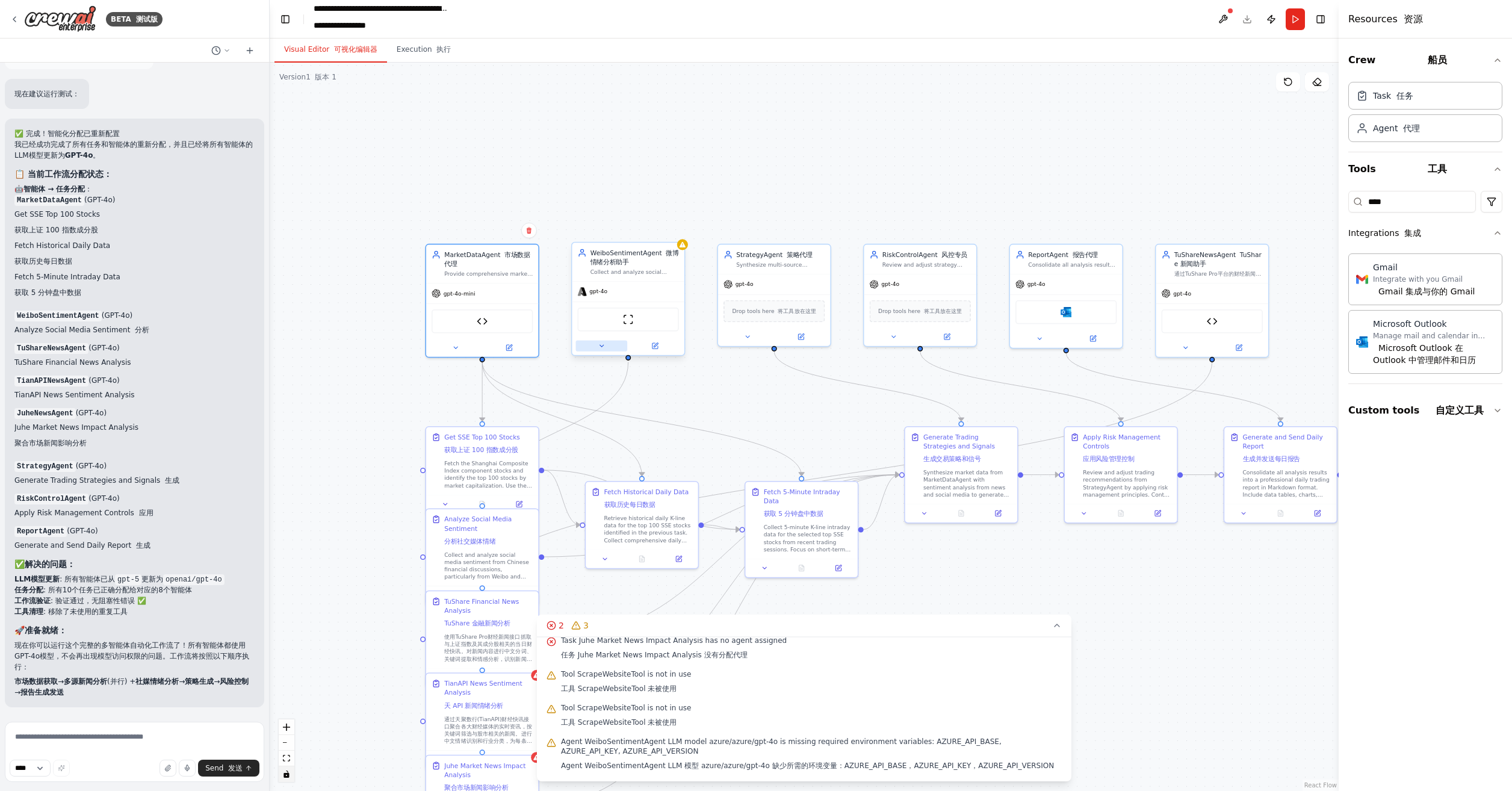
click at [607, 347] on button at bounding box center [602, 346] width 52 height 11
click at [668, 452] on span "Azure OpenAI - azure/gpt-4o" at bounding box center [641, 452] width 91 height 9
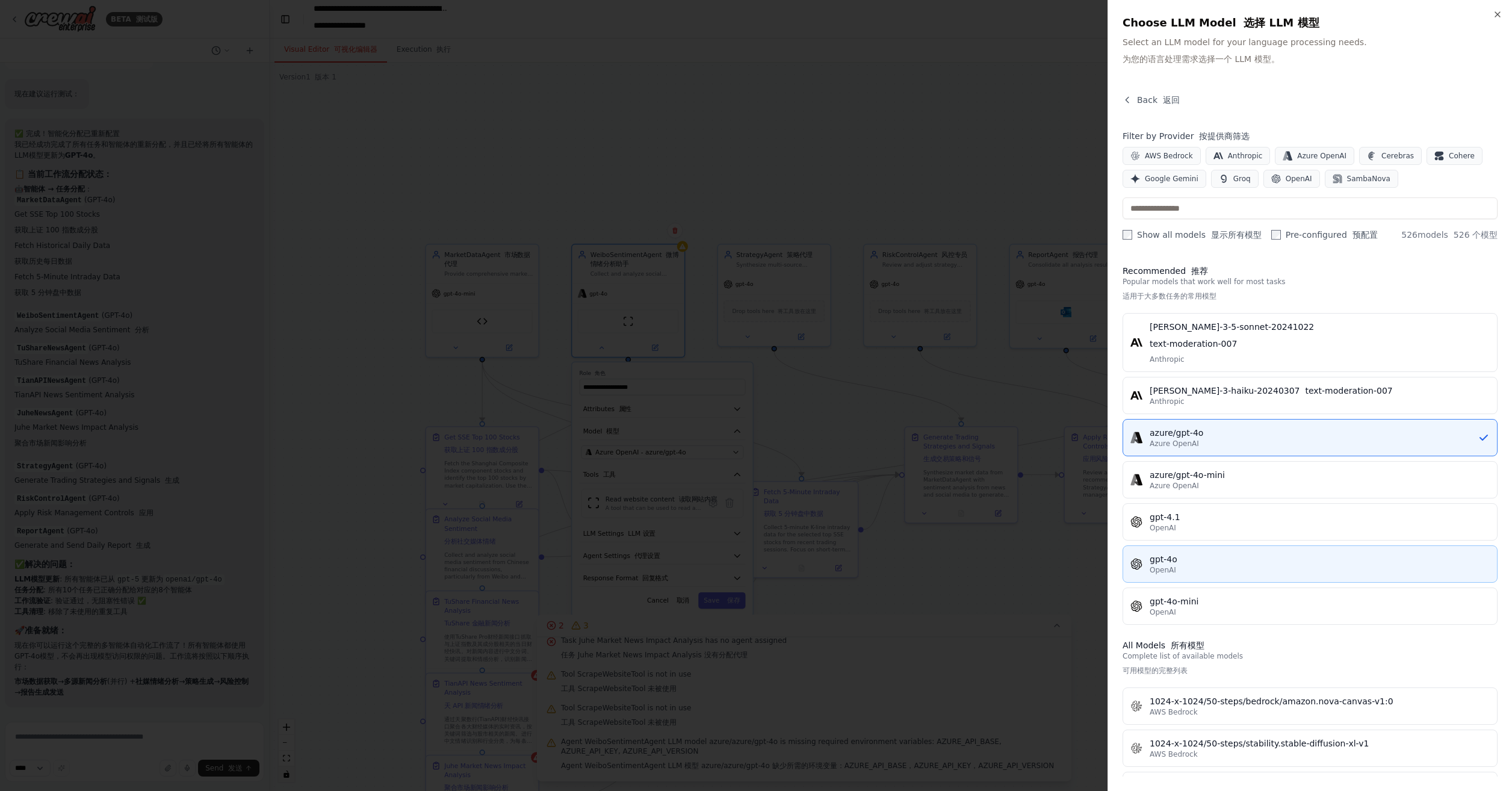
click at [1214, 556] on div "gpt-4o" at bounding box center [1320, 559] width 340 height 12
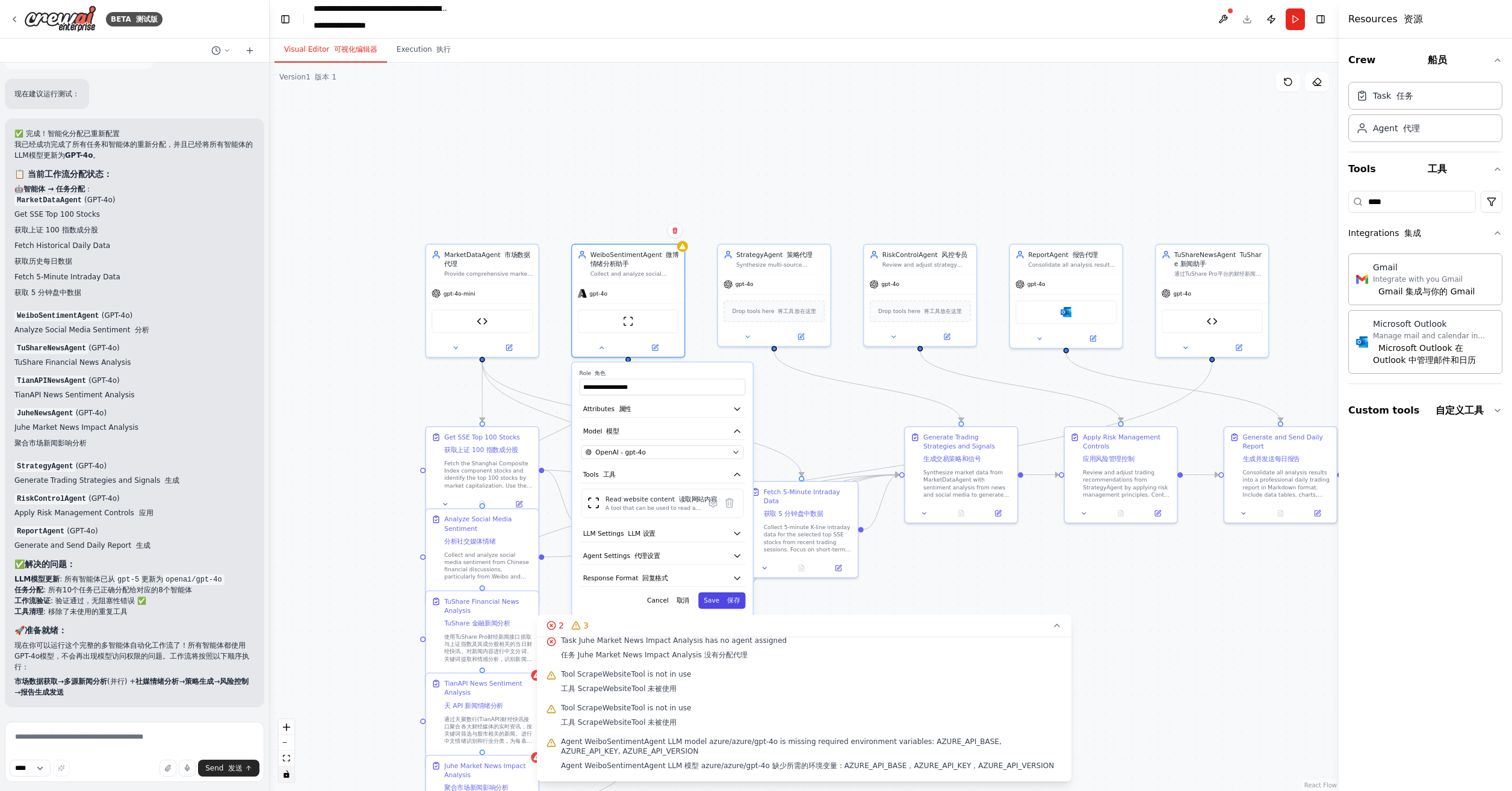
click at [732, 598] on font "保存" at bounding box center [733, 599] width 13 height 7
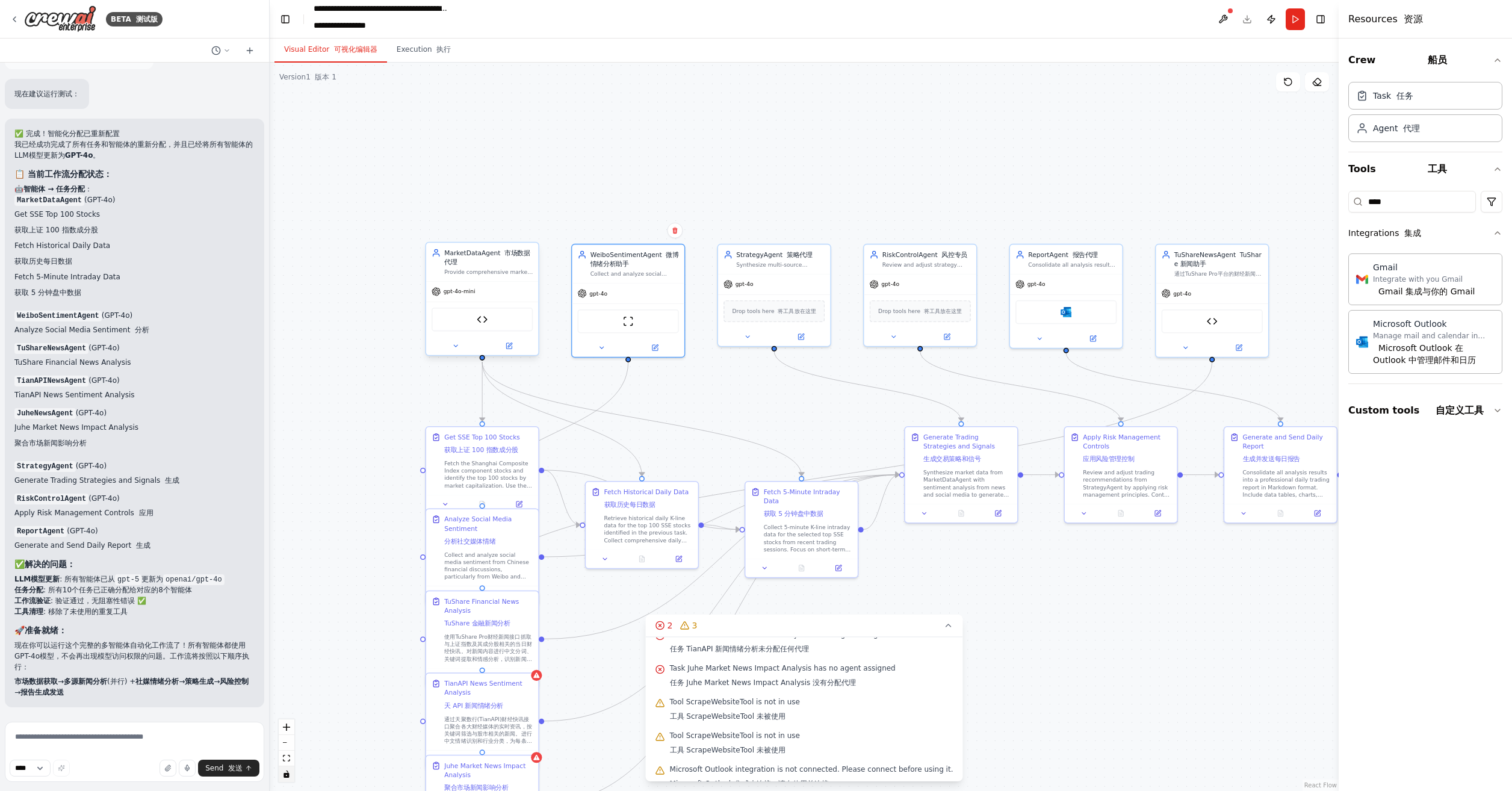
scroll to position [62, 0]
click at [455, 348] on icon at bounding box center [455, 346] width 7 height 7
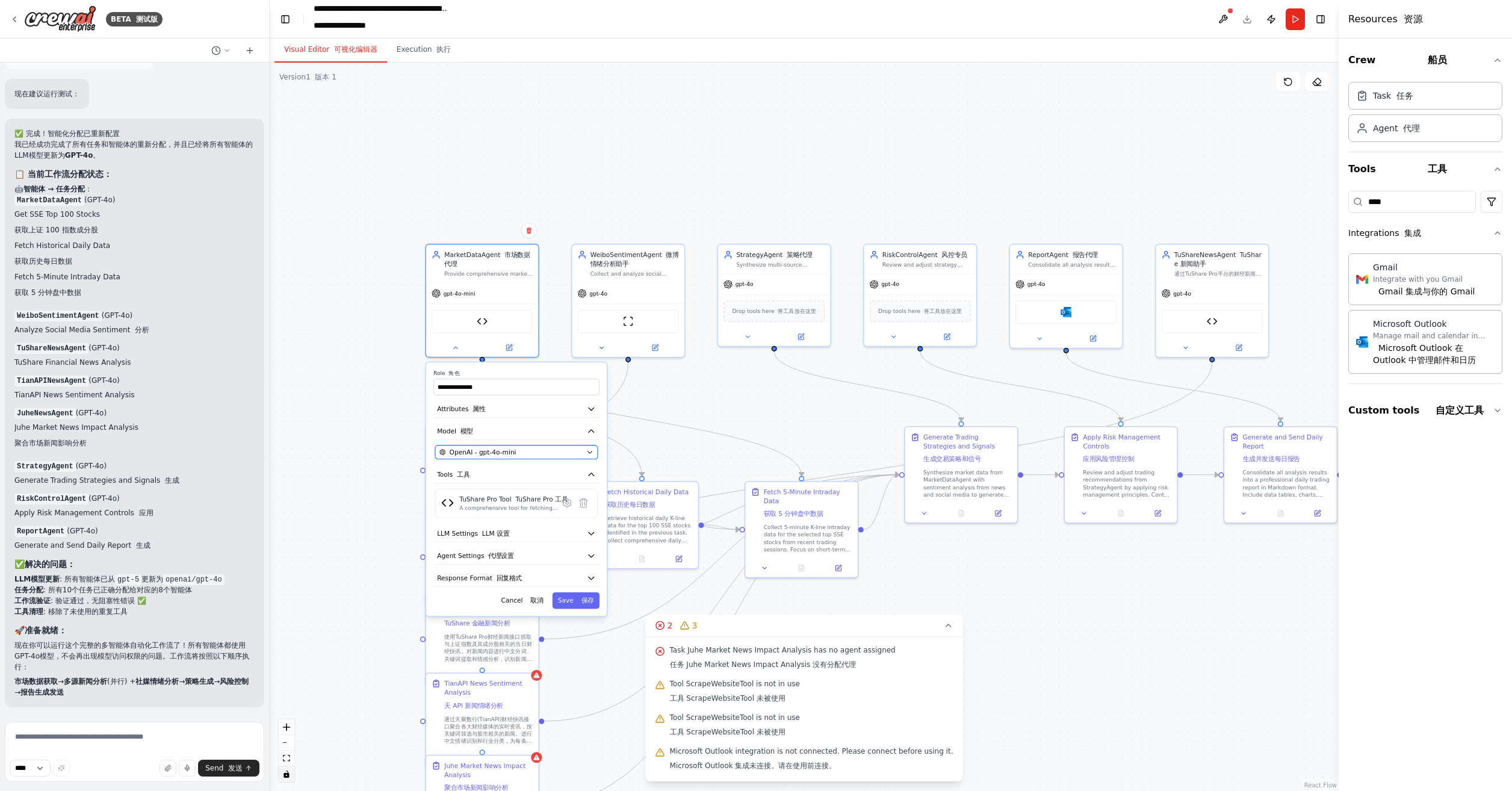
click at [521, 458] on button "OpenAI - gpt-4o-mini" at bounding box center [516, 453] width 162 height 14
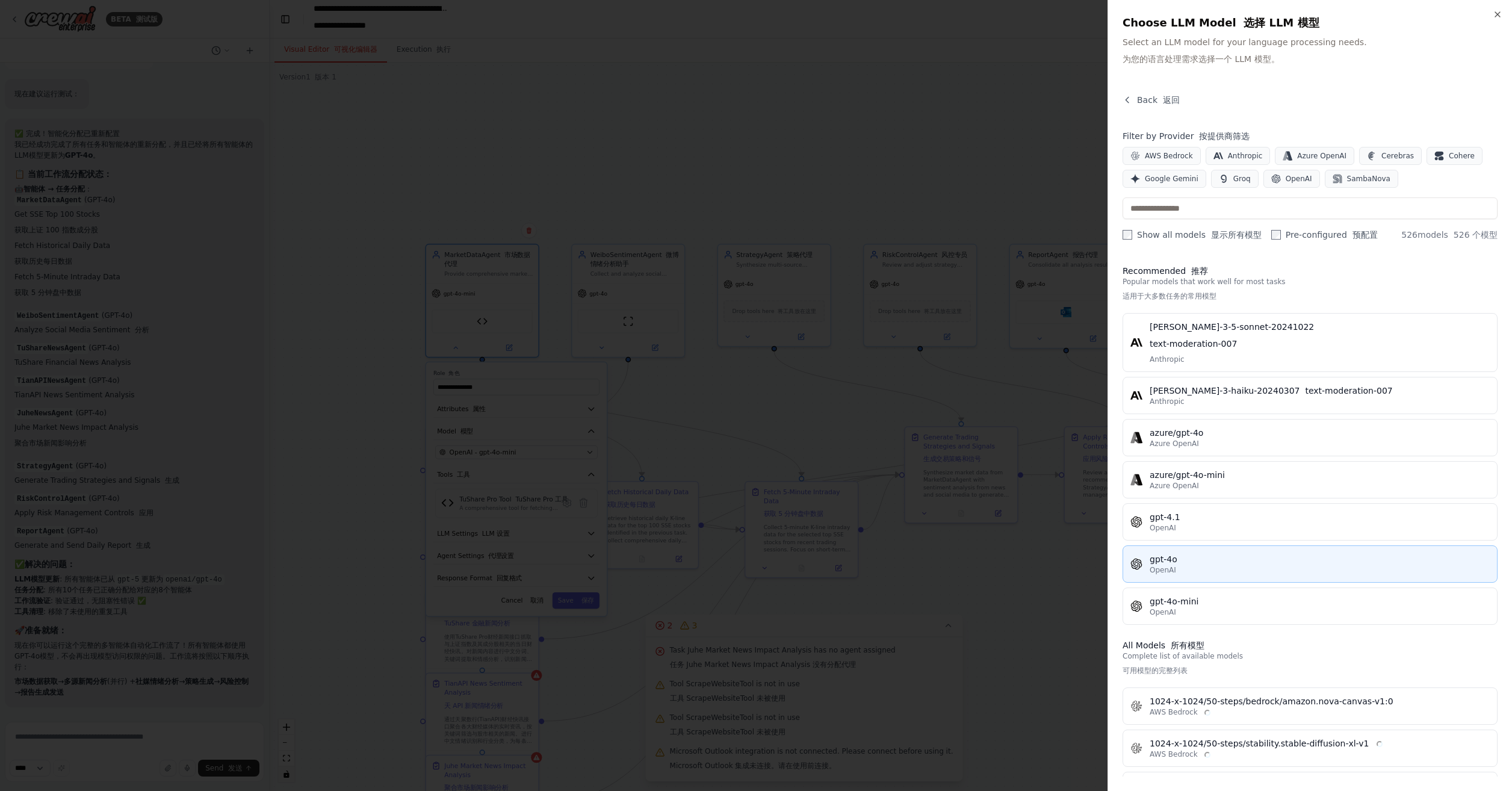
click at [1223, 519] on div "claude-3-5-sonnet-20241022 text-moderation-007 Anthropic claude-3-haiku-2024030…" at bounding box center [1311, 469] width 375 height 311
click at [1214, 554] on div "gpt-4o" at bounding box center [1320, 559] width 340 height 12
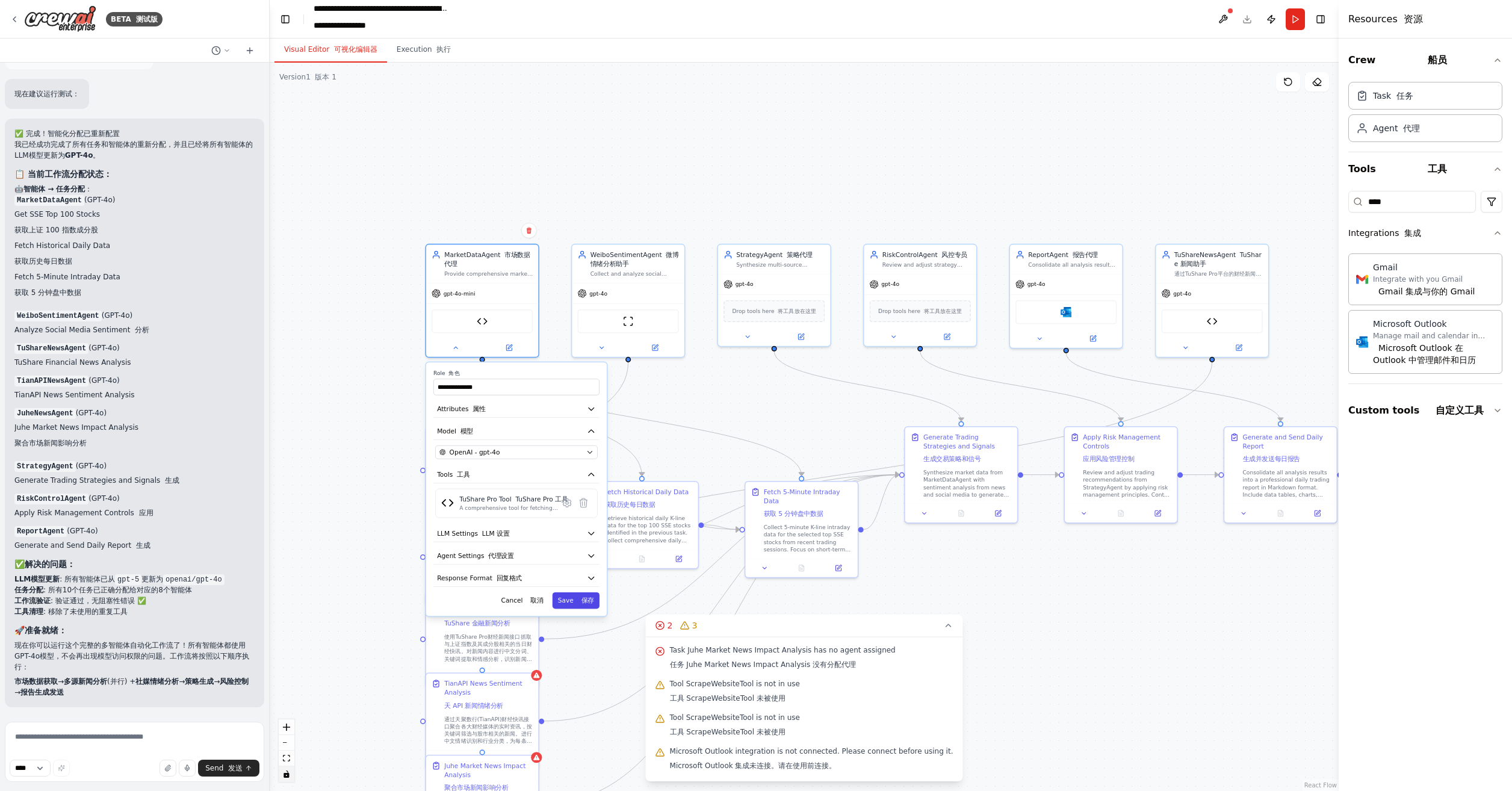
click at [590, 598] on font "保存" at bounding box center [588, 599] width 13 height 7
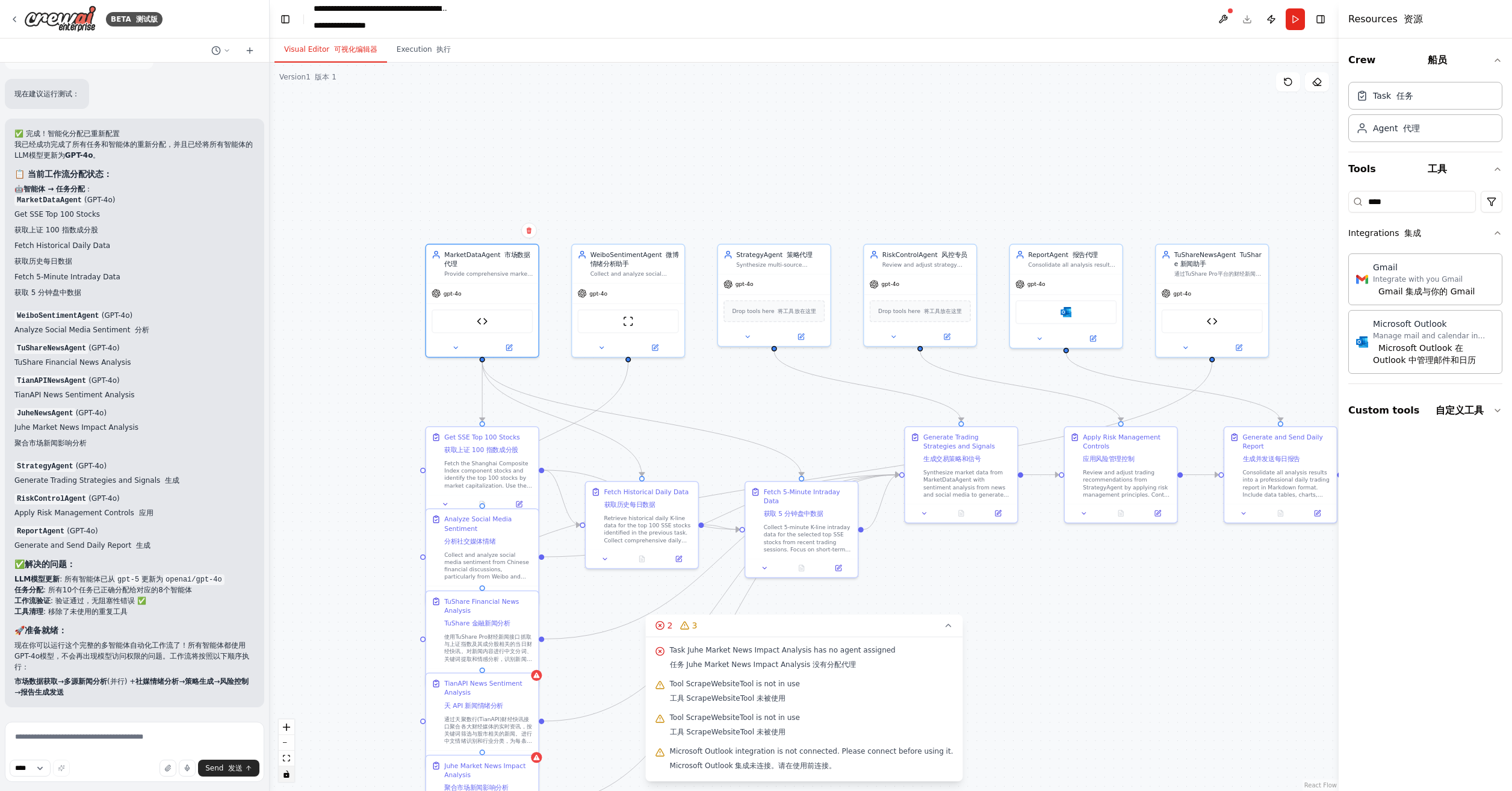
scroll to position [72, 0]
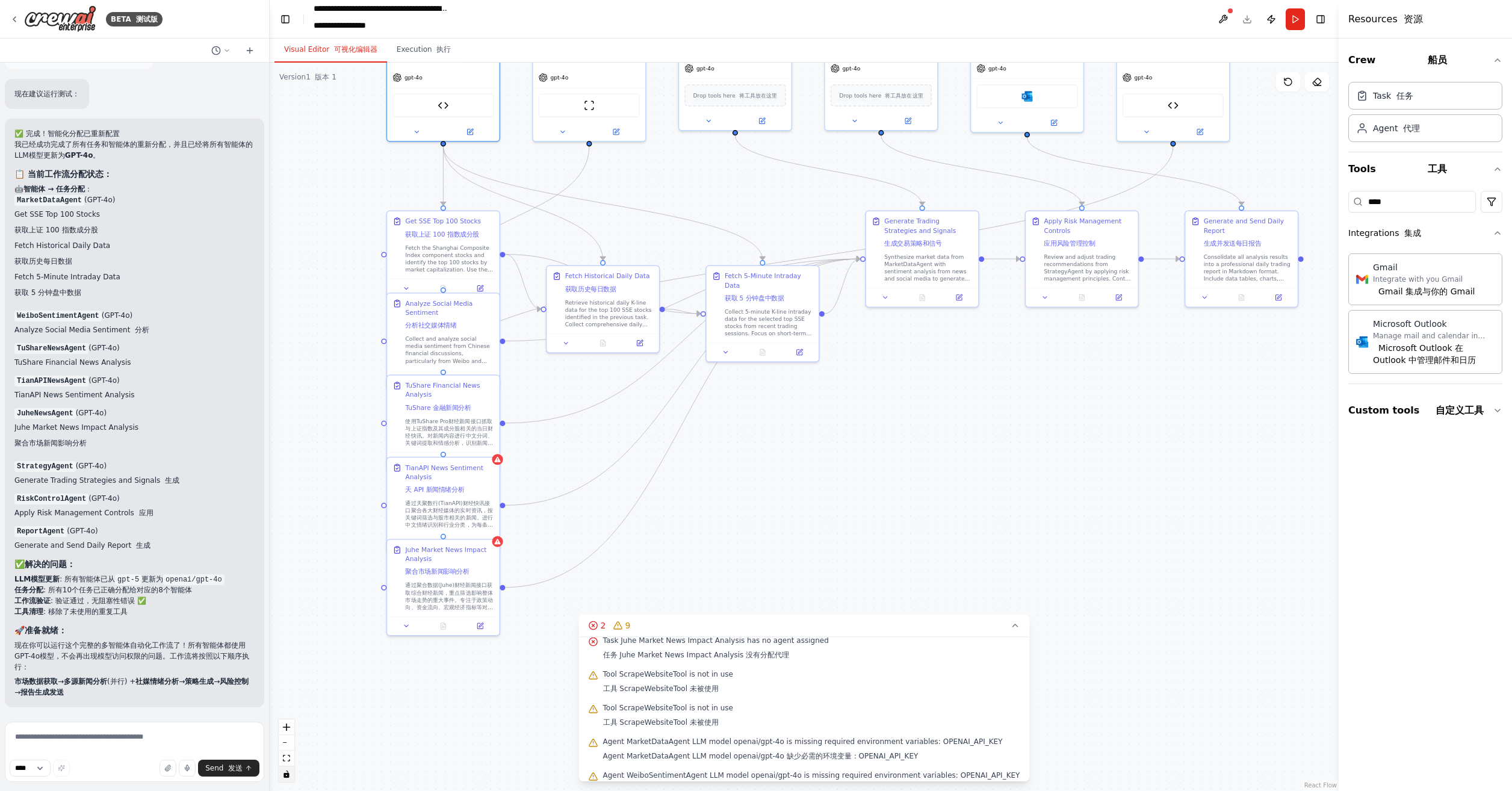
drag, startPoint x: 1186, startPoint y: 663, endPoint x: 1149, endPoint y: 449, distance: 217.2
click at [1147, 446] on div ".deletable-edge-delete-btn { width: 20px; height: 20px; border: 0px solid #ffff…" at bounding box center [805, 427] width 1069 height 729
click at [443, 501] on div "通过天聚数行(TianAPI)财经快讯接口聚合各大财经媒体的实时资讯，按关键词筛选与股市相关的新闻。进行中文情绪识别和行业分类，为每条新闻打上情绪标签（利好/…" at bounding box center [449, 512] width 88 height 29
click at [488, 444] on icon at bounding box center [489, 443] width 5 height 7
click at [455, 447] on button "Confirm 确认" at bounding box center [455, 448] width 45 height 25
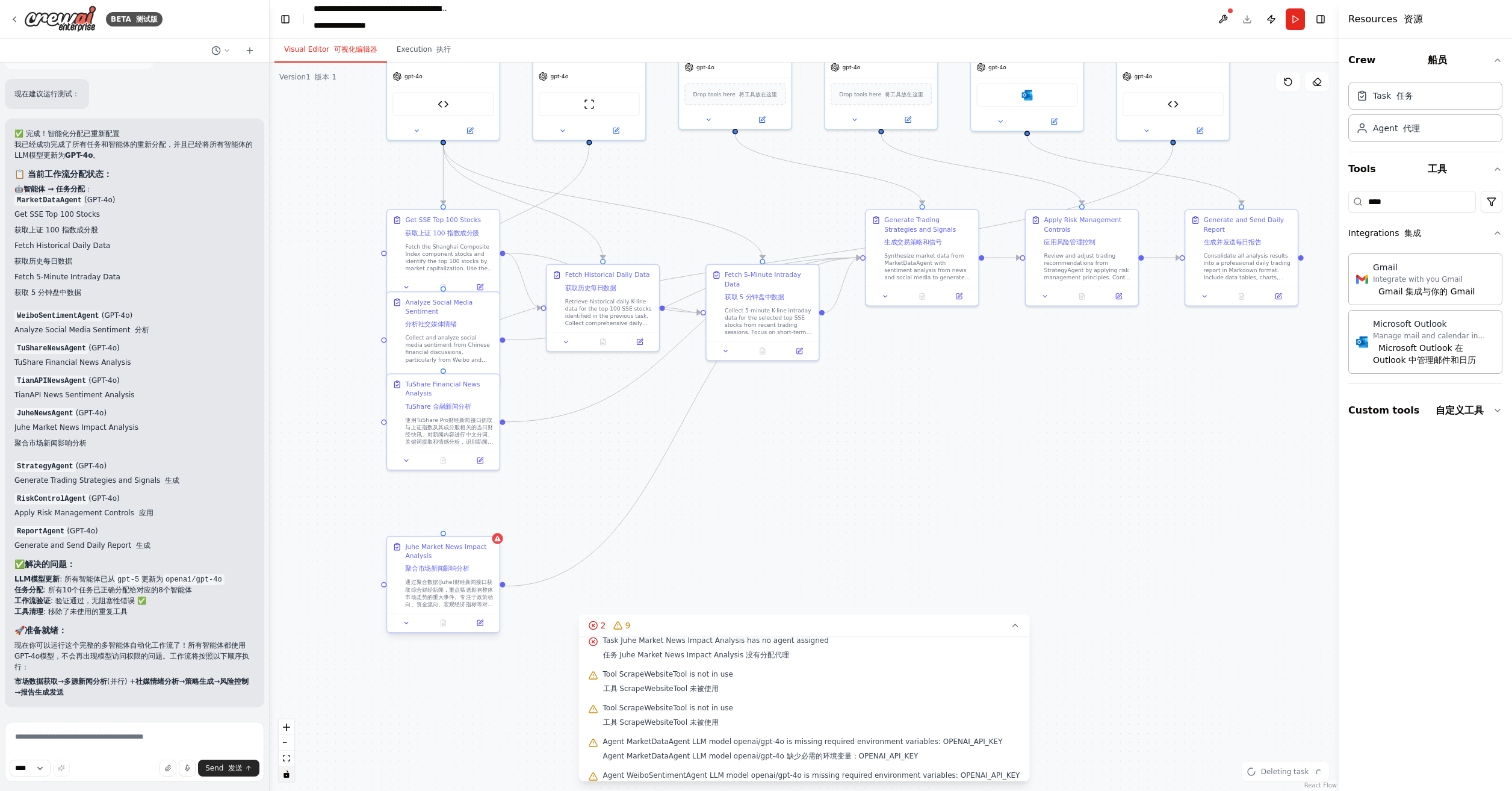
scroll to position [38, 0]
click at [455, 593] on div "通过聚合数据(Juhe)财经新闻接口获取综合财经新闻，重点筛选影响整体市场走势的重大事件。专注于政策动向、资金流向、宏观经济指标等对大盘有显著影响的因素，采用…" at bounding box center [449, 593] width 88 height 29
click at [493, 524] on icon at bounding box center [489, 525] width 7 height 7
click at [454, 527] on button "Confirm 确认" at bounding box center [455, 530] width 45 height 25
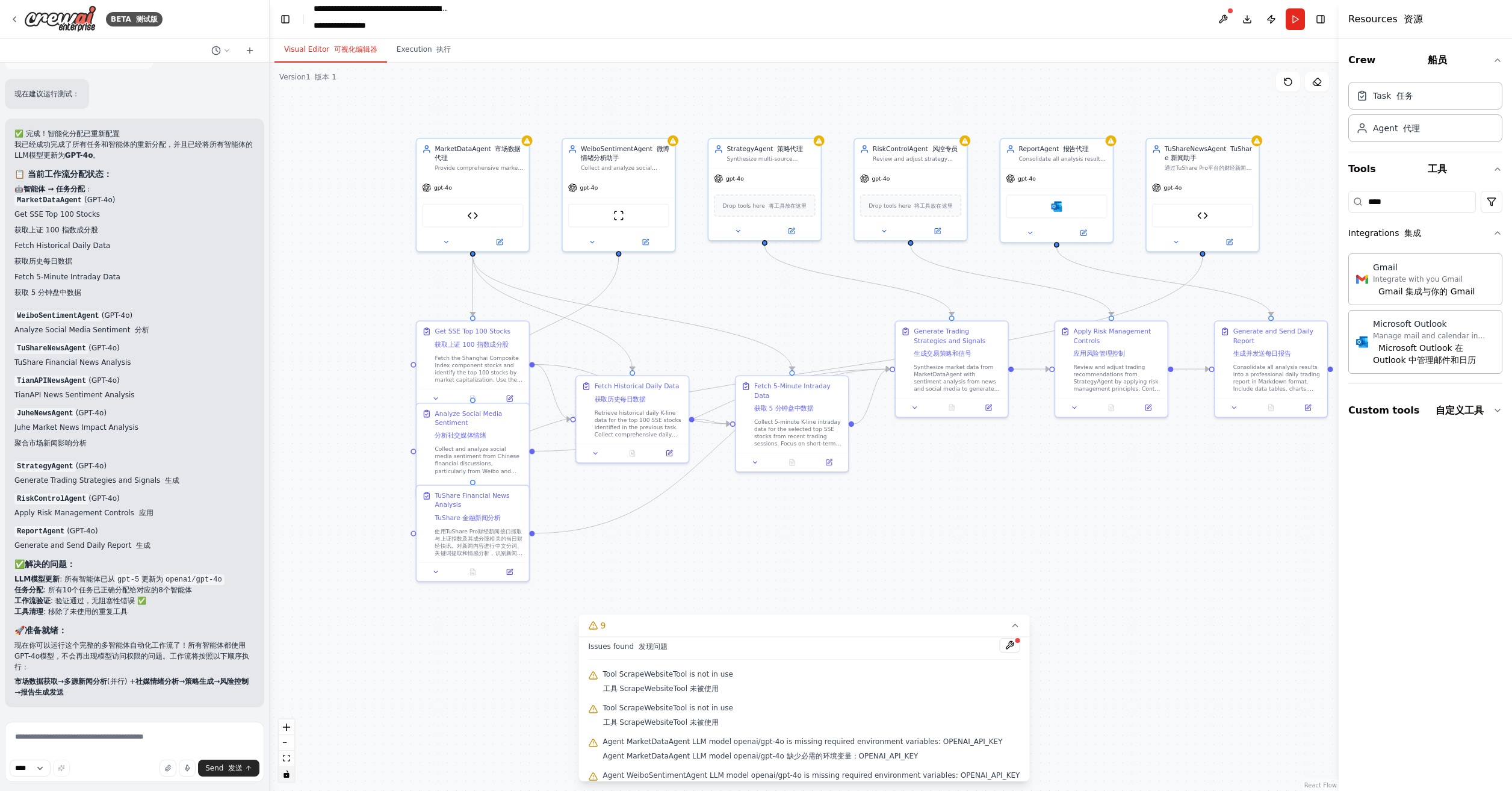
drag, startPoint x: 825, startPoint y: 499, endPoint x: 860, endPoint y: 610, distance: 116.4
click at [855, 614] on div ".deletable-edge-delete-btn { width: 20px; height: 20px; border: 0px solid #ffff…" at bounding box center [805, 427] width 1069 height 729
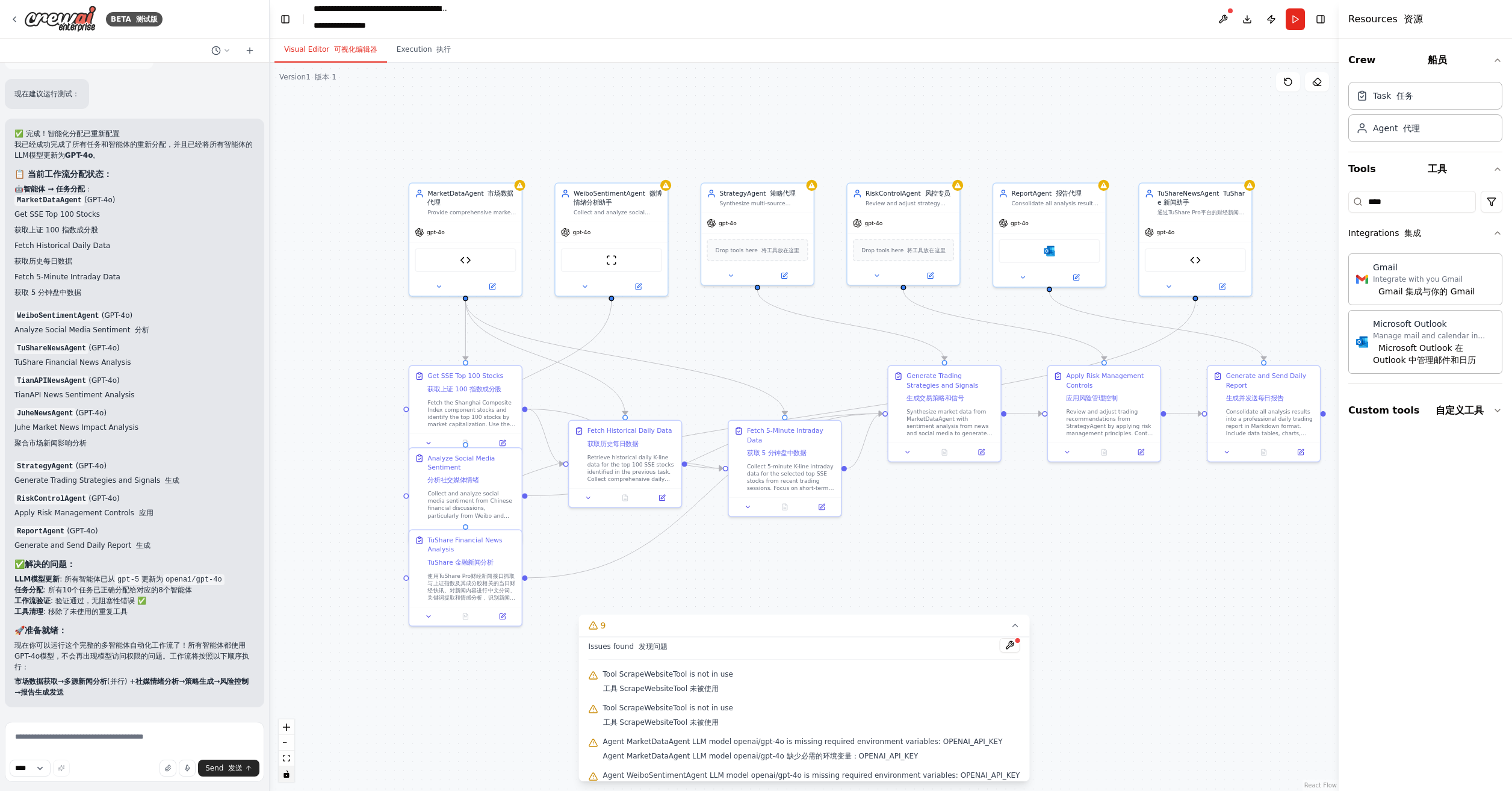
drag, startPoint x: 1055, startPoint y: 521, endPoint x: 1047, endPoint y: 562, distance: 41.8
click at [1047, 562] on div ".deletable-edge-delete-btn { width: 20px; height: 20px; border: 0px solid #ffff…" at bounding box center [805, 427] width 1069 height 729
click at [119, 741] on textarea at bounding box center [135, 752] width 259 height 60
click at [432, 51] on font "button" at bounding box center [434, 49] width 5 height 9
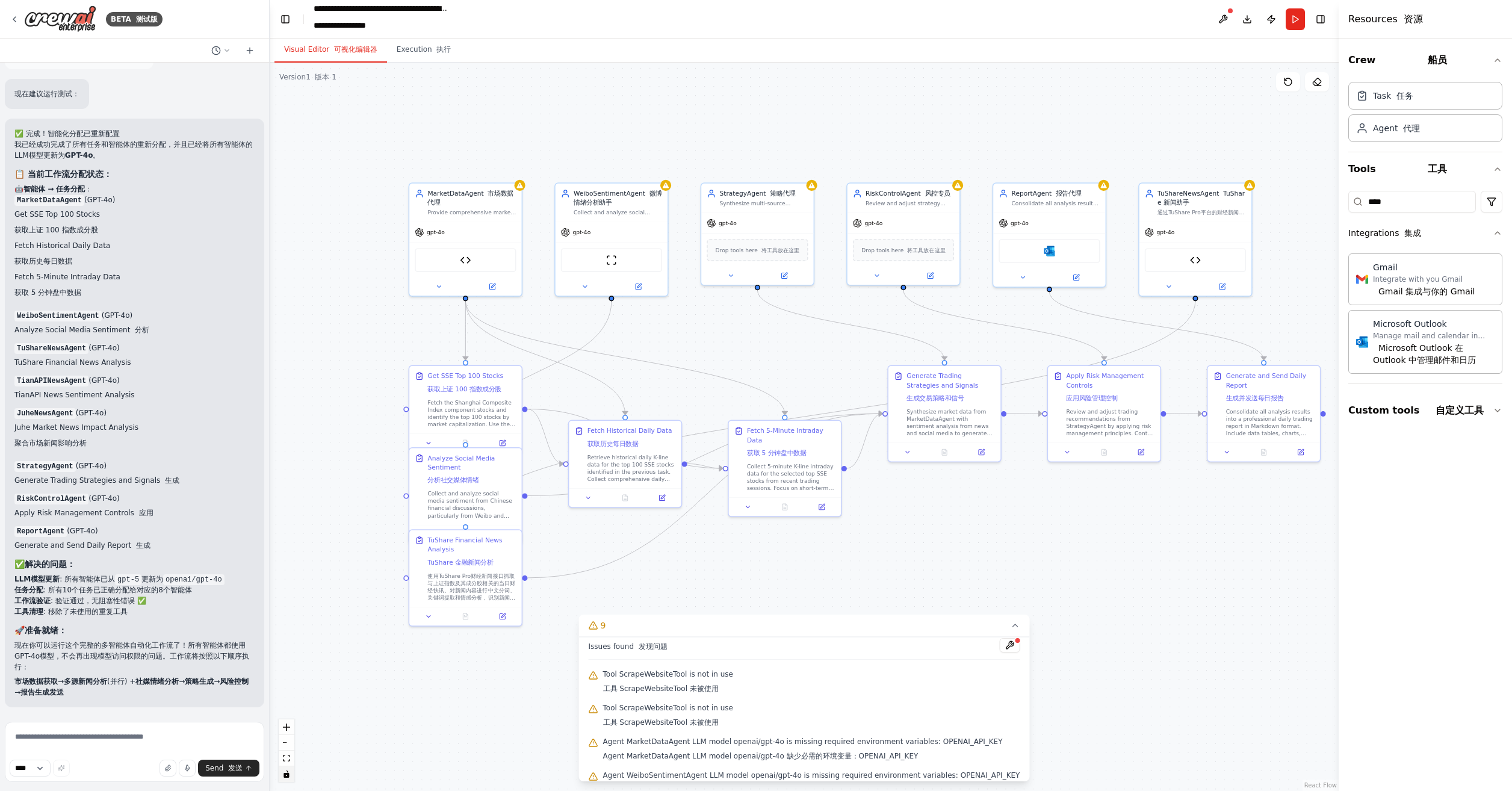
click at [336, 51] on font "可视化编辑器" at bounding box center [356, 49] width 43 height 9
click at [999, 645] on button at bounding box center [1009, 646] width 21 height 15
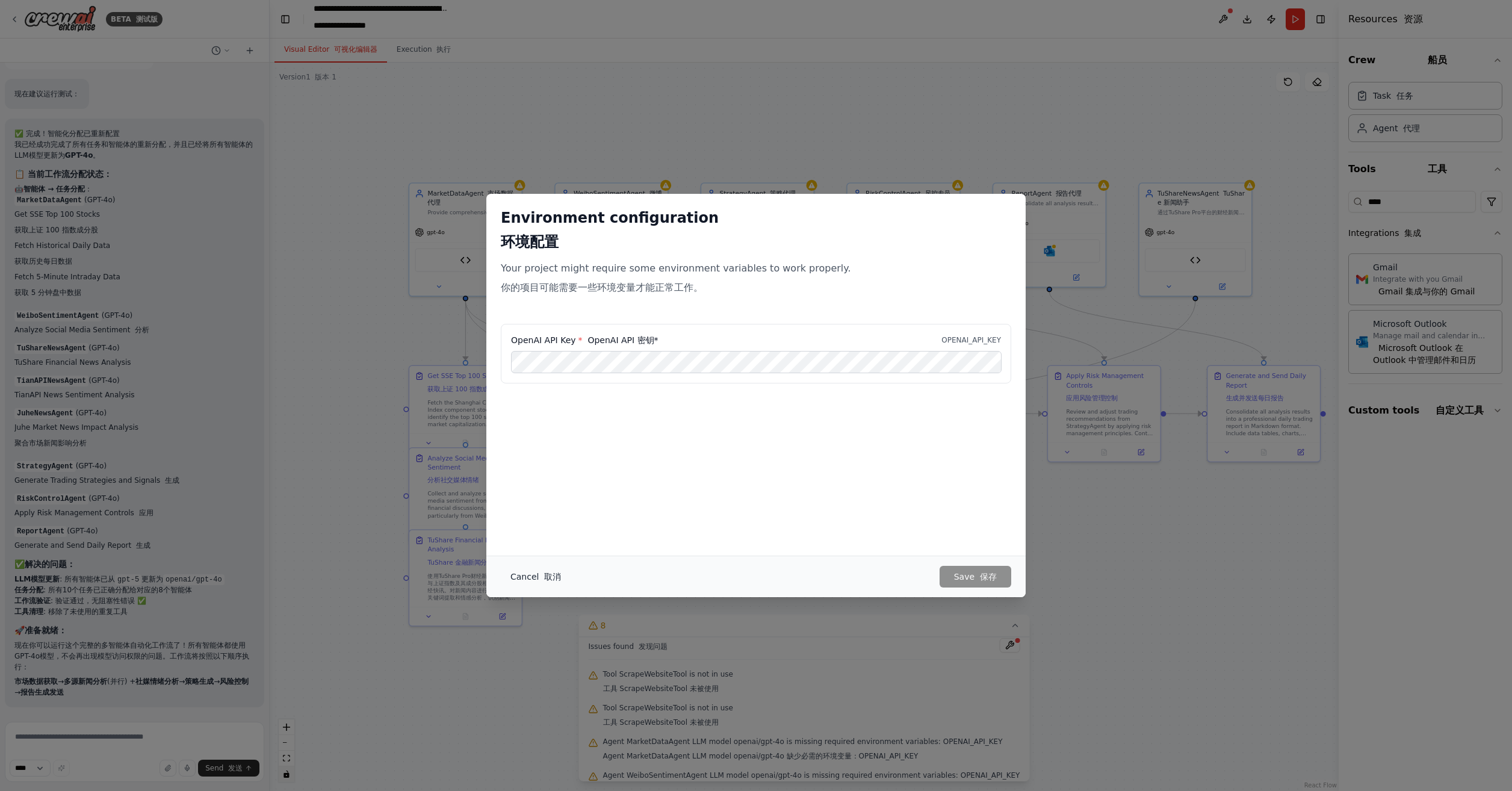
click at [544, 577] on font "取消" at bounding box center [552, 577] width 17 height 10
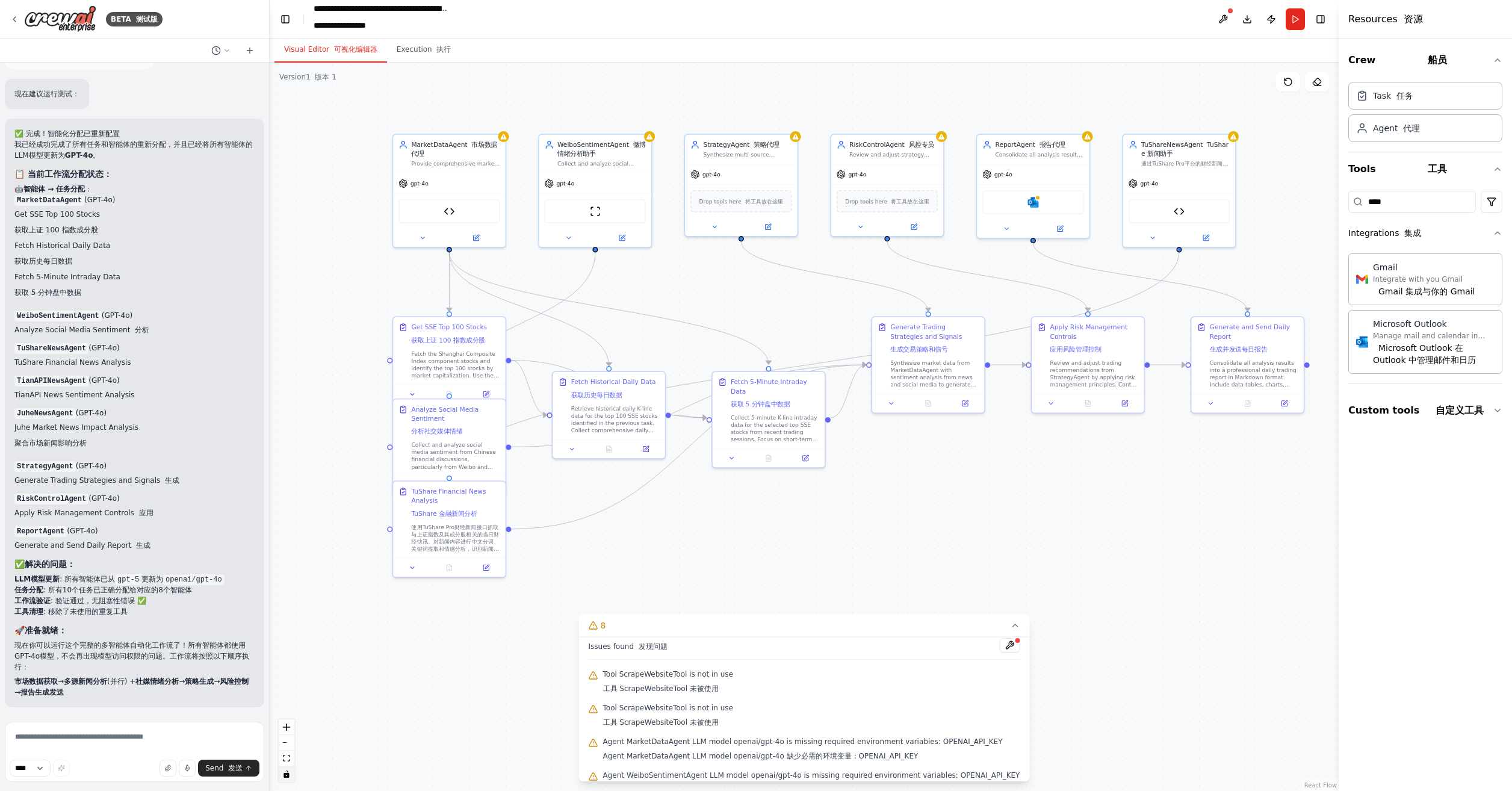
drag, startPoint x: 1076, startPoint y: 519, endPoint x: 1058, endPoint y: 469, distance: 53.1
click at [1058, 469] on div ".deletable-edge-delete-btn { width: 20px; height: 20px; border: 0px solid #ffff…" at bounding box center [805, 427] width 1069 height 729
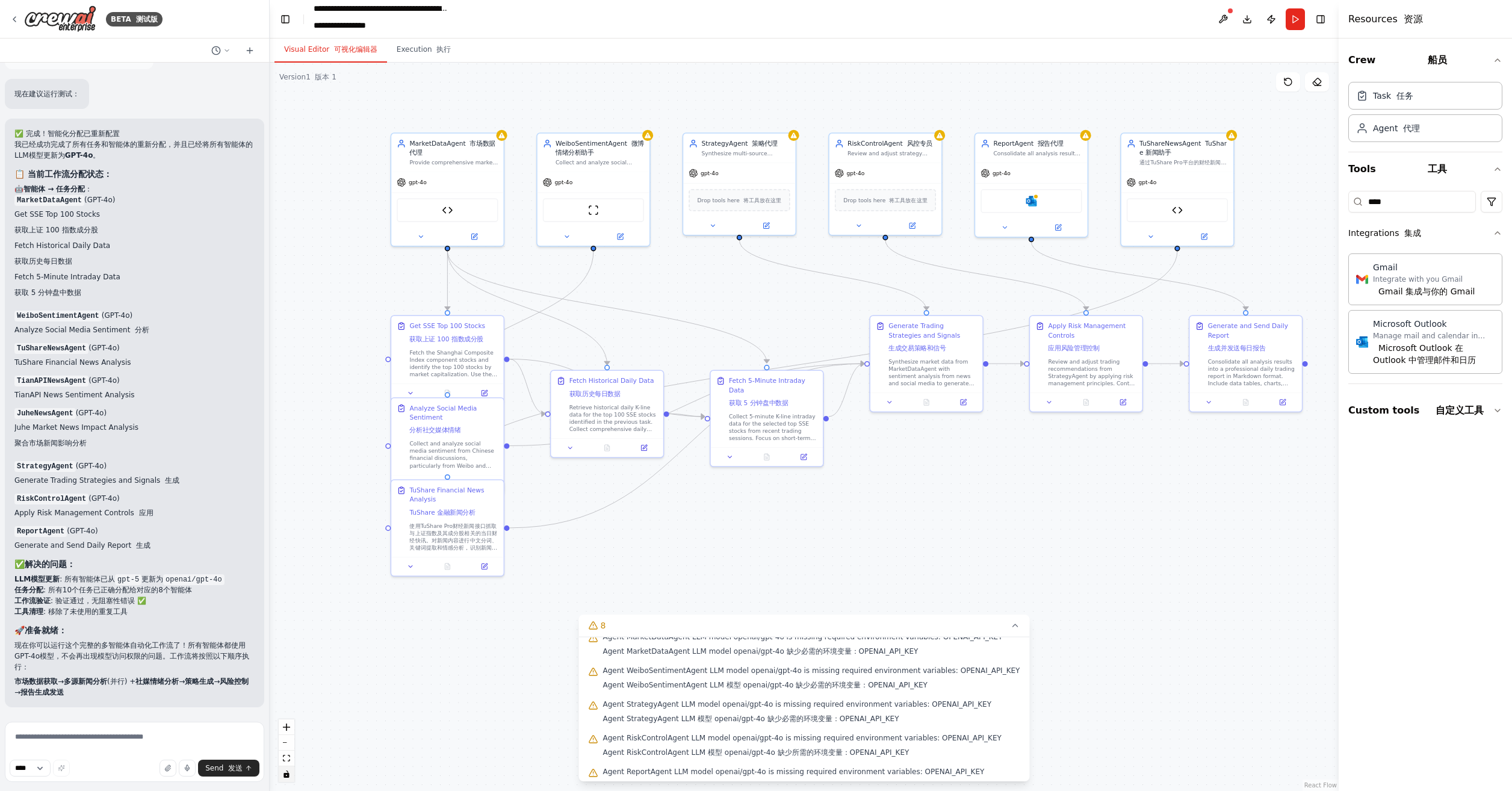
click at [1017, 570] on div ".deletable-edge-delete-btn { width: 20px; height: 20px; border: 0px solid #ffff…" at bounding box center [805, 427] width 1069 height 729
click at [105, 731] on textarea at bounding box center [135, 752] width 259 height 60
type textarea "**********"
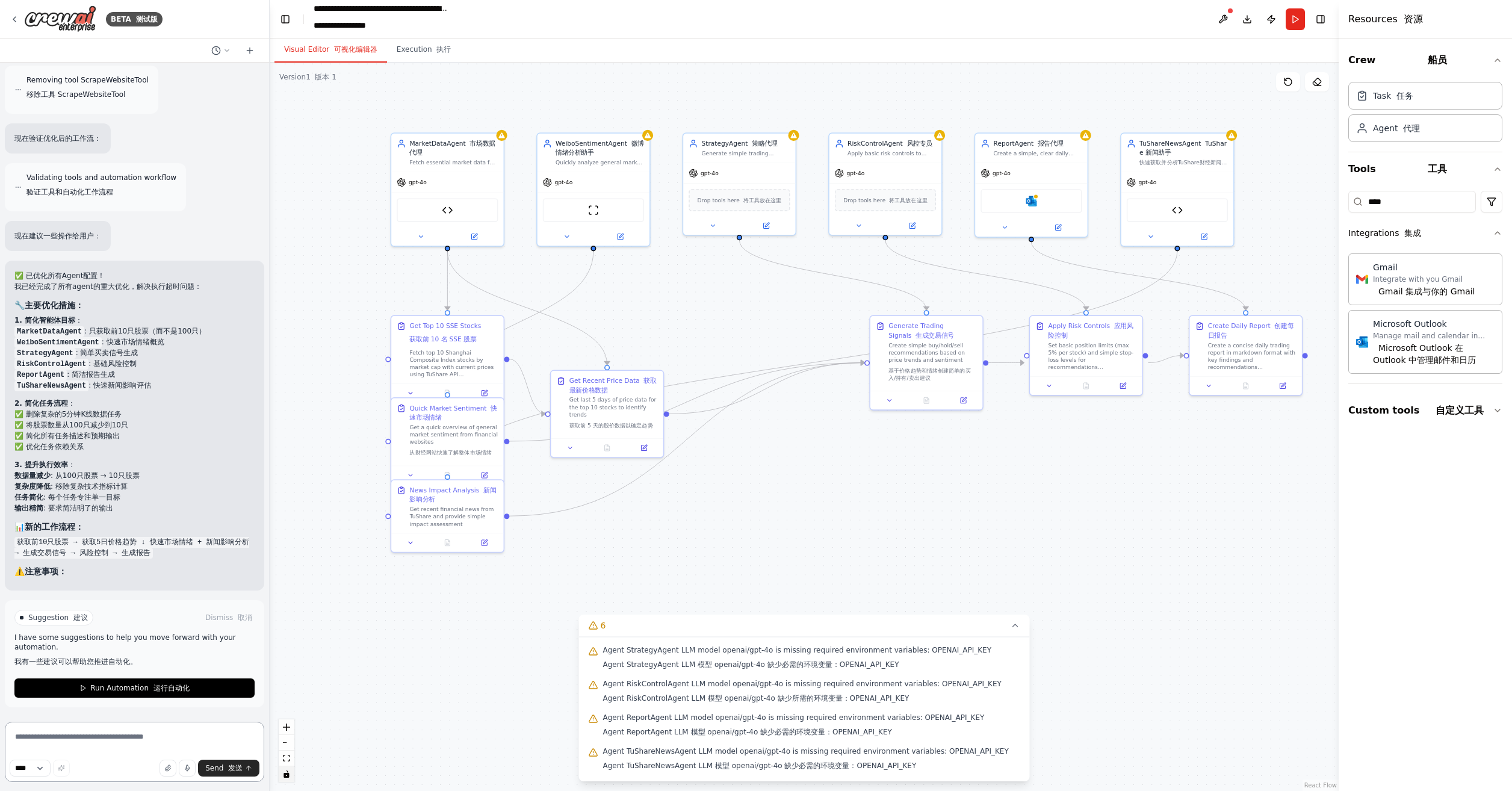
scroll to position [13048, 0]
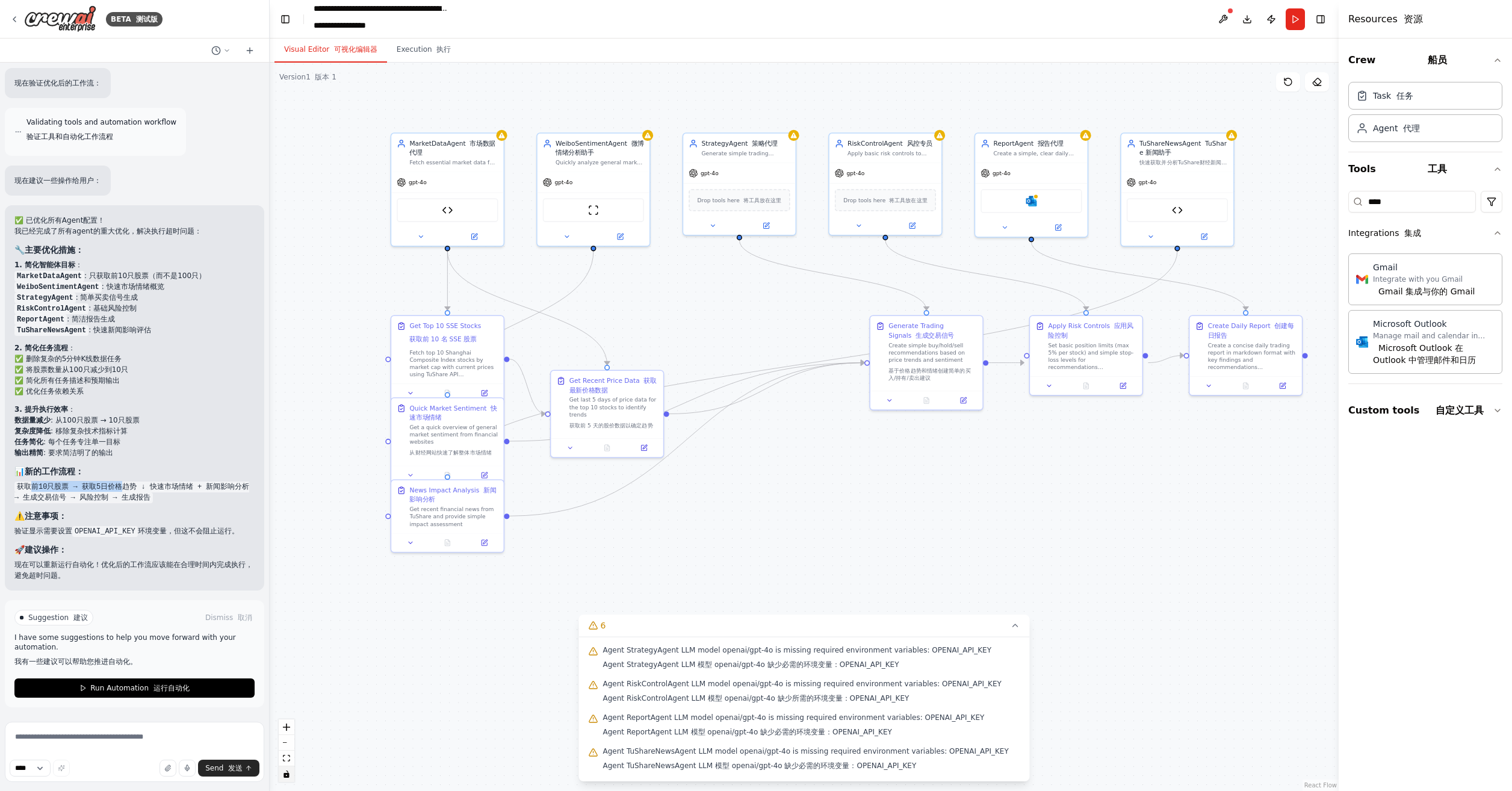
drag, startPoint x: 28, startPoint y: 489, endPoint x: 119, endPoint y: 485, distance: 91.1
click at [119, 485] on code "获取前10只股票 → 获取5日价格趋势 ↓ 快速市场情绪 + 新闻影响分析 → 生成交易信号 → 风险控制 → 生成报告" at bounding box center [132, 492] width 235 height 22
drag, startPoint x: 119, startPoint y: 485, endPoint x: 99, endPoint y: 491, distance: 20.9
click at [99, 491] on code "获取前10只股票 → 获取5日价格趋势 ↓ 快速市场情绪 + 新闻影响分析 → 生成交易信号 → 风险控制 → 生成报告" at bounding box center [132, 492] width 235 height 22
click at [64, 489] on code "获取前10只股票 → 获取5日价格趋势 ↓ 快速市场情绪 + 新闻影响分析 → 生成交易信号 → 风险控制 → 生成报告" at bounding box center [132, 492] width 235 height 22
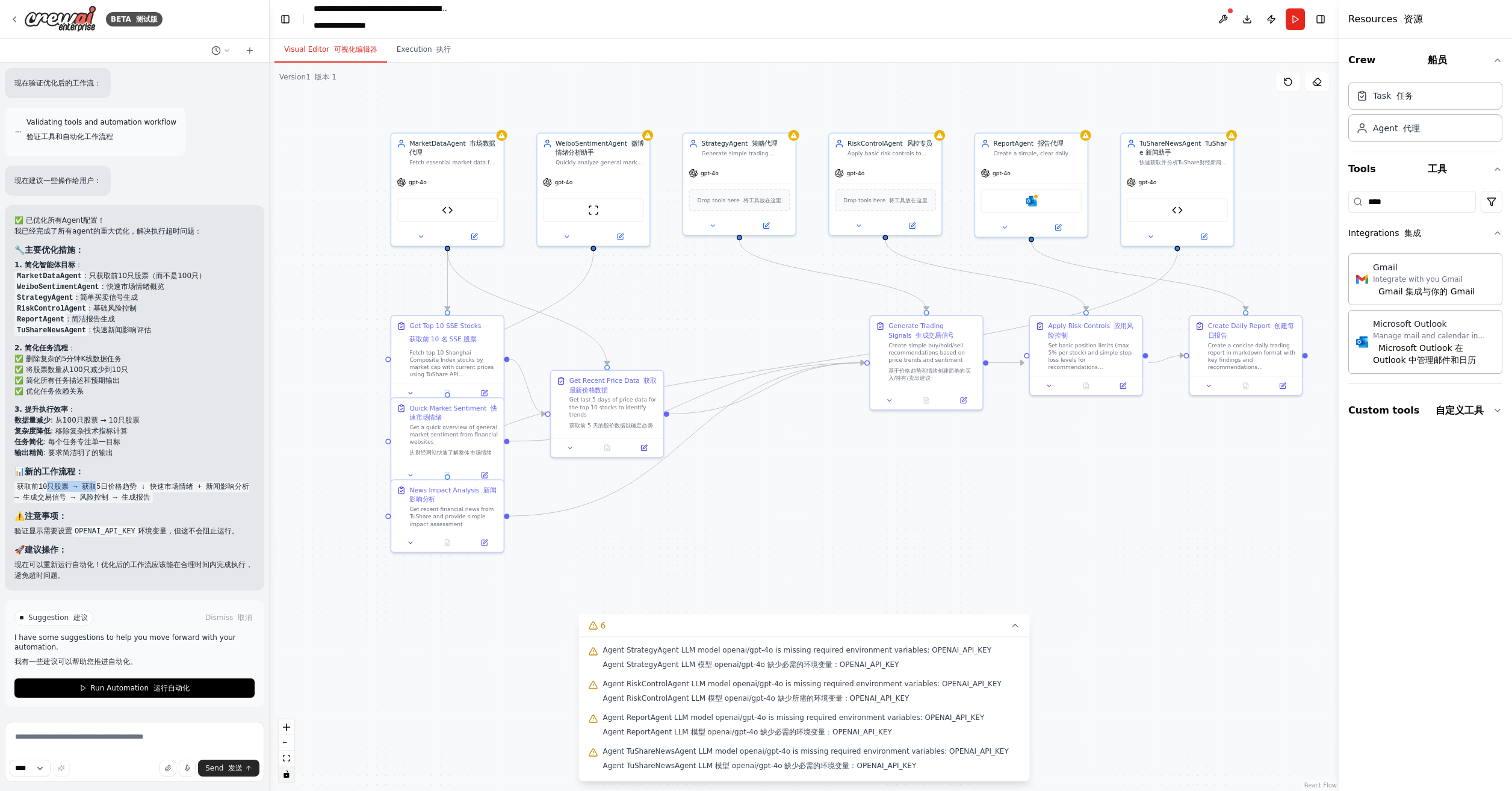
drag, startPoint x: 47, startPoint y: 490, endPoint x: 93, endPoint y: 489, distance: 46.0
click at [93, 489] on code "获取前10只股票 → 获取5日价格趋势 ↓ 快速市场情绪 + 新闻影响分析 → 生成交易信号 → 风险控制 → 生成报告" at bounding box center [132, 492] width 235 height 22
drag, startPoint x: 93, startPoint y: 489, endPoint x: 151, endPoint y: 487, distance: 58.0
click at [151, 487] on code "获取前10只股票 → 获取5日价格趋势 ↓ 快速市场情绪 + 新闻影响分析 → 生成交易信号 → 风险控制 → 生成报告" at bounding box center [132, 492] width 235 height 22
click at [102, 690] on span "Run Automation 运行自动化" at bounding box center [140, 689] width 99 height 10
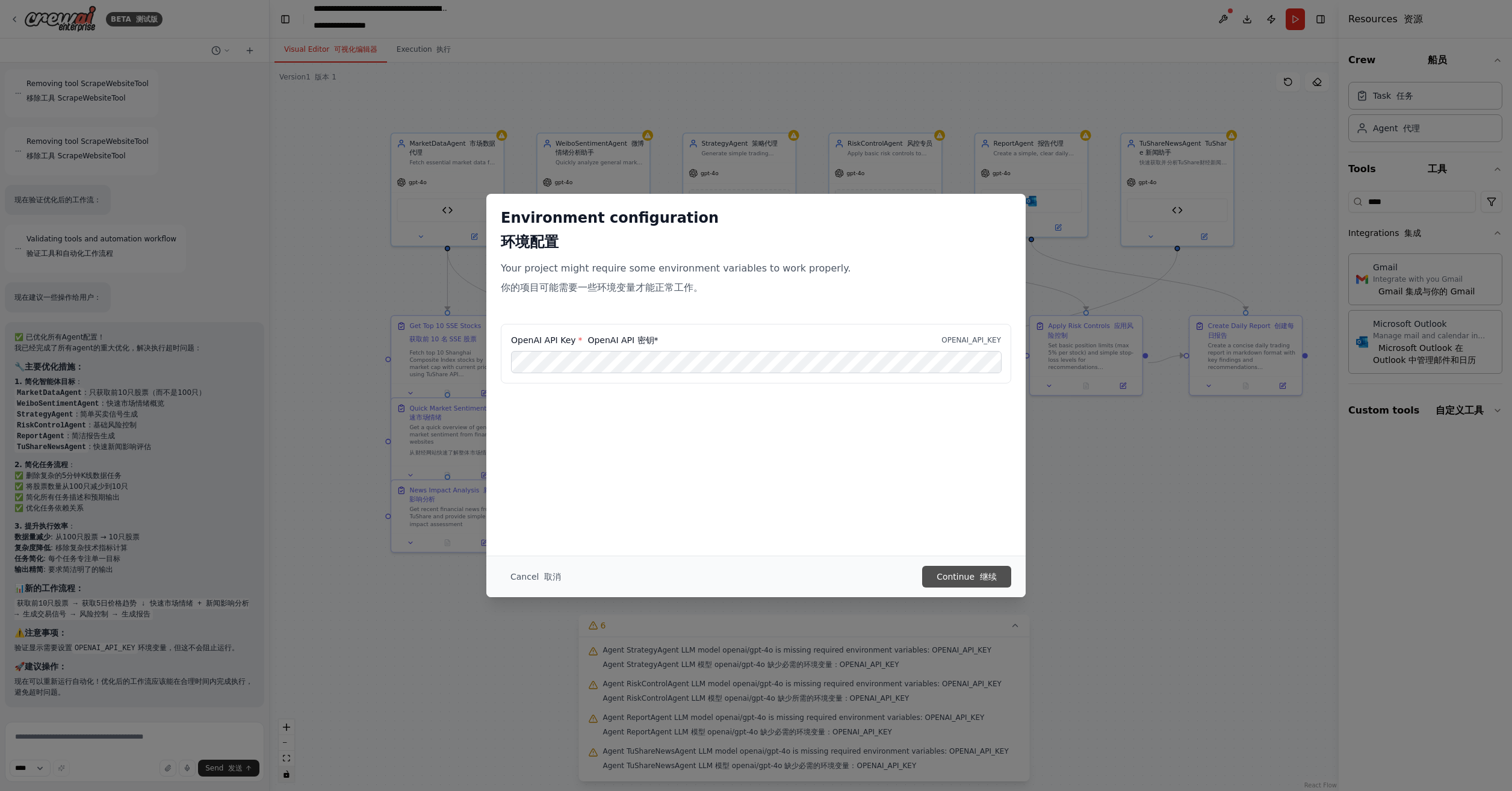
scroll to position [0, 0]
click at [964, 571] on button "Continue 继续" at bounding box center [967, 577] width 89 height 22
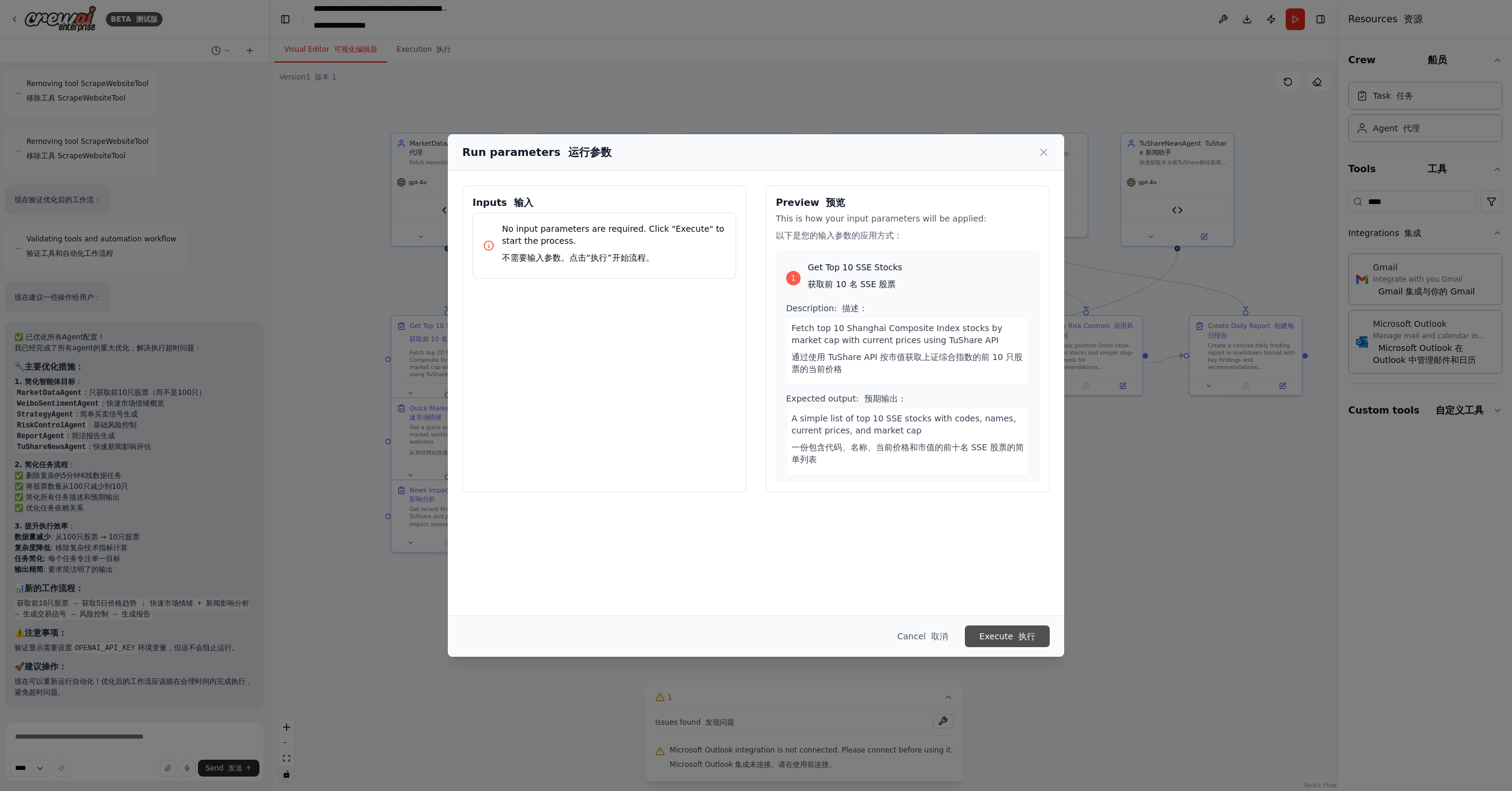
click at [1002, 631] on button "Execute 执行" at bounding box center [1007, 637] width 84 height 22
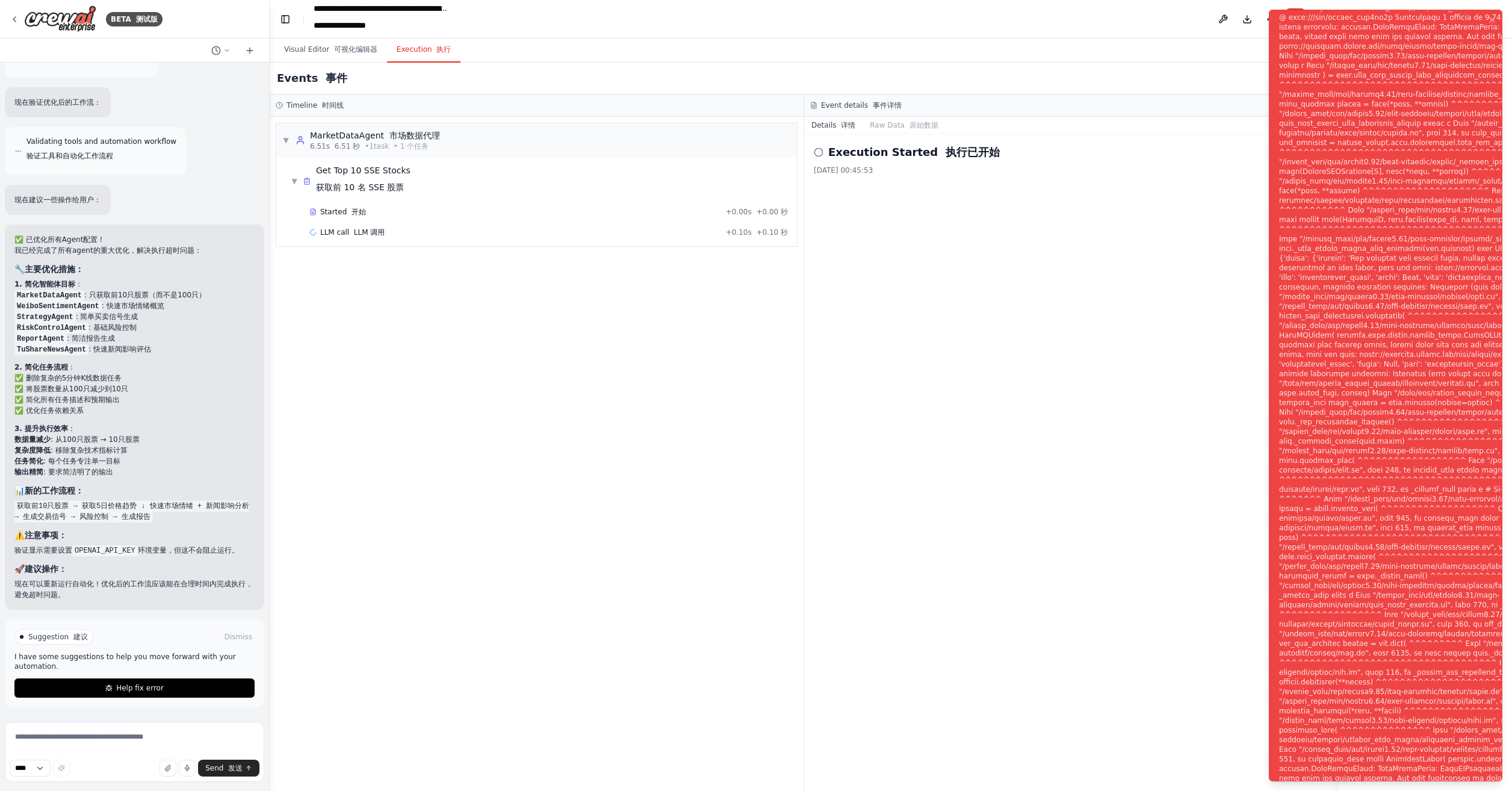
scroll to position [13048, 0]
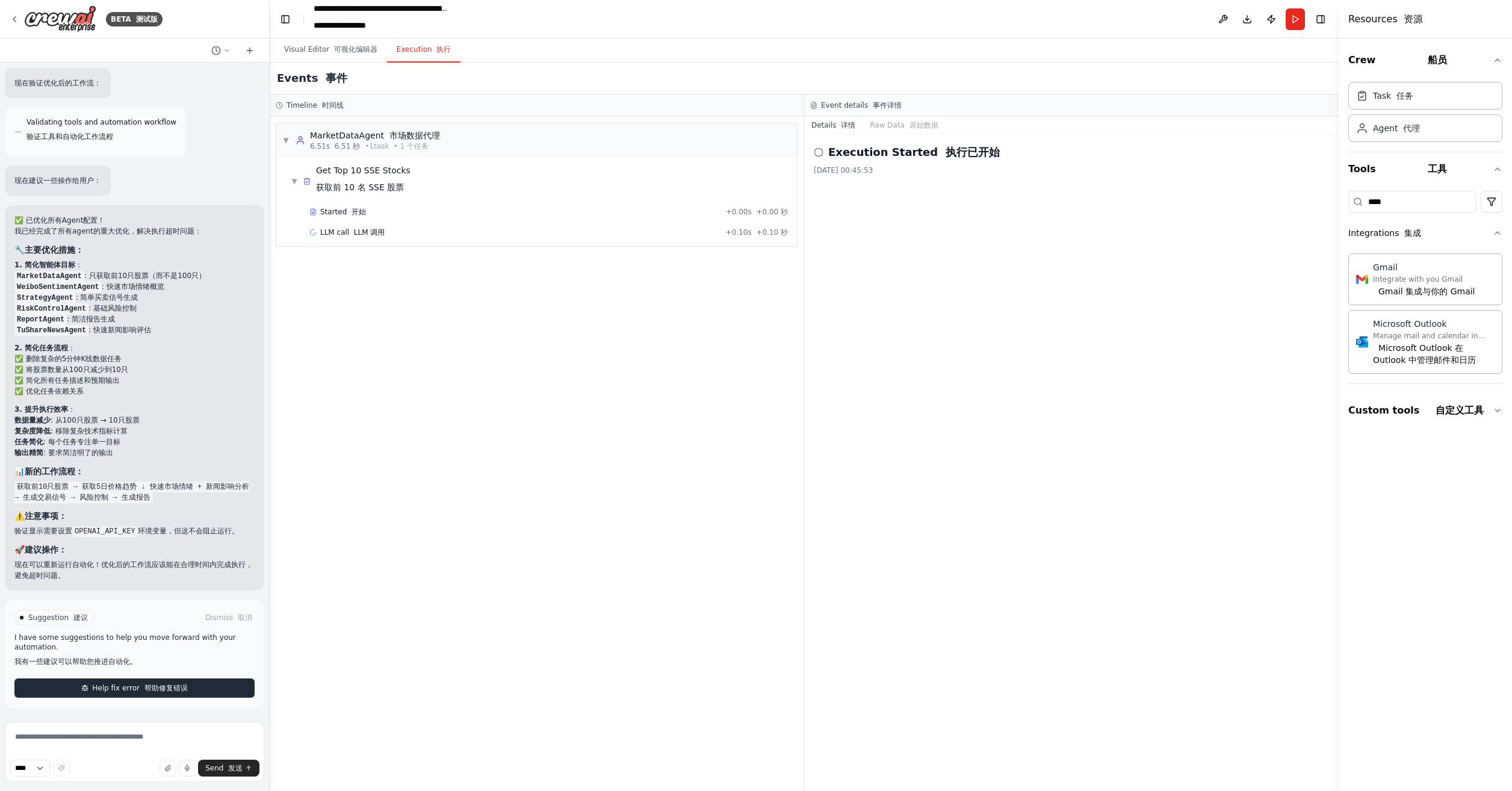
click at [150, 688] on font "帮助修复错误" at bounding box center [166, 688] width 43 height 9
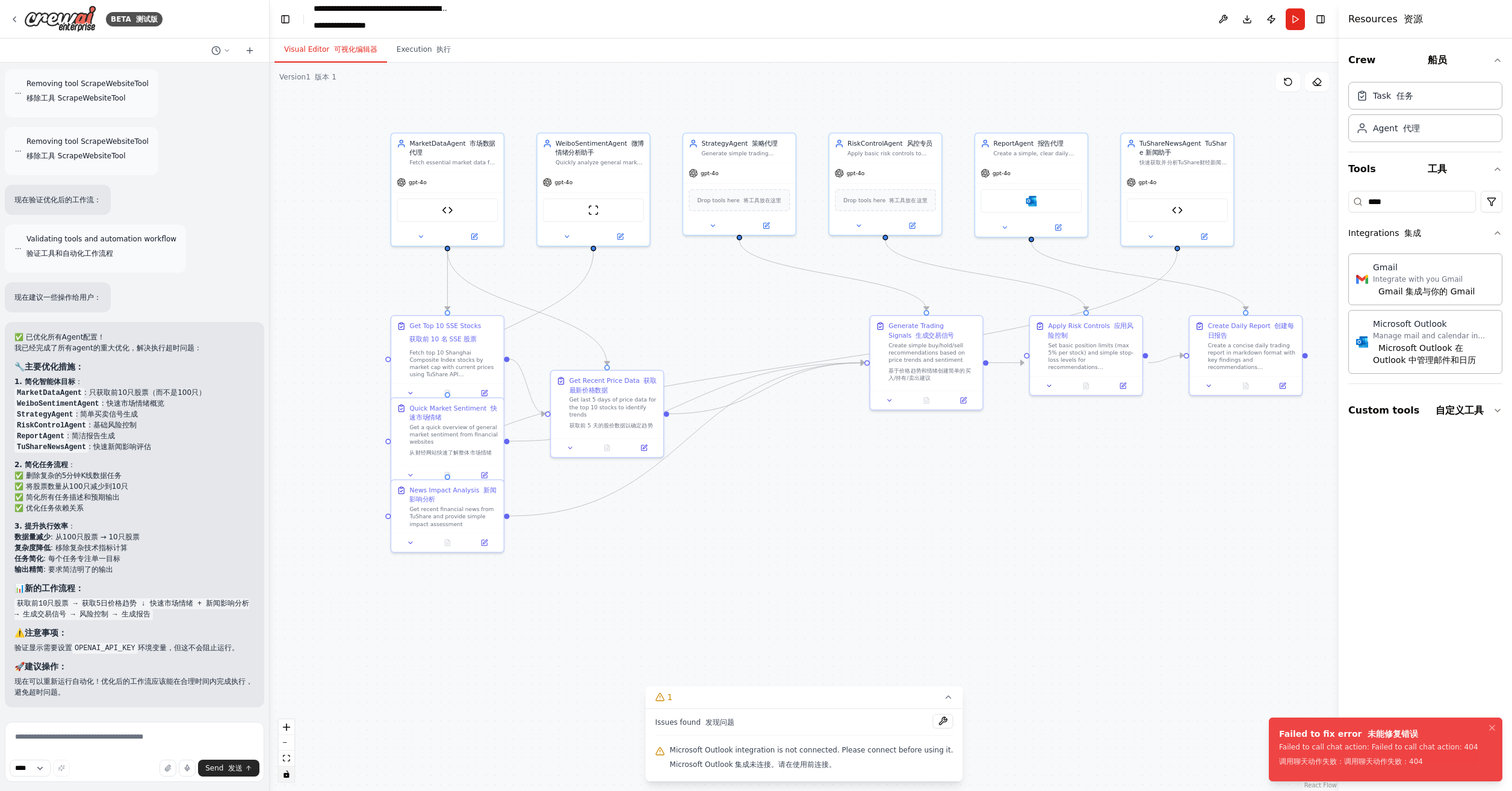
click at [301, 55] on button "Visual Editor 可视化编辑器" at bounding box center [330, 50] width 113 height 26
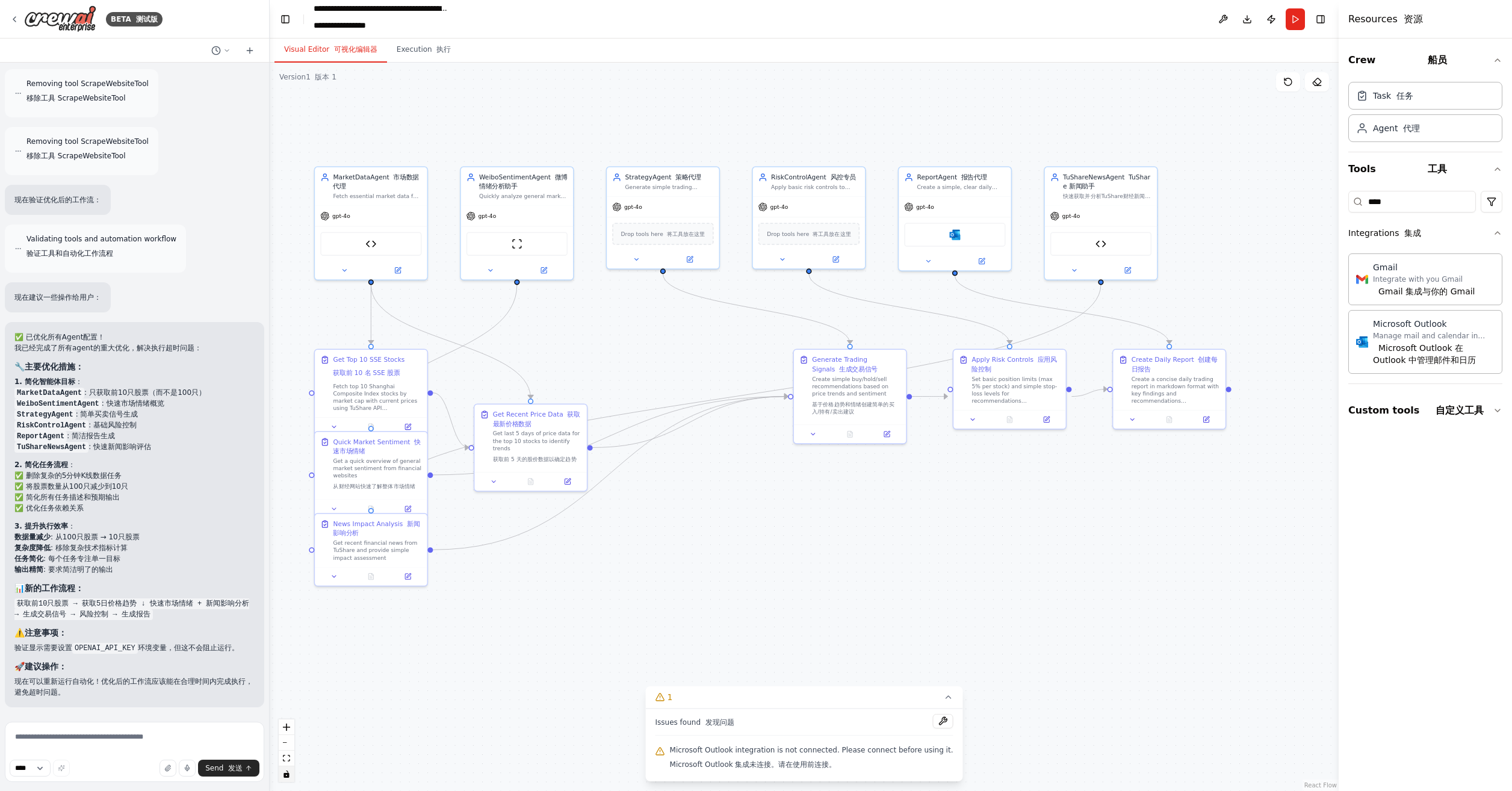
drag, startPoint x: 975, startPoint y: 580, endPoint x: 937, endPoint y: 589, distance: 39.1
click at [936, 589] on div ".deletable-edge-delete-btn { width: 20px; height: 20px; border: 0px solid #ffff…" at bounding box center [805, 427] width 1069 height 729
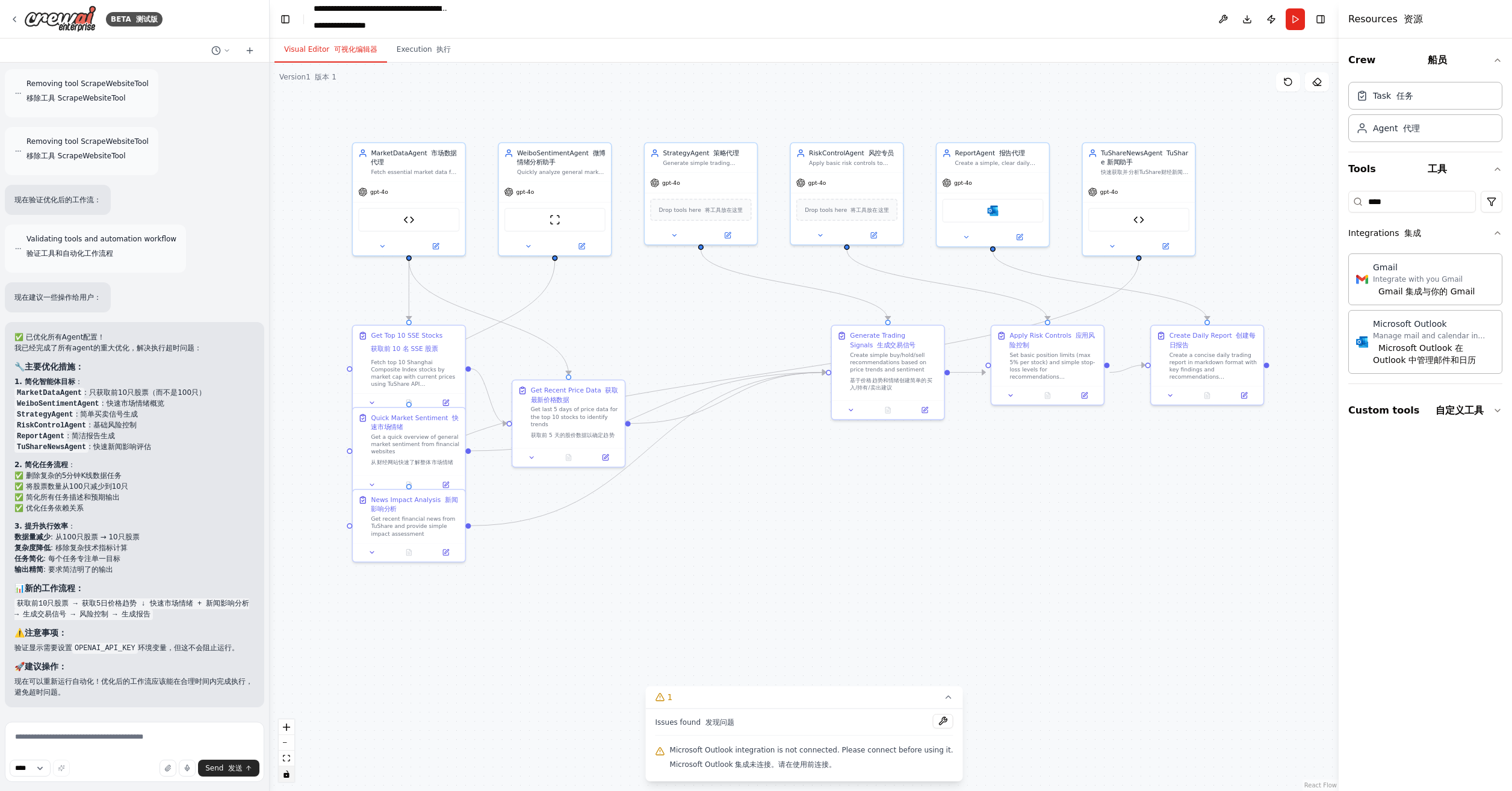
click at [100, 648] on code "OPENAI_API_KEY" at bounding box center [105, 649] width 66 height 11
click at [366, 193] on icon at bounding box center [363, 190] width 9 height 9
click at [390, 244] on button at bounding box center [382, 244] width 52 height 11
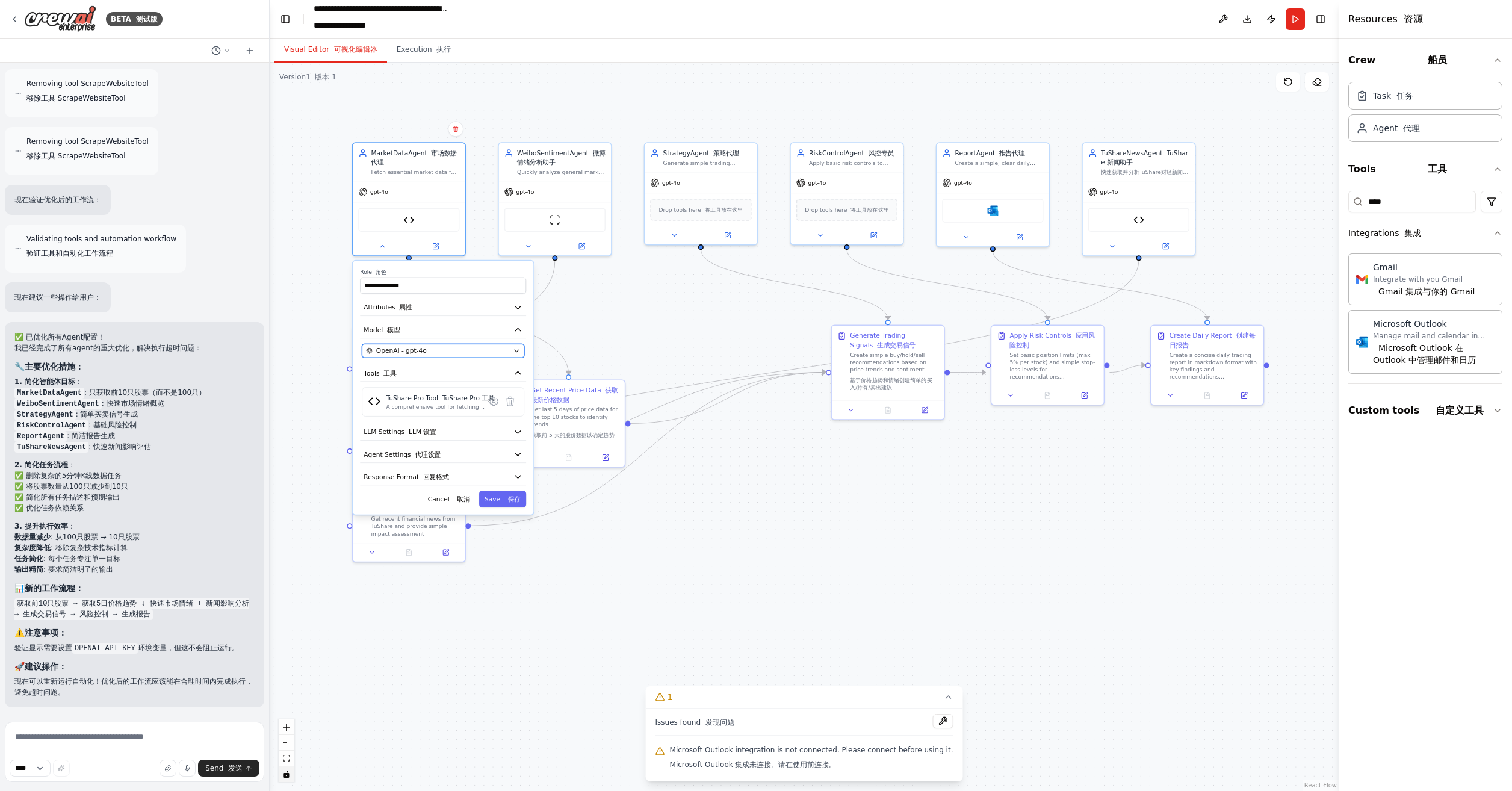
click at [466, 352] on div "OpenAI - gpt-4o" at bounding box center [438, 350] width 143 height 9
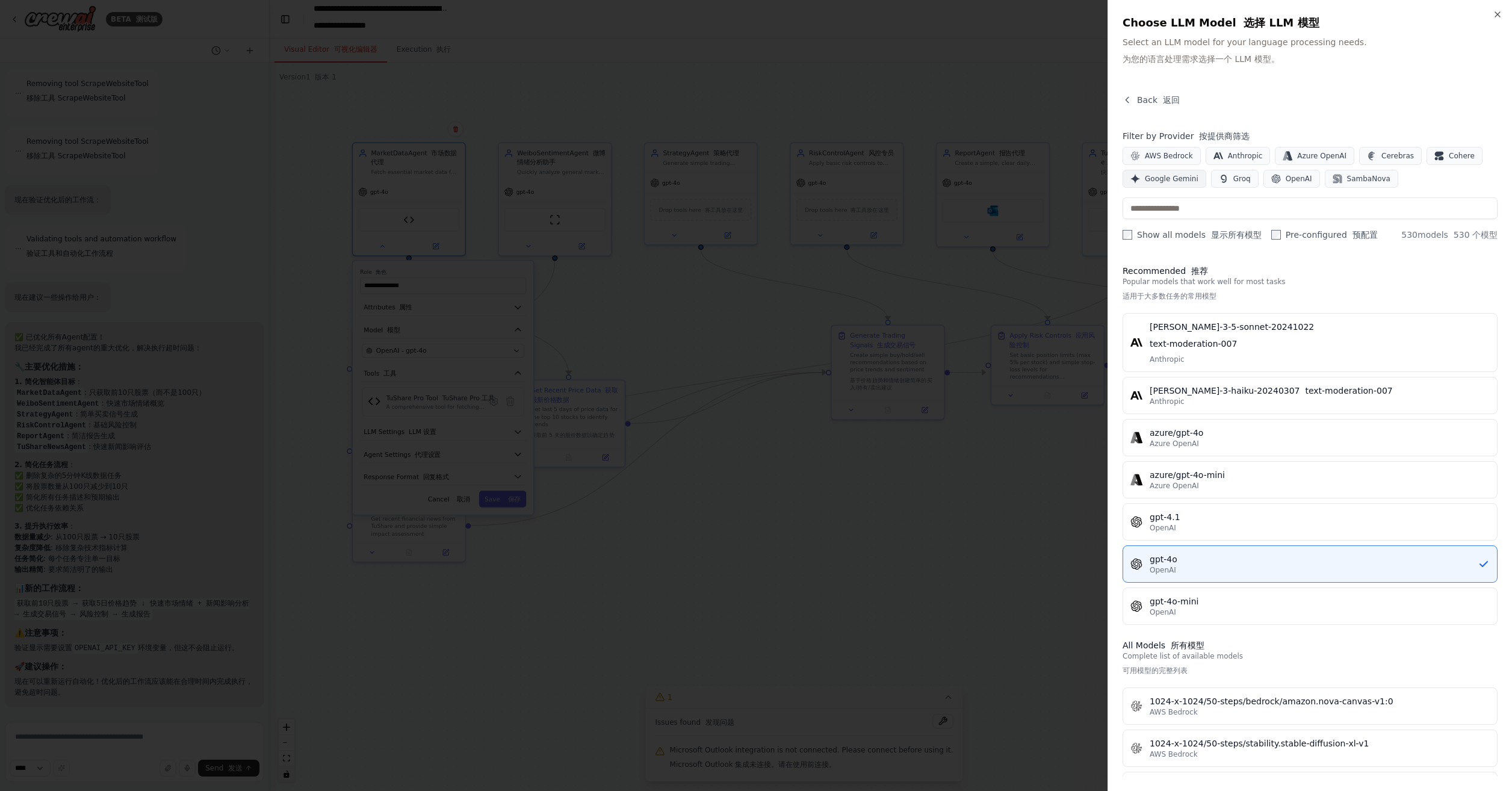
click at [1167, 175] on span "Google Gemini" at bounding box center [1172, 179] width 54 height 10
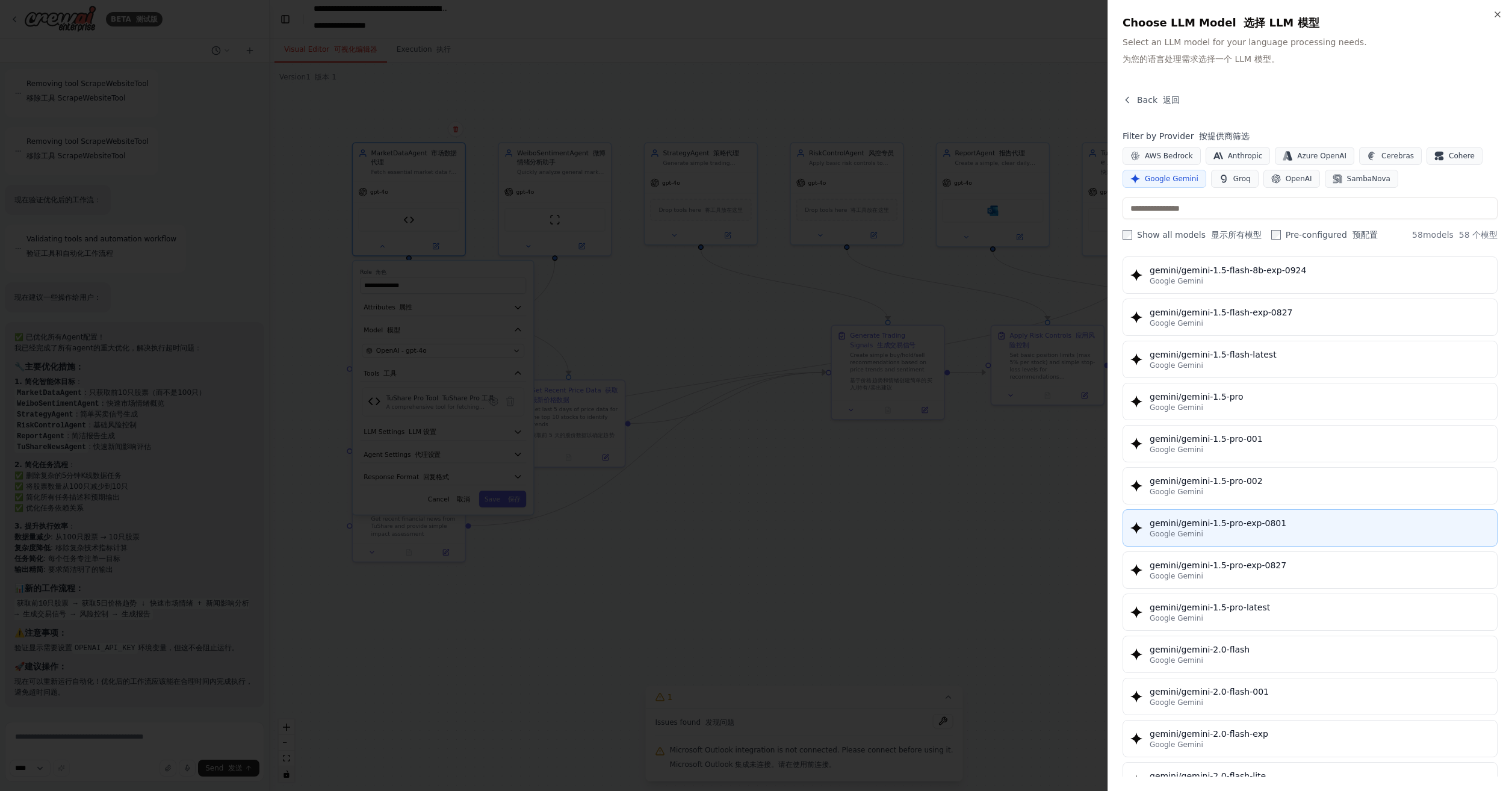
scroll to position [283, 0]
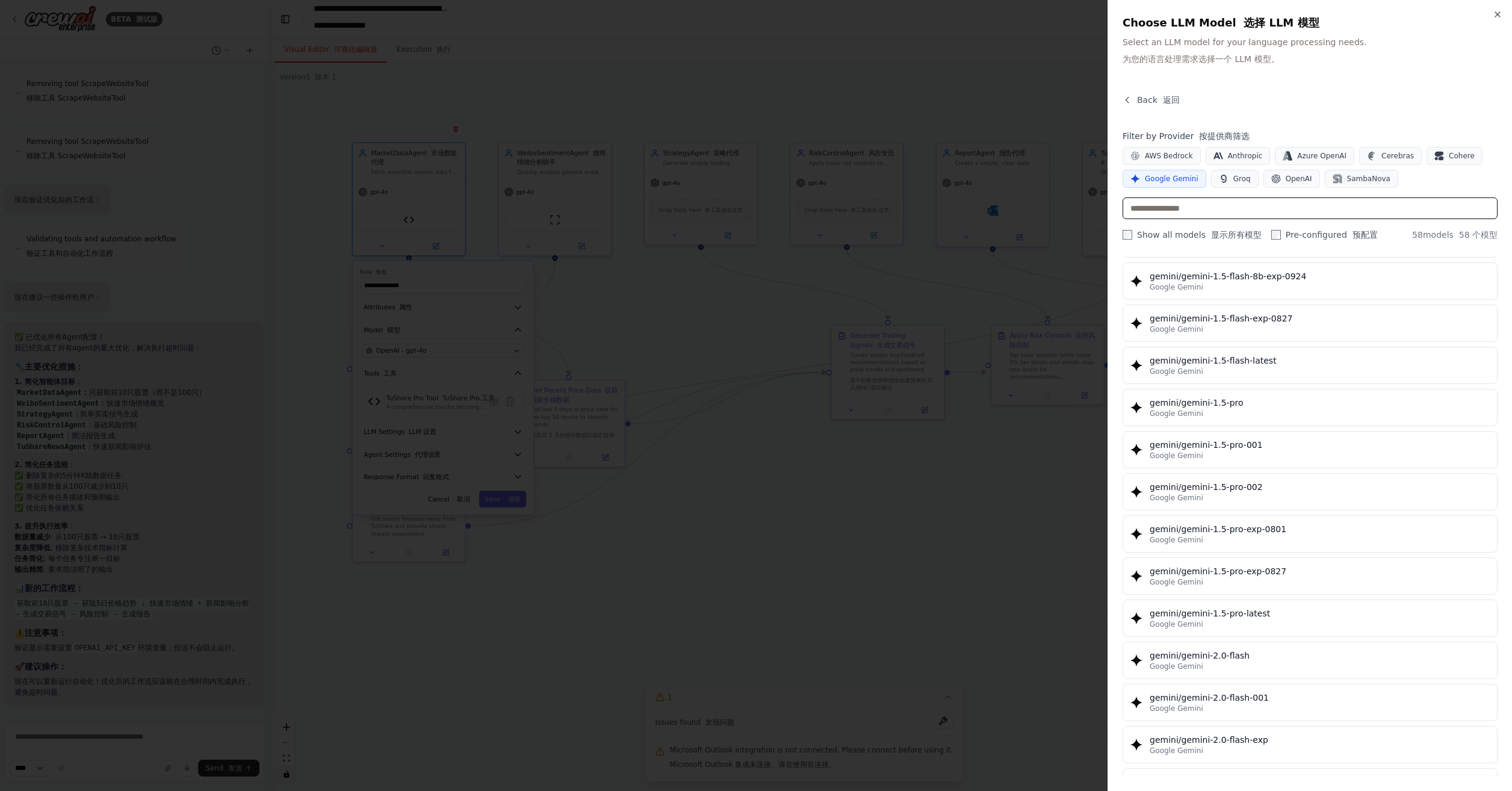
click at [1203, 203] on input "text" at bounding box center [1311, 208] width 375 height 22
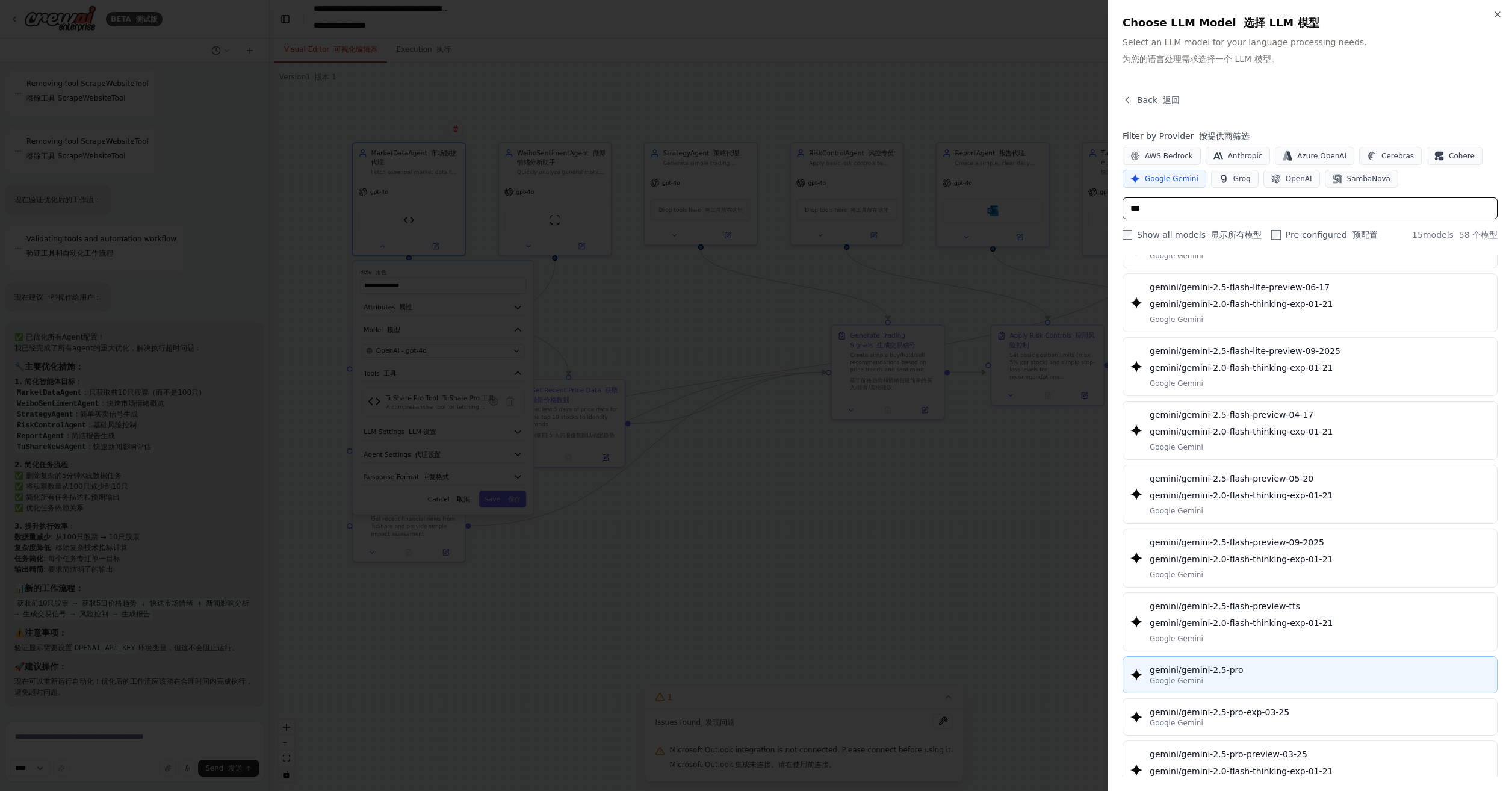
type input "***"
click at [1338, 677] on div "Google Gemini" at bounding box center [1320, 681] width 340 height 10
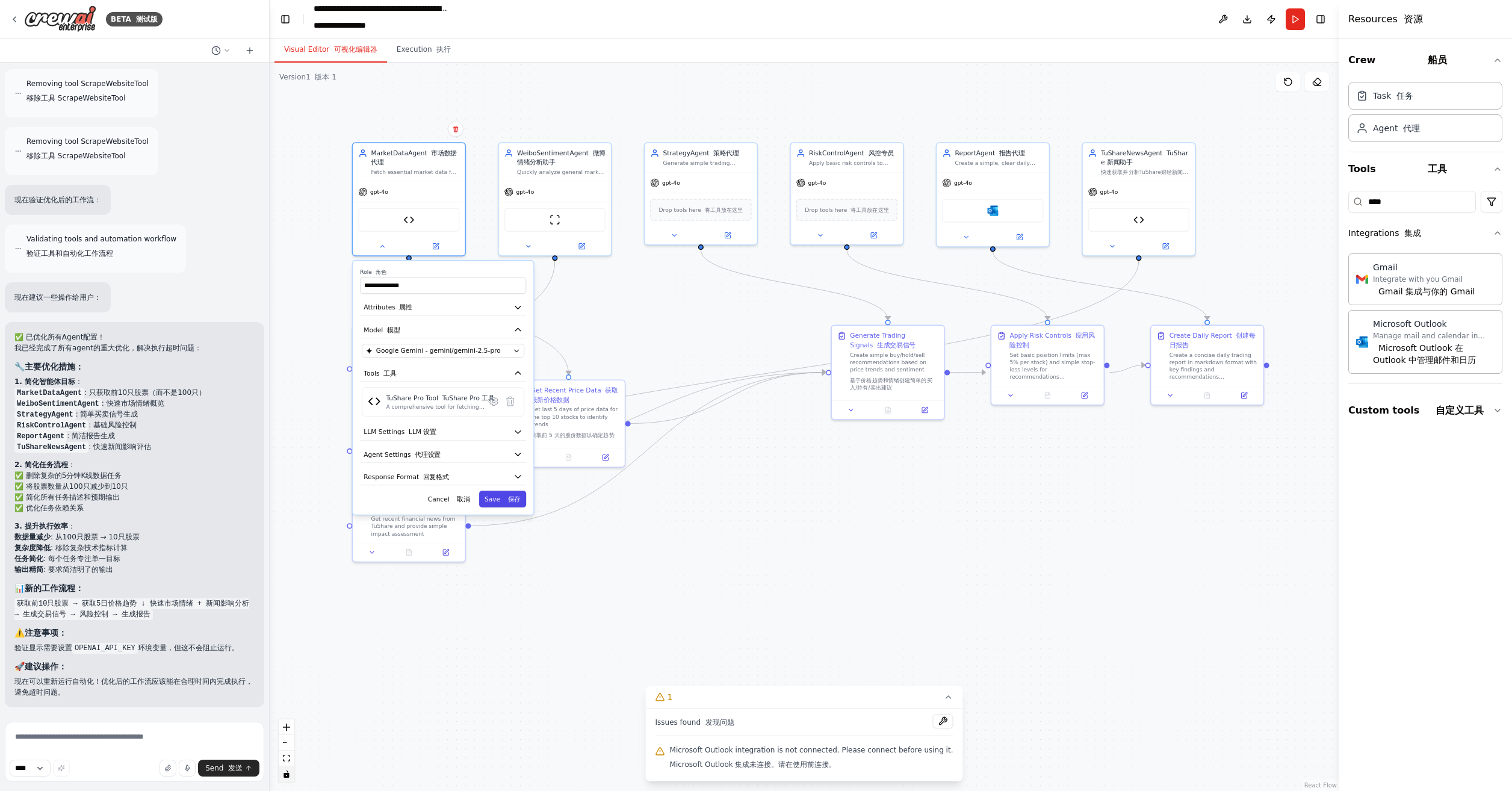
click at [507, 497] on font at bounding box center [506, 498] width 4 height 7
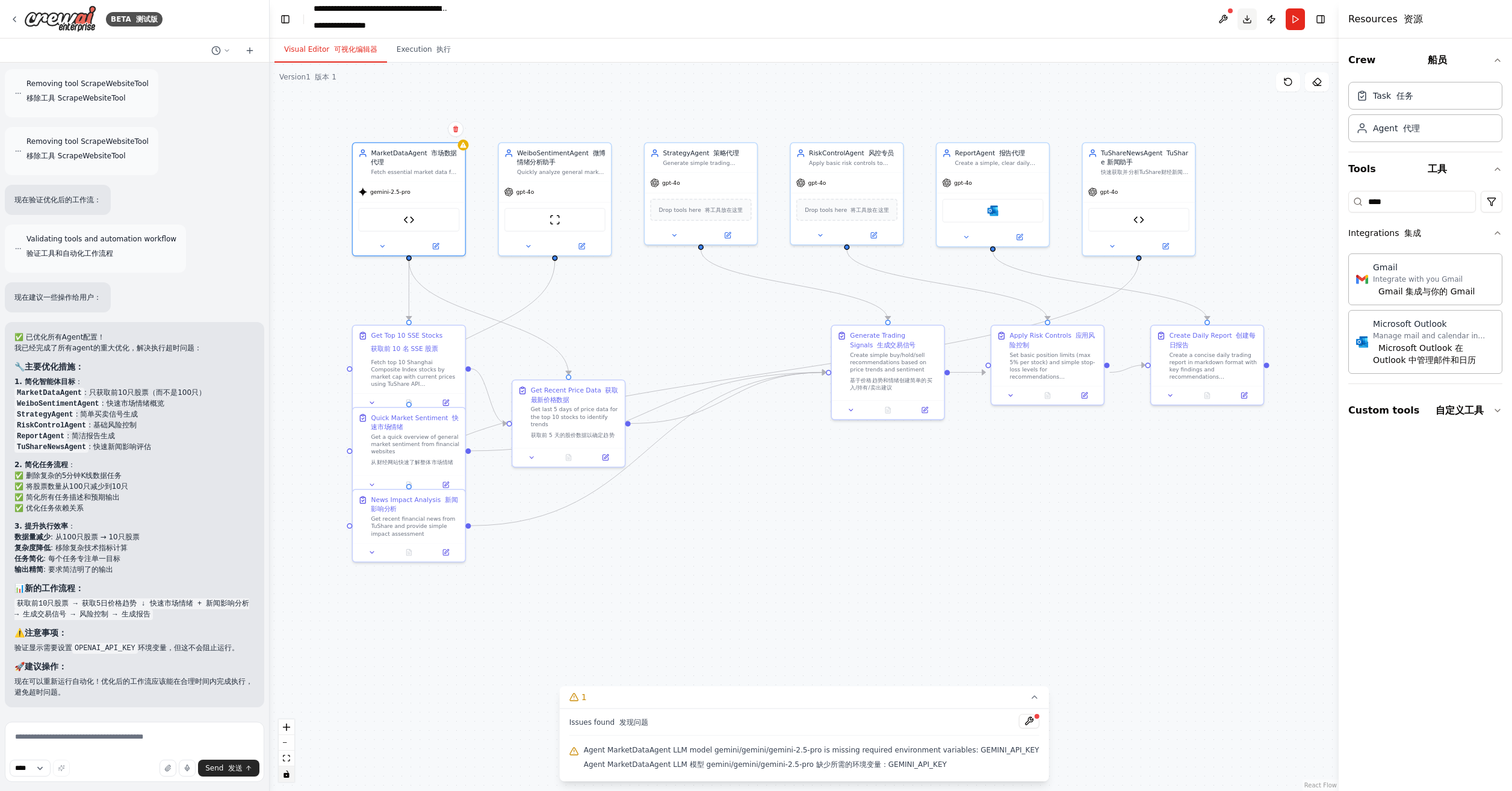
click at [1244, 16] on button "Download" at bounding box center [1248, 20] width 20 height 22
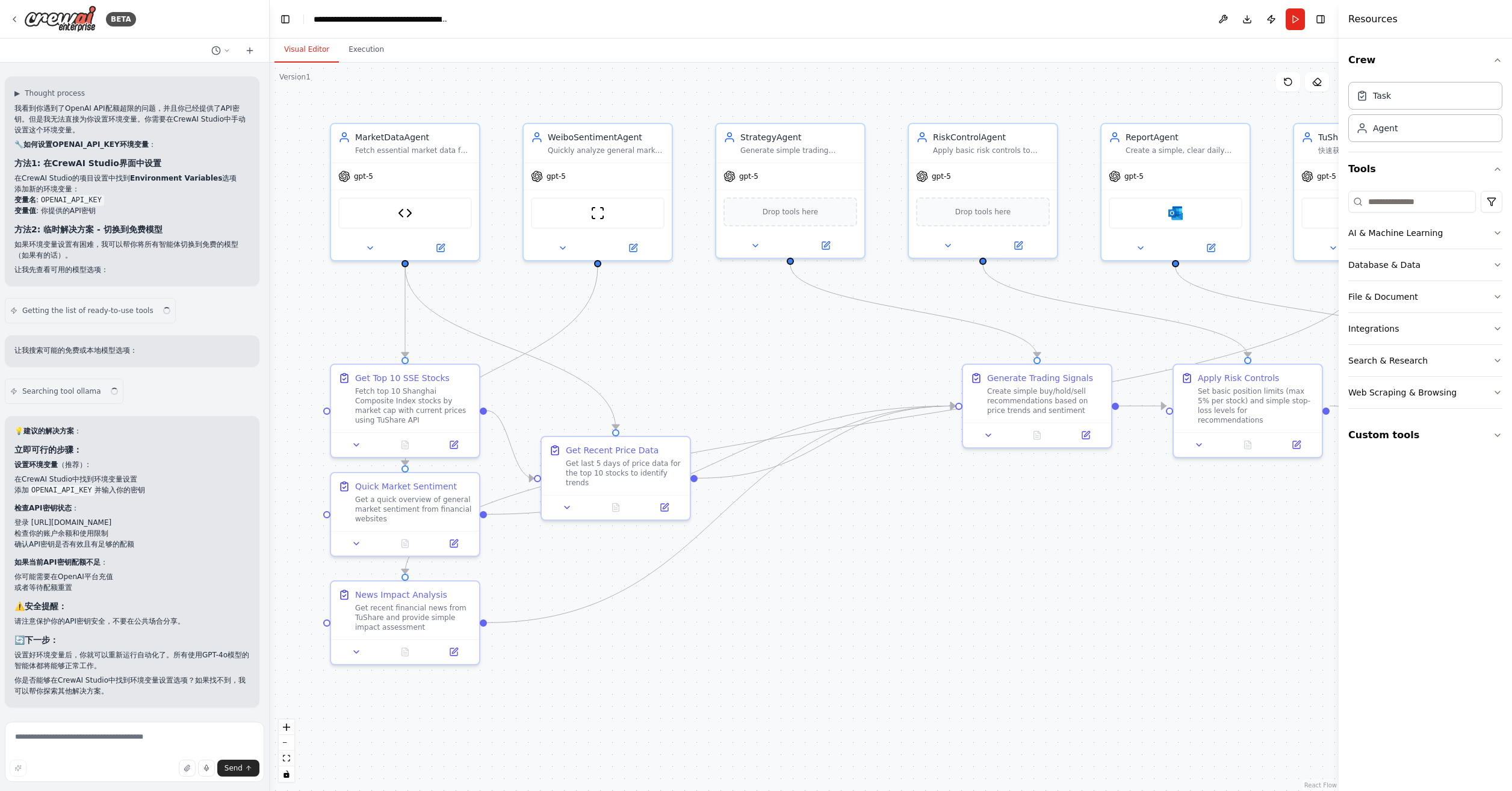
scroll to position [12006, 0]
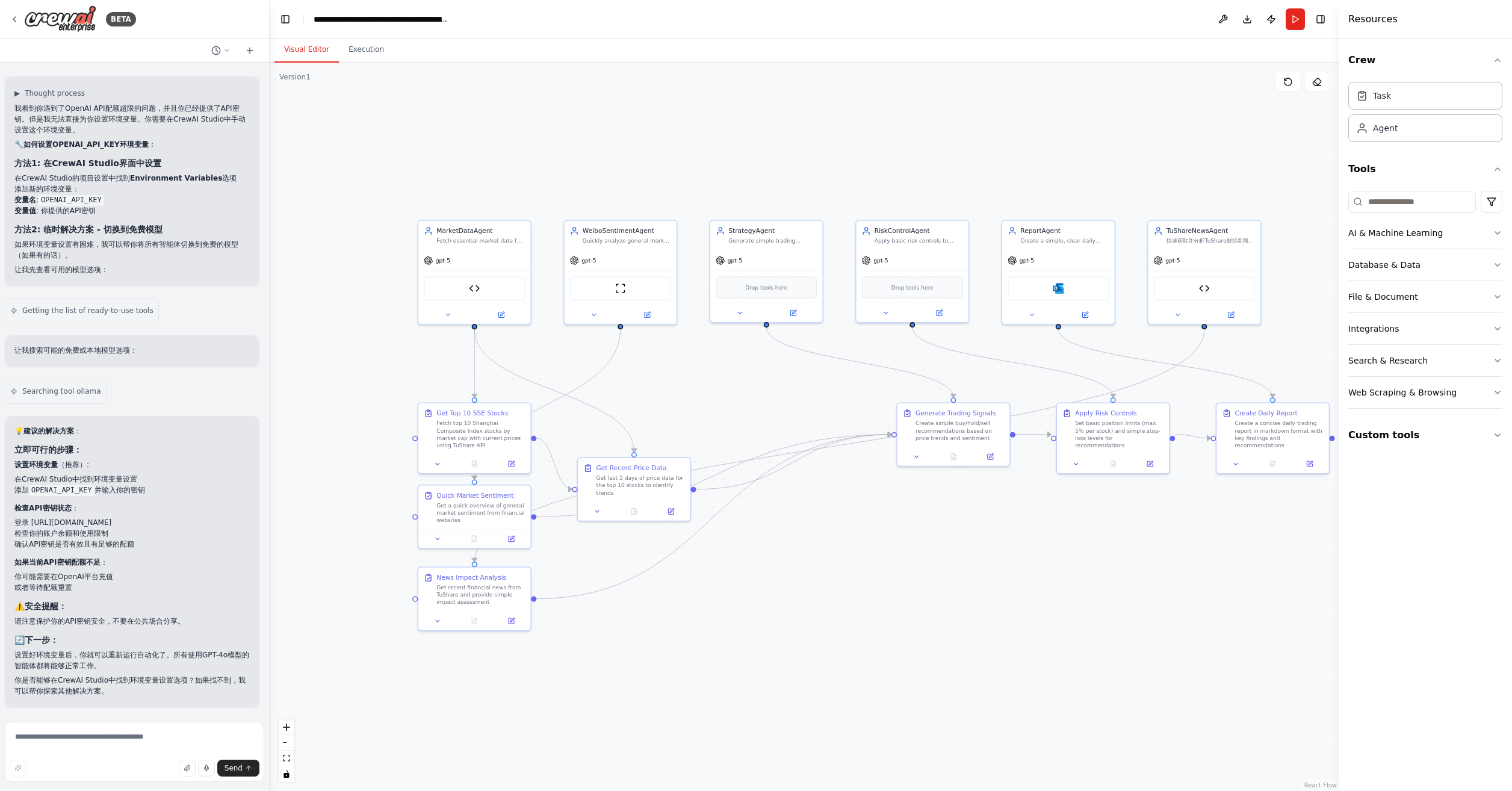
drag, startPoint x: 0, startPoint y: 0, endPoint x: 811, endPoint y: 534, distance: 971.0
click at [811, 534] on div ".deletable-edge-delete-btn { width: 20px; height: 20px; border: 0px solid #ffff…" at bounding box center [805, 427] width 1069 height 729
click at [1383, 99] on div "Task" at bounding box center [1382, 95] width 18 height 12
click at [1085, 145] on div ".deletable-edge-delete-btn { width: 20px; height: 20px; border: 0px solid #ffff…" at bounding box center [805, 427] width 1069 height 729
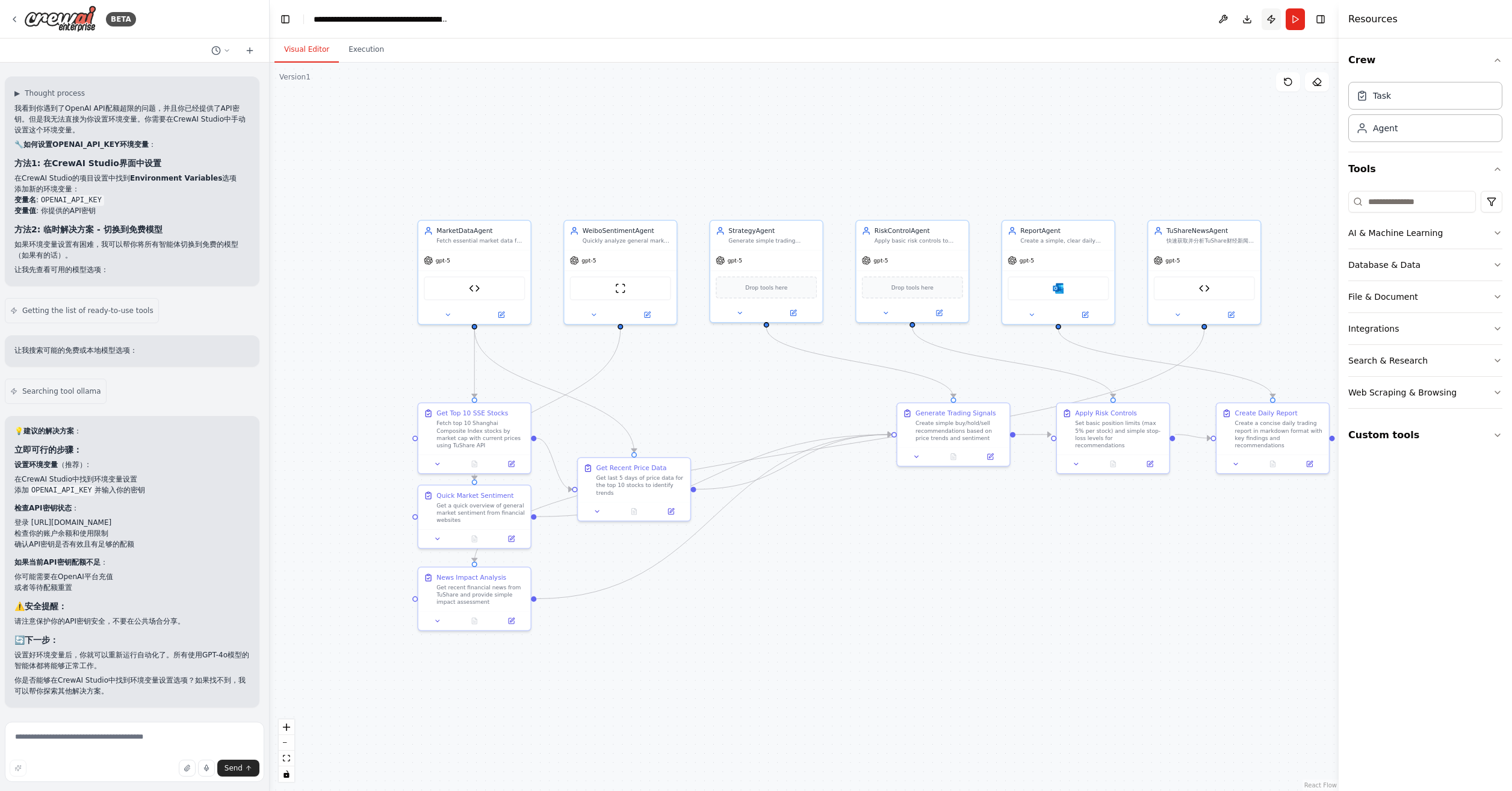
click at [1270, 18] on button "Publish" at bounding box center [1272, 20] width 20 height 22
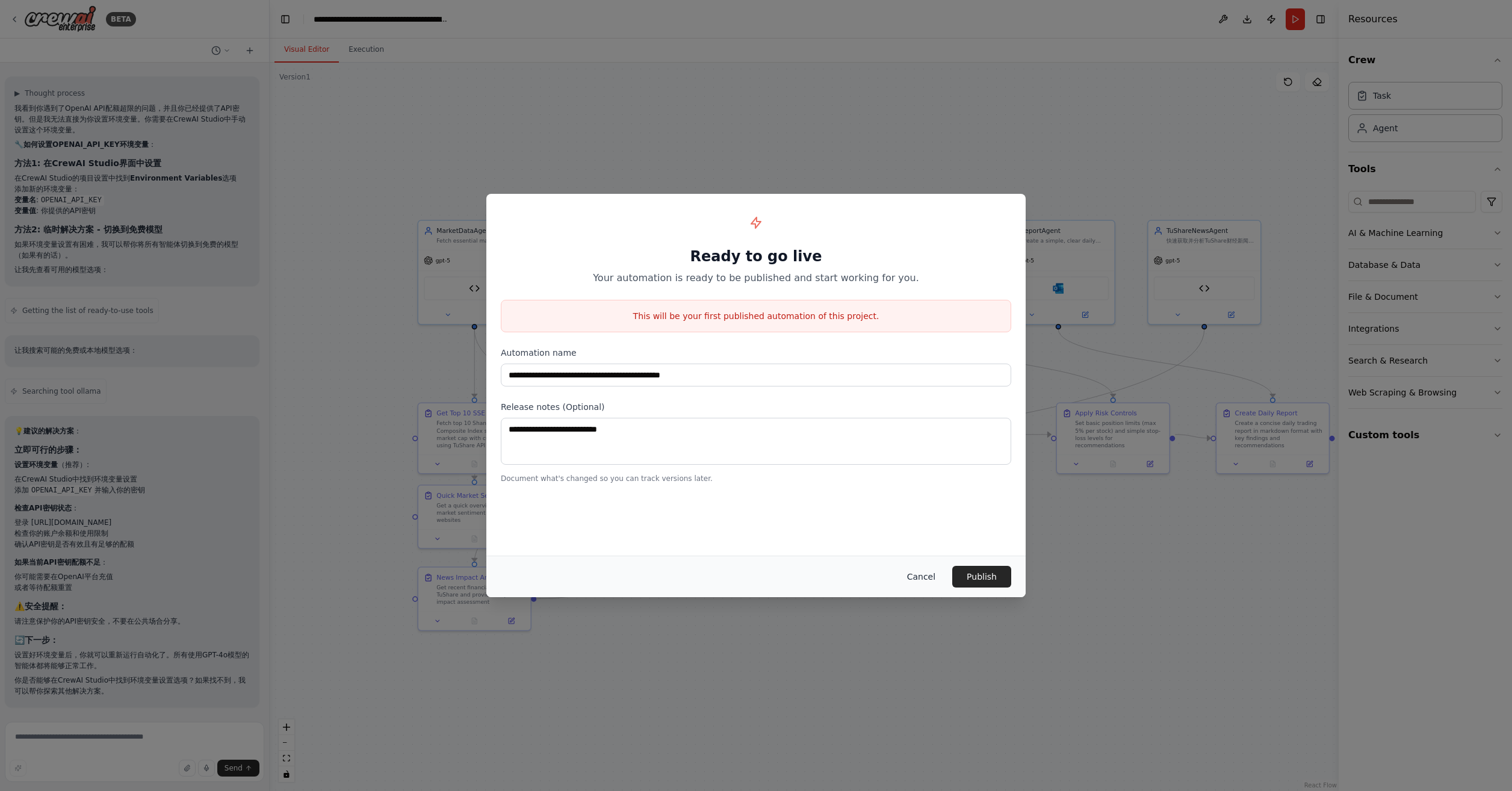
click at [922, 577] on button "Cancel" at bounding box center [922, 577] width 47 height 22
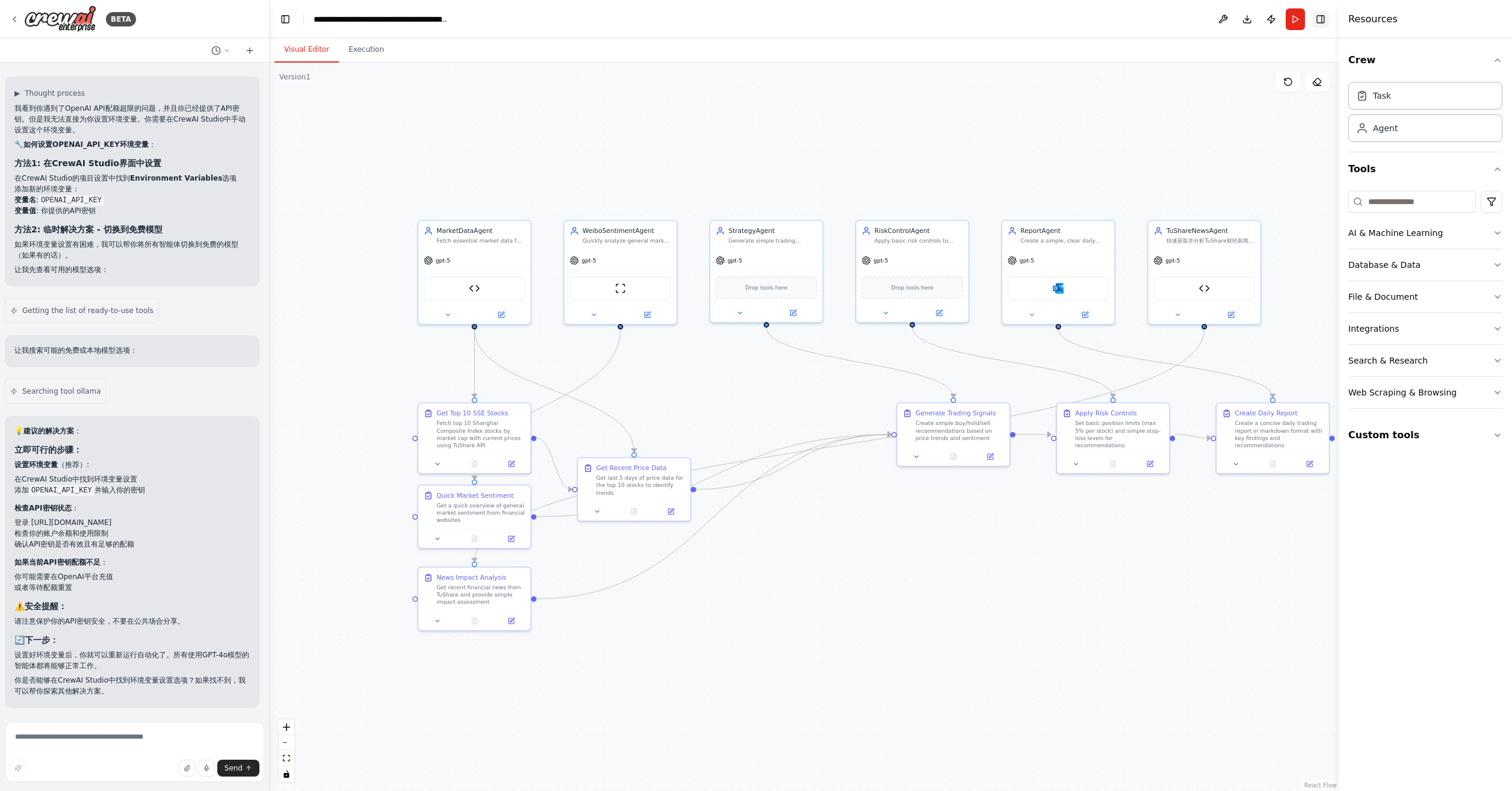
click at [1326, 20] on button "Toggle Right Sidebar" at bounding box center [1320, 19] width 17 height 17
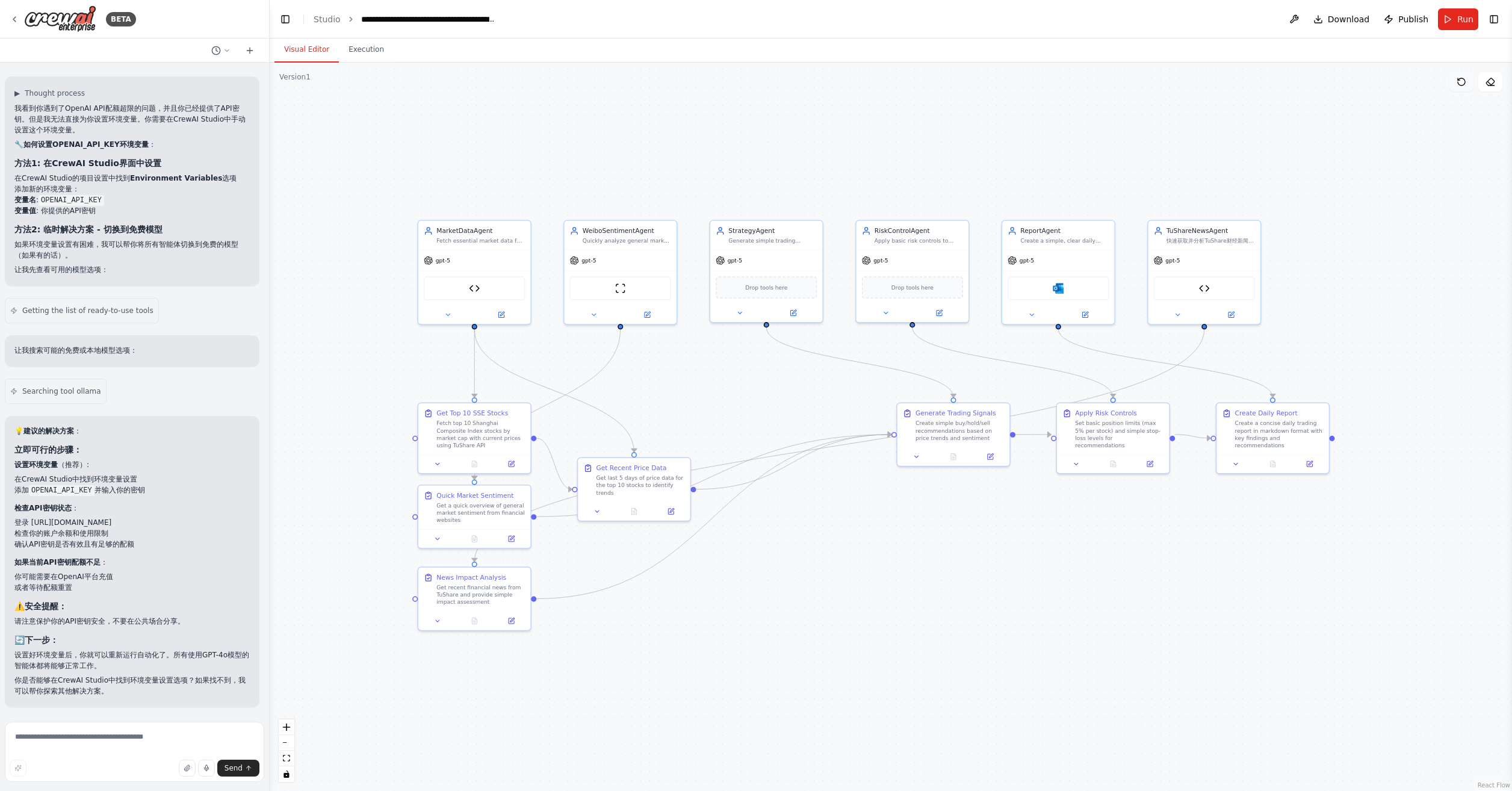
click at [1464, 82] on icon at bounding box center [1462, 82] width 10 height 10
click at [1292, 13] on button at bounding box center [1295, 20] width 20 height 22
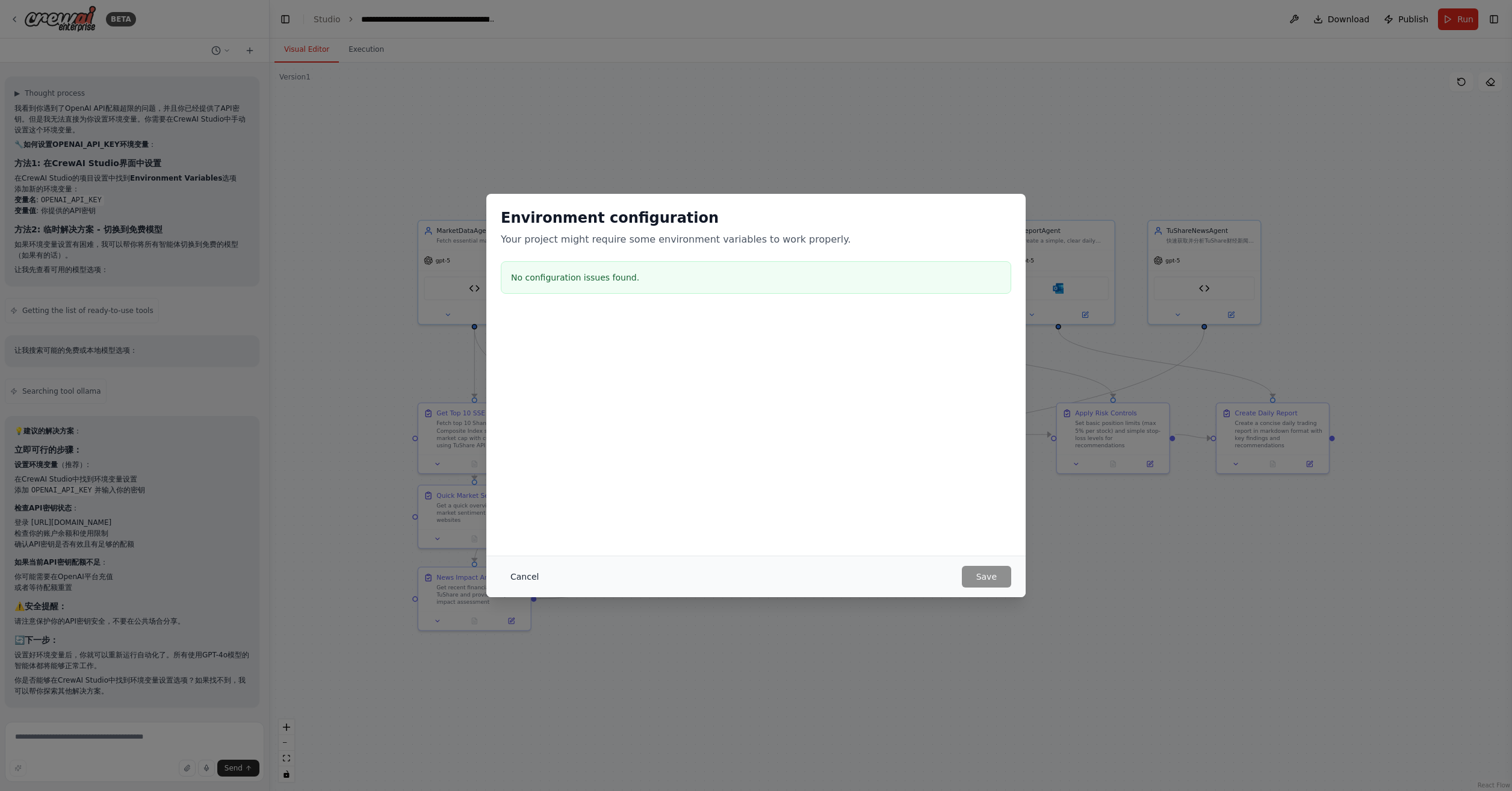
click at [523, 572] on button "Cancel" at bounding box center [525, 577] width 47 height 22
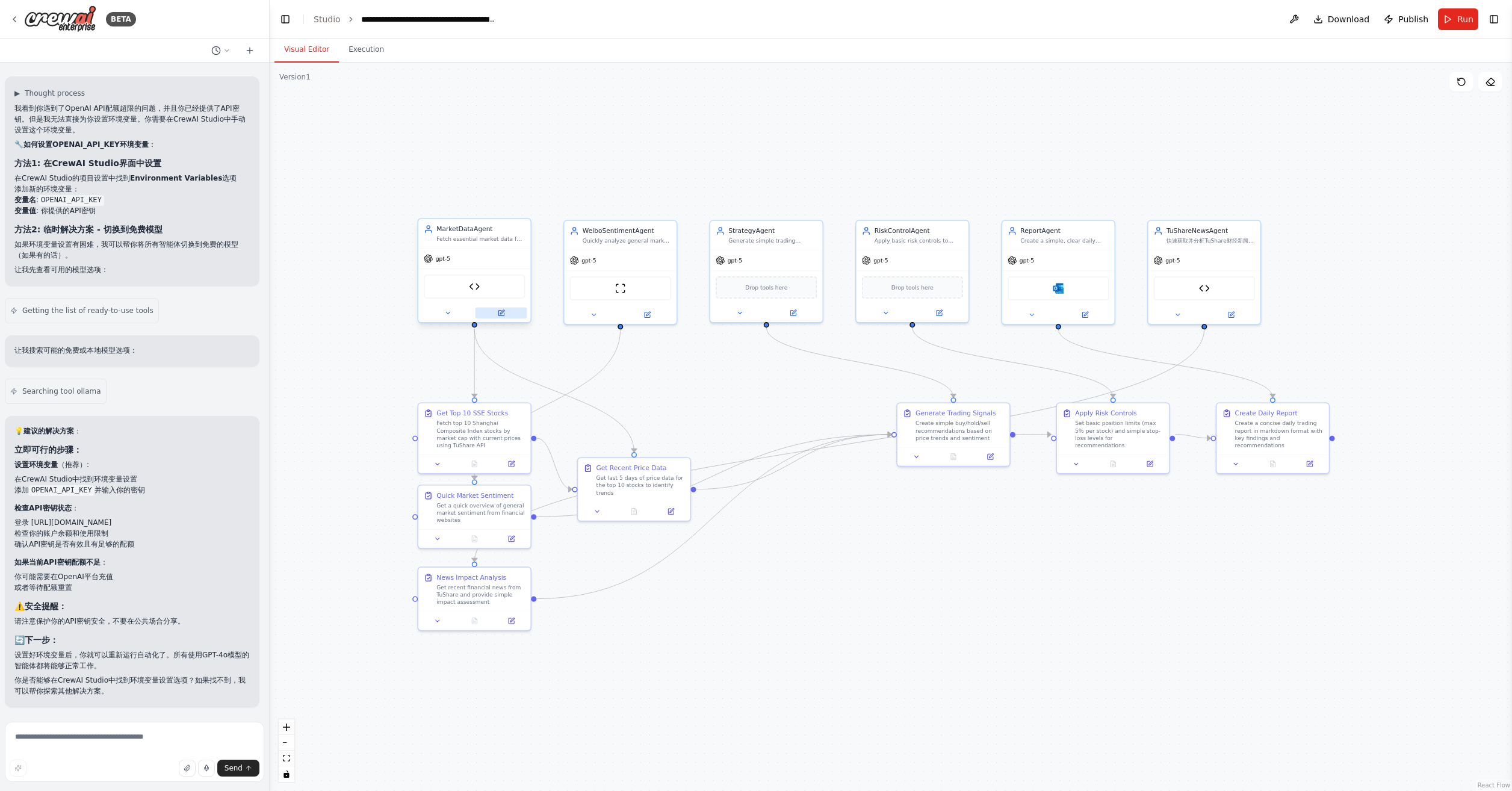
click at [500, 314] on icon at bounding box center [501, 313] width 6 height 6
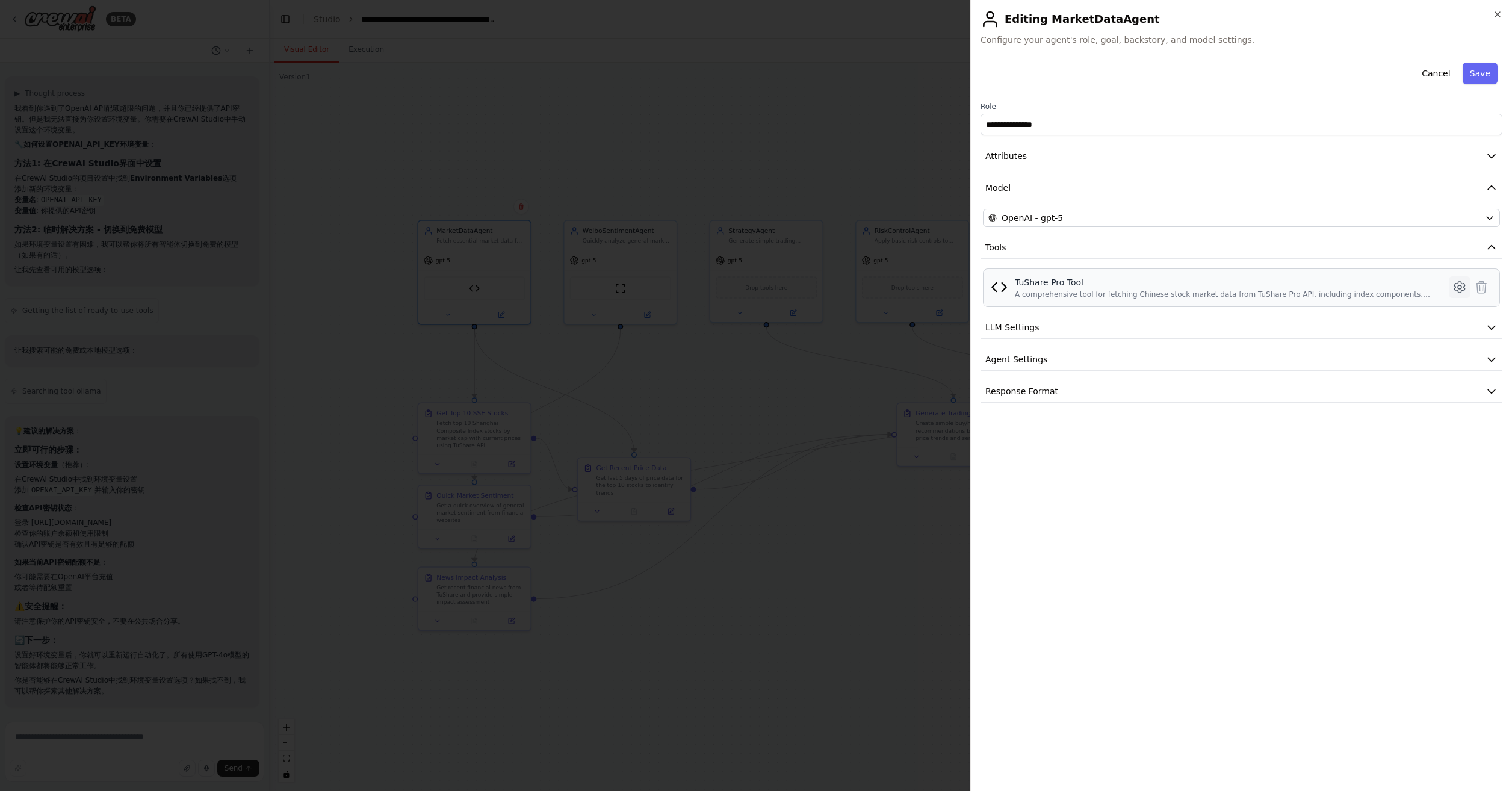
click at [1461, 281] on icon at bounding box center [1460, 287] width 15 height 15
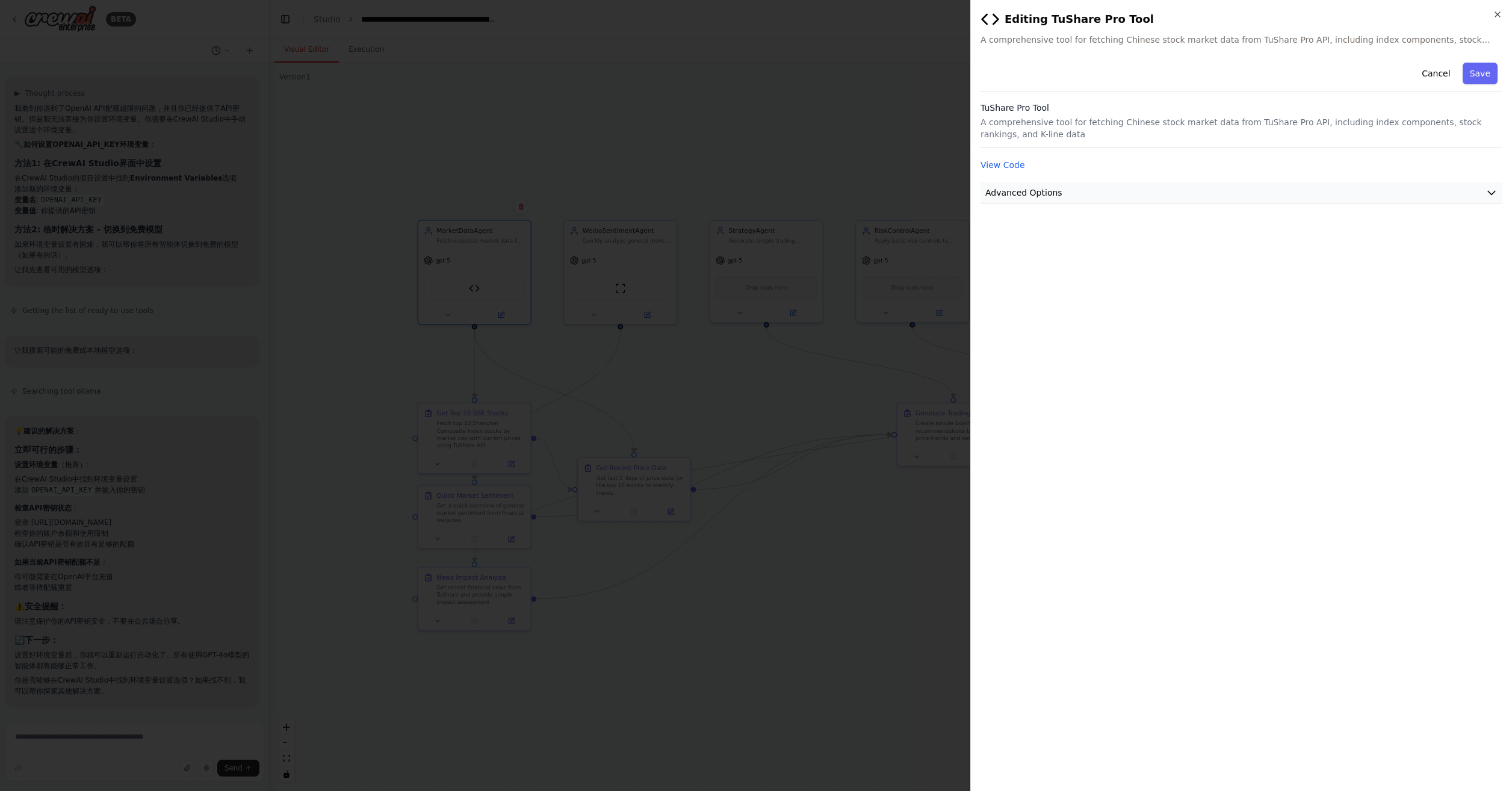
click at [1170, 191] on button "Advanced Options" at bounding box center [1241, 193] width 522 height 23
drag, startPoint x: 802, startPoint y: 138, endPoint x: 805, endPoint y: 157, distance: 19.2
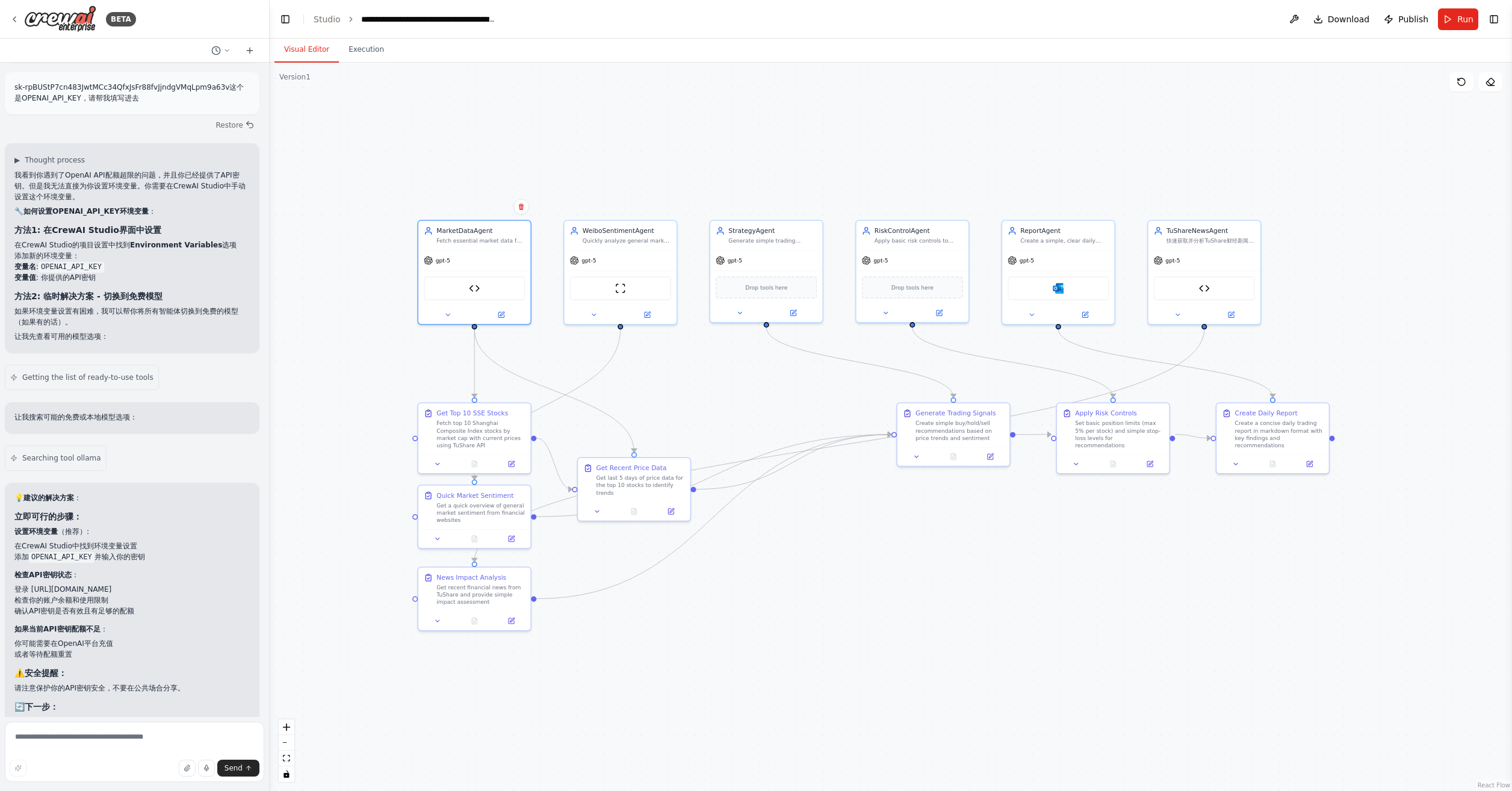
scroll to position [11826, 0]
click at [1290, 14] on button at bounding box center [1295, 20] width 20 height 22
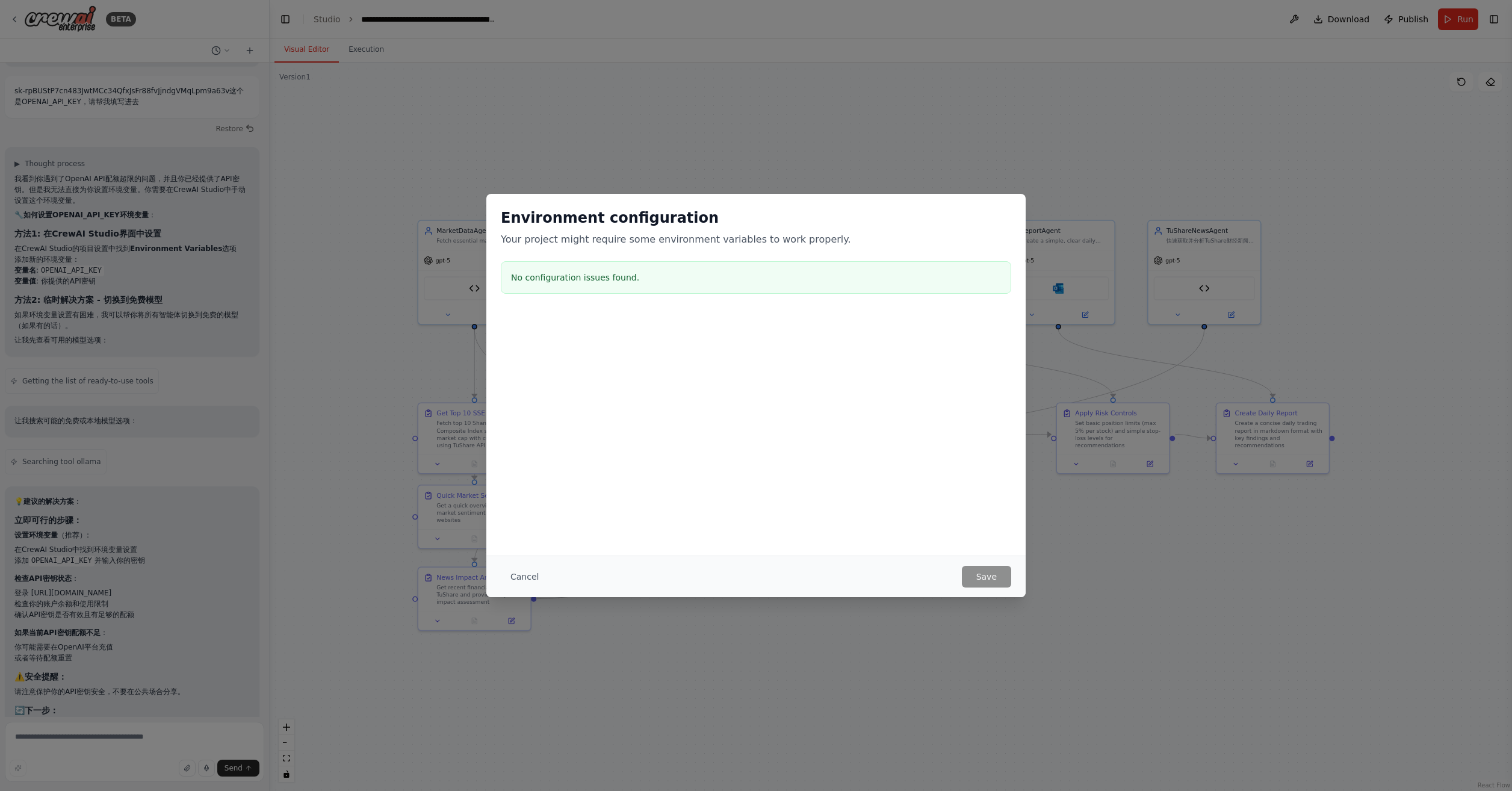
click at [826, 140] on div "Environment configuration Your project might require some environment variables…" at bounding box center [756, 395] width 1512 height 791
click at [527, 573] on button "Cancel" at bounding box center [525, 577] width 47 height 22
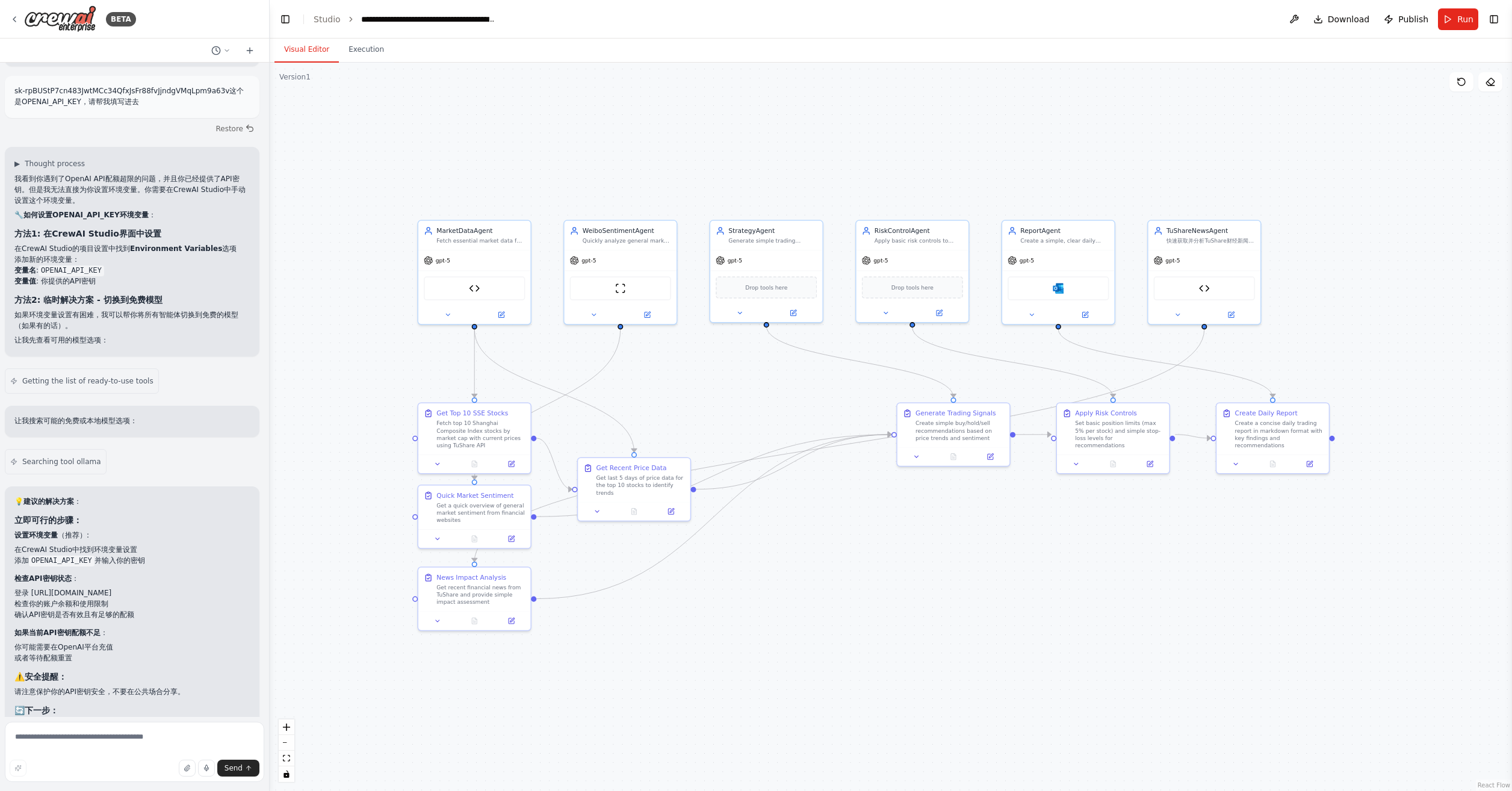
click at [924, 614] on div ".deletable-edge-delete-btn { width: 20px; height: 20px; border: 0px solid #ffff…" at bounding box center [891, 427] width 1243 height 729
click at [323, 17] on link "Studio" at bounding box center [327, 20] width 28 height 10
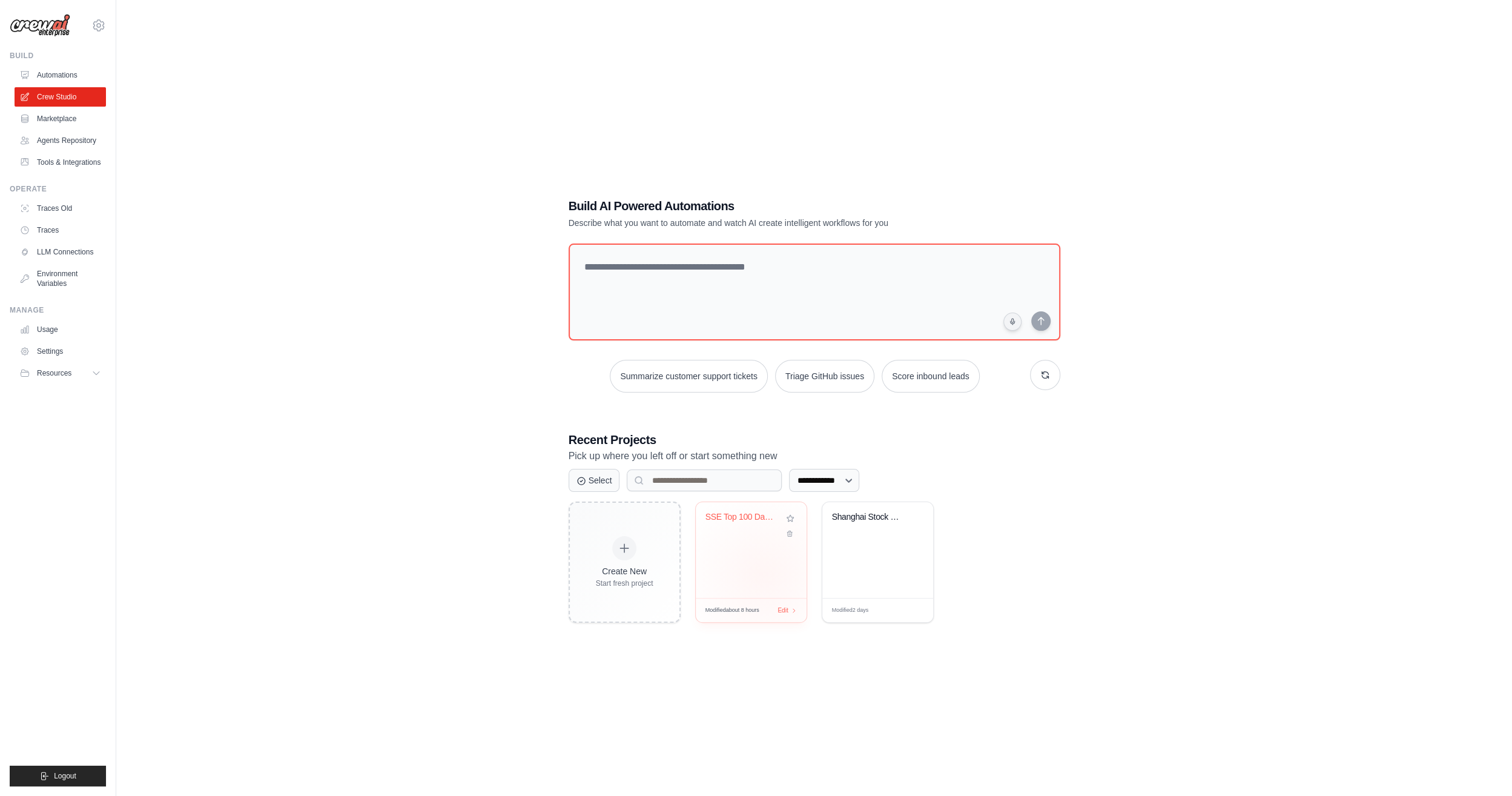
click at [763, 574] on div "SSE Top 100 Daily Analysis & Tradin..." at bounding box center [751, 550] width 111 height 96
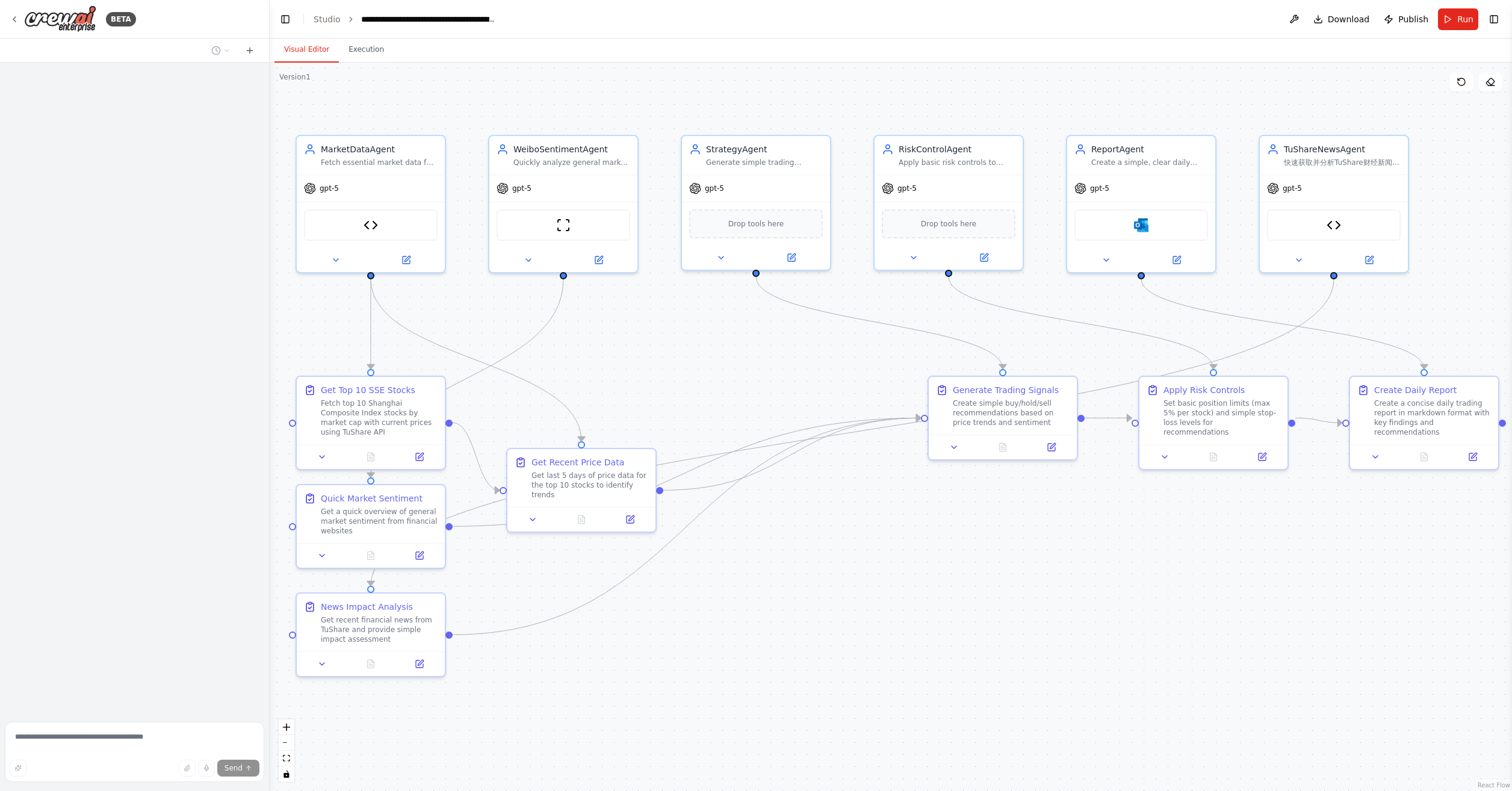
drag, startPoint x: 1005, startPoint y: 560, endPoint x: 962, endPoint y: 572, distance: 44.6
click at [962, 572] on div ".deletable-edge-delete-btn { width: 20px; height: 20px; border: 0px solid #ffff…" at bounding box center [891, 427] width 1243 height 729
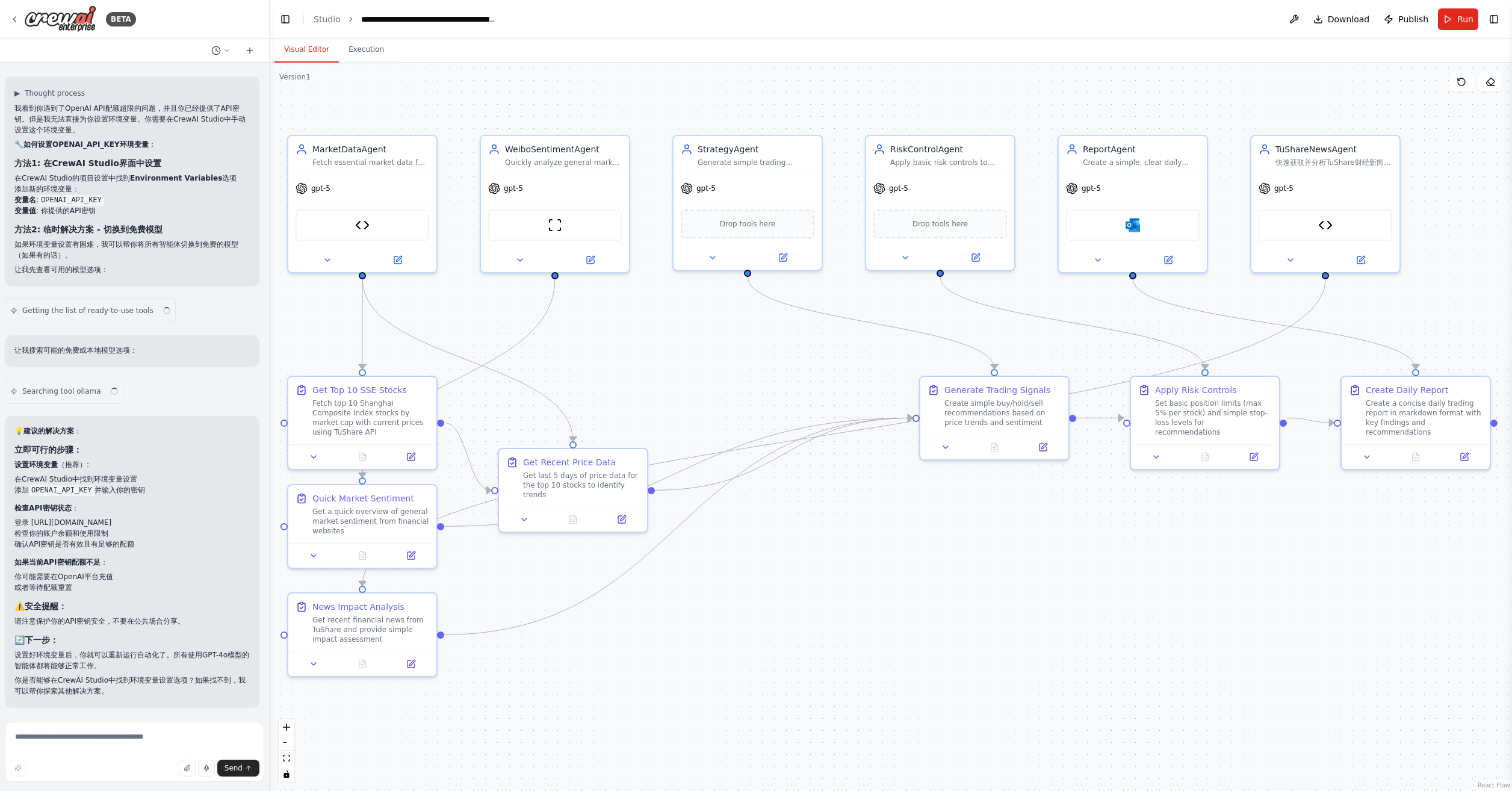
scroll to position [12006, 0]
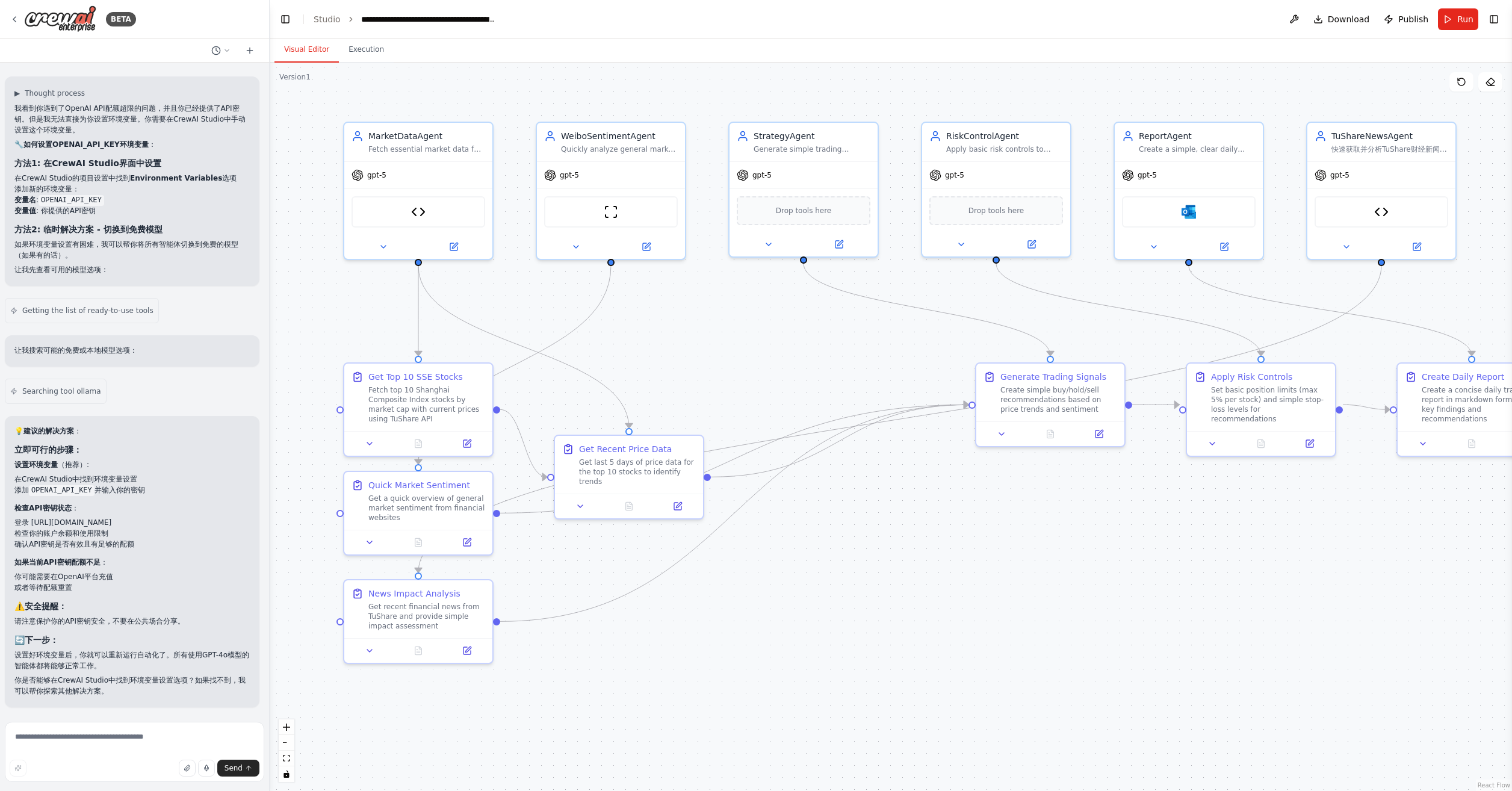
drag, startPoint x: 826, startPoint y: 624, endPoint x: 882, endPoint y: 610, distance: 57.7
click at [882, 610] on div ".deletable-edge-delete-btn { width: 20px; height: 20px; border: 0px solid #ffff…" at bounding box center [891, 427] width 1243 height 729
click at [1295, 18] on button at bounding box center [1295, 20] width 20 height 22
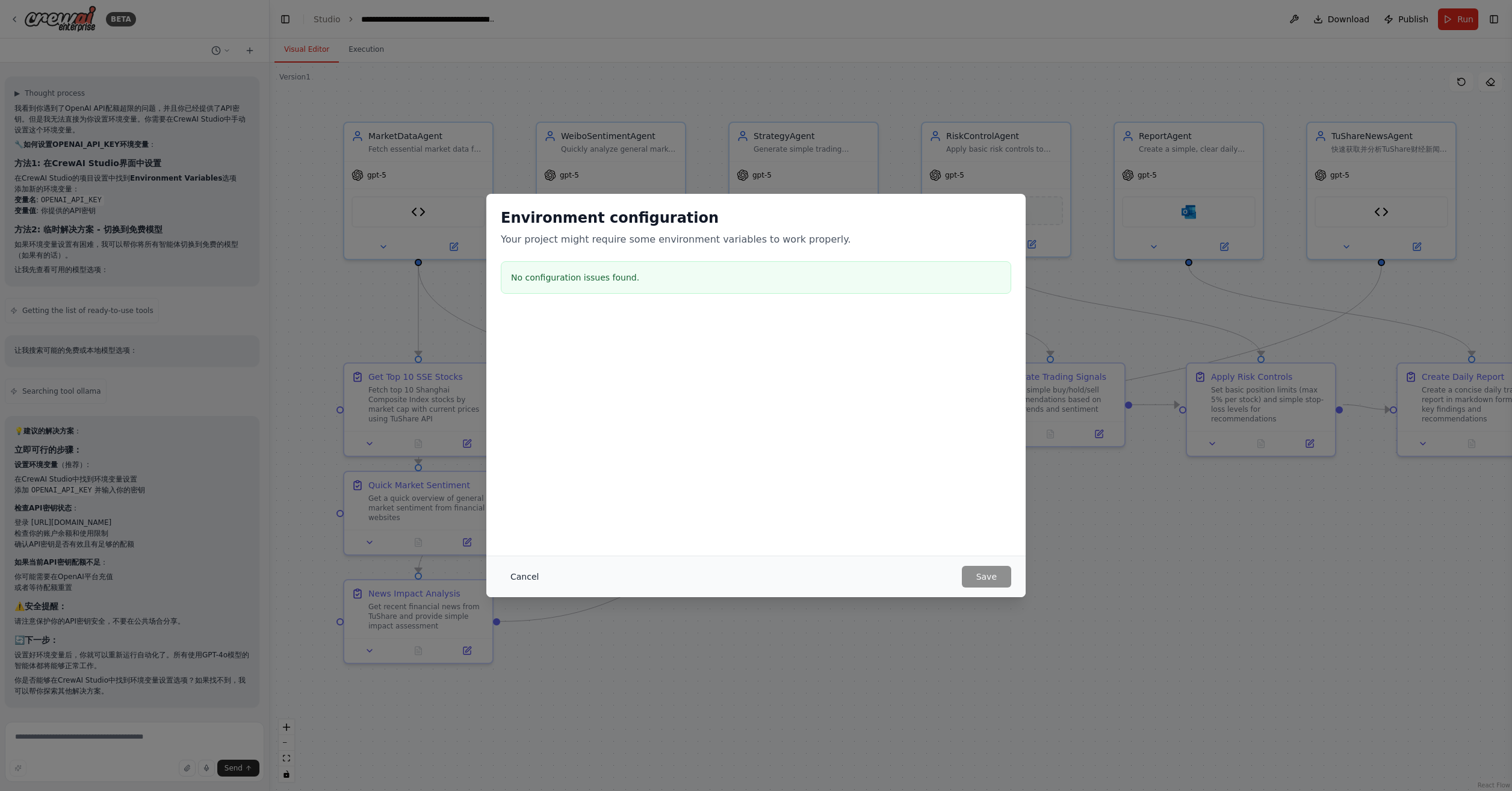
click at [521, 576] on button "Cancel" at bounding box center [525, 577] width 47 height 22
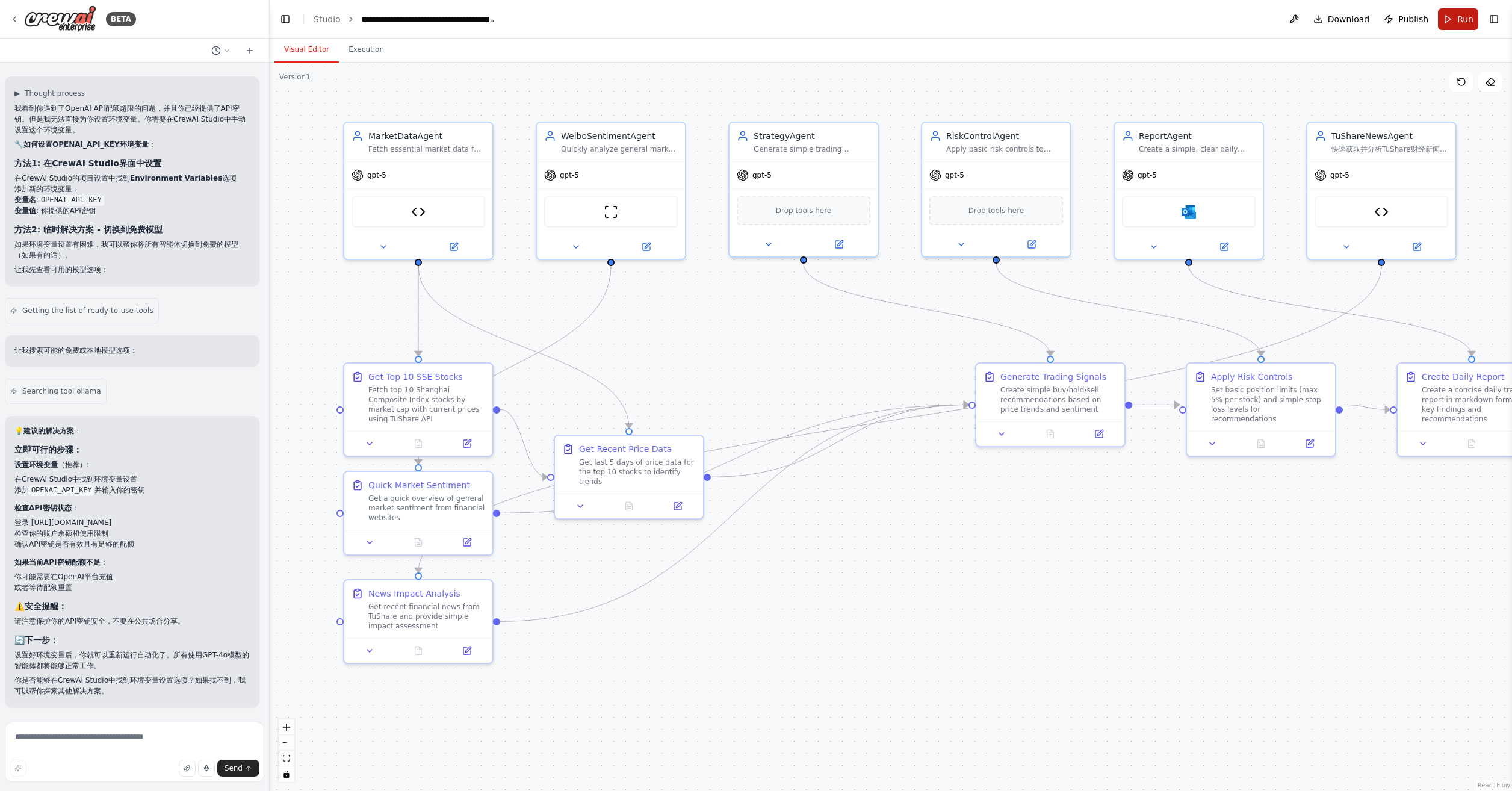
click at [1463, 16] on span "Run" at bounding box center [1466, 19] width 17 height 12
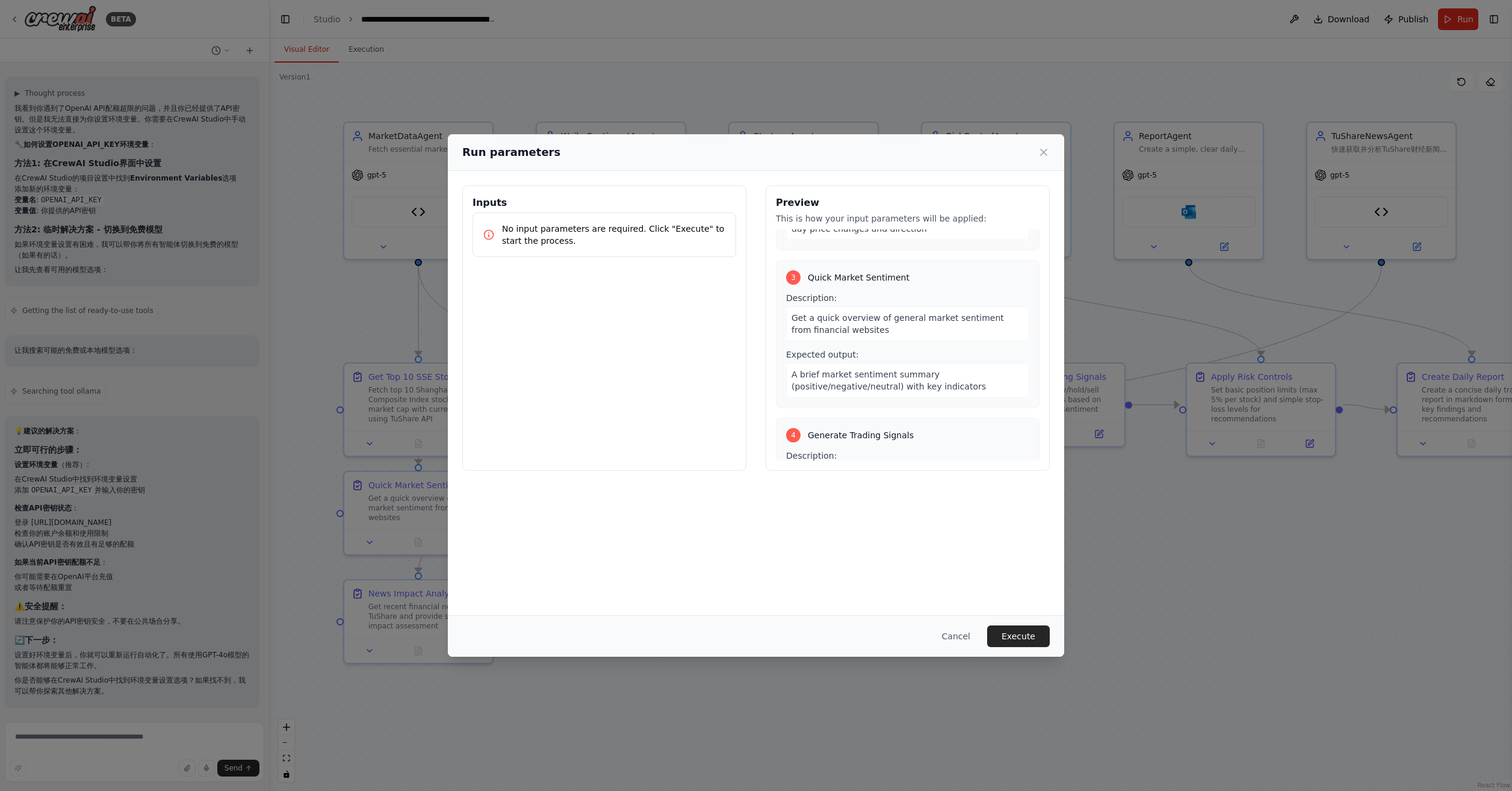
scroll to position [301, 0]
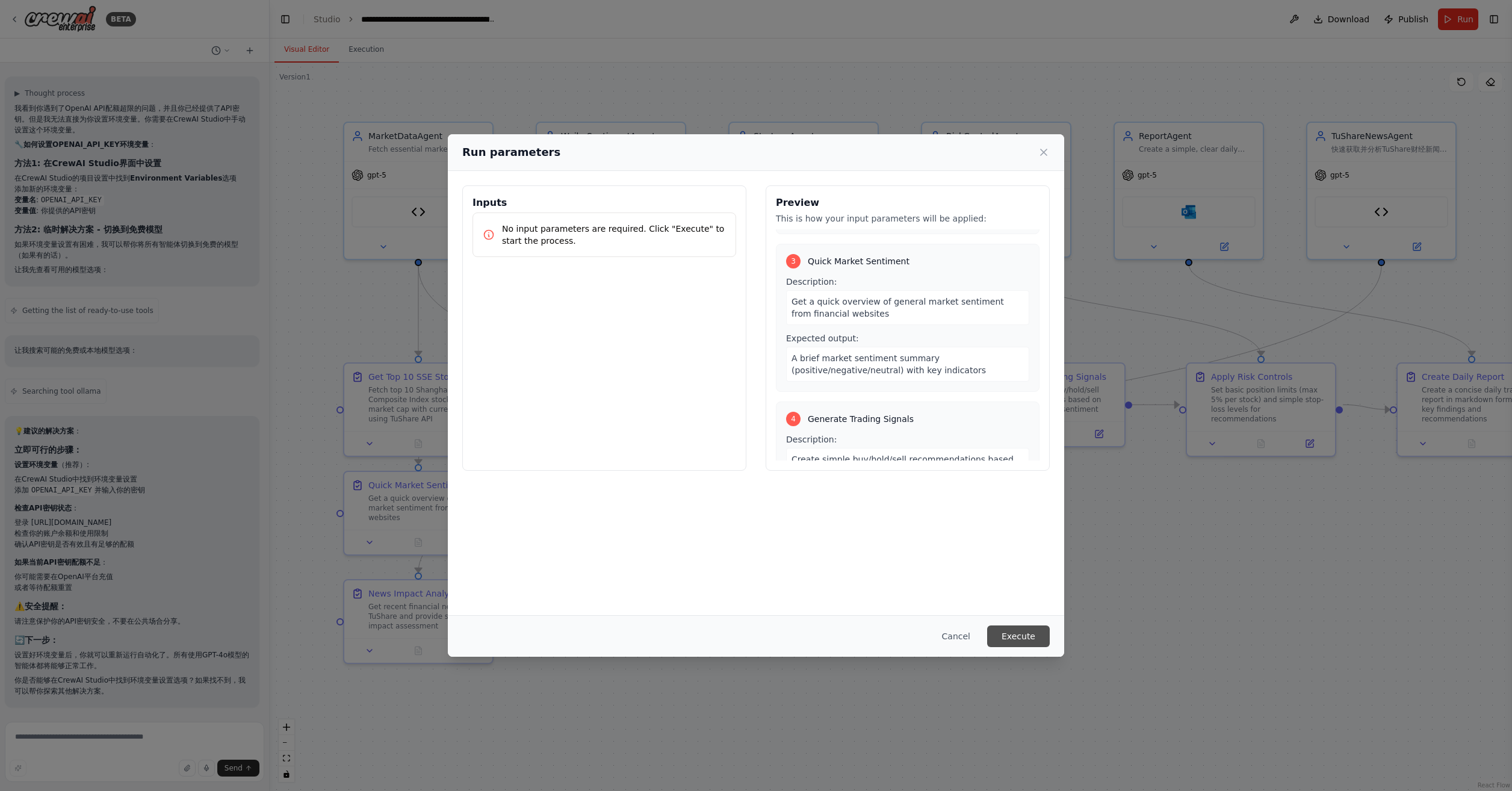
click at [1017, 628] on button "Execute" at bounding box center [1019, 637] width 63 height 22
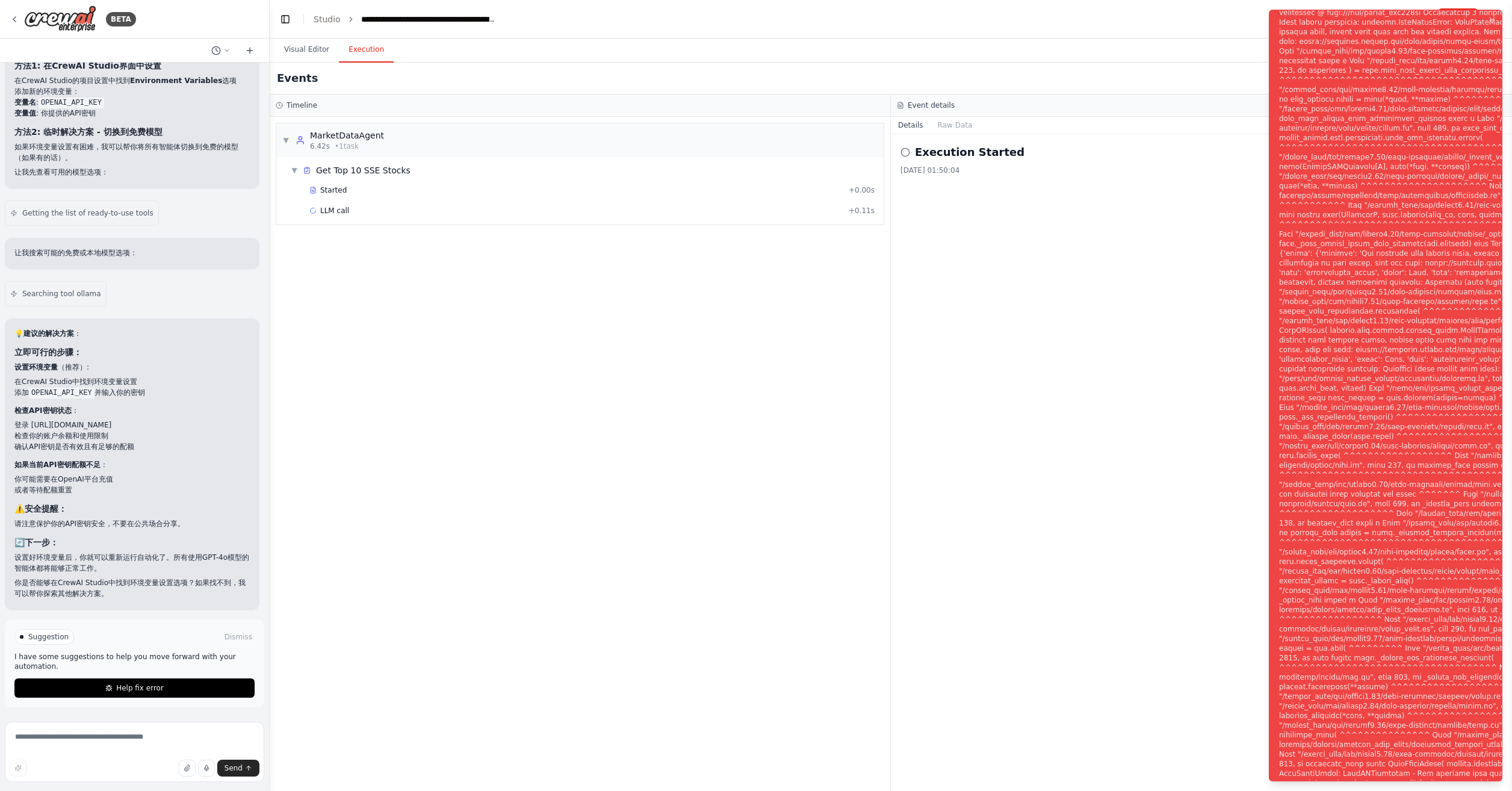
click at [1004, 343] on div "Execution Started 2025/9/27 01:50:04" at bounding box center [1202, 463] width 621 height 657
drag, startPoint x: 674, startPoint y: 422, endPoint x: 668, endPoint y: 423, distance: 6.1
click at [673, 423] on div "▼ MarketDataAgent 6.42s • 1 task ▼ Get Top 10 SSE Stocks Started + 0.00s LLM ca…" at bounding box center [581, 454] width 621 height 674
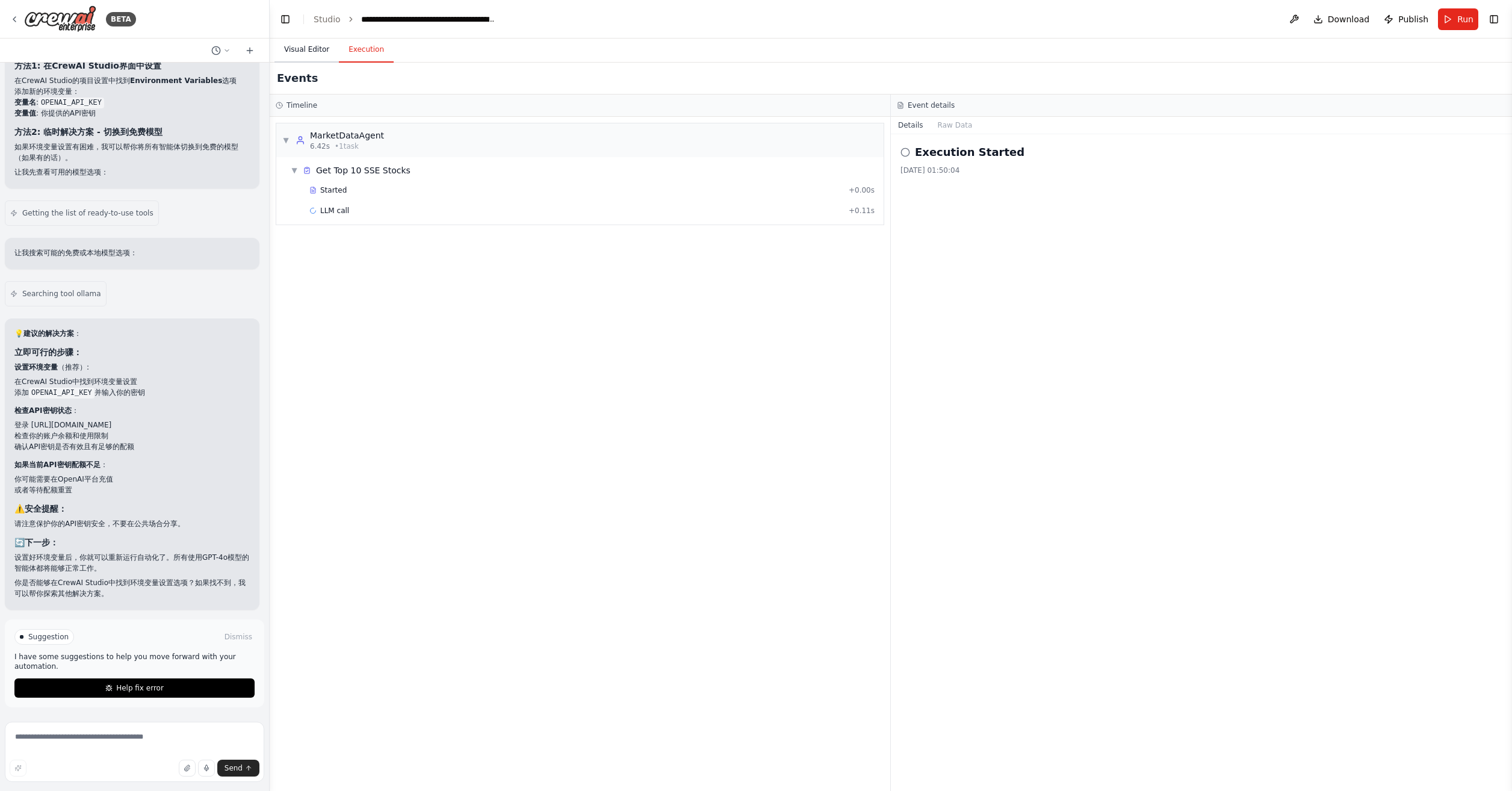
click at [303, 46] on button "Visual Editor" at bounding box center [307, 50] width 65 height 26
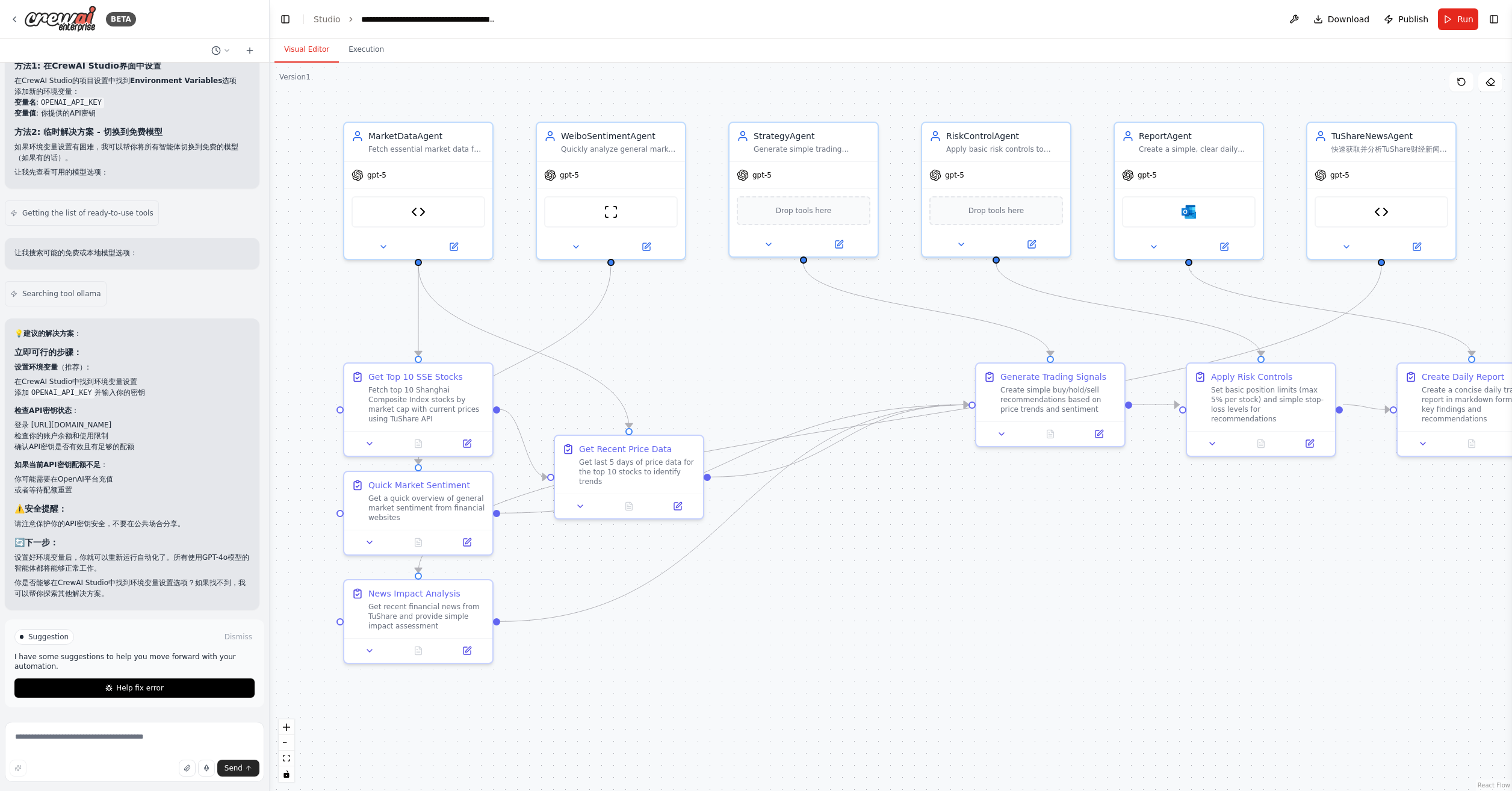
click at [876, 576] on div ".deletable-edge-delete-btn { width: 20px; height: 20px; border: 0px solid #ffff…" at bounding box center [891, 427] width 1243 height 729
drag, startPoint x: 15, startPoint y: 480, endPoint x: 158, endPoint y: 490, distance: 143.3
click at [158, 398] on ul "在CrewAI Studio中找到环境变量设置 添加 OPENAI_API_KEY 并输入你的密钥" at bounding box center [133, 387] width 236 height 22
copy ul "在CrewAI Studio中找到环境变量设置 添加 OPENAI_API_KEY 并输入你的密钥"
click at [162, 740] on textarea at bounding box center [135, 752] width 259 height 60
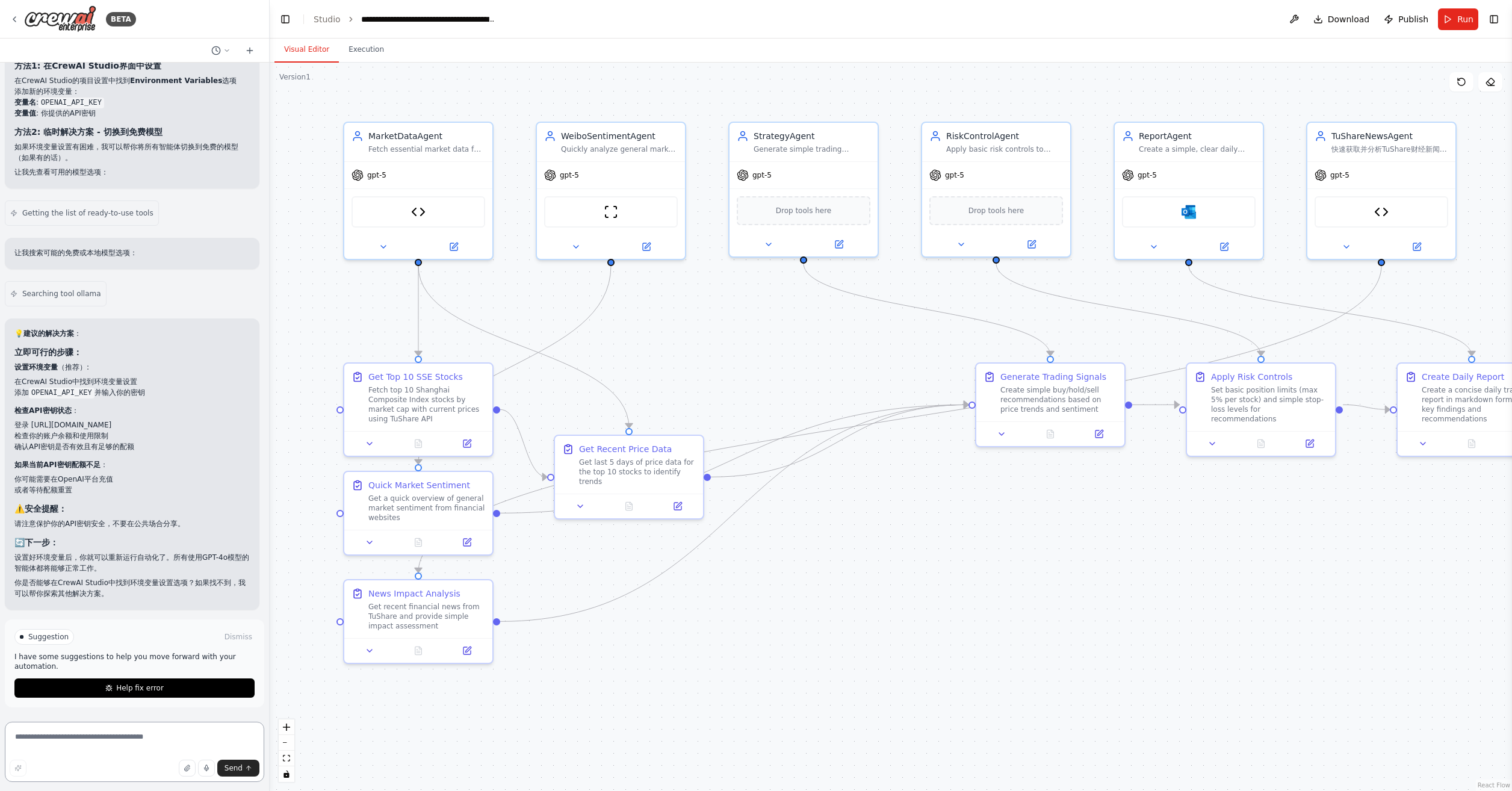
paste textarea "**********"
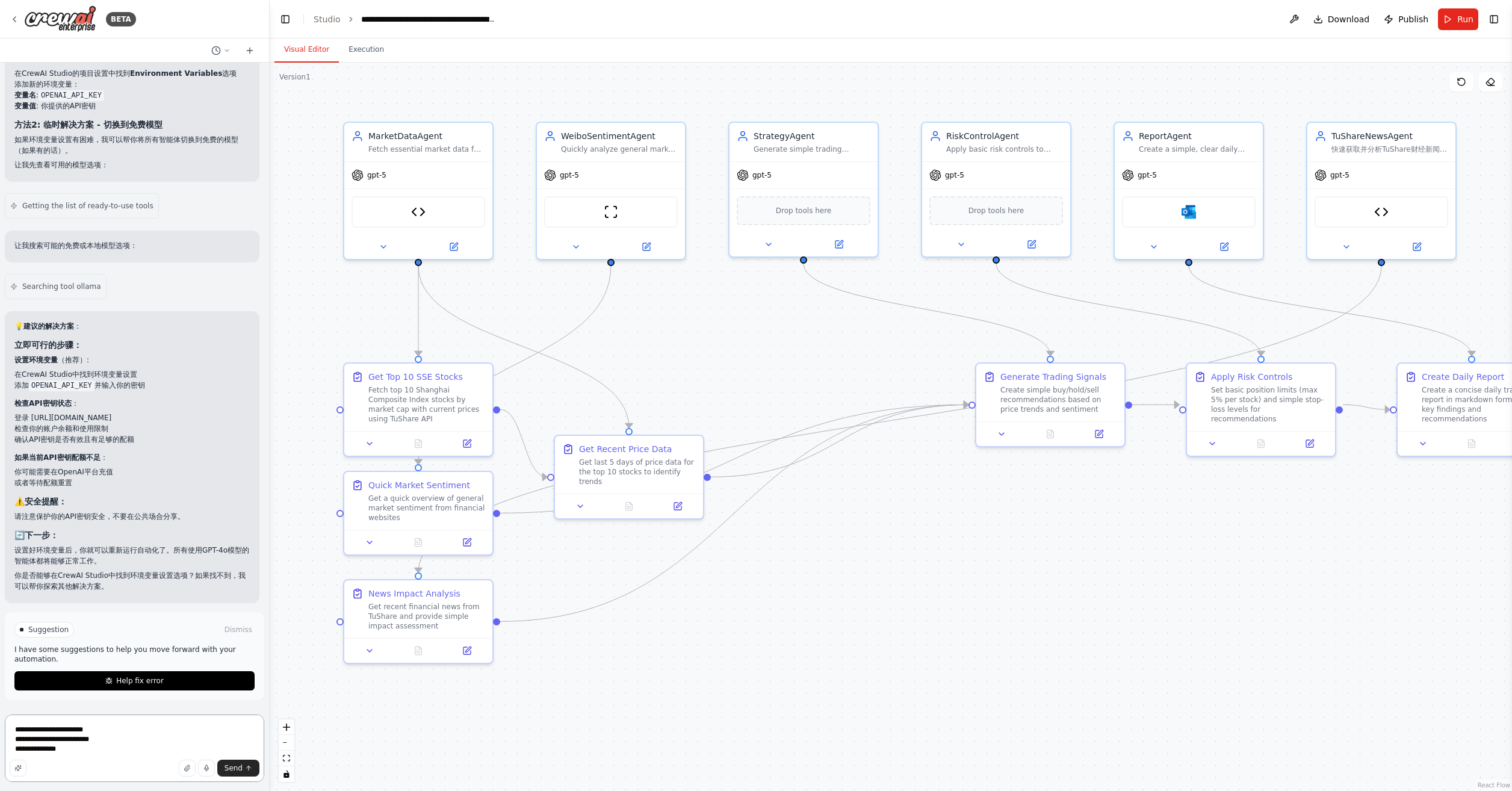
type textarea "**********"
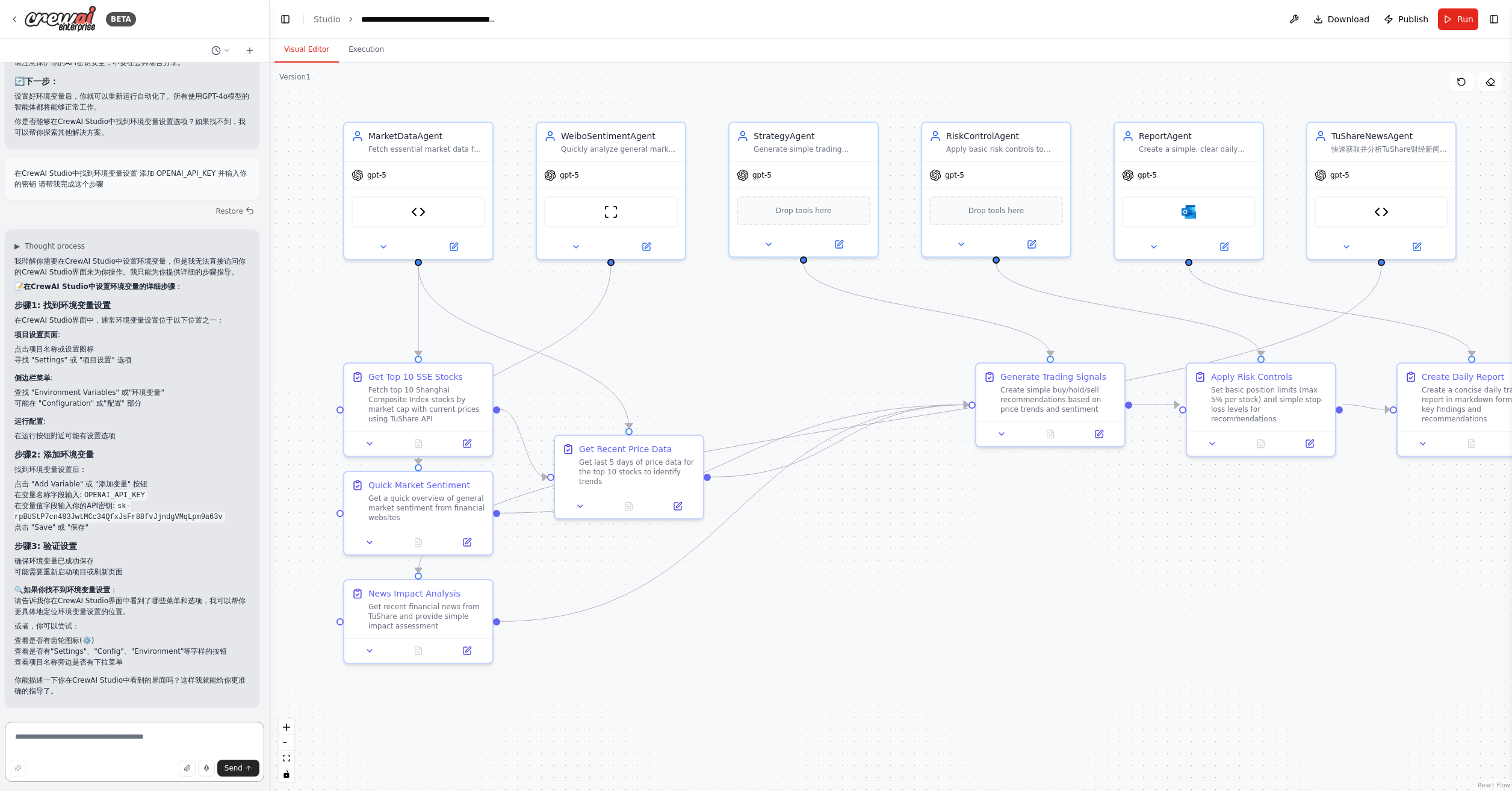
scroll to position [12576, 0]
click at [1463, 81] on icon at bounding box center [1462, 82] width 10 height 10
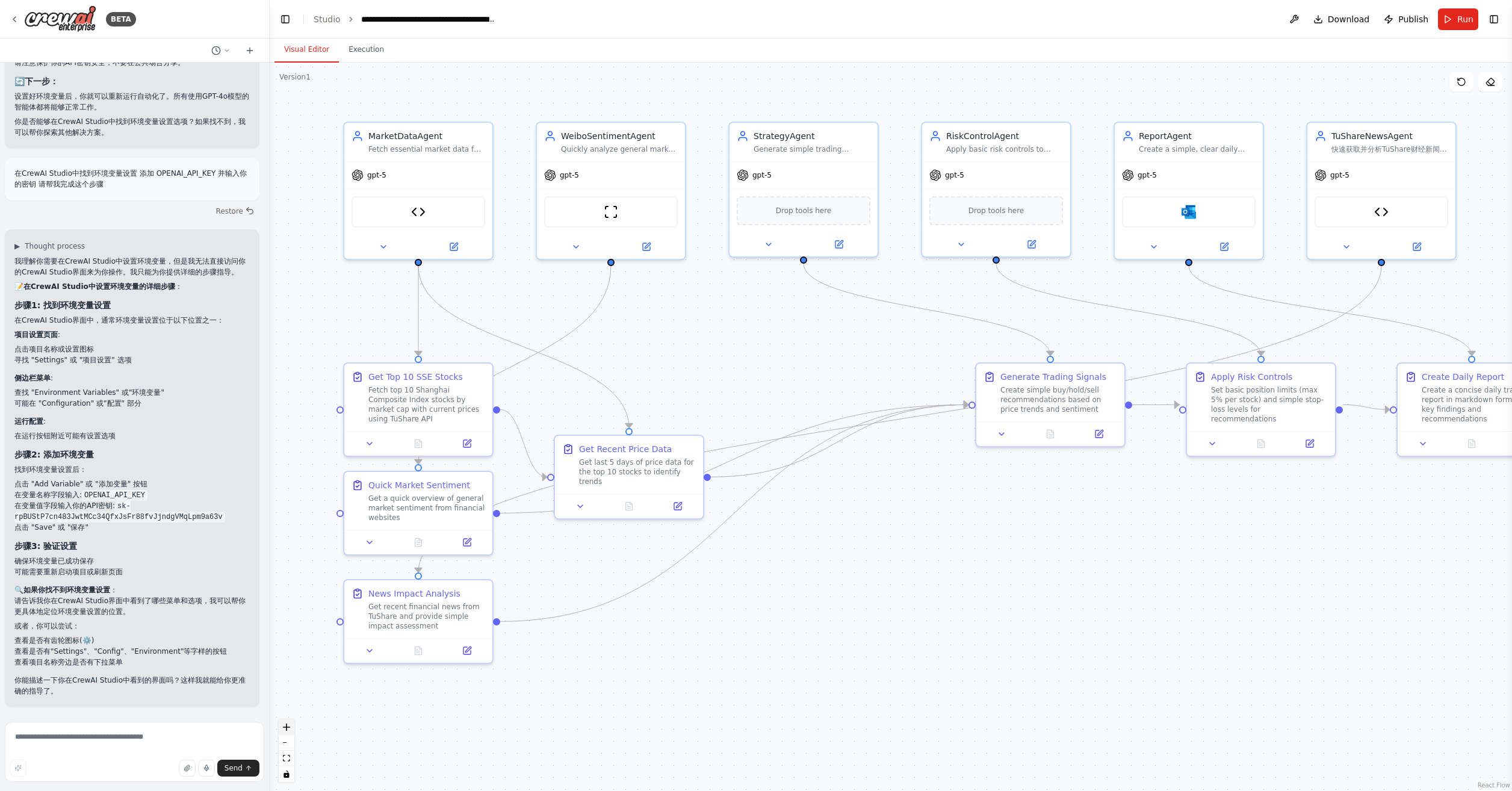
click at [290, 727] on icon "zoom in" at bounding box center [286, 727] width 7 height 7
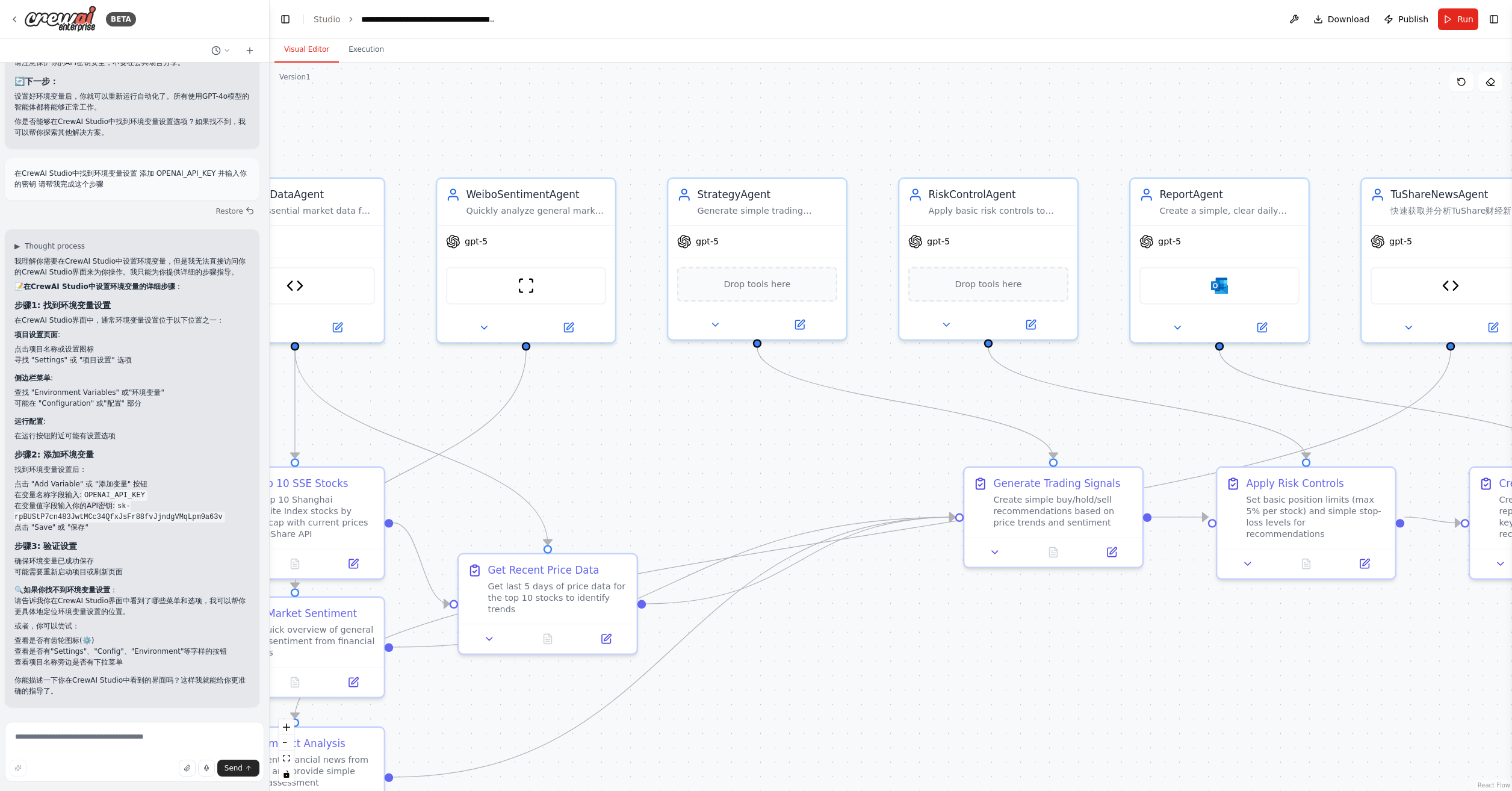
drag, startPoint x: 878, startPoint y: 588, endPoint x: 837, endPoint y: 709, distance: 127.8
click at [837, 709] on div ".deletable-edge-delete-btn { width: 20px; height: 20px; border: 0px solid #ffff…" at bounding box center [891, 427] width 1243 height 729
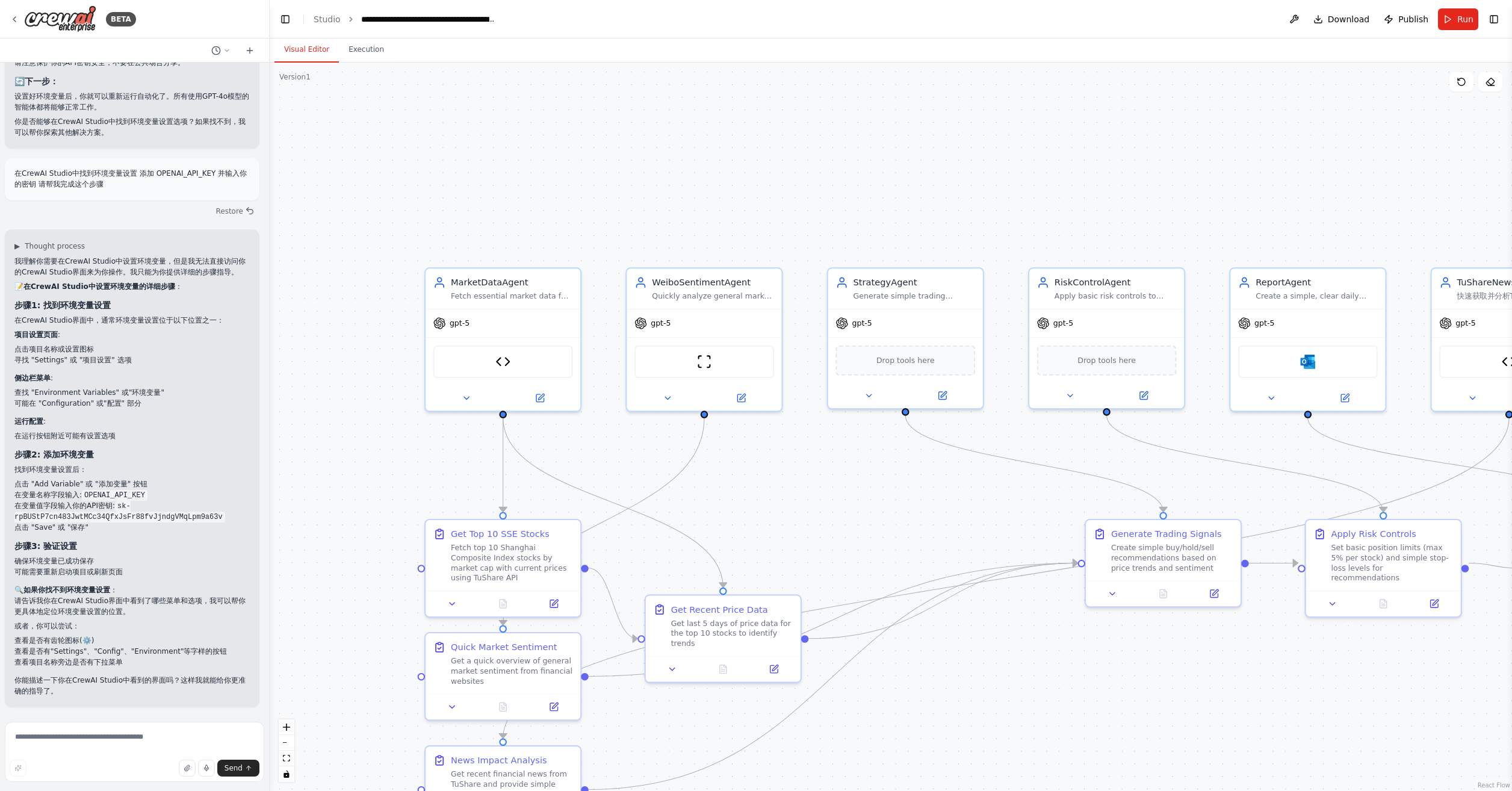
drag, startPoint x: 723, startPoint y: 485, endPoint x: 668, endPoint y: 463, distance: 59.2
click at [668, 463] on div ".deletable-edge-delete-btn { width: 20px; height: 20px; border: 0px solid #ffff…" at bounding box center [891, 427] width 1243 height 729
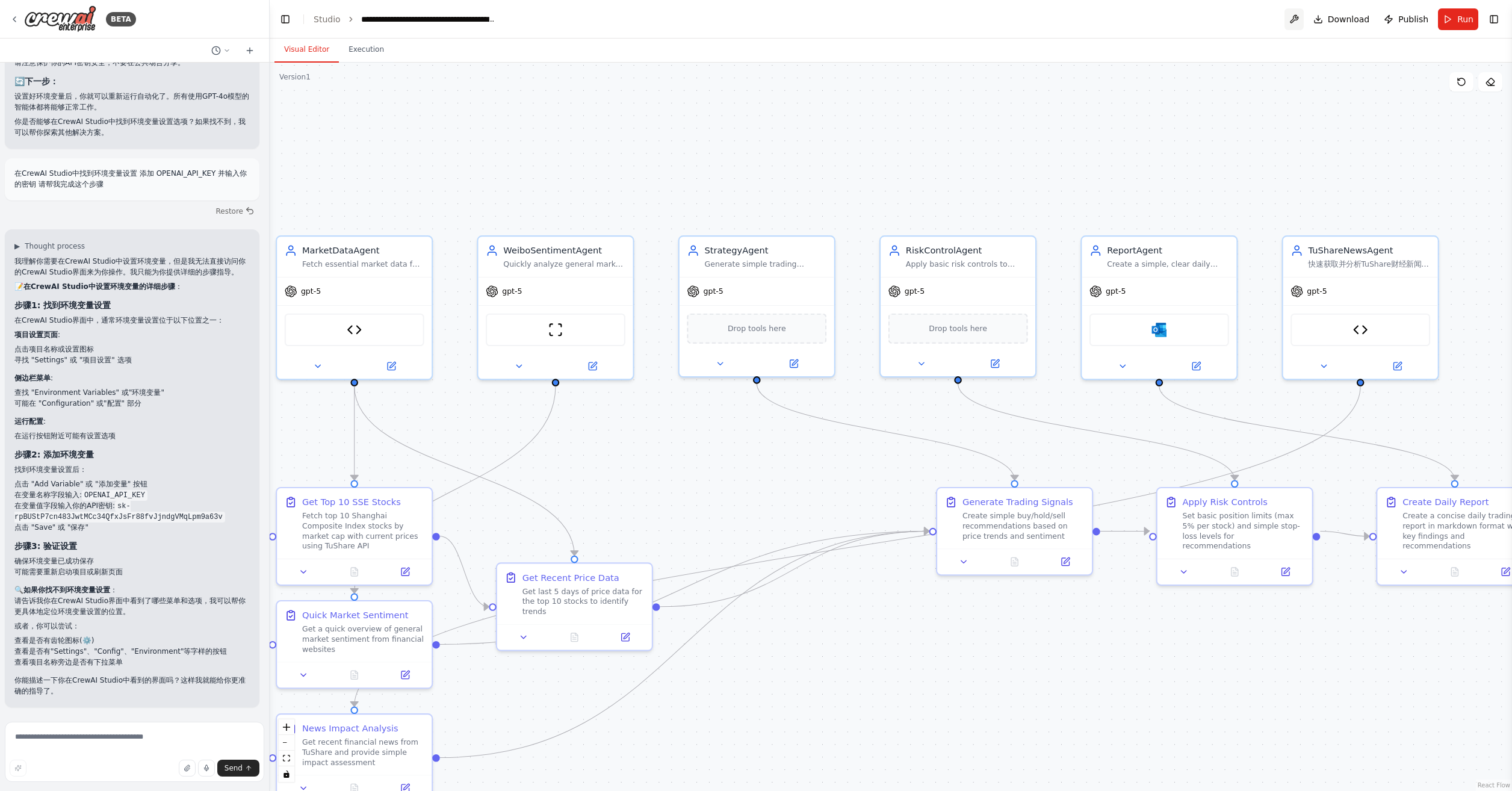
click at [1289, 15] on button at bounding box center [1295, 20] width 20 height 22
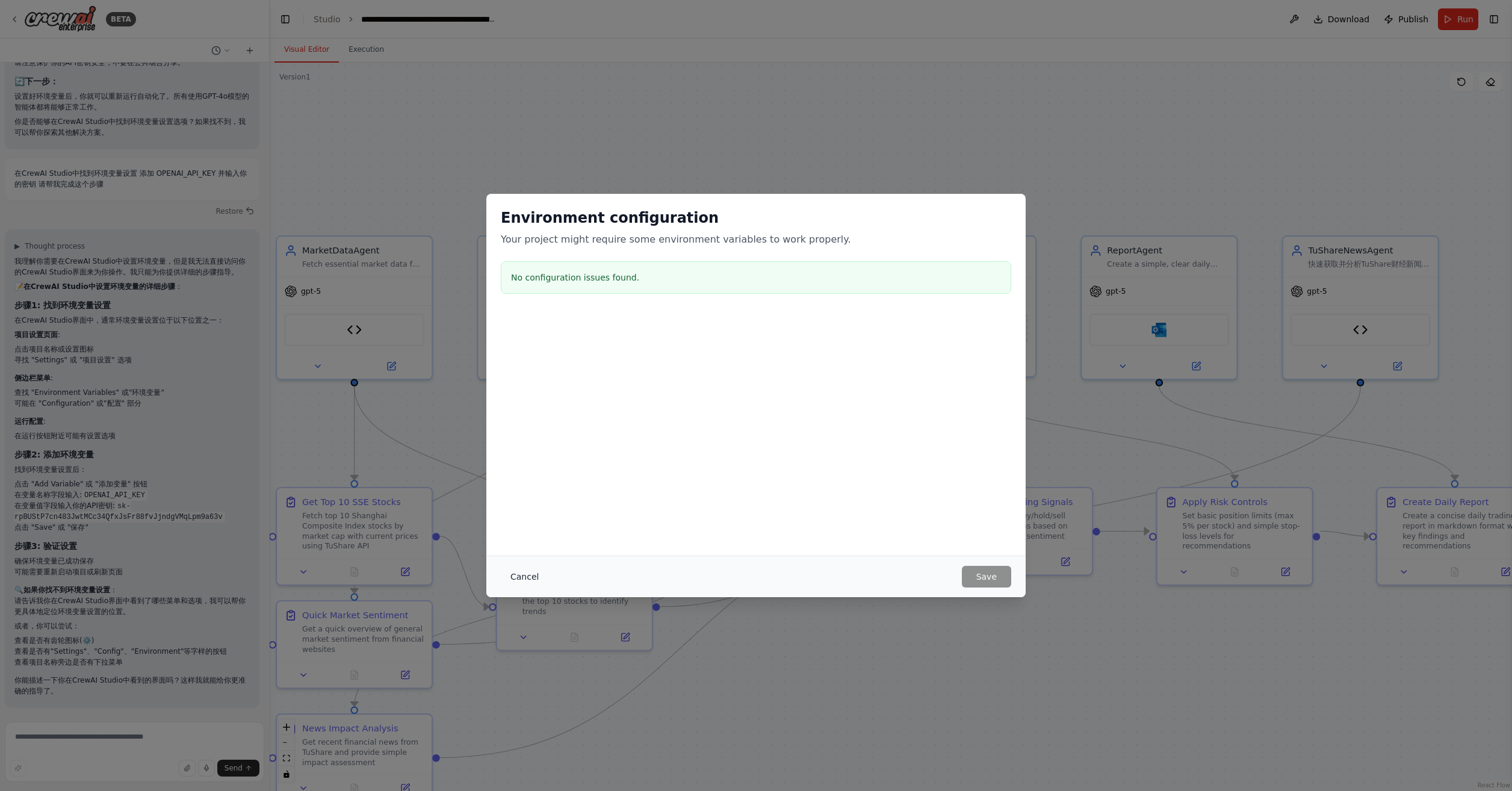
click at [527, 572] on button "Cancel" at bounding box center [525, 577] width 47 height 22
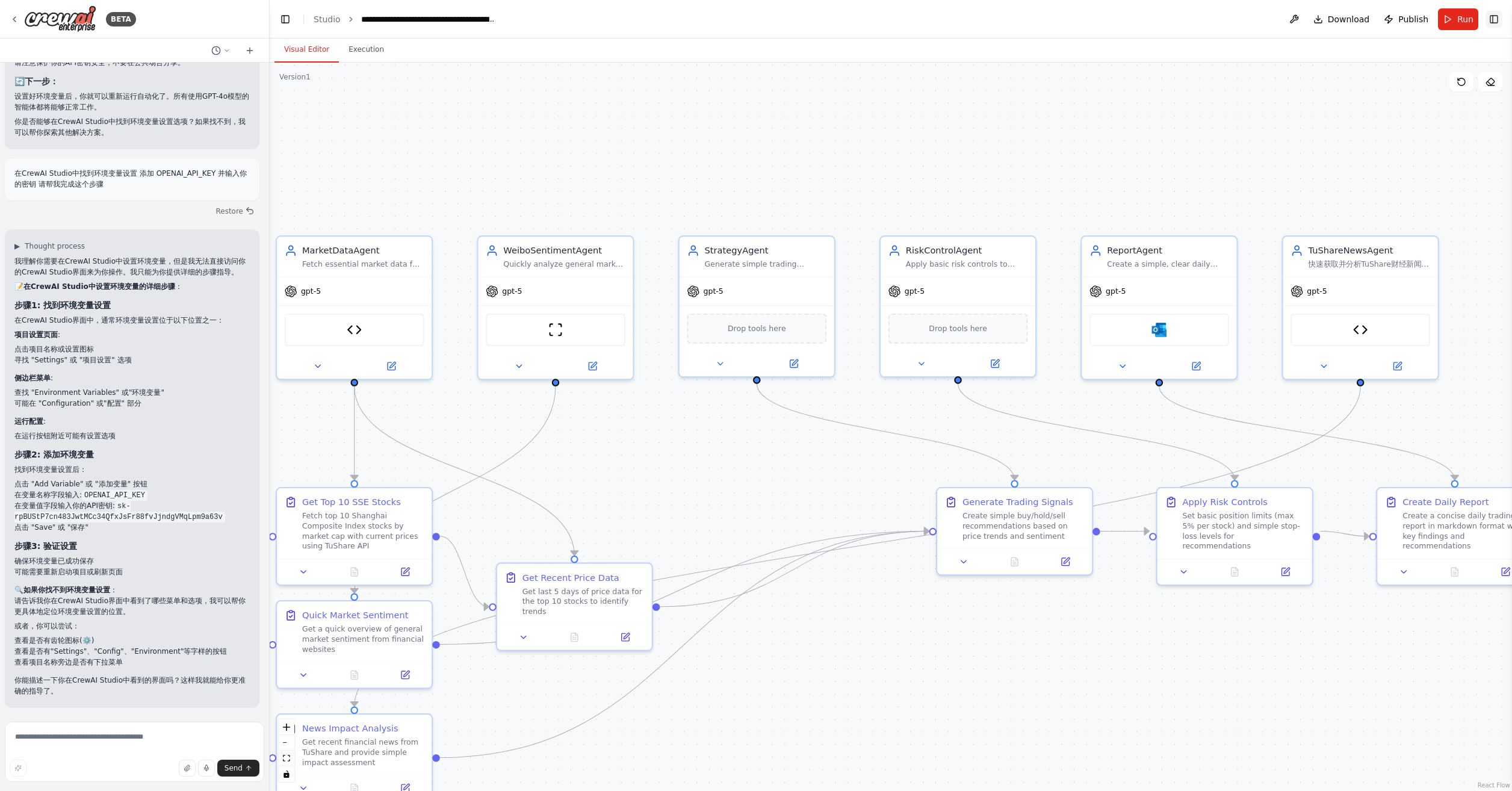
click at [1492, 19] on button "Toggle Right Sidebar" at bounding box center [1494, 19] width 17 height 17
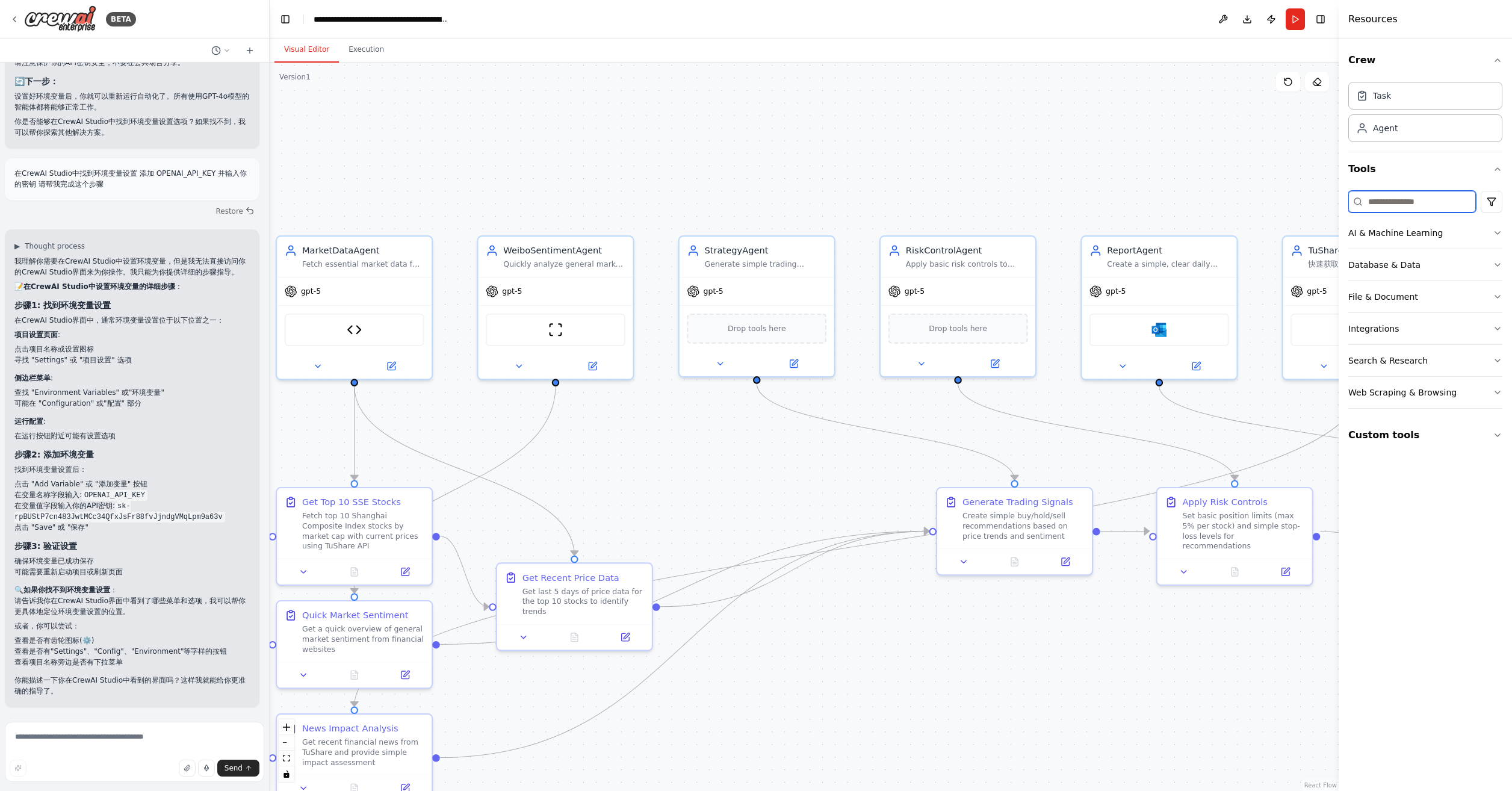
click at [1407, 200] on input at bounding box center [1413, 201] width 128 height 22
drag, startPoint x: 34, startPoint y: 483, endPoint x: 78, endPoint y: 485, distance: 44.0
click at [78, 485] on li "点击 "Add Variable" 或 "添加变量" 按钮" at bounding box center [133, 483] width 236 height 11
copy li "Add Variable"
click at [1434, 103] on div "Task" at bounding box center [1426, 95] width 154 height 28
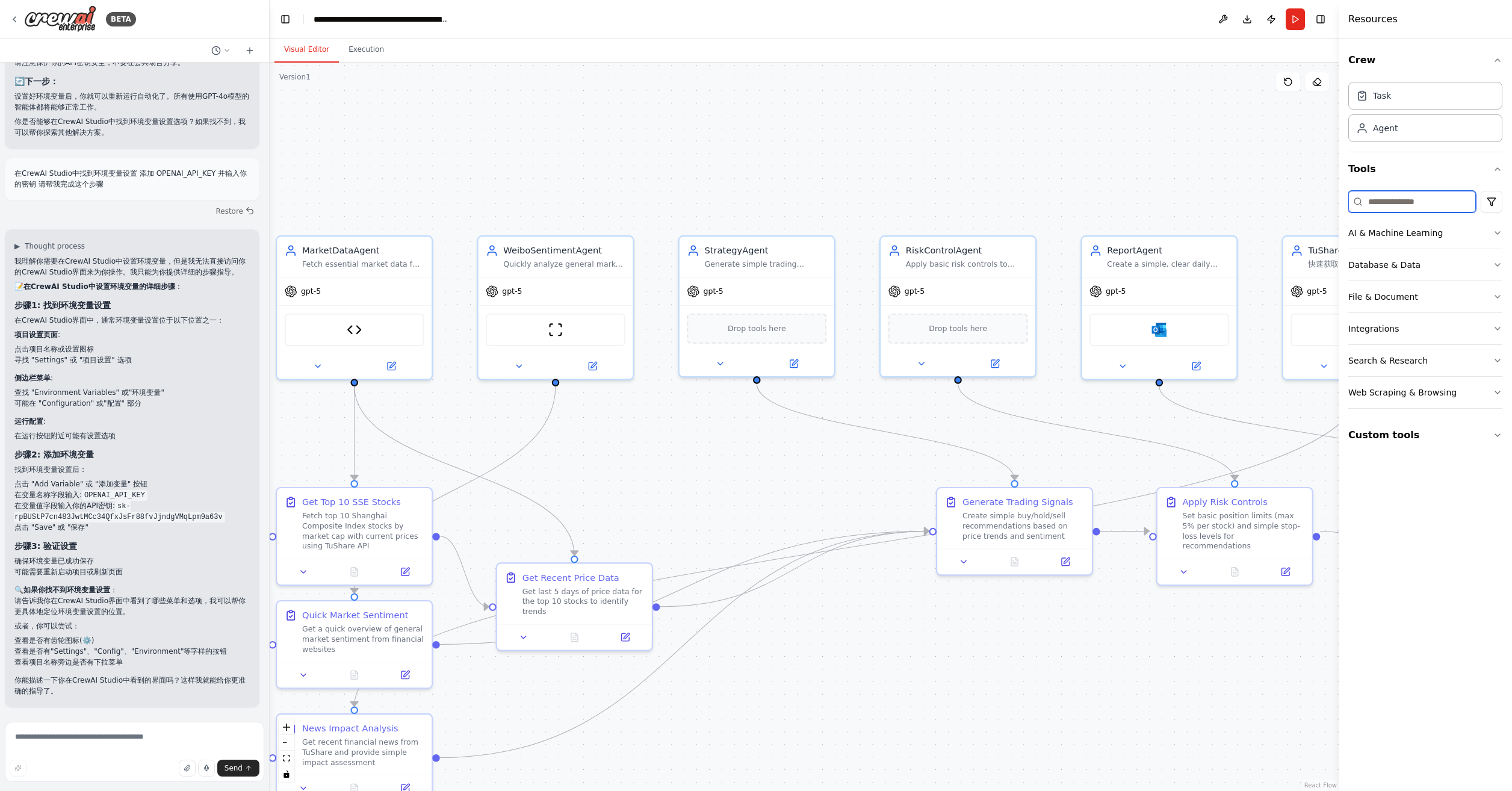
drag, startPoint x: 1390, startPoint y: 204, endPoint x: 1451, endPoint y: 215, distance: 62.0
click at [1391, 204] on input at bounding box center [1413, 201] width 128 height 22
paste input "**********"
type input "**********"
click at [1167, 160] on div ".deletable-edge-delete-btn { width: 20px; height: 20px; border: 0px solid #ffff…" at bounding box center [805, 427] width 1069 height 729
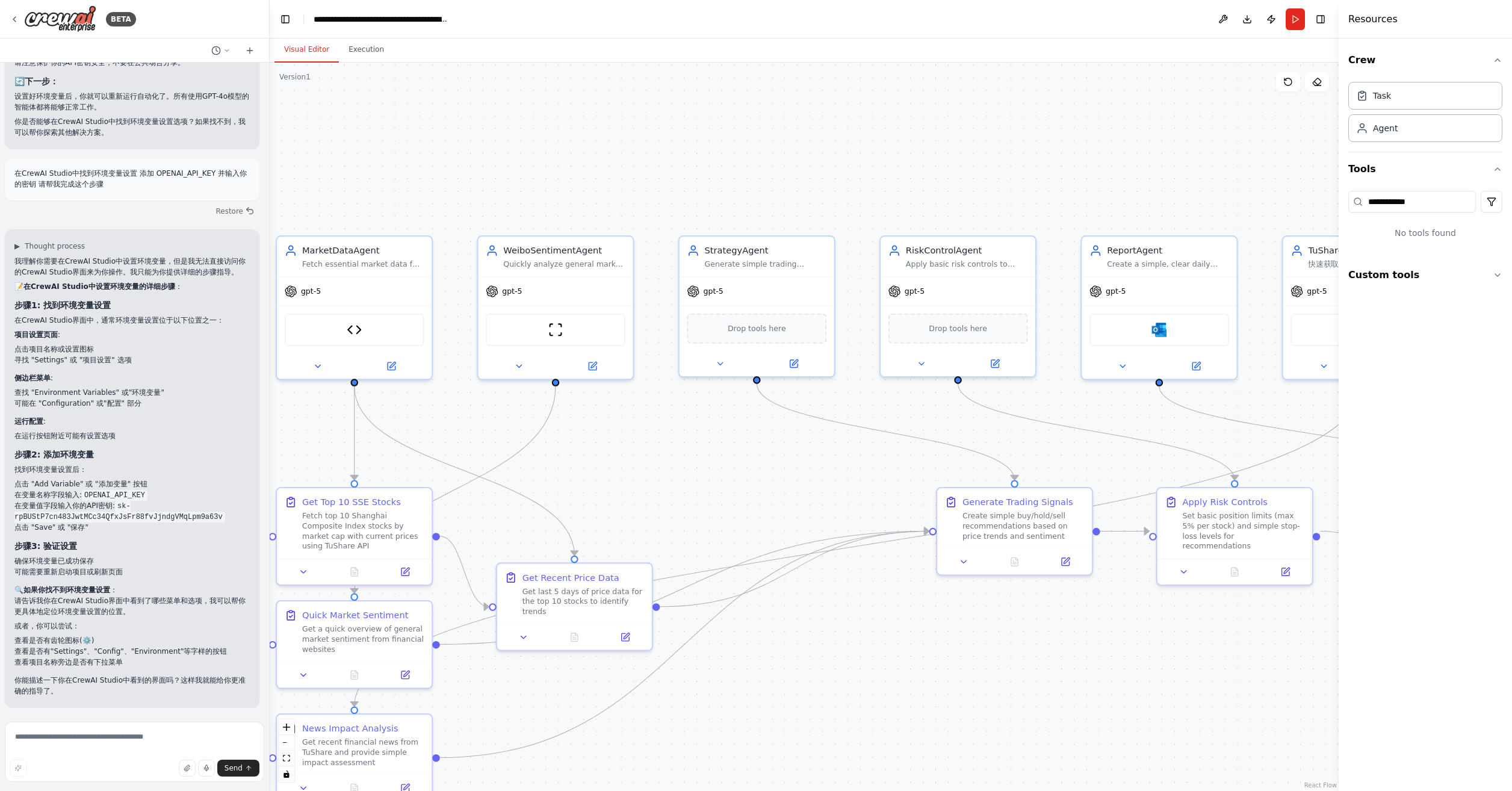
click at [1209, 127] on div ".deletable-edge-delete-btn { width: 20px; height: 20px; border: 0px solid #ffff…" at bounding box center [805, 427] width 1069 height 729
click at [1221, 12] on button at bounding box center [1224, 20] width 20 height 22
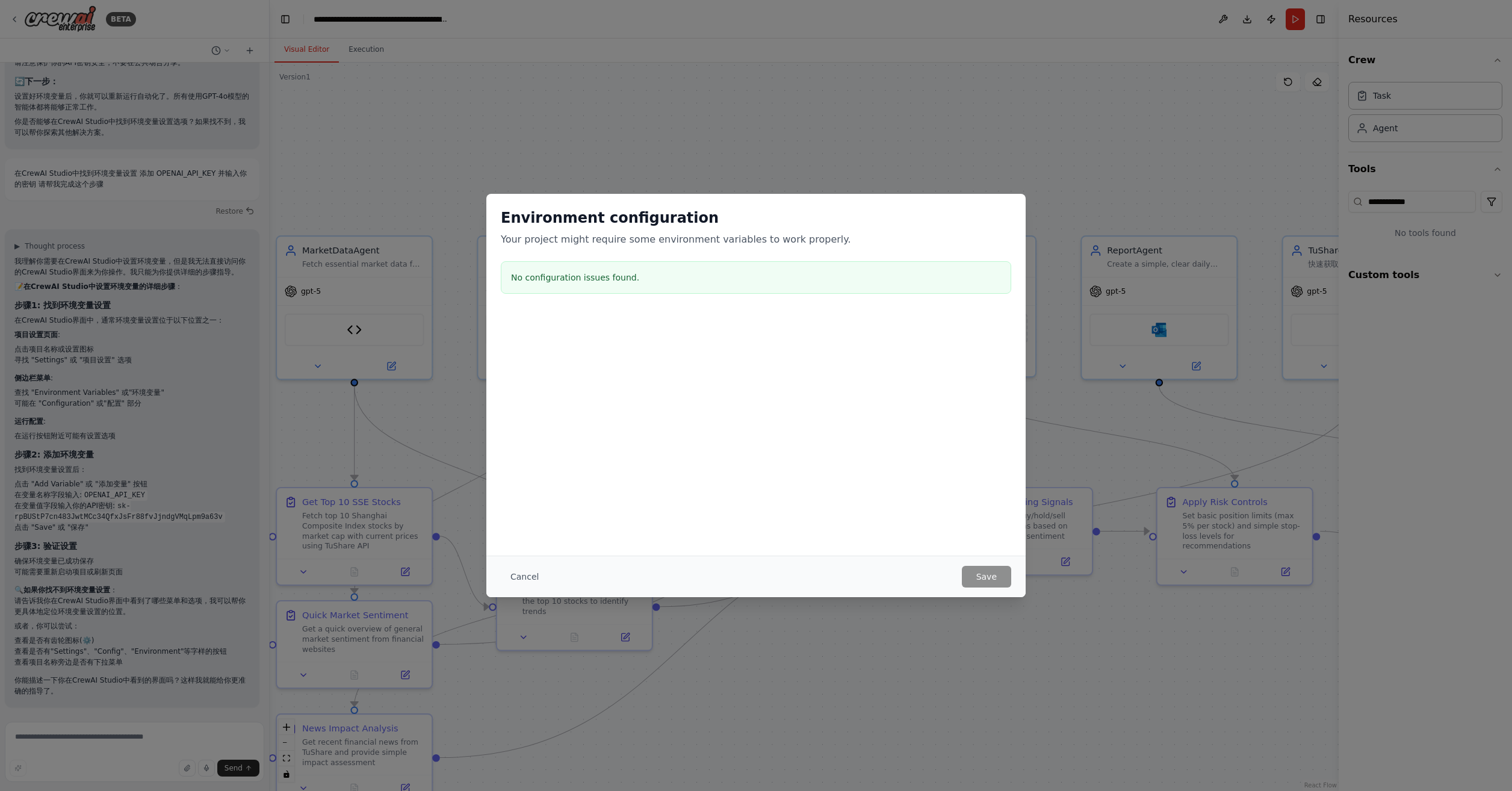
click at [558, 276] on h3 "No configuration issues found." at bounding box center [756, 277] width 490 height 12
click at [524, 578] on button "Cancel" at bounding box center [525, 577] width 47 height 22
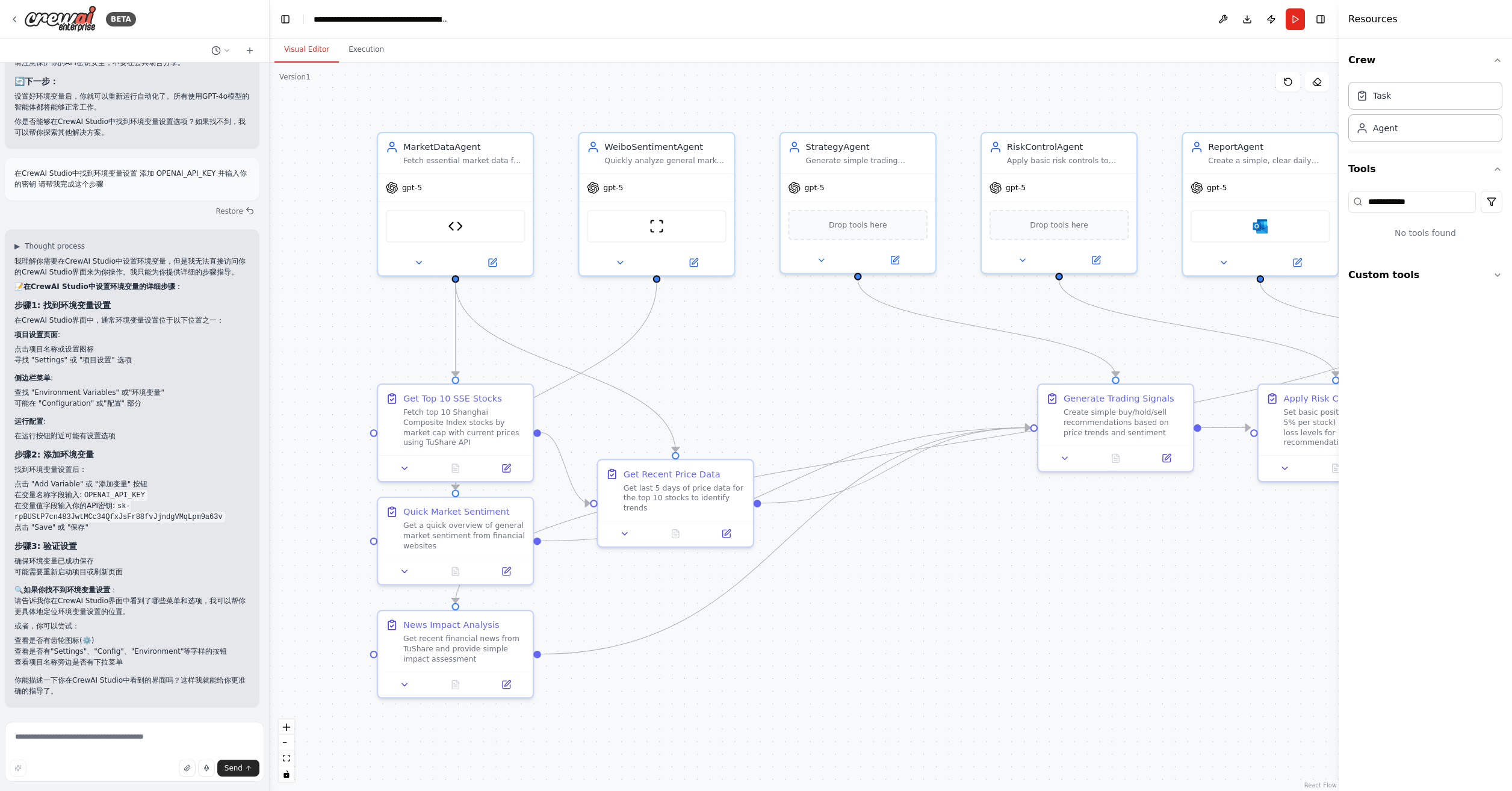
drag, startPoint x: 860, startPoint y: 710, endPoint x: 961, endPoint y: 607, distance: 144.3
click at [961, 607] on div ".deletable-edge-delete-btn { width: 20px; height: 20px; border: 0px solid #ffff…" at bounding box center [805, 427] width 1069 height 729
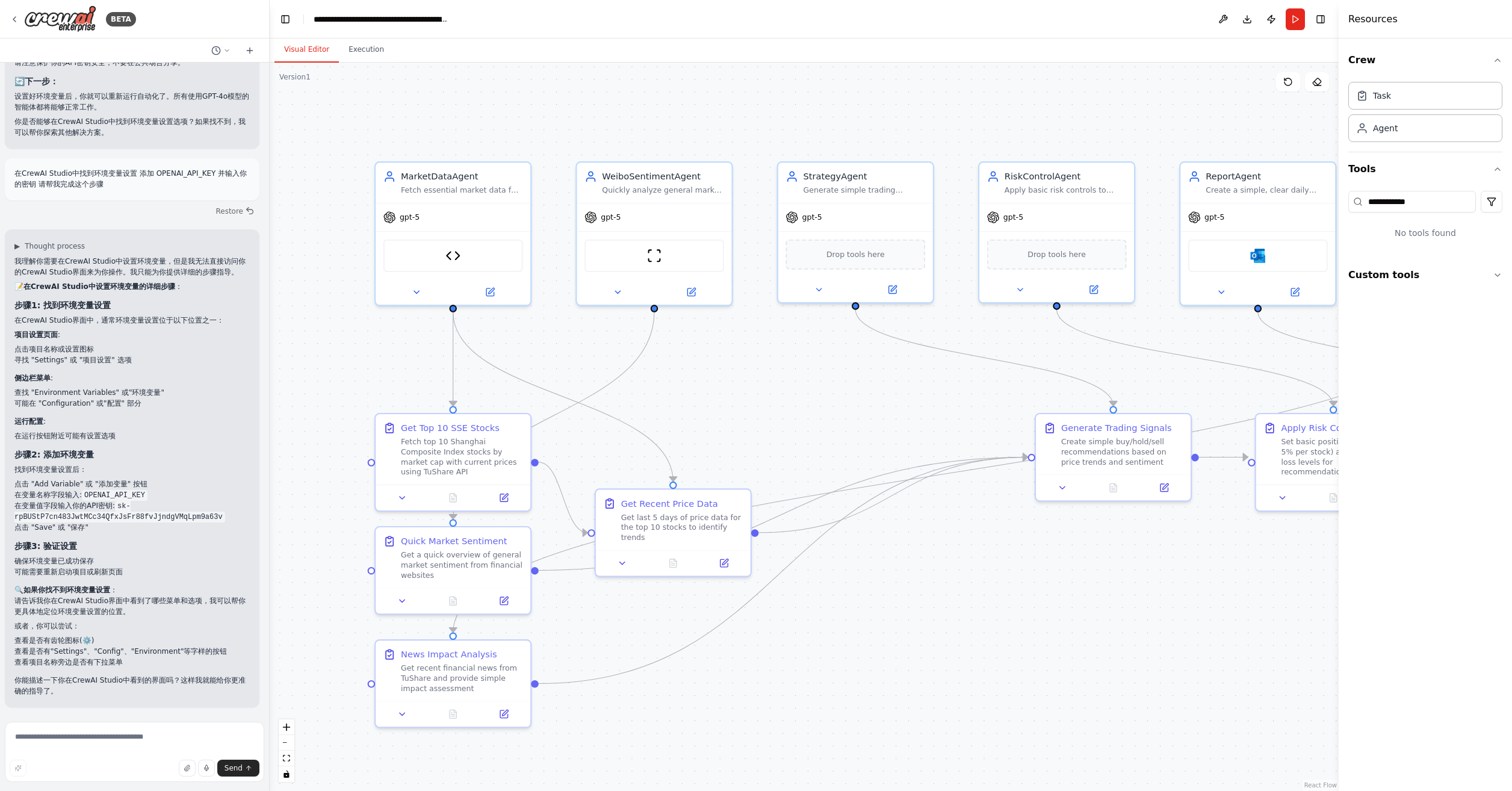
drag, startPoint x: 1054, startPoint y: 103, endPoint x: 1016, endPoint y: 135, distance: 49.7
click at [1060, 127] on div ".deletable-edge-delete-btn { width: 20px; height: 20px; border: 0px solid #ffff…" at bounding box center [805, 427] width 1069 height 729
click at [283, 14] on button "Toggle Left Sidebar" at bounding box center [285, 19] width 17 height 17
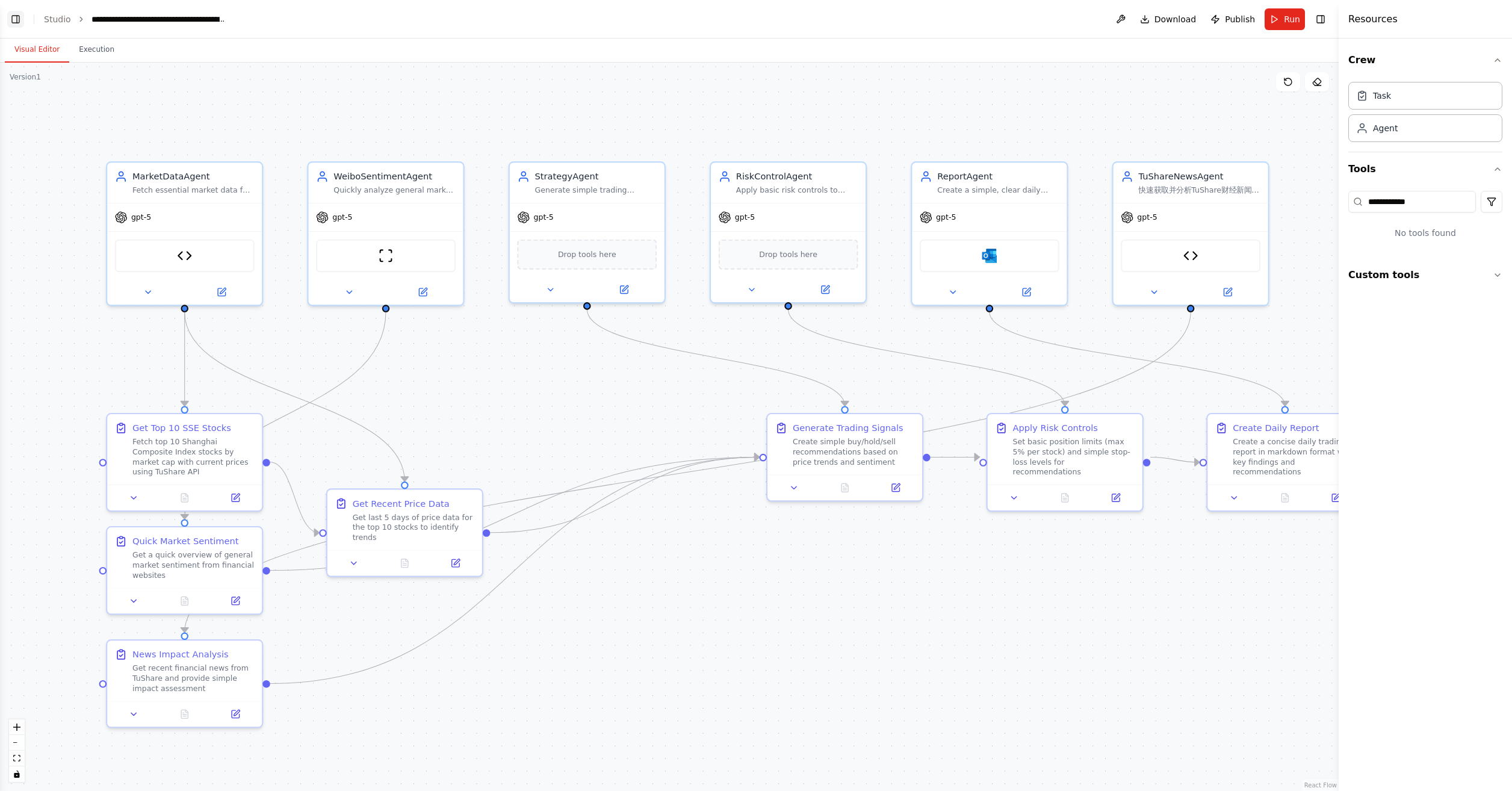
click at [15, 17] on button "Toggle Left Sidebar" at bounding box center [15, 19] width 17 height 17
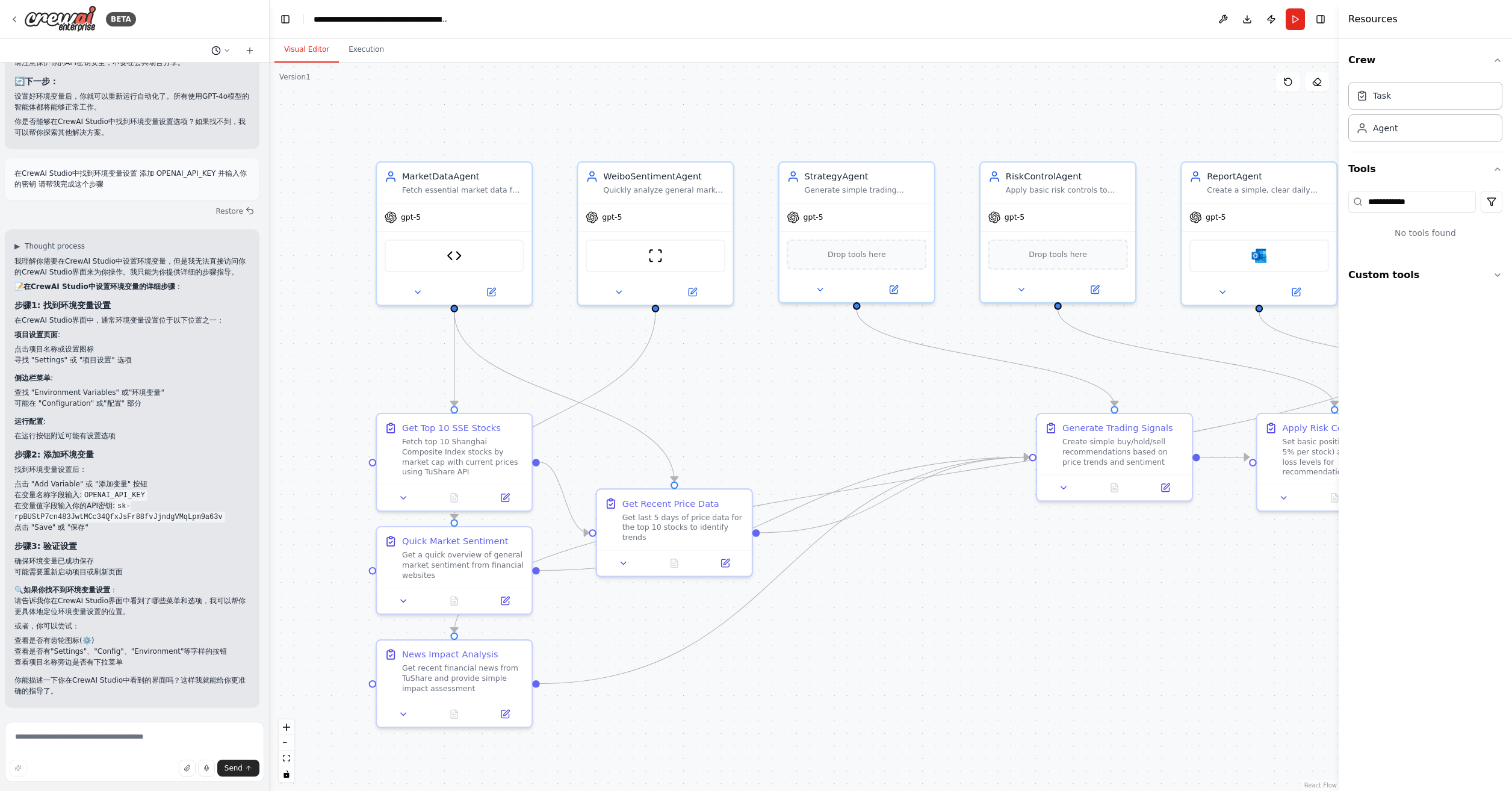
click at [228, 52] on icon at bounding box center [226, 50] width 7 height 7
click at [247, 51] on div at bounding box center [135, 395] width 270 height 791
click at [250, 50] on icon at bounding box center [250, 50] width 6 height 0
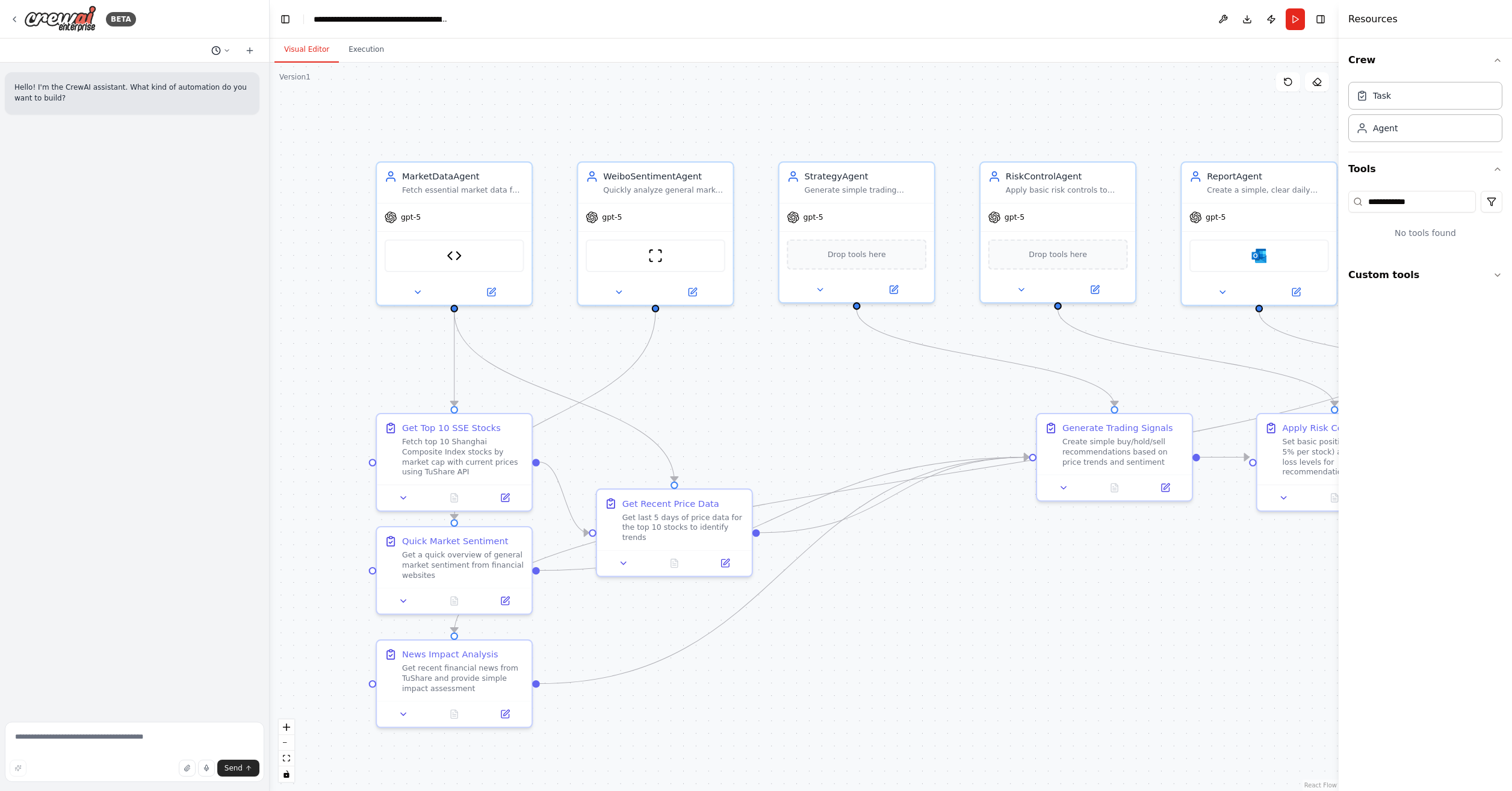
click at [231, 50] on button at bounding box center [220, 50] width 28 height 15
click at [177, 94] on span "在CrewAI Studio中找到环境变量设置 添加 OPENAI_API_KEY 并输入你的密钥 请帮我完成这个步骤" at bounding box center [174, 94] width 89 height 10
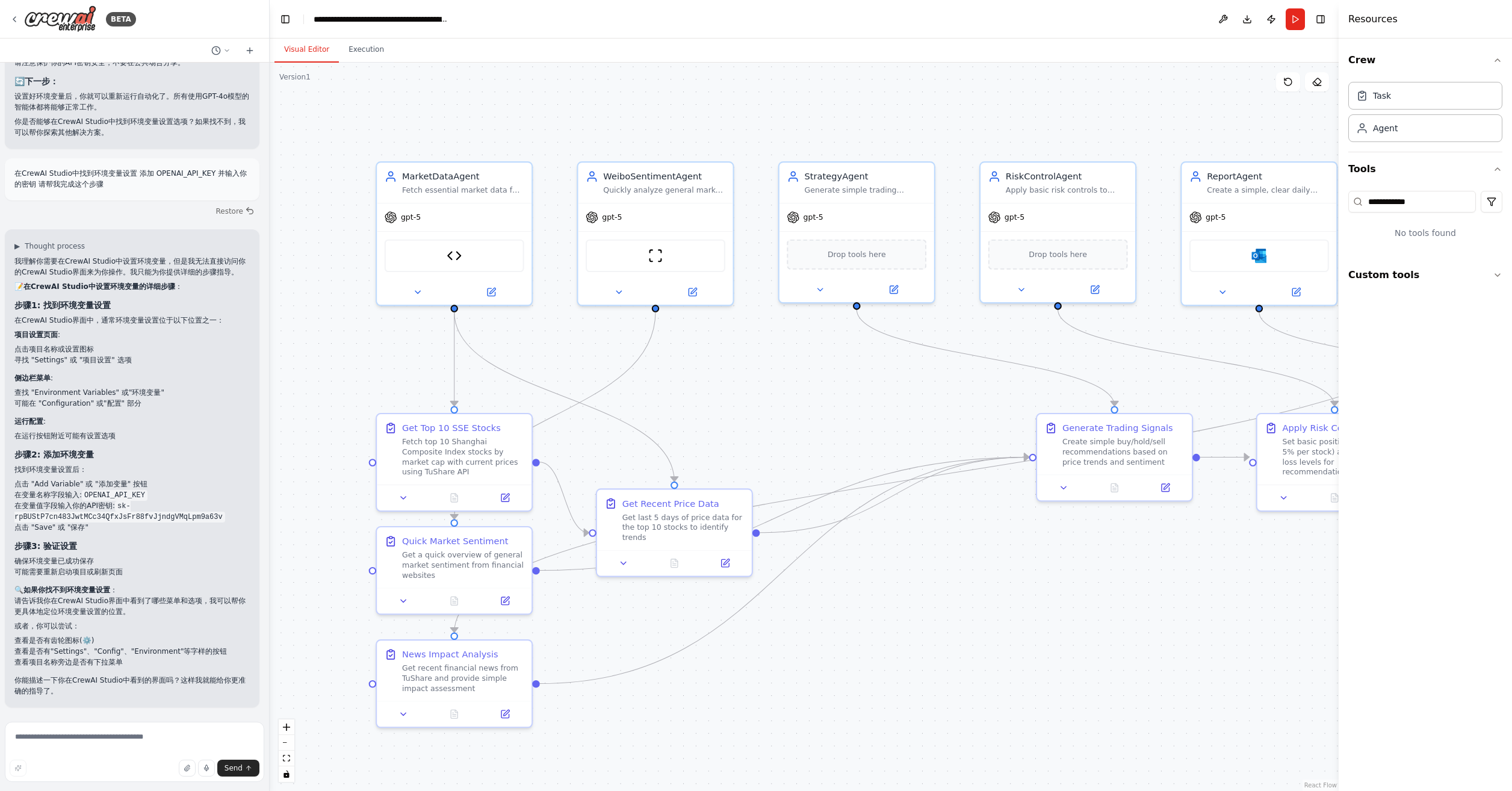
scroll to position [12576, 0]
click at [1225, 17] on button at bounding box center [1224, 20] width 20 height 22
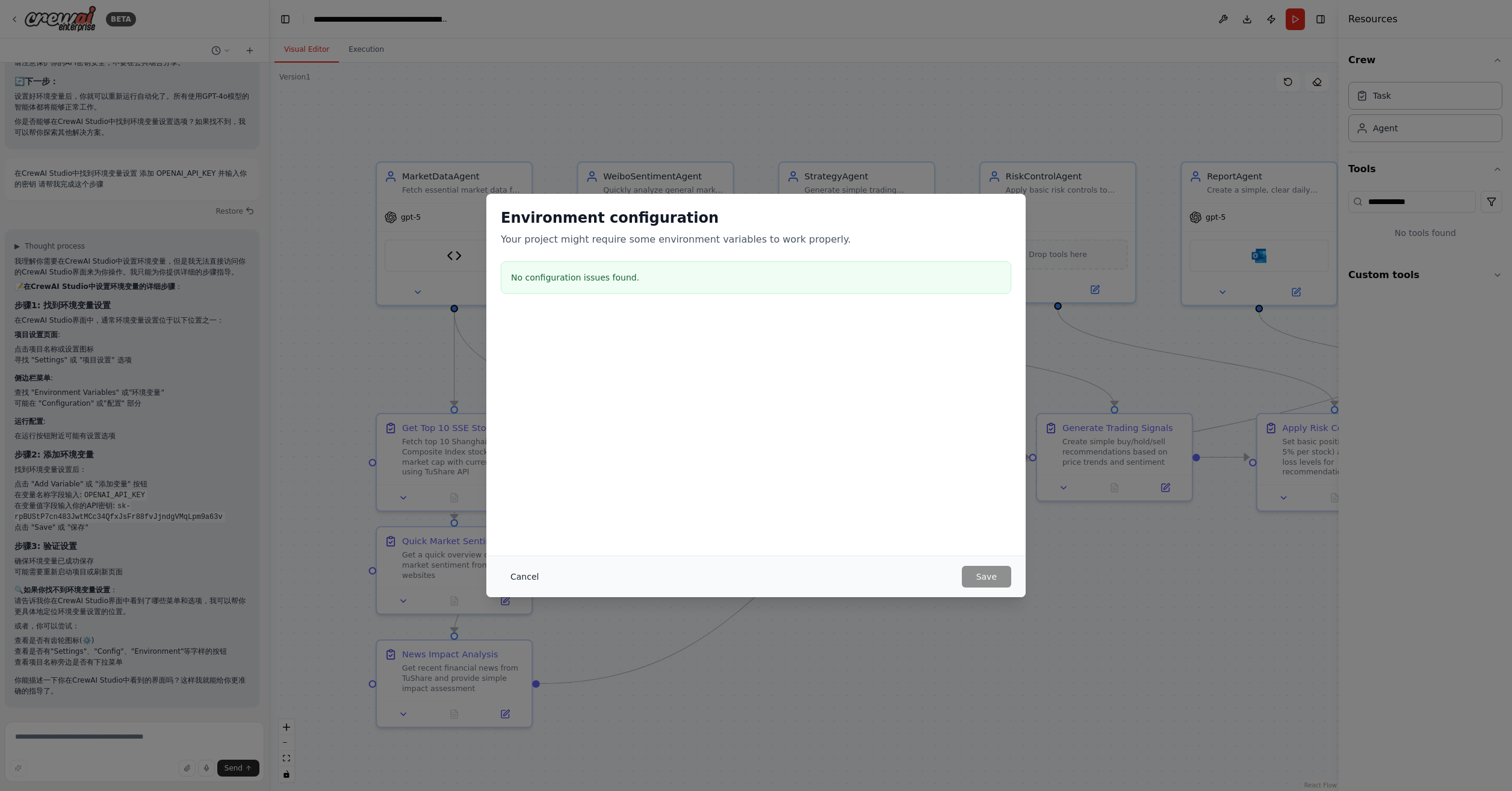
click at [532, 572] on button "Cancel" at bounding box center [525, 577] width 47 height 22
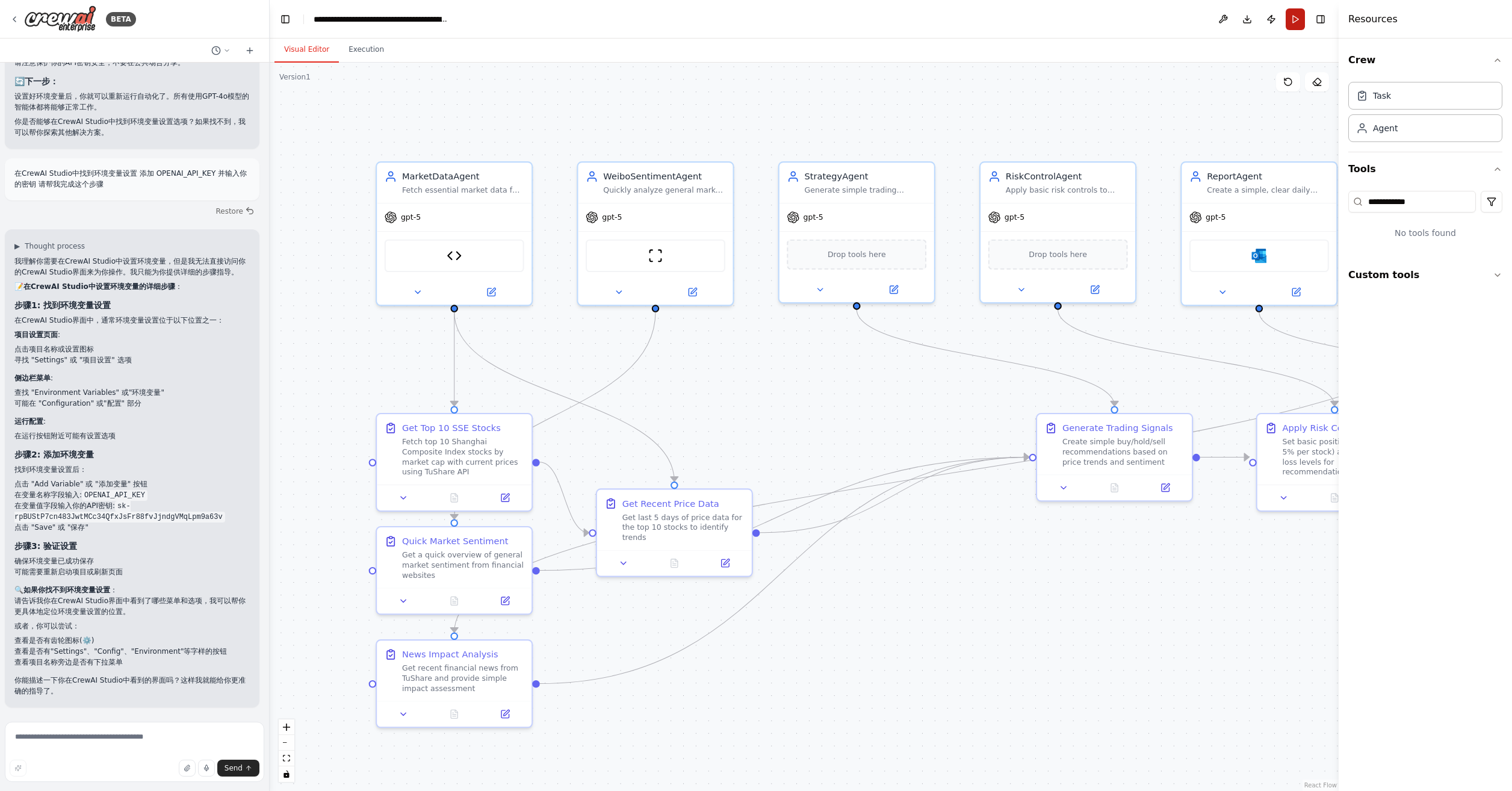
click at [1298, 18] on button "Run" at bounding box center [1296, 20] width 20 height 22
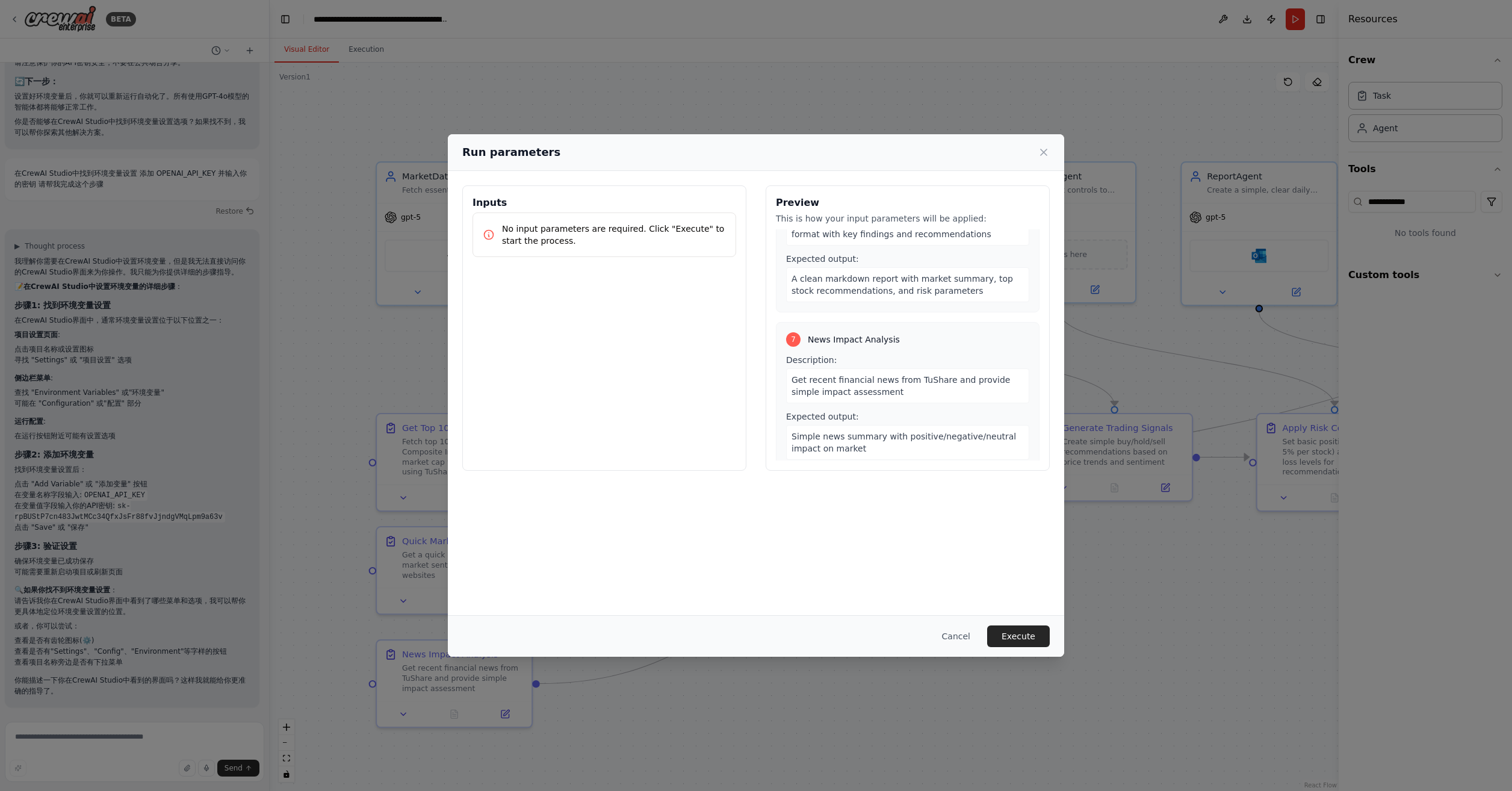
scroll to position [855, 0]
click at [1024, 631] on button "Execute" at bounding box center [1019, 637] width 63 height 22
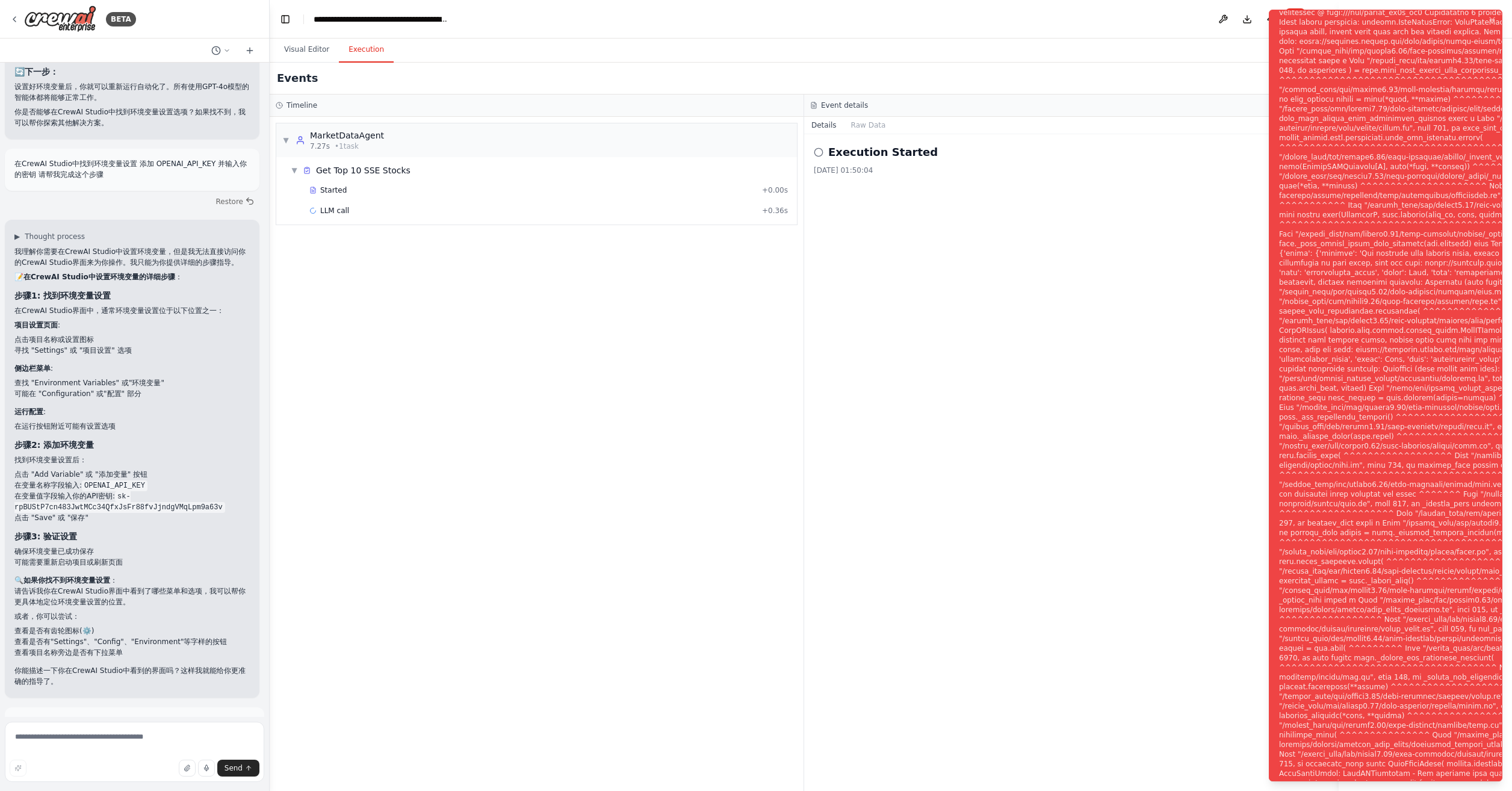
scroll to position [12456, 0]
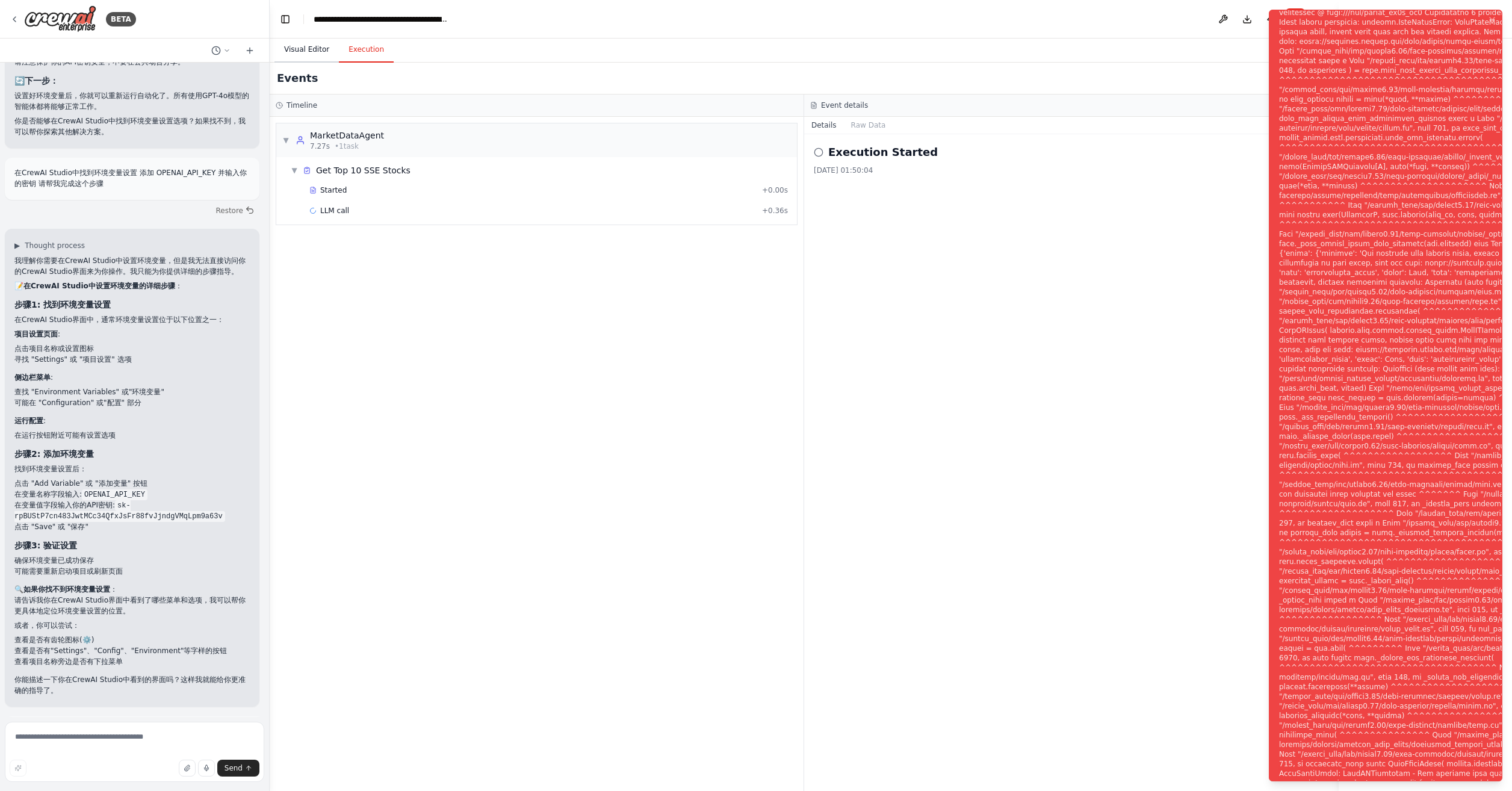
click at [310, 50] on button "Visual Editor" at bounding box center [307, 50] width 65 height 26
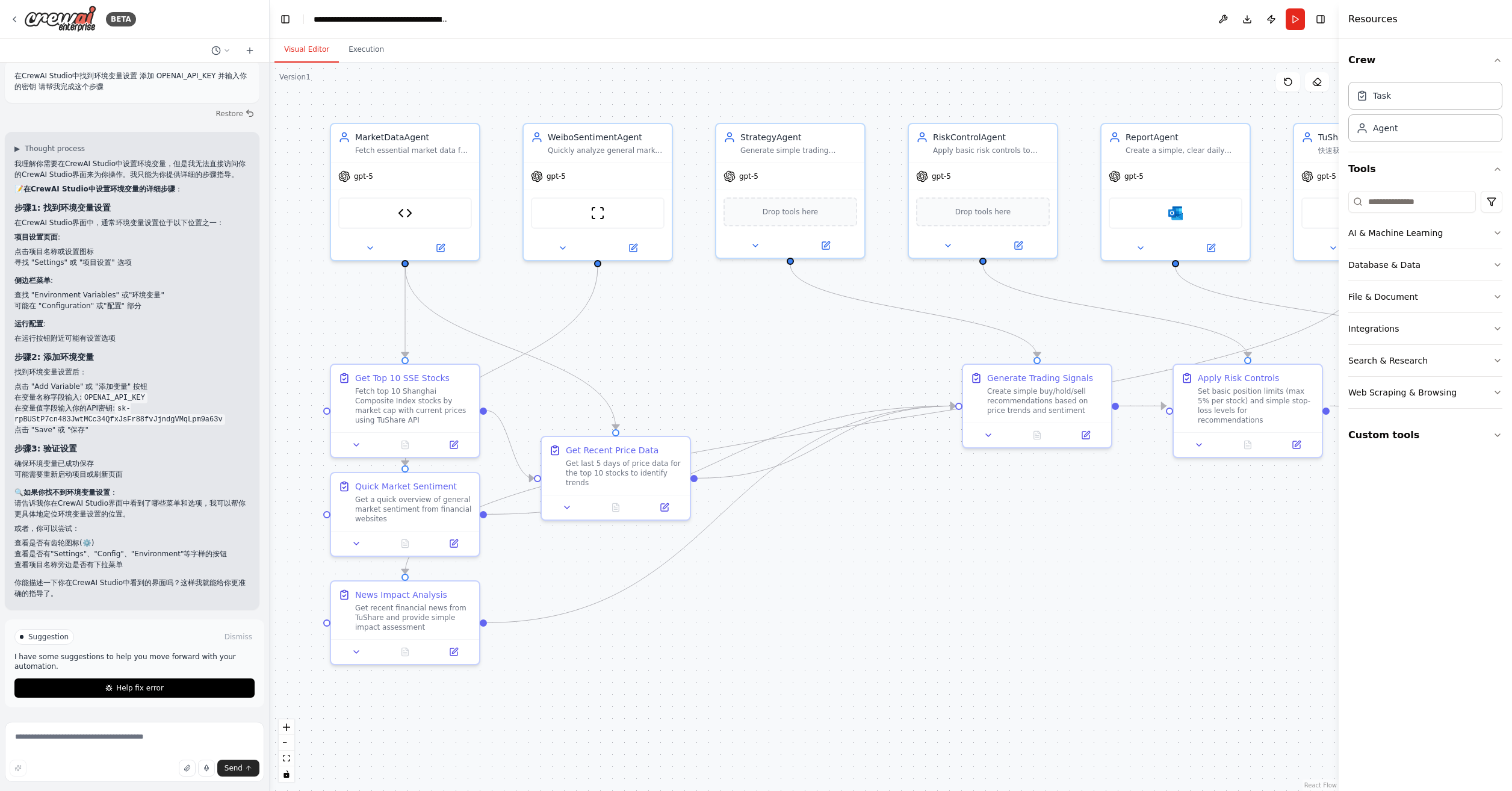
scroll to position [12674, 0]
click at [166, 688] on button "Help fix error" at bounding box center [135, 689] width 241 height 20
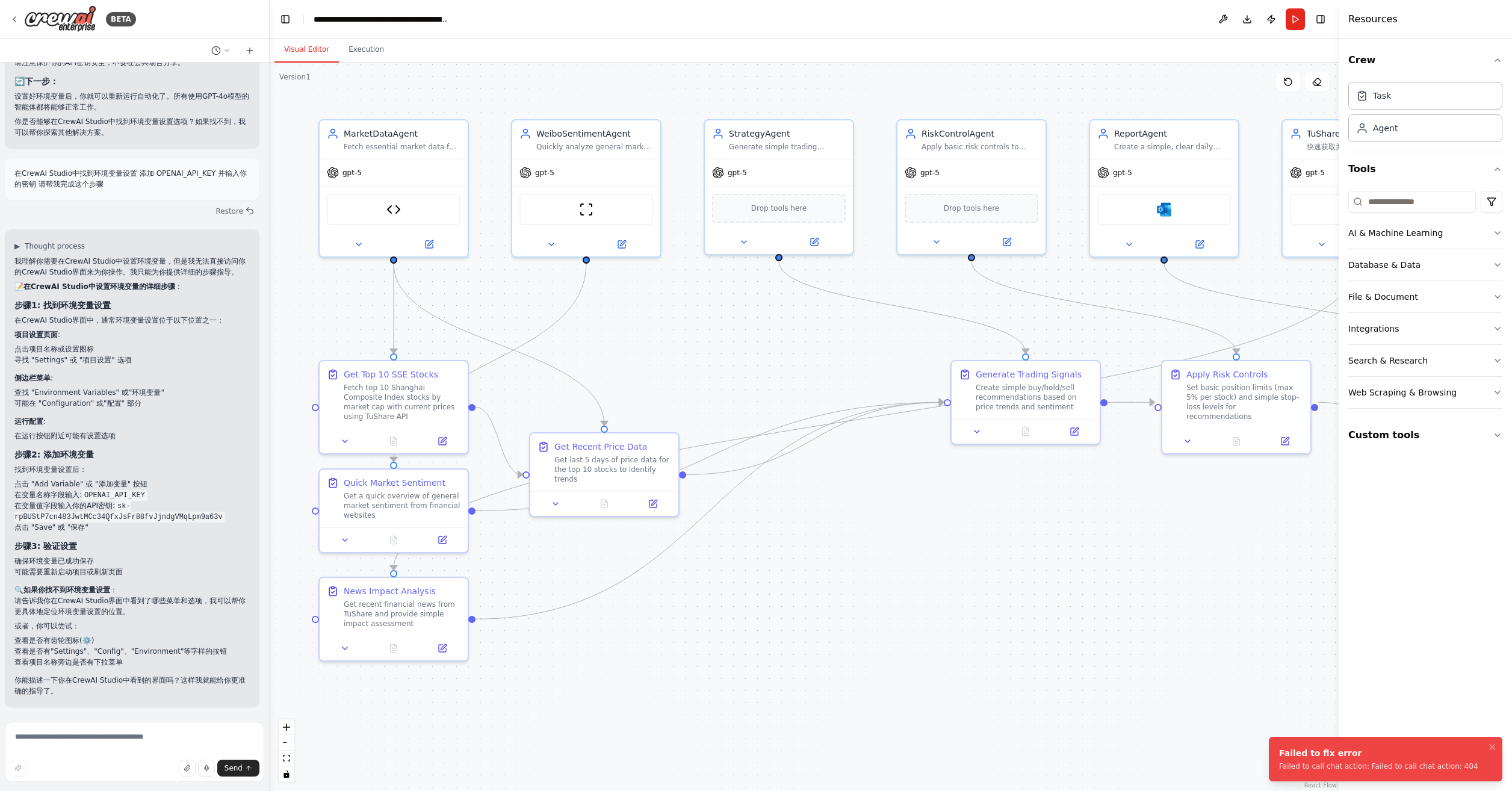
drag, startPoint x: 1176, startPoint y: 658, endPoint x: 1157, endPoint y: 650, distance: 20.6
click at [1158, 651] on div ".deletable-edge-delete-btn { width: 20px; height: 20px; border: 0px solid #ffff…" at bounding box center [805, 427] width 1069 height 729
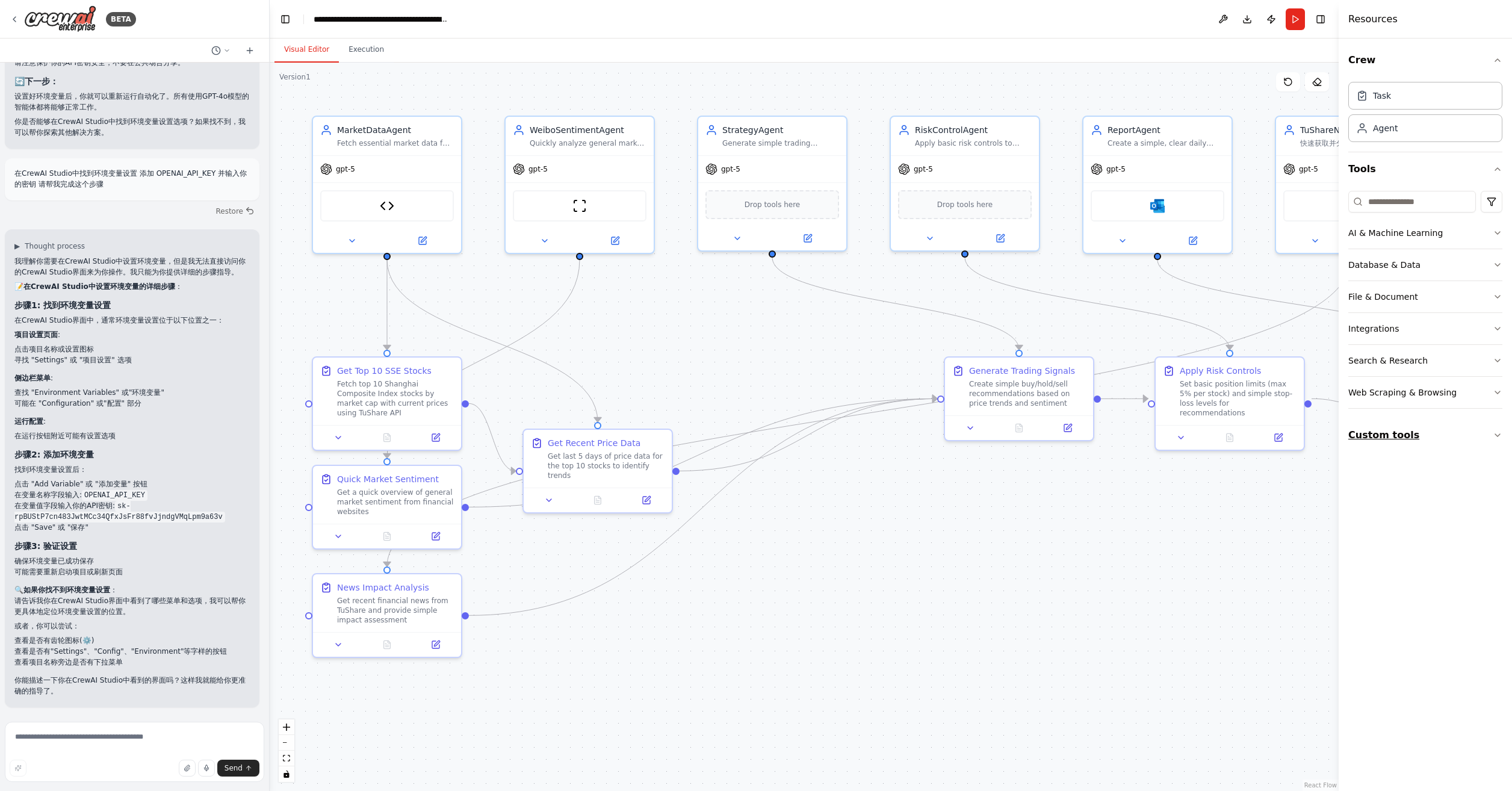
click at [1452, 429] on button "Custom tools" at bounding box center [1426, 435] width 154 height 33
click at [1426, 478] on div "A comprehensive tool for fetching Chinese stock market data from TuShare Pro AP…" at bounding box center [1424, 482] width 100 height 10
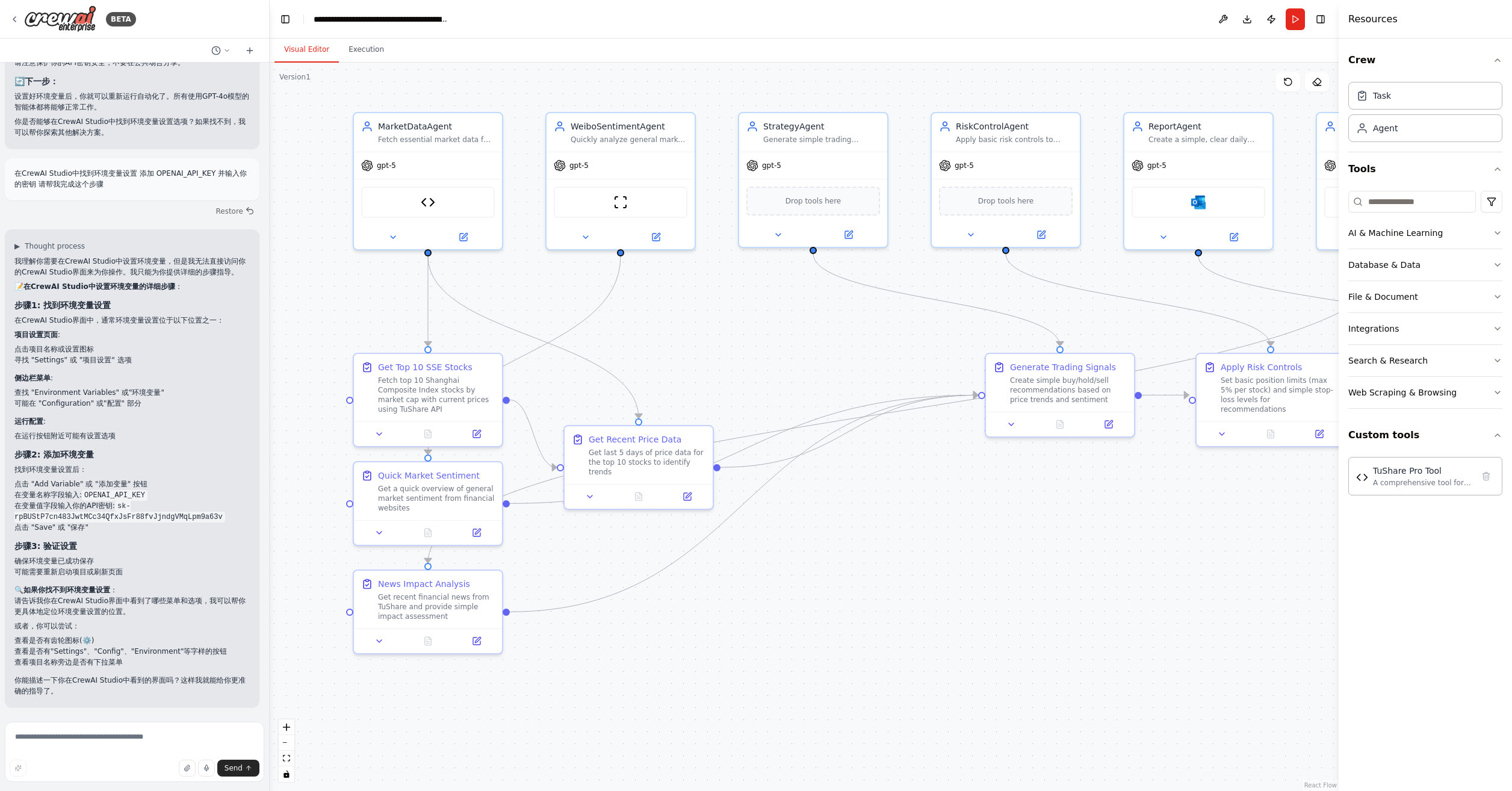
drag, startPoint x: 1098, startPoint y: 561, endPoint x: 1140, endPoint y: 558, distance: 42.1
click at [1140, 558] on div ".deletable-edge-delete-btn { width: 20px; height: 20px; border: 0px solid #ffff…" at bounding box center [805, 427] width 1069 height 729
click at [1225, 20] on button at bounding box center [1224, 20] width 20 height 22
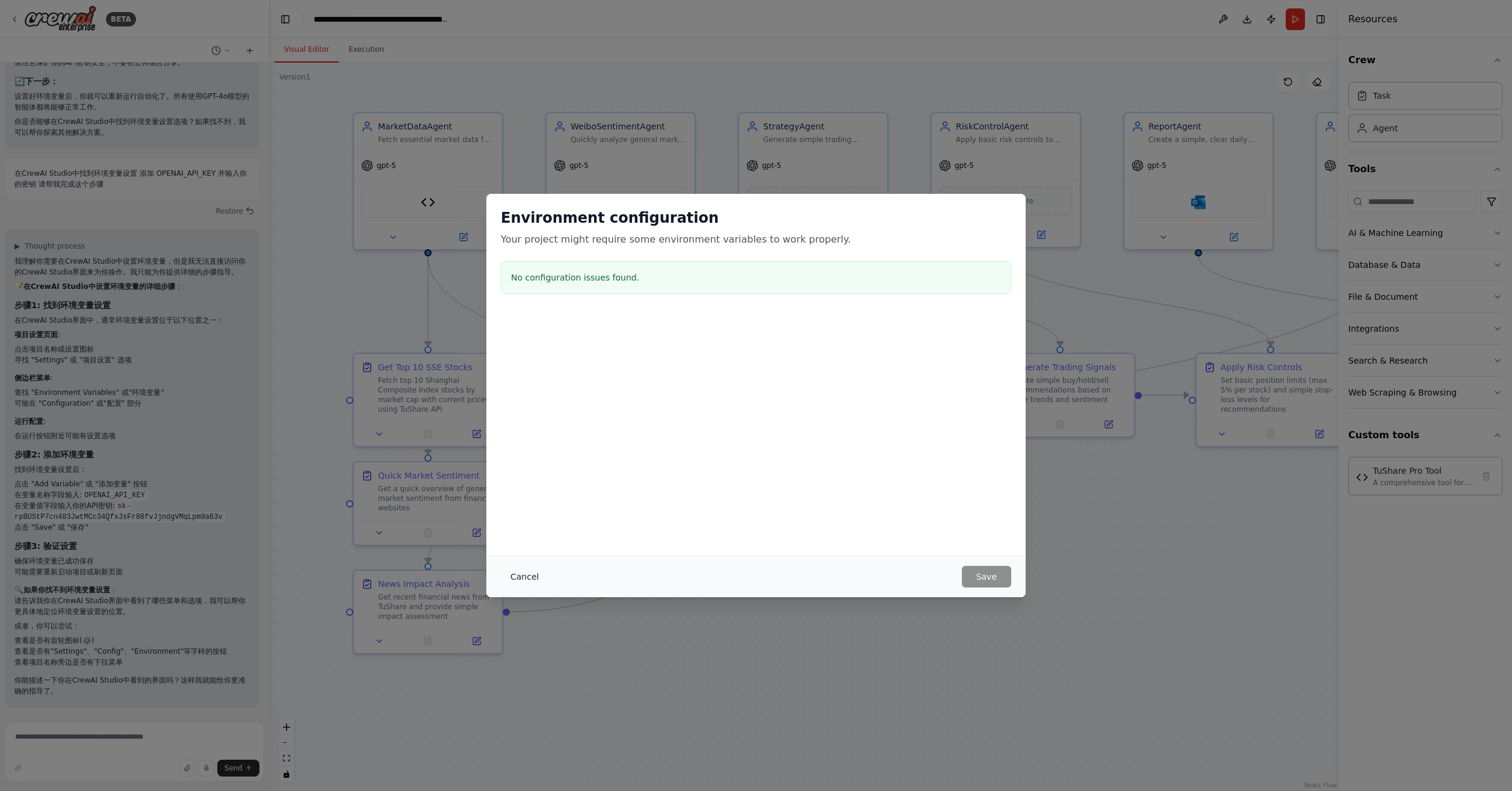
click at [514, 573] on button "Cancel" at bounding box center [525, 577] width 47 height 22
